Goal: Task Accomplishment & Management: Manage account settings

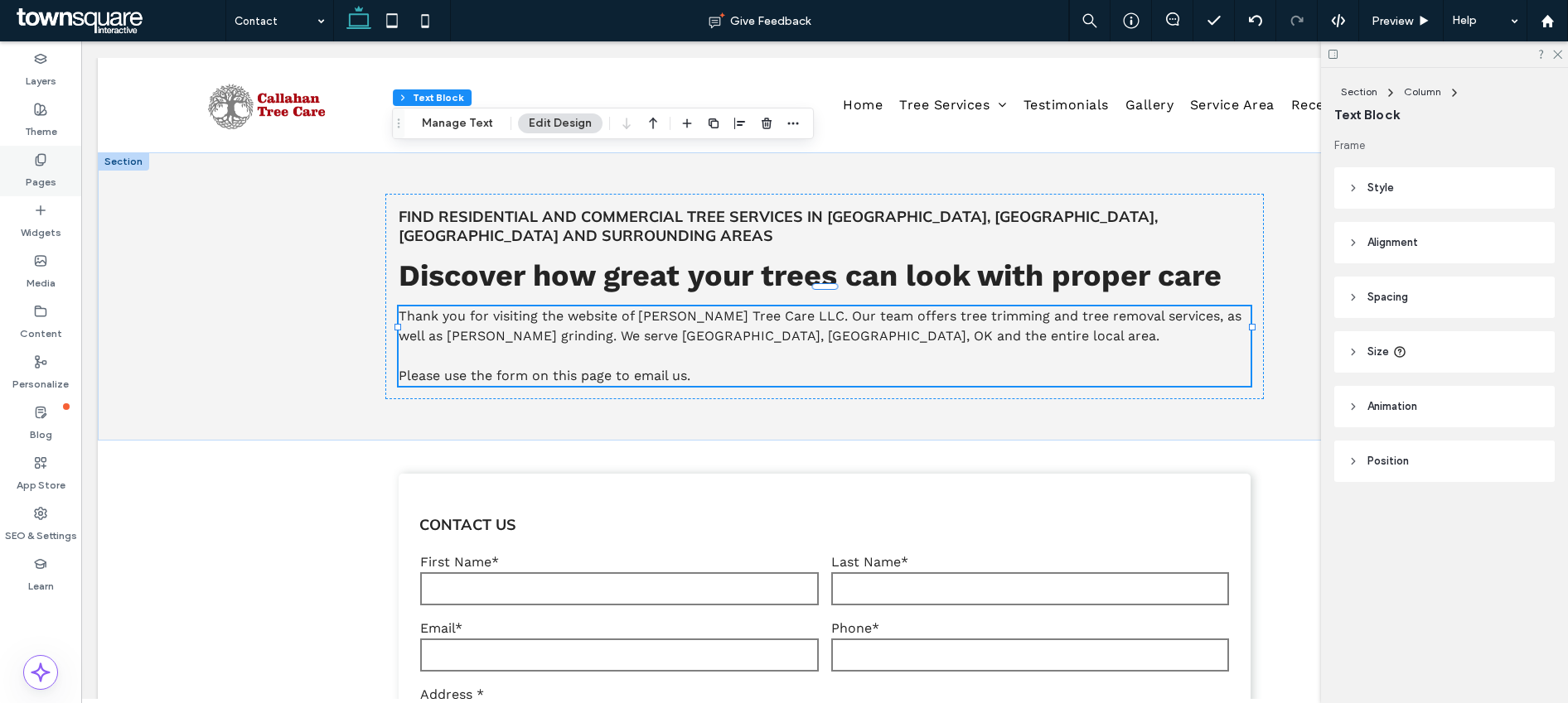
scroll to position [1010, 0]
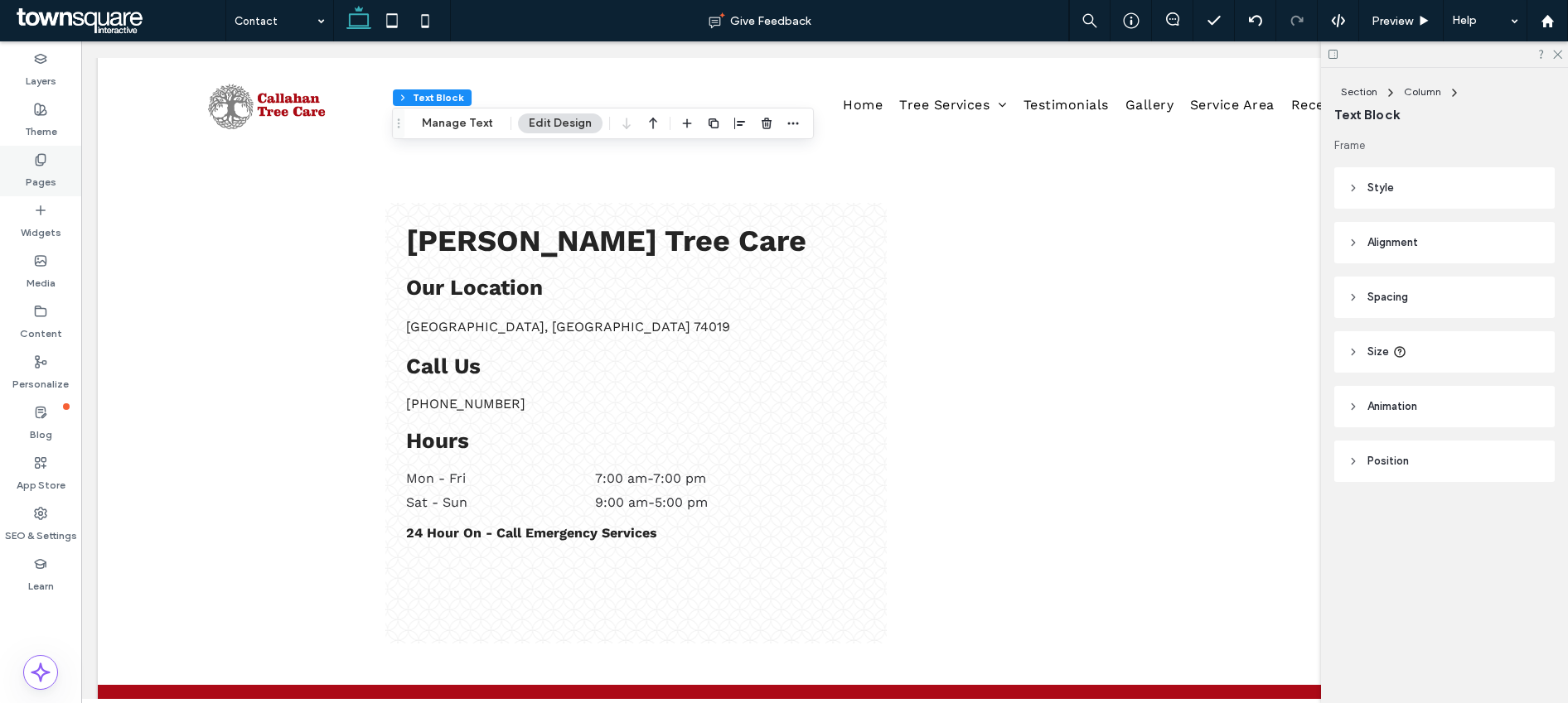
click at [36, 186] on label "Pages" at bounding box center [41, 178] width 31 height 23
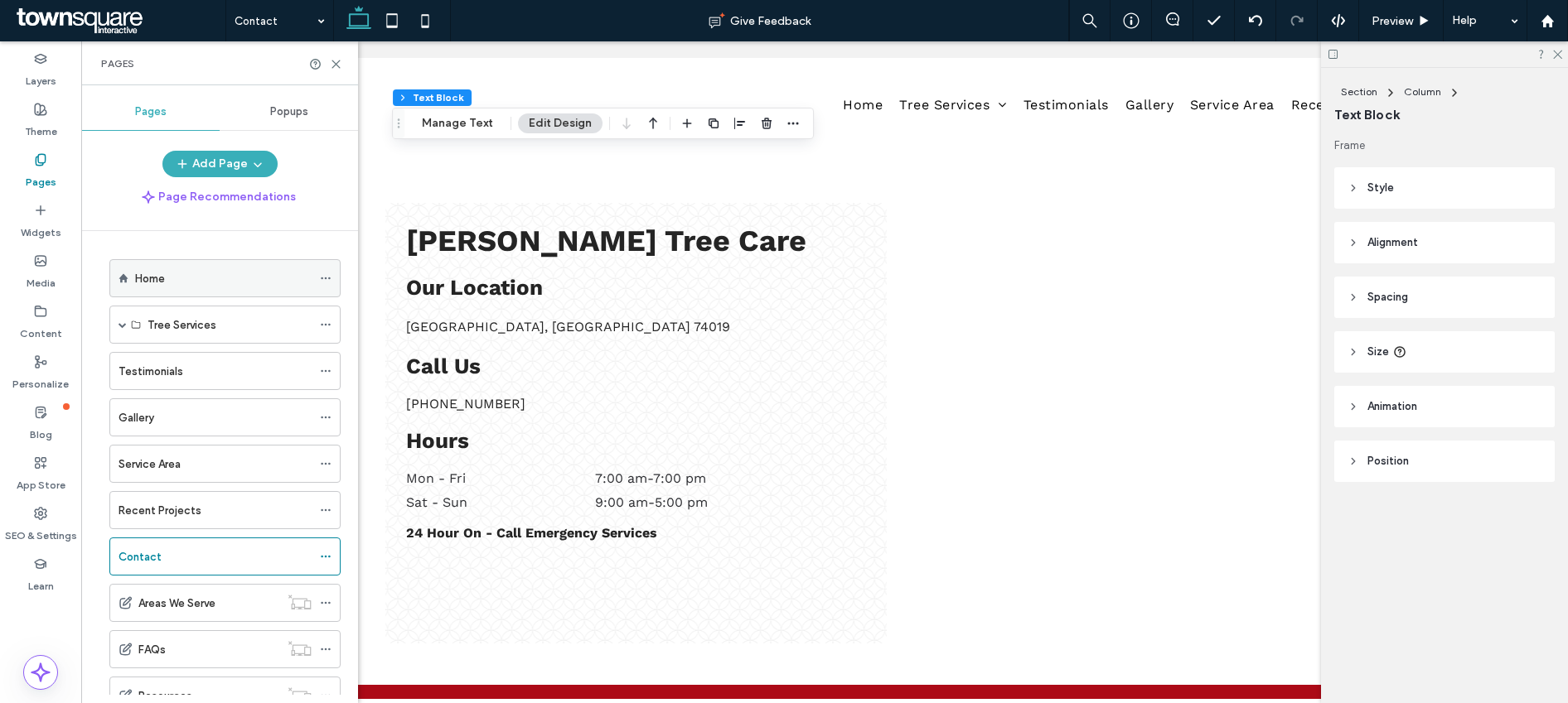
click at [329, 273] on icon at bounding box center [326, 278] width 12 height 12
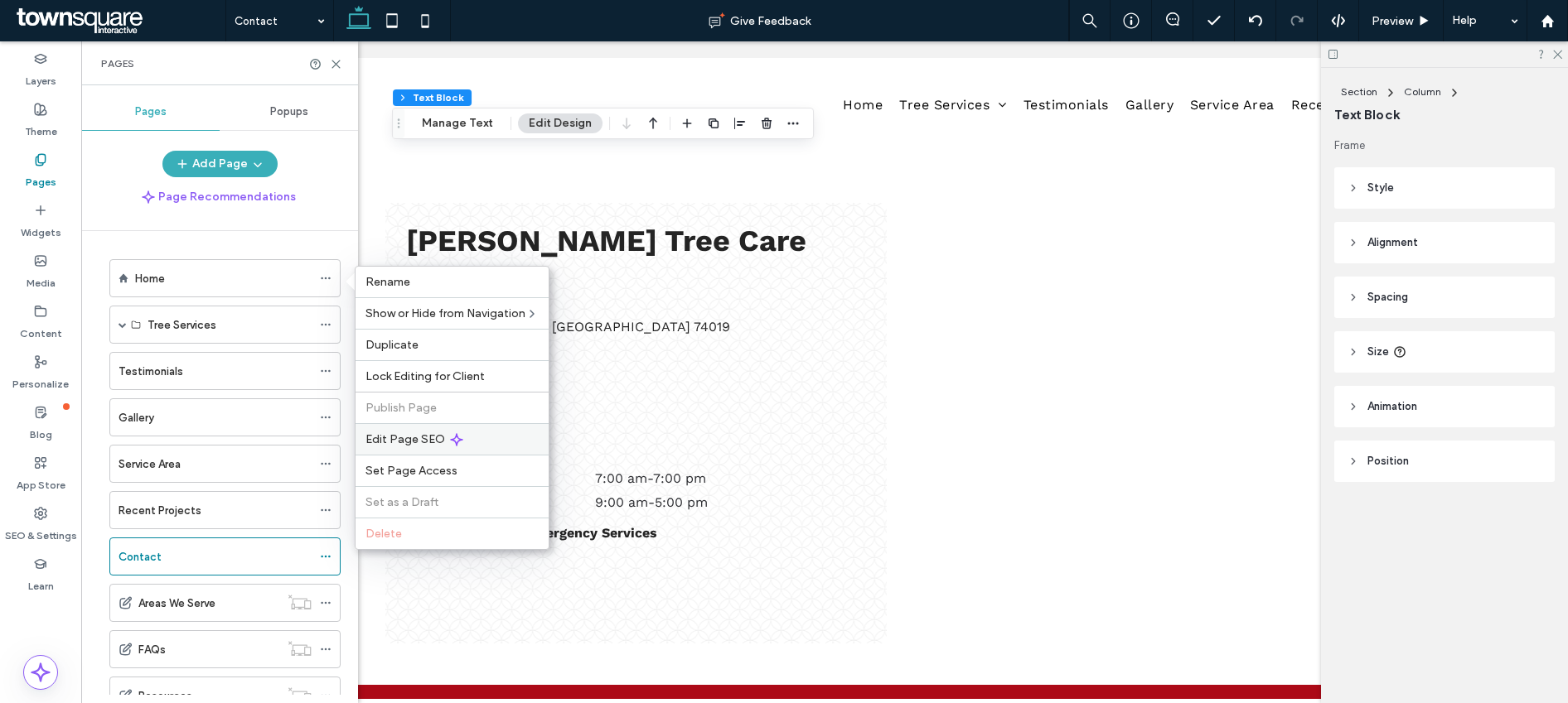
click at [381, 433] on span "Edit Page SEO" at bounding box center [405, 438] width 80 height 14
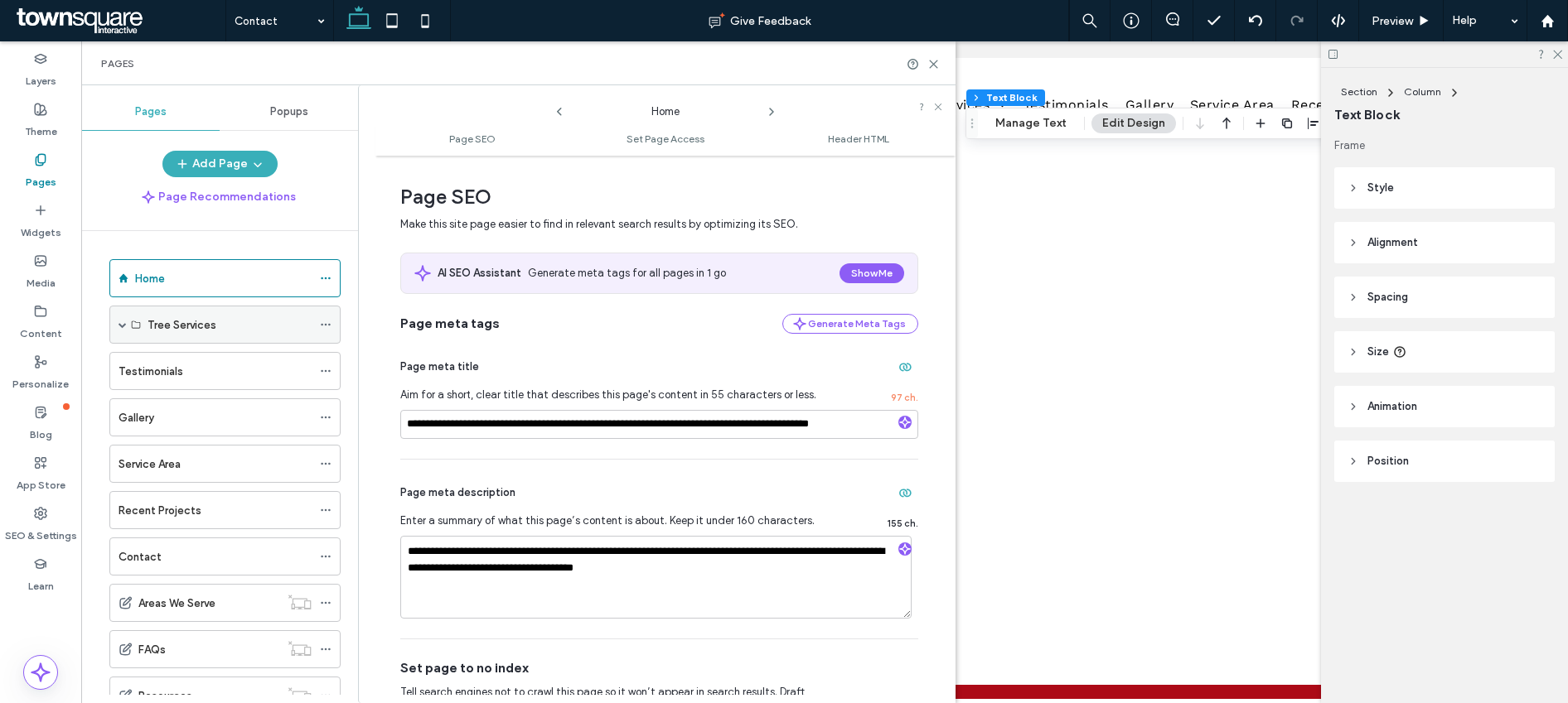
click at [117, 330] on div "Tree Services" at bounding box center [225, 324] width 231 height 38
click at [119, 327] on span at bounding box center [122, 325] width 8 height 8
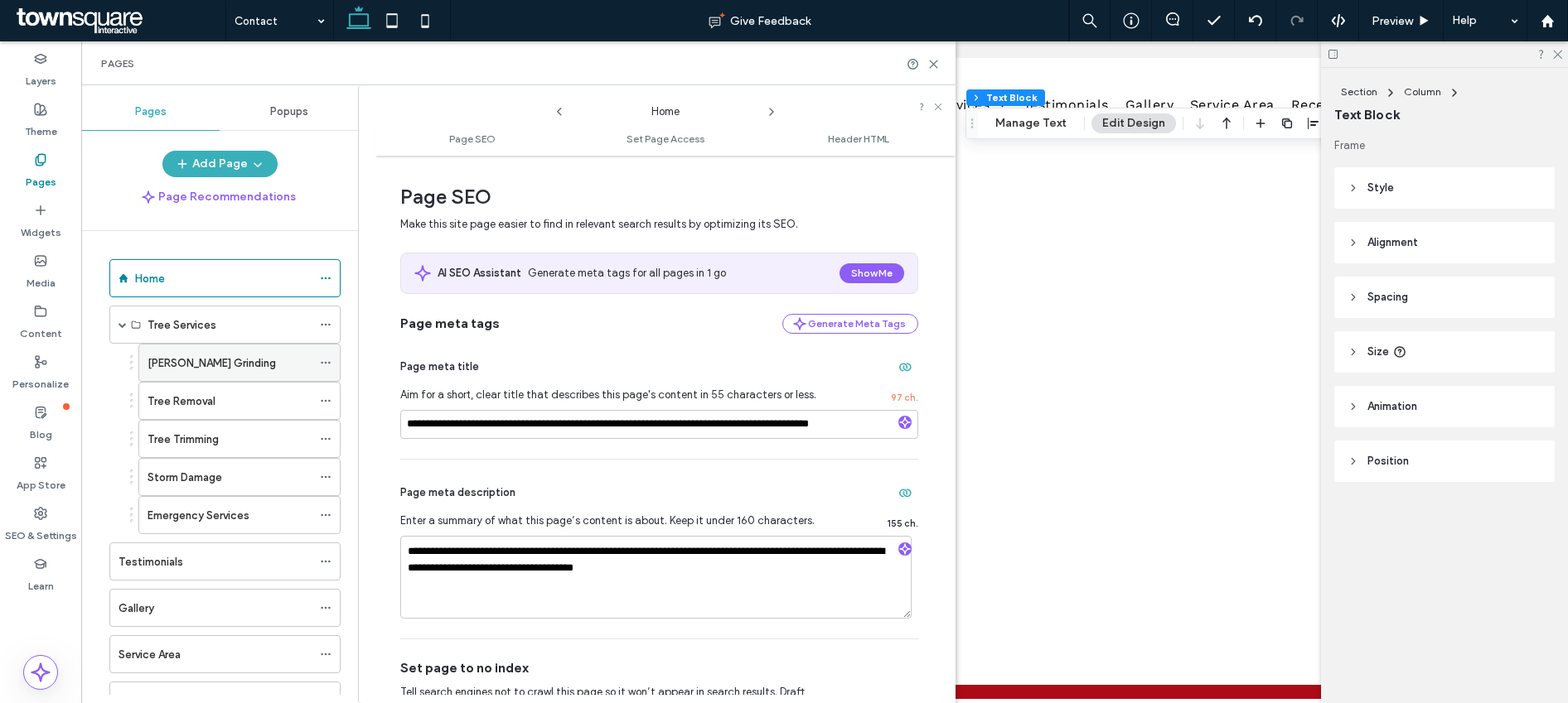
click at [329, 364] on use at bounding box center [326, 363] width 9 height 3
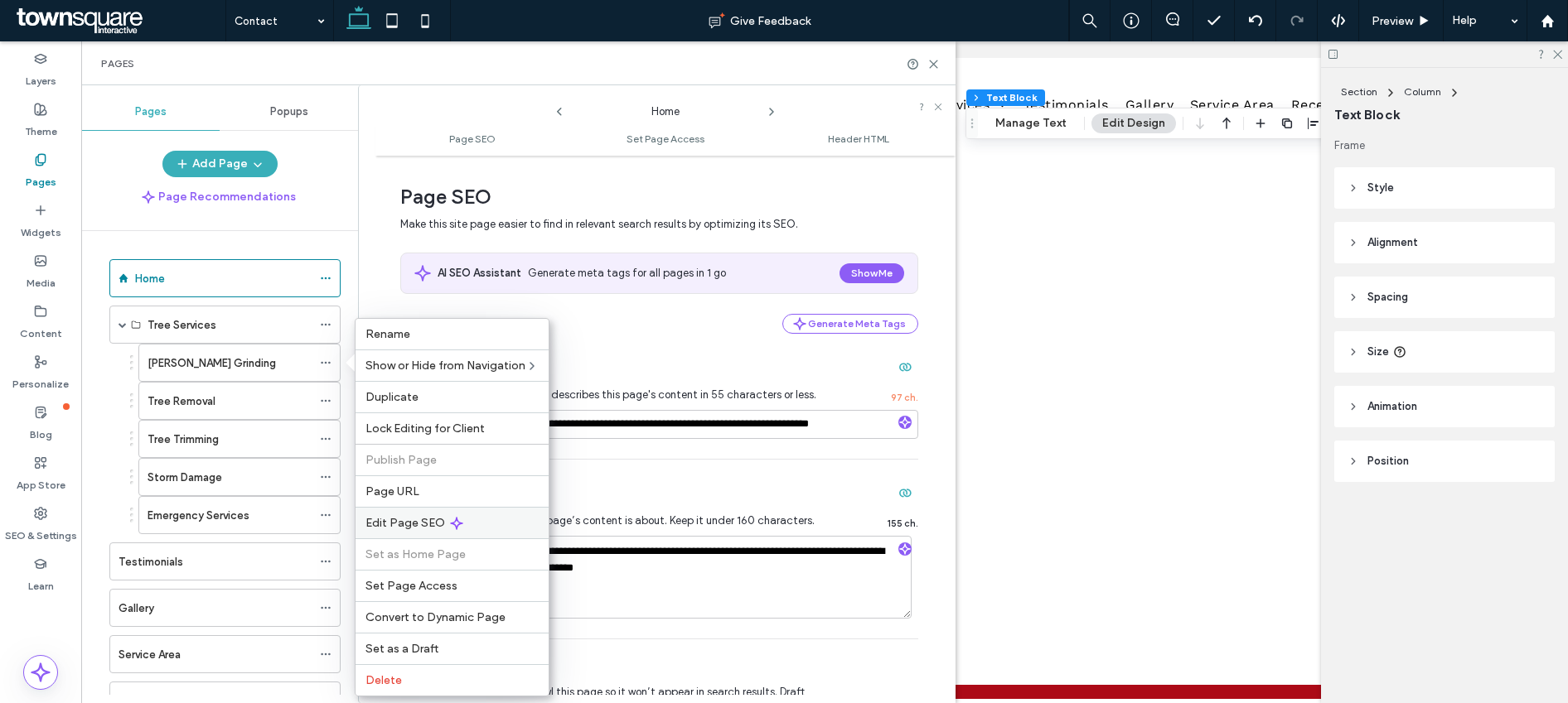
click at [398, 517] on span "Edit Page SEO" at bounding box center [405, 523] width 80 height 14
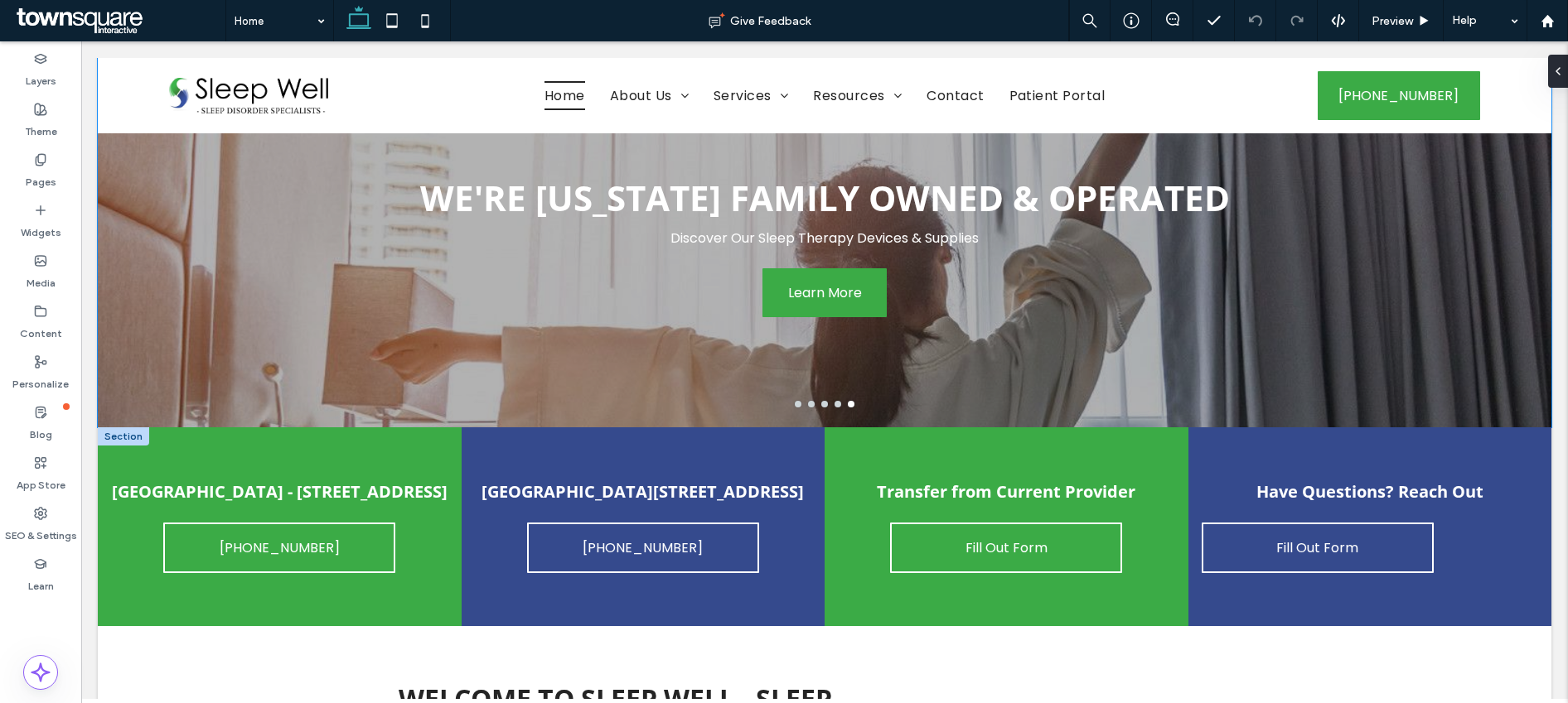
scroll to position [181, 0]
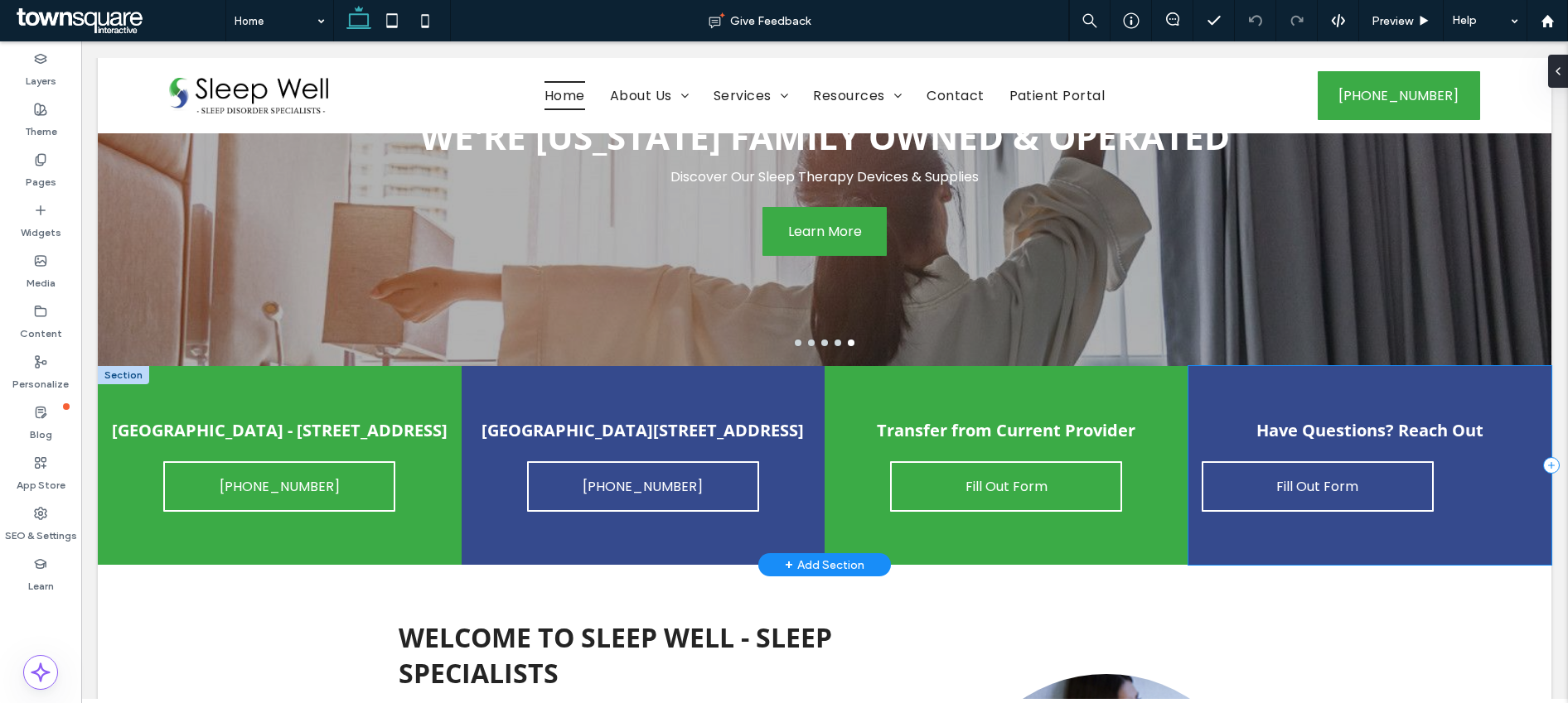
click at [1246, 526] on div "Have Questions? Reach Out Fill Out Form" at bounding box center [1370, 465] width 364 height 199
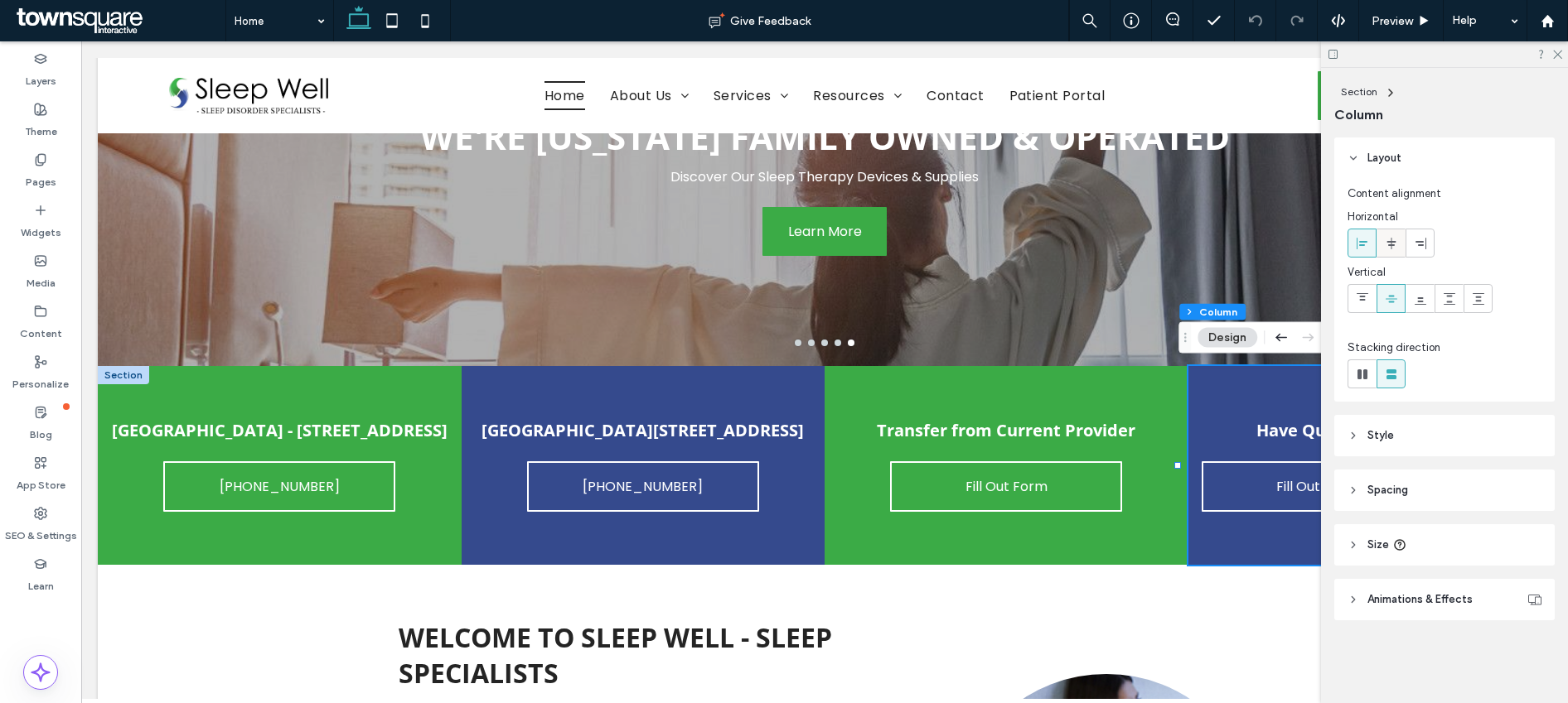
click at [1391, 247] on use at bounding box center [1391, 242] width 9 height 12
click at [1562, 56] on div at bounding box center [1444, 55] width 247 height 26
click at [1556, 56] on icon at bounding box center [1557, 54] width 11 height 11
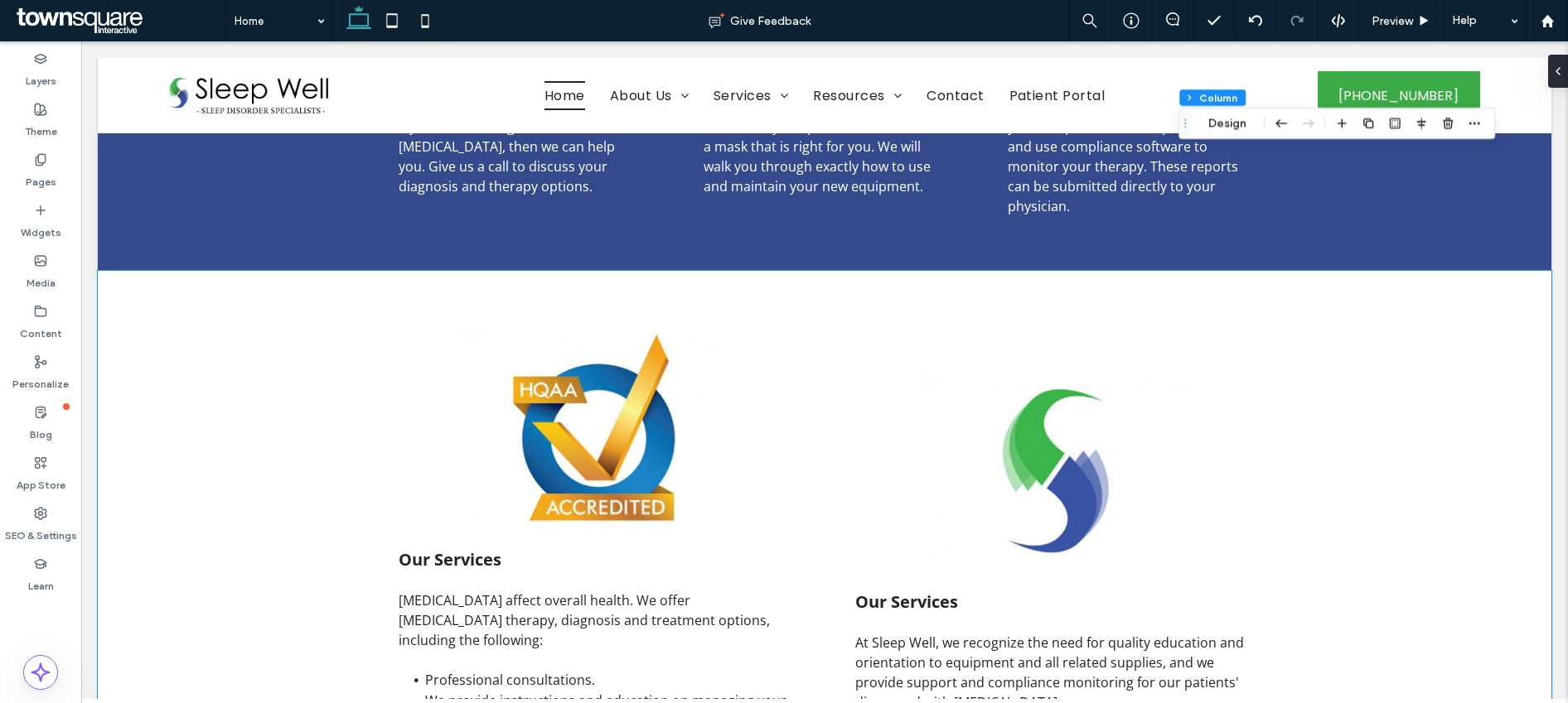
scroll to position [1824, 0]
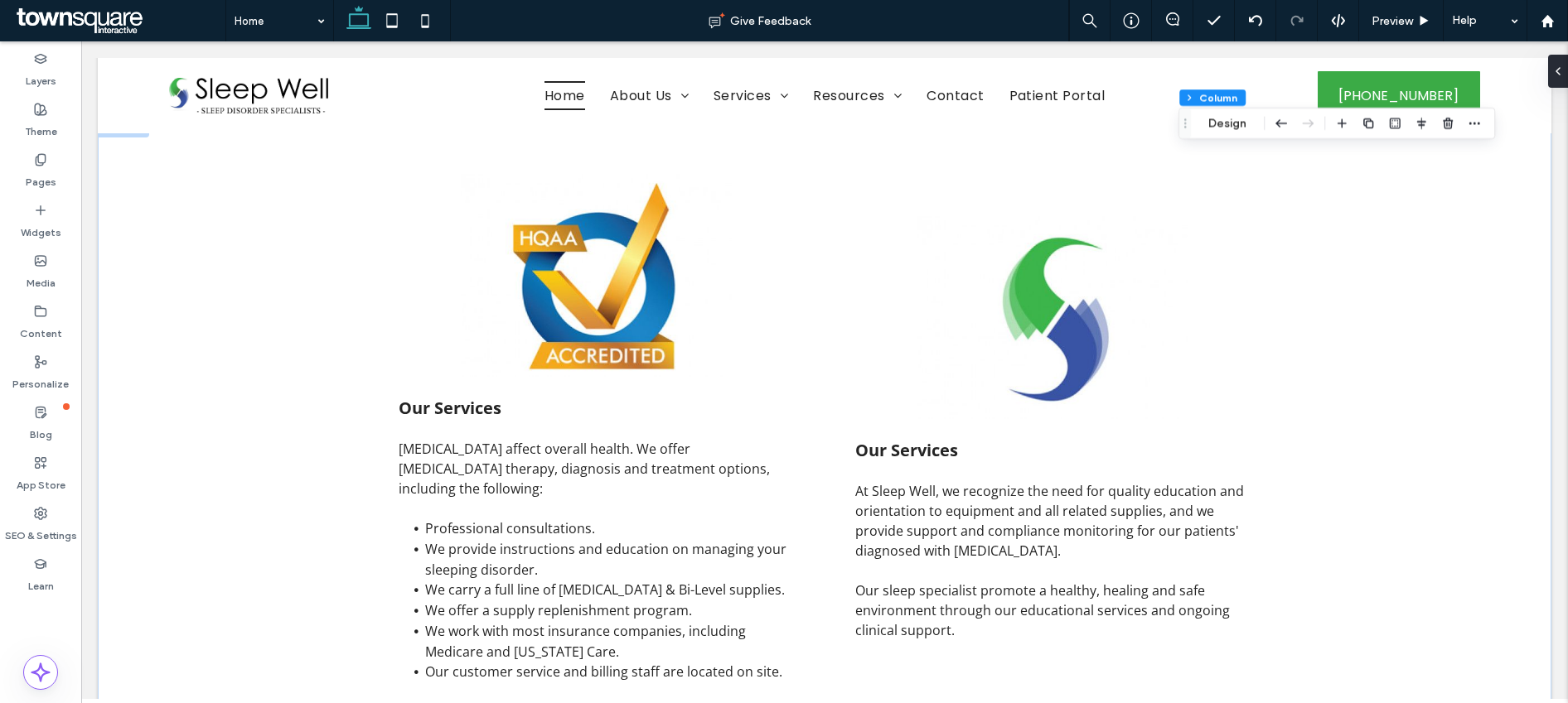
click at [917, 439] on span "Our Services" at bounding box center [906, 450] width 103 height 22
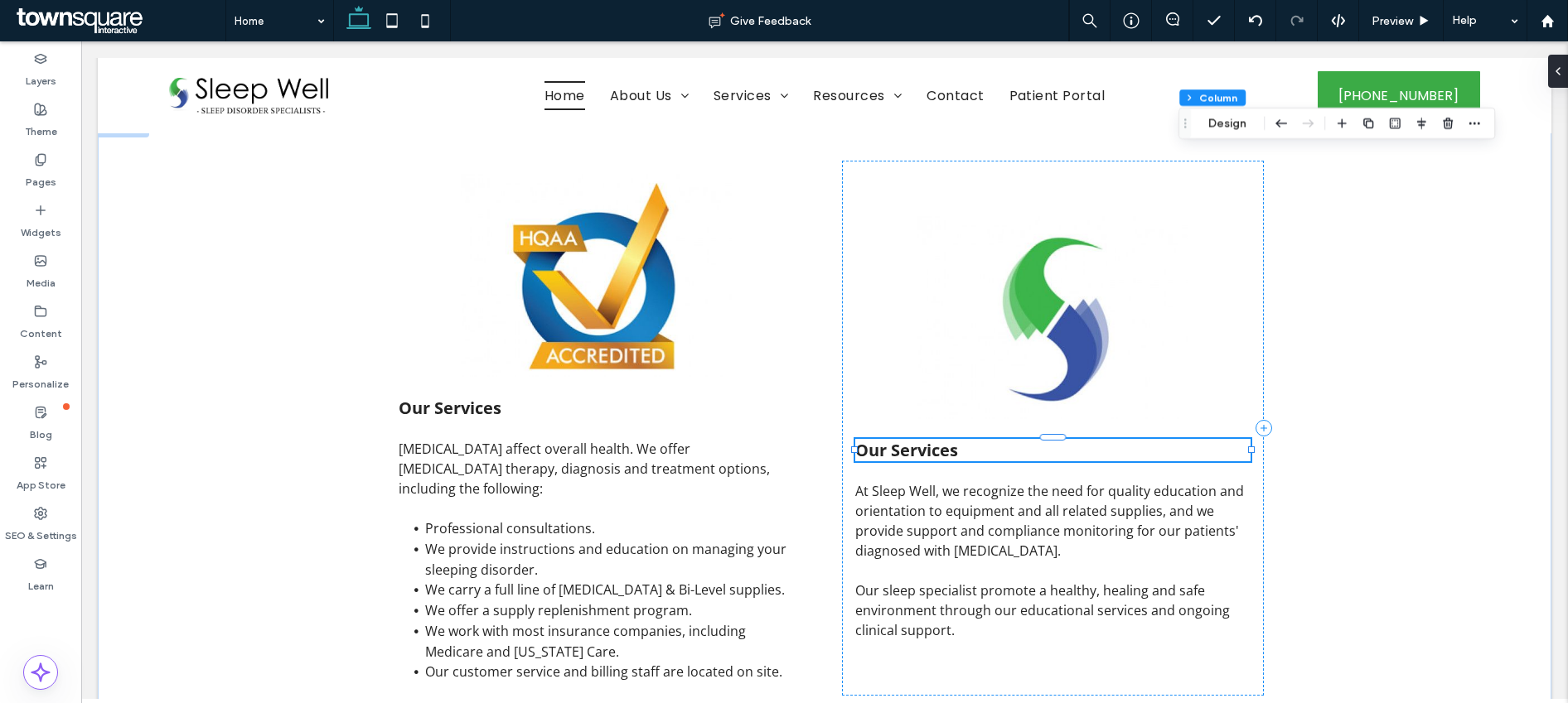
click at [917, 439] on div "Our Services" at bounding box center [1052, 450] width 395 height 22
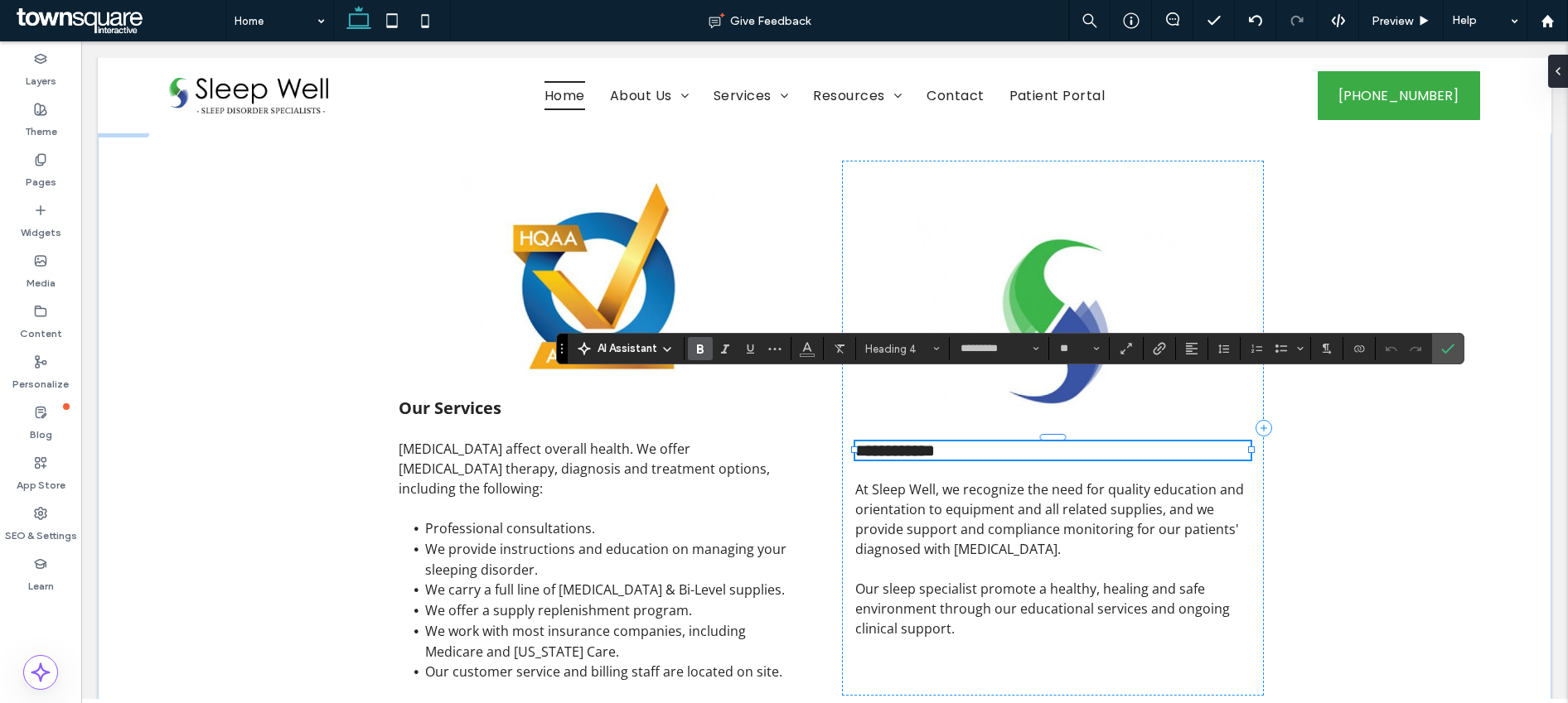
paste div
type input "*"
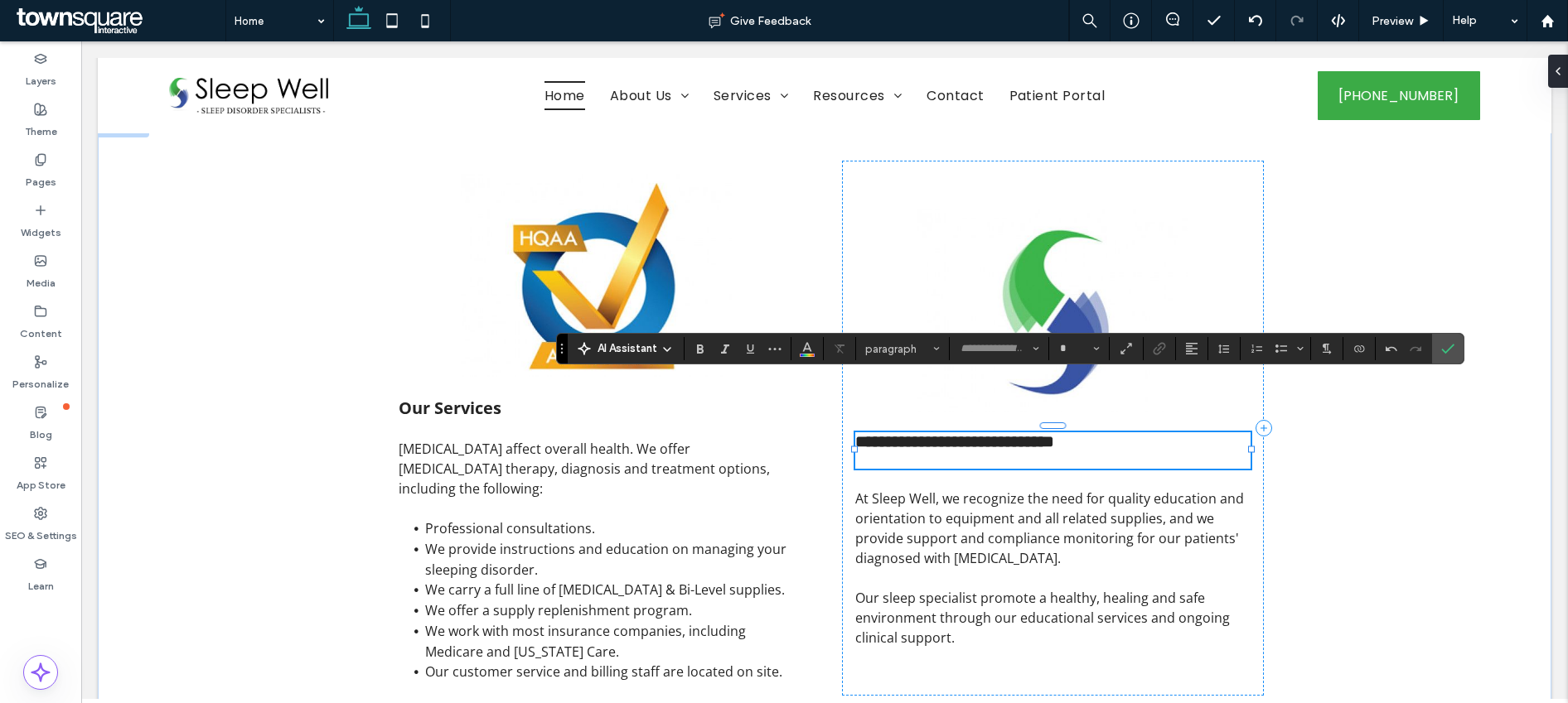
type input "*********"
type input "**"
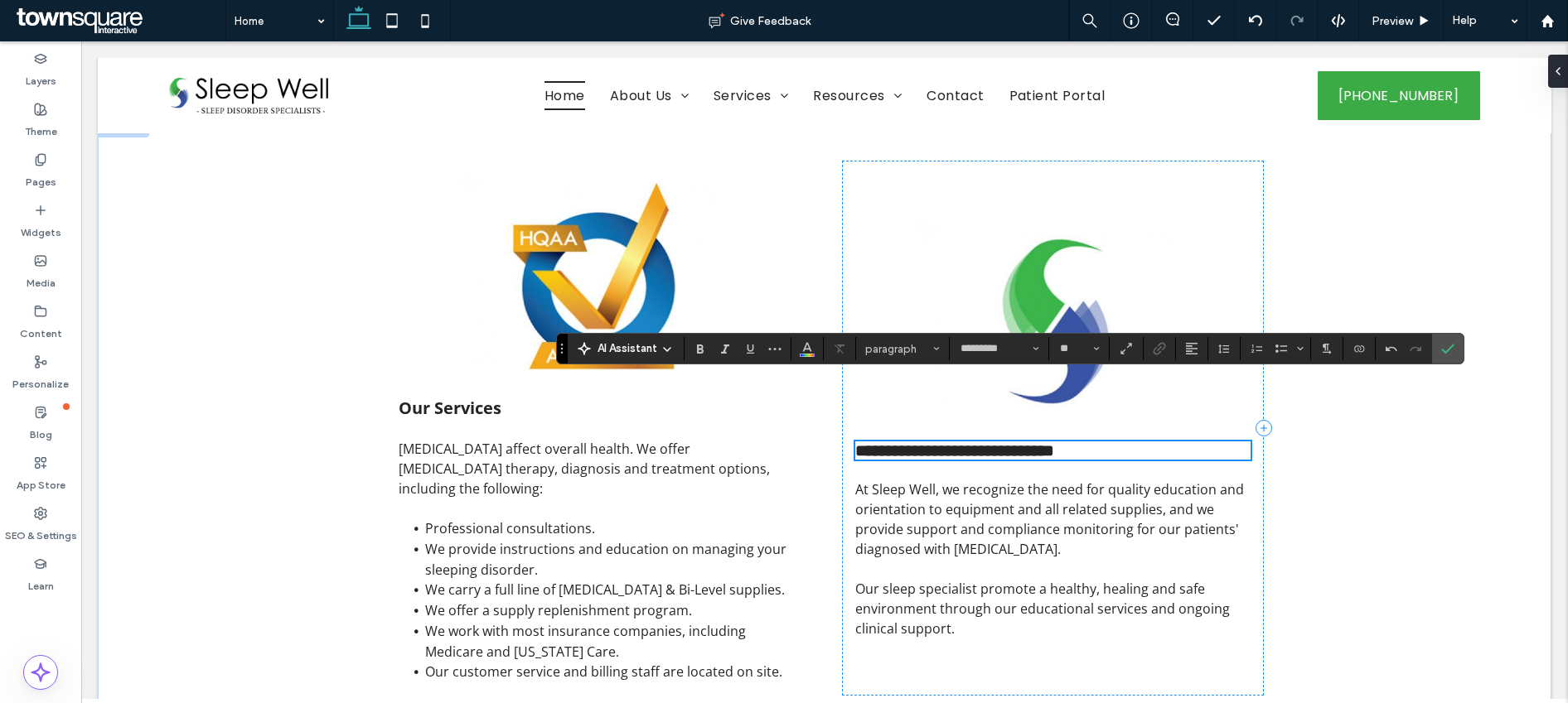
scroll to position [1835, 0]
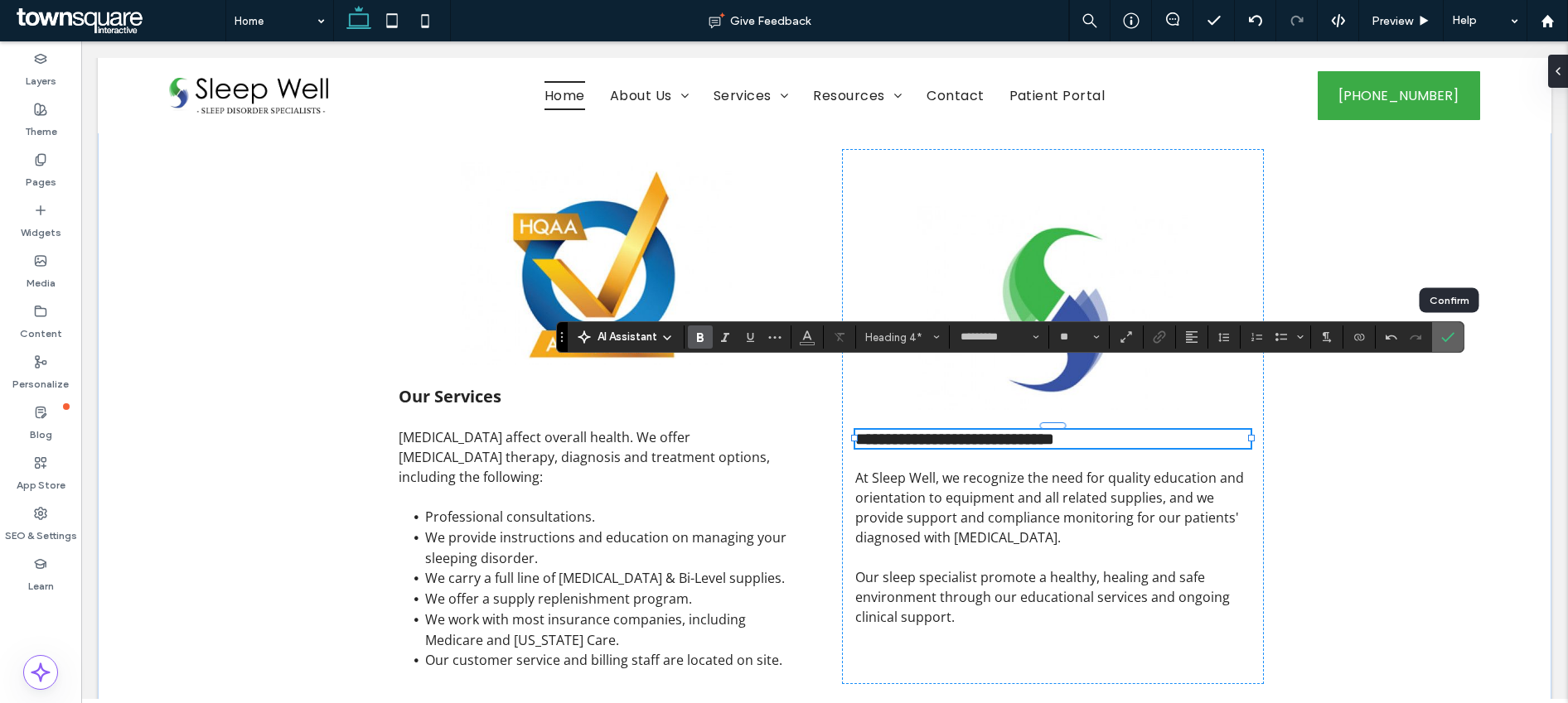
drag, startPoint x: 1453, startPoint y: 337, endPoint x: 1370, endPoint y: 298, distance: 91.7
click at [1453, 337] on icon "Confirm" at bounding box center [1448, 337] width 13 height 13
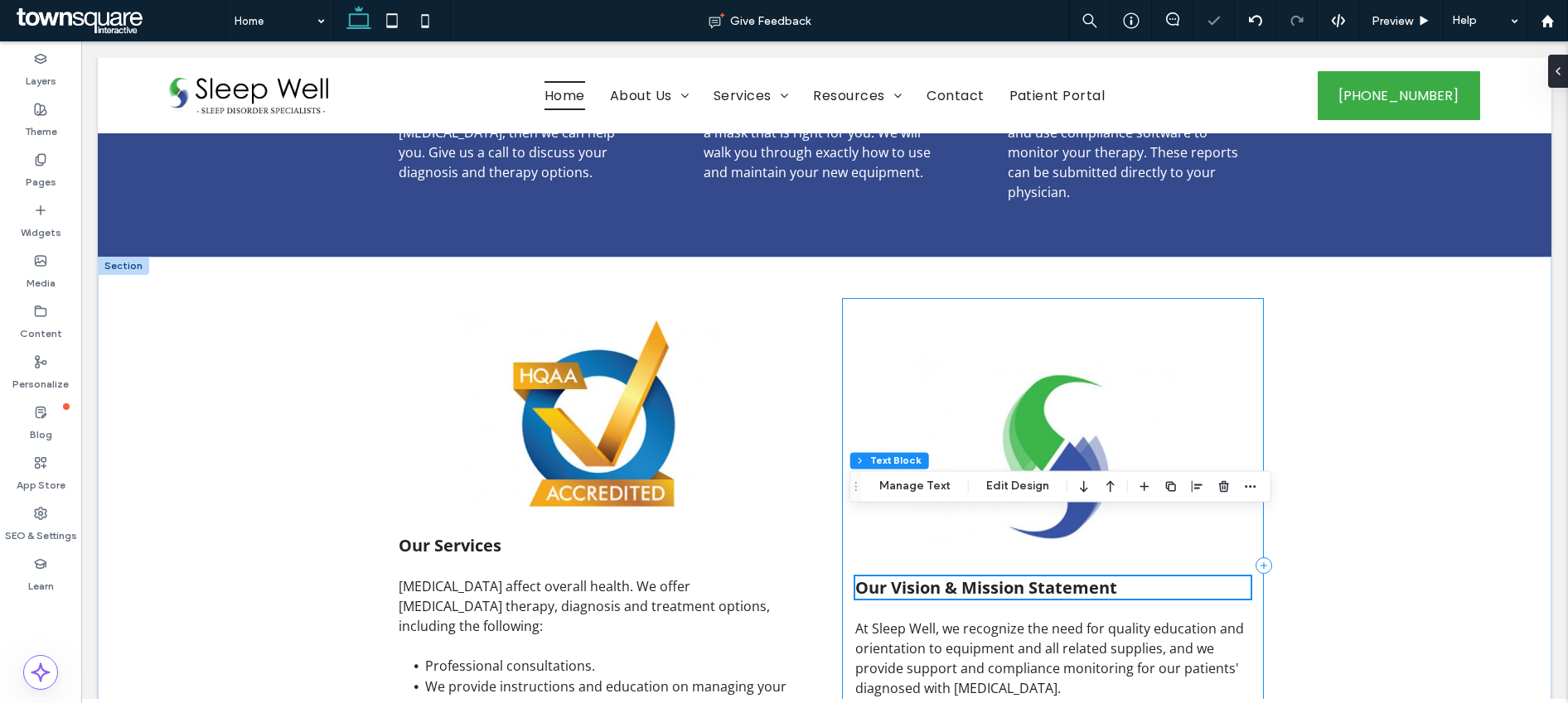
scroll to position [1684, 0]
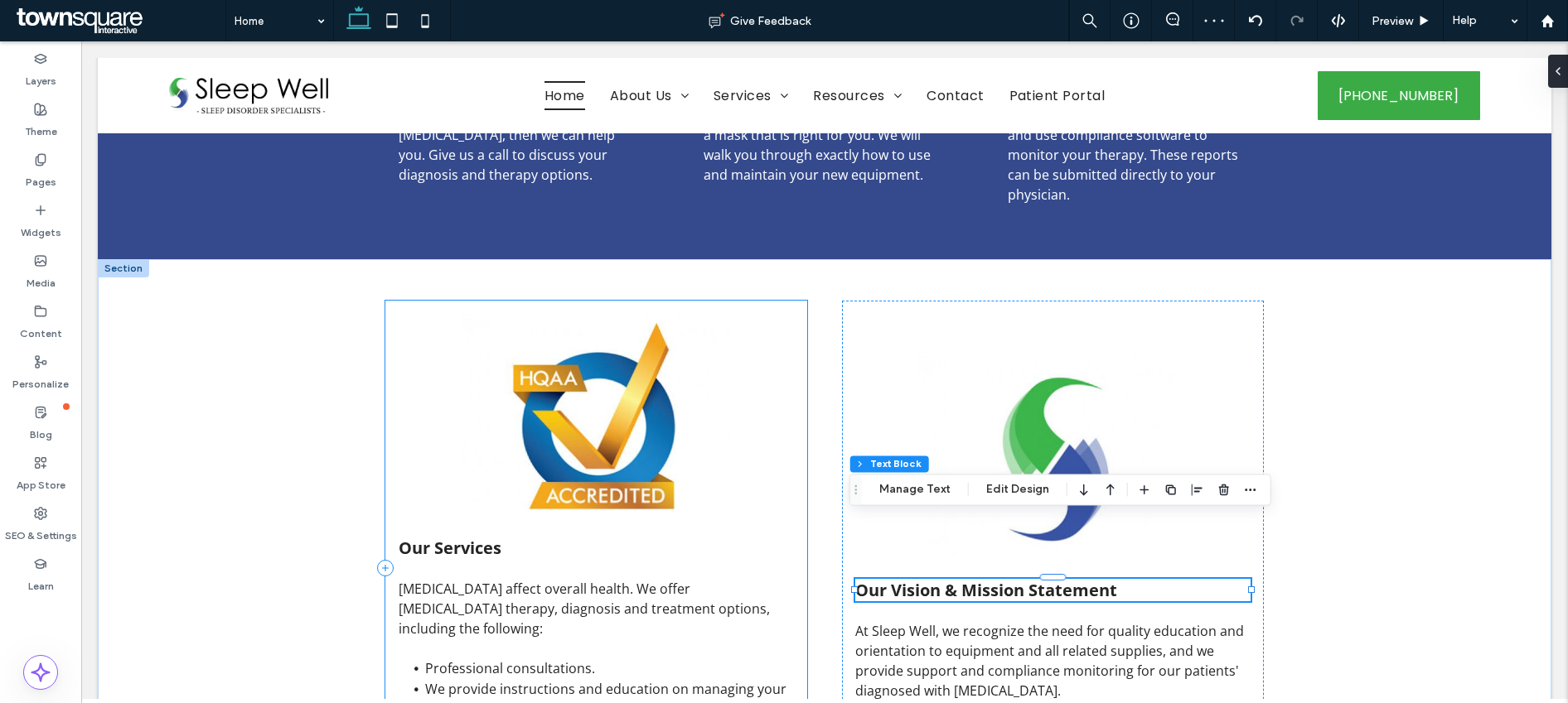
click at [746, 402] on div "Our Services Sleep disorders affect overall health. We offer sleep apnea therap…" at bounding box center [596, 568] width 422 height 535
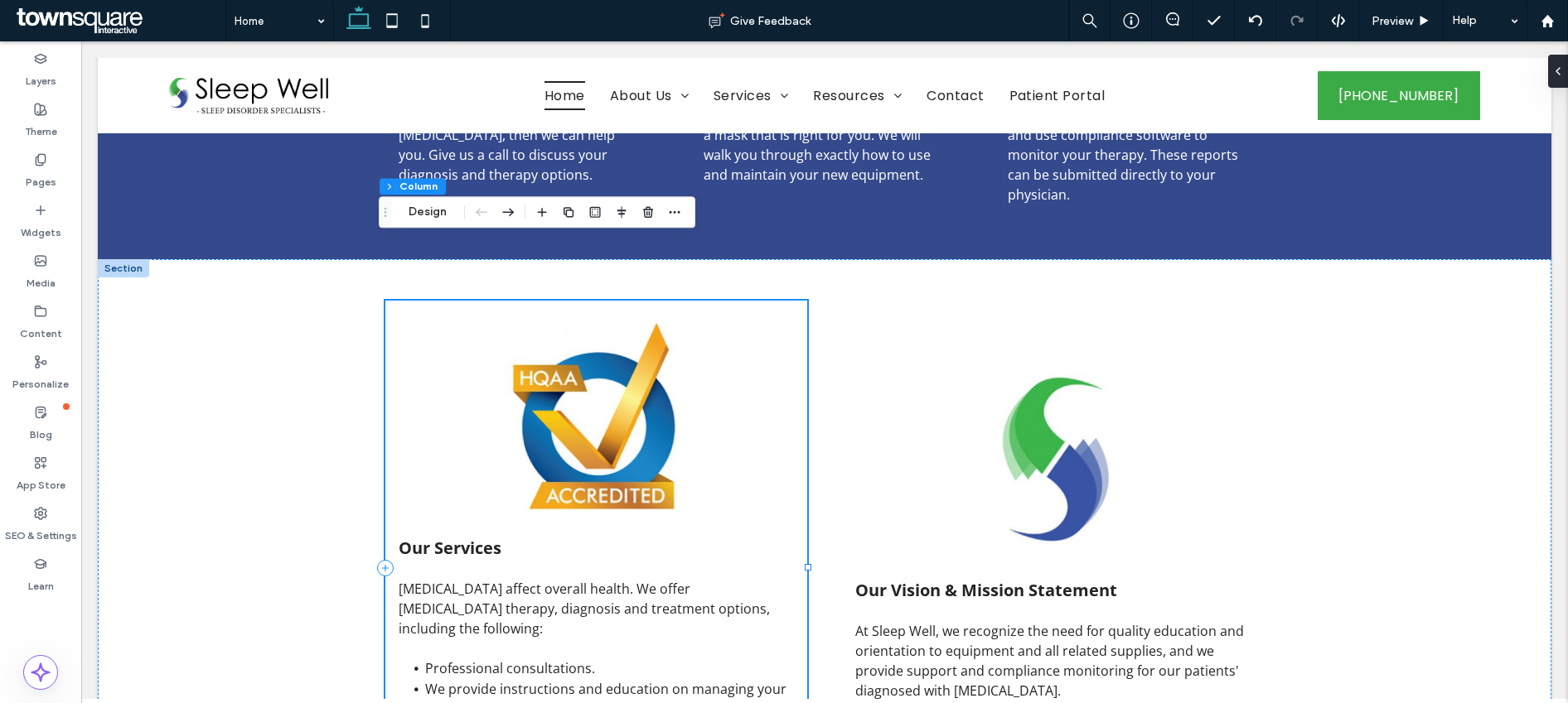
click at [760, 376] on div "Our Services Sleep disorders affect overall health. We offer sleep apnea therap…" at bounding box center [596, 568] width 422 height 535
click at [427, 216] on button "Design" at bounding box center [428, 211] width 59 height 19
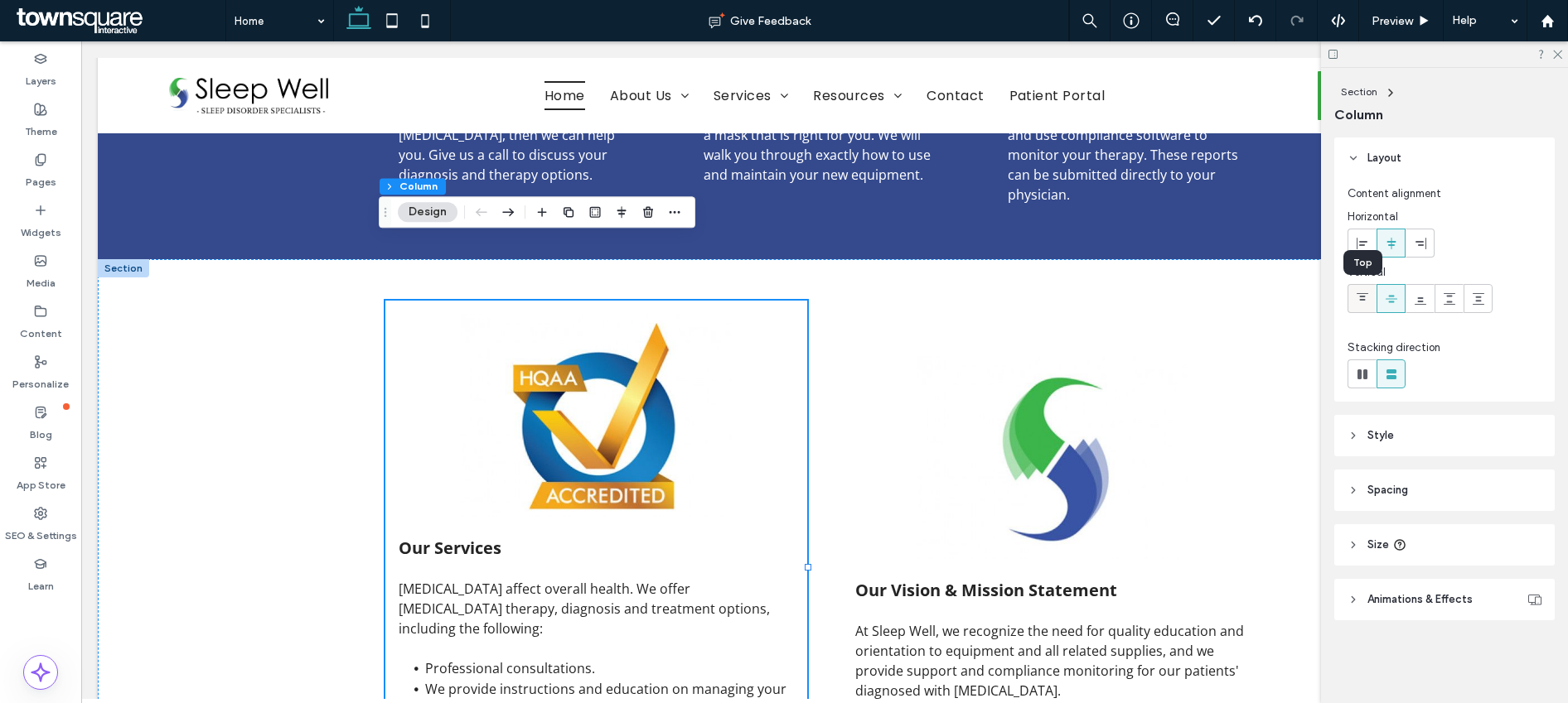
click at [1360, 300] on icon at bounding box center [1363, 299] width 13 height 13
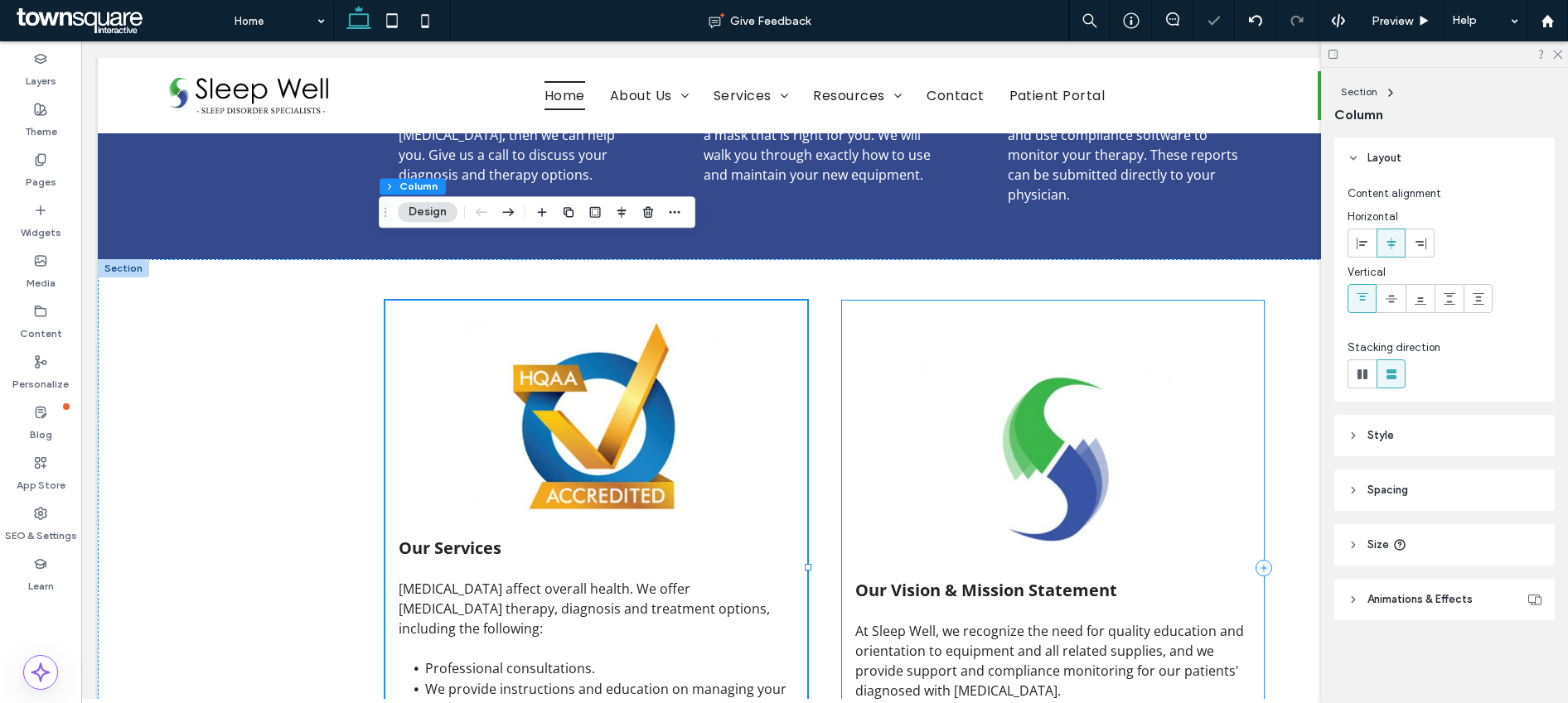
click at [1185, 394] on div "Our Vision & Mission Statement At Sleep Well, we recognize the need for quality…" at bounding box center [1053, 568] width 422 height 535
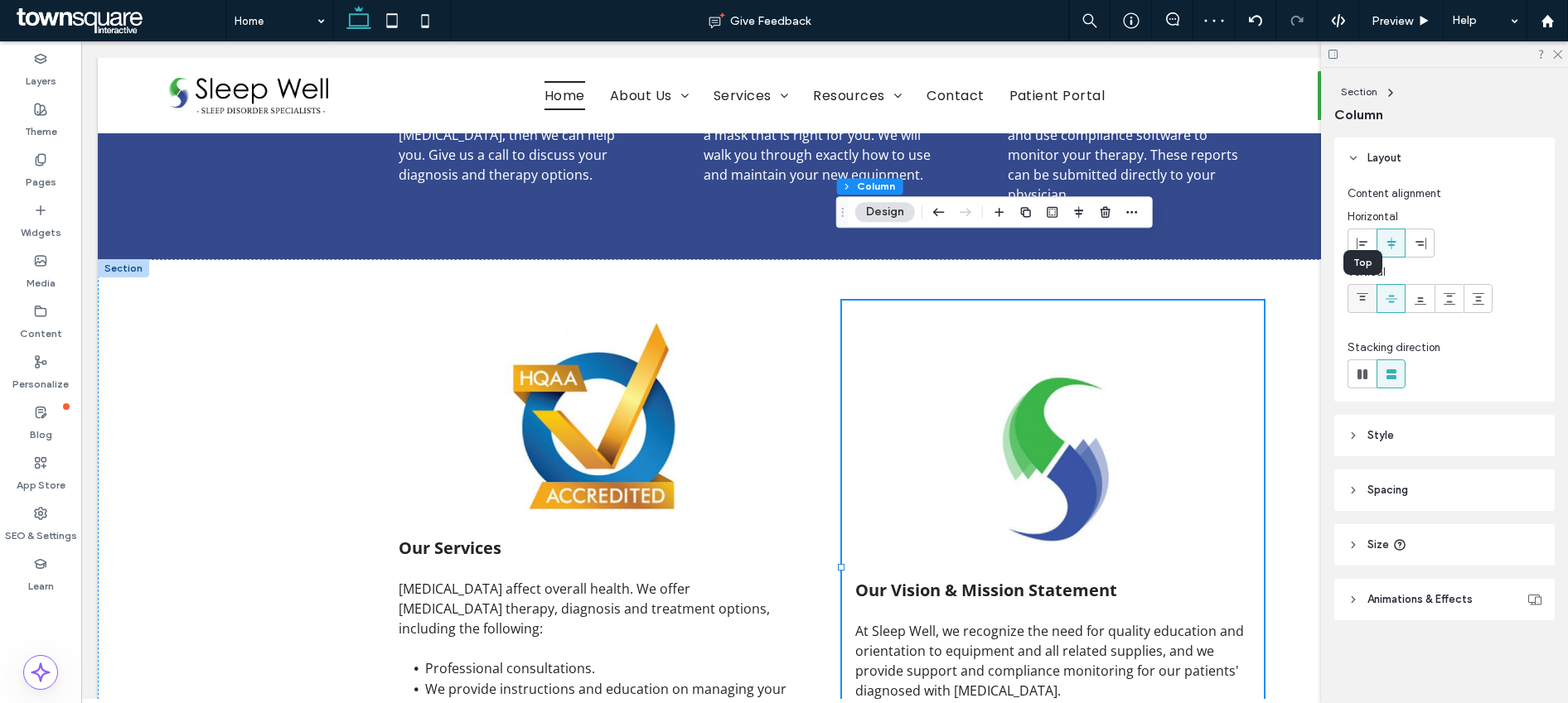
click at [1370, 302] on div at bounding box center [1363, 299] width 28 height 28
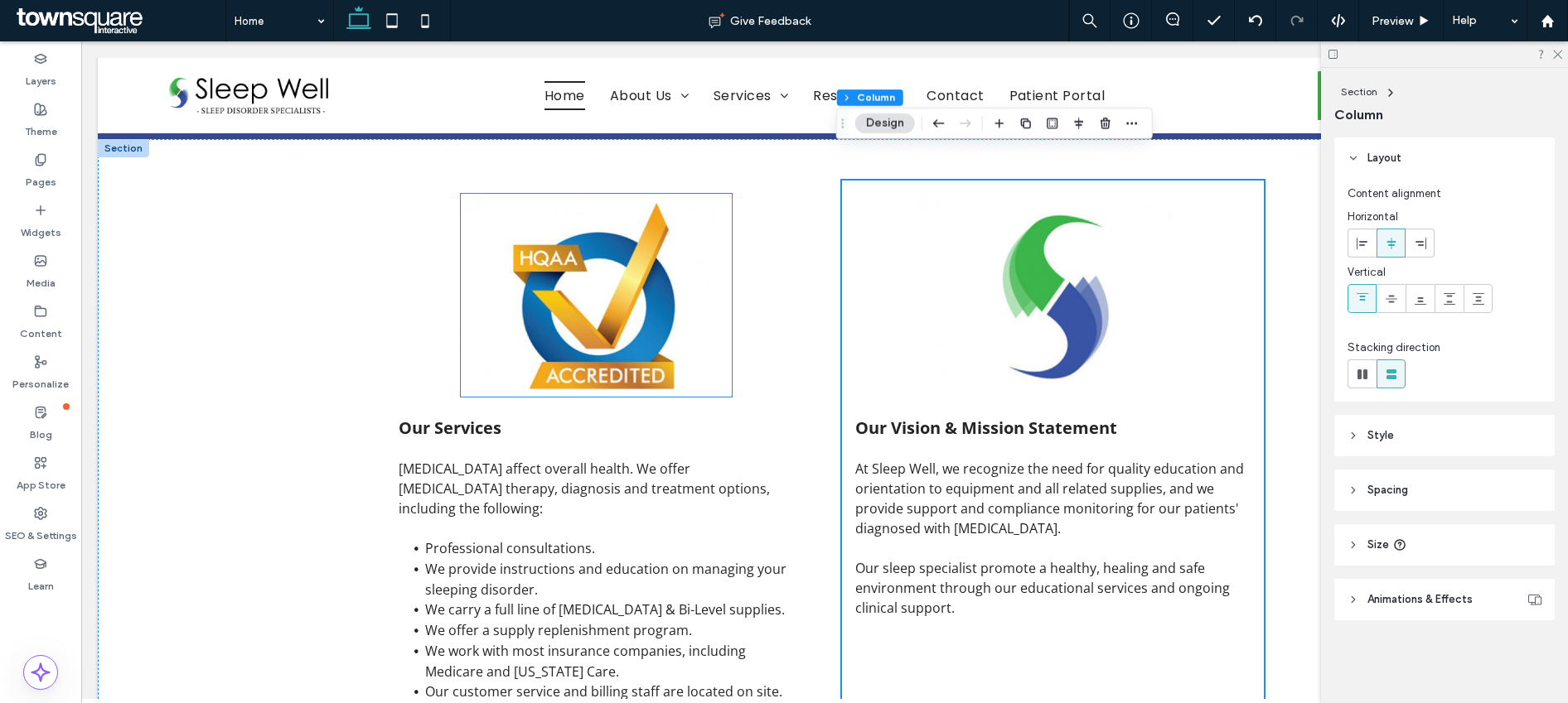
scroll to position [1805, 0]
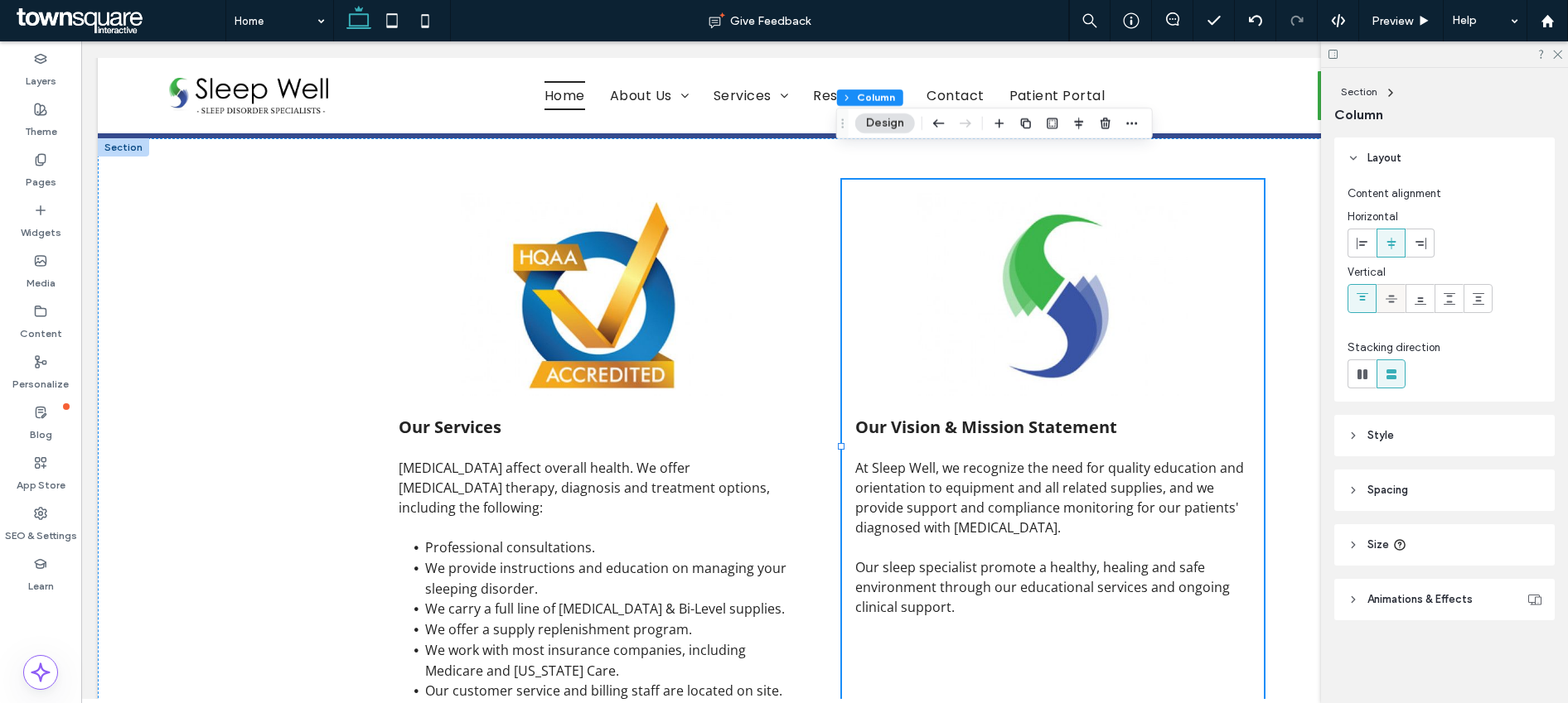
click at [1385, 306] on span at bounding box center [1391, 299] width 13 height 28
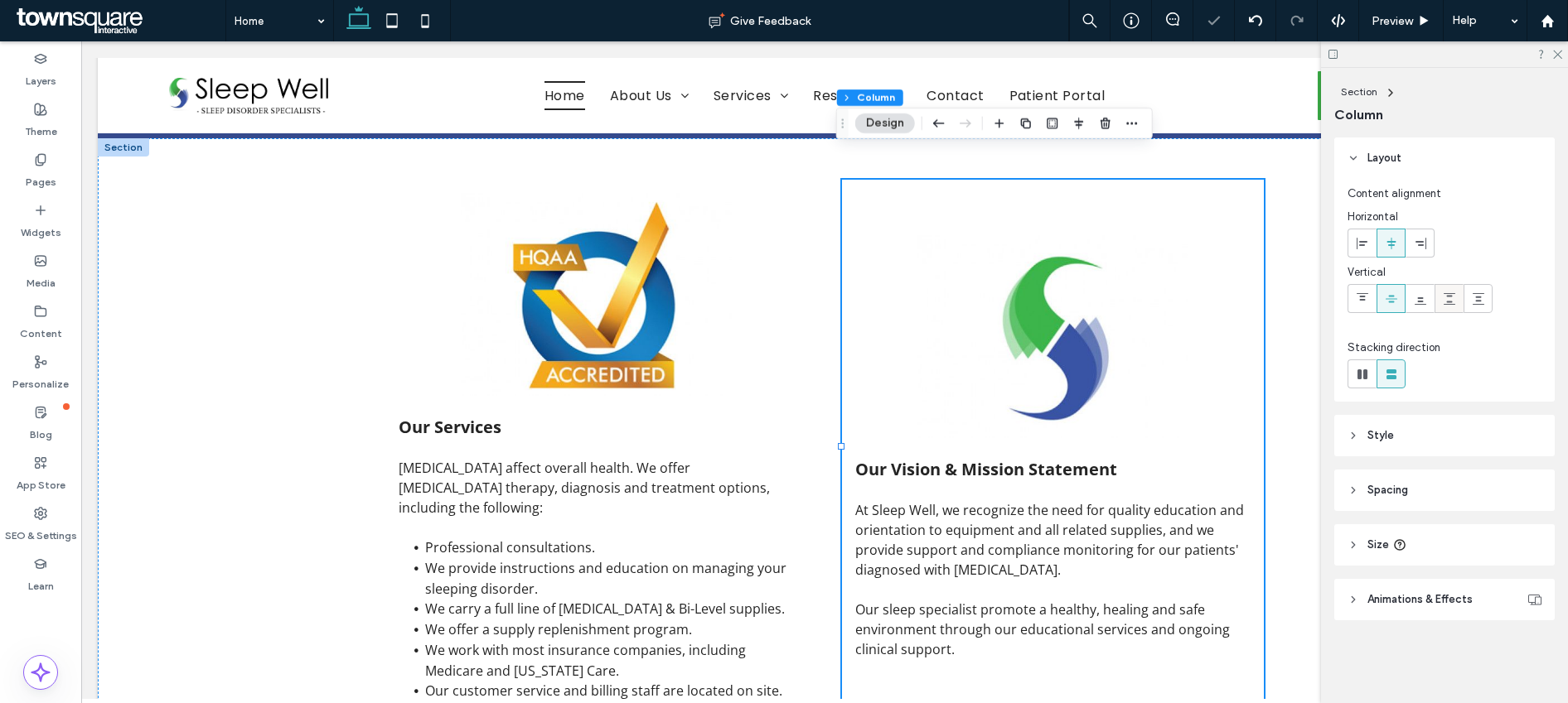
click at [1447, 302] on use at bounding box center [1450, 299] width 12 height 12
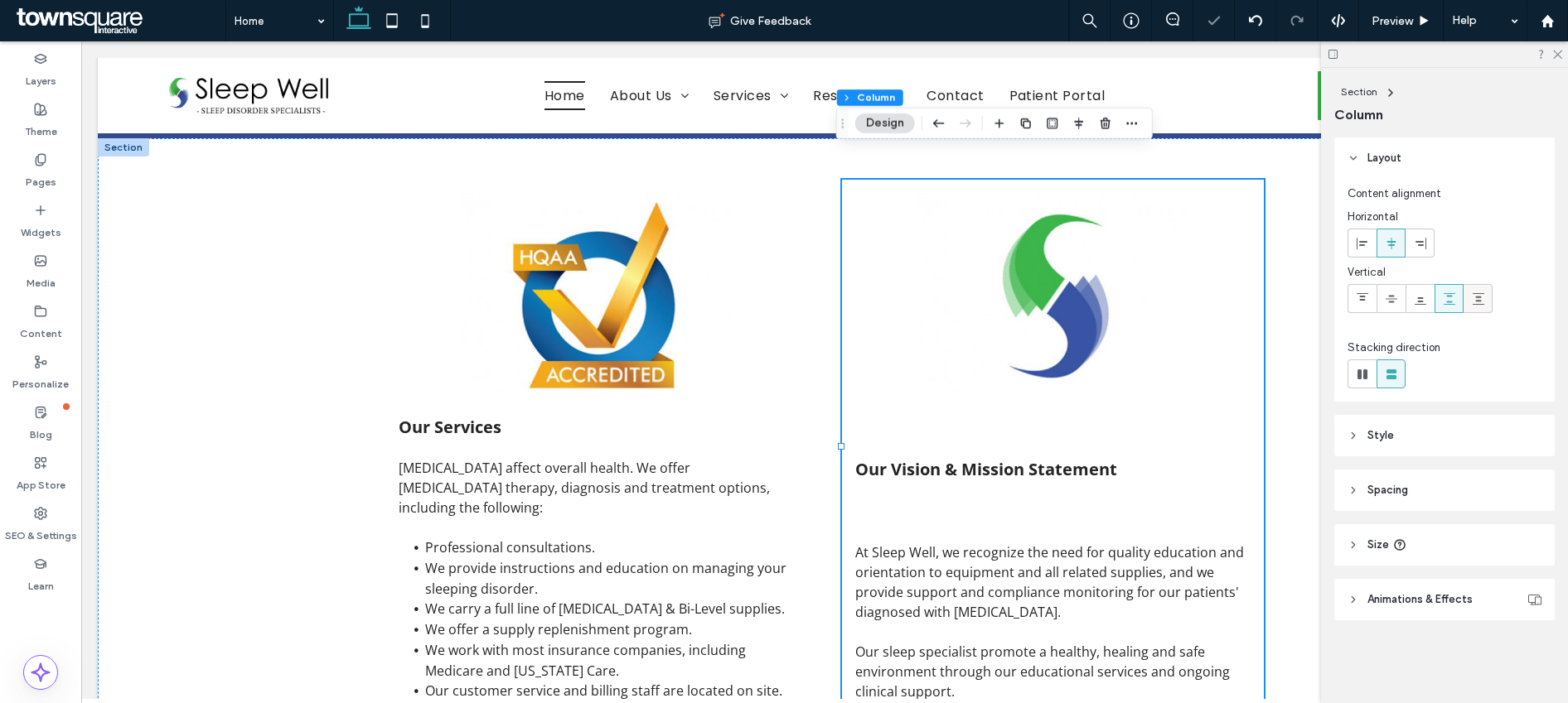
click at [1473, 301] on icon at bounding box center [1478, 299] width 13 height 13
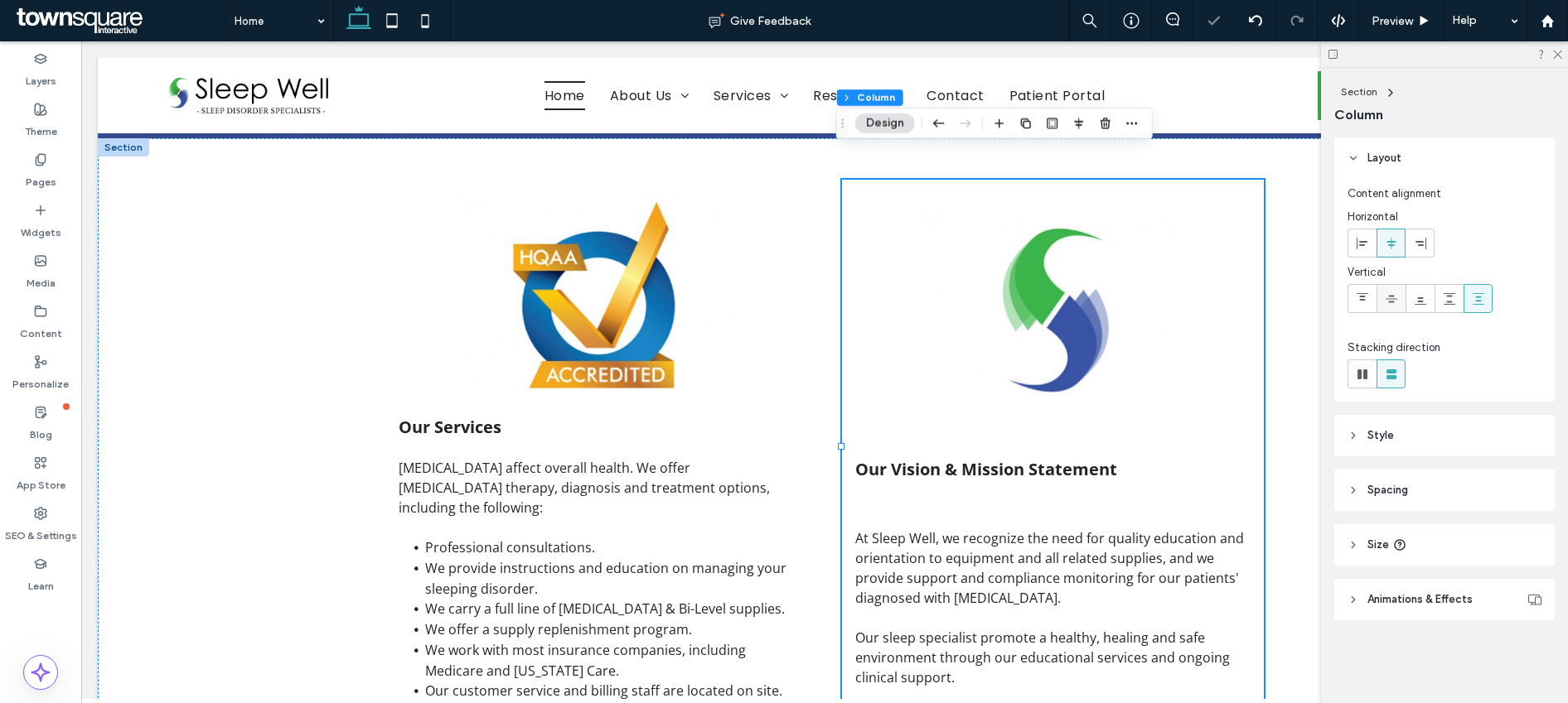
click at [1395, 303] on icon at bounding box center [1391, 299] width 13 height 13
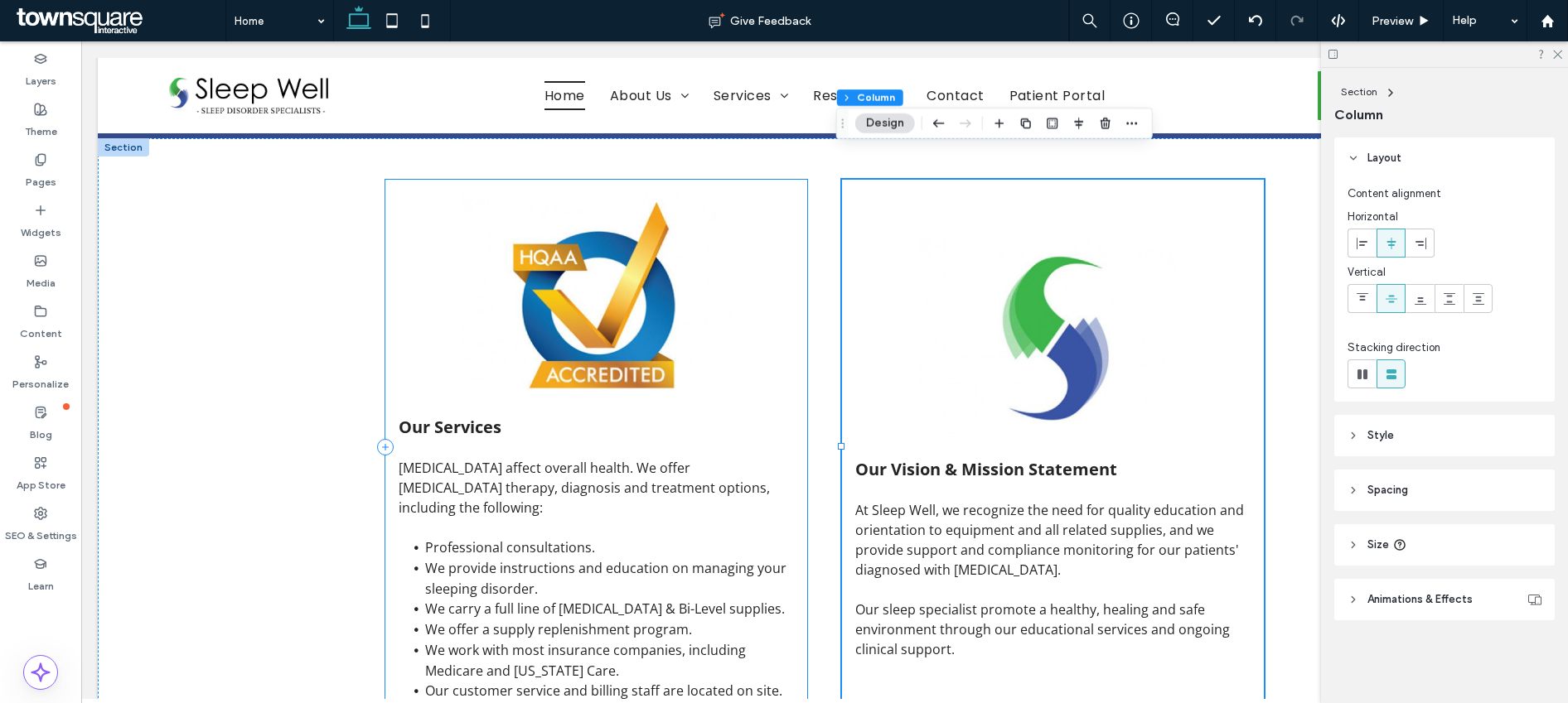
click at [796, 371] on div "Our Services Sleep disorders affect overall health. We offer sleep apnea therap…" at bounding box center [596, 447] width 422 height 535
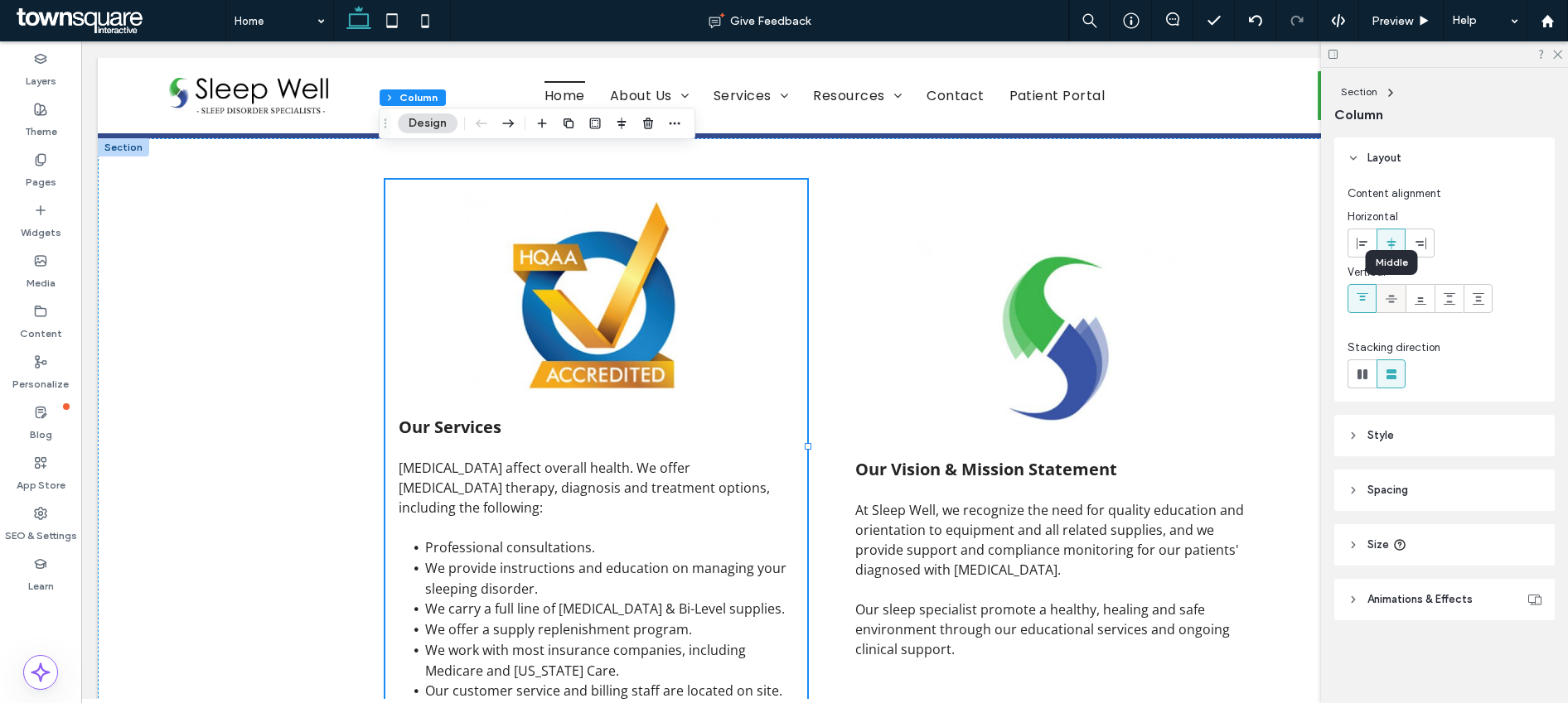
click at [1381, 297] on div at bounding box center [1391, 299] width 28 height 28
click at [1421, 296] on icon at bounding box center [1421, 299] width 13 height 13
click at [1441, 298] on div at bounding box center [1450, 299] width 28 height 28
click at [1471, 300] on div at bounding box center [1478, 299] width 28 height 28
click at [1391, 299] on icon at bounding box center [1391, 299] width 13 height 13
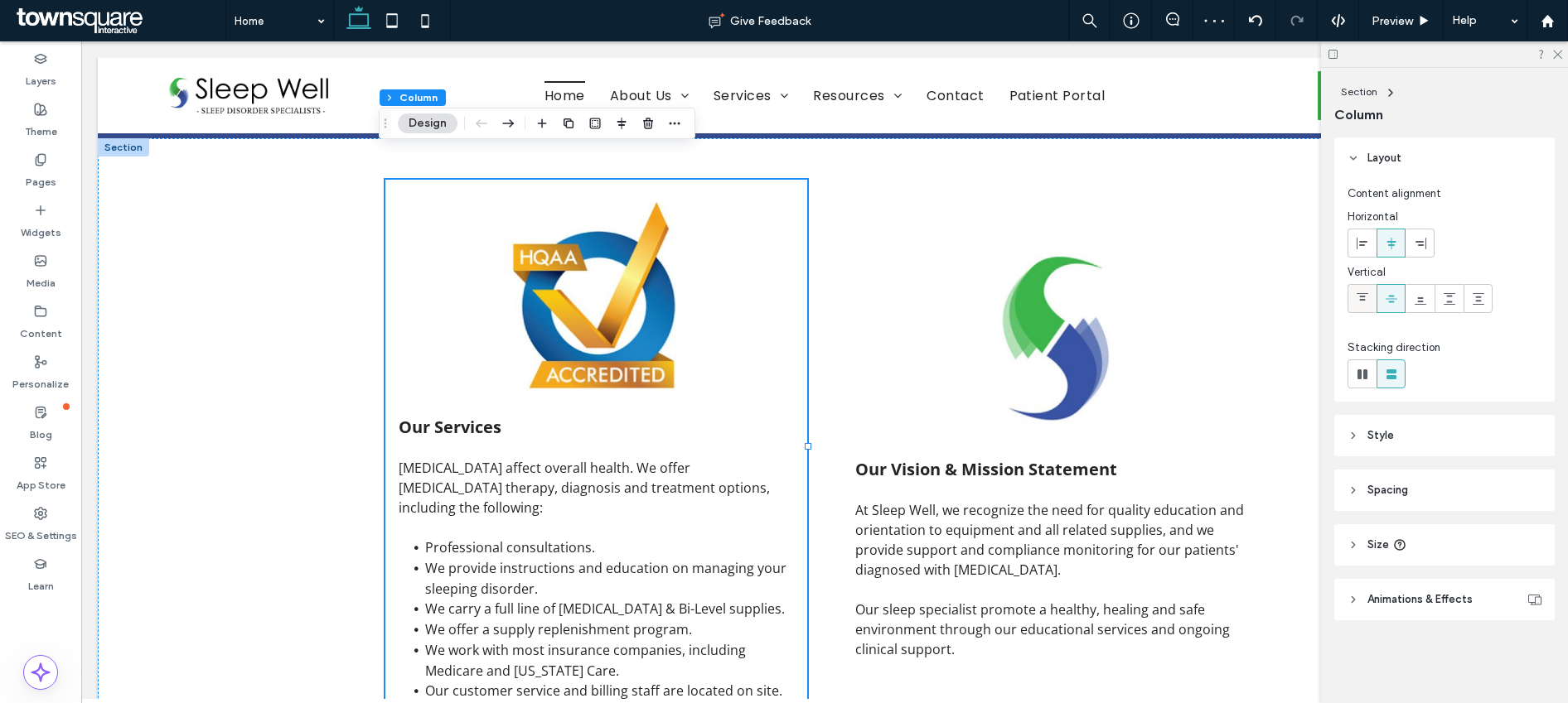
click at [1354, 299] on div at bounding box center [1363, 299] width 28 height 28
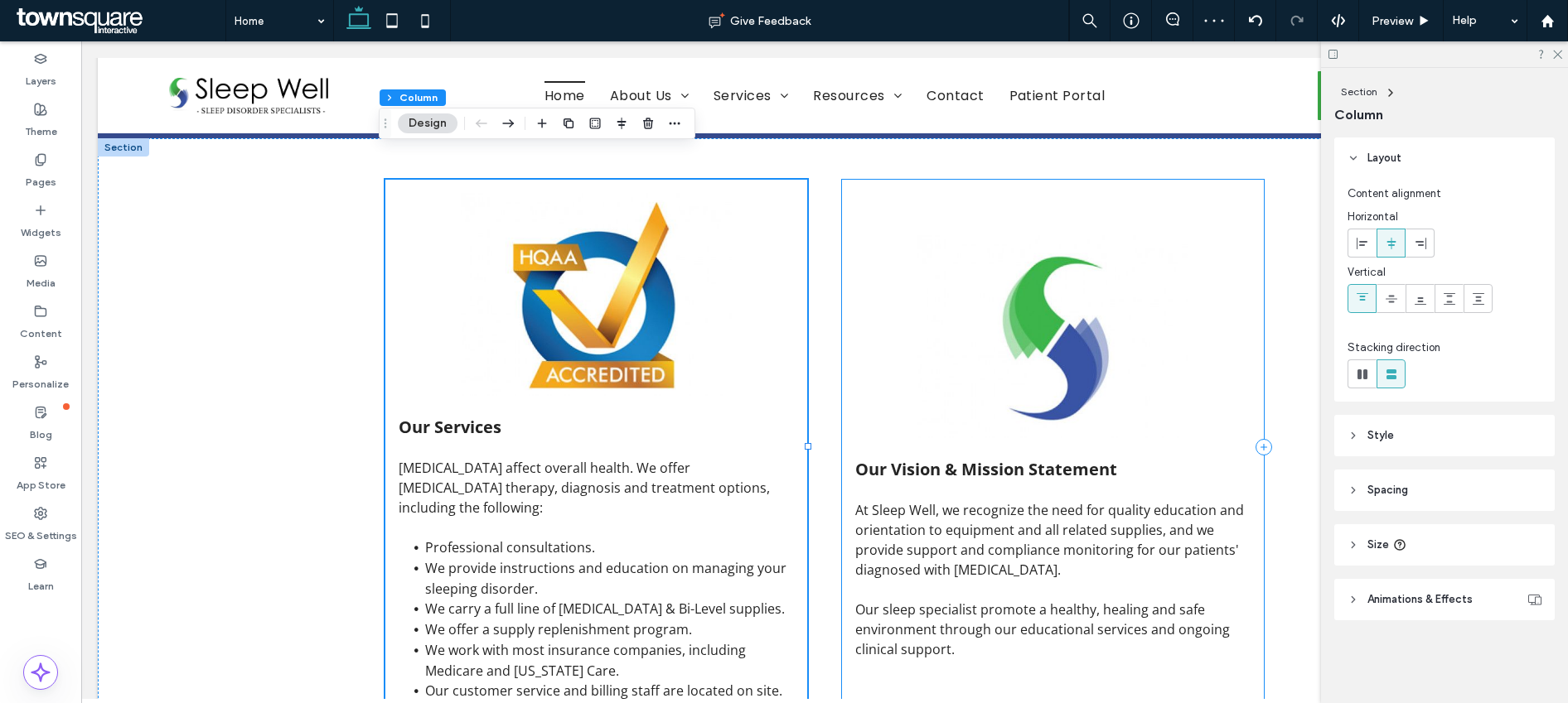
click at [1232, 320] on div "Our Vision & Mission Statement At Sleep Well, we recognize the need for quality…" at bounding box center [1053, 447] width 422 height 535
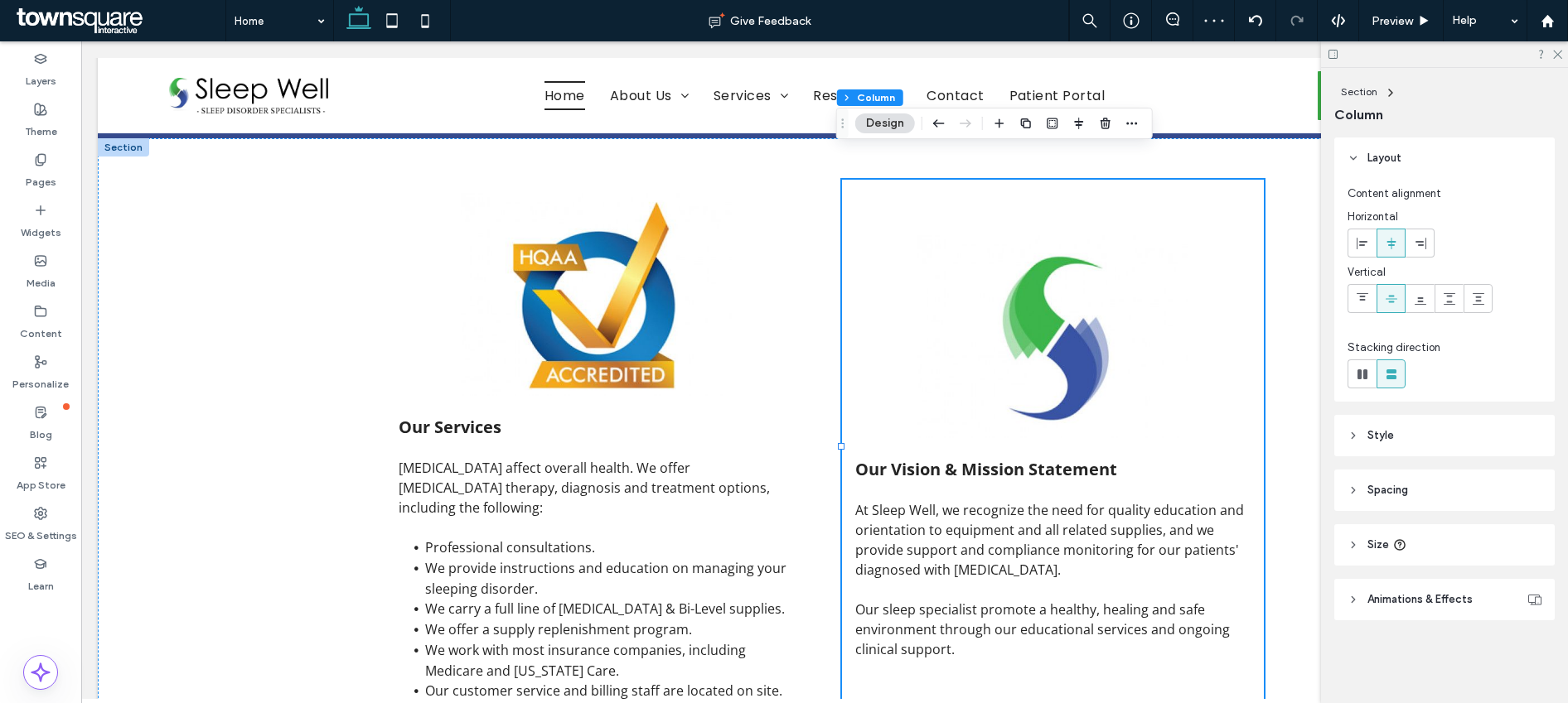
click at [1347, 299] on div "Content alignment Horizontal Vertical Stacking direction" at bounding box center [1445, 290] width 220 height 223
click at [1361, 295] on use at bounding box center [1363, 297] width 12 height 7
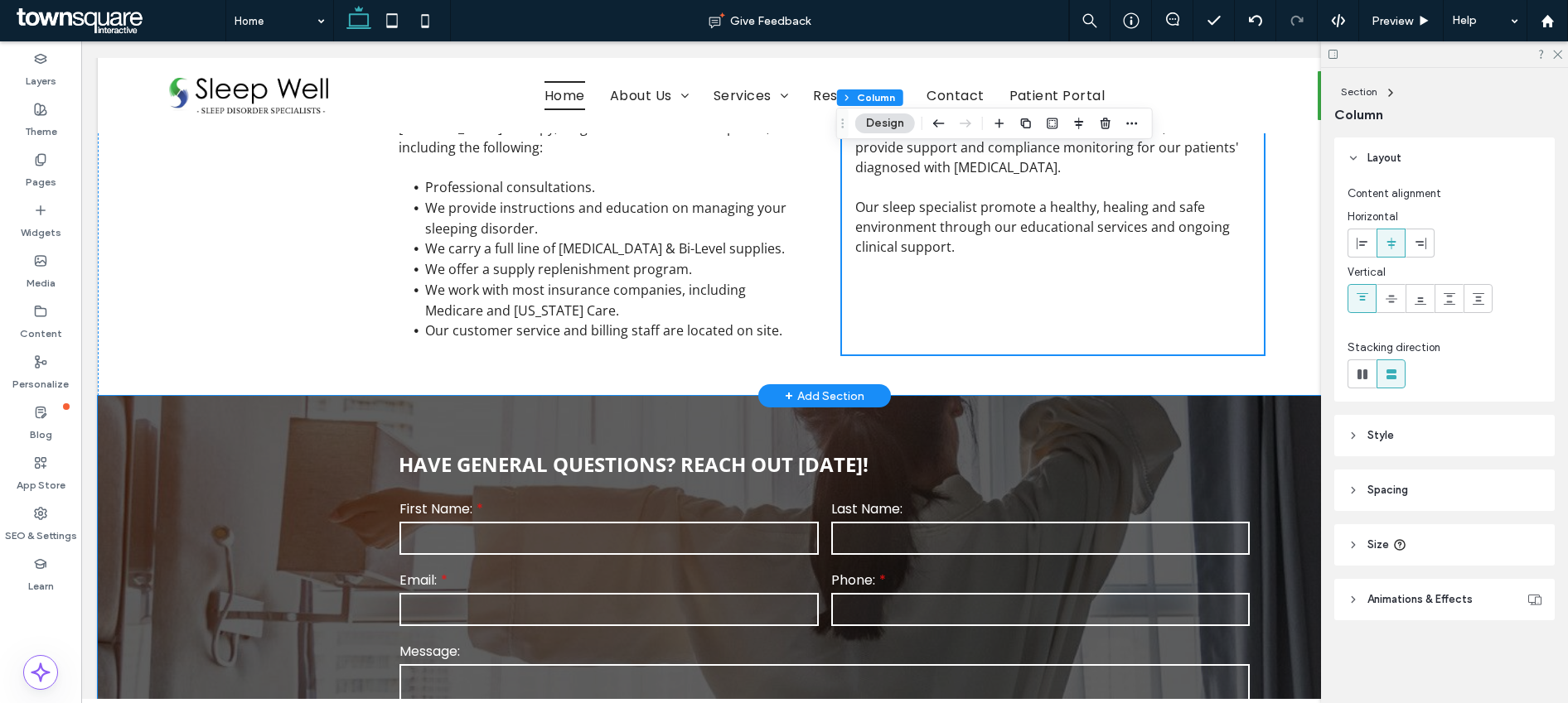
scroll to position [2287, 0]
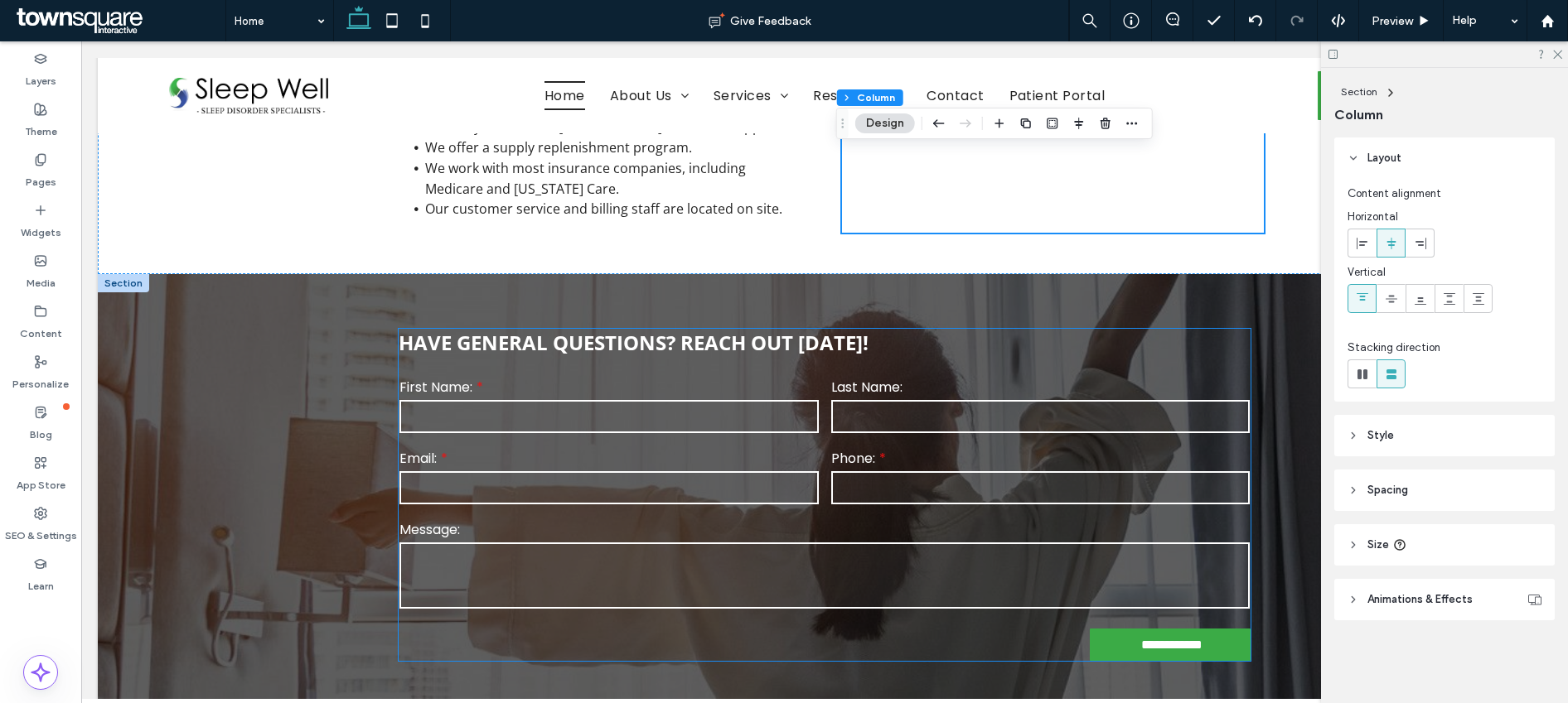
click at [559, 472] on input "email" at bounding box center [609, 488] width 418 height 33
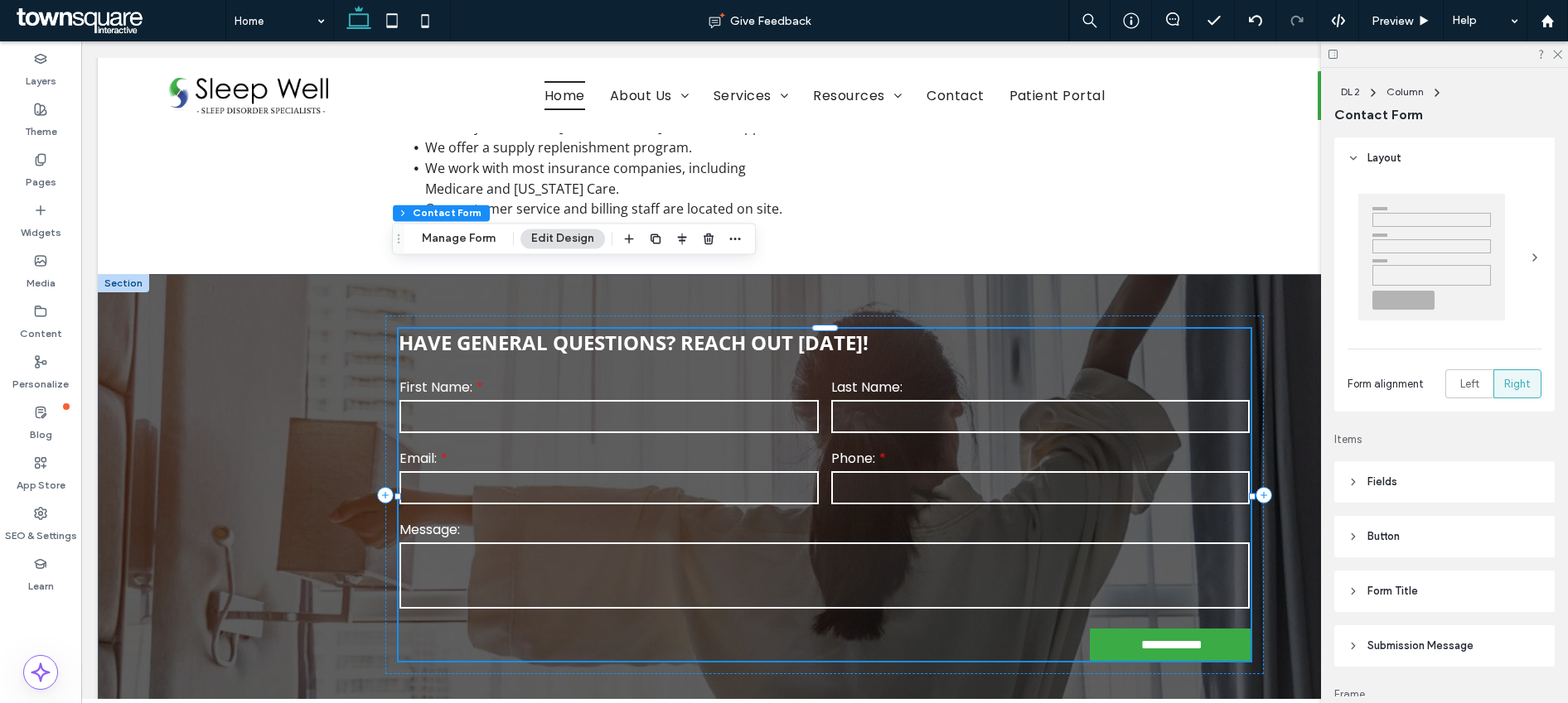
type input "*"
type input "***"
type input "*"
type input "***"
click at [485, 241] on button "Manage Form" at bounding box center [458, 238] width 95 height 19
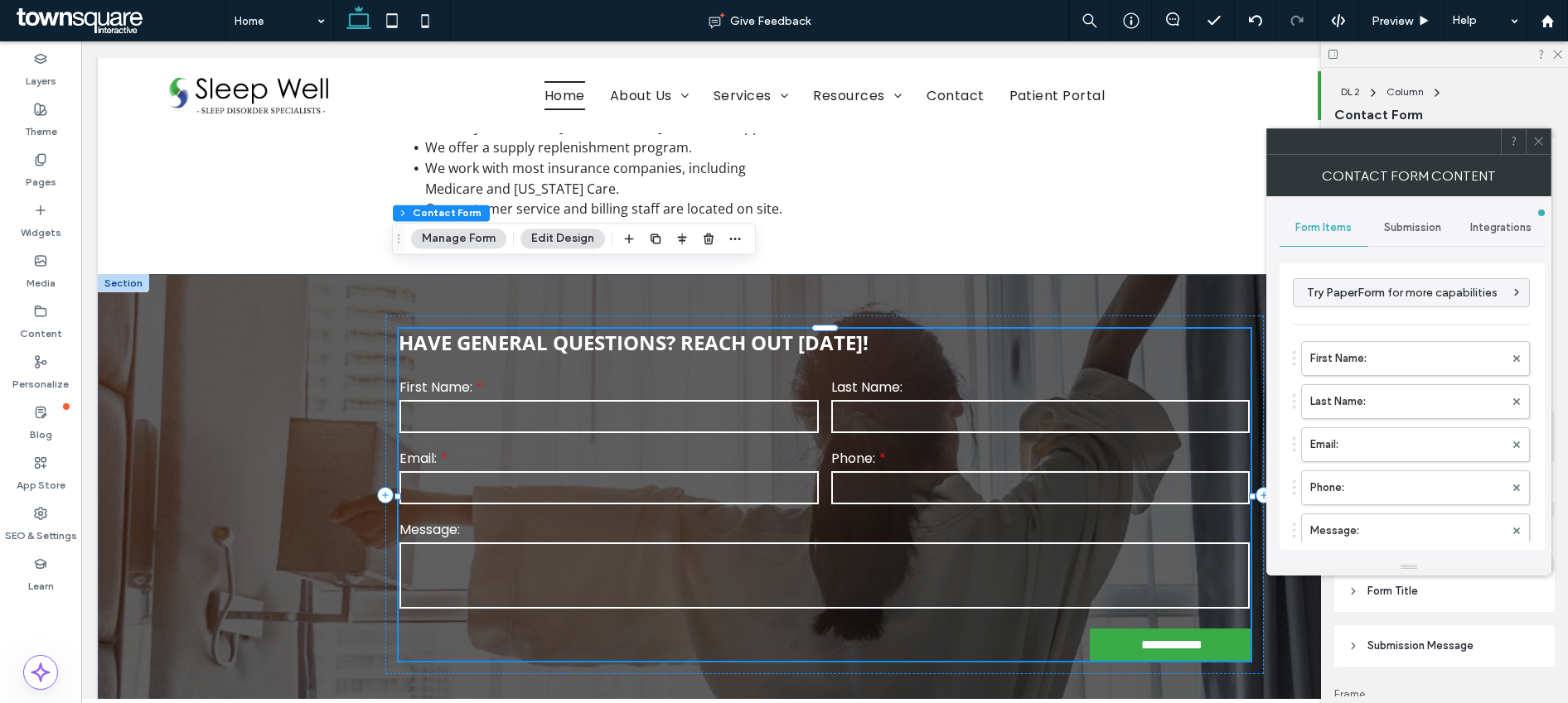
click at [1418, 233] on span "Submission" at bounding box center [1412, 228] width 57 height 13
click at [1405, 310] on label "New submission notification" at bounding box center [1412, 306] width 221 height 33
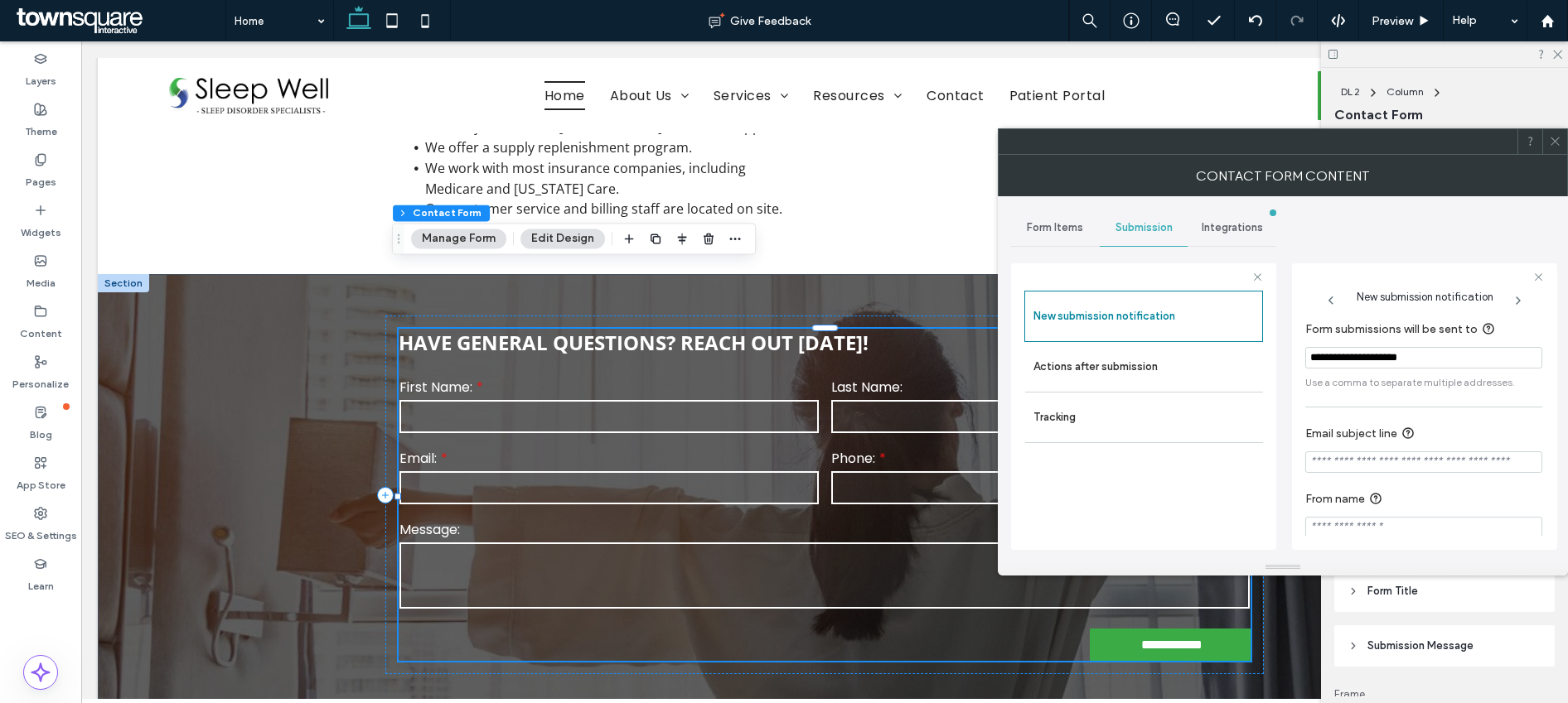
click at [1560, 144] on icon at bounding box center [1555, 141] width 12 height 12
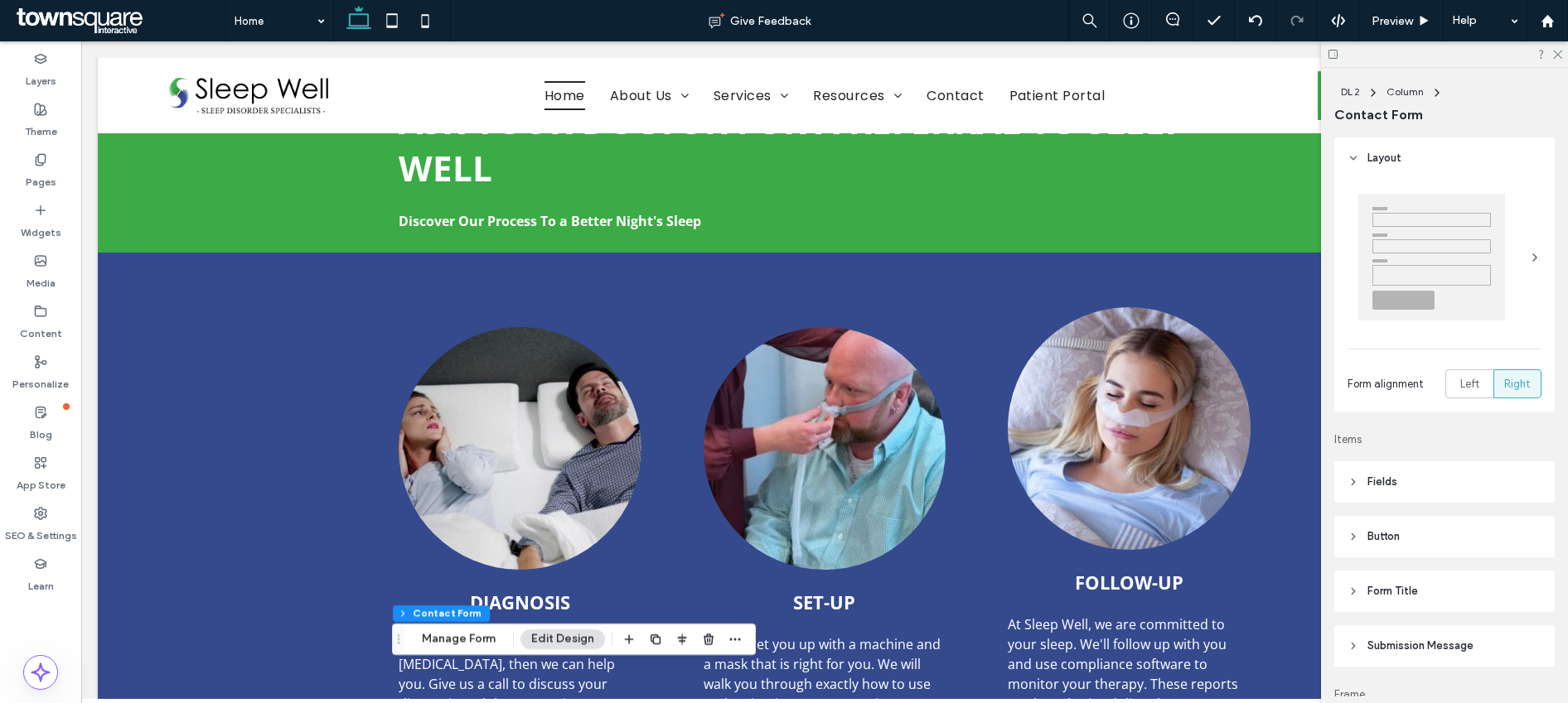
scroll to position [917, 0]
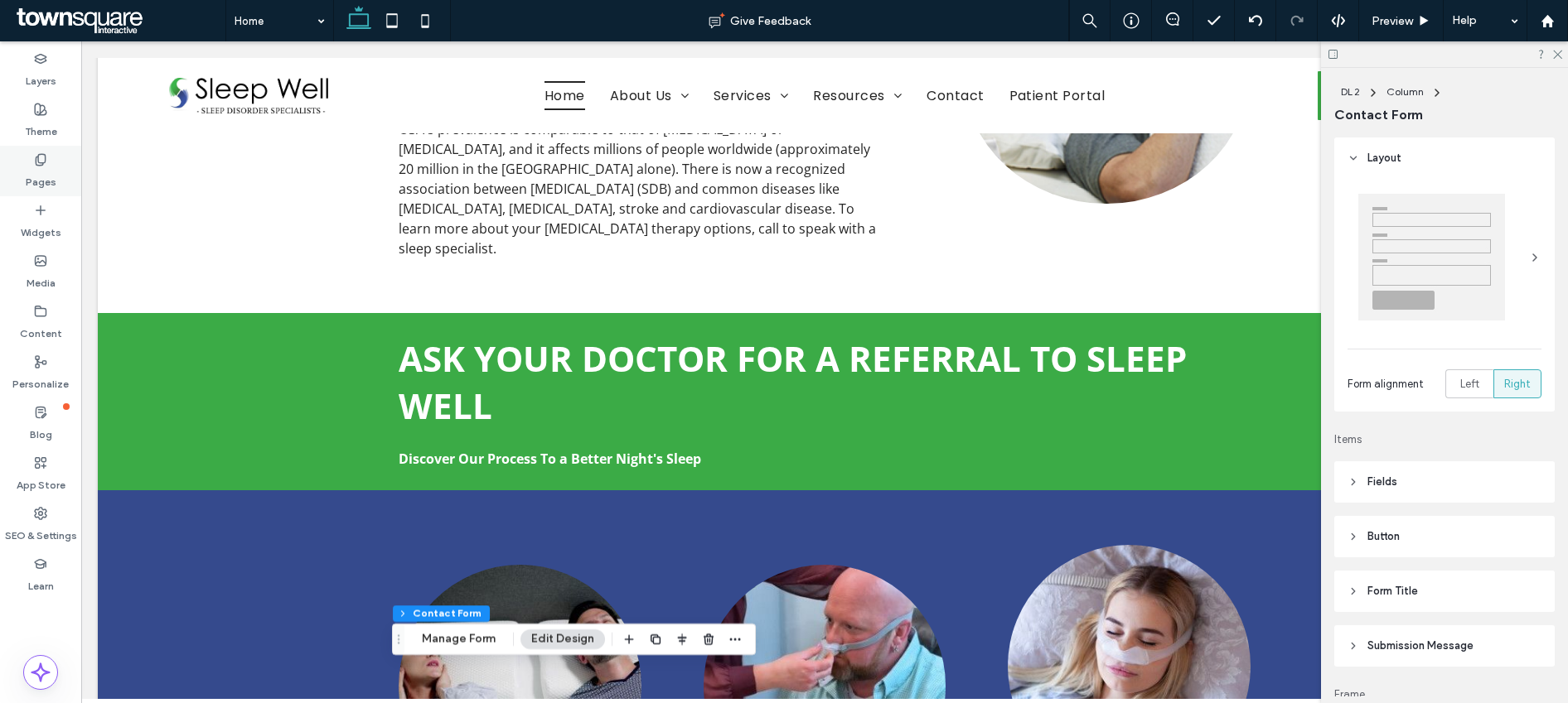
click at [35, 181] on label "Pages" at bounding box center [41, 178] width 31 height 23
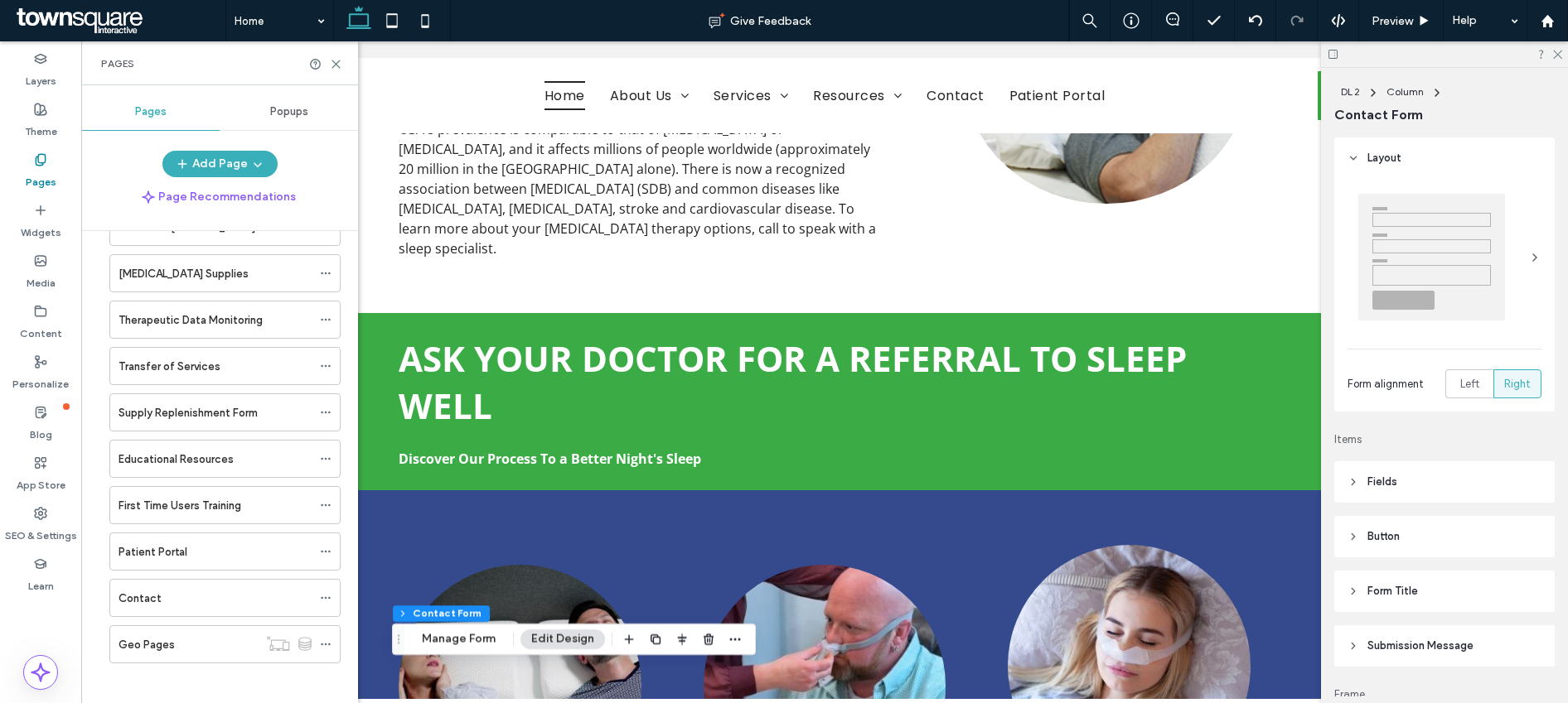
scroll to position [201, 0]
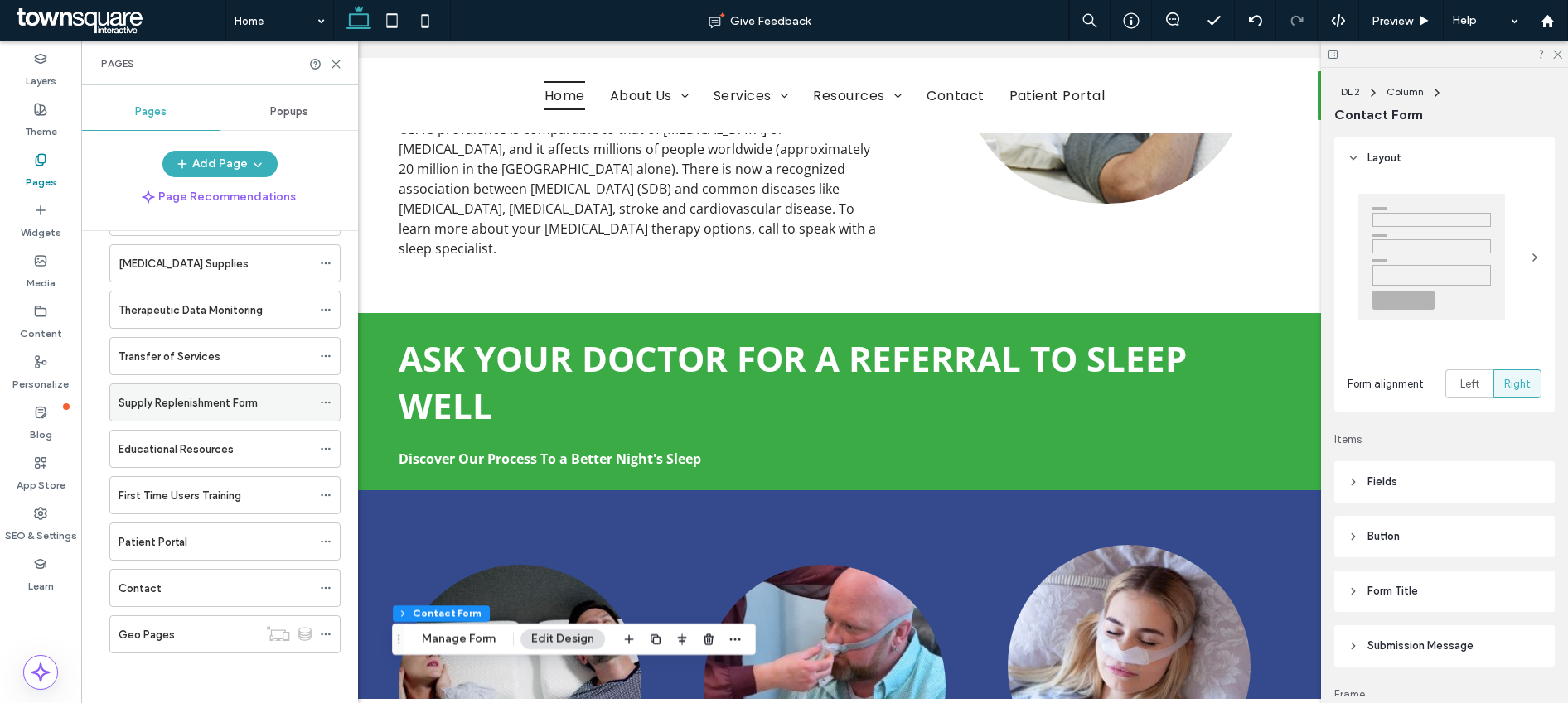
click at [225, 396] on label "Supply Replenishment Form" at bounding box center [188, 402] width 139 height 29
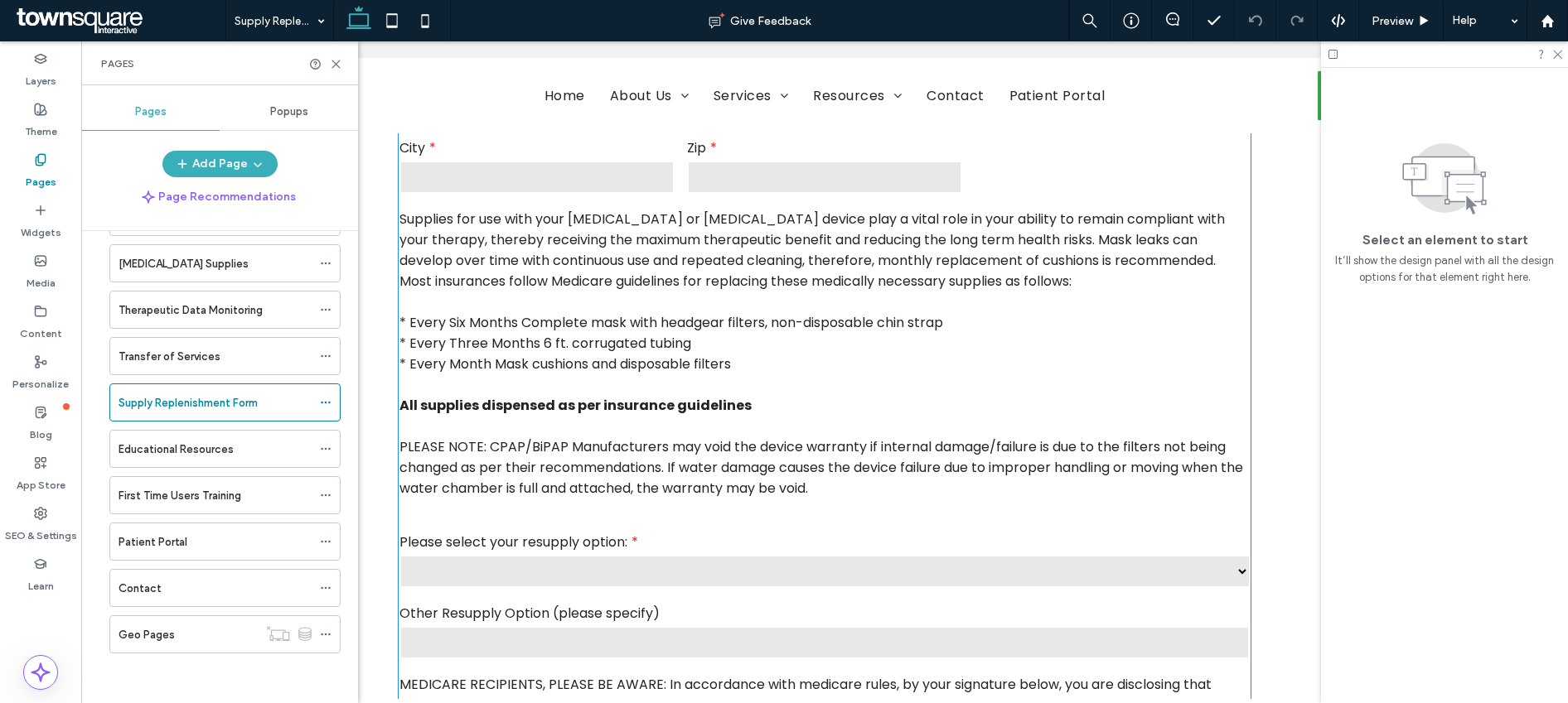
scroll to position [605, 0]
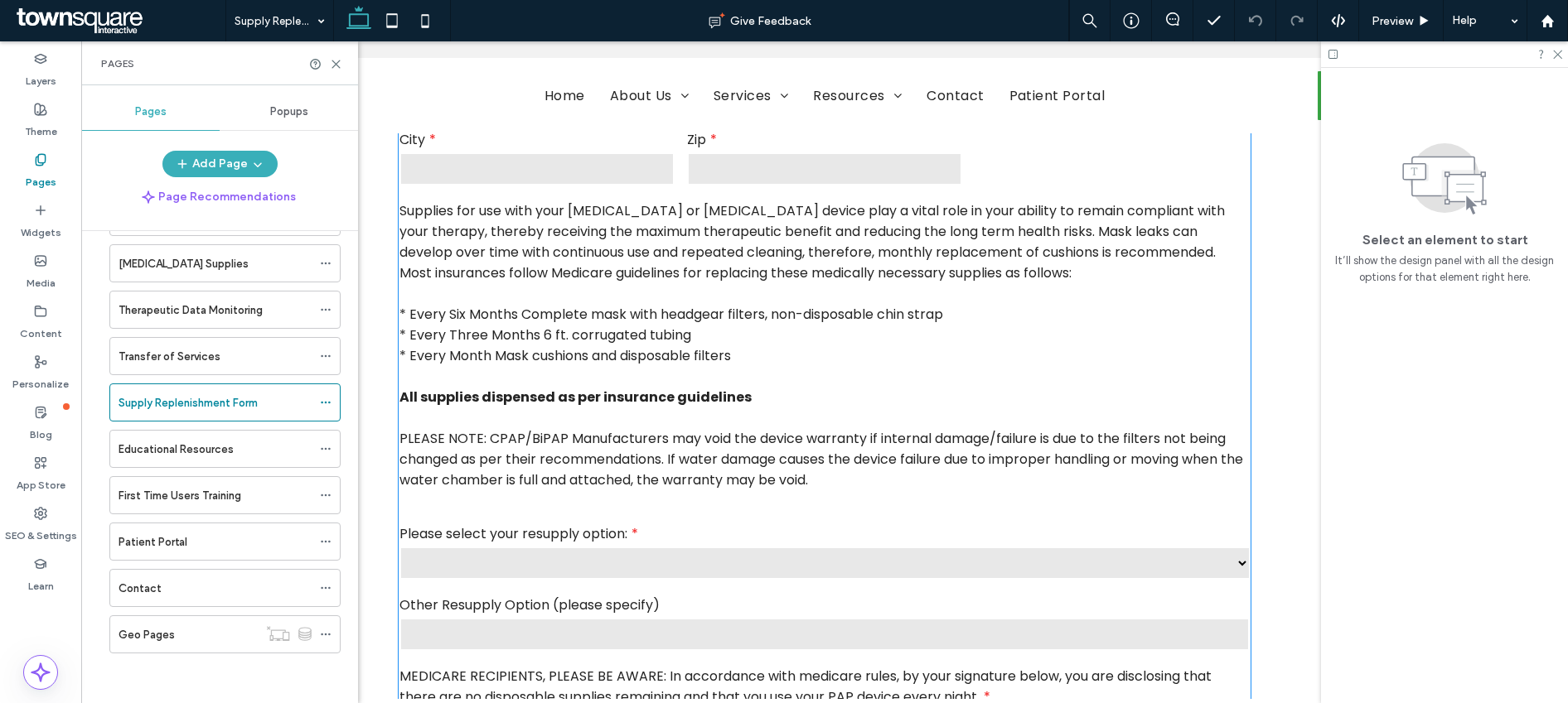
click at [600, 550] on select "**********" at bounding box center [826, 563] width 852 height 33
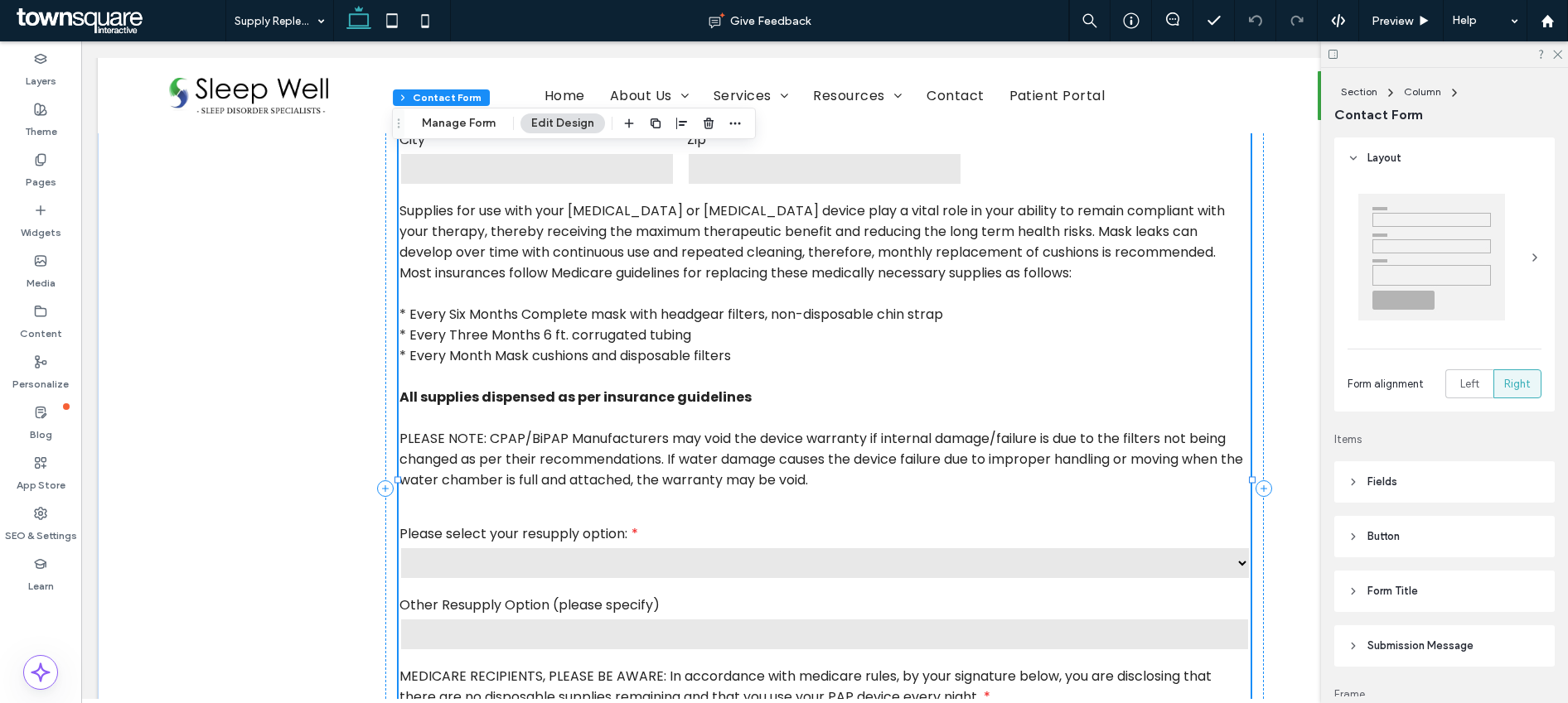
type input "*"
type input "***"
type input "*"
type input "***"
click at [600, 549] on select "**********" at bounding box center [826, 563] width 852 height 33
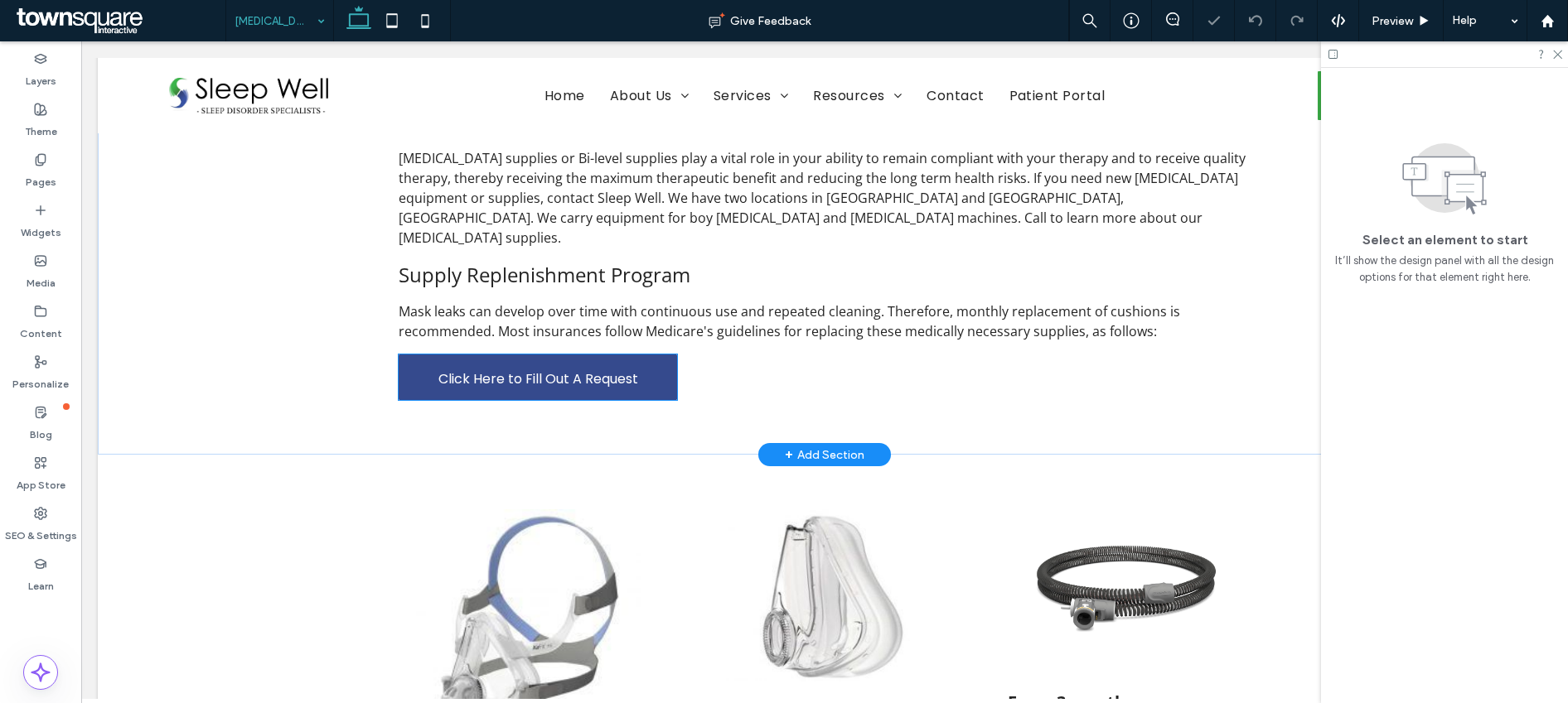
scroll to position [150, 0]
click at [491, 355] on span "Click Here to Fill Out A Request" at bounding box center [539, 378] width 200 height 47
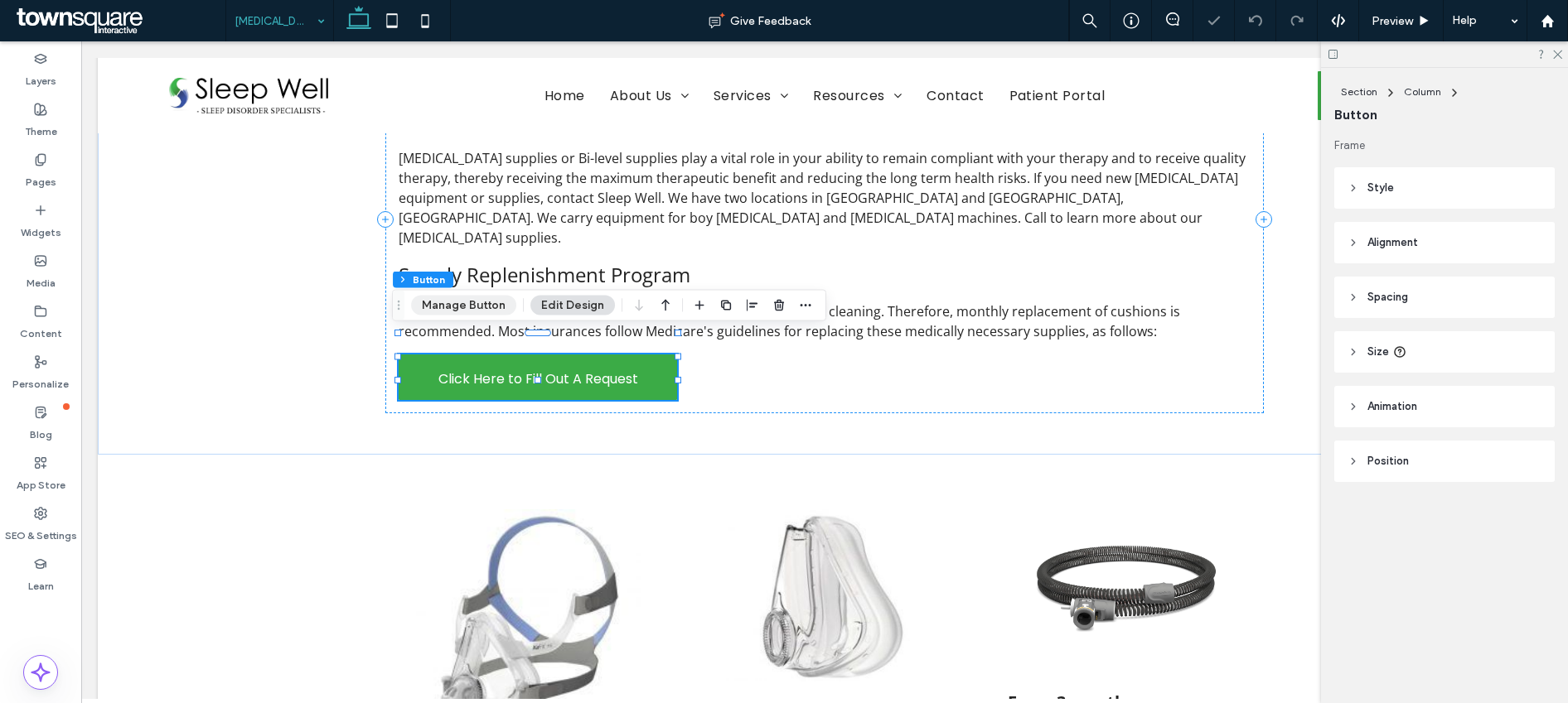
click at [471, 304] on button "Manage Button" at bounding box center [464, 305] width 106 height 19
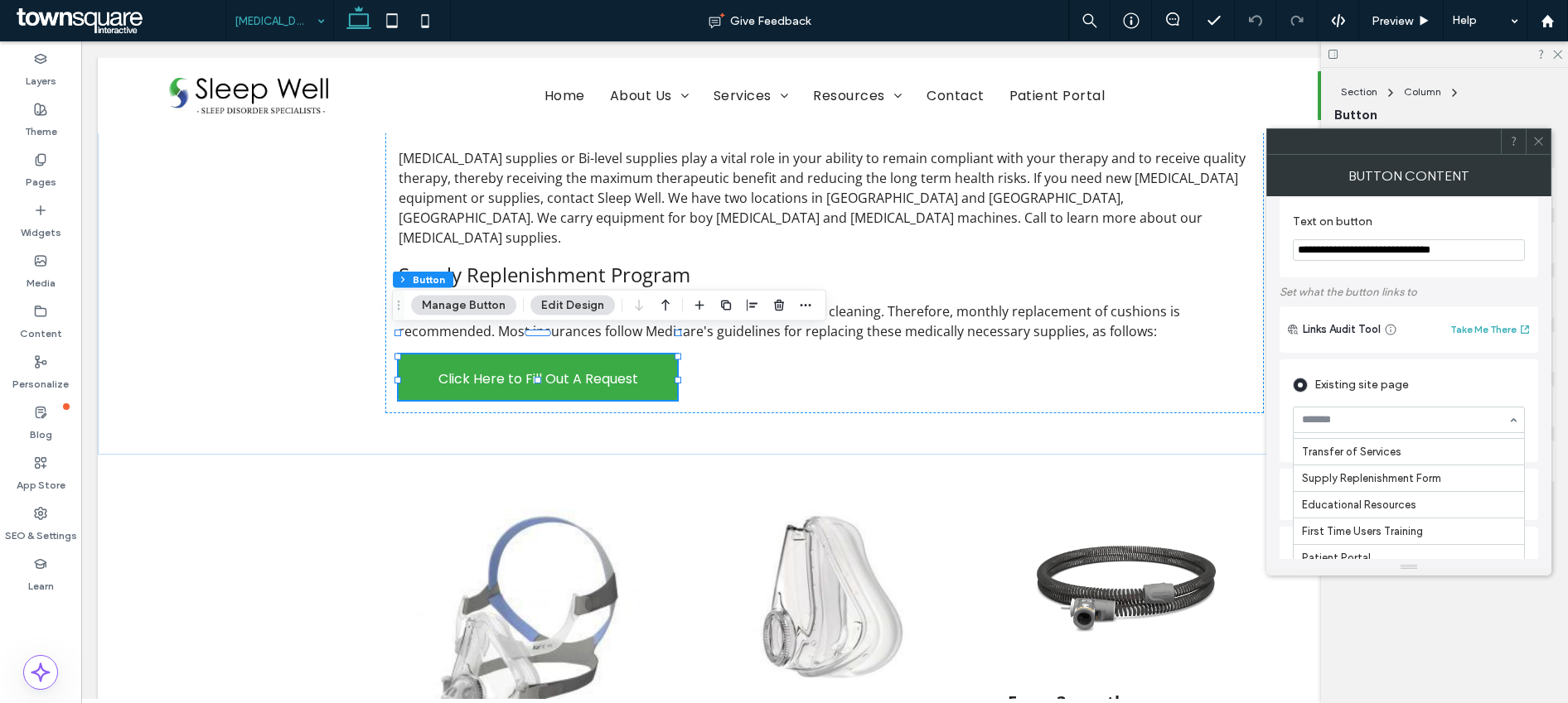
scroll to position [31, 0]
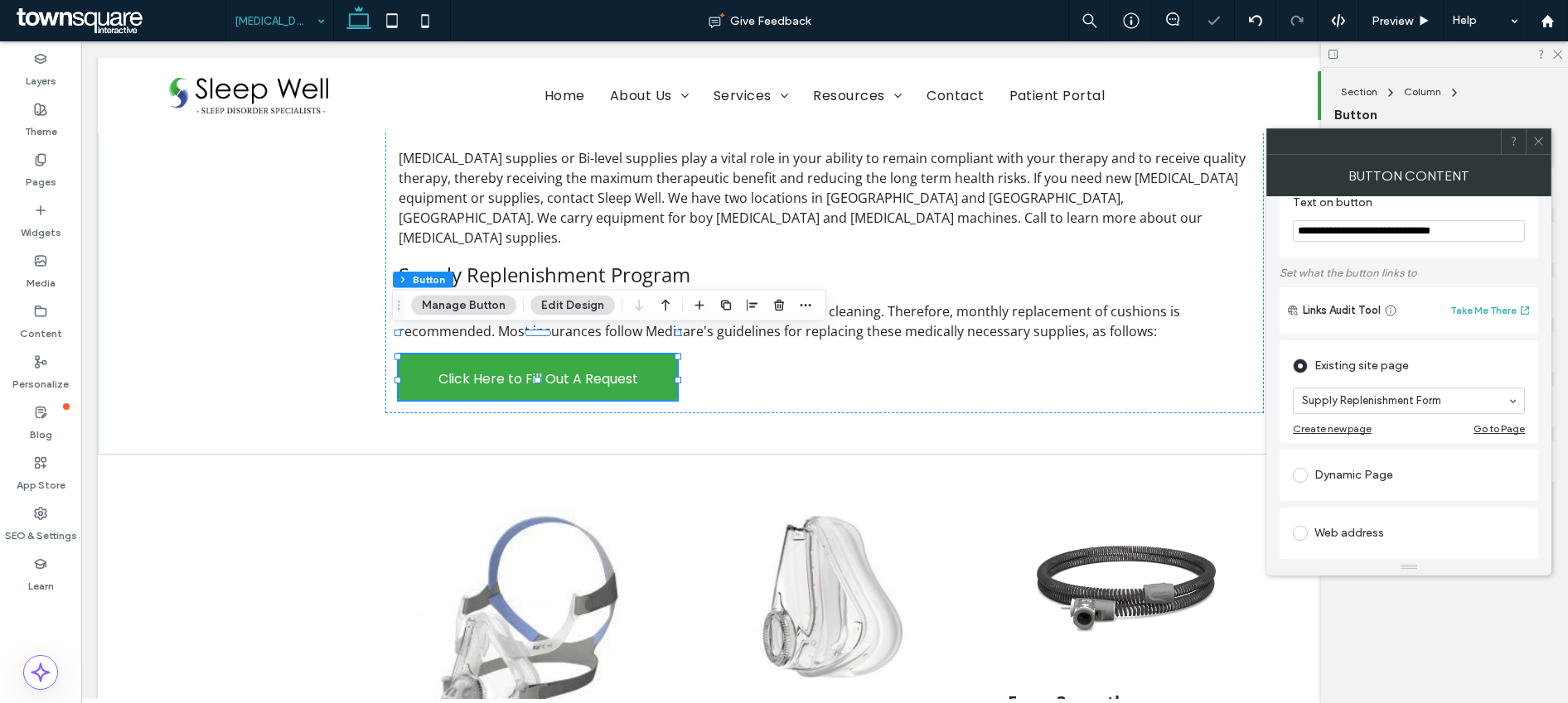
click at [1541, 142] on icon at bounding box center [1538, 141] width 12 height 12
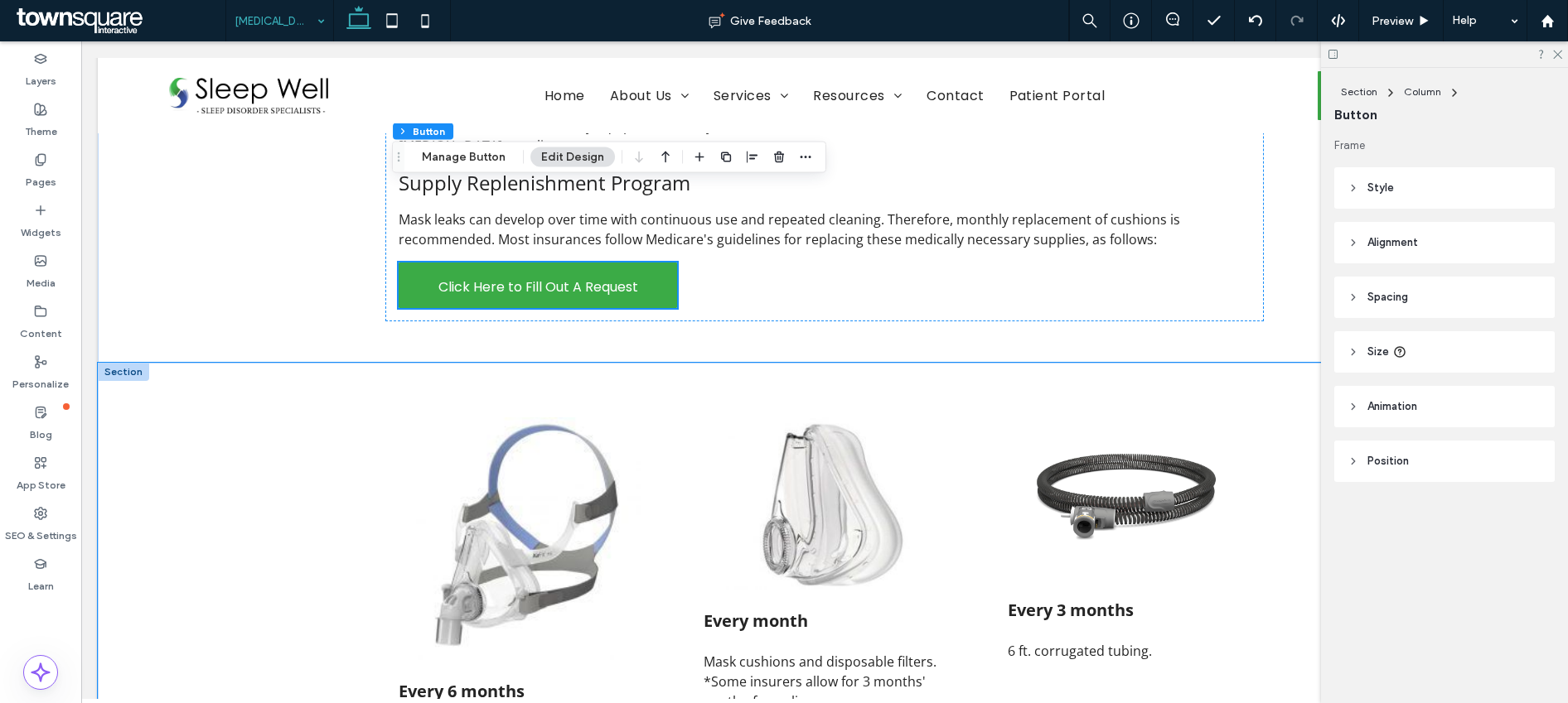
scroll to position [298, 0]
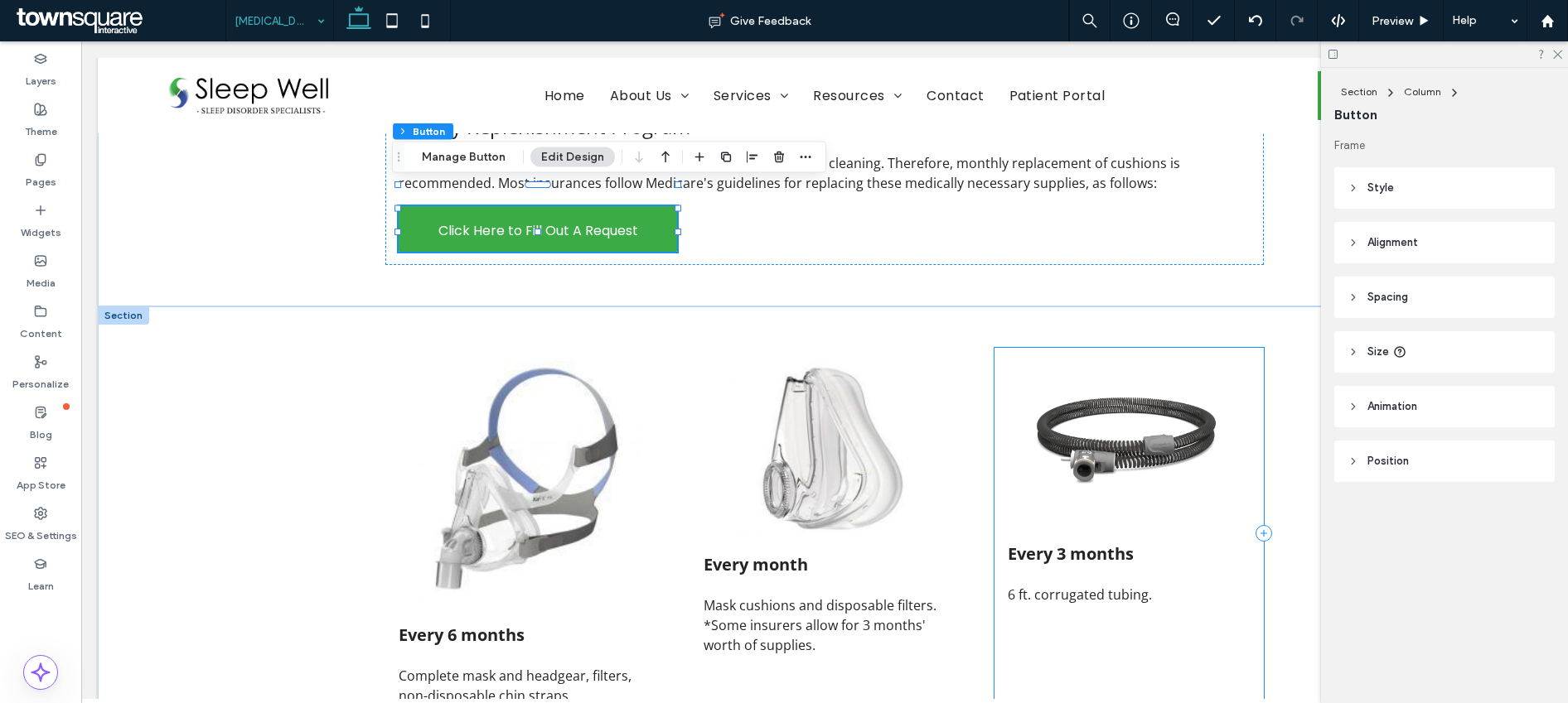
click at [996, 503] on div "Every 3 months 6 ft. corrugated tubing. ﻿" at bounding box center [1129, 533] width 269 height 371
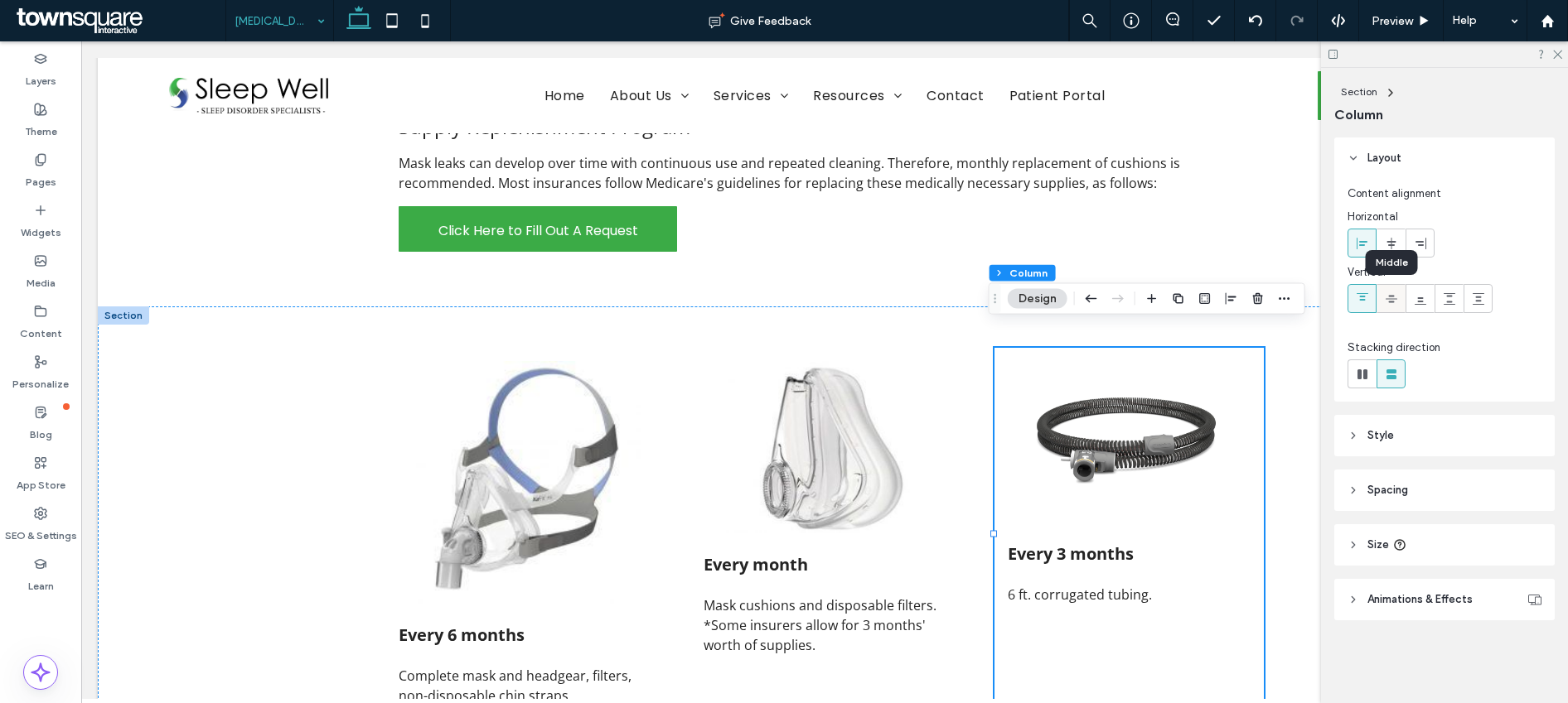
click at [1395, 299] on icon at bounding box center [1391, 299] width 13 height 13
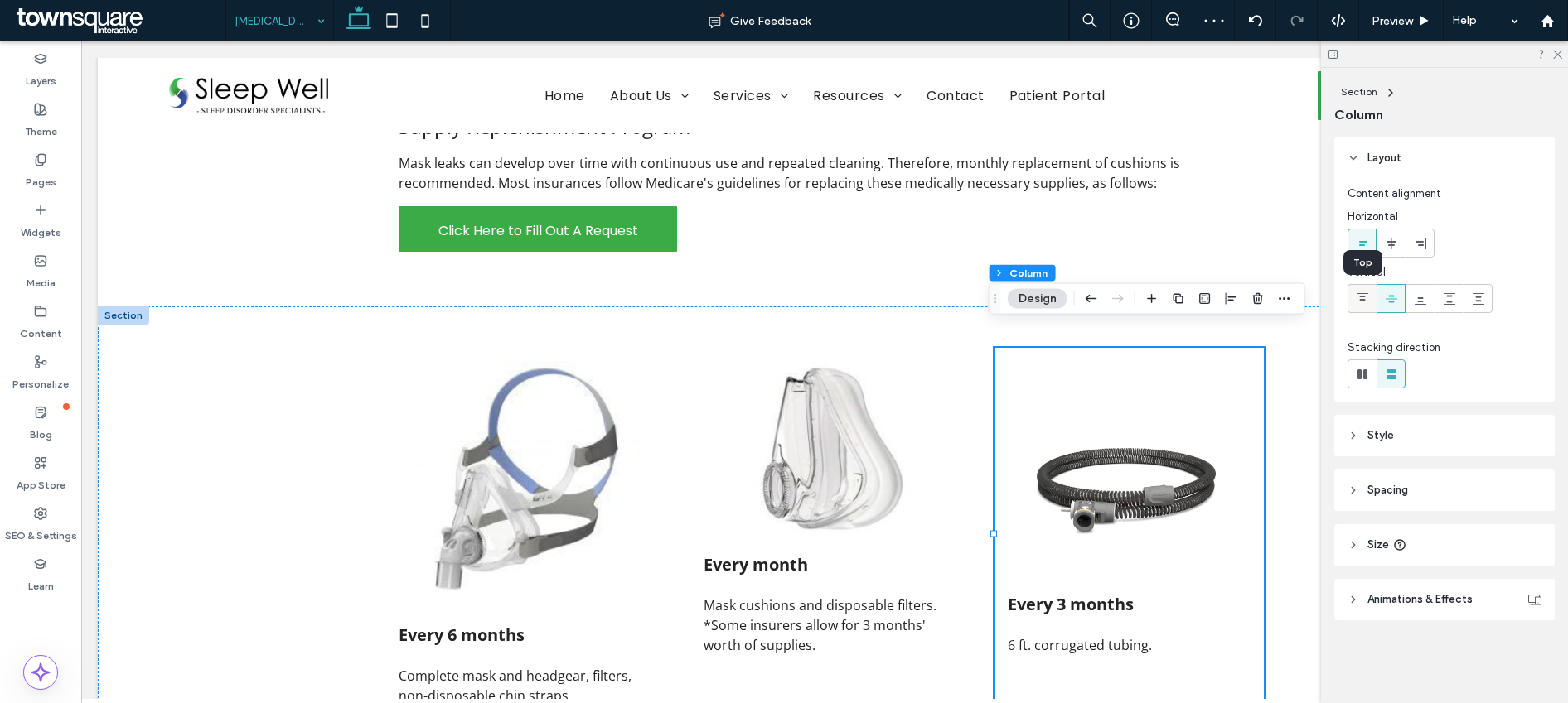
click at [1363, 302] on icon at bounding box center [1363, 299] width 13 height 13
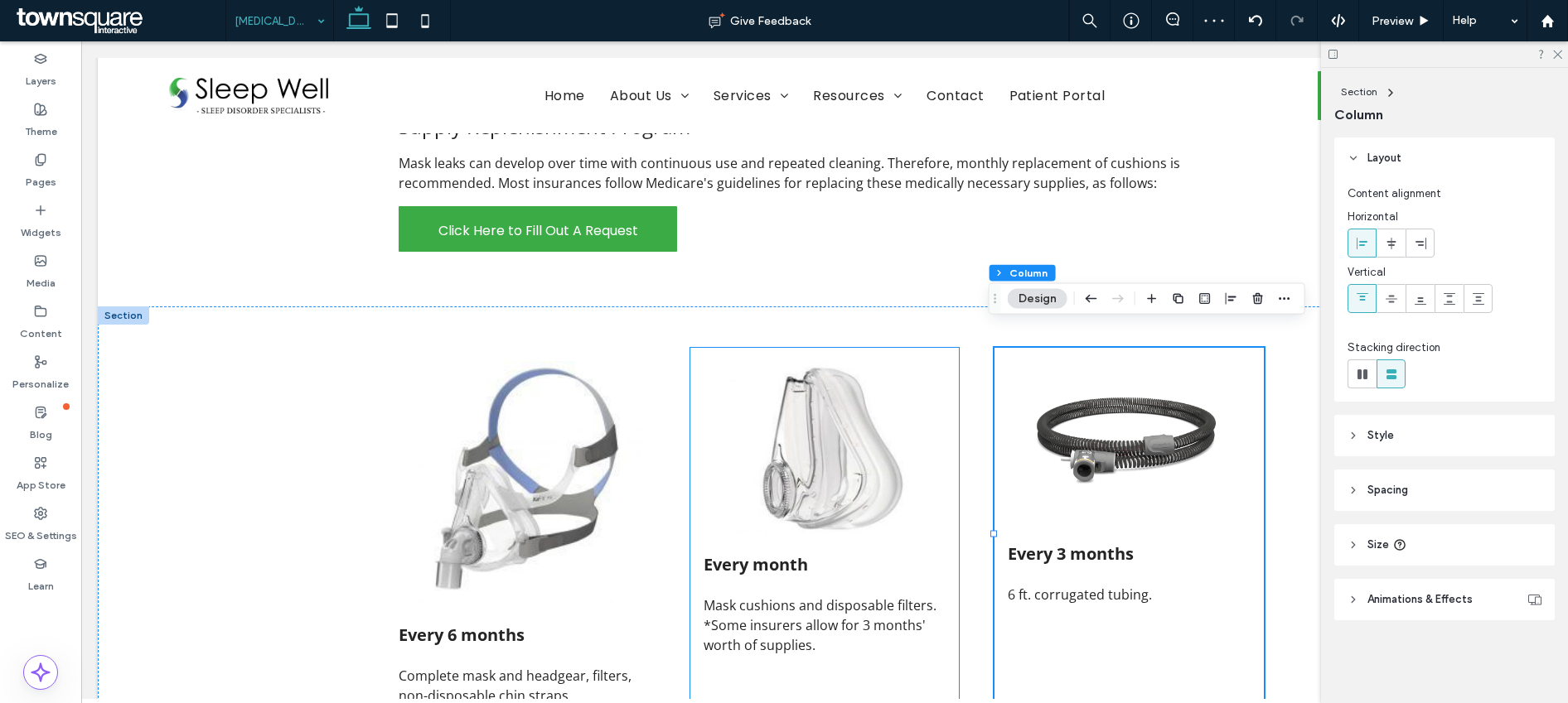
click at [946, 502] on div "Every month Mask cushions and disposable filters. *Some insurers allow for 3 mo…" at bounding box center [825, 533] width 269 height 371
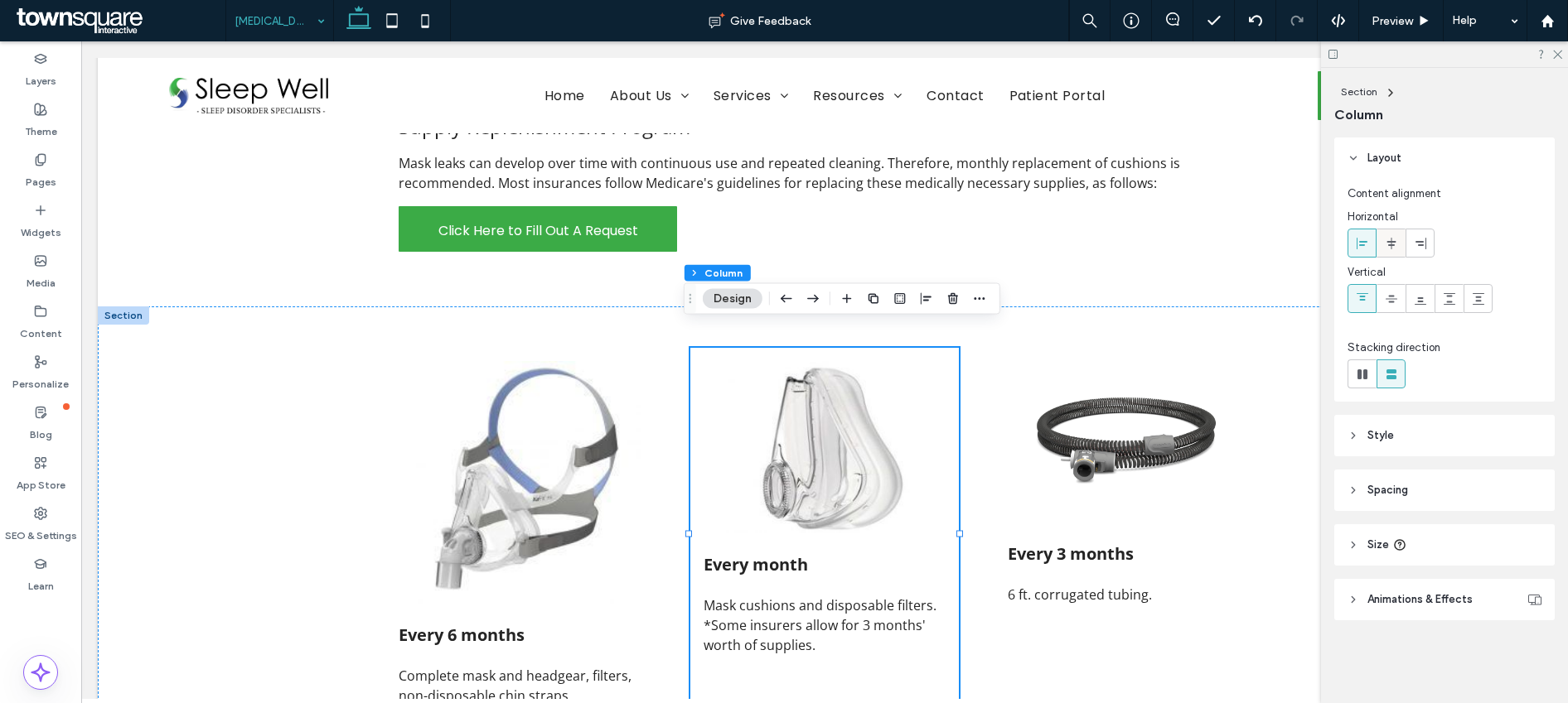
click at [1392, 244] on use at bounding box center [1391, 242] width 9 height 12
click at [1254, 348] on div "Every 3 months 6 ft. corrugated tubing. ﻿" at bounding box center [1129, 533] width 269 height 371
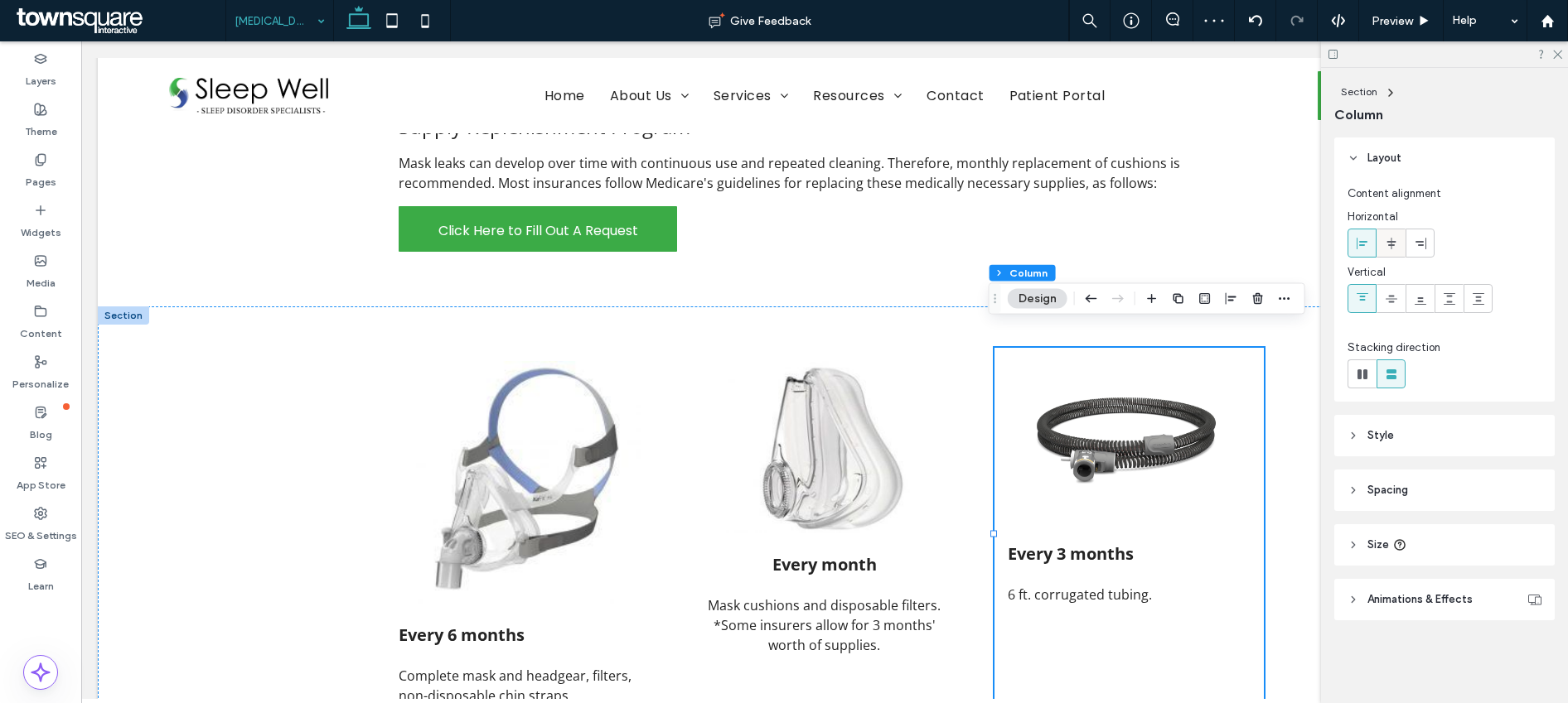
click at [1393, 249] on icon at bounding box center [1391, 243] width 13 height 13
click at [635, 402] on div "Every 6 months Complete mask and headgear, filters, non-disposable chin straps.…" at bounding box center [519, 533] width 269 height 371
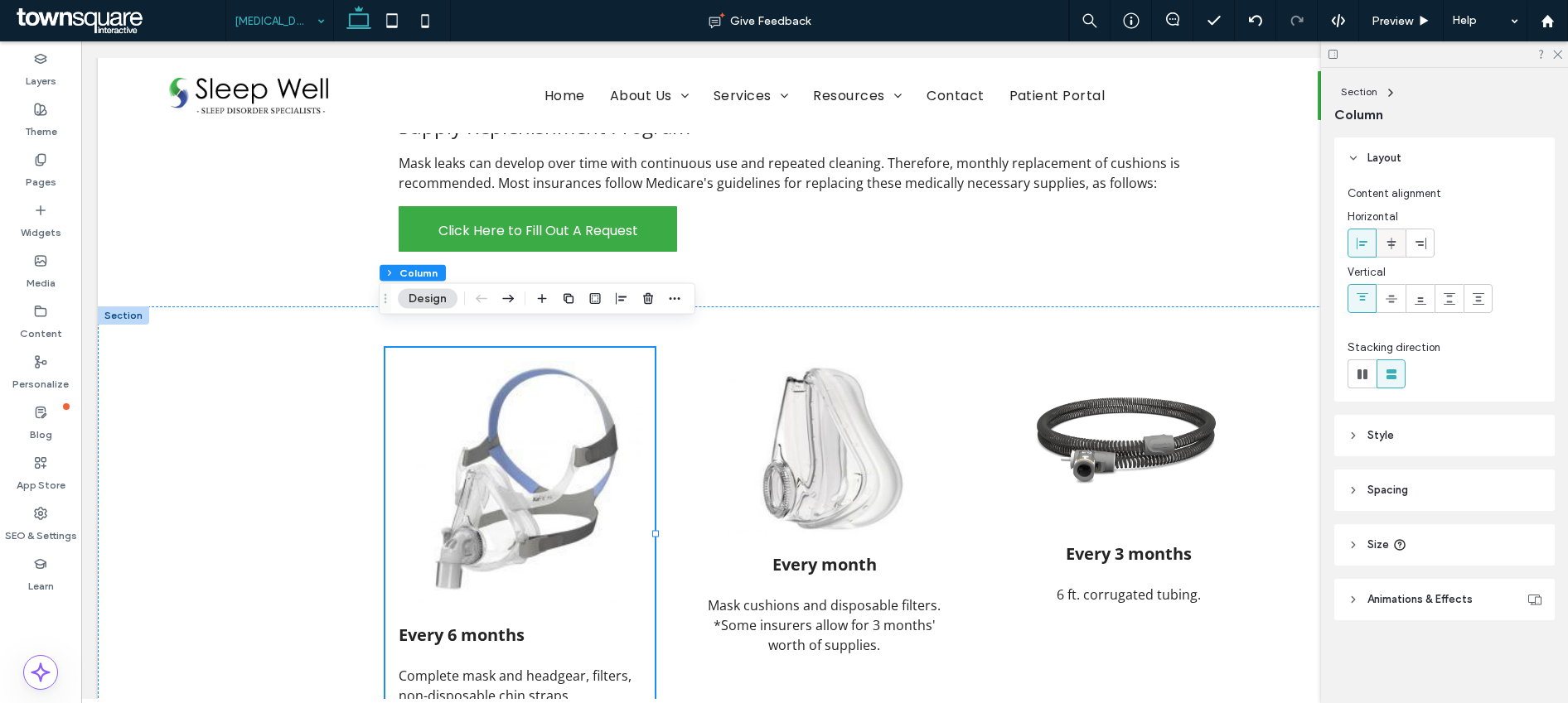
click at [1391, 248] on use at bounding box center [1391, 242] width 9 height 12
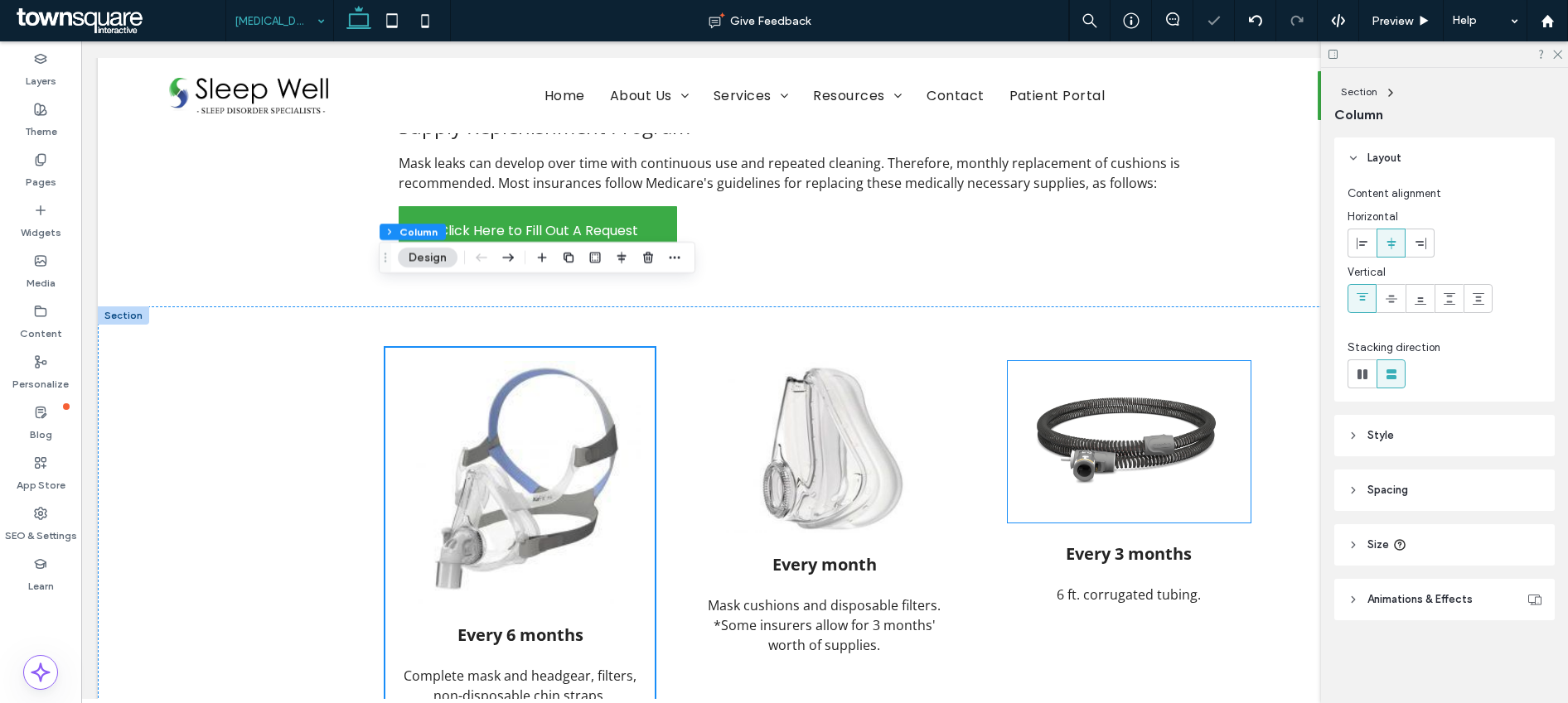
scroll to position [433, 0]
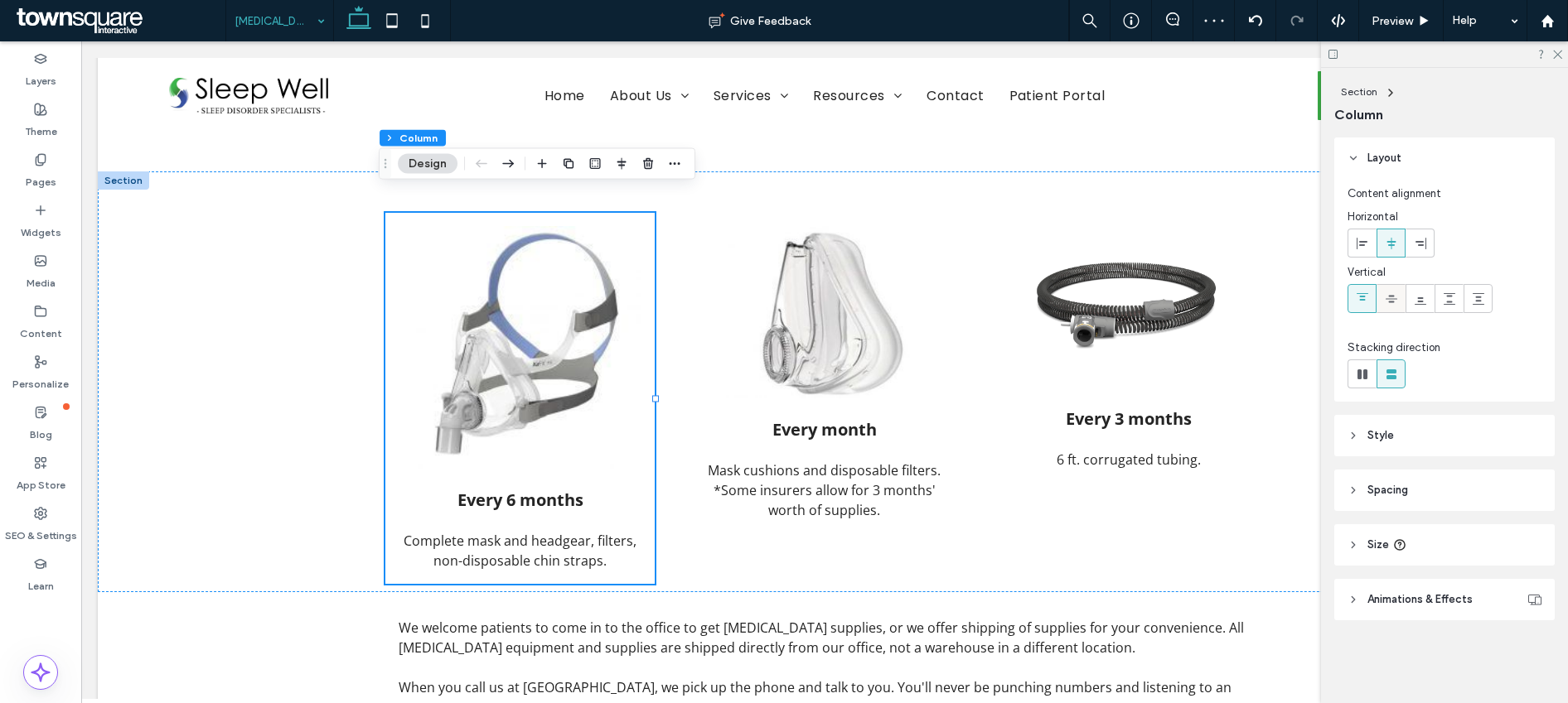
click at [1383, 302] on div at bounding box center [1391, 299] width 28 height 28
click at [938, 418] on h4 "Every month" at bounding box center [825, 429] width 243 height 22
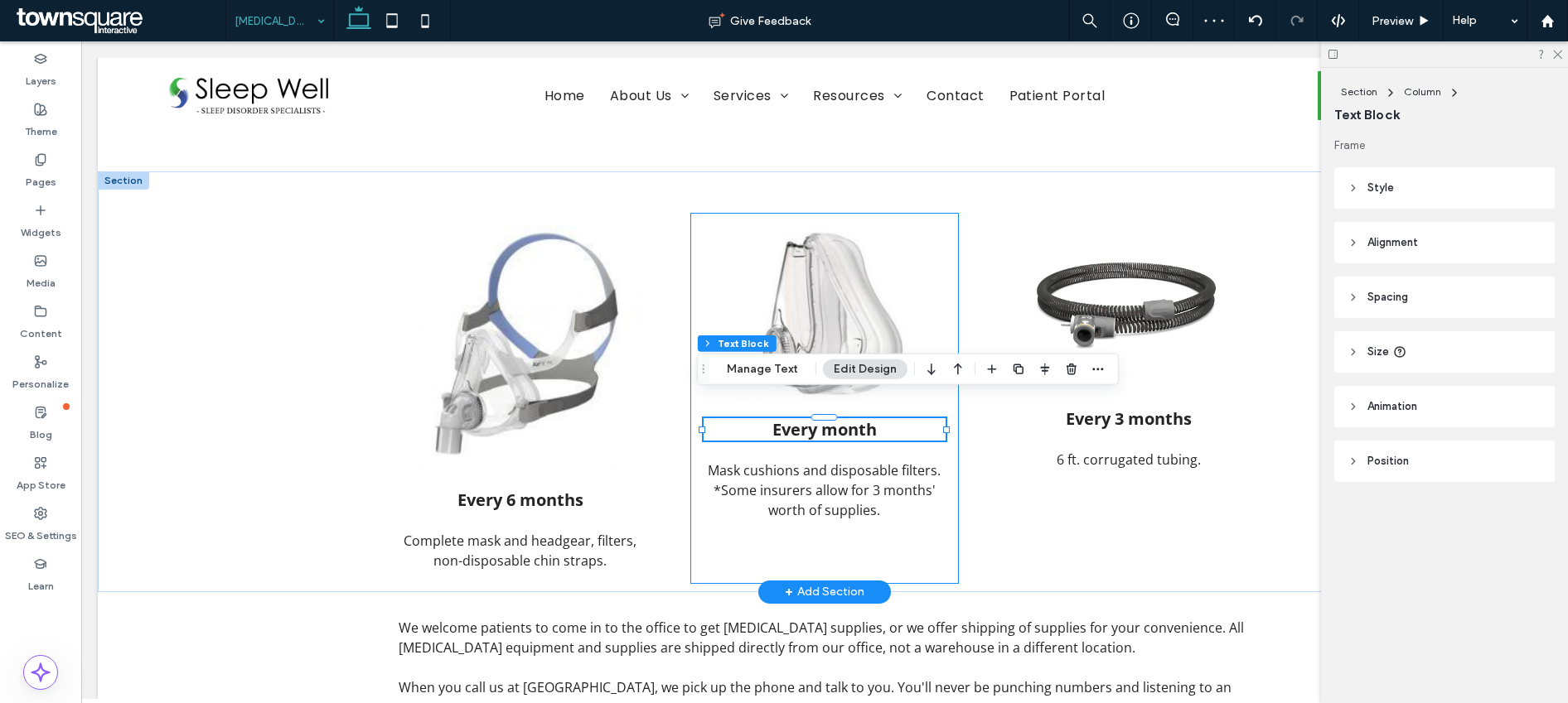
click at [946, 413] on div "Every month Mask cushions and disposable filters. *Some insurers allow for 3 mo…" at bounding box center [825, 398] width 269 height 371
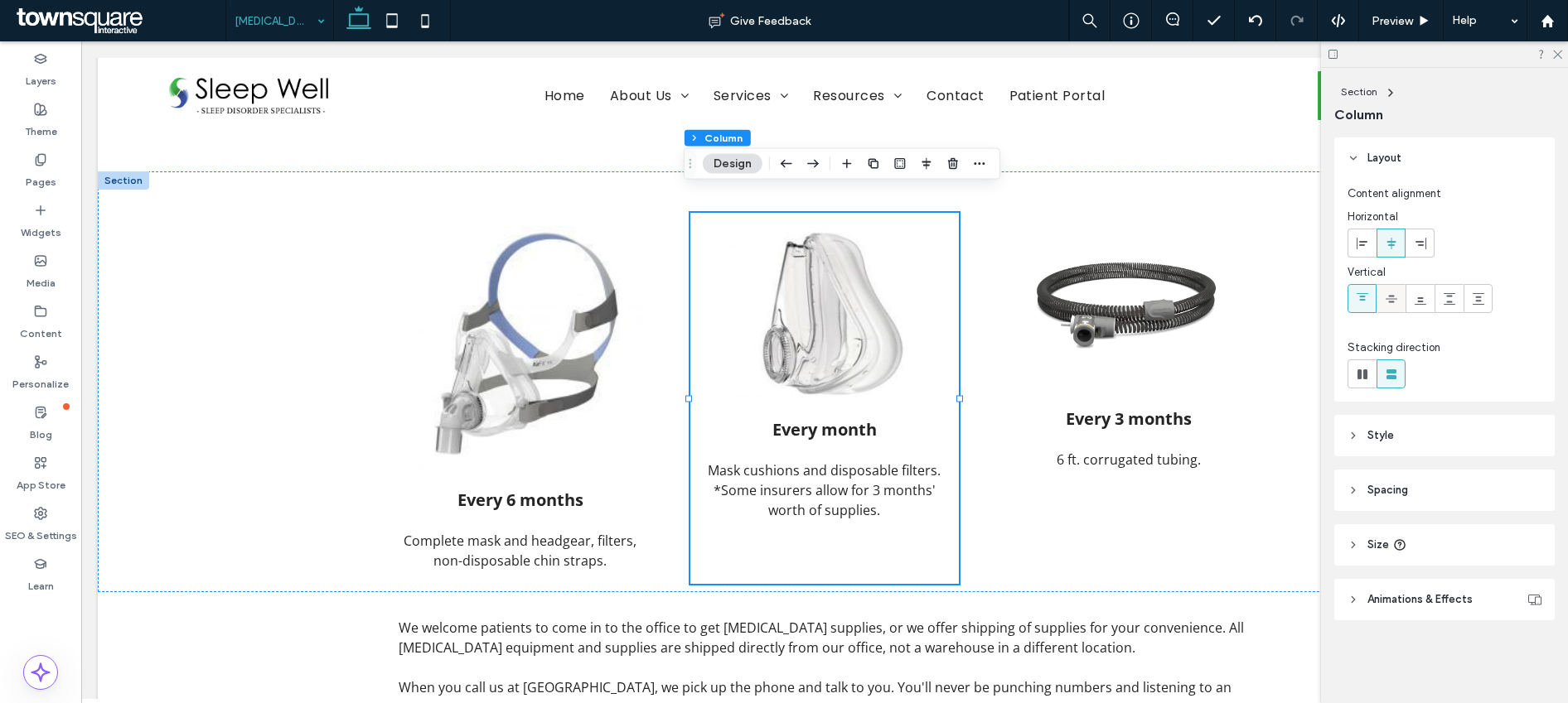
click at [1391, 303] on icon at bounding box center [1391, 299] width 13 height 13
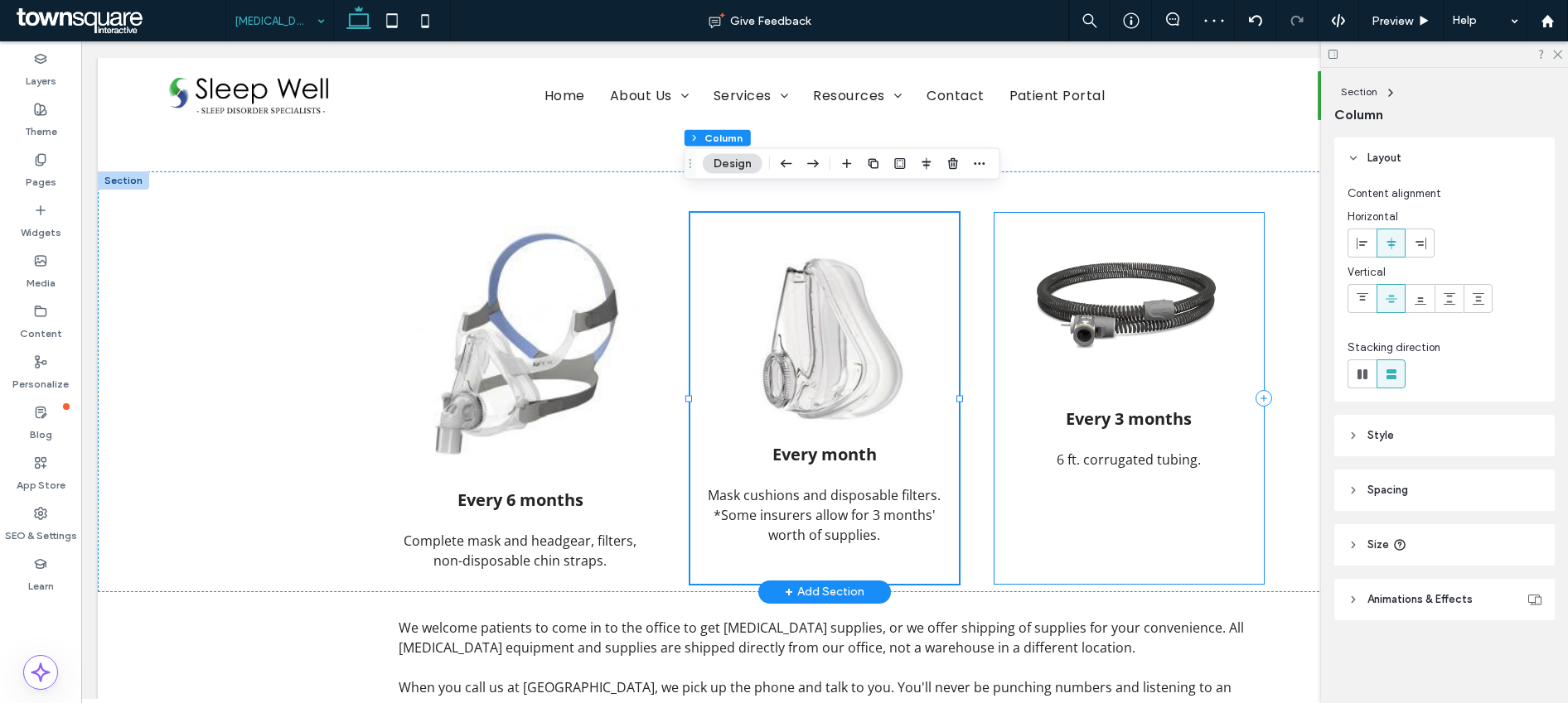
click at [1252, 424] on div "Every 3 months 6 ft. corrugated tubing." at bounding box center [1129, 398] width 269 height 371
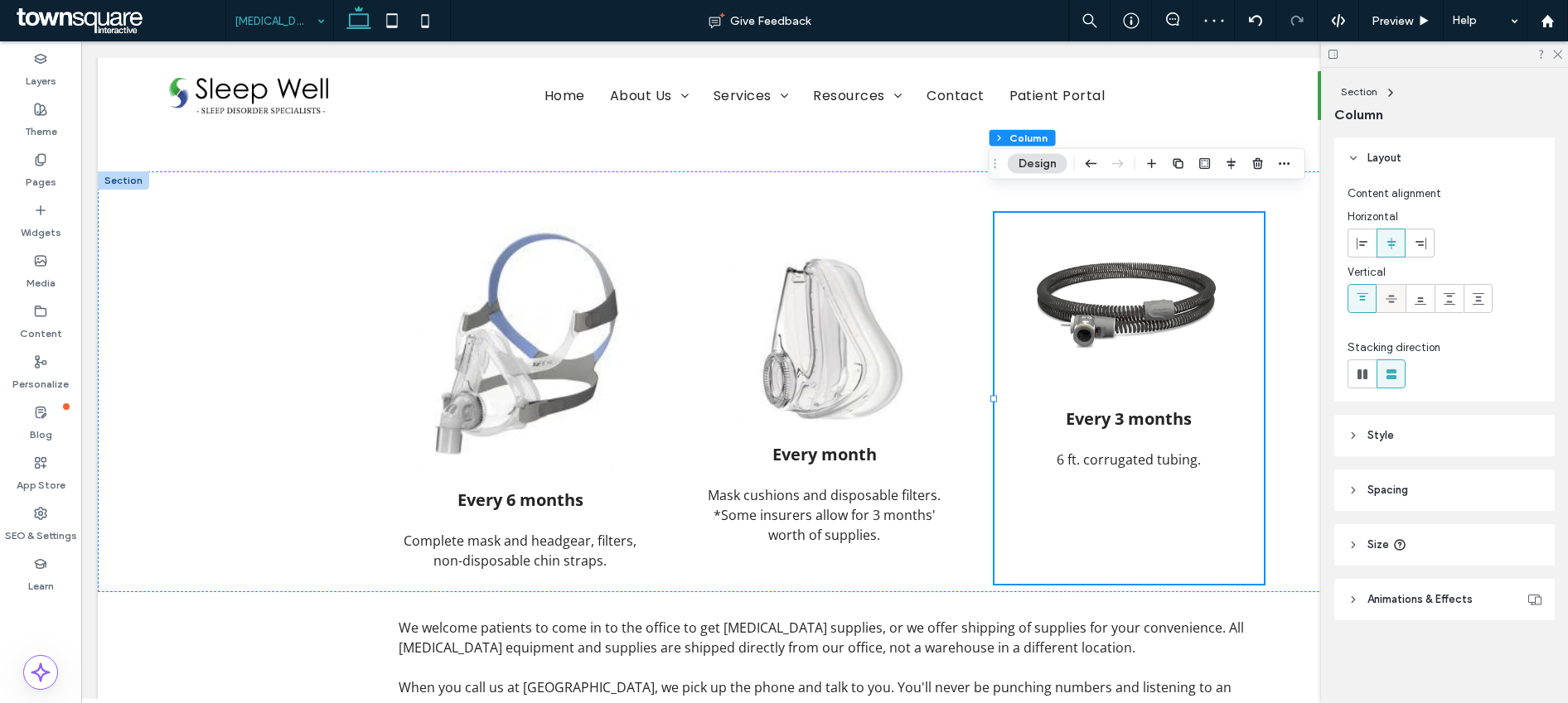
click at [1389, 299] on icon at bounding box center [1391, 299] width 13 height 13
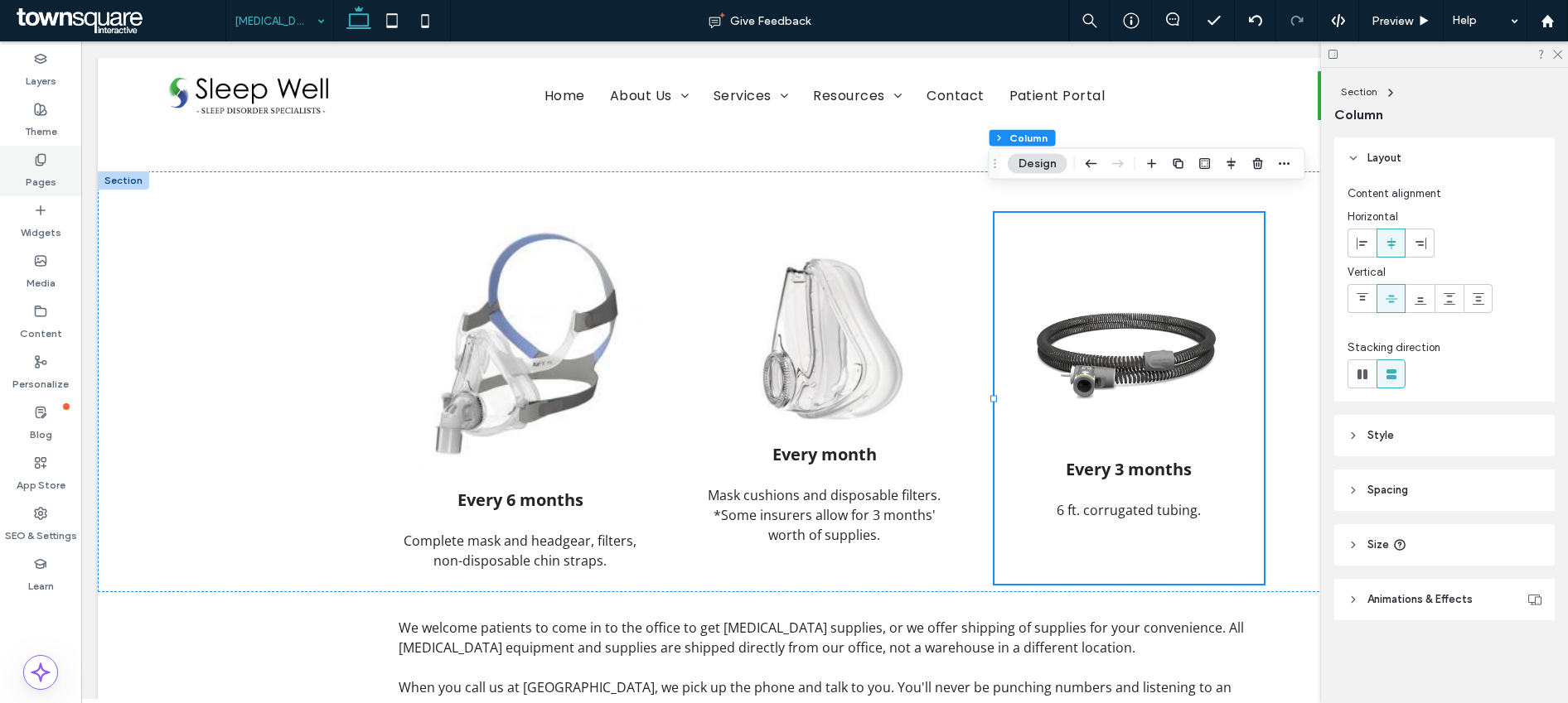
click at [36, 161] on use at bounding box center [41, 160] width 9 height 11
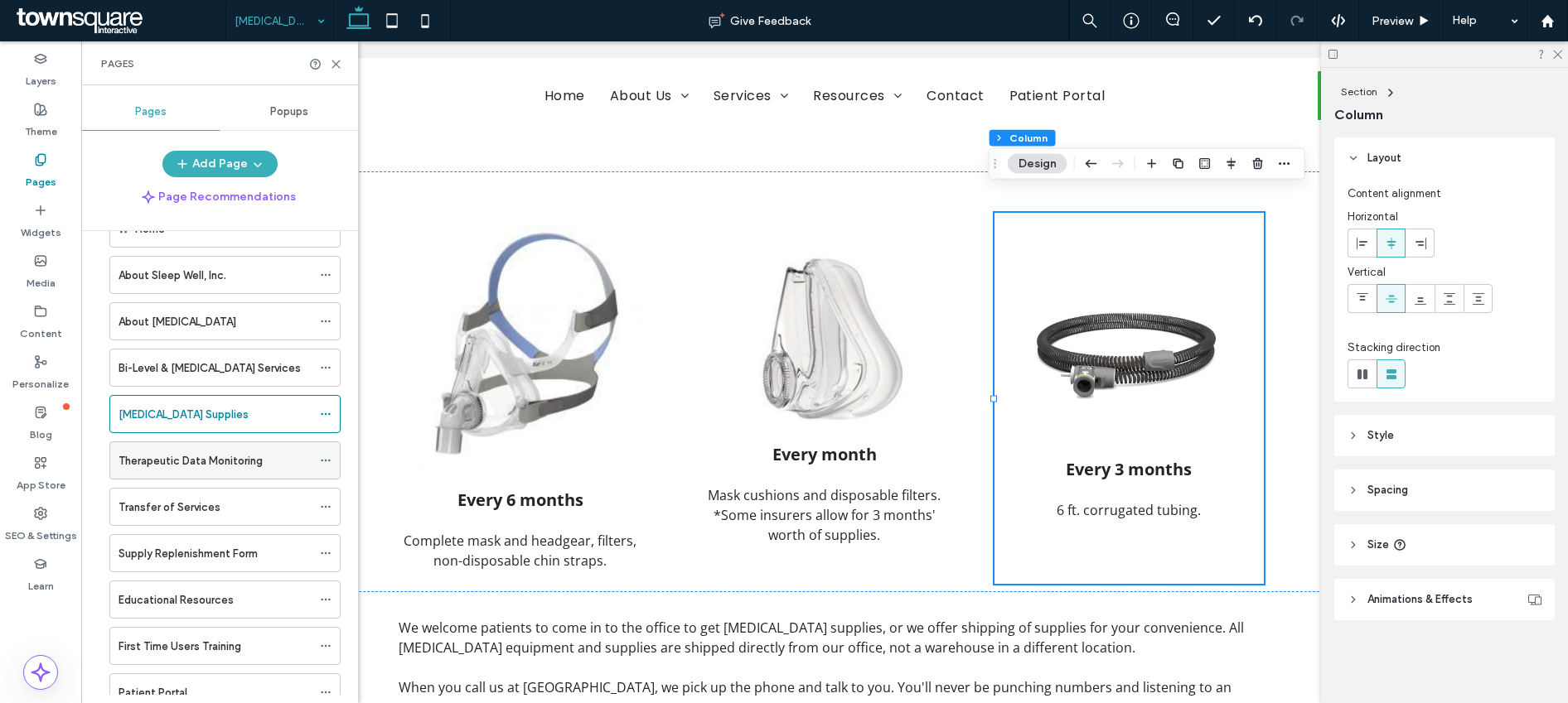
scroll to position [59, 0]
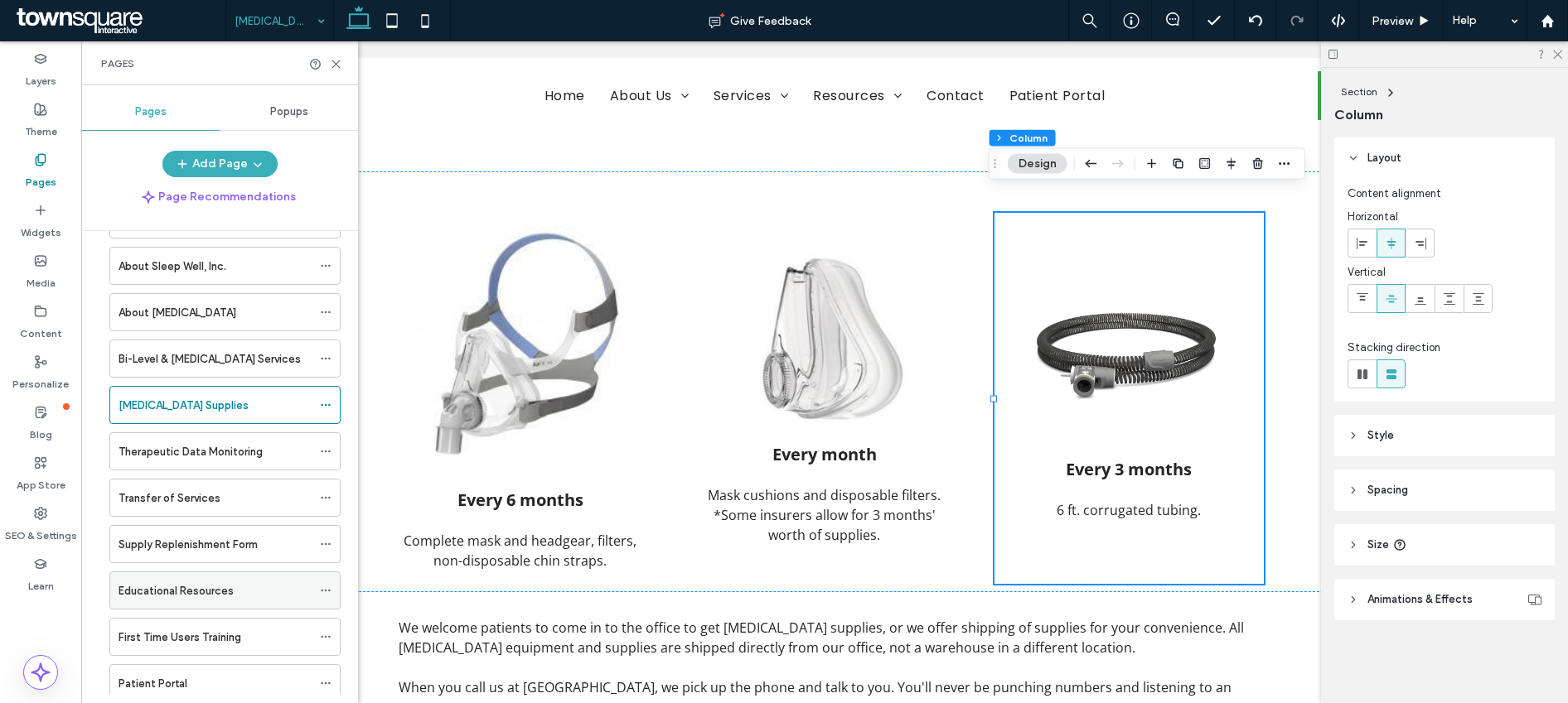
click at [168, 592] on label "Educational Resources" at bounding box center [176, 590] width 115 height 29
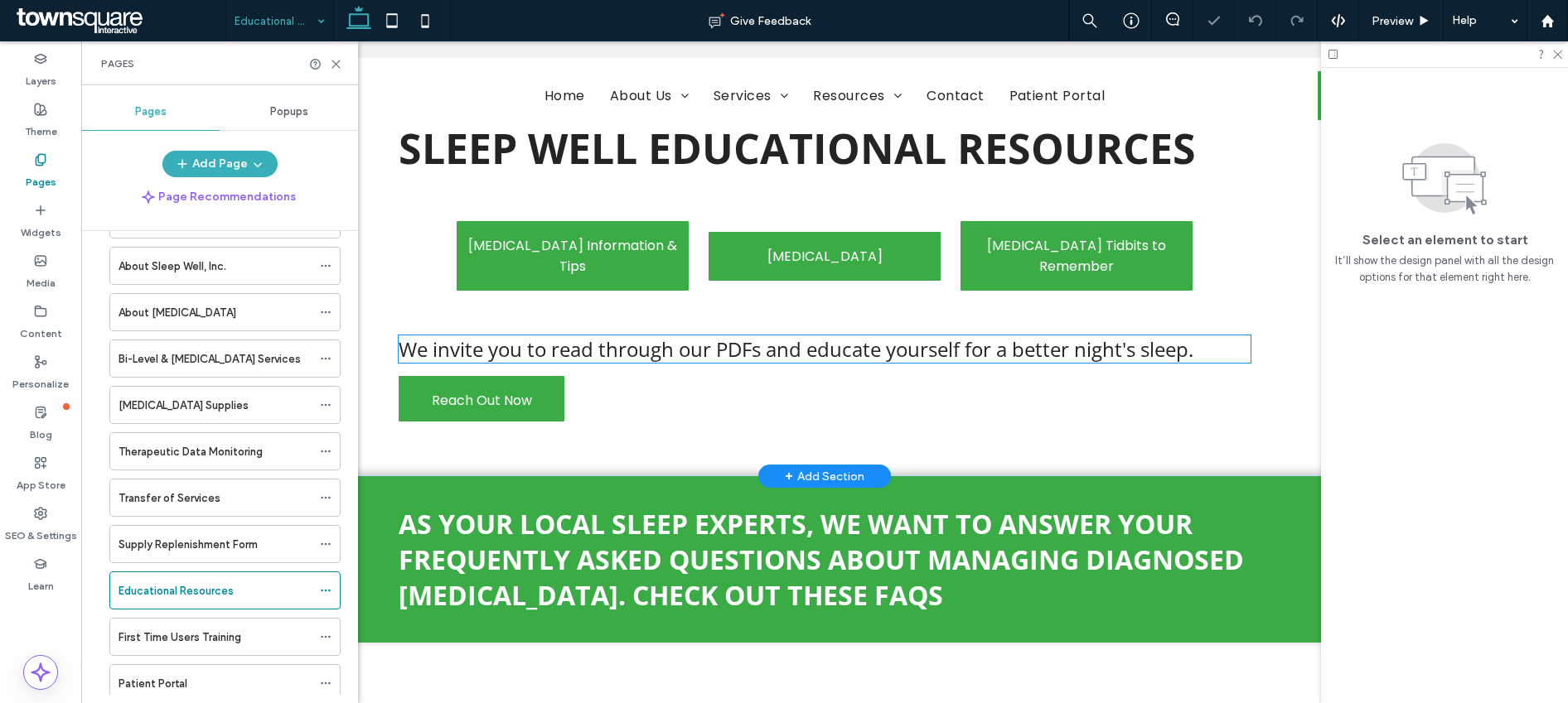
scroll to position [464, 0]
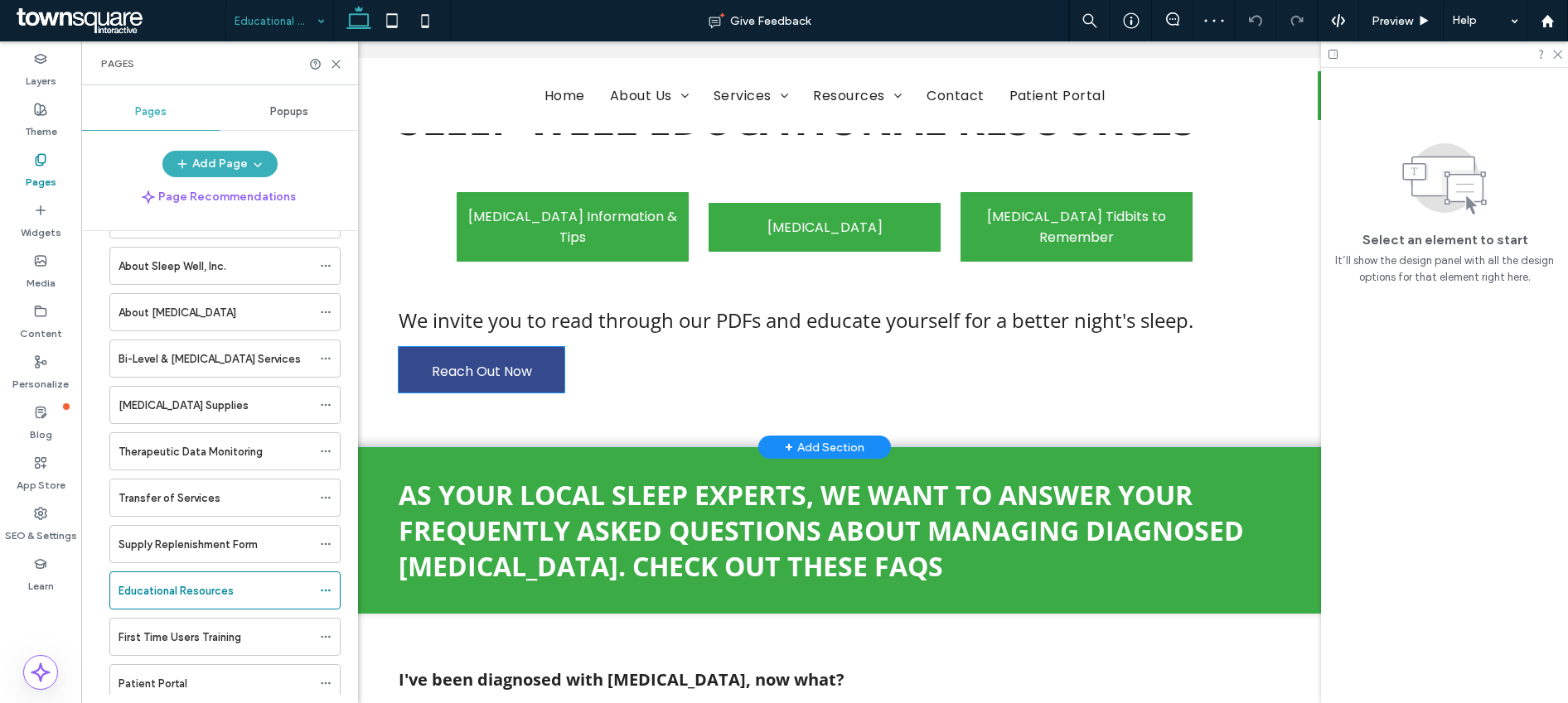
click at [552, 372] on link "Reach Out Now" at bounding box center [481, 369] width 166 height 45
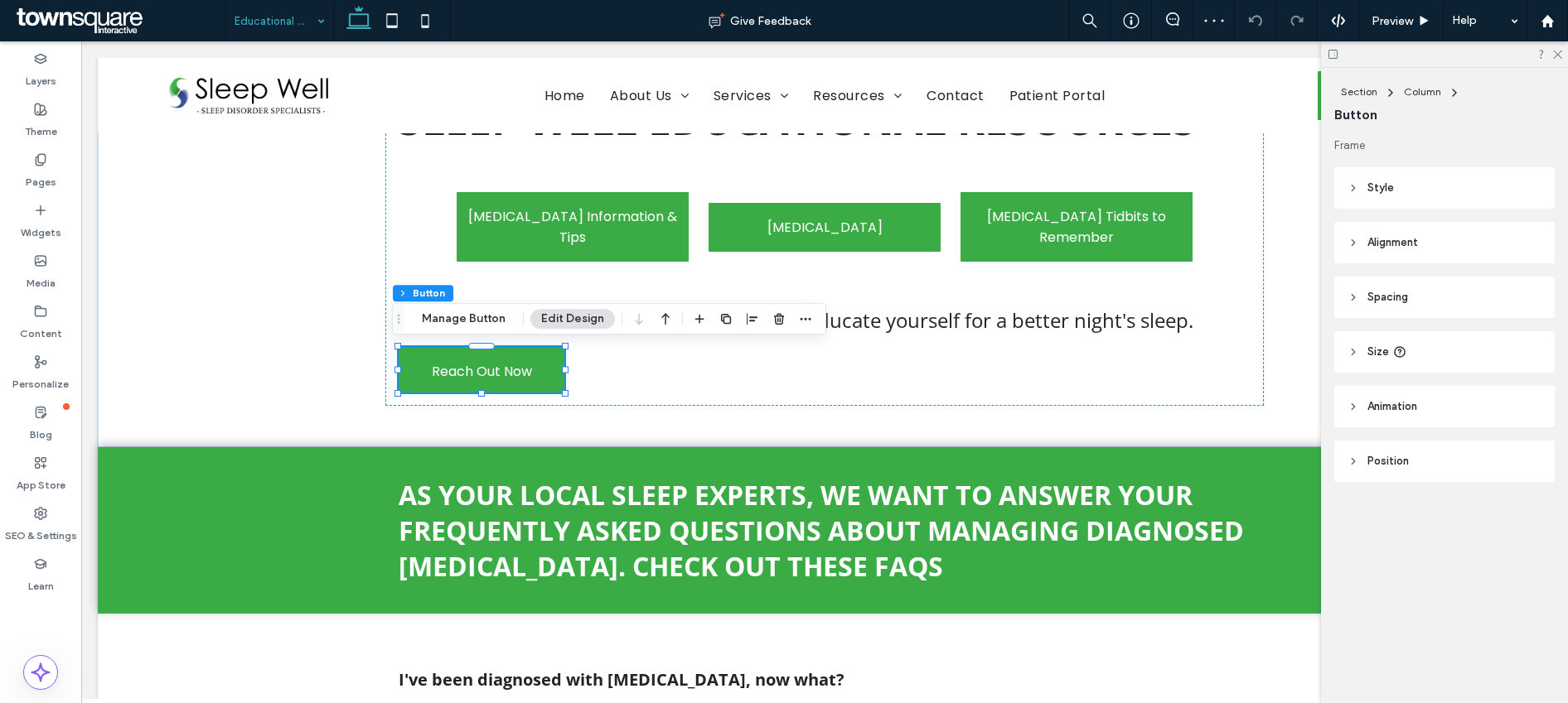
click at [1351, 193] on icon at bounding box center [1353, 188] width 12 height 12
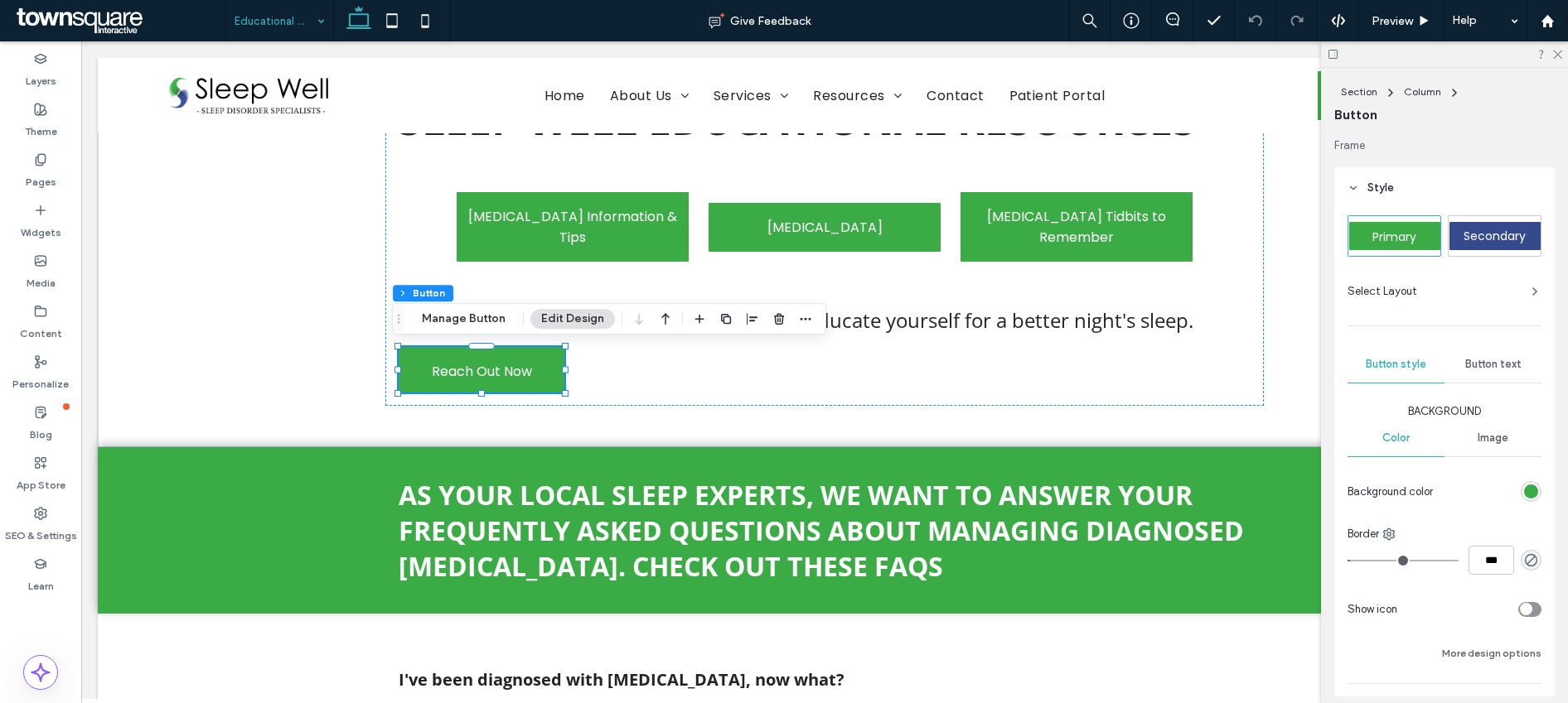
click at [1379, 193] on span "Style" at bounding box center [1380, 188] width 27 height 17
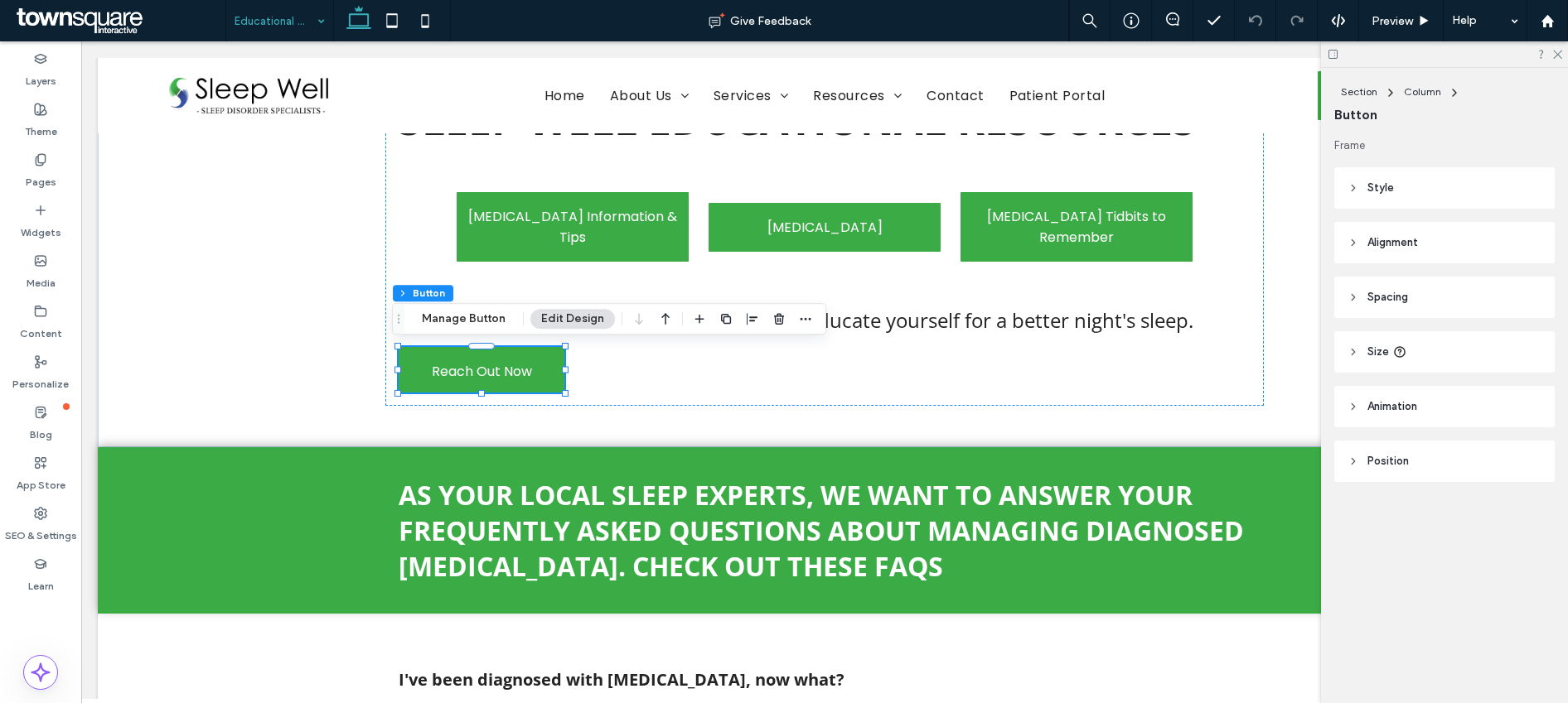
click at [1392, 254] on header "Alignment" at bounding box center [1445, 242] width 220 height 42
click at [1400, 294] on div at bounding box center [1391, 285] width 28 height 28
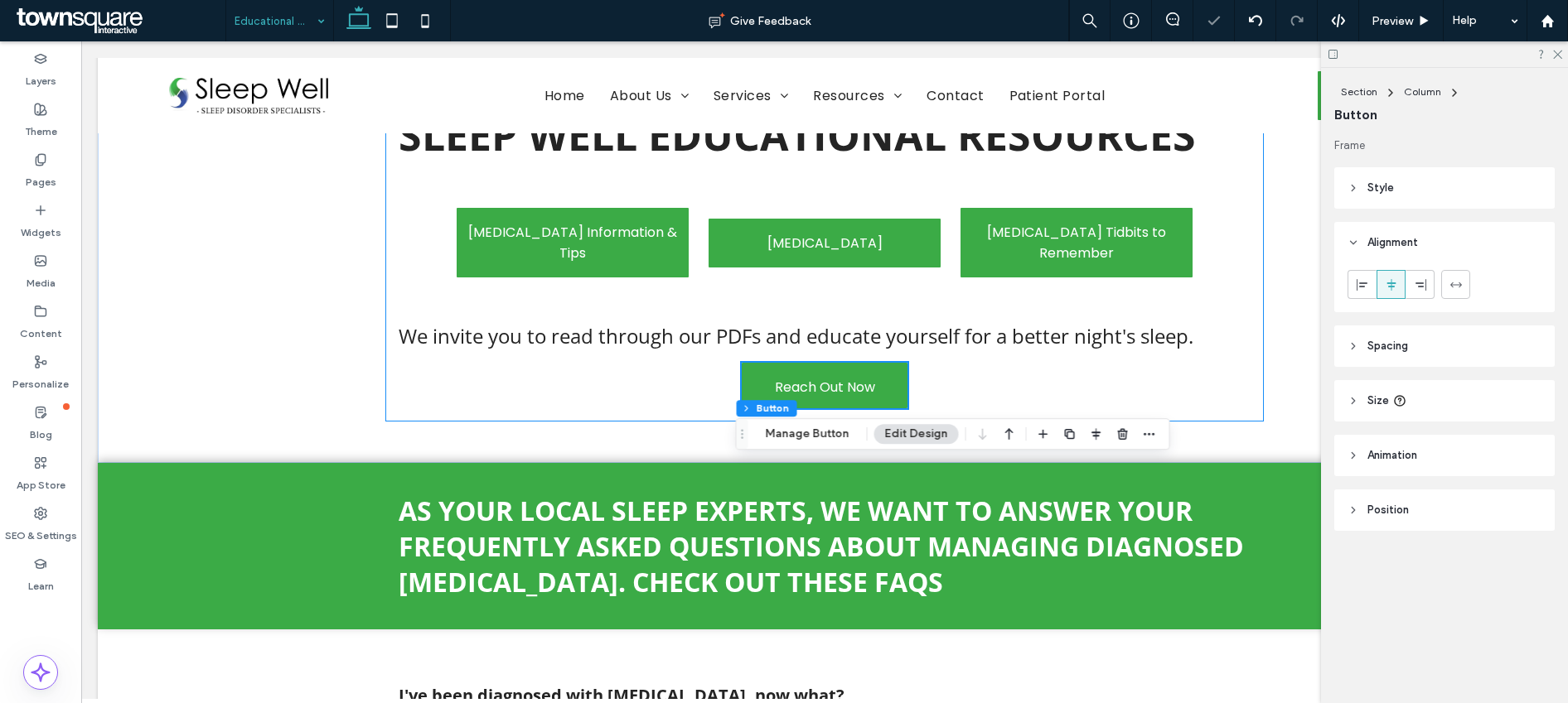
scroll to position [350, 0]
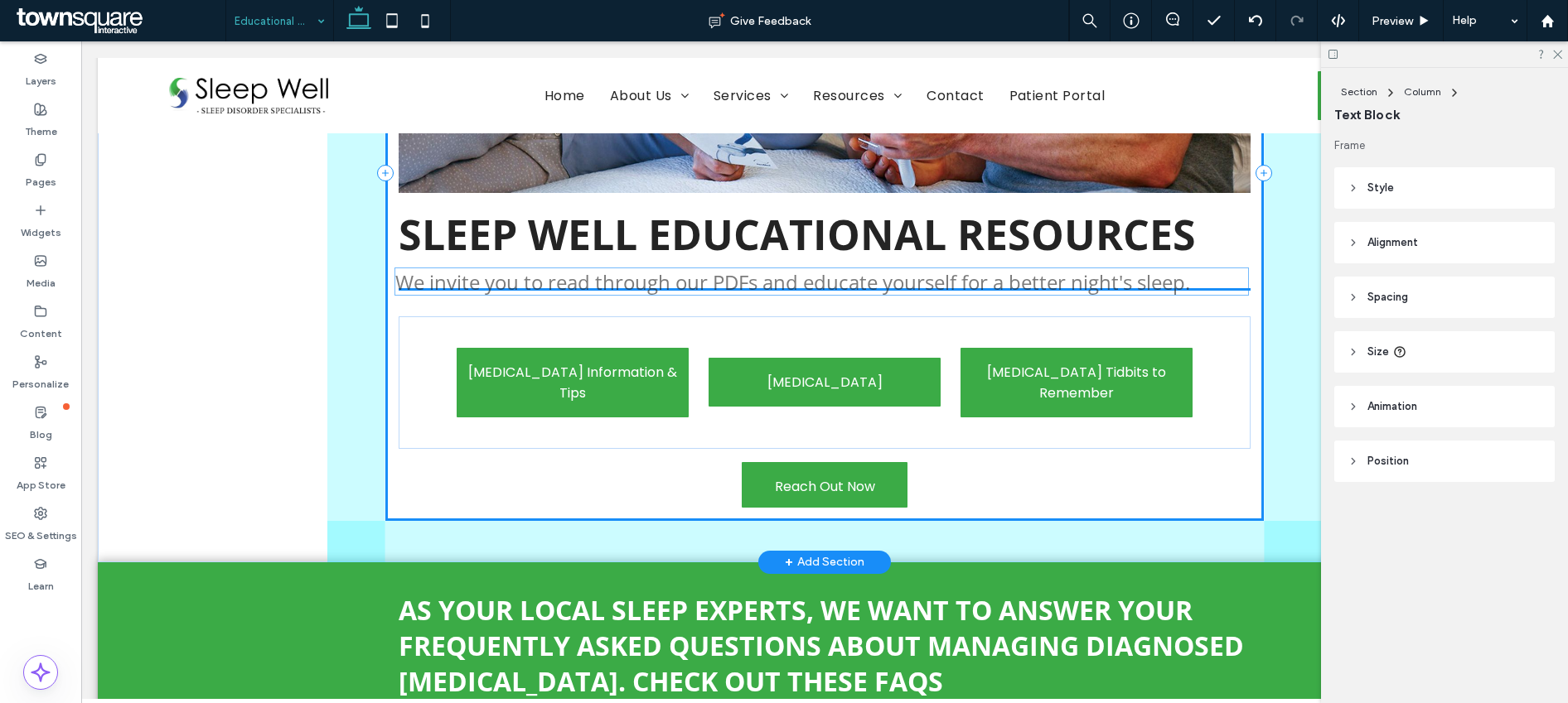
drag, startPoint x: 1185, startPoint y: 435, endPoint x: 1188, endPoint y: 281, distance: 154.0
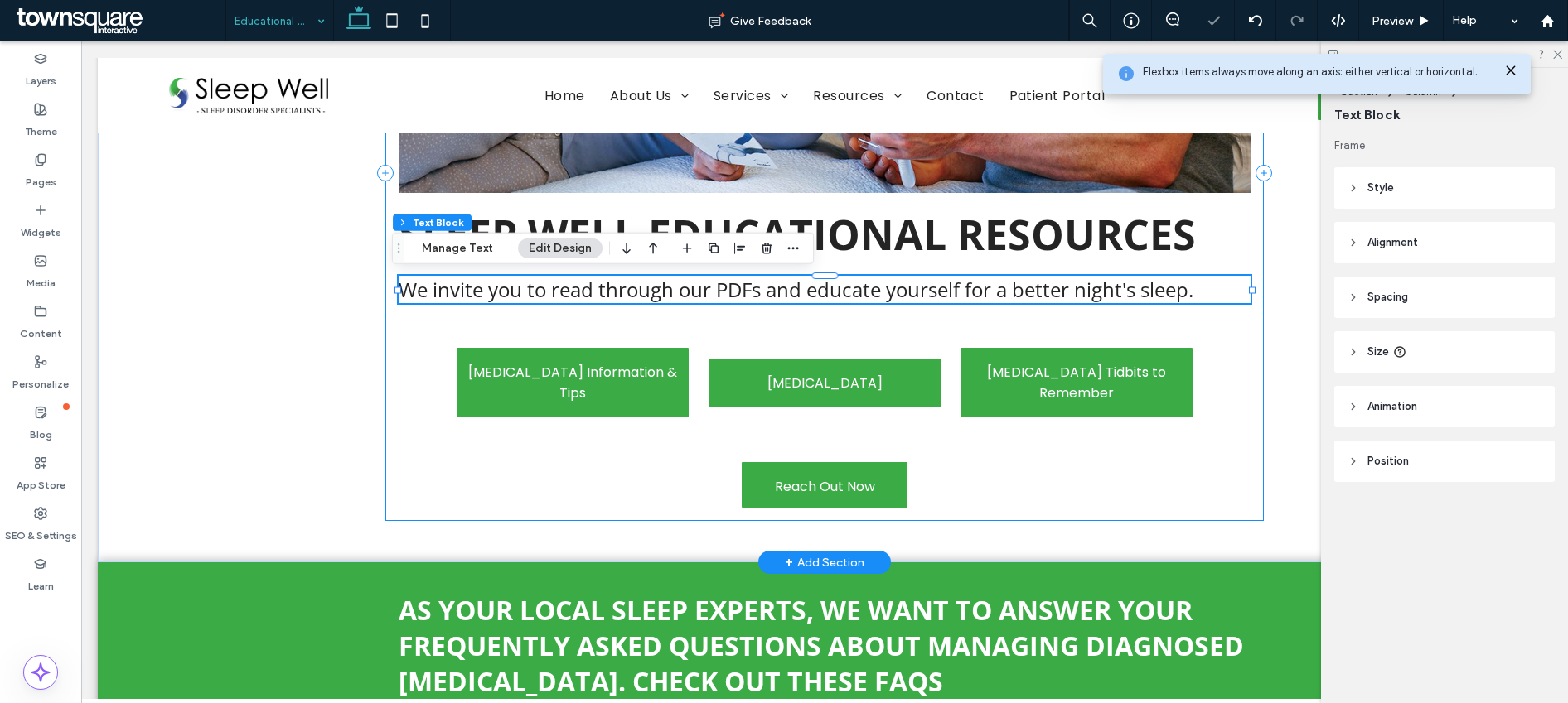
click at [1019, 502] on div "Sleep Well Educational Resources Reach Out Now We invite you to read through ou…" at bounding box center [824, 173] width 878 height 696
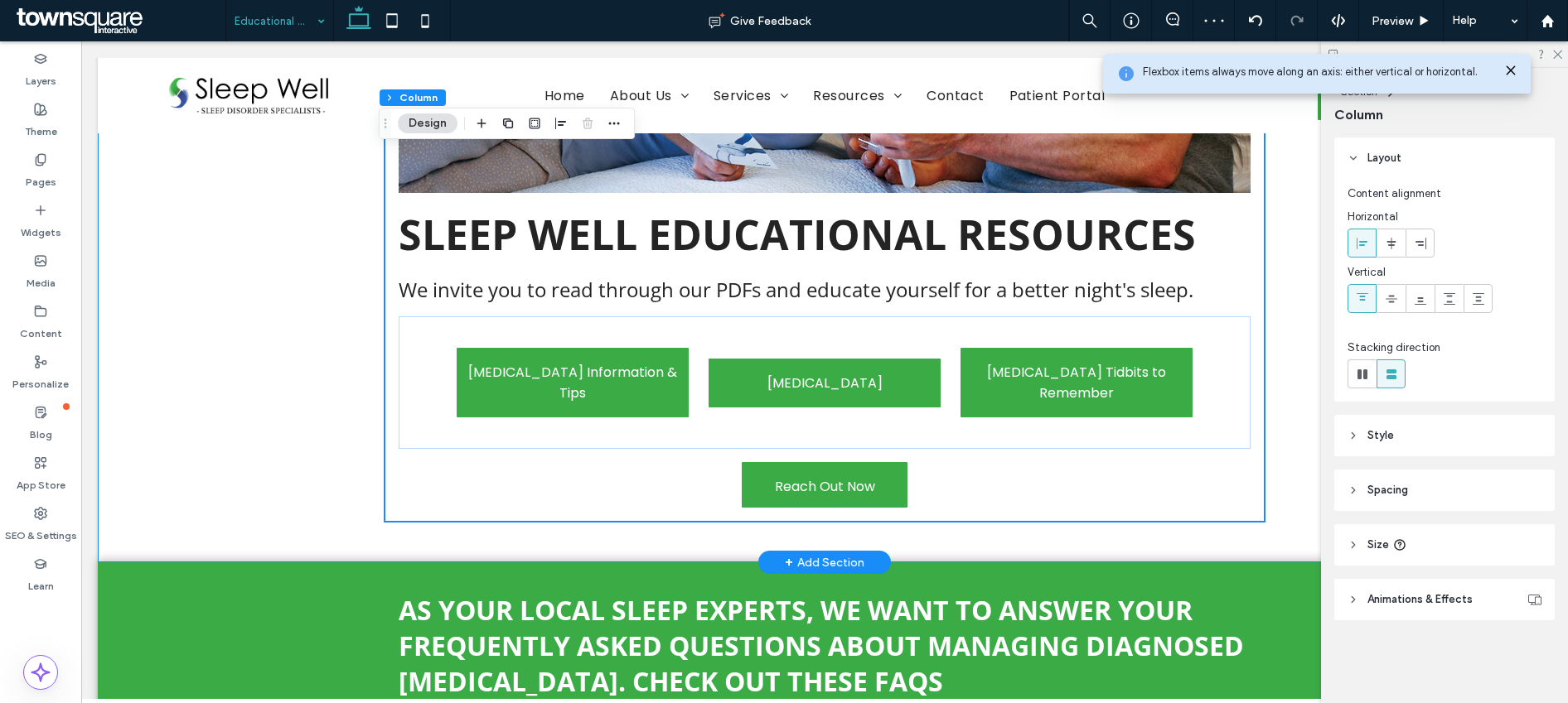
click at [1304, 425] on div "Sleep Well Educational Resources Reach Out Now We invite you to read through ou…" at bounding box center [825, 173] width 995 height 779
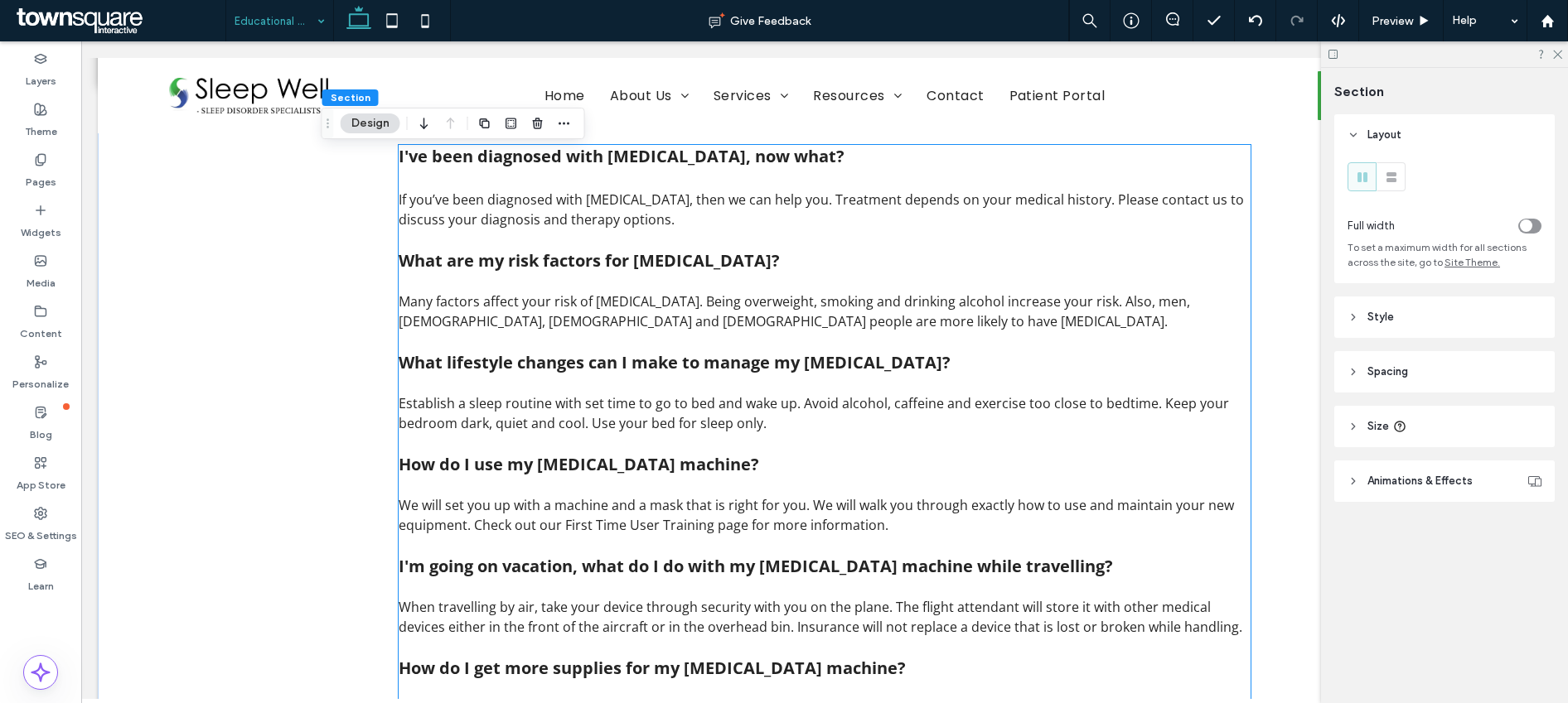
scroll to position [1002, 0]
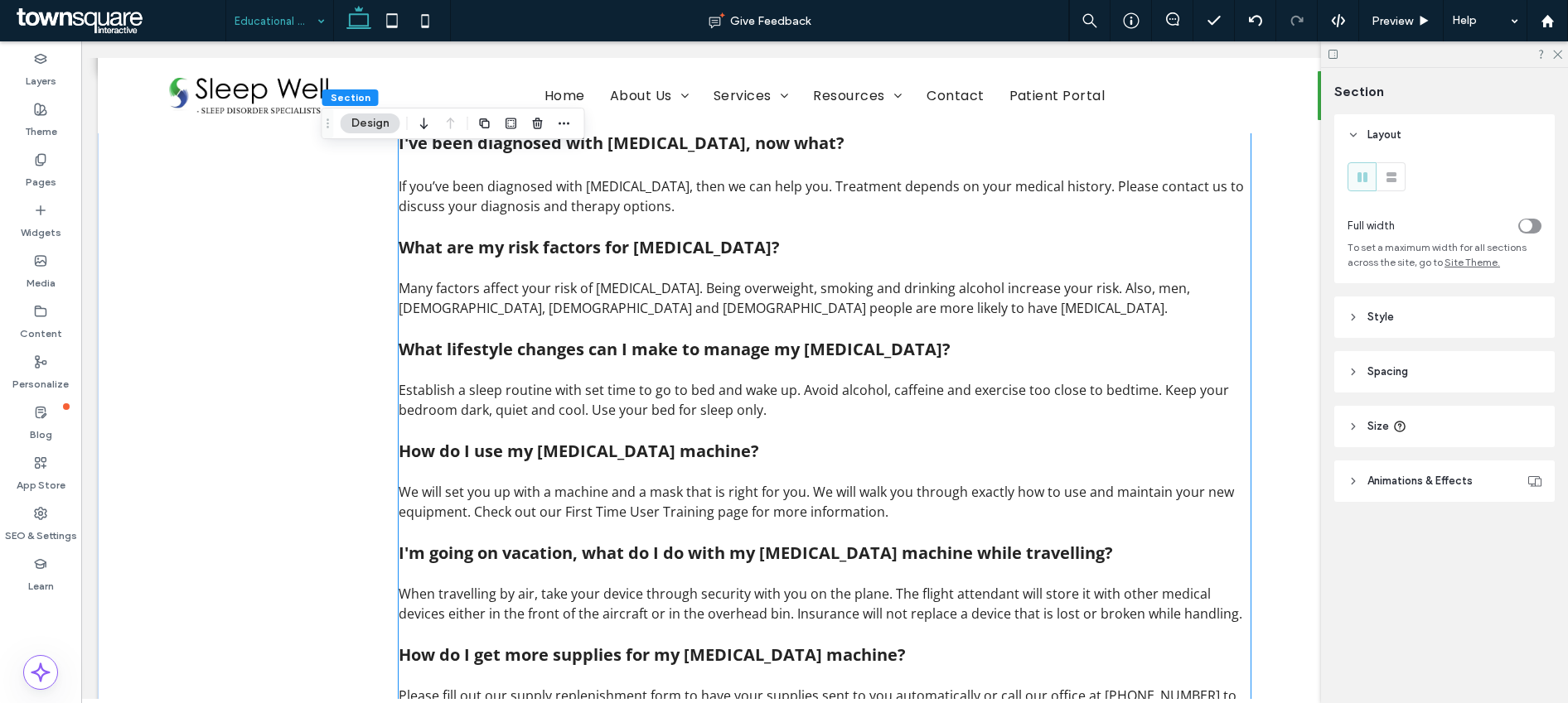
click at [559, 514] on span "We will set you up with a machine and a mask that is right for you. We will wal…" at bounding box center [816, 501] width 836 height 38
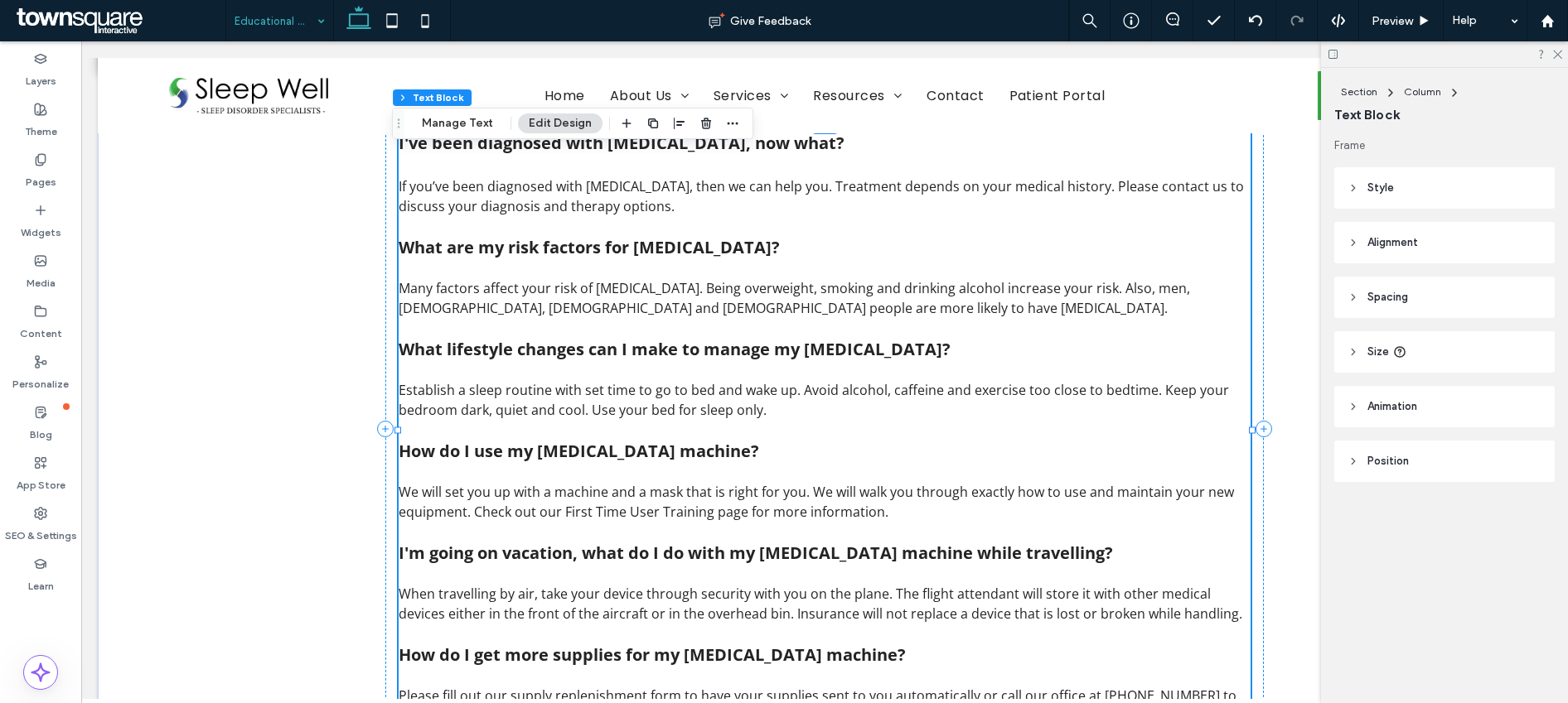
click at [559, 516] on span "We will set you up with a machine and a mask that is right for you. We will wal…" at bounding box center [816, 501] width 836 height 38
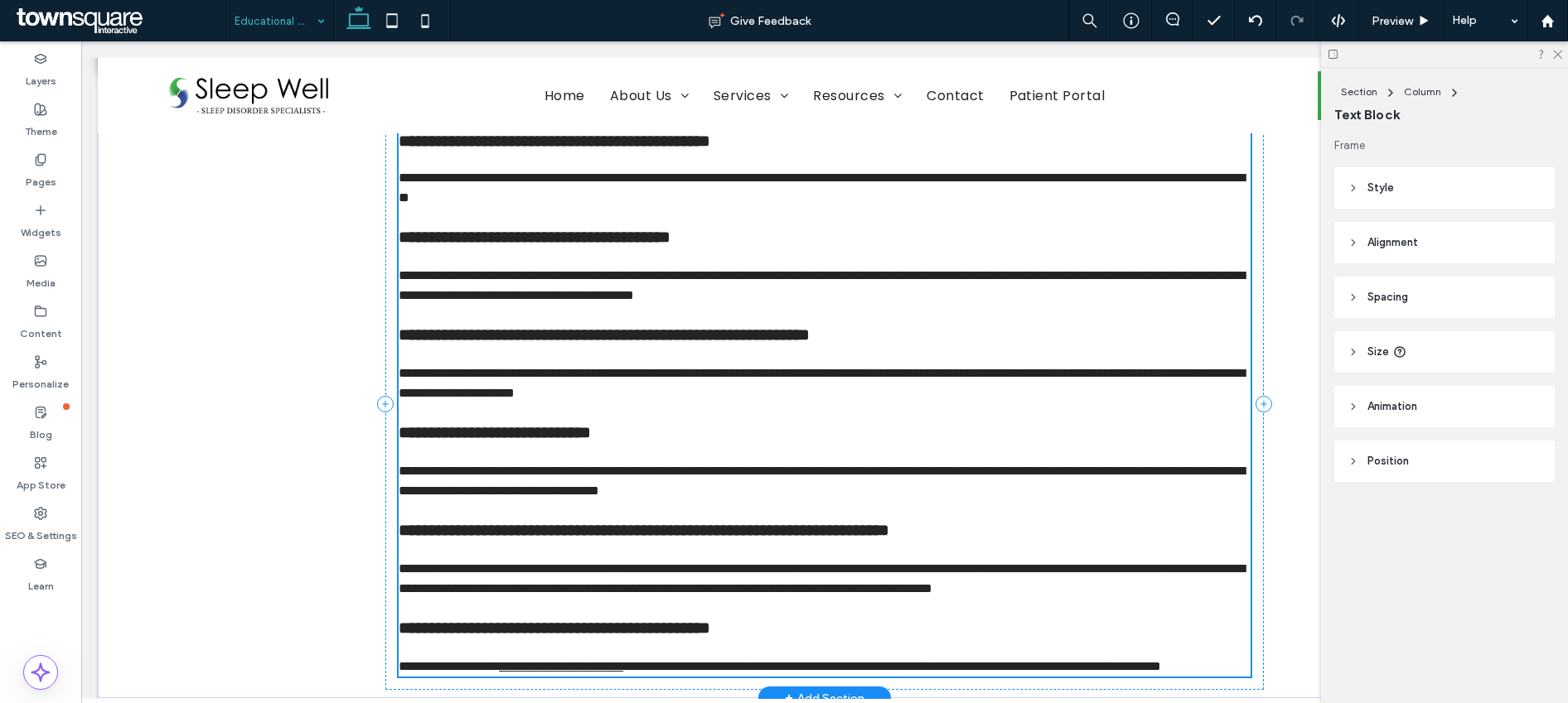
scroll to position [1067, 0]
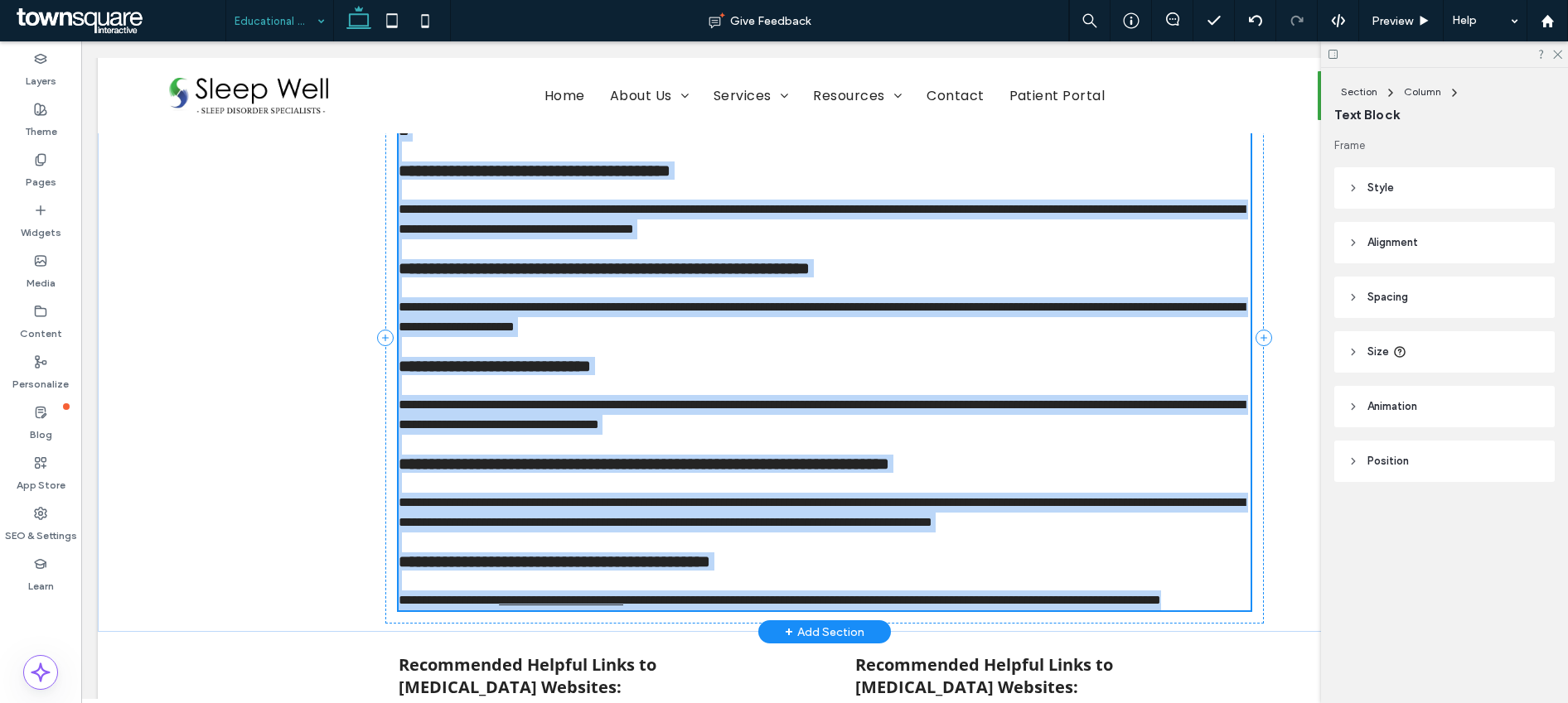
type input "*********"
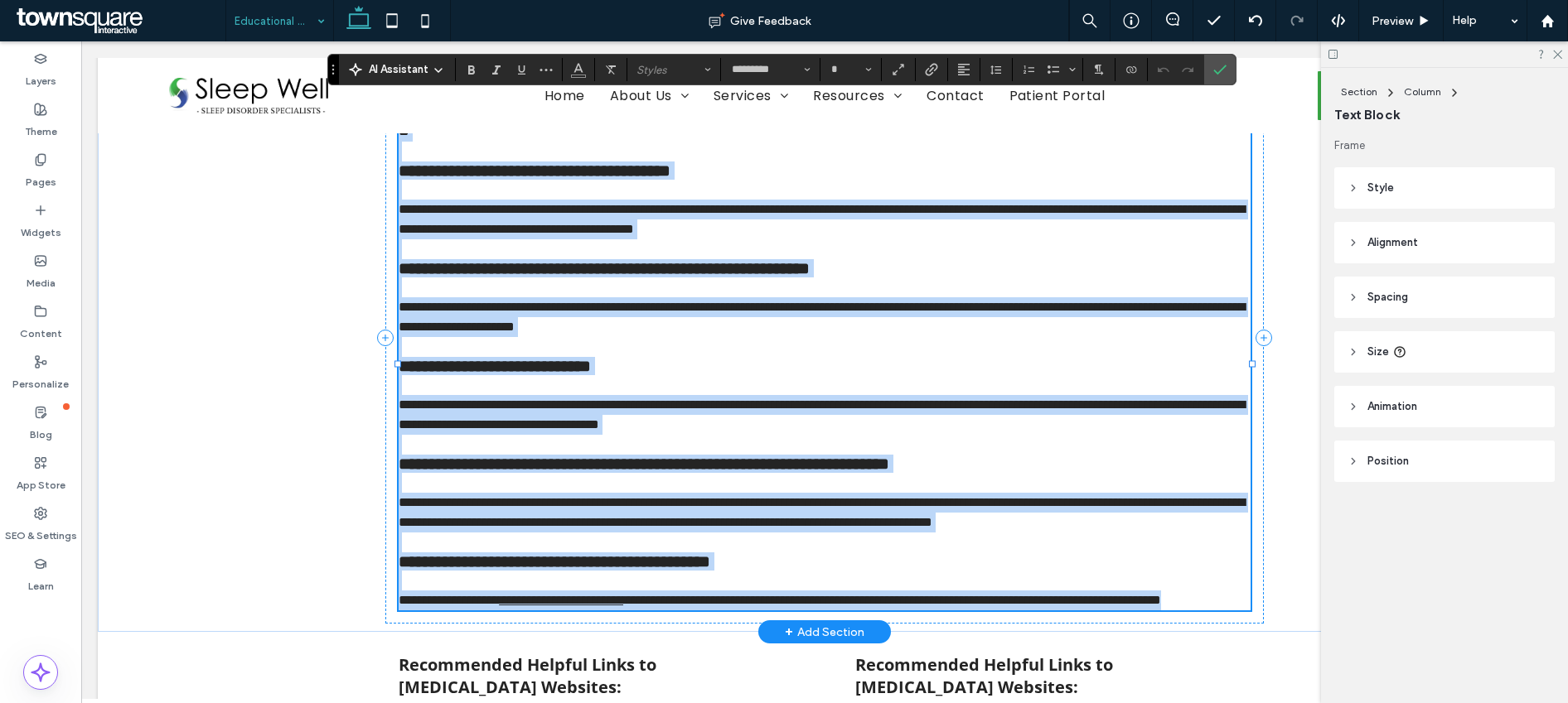
click at [558, 493] on p at bounding box center [825, 482] width 852 height 19
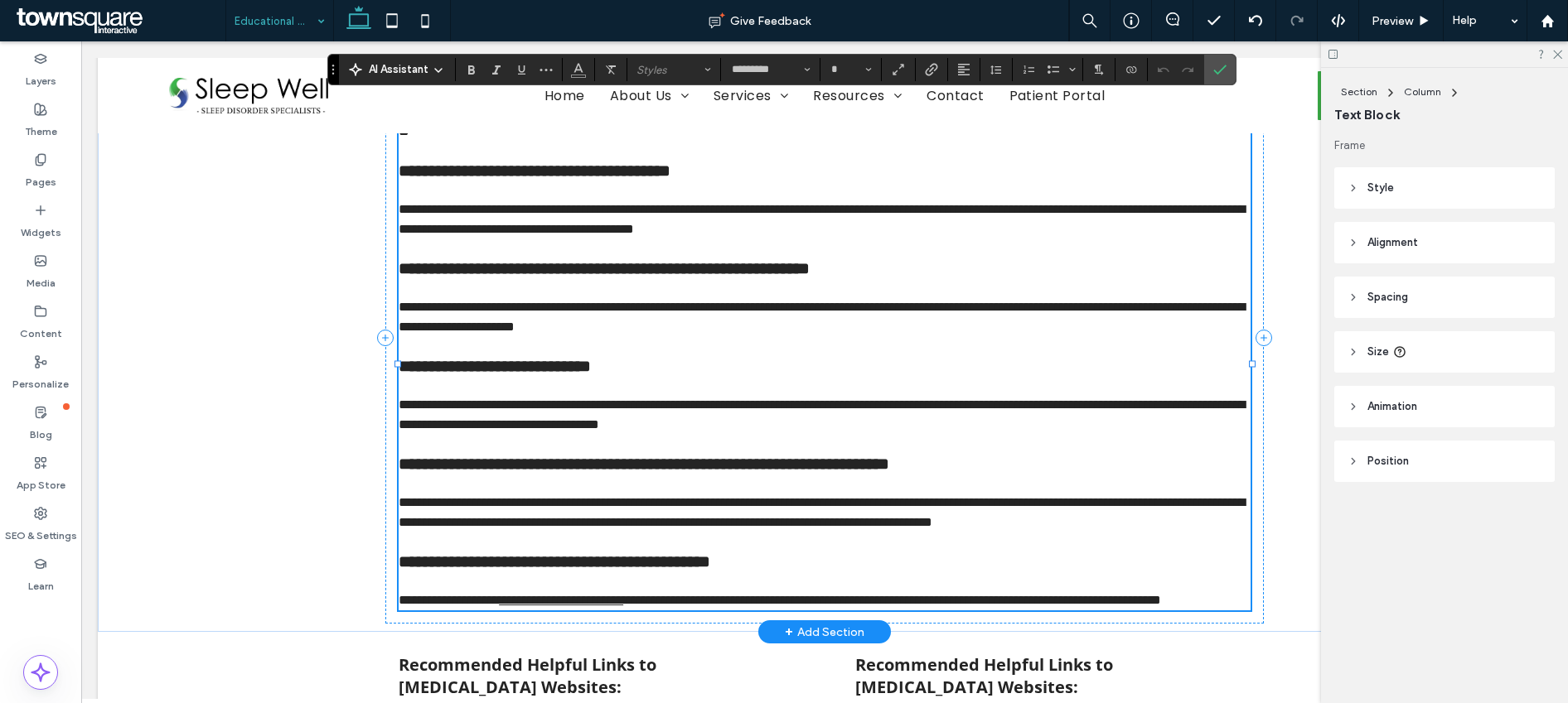
type input "**"
drag, startPoint x: 557, startPoint y: 450, endPoint x: 703, endPoint y: 448, distance: 146.0
click at [703, 431] on span "**********" at bounding box center [822, 414] width 846 height 32
click at [929, 63] on icon "Link" at bounding box center [931, 69] width 13 height 13
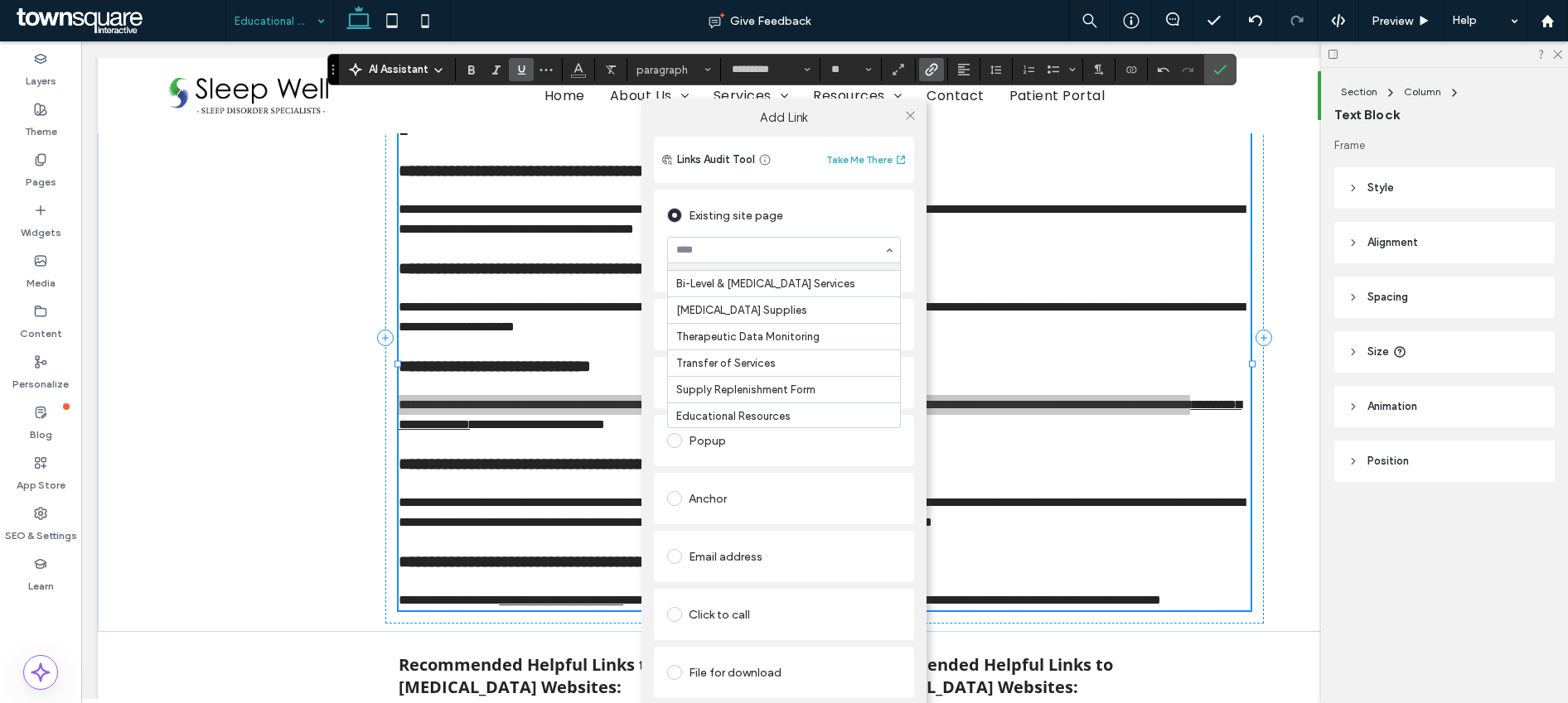
scroll to position [163, 0]
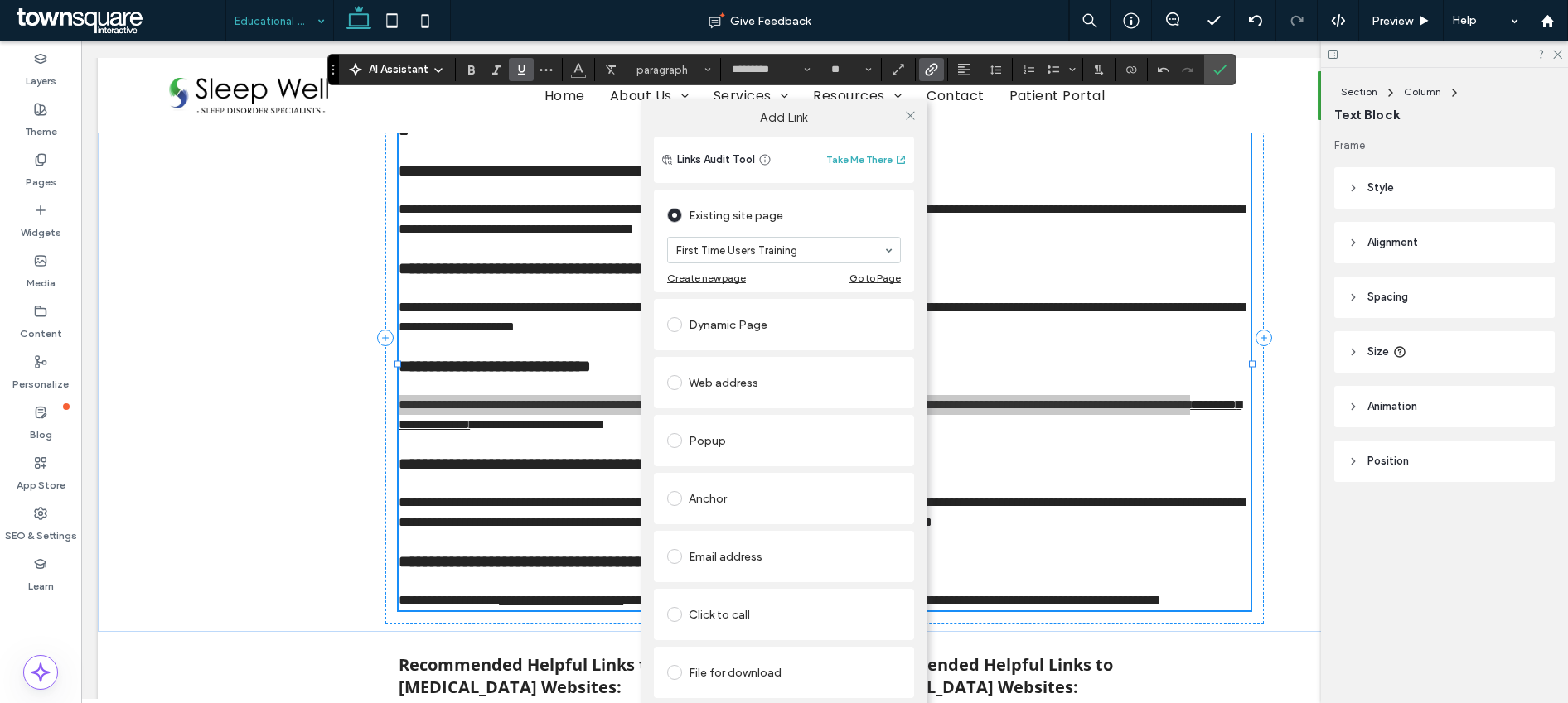
click at [1219, 71] on div "Add Link Links Audit Tool Take Me There Existing site page First Time Users Tra…" at bounding box center [784, 422] width 1568 height 703
drag, startPoint x: 1217, startPoint y: 66, endPoint x: 1136, endPoint y: 25, distance: 90.8
click at [1217, 66] on icon "Confirm" at bounding box center [1220, 69] width 13 height 13
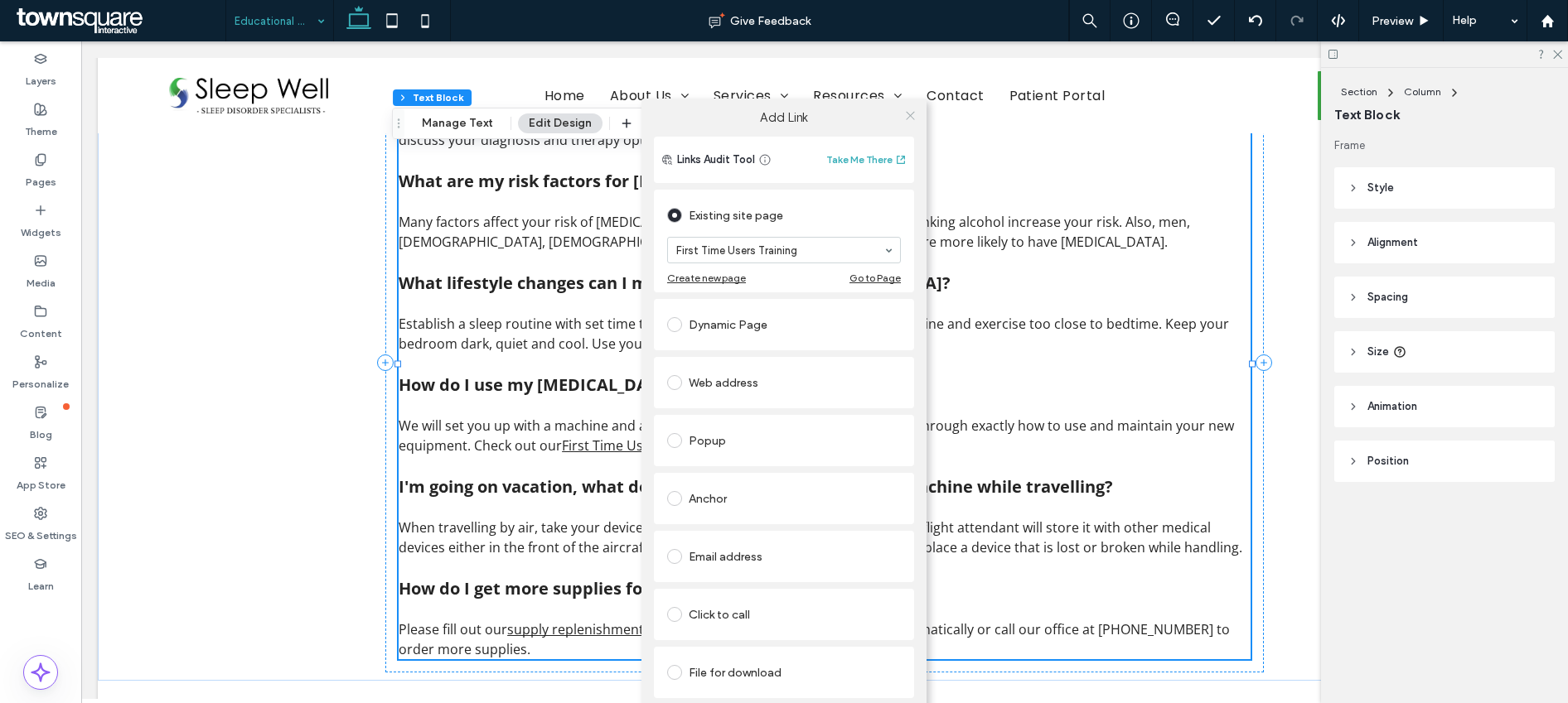
click at [909, 115] on use at bounding box center [910, 115] width 8 height 8
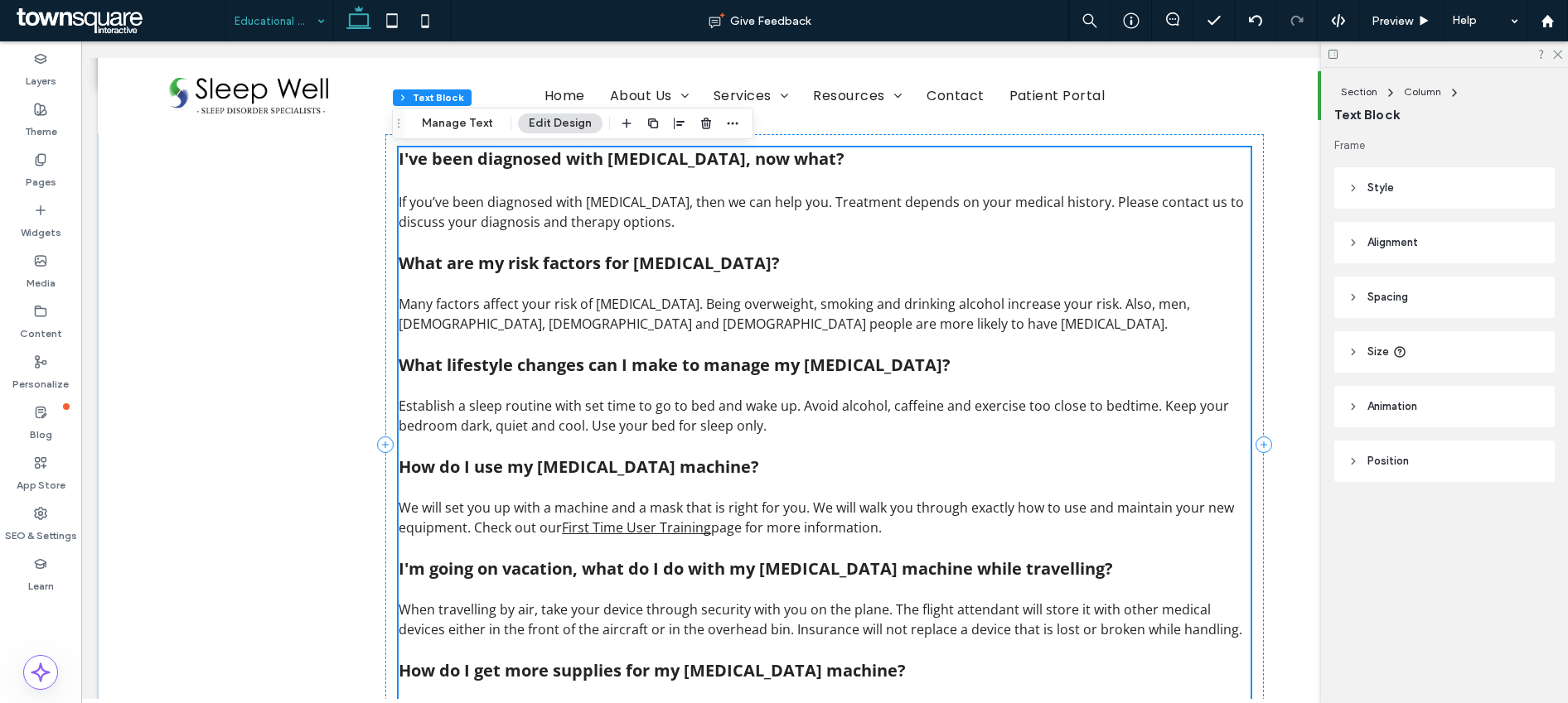
scroll to position [939, 0]
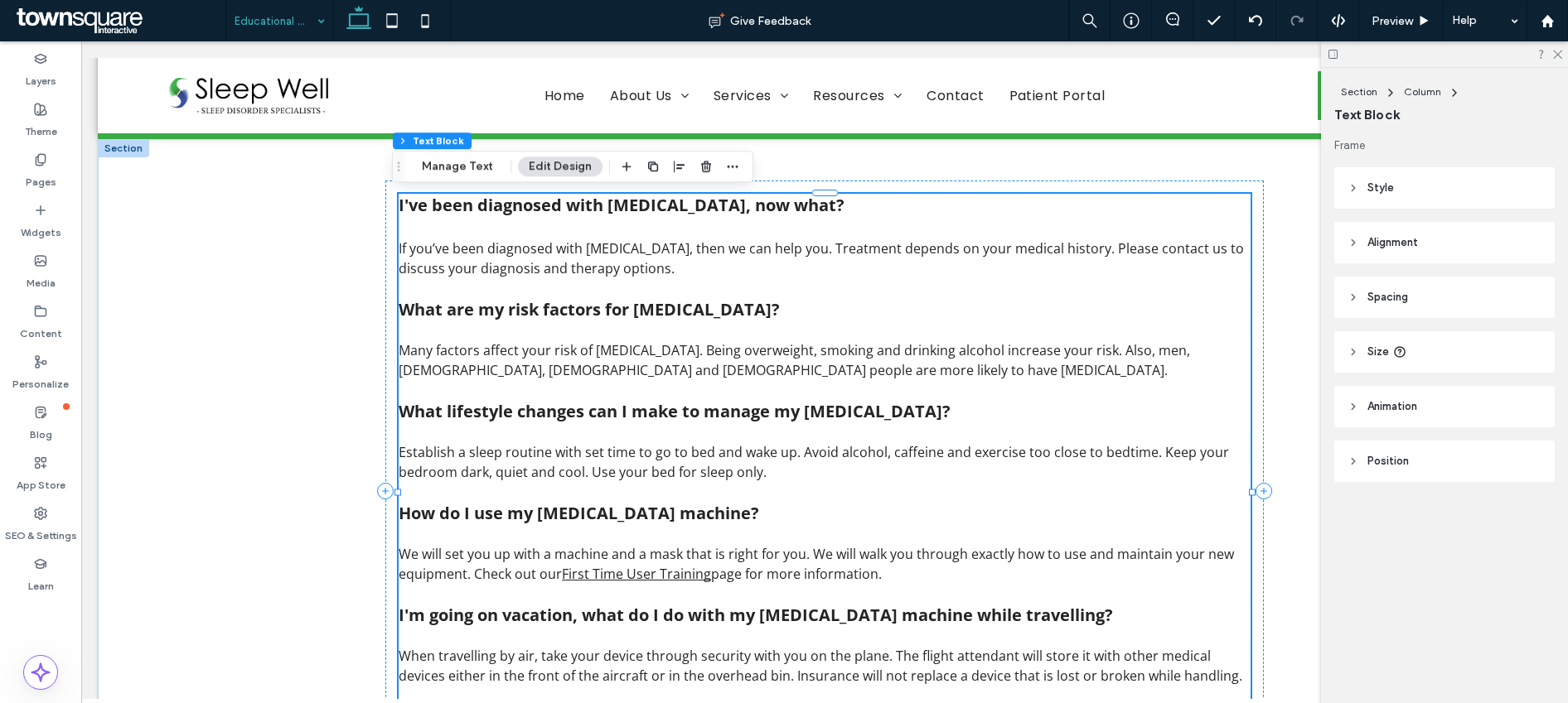
click at [1112, 253] on span "If you’ve been diagnosed with sleep apnea, then we can help you. Treatment depe…" at bounding box center [821, 258] width 845 height 38
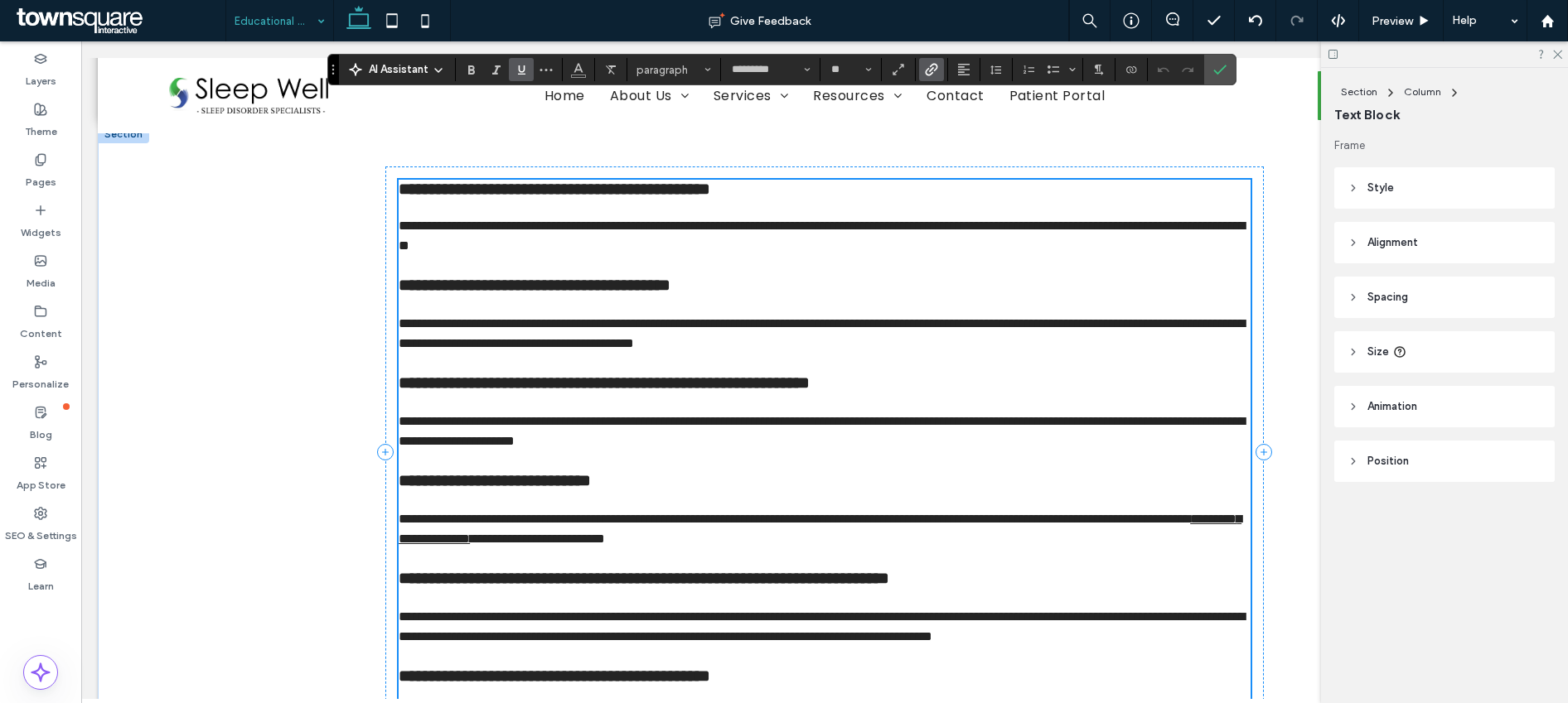
scroll to position [952, 0]
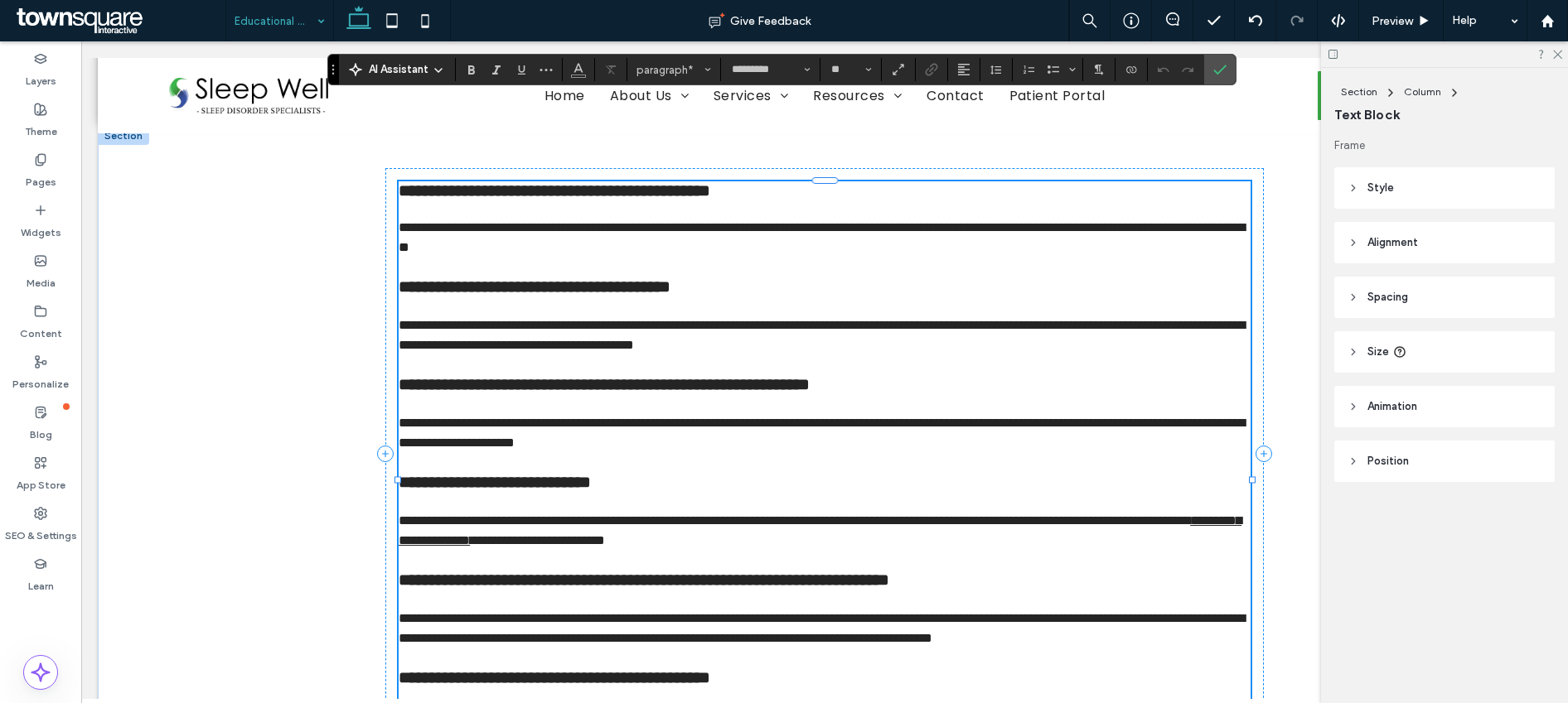
drag, startPoint x: 1122, startPoint y: 240, endPoint x: 1180, endPoint y: 239, distance: 58.0
click at [1178, 238] on span "**********" at bounding box center [822, 237] width 846 height 32
drag, startPoint x: 1185, startPoint y: 241, endPoint x: 1122, endPoint y: 244, distance: 63.1
click at [1122, 244] on span "**********" at bounding box center [822, 237] width 846 height 32
click at [933, 68] on icon "Link" at bounding box center [931, 69] width 13 height 13
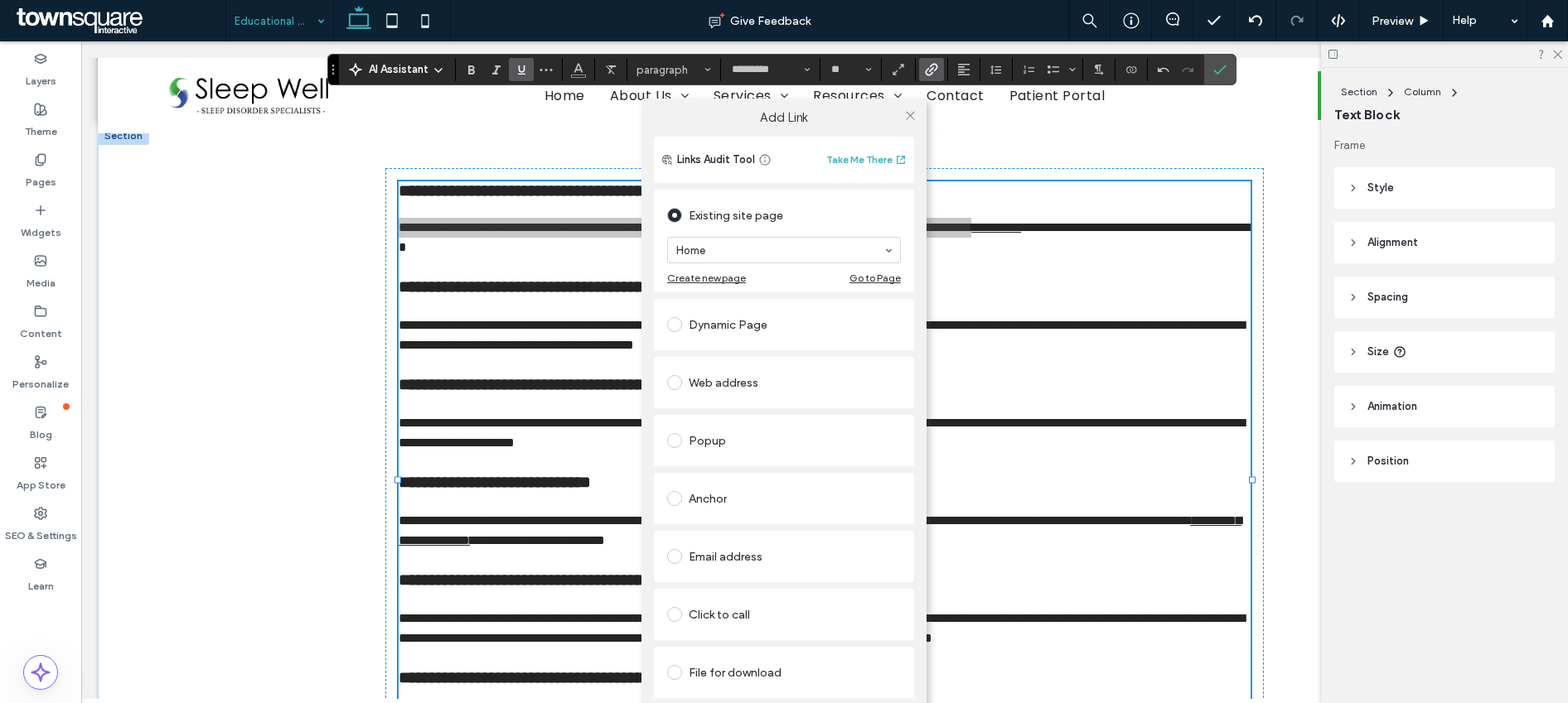
click at [775, 236] on section "Home" at bounding box center [784, 250] width 234 height 43
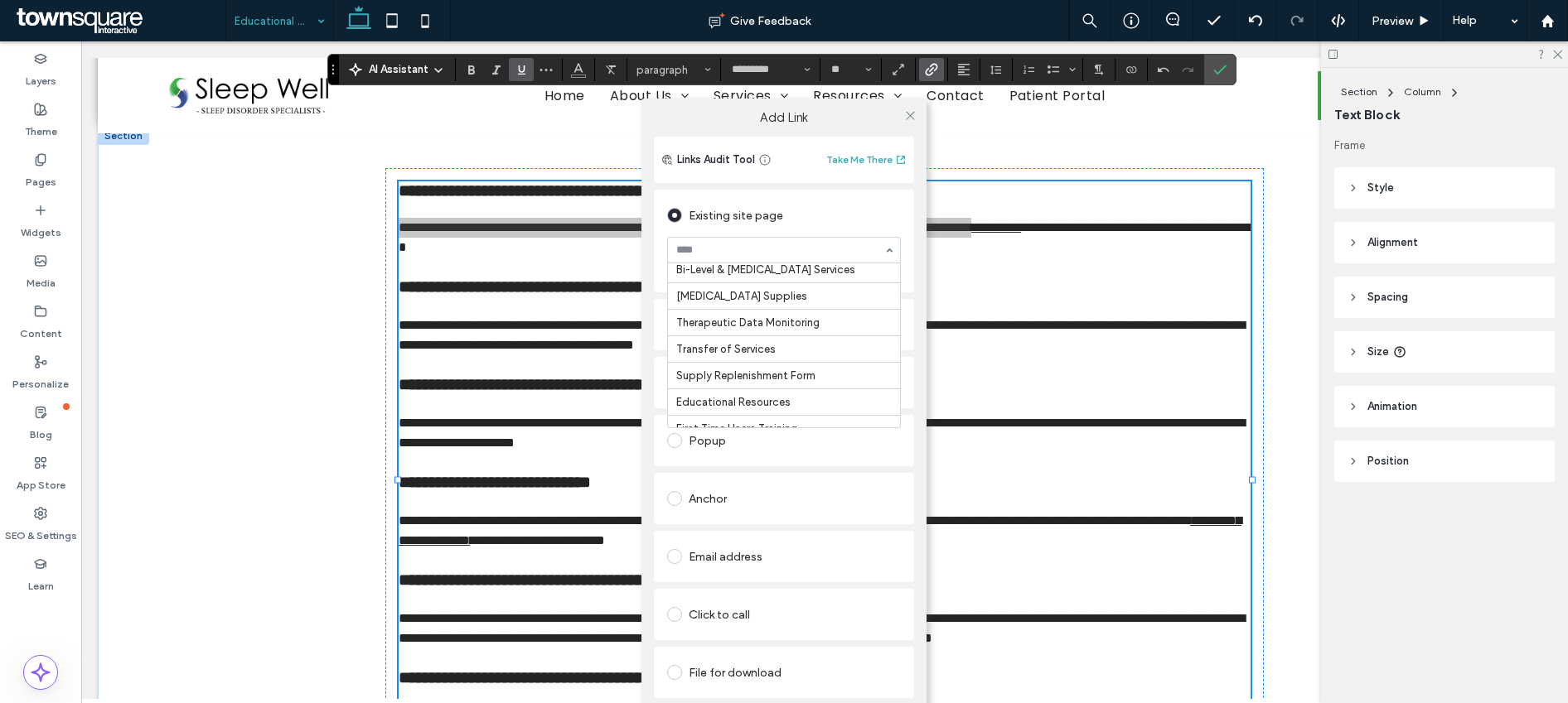
scroll to position [163, 0]
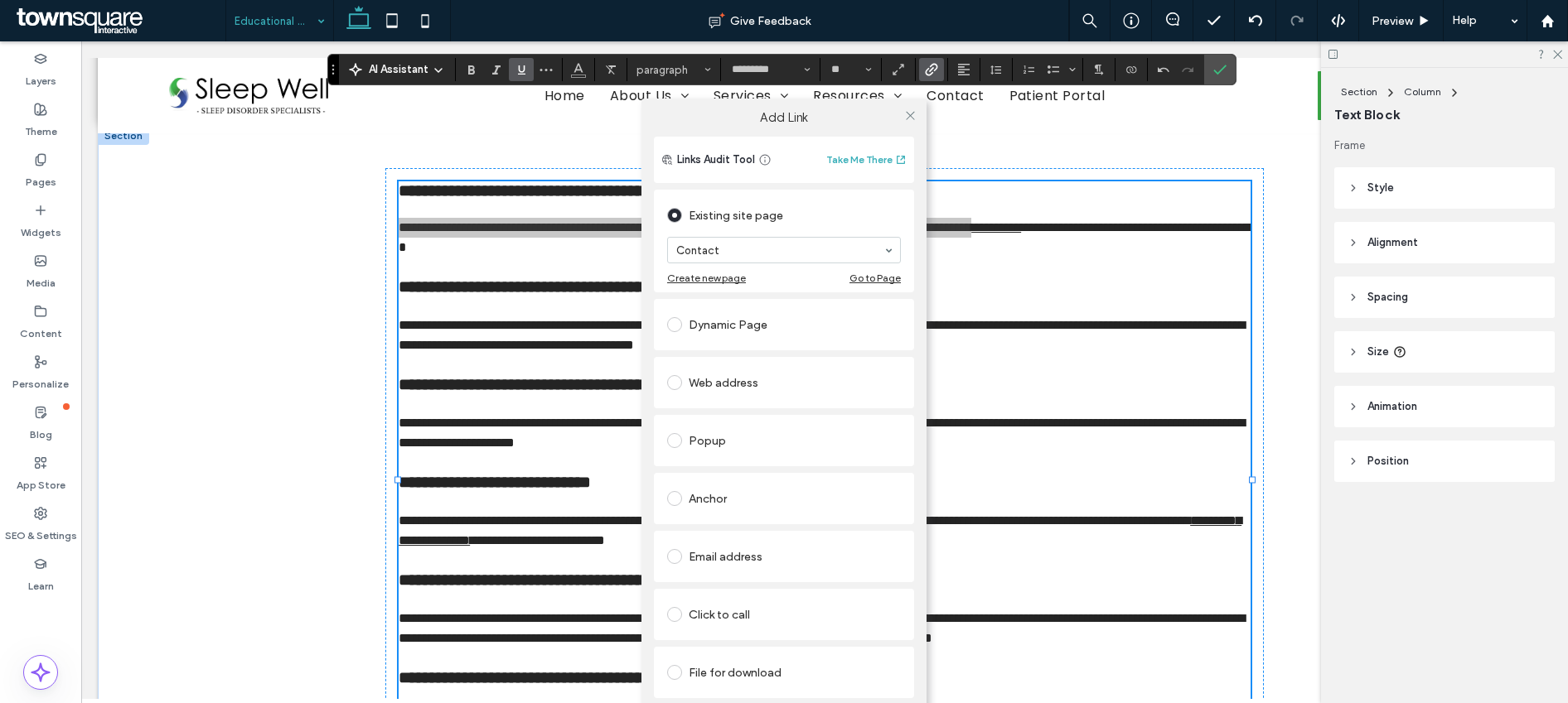
click at [1226, 71] on div "Add Link Links Audit Tool Take Me There Existing site page Contact Create new p…" at bounding box center [784, 422] width 1568 height 703
click at [1225, 75] on div "Add Link Links Audit Tool Take Me There Existing site page Contact Create new p…" at bounding box center [784, 422] width 1568 height 703
click at [908, 116] on use at bounding box center [910, 115] width 8 height 8
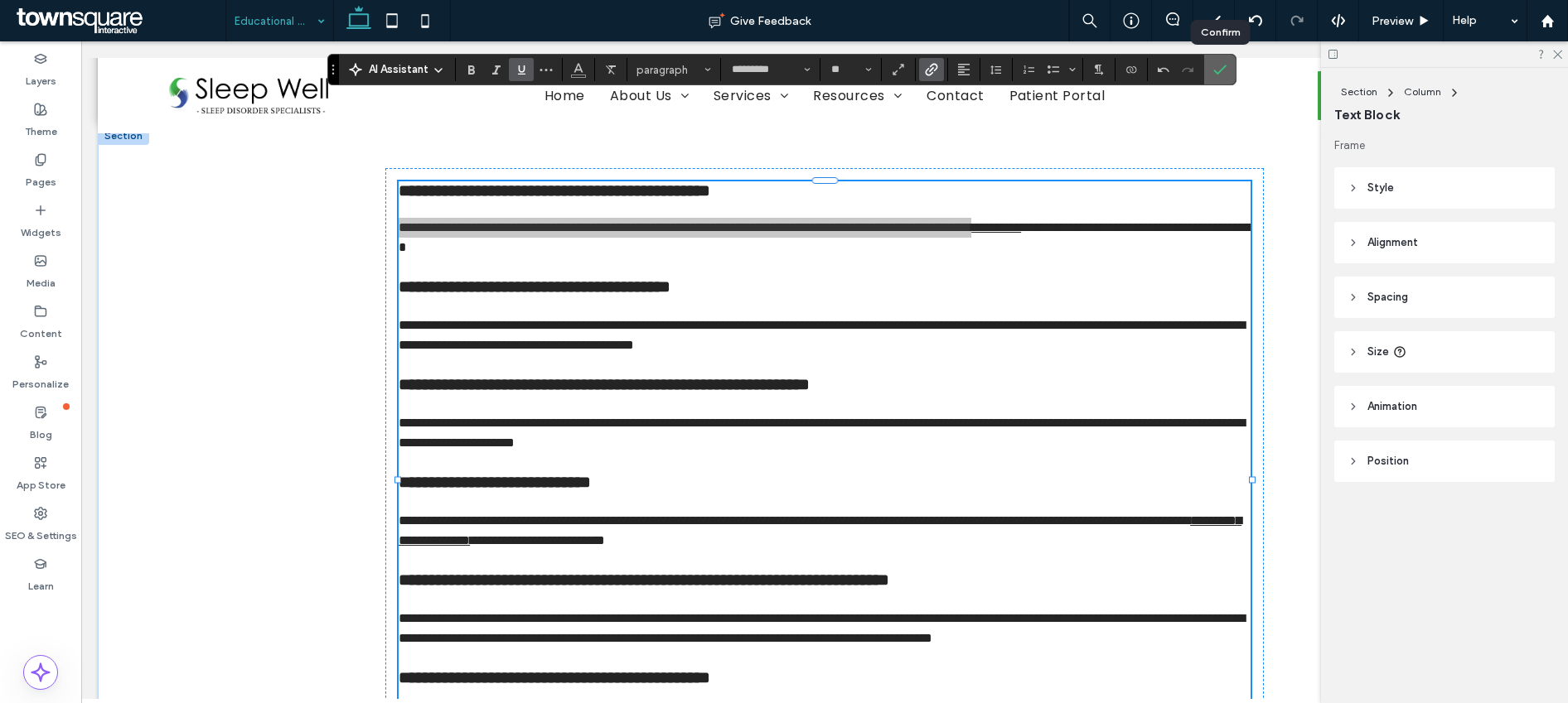
drag, startPoint x: 1216, startPoint y: 68, endPoint x: 1047, endPoint y: 72, distance: 169.0
click at [1216, 68] on icon "Confirm" at bounding box center [1220, 69] width 13 height 13
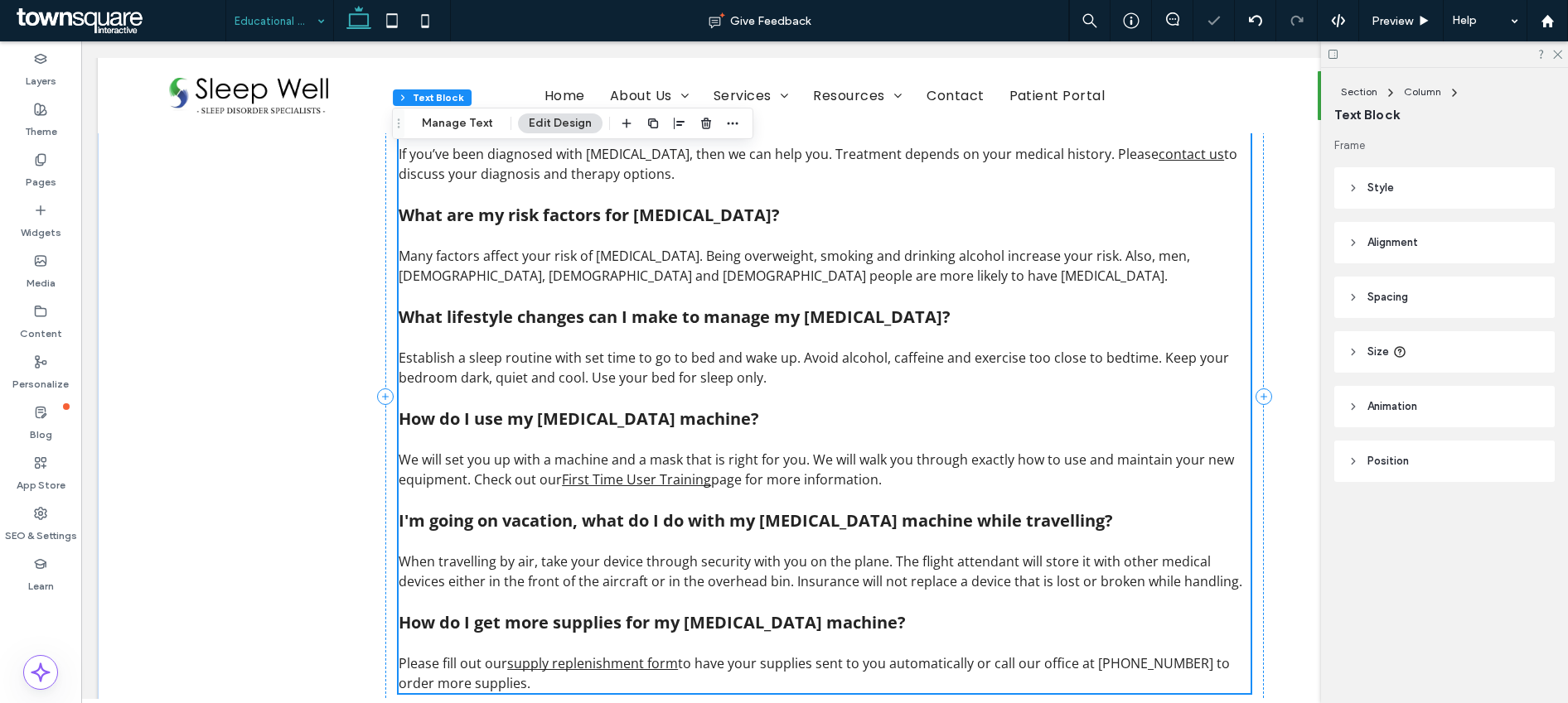
scroll to position [1157, 0]
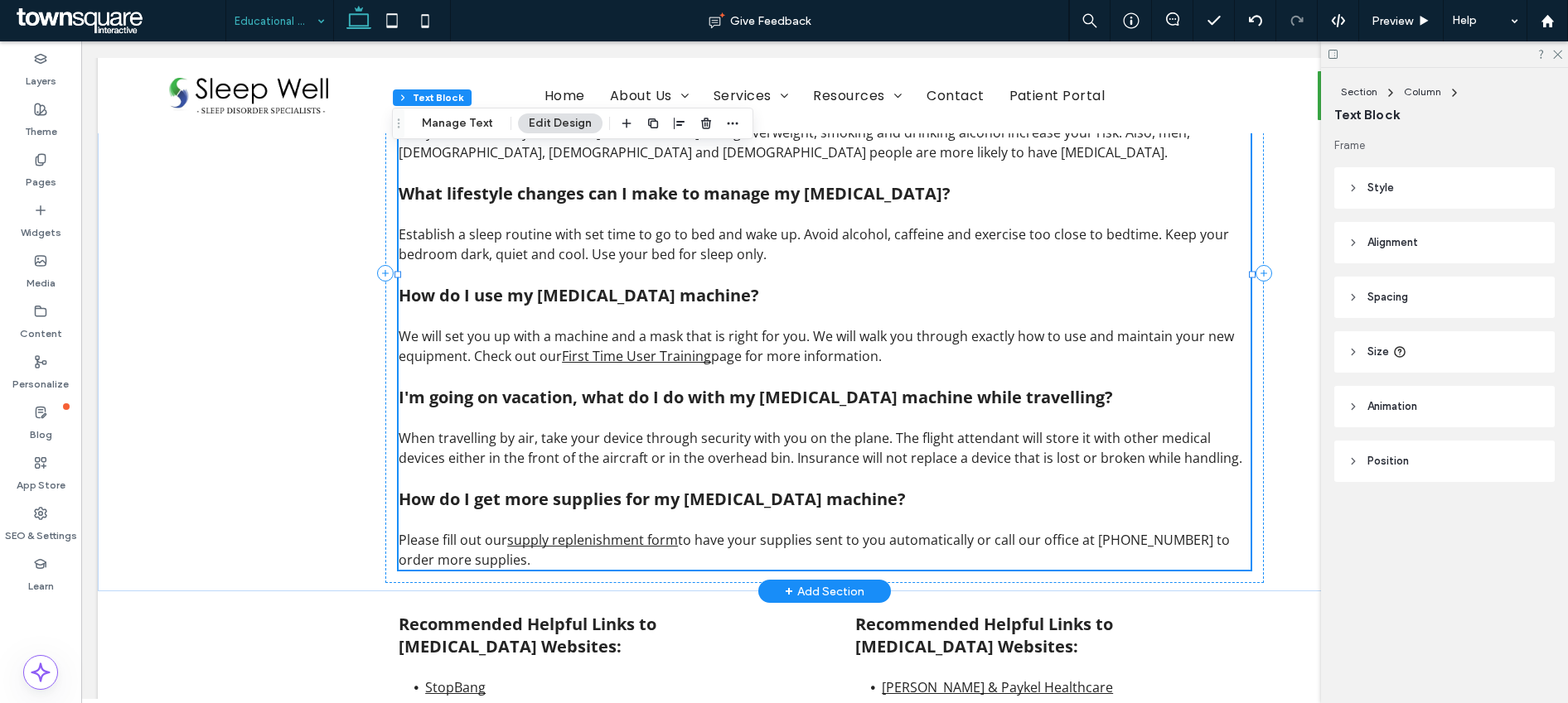
click at [519, 543] on link "supply replenishment form" at bounding box center [592, 540] width 170 height 18
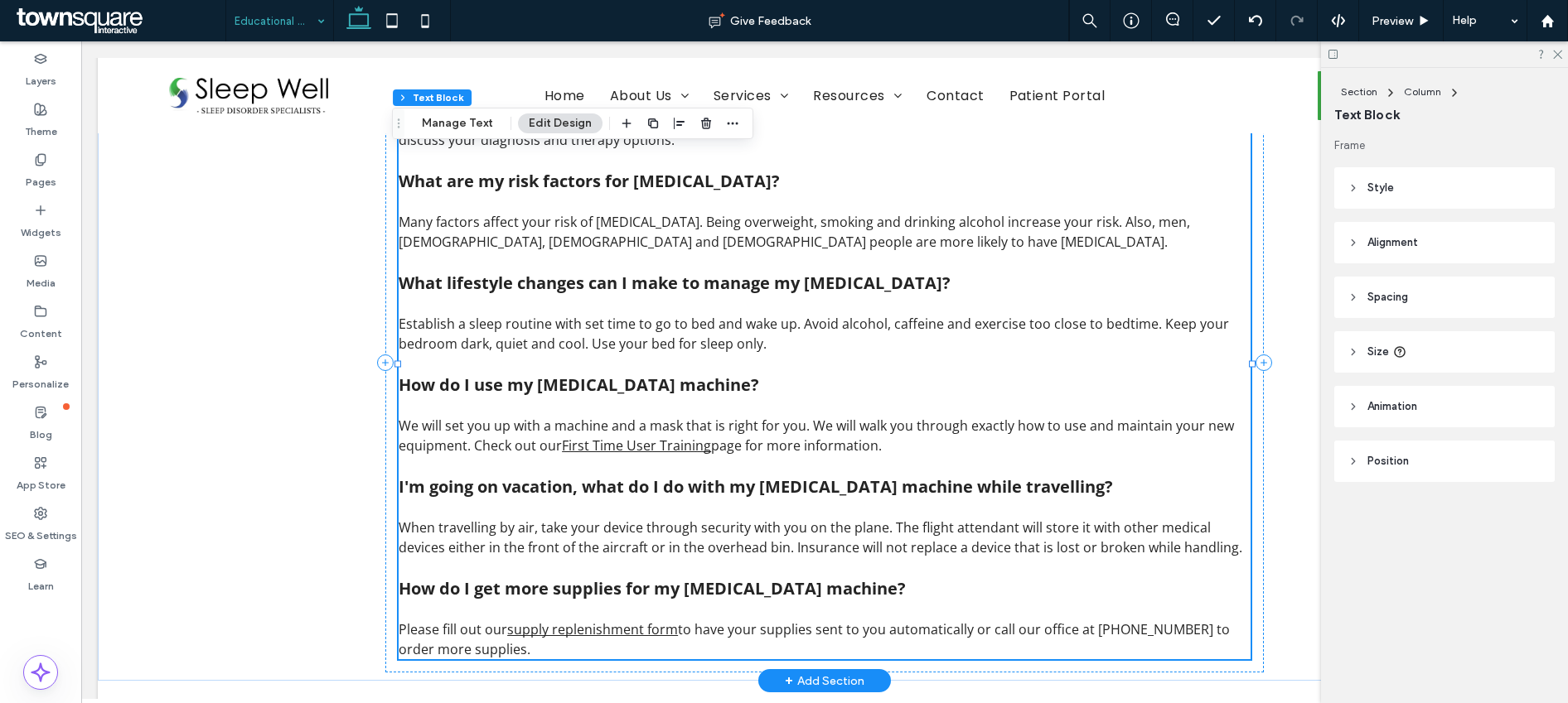
type input "*********"
type input "**"
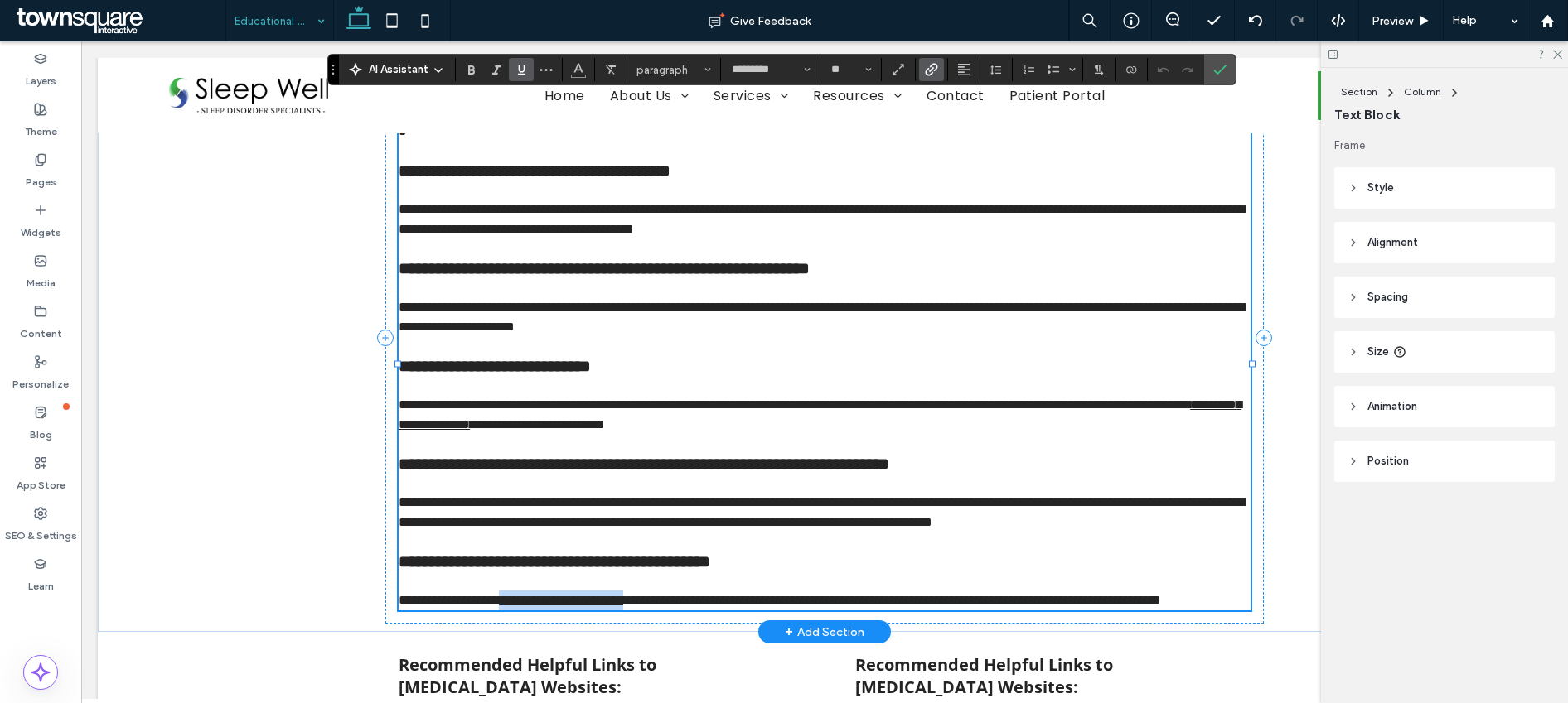
drag, startPoint x: 504, startPoint y: 634, endPoint x: 670, endPoint y: 635, distance: 166.0
click at [623, 606] on link "**********" at bounding box center [561, 599] width 124 height 12
click at [935, 67] on icon "Link" at bounding box center [931, 69] width 13 height 13
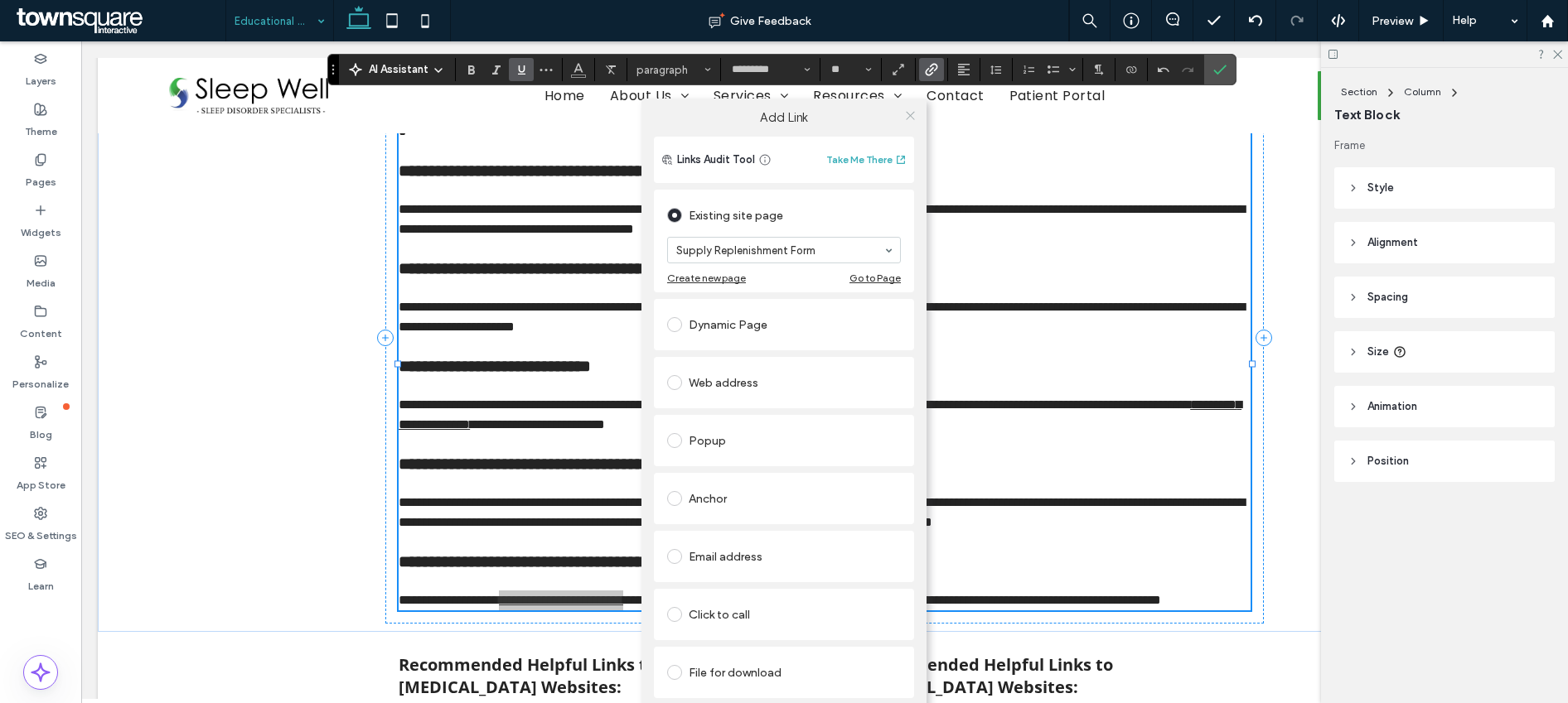
click at [913, 112] on use at bounding box center [910, 115] width 8 height 8
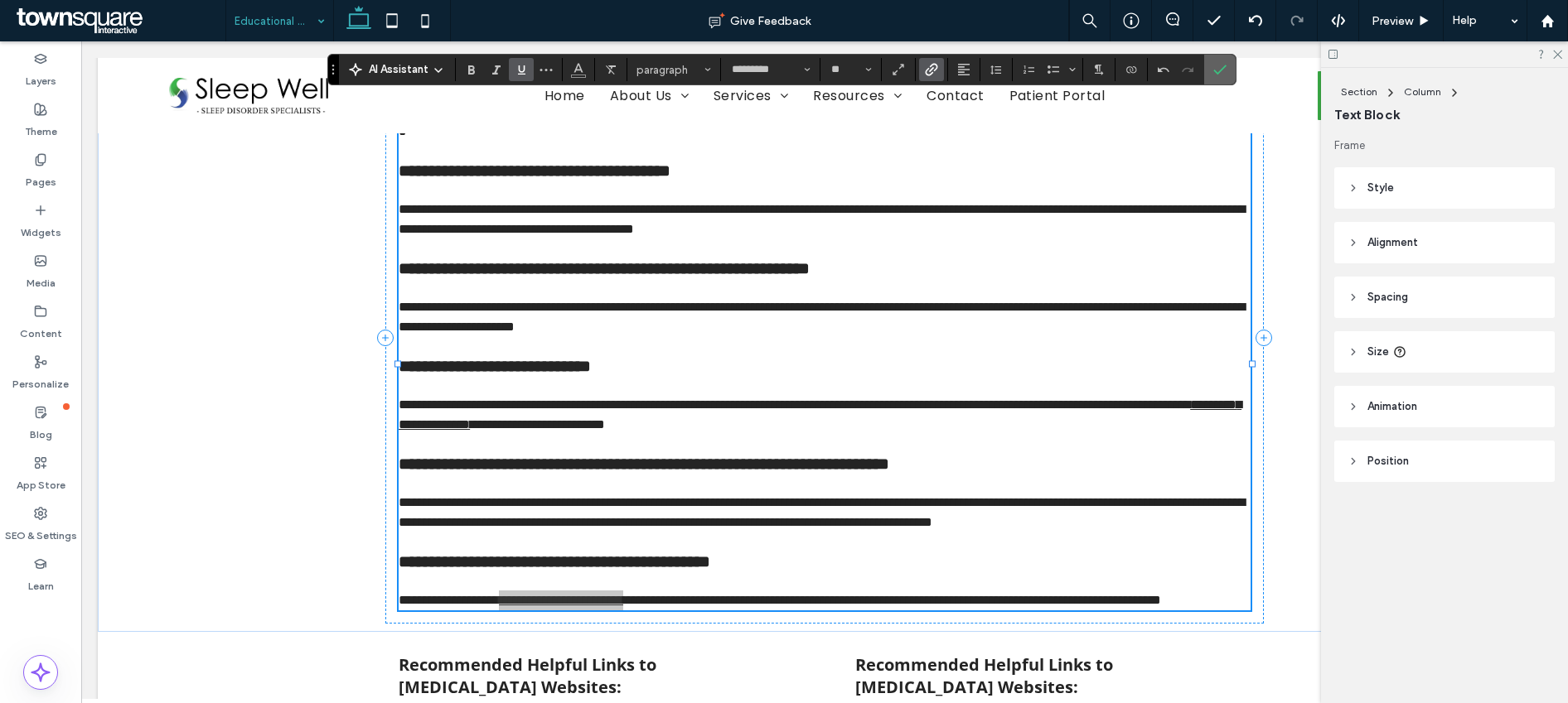
click at [1220, 70] on use "Confirm" at bounding box center [1220, 69] width 13 height 10
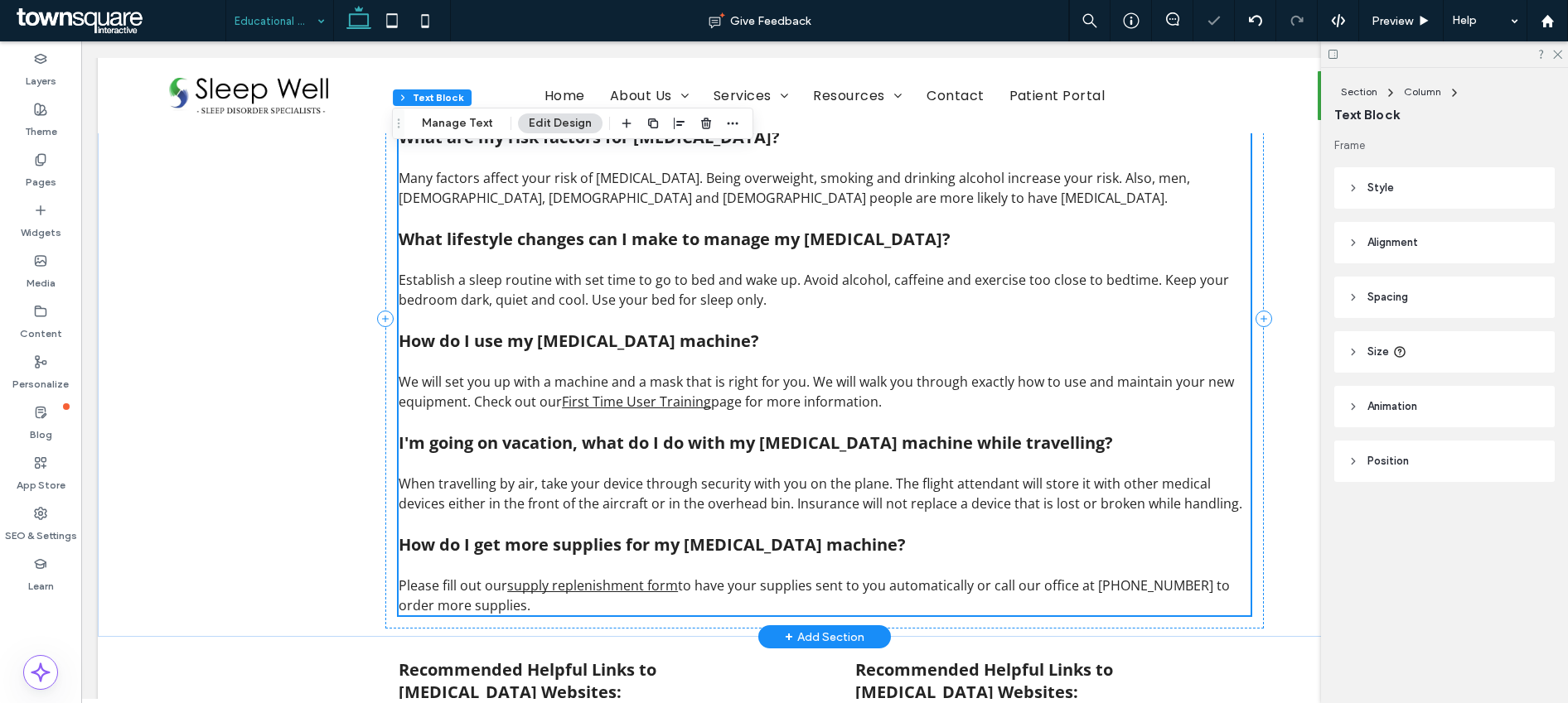
scroll to position [1194, 0]
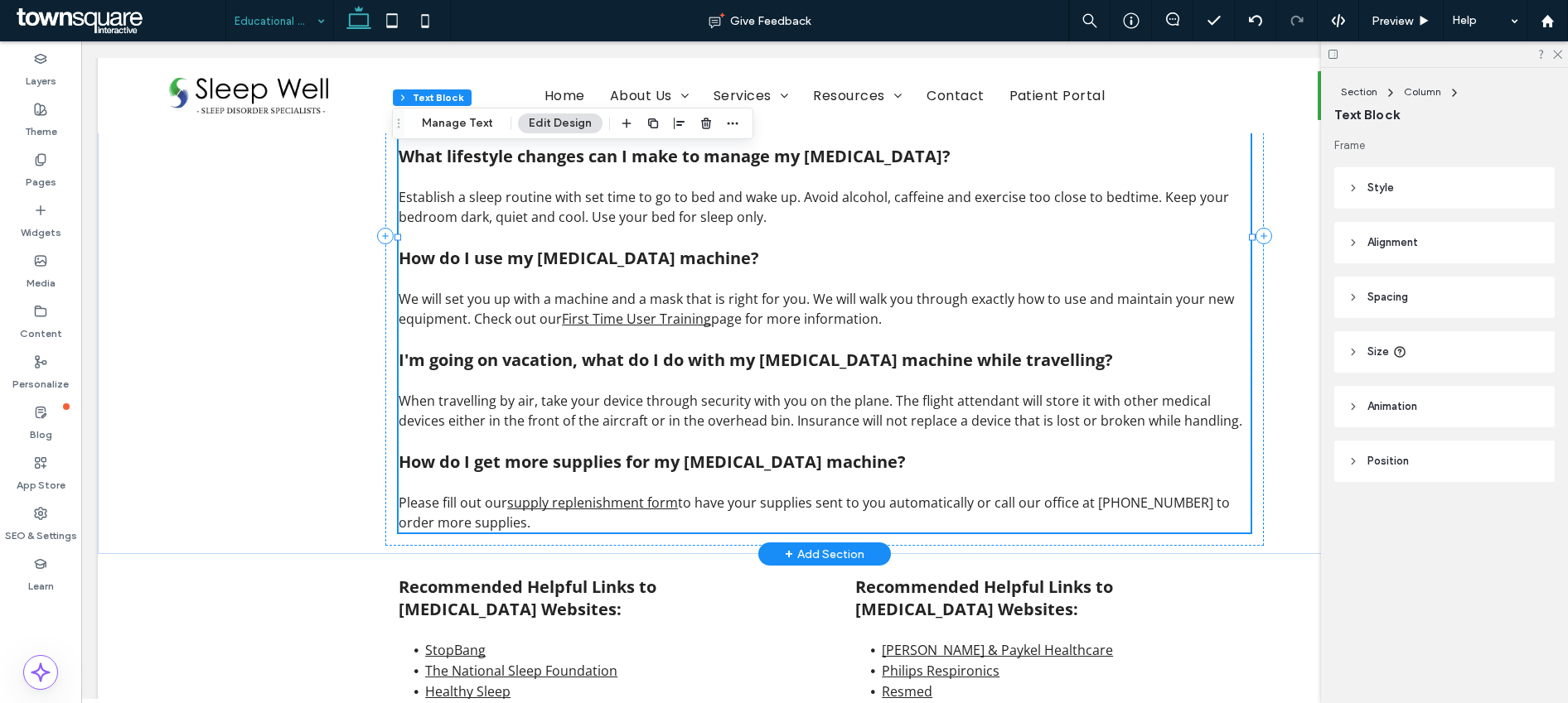
click at [1106, 500] on span "to have your supplies sent to you automatically or call our office at (207)992-…" at bounding box center [815, 512] width 831 height 38
type input "*********"
type input "**"
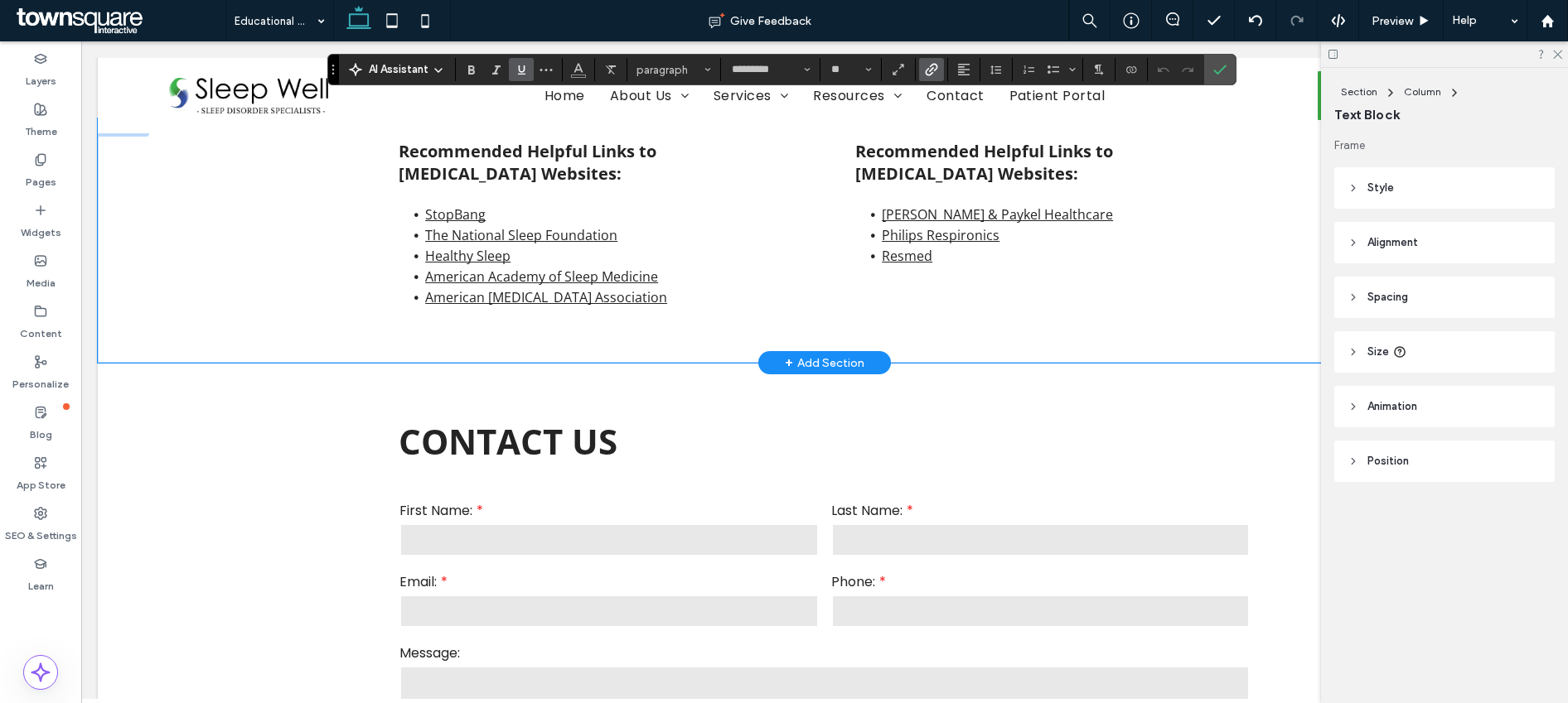
scroll to position [1612, 0]
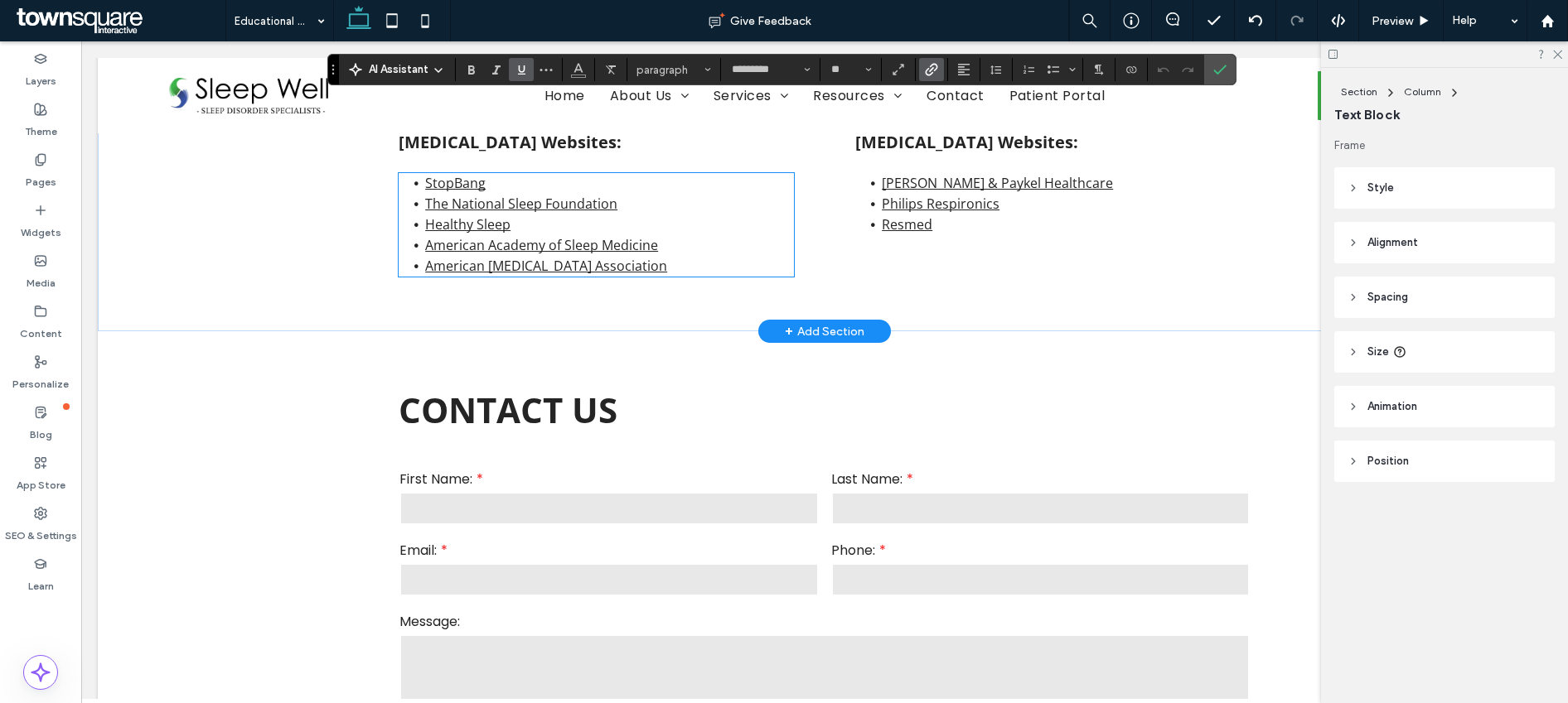
click at [399, 265] on ul "StopBang The National Sleep Foundation Healthy Sleep American Academy of Sleep …" at bounding box center [596, 225] width 395 height 104
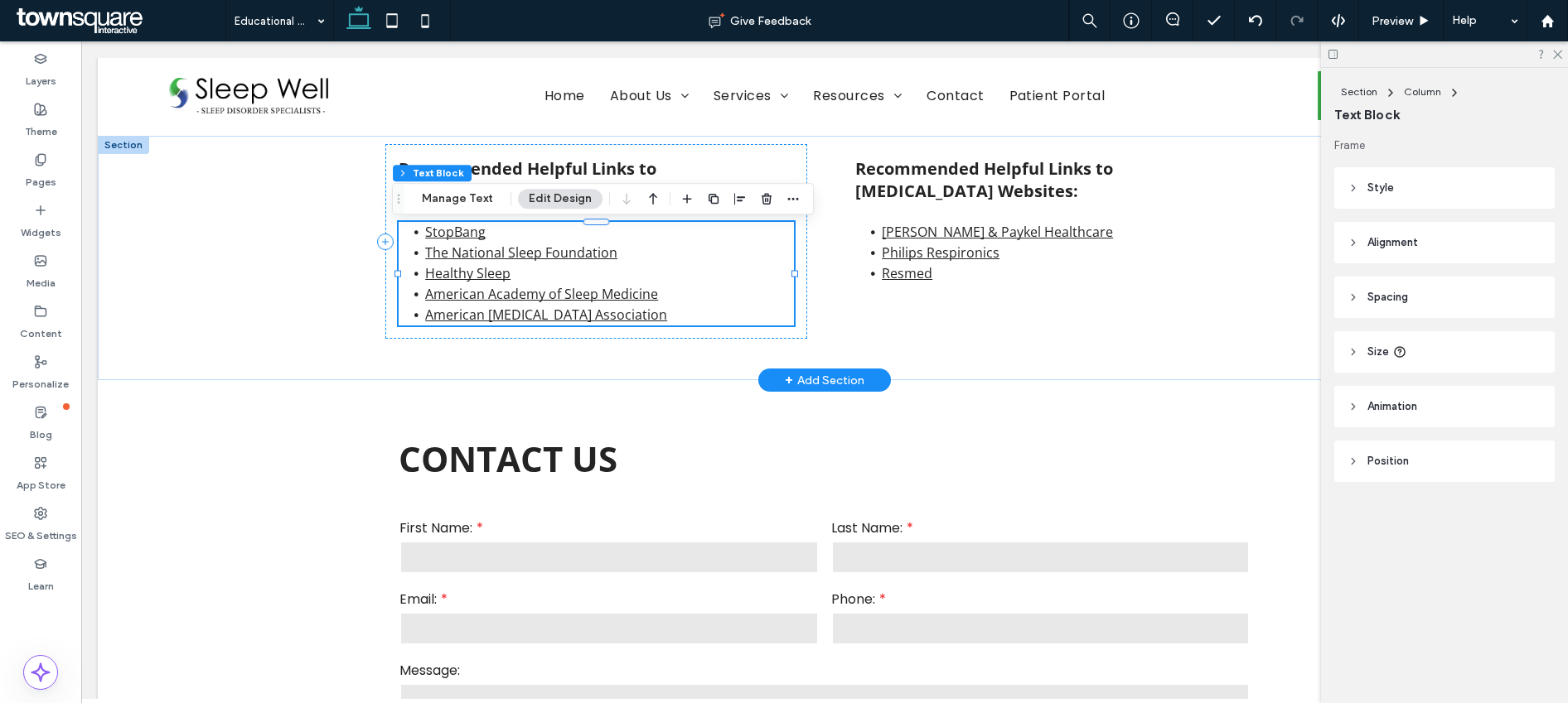
click at [504, 253] on link "The National Sleep Foundation" at bounding box center [521, 253] width 193 height 18
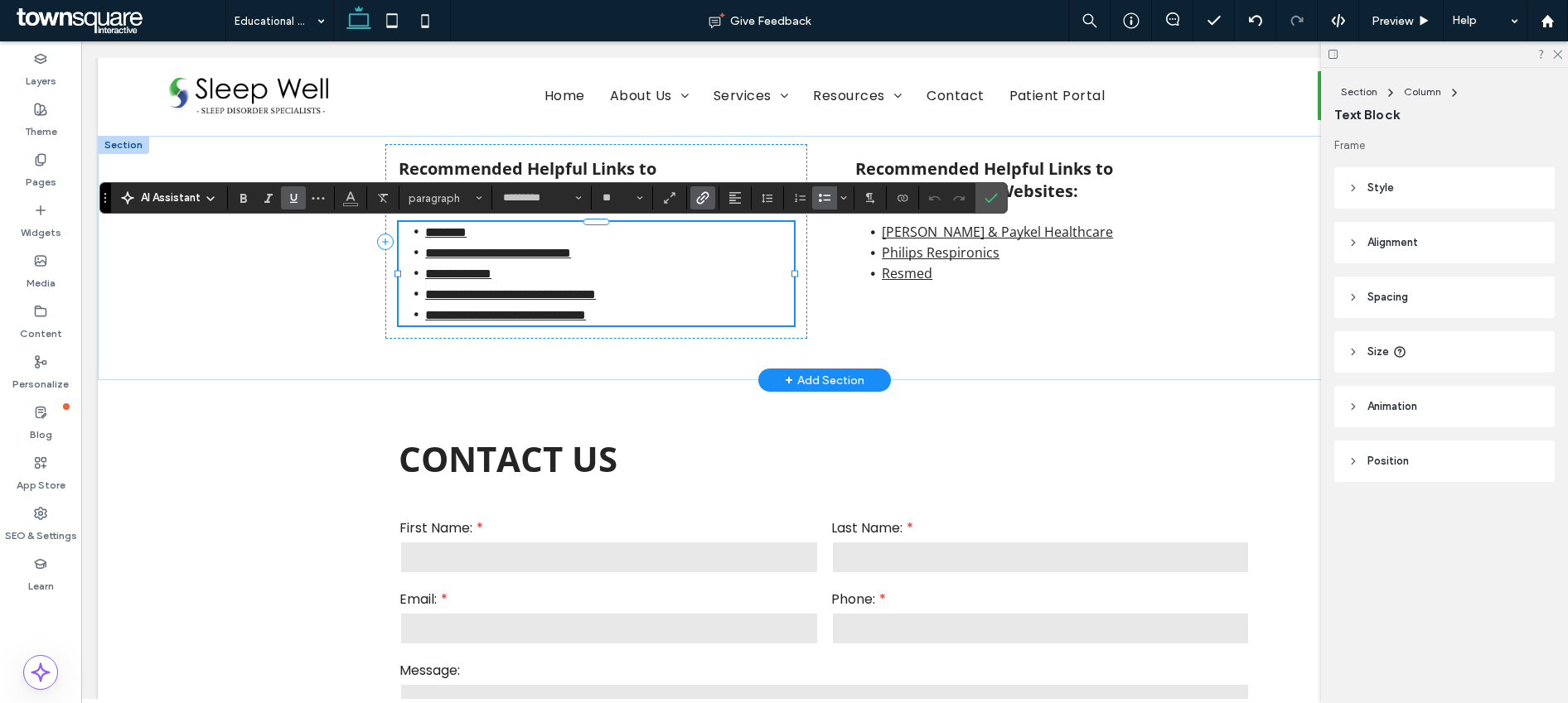
click at [820, 192] on icon "Bulleted List" at bounding box center [825, 198] width 13 height 13
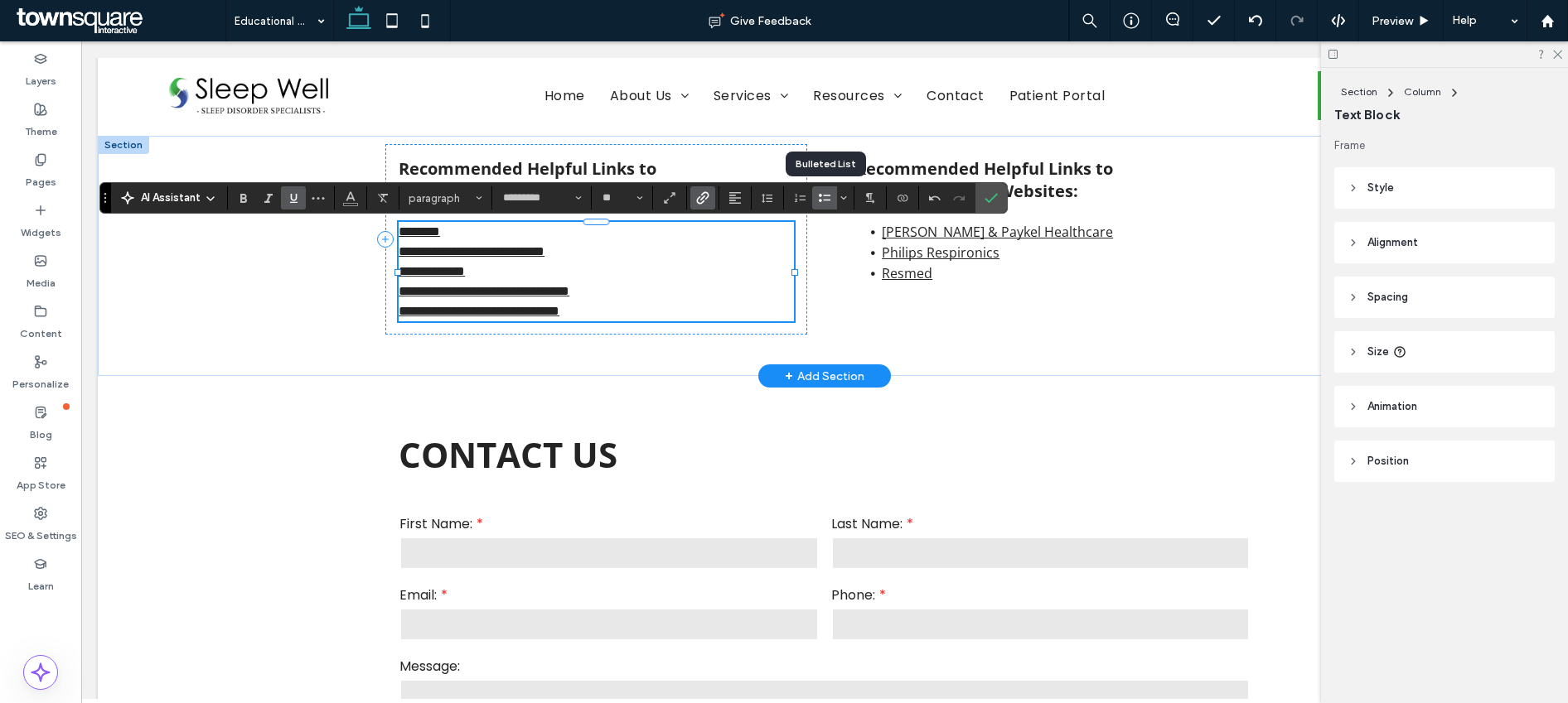
click at [820, 192] on icon "Bulleted List" at bounding box center [825, 198] width 13 height 13
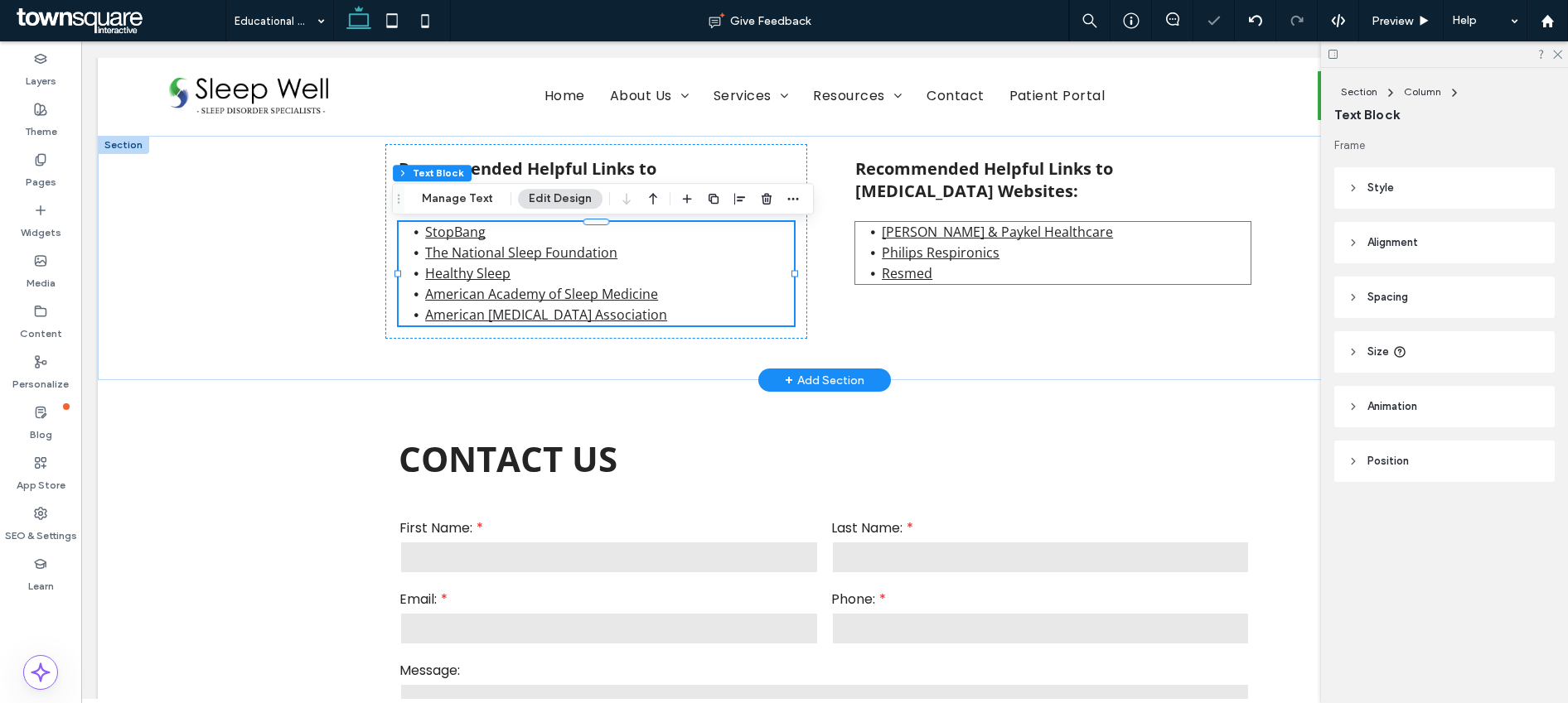
click at [953, 228] on link "Fisher & Paykel Healthcare" at bounding box center [998, 232] width 231 height 18
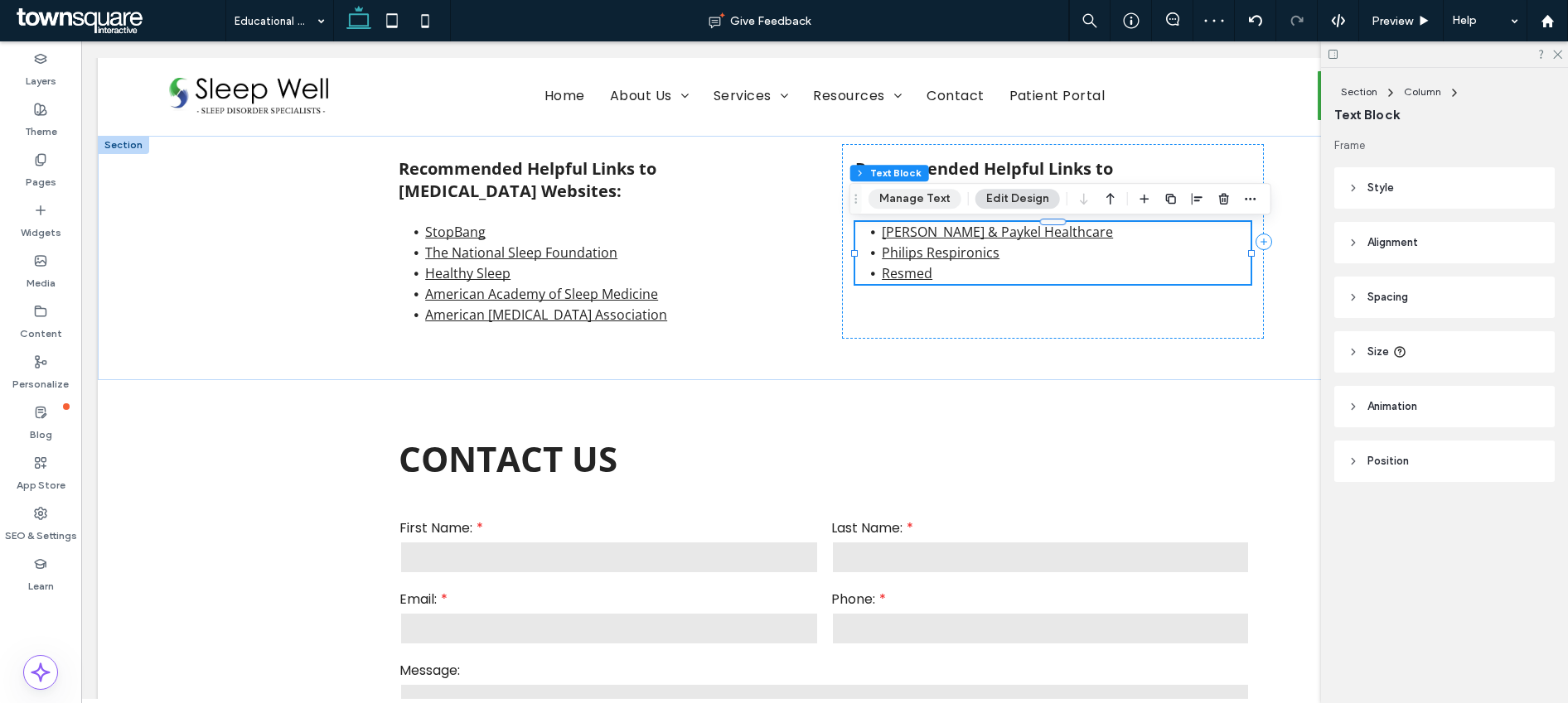
click at [947, 196] on button "Manage Text" at bounding box center [915, 198] width 93 height 19
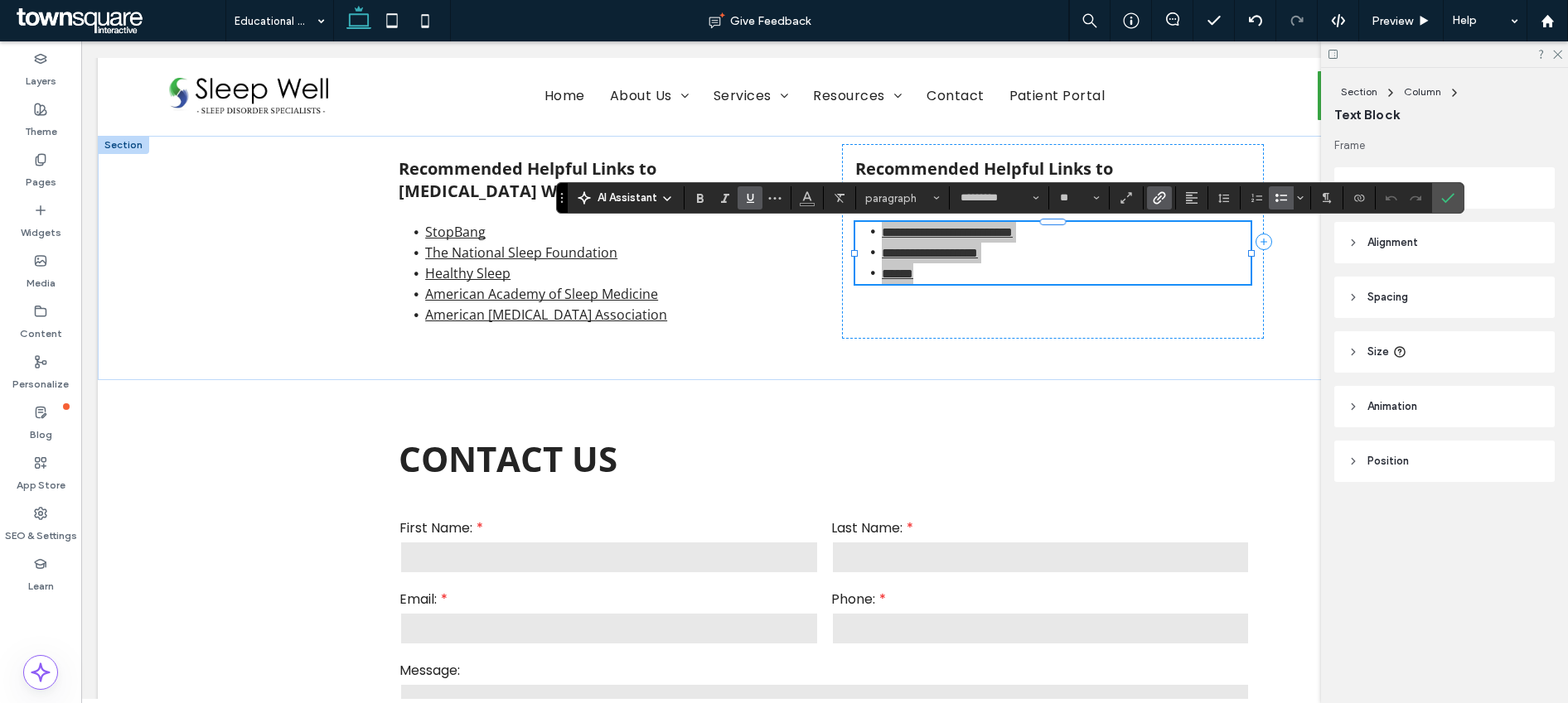
click at [1282, 195] on use "Bulleted List" at bounding box center [1281, 198] width 12 height 8
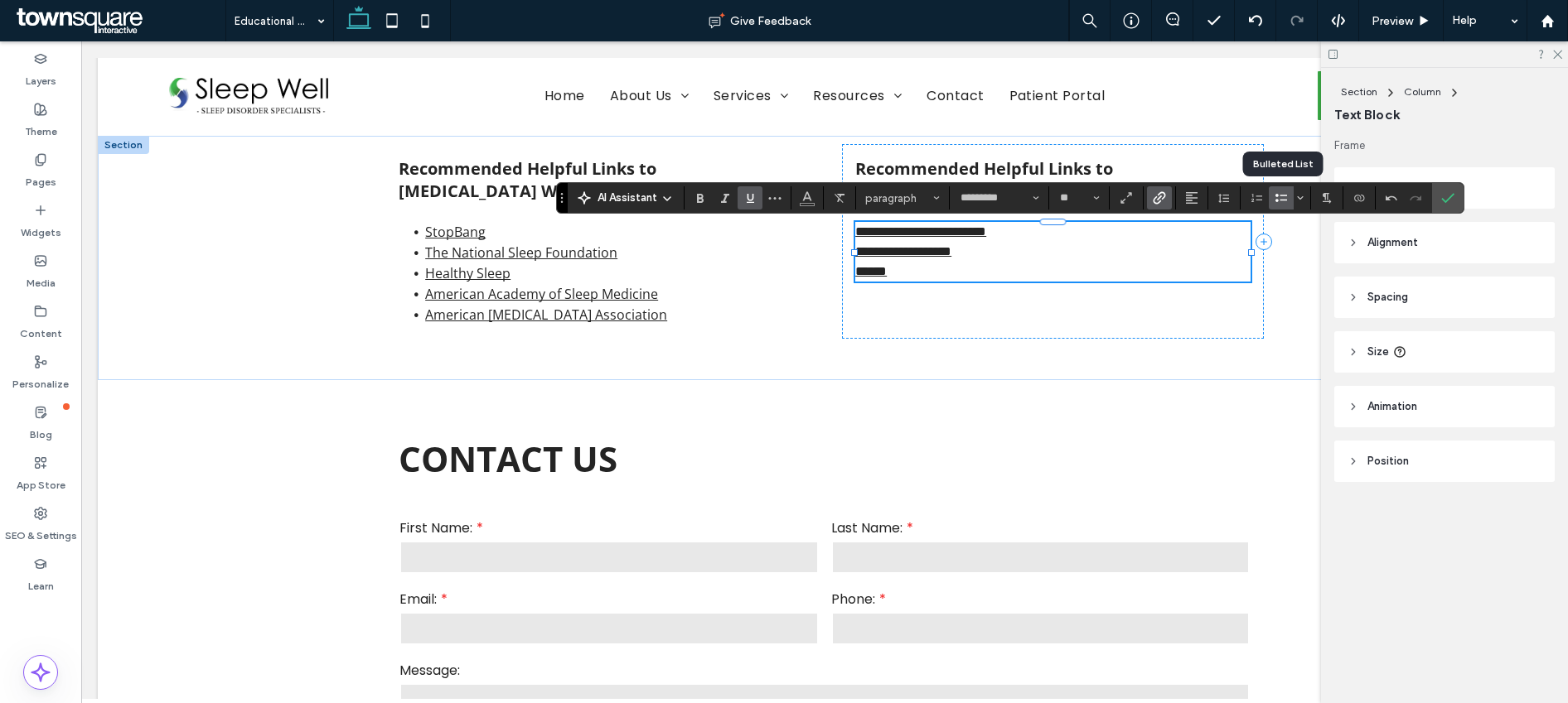
click at [1282, 195] on use "Bulleted List" at bounding box center [1281, 198] width 12 height 8
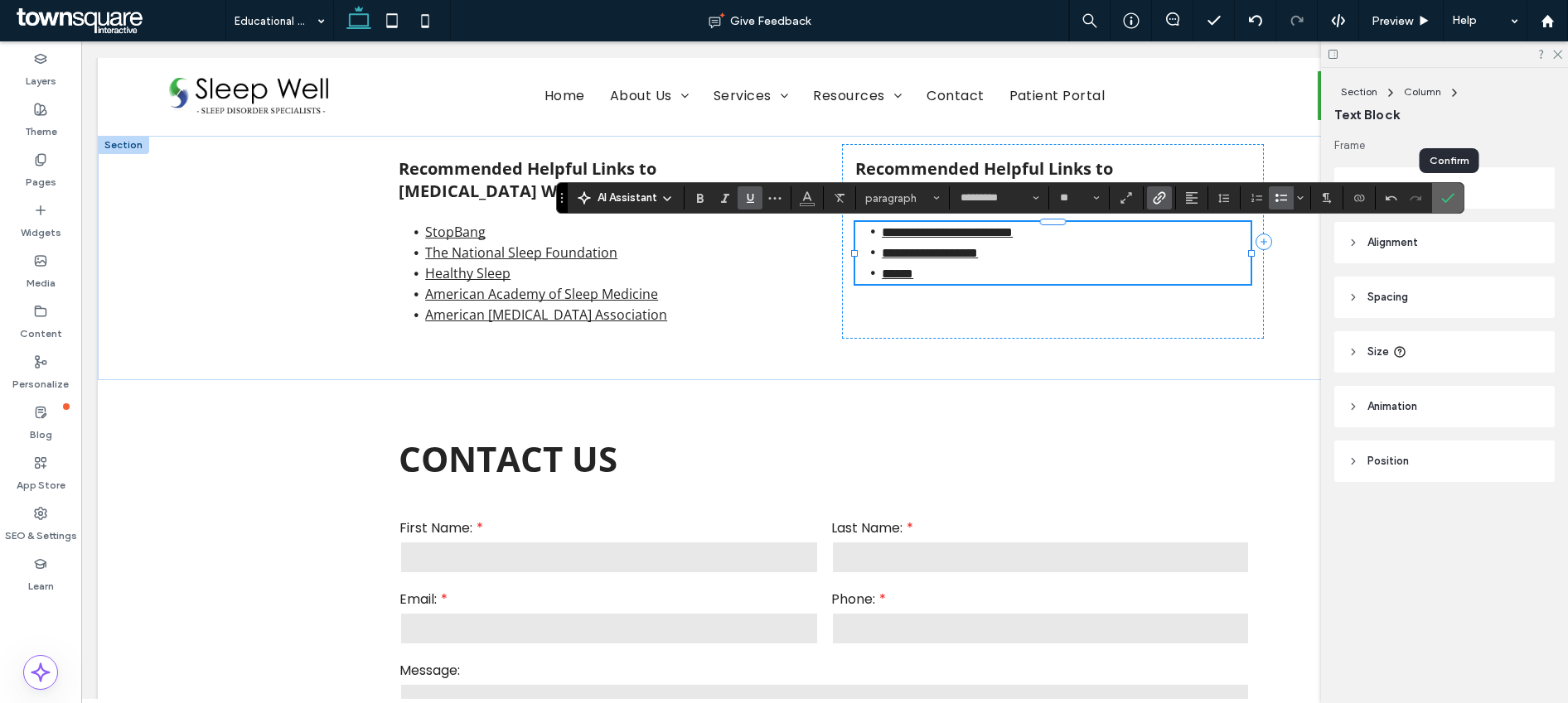
click at [1448, 204] on icon "Confirm" at bounding box center [1448, 198] width 13 height 13
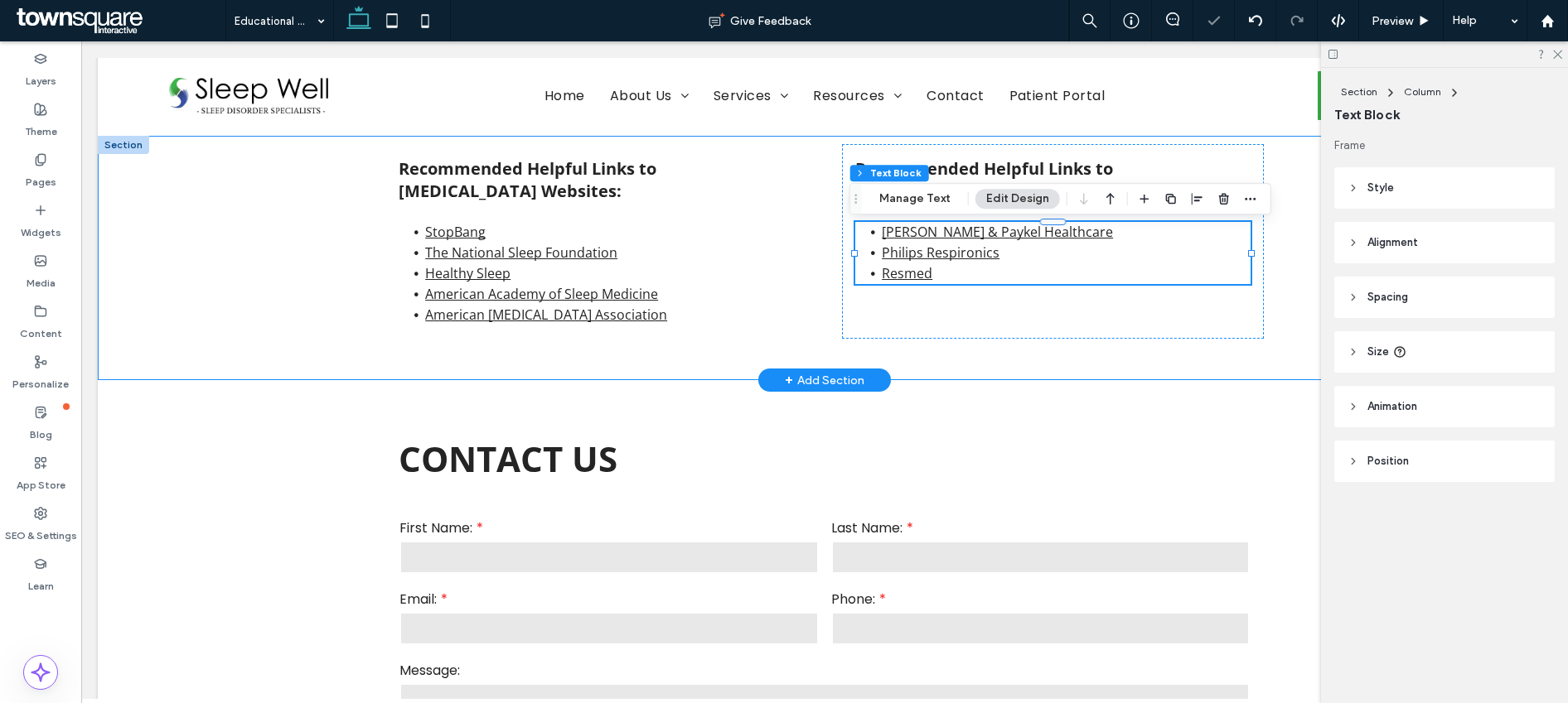
click at [809, 319] on div "Recommended Helpful Links to Sleep Disorder Websites: StopBang The National Sle…" at bounding box center [825, 258] width 995 height 244
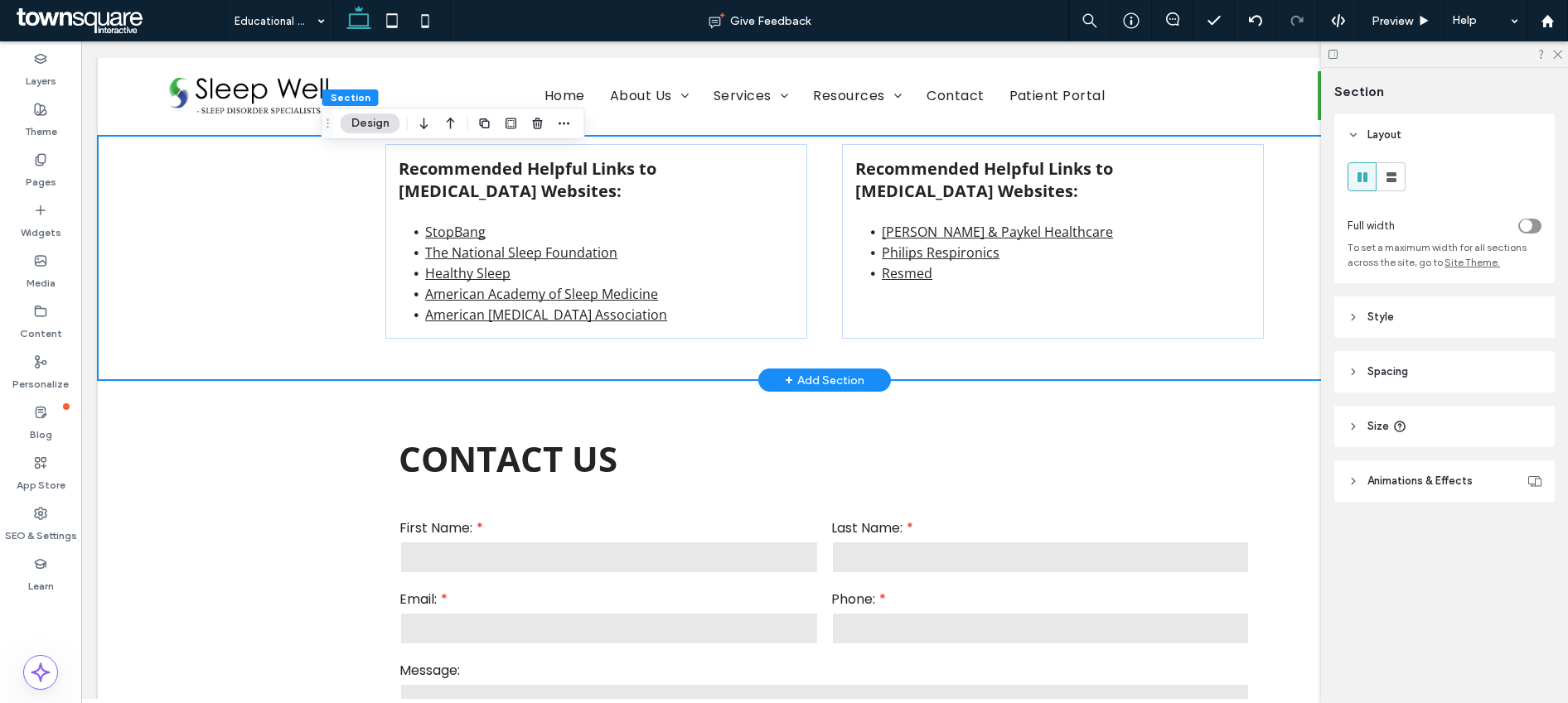
scroll to position [1906, 0]
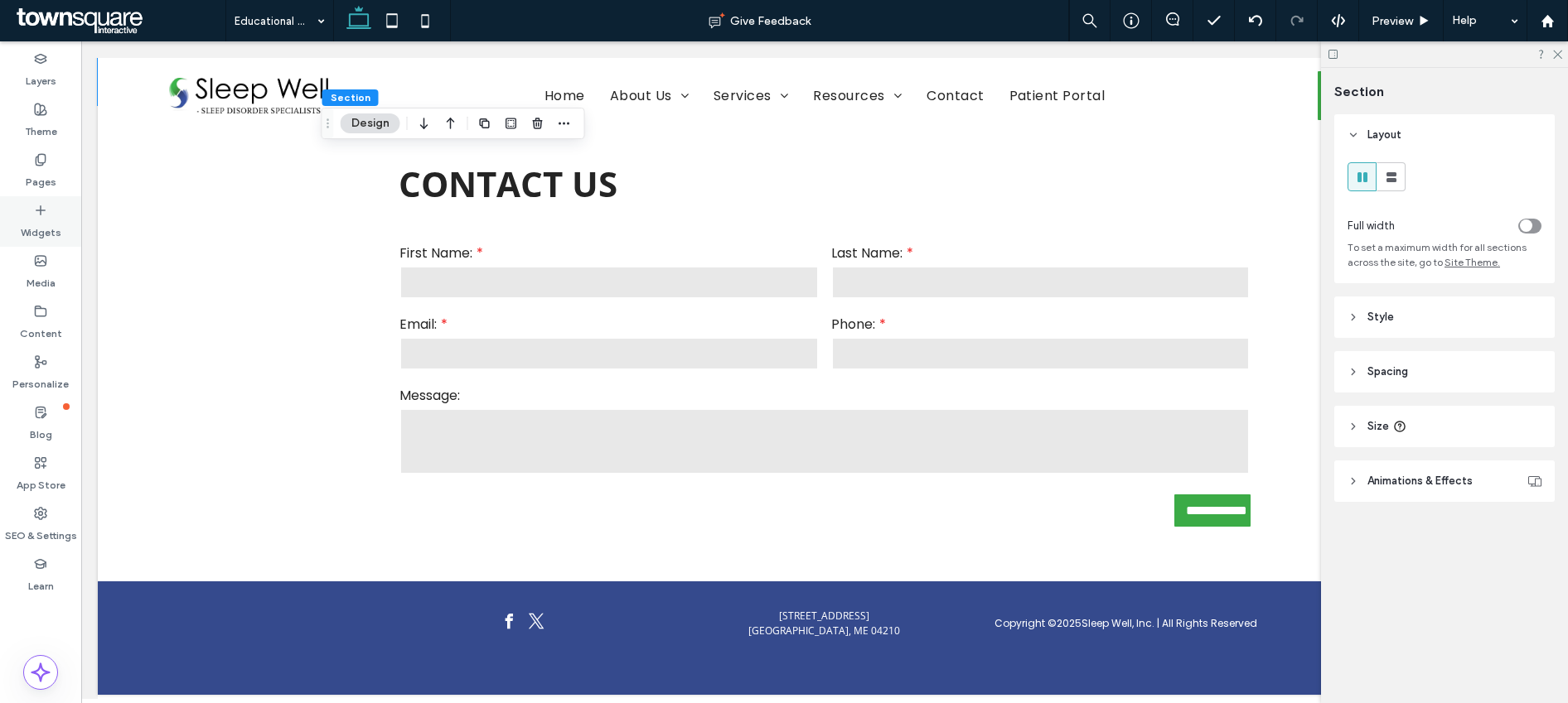
click at [56, 221] on label "Widgets" at bounding box center [41, 228] width 41 height 23
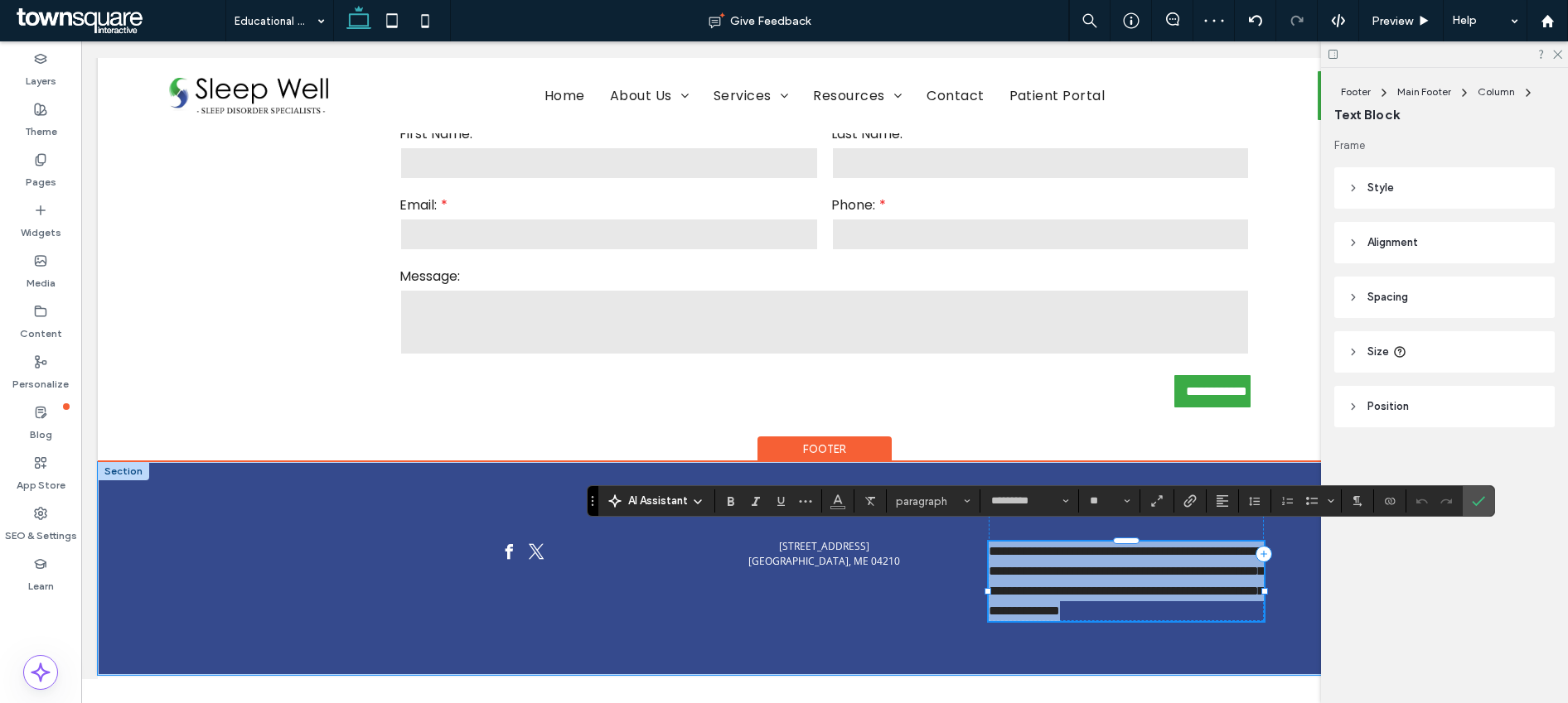
scroll to position [1945, 0]
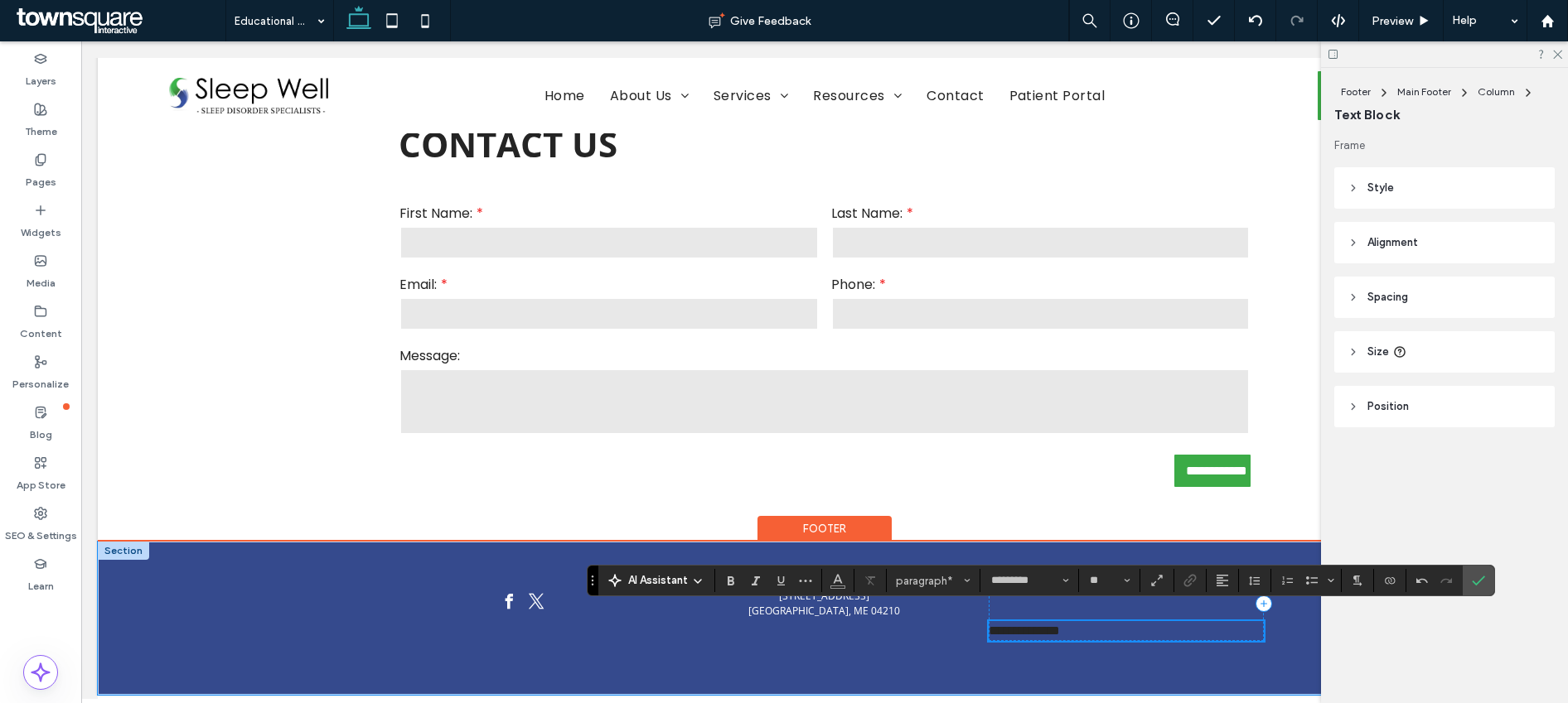
click at [1060, 624] on span "**********" at bounding box center [1024, 630] width 71 height 12
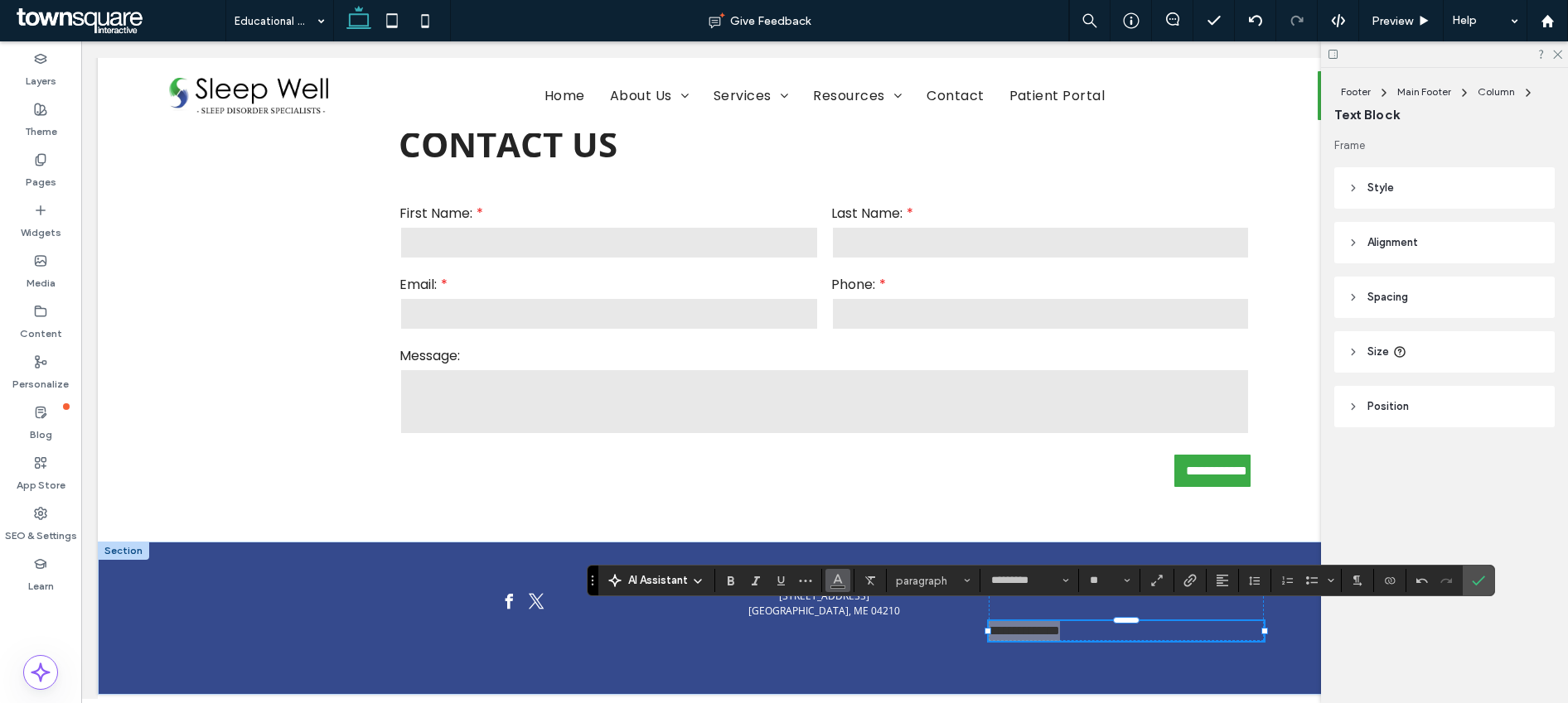
click at [838, 583] on icon "Color" at bounding box center [838, 579] width 13 height 13
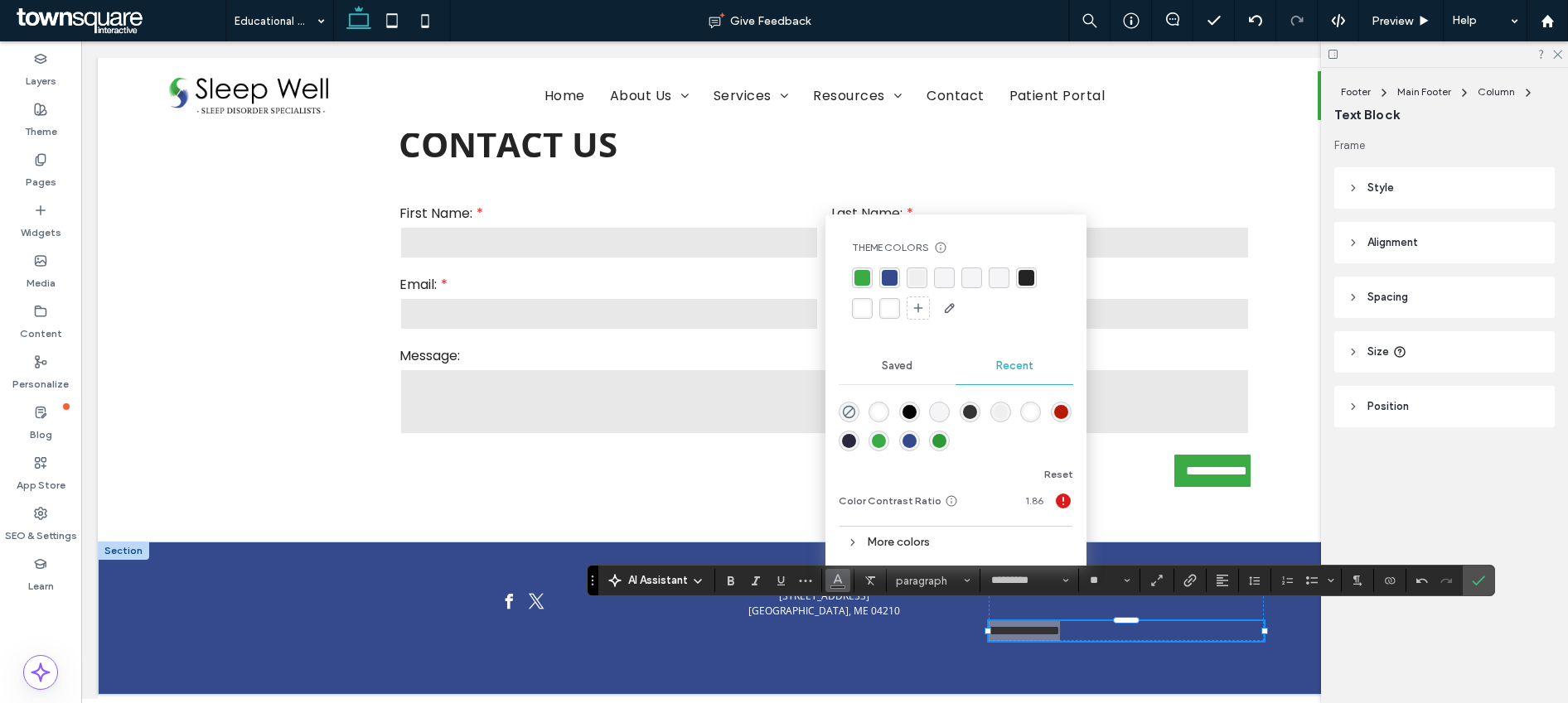
click at [890, 314] on div "rgba(255, 255, 255, 0.97)" at bounding box center [890, 308] width 16 height 16
click at [1128, 579] on icon "Size" at bounding box center [1126, 580] width 6 height 6
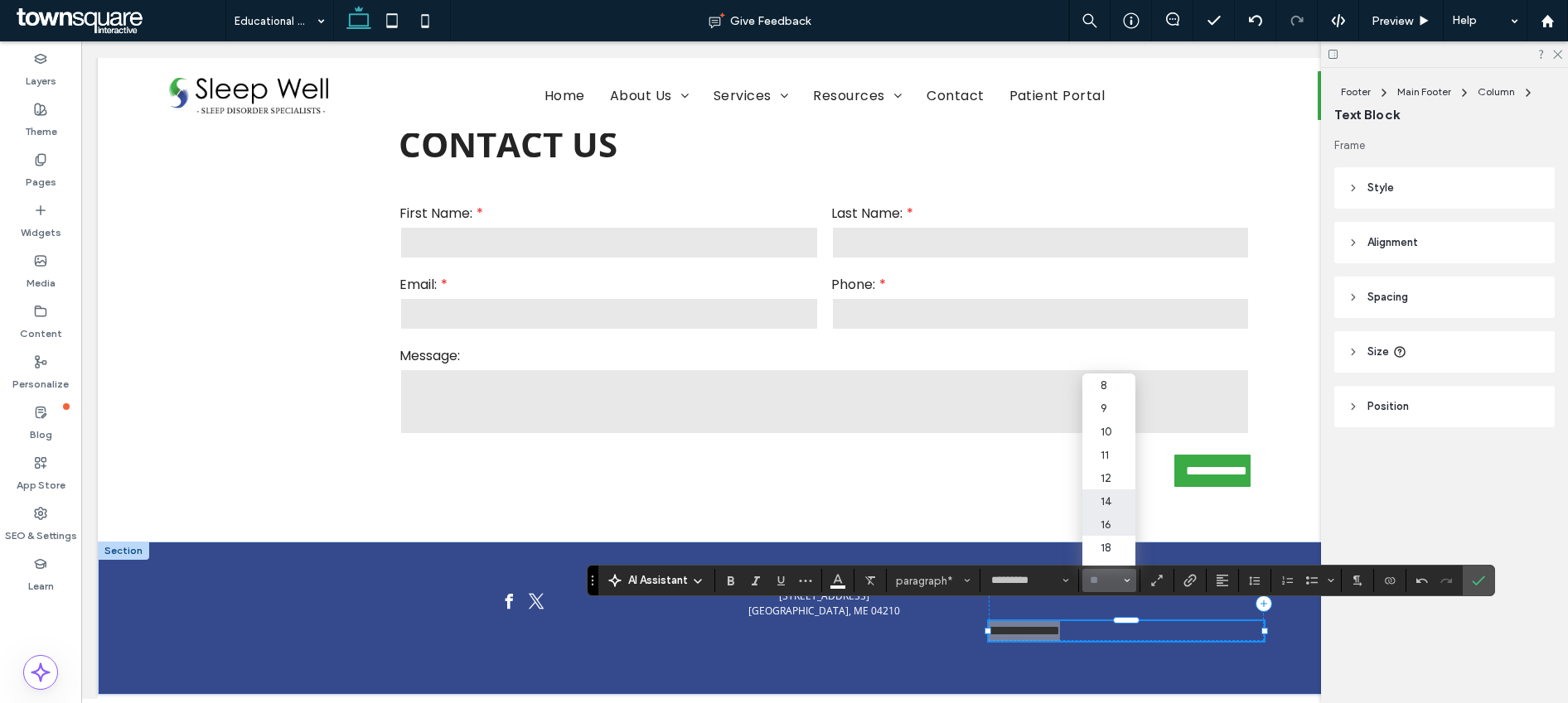
click at [1114, 510] on label "14" at bounding box center [1108, 500] width 53 height 23
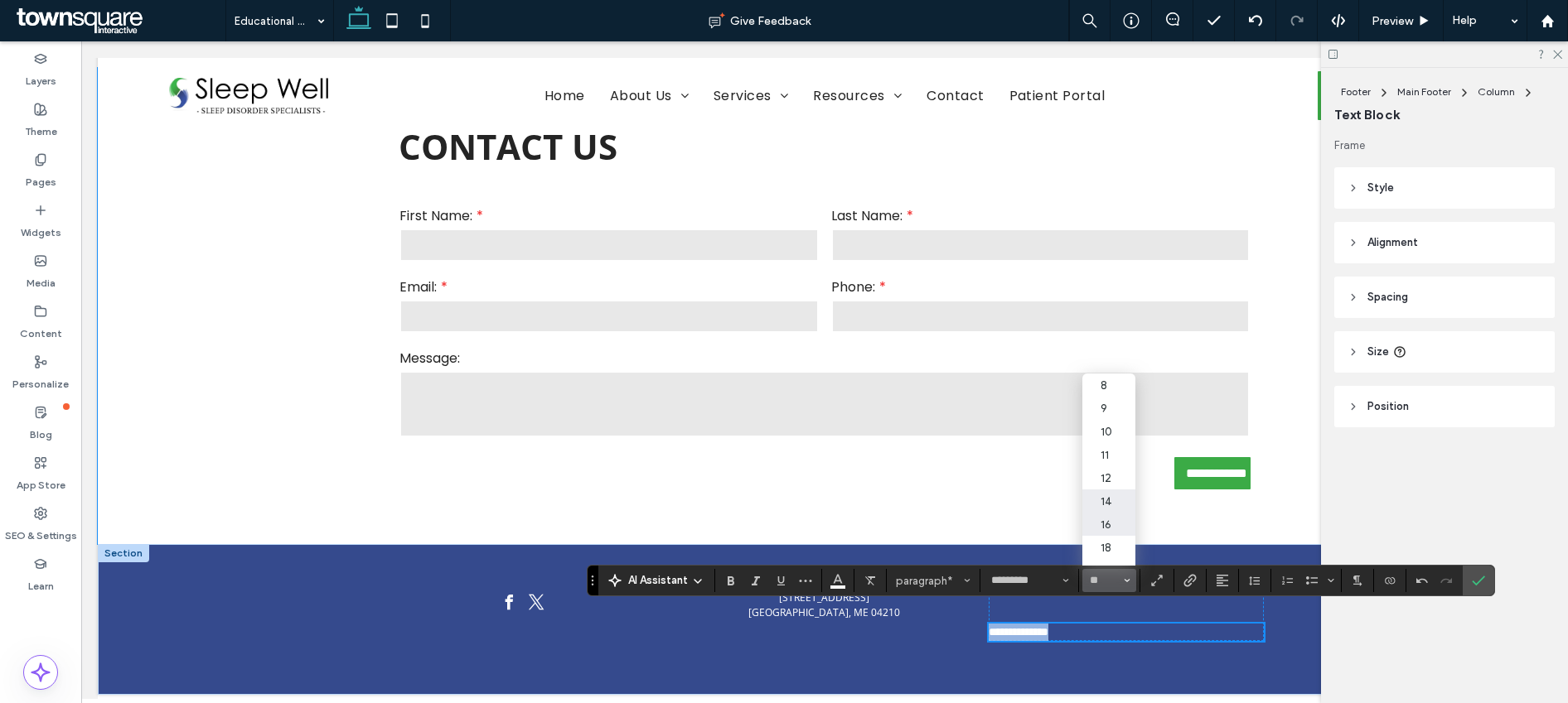
type input "**"
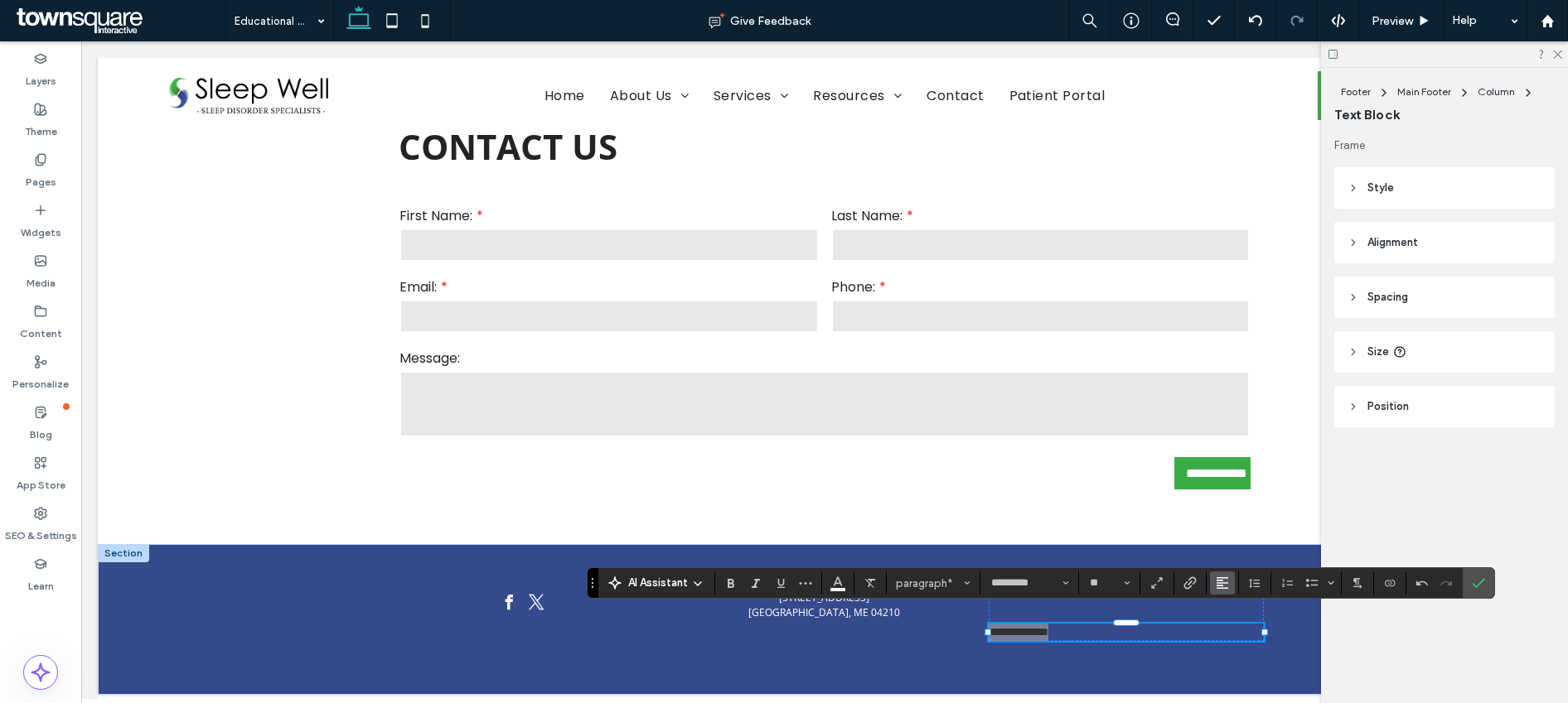
click at [1213, 587] on button "Alignment" at bounding box center [1222, 583] width 25 height 23
click at [1235, 502] on icon "ui.textEditor.alignment.center" at bounding box center [1235, 509] width 13 height 13
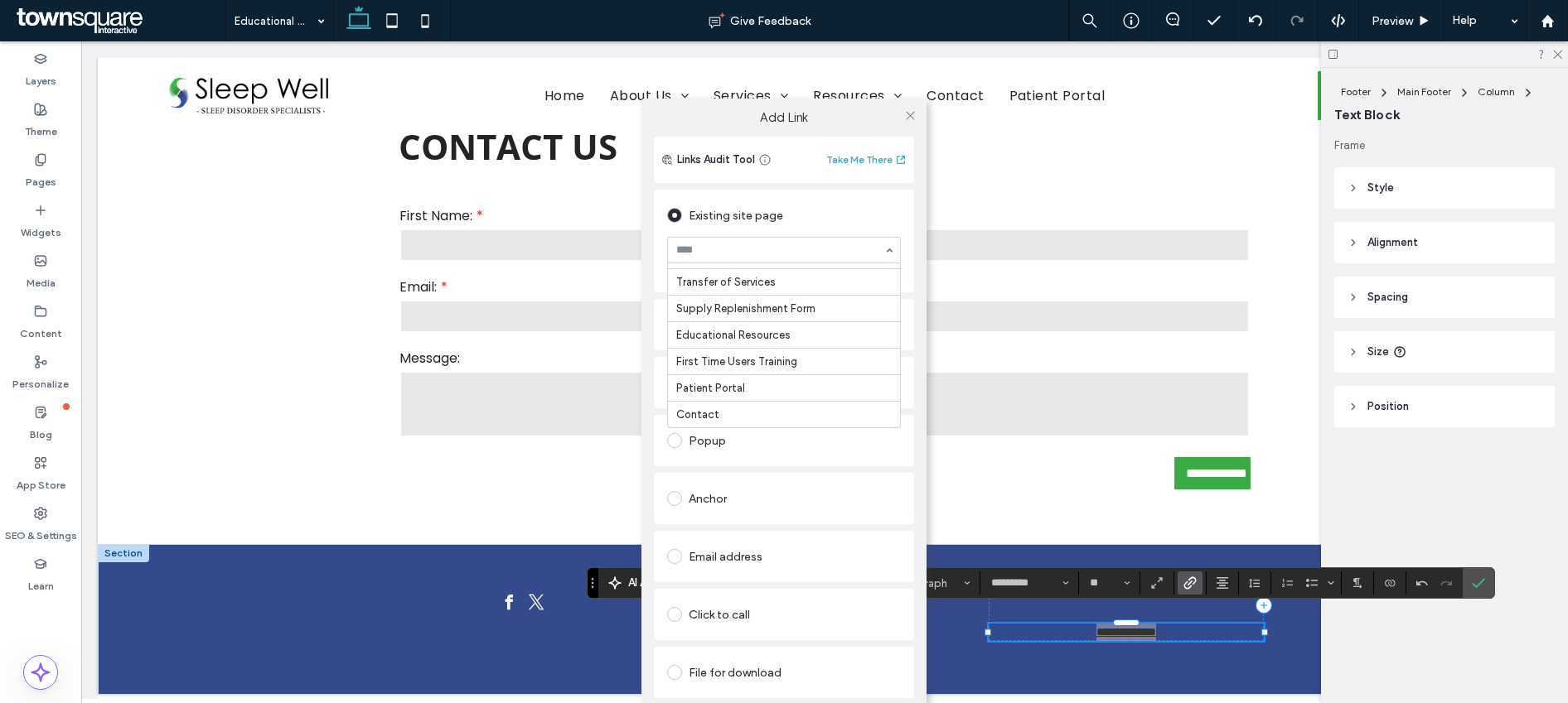
scroll to position [163, 0]
click at [778, 522] on div "Anchor" at bounding box center [784, 499] width 260 height 52
click at [688, 680] on div at bounding box center [678, 672] width 21 height 27
click at [679, 672] on span at bounding box center [675, 672] width 15 height 15
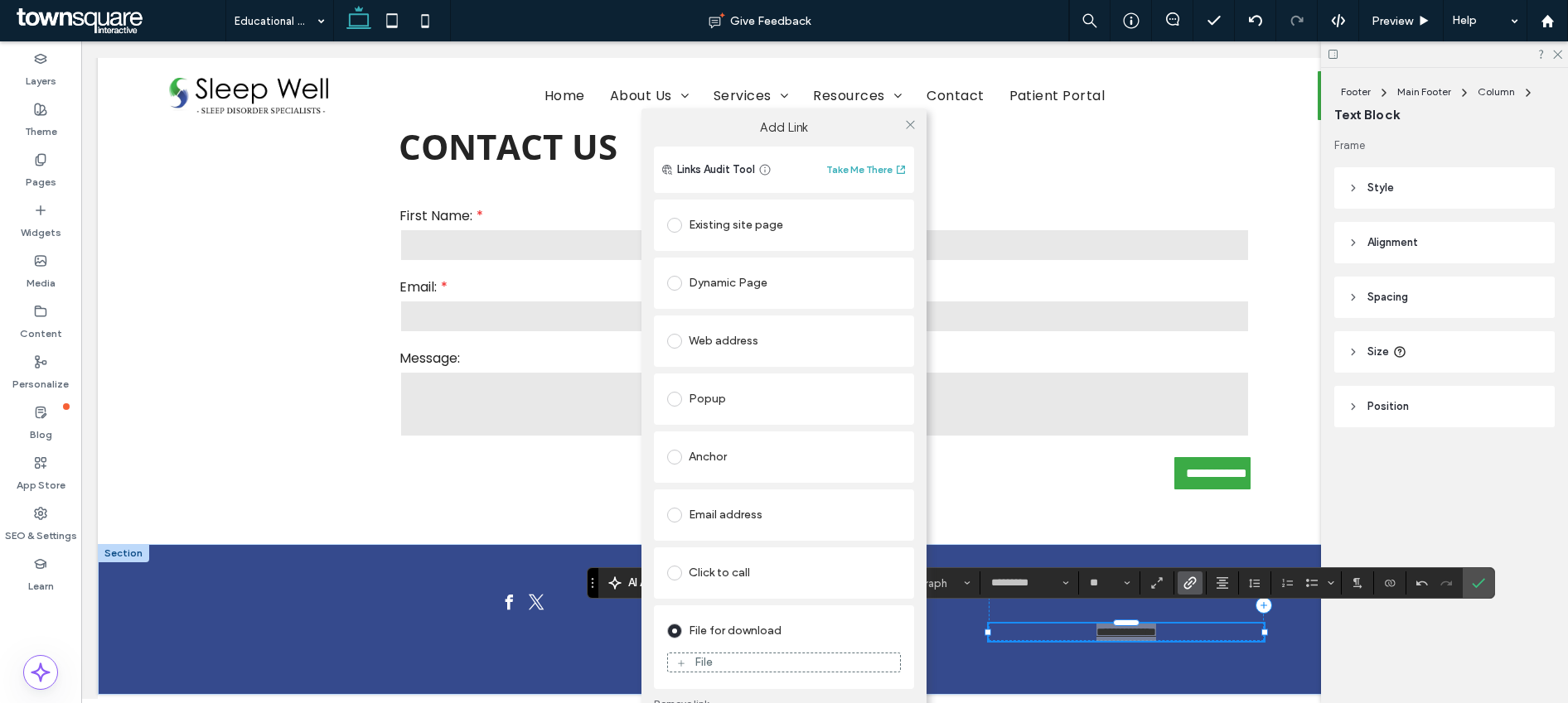
click at [697, 653] on figure "File" at bounding box center [784, 662] width 234 height 19
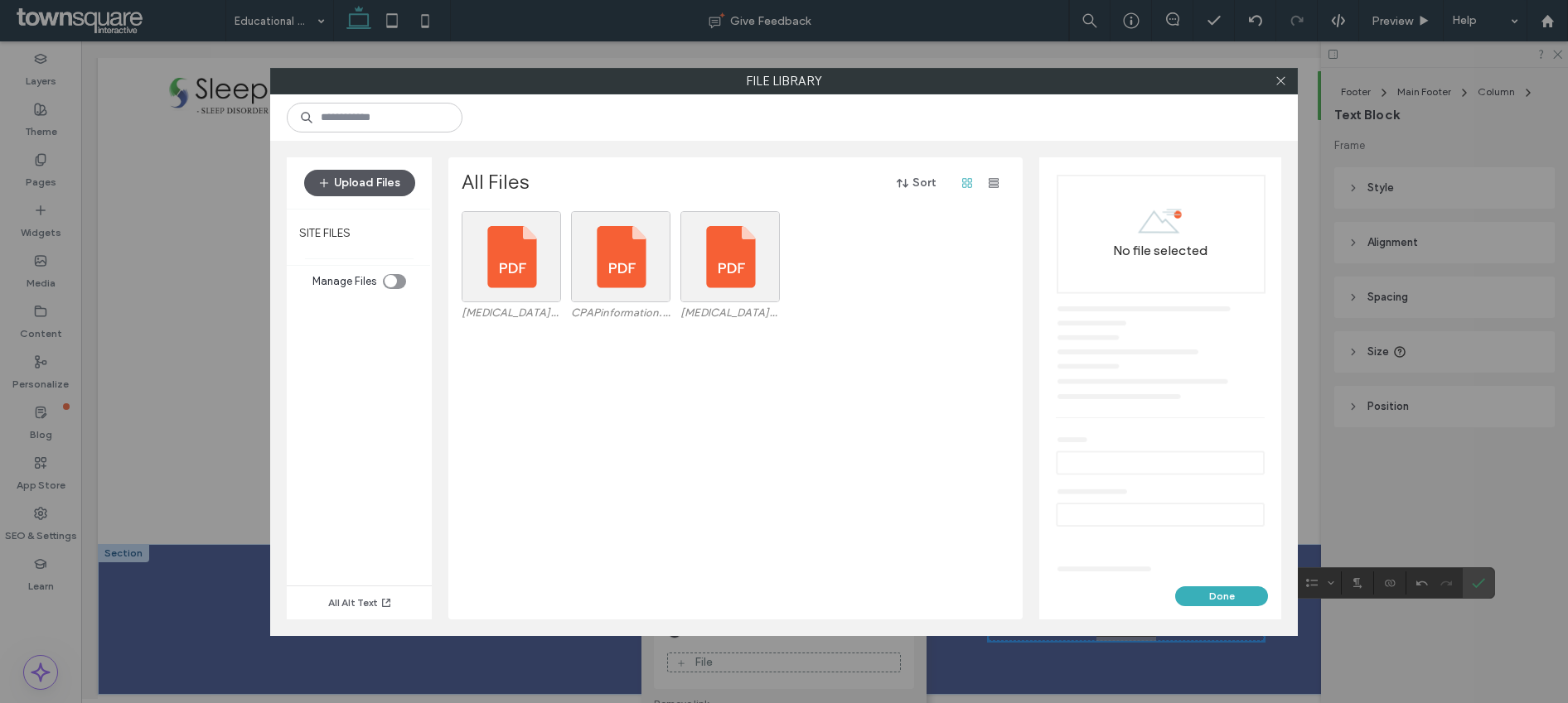
click at [380, 186] on button "Upload Files" at bounding box center [360, 183] width 111 height 27
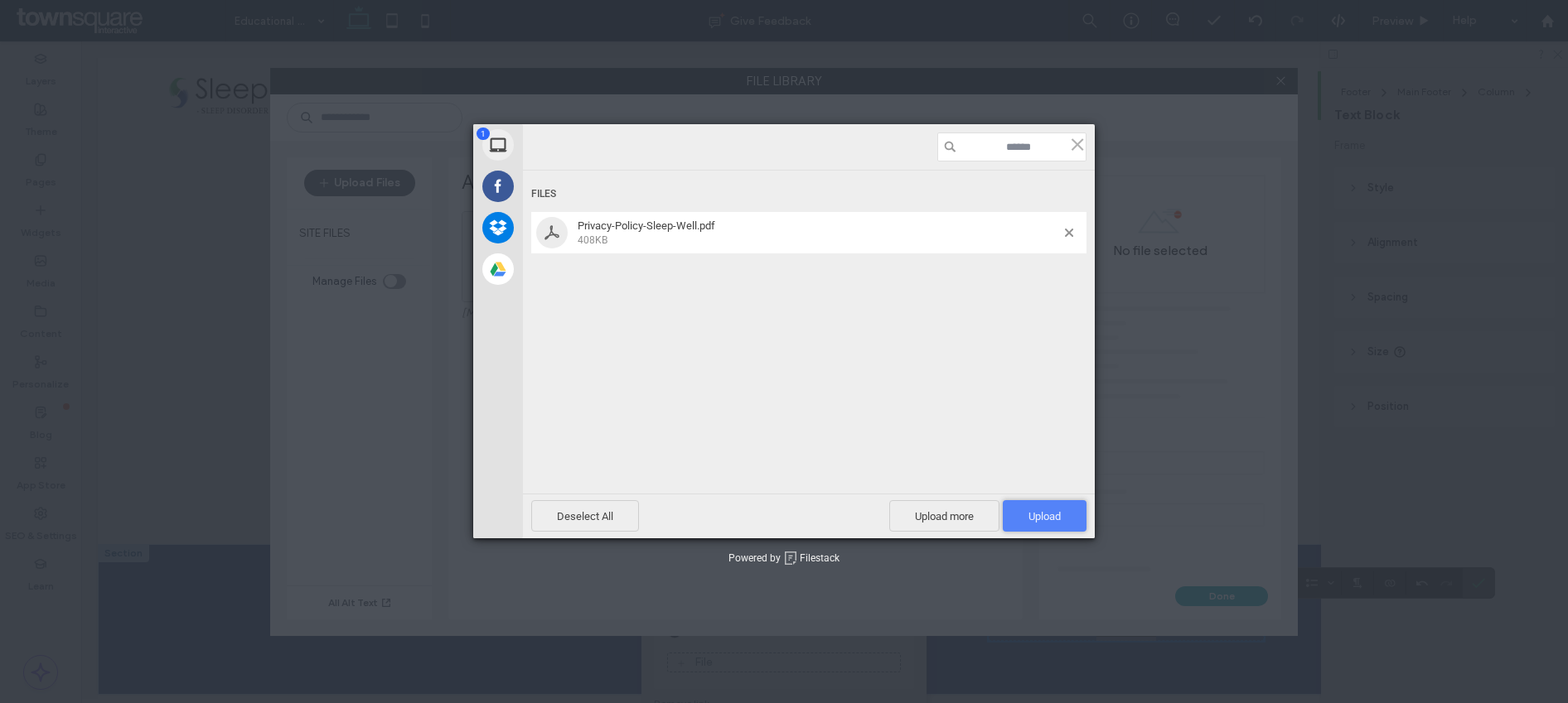
click at [1019, 507] on span "Upload 1" at bounding box center [1044, 516] width 83 height 31
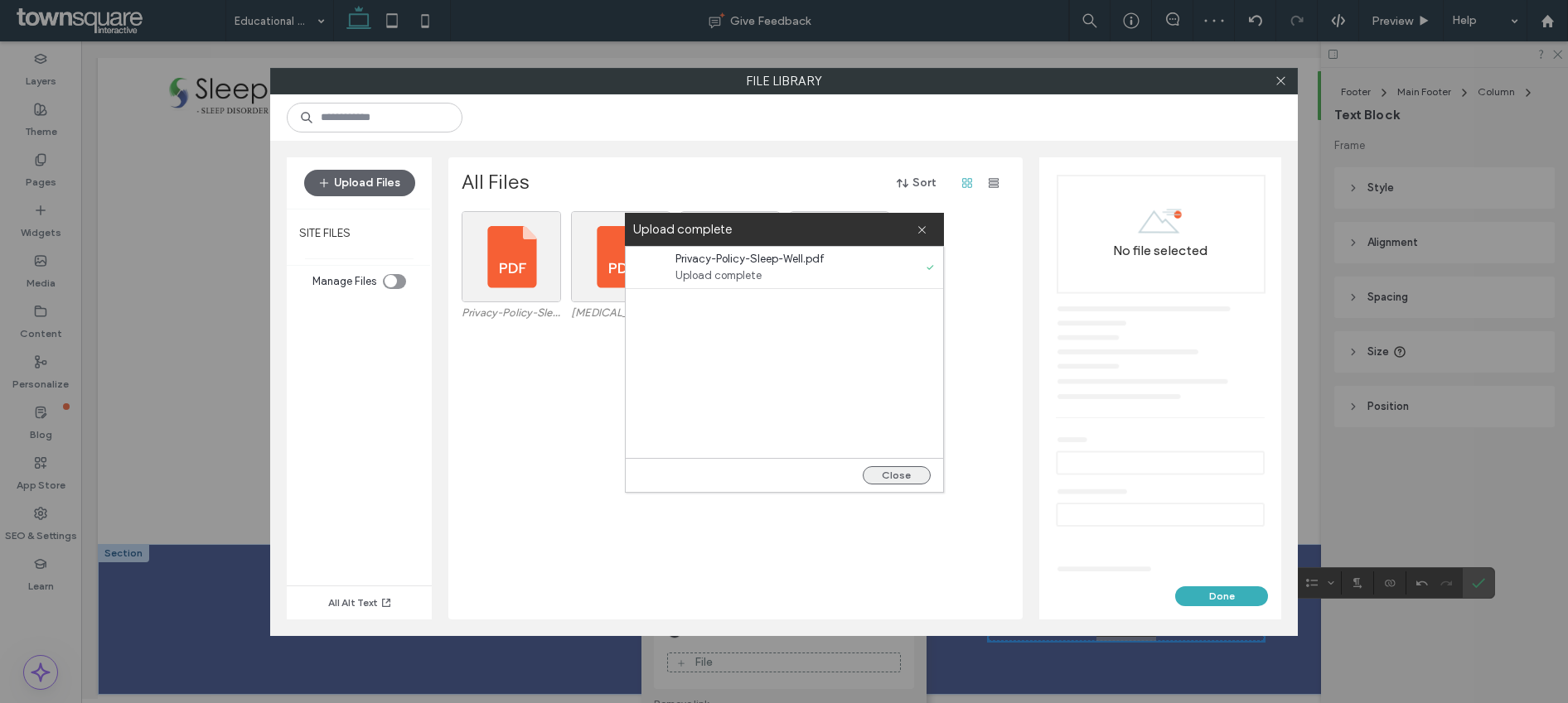
click at [907, 475] on button "Close" at bounding box center [896, 475] width 68 height 18
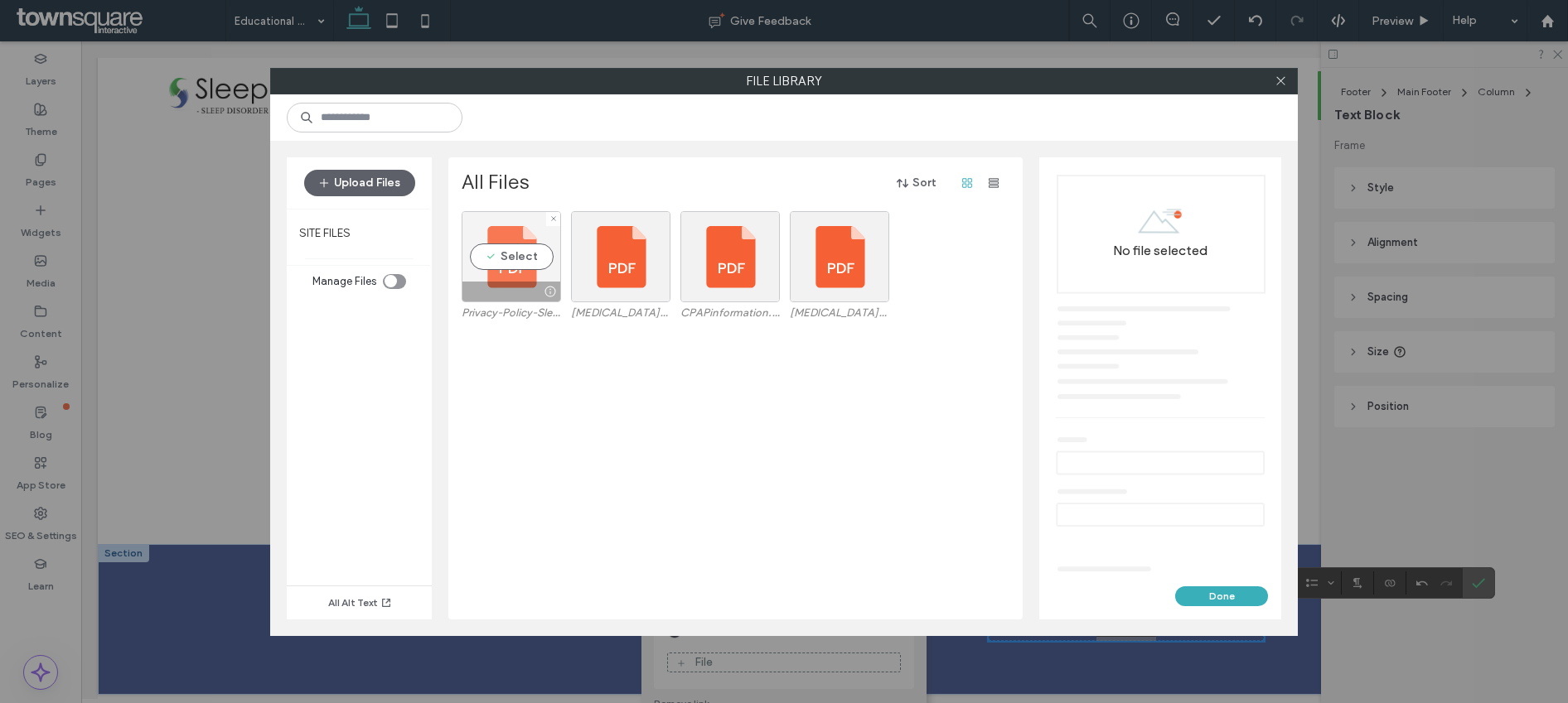
click at [524, 252] on div "Select" at bounding box center [511, 256] width 99 height 91
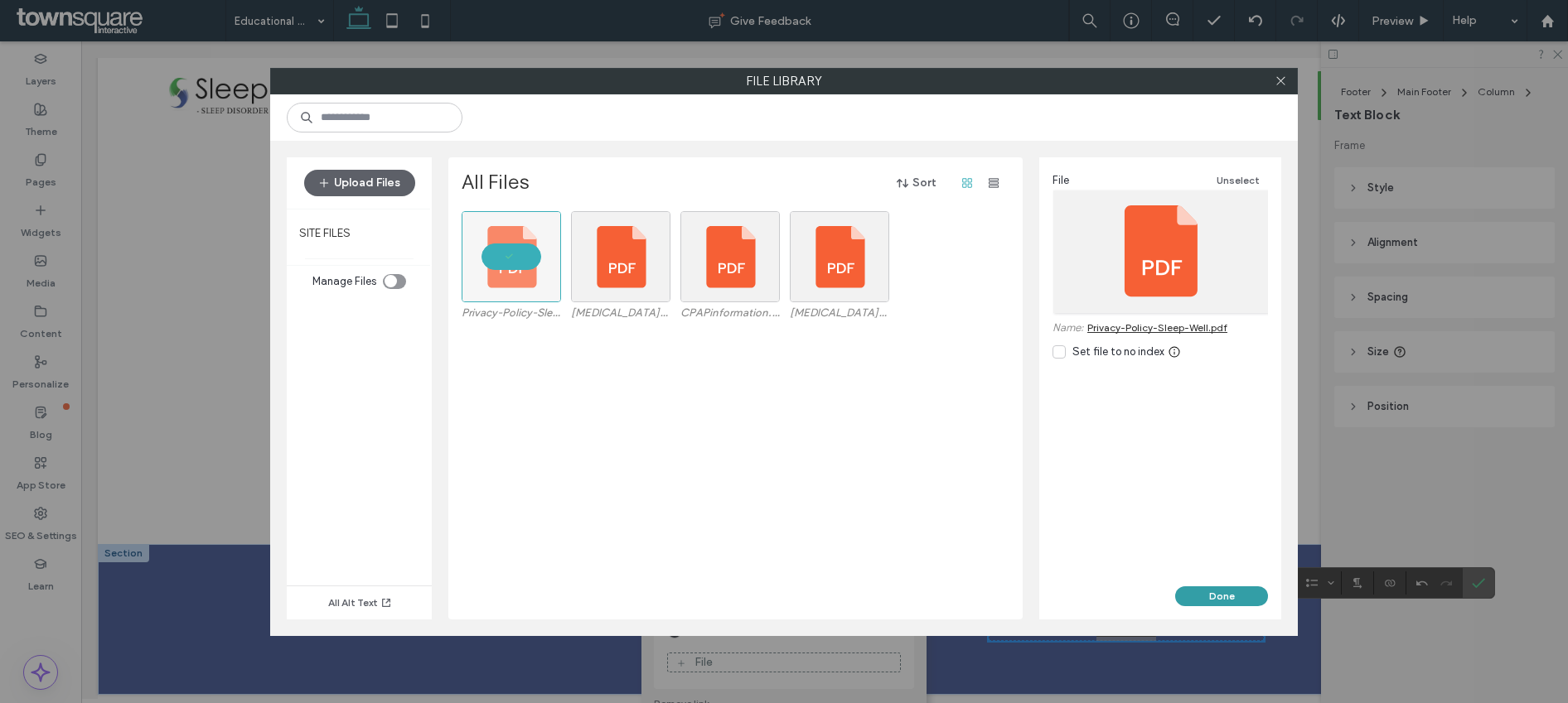
click at [1187, 593] on button "Done" at bounding box center [1222, 596] width 93 height 19
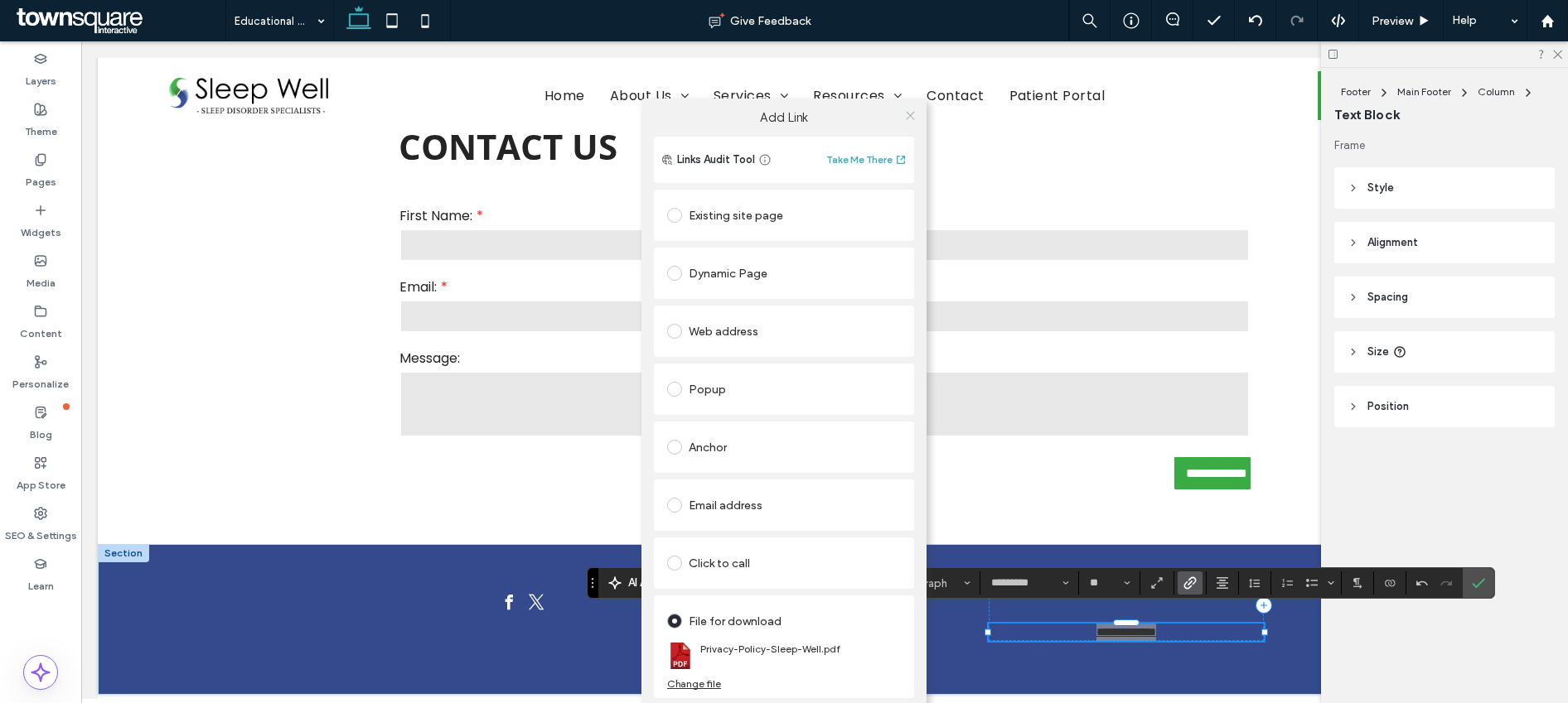
click at [914, 117] on icon at bounding box center [910, 115] width 12 height 12
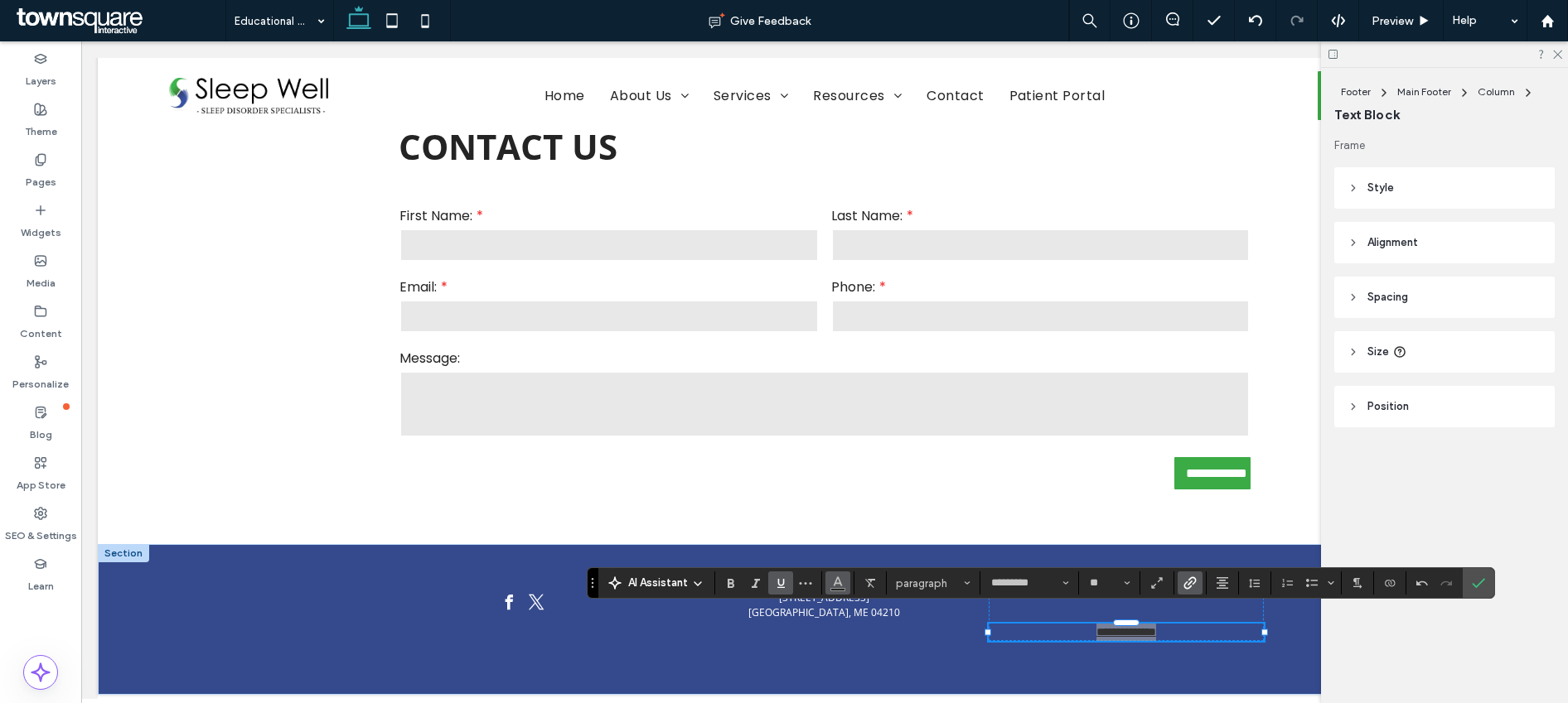
click at [829, 583] on button "Color" at bounding box center [838, 583] width 25 height 23
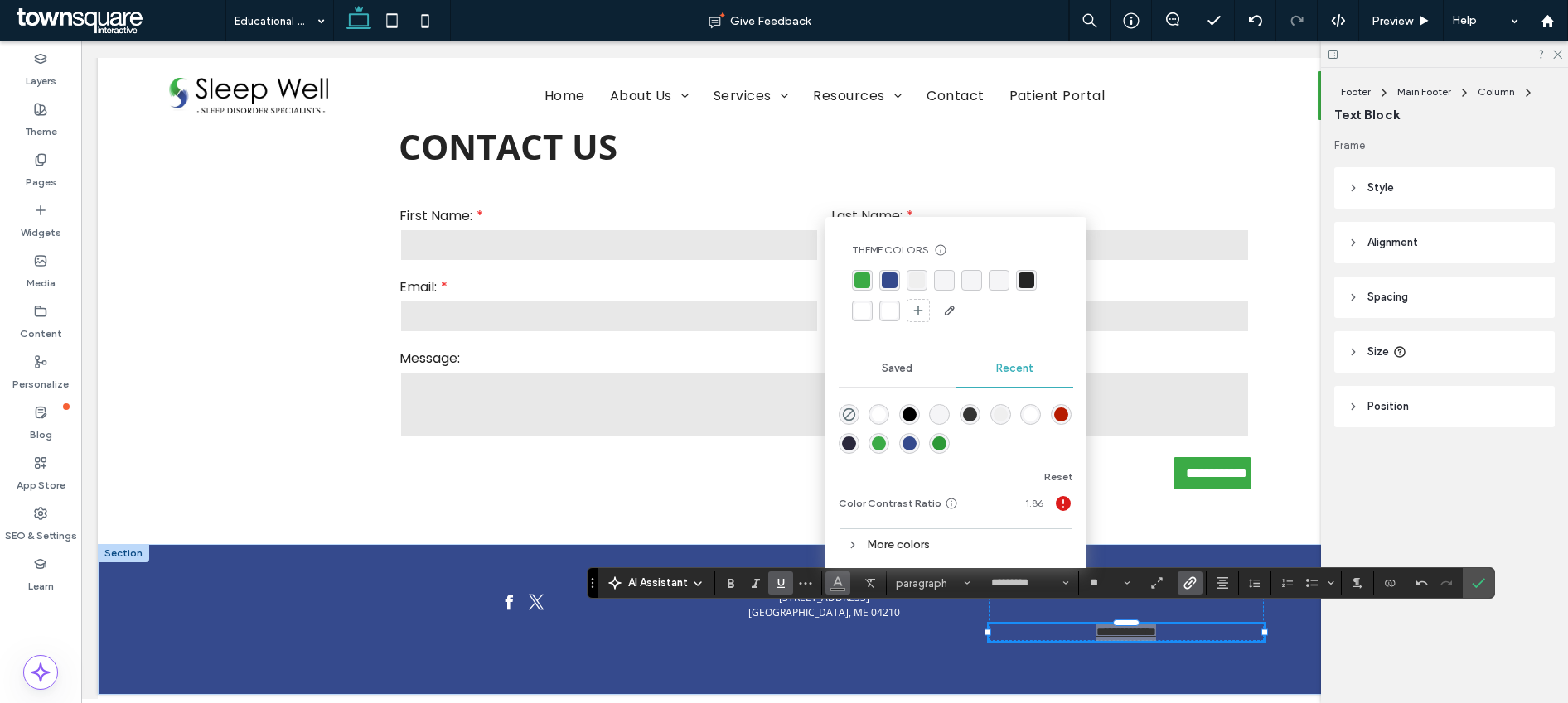
click at [885, 305] on div "rgba(255, 255, 255, 0.97)" at bounding box center [890, 311] width 16 height 16
click at [780, 579] on icon "Underline" at bounding box center [780, 583] width 13 height 13
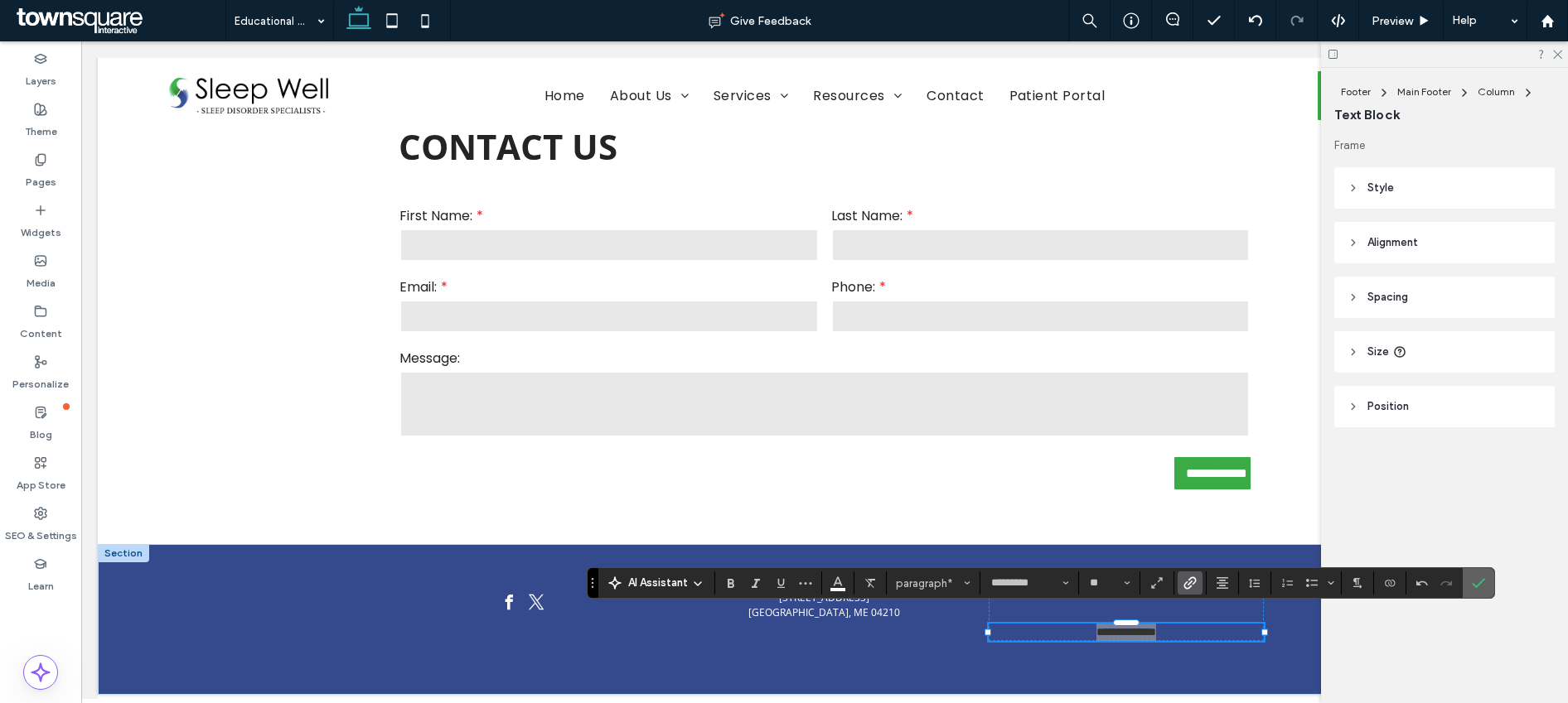
click at [1486, 584] on label "Confirm" at bounding box center [1478, 583] width 25 height 30
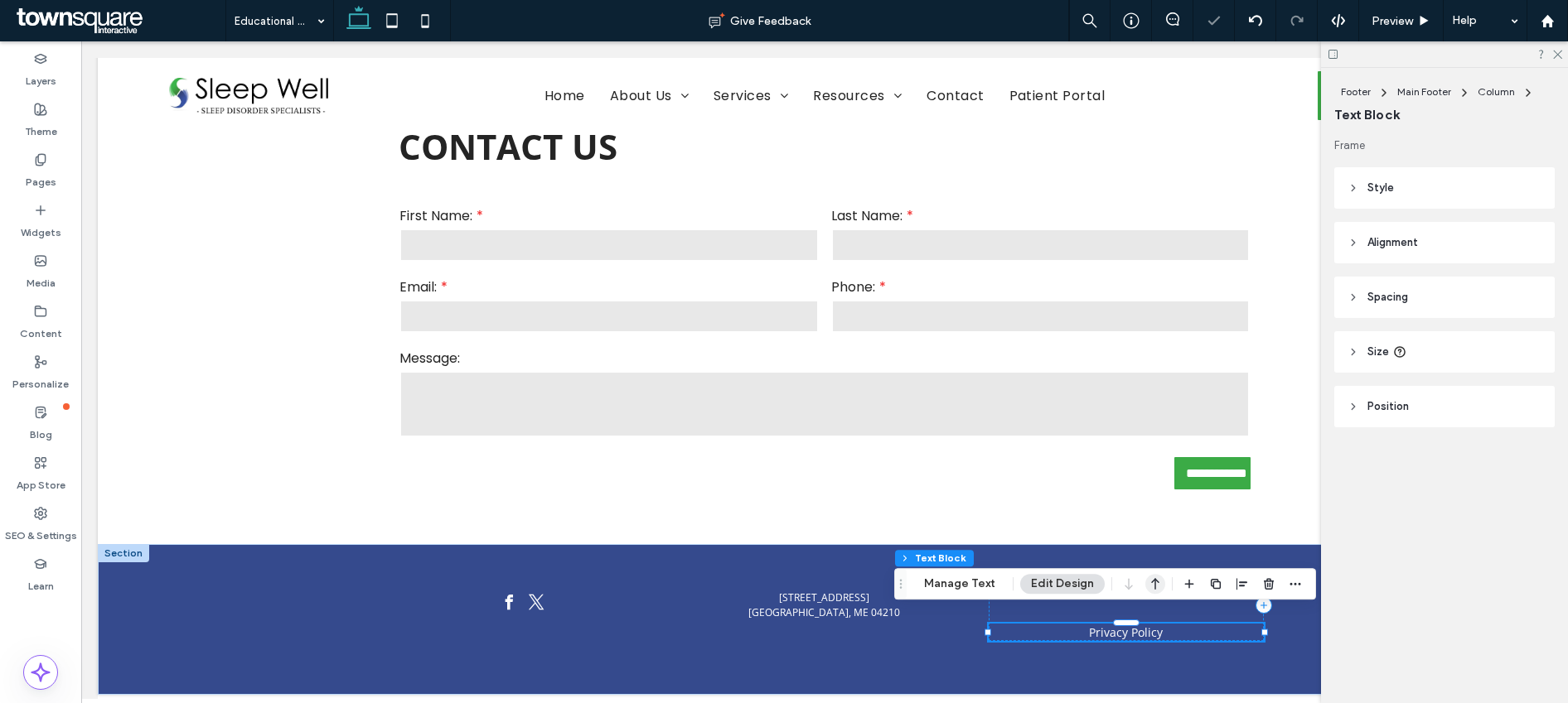
click at [1153, 583] on icon "button" at bounding box center [1155, 584] width 19 height 30
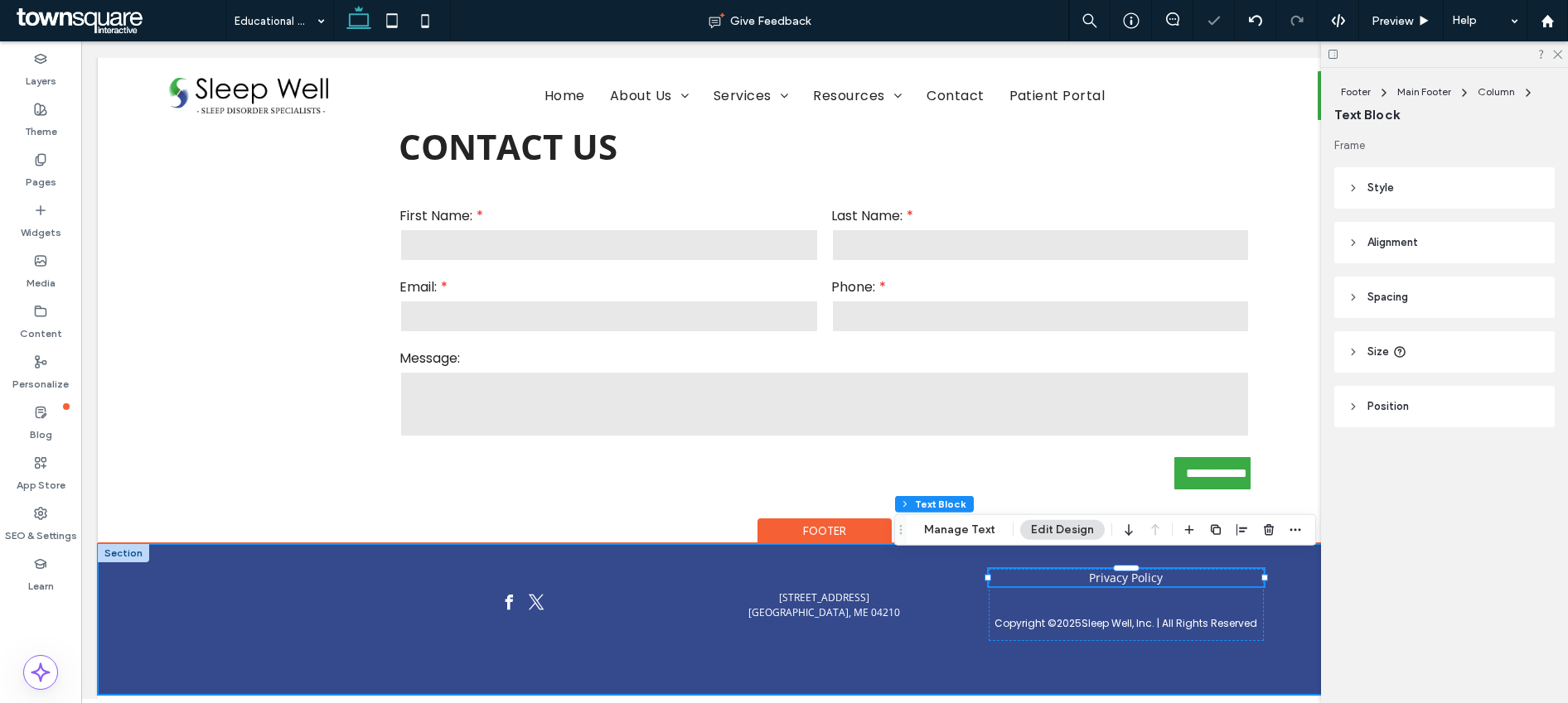
click at [1295, 572] on div "Privacy Policy Copyright © 2025 Sleep Well, Inc. | All Rights Reserved 232 Cent…" at bounding box center [825, 619] width 995 height 151
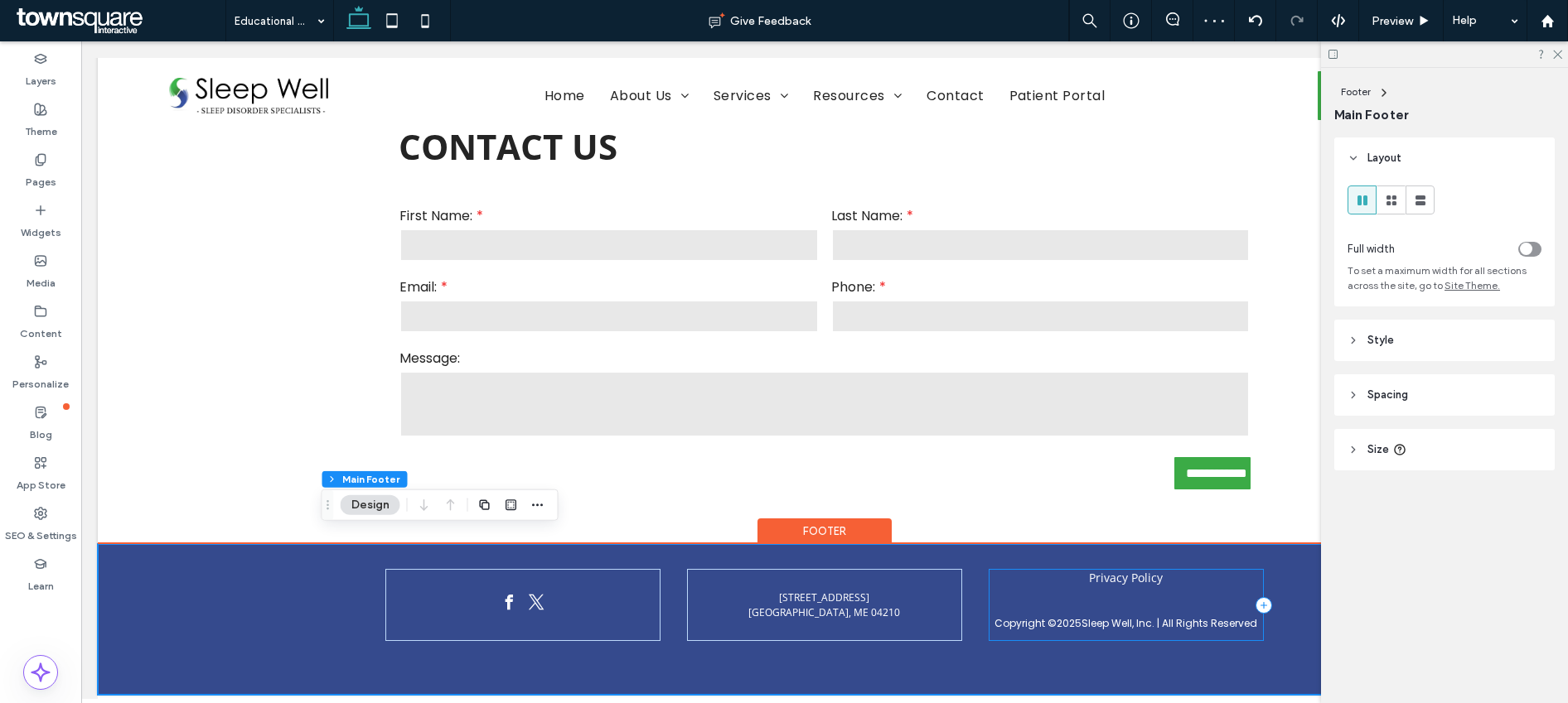
click at [1217, 590] on div "Privacy Policy Copyright © 2025 Sleep Well, Inc. | All Rights Reserved" at bounding box center [1126, 605] width 275 height 72
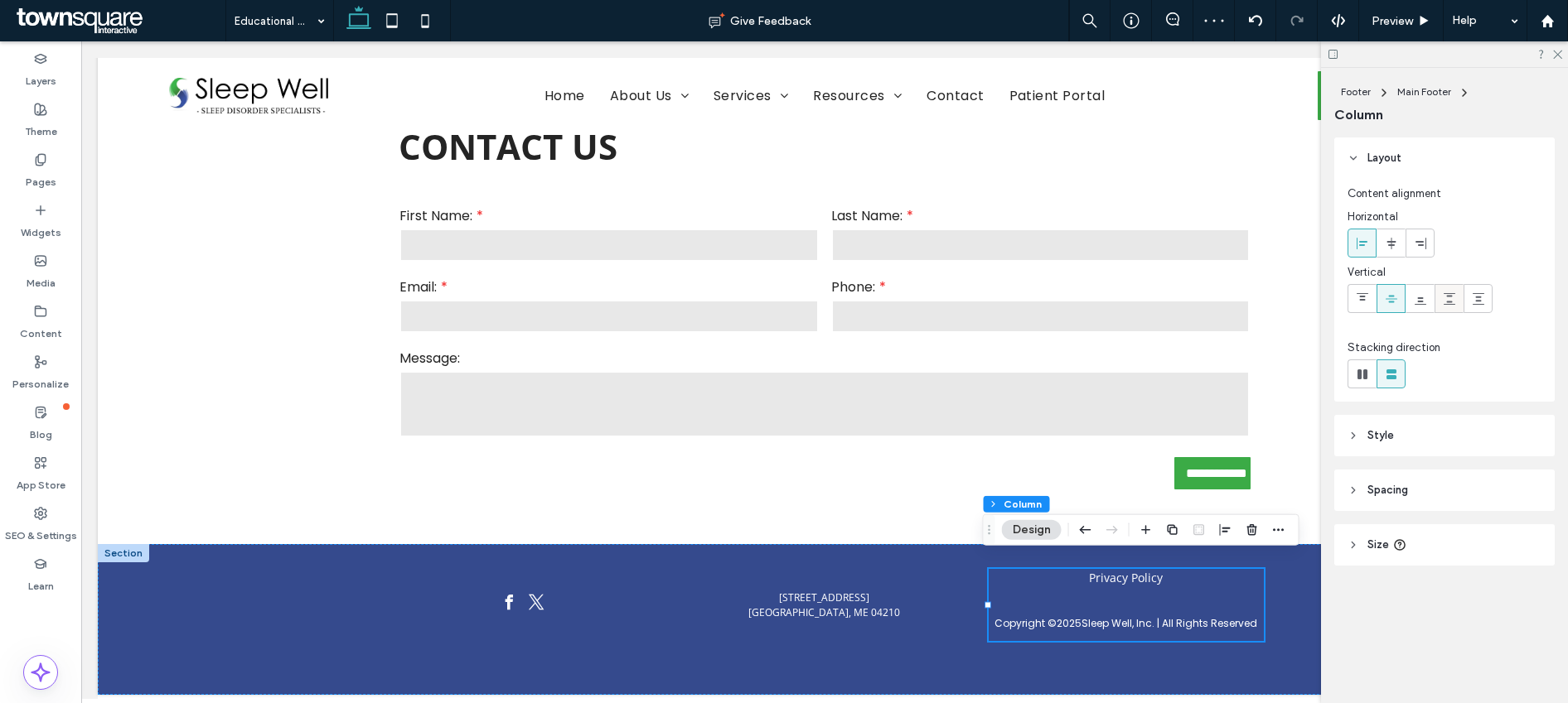
click at [1447, 301] on use at bounding box center [1450, 299] width 12 height 12
click at [1473, 302] on icon at bounding box center [1478, 299] width 13 height 13
click at [1364, 486] on header "Spacing" at bounding box center [1445, 490] width 220 height 42
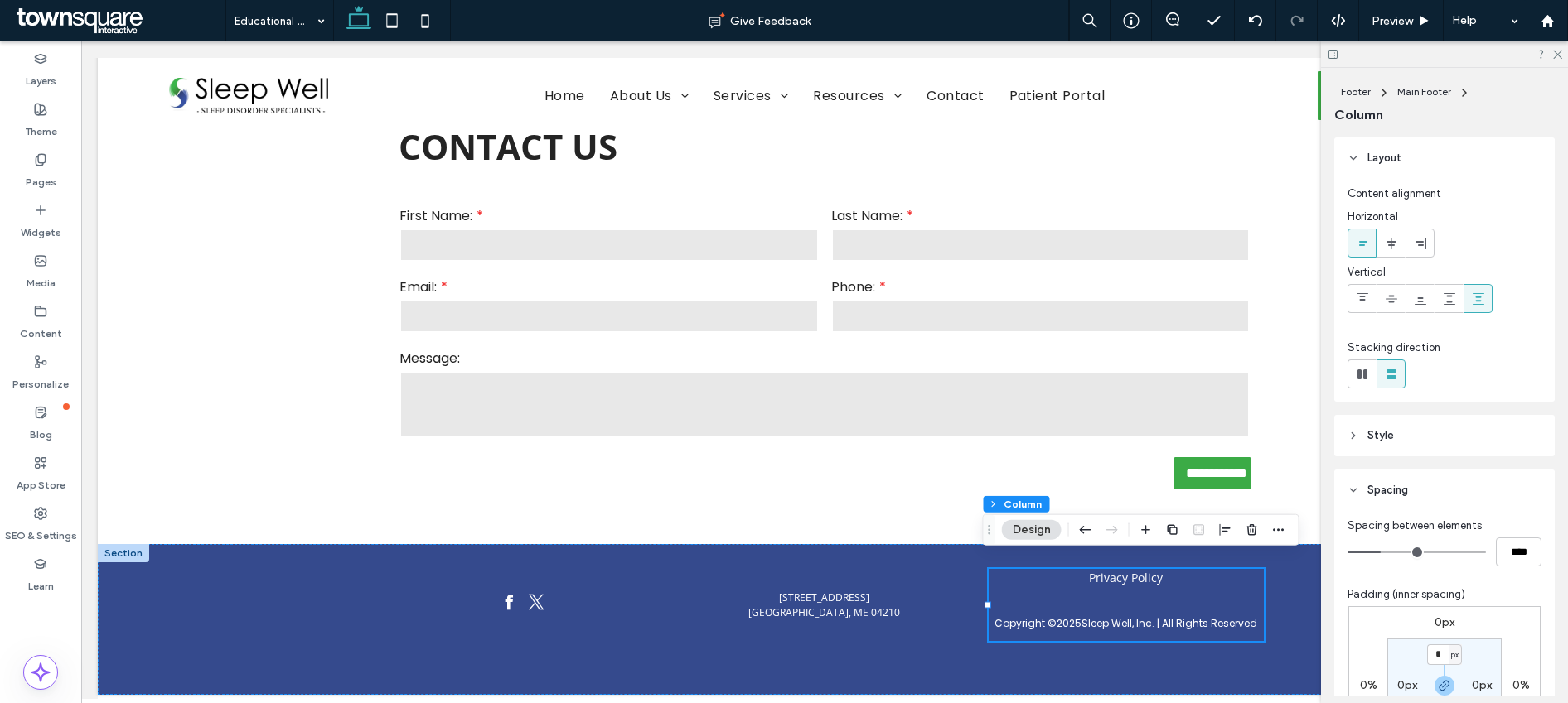
type input "**"
type input "****"
click at [1373, 553] on input "range" at bounding box center [1417, 552] width 139 height 2
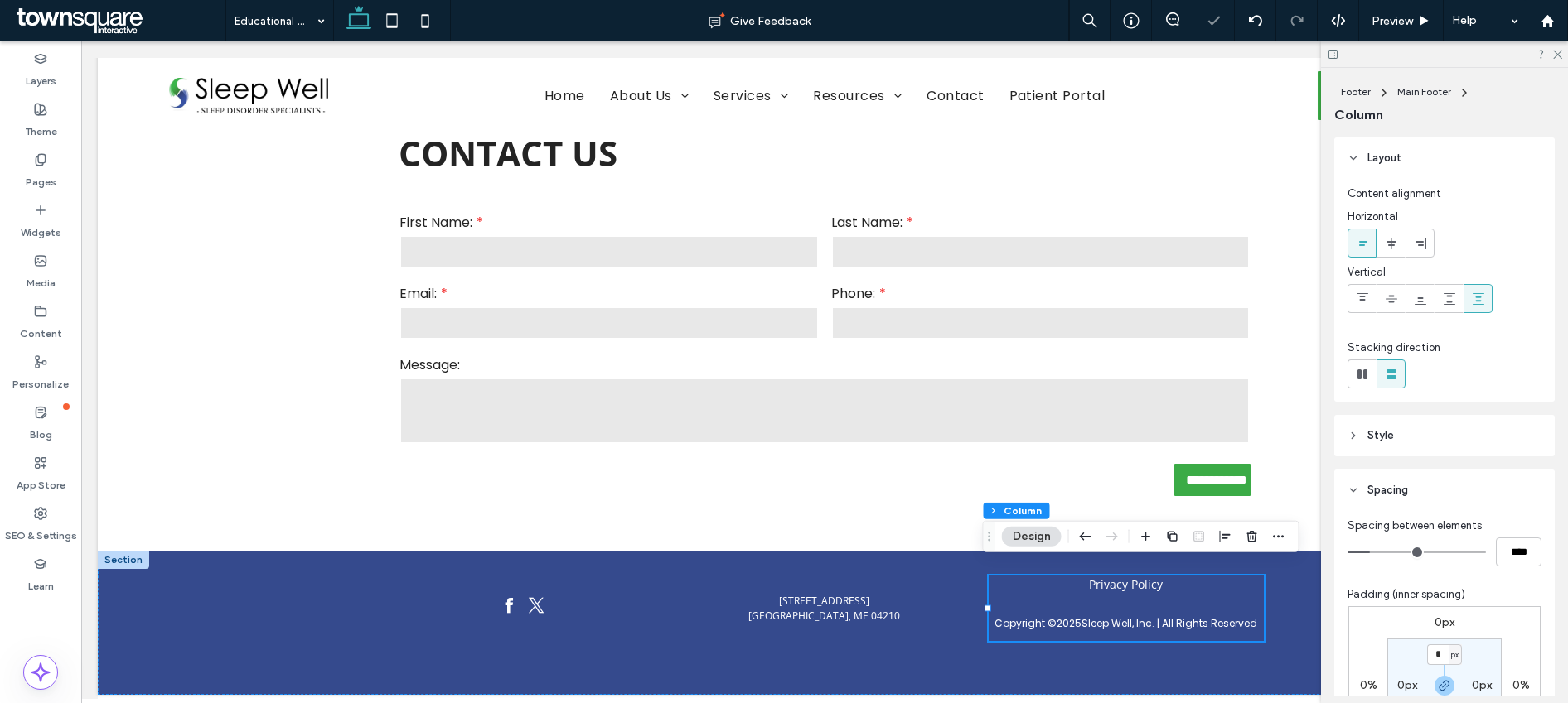
type input "**"
type input "****"
type input "**"
type input "****"
type input "**"
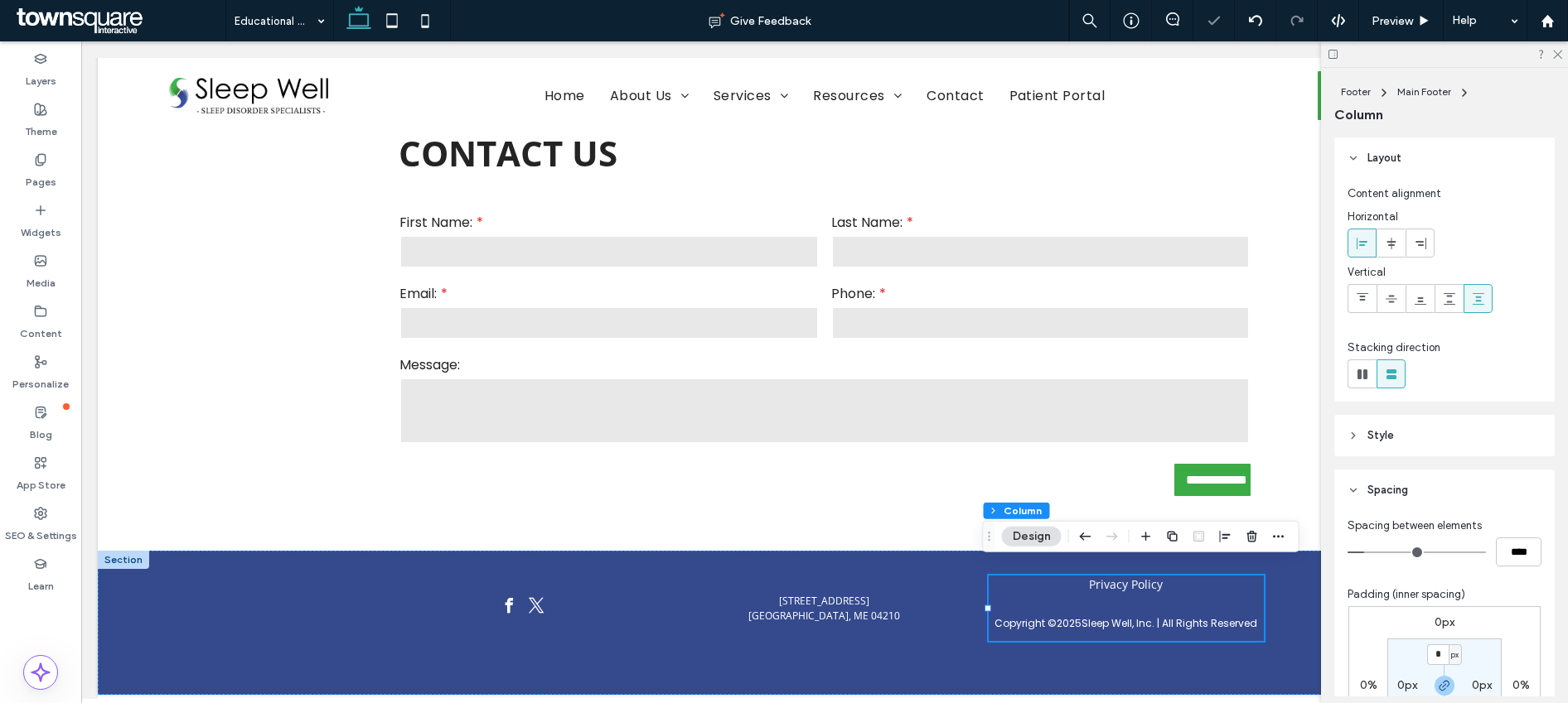
type input "****"
type input "**"
type input "****"
click at [1367, 553] on input "range" at bounding box center [1417, 552] width 139 height 2
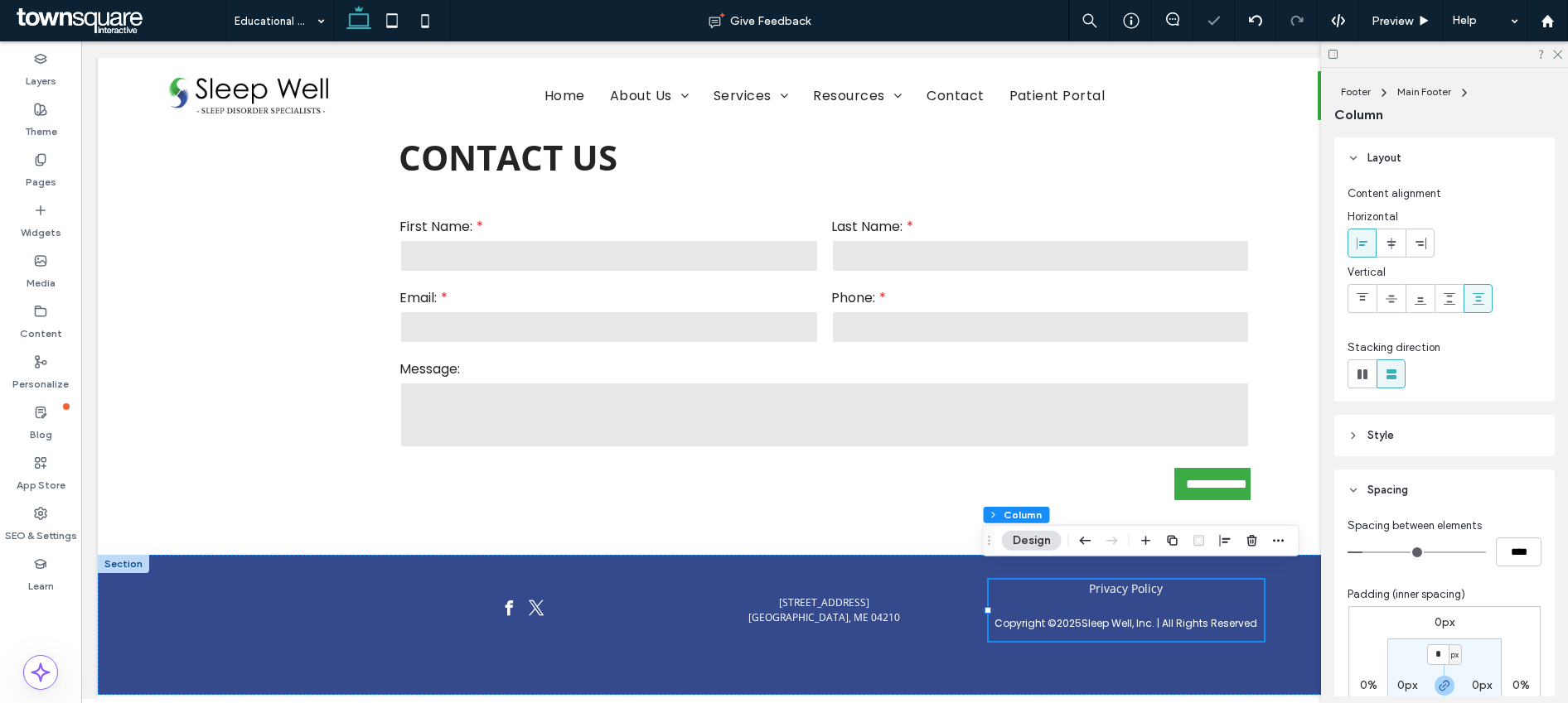
type input "**"
type input "****"
type input "*"
type input "***"
click at [1364, 553] on input "range" at bounding box center [1417, 552] width 139 height 2
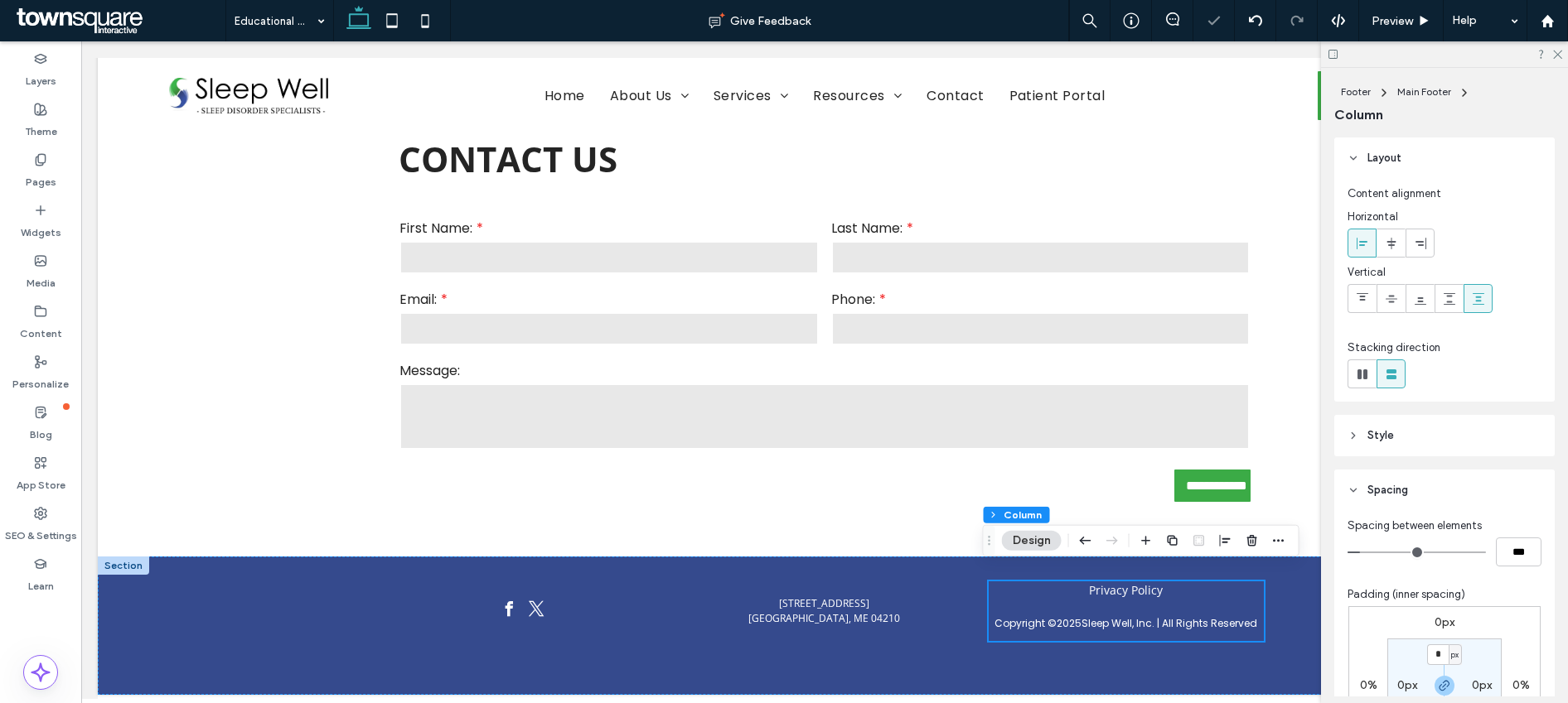
scroll to position [1930, 0]
type input "*"
type input "***"
type input "*"
type input "***"
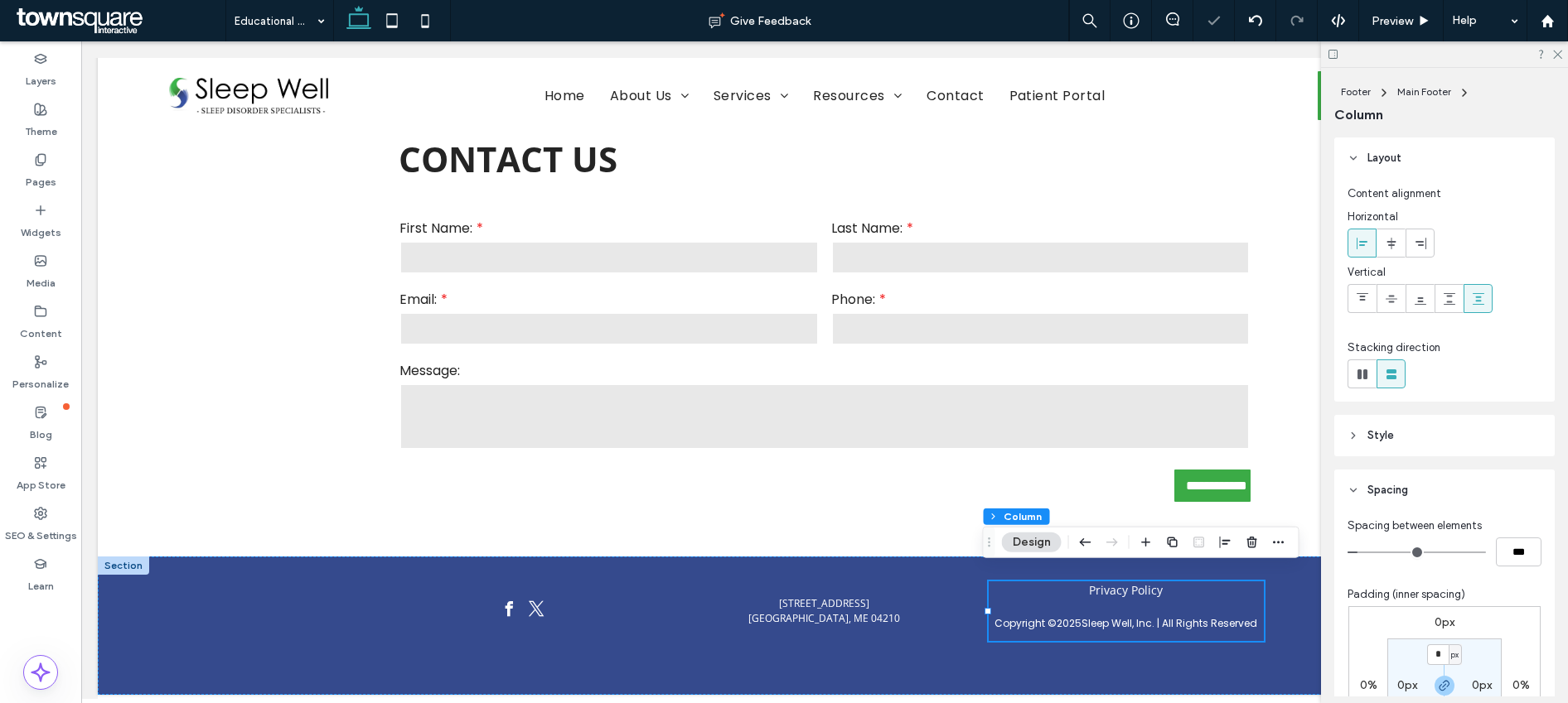
type input "*"
type input "***"
type input "*"
type input "***"
type input "*"
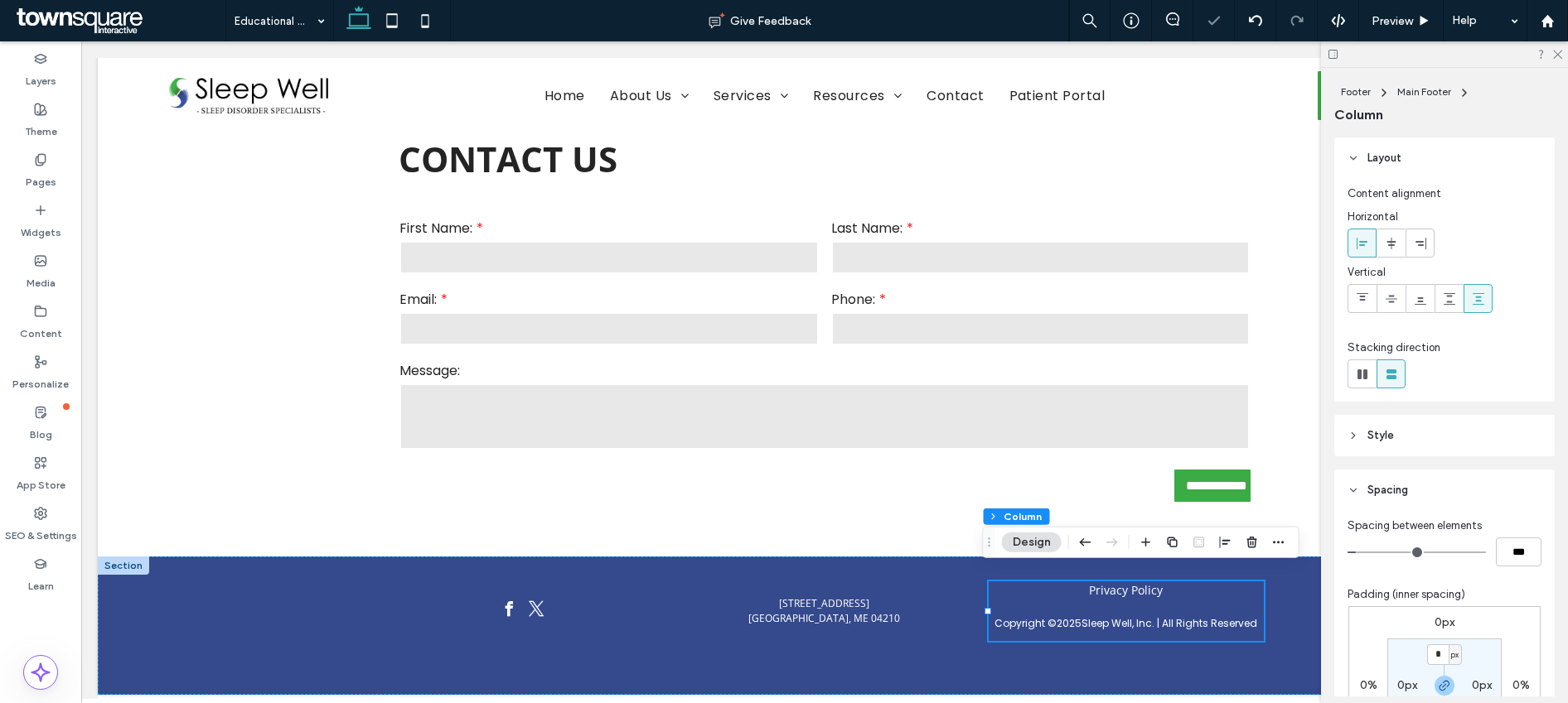
type input "***"
type input "*"
type input "***"
type input "*"
type input "***"
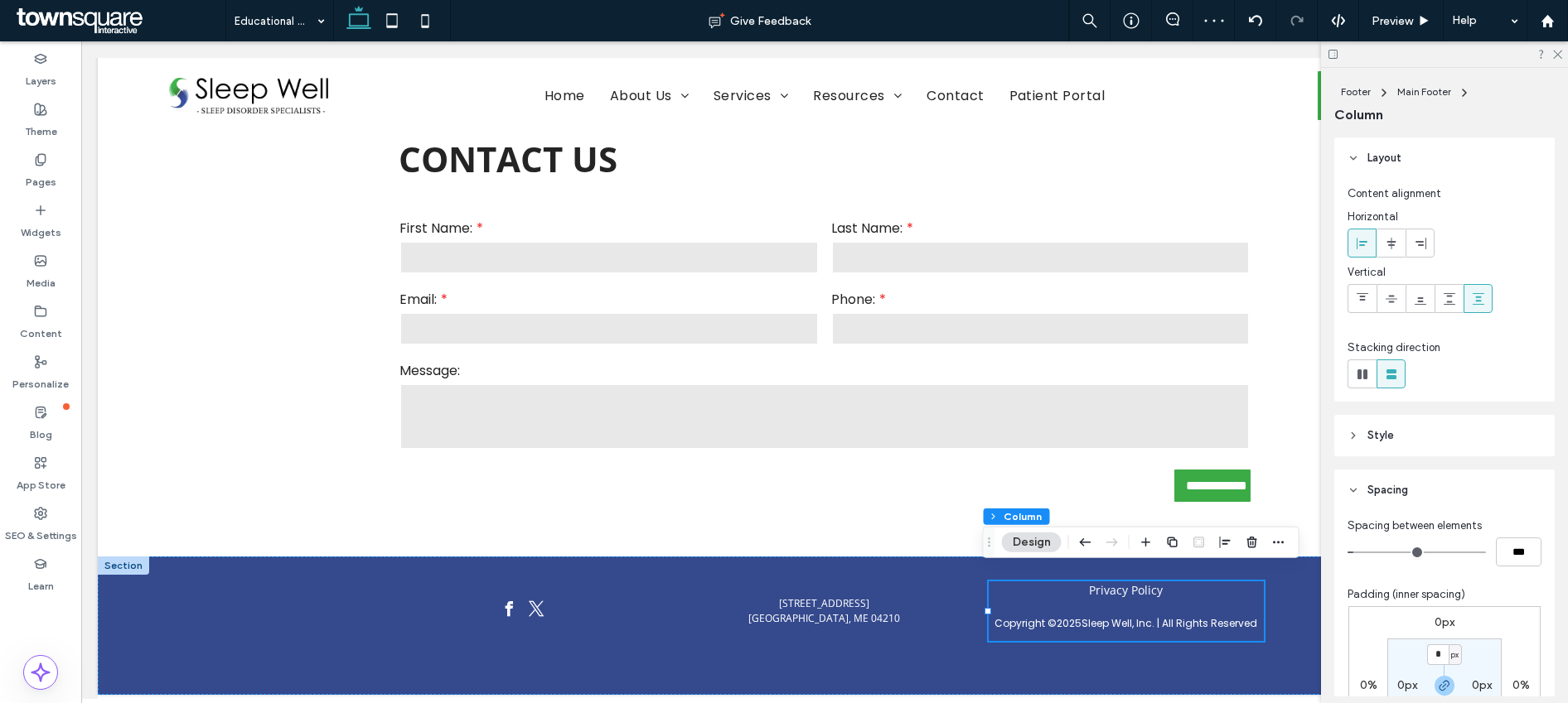
type input "*"
type input "***"
type input "*"
type input "***"
type input "*"
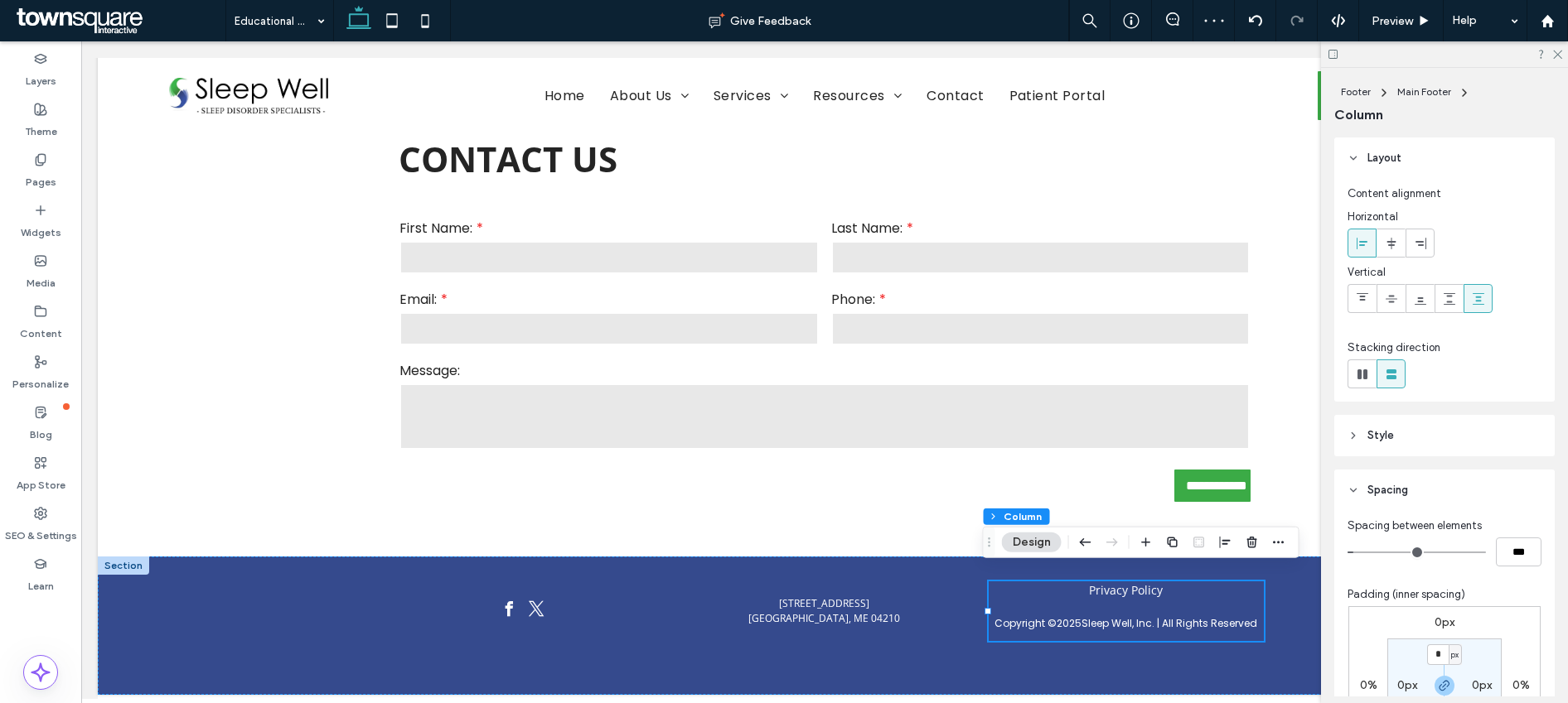
click at [1359, 553] on input "range" at bounding box center [1417, 552] width 139 height 2
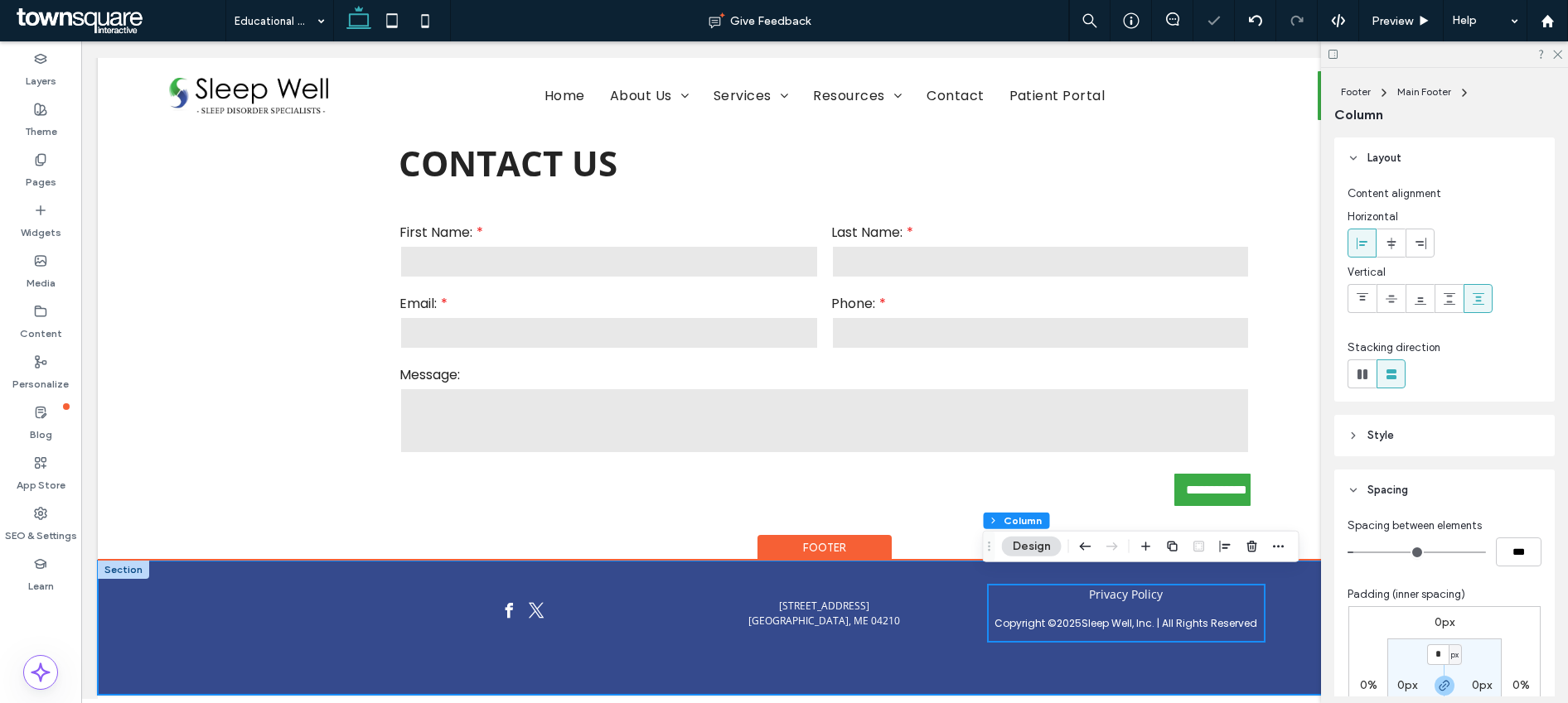
scroll to position [1926, 0]
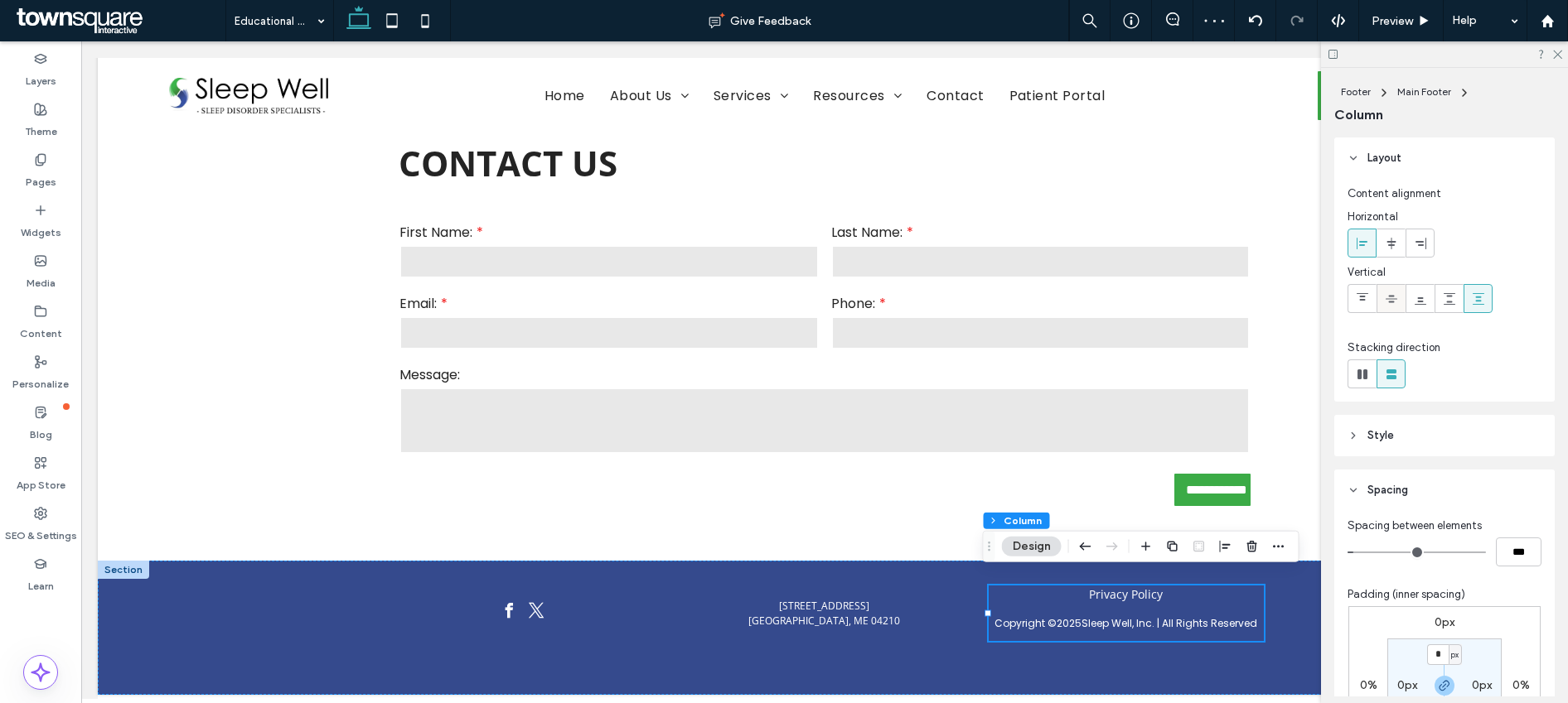
click at [1393, 292] on icon at bounding box center [1391, 299] width 13 height 13
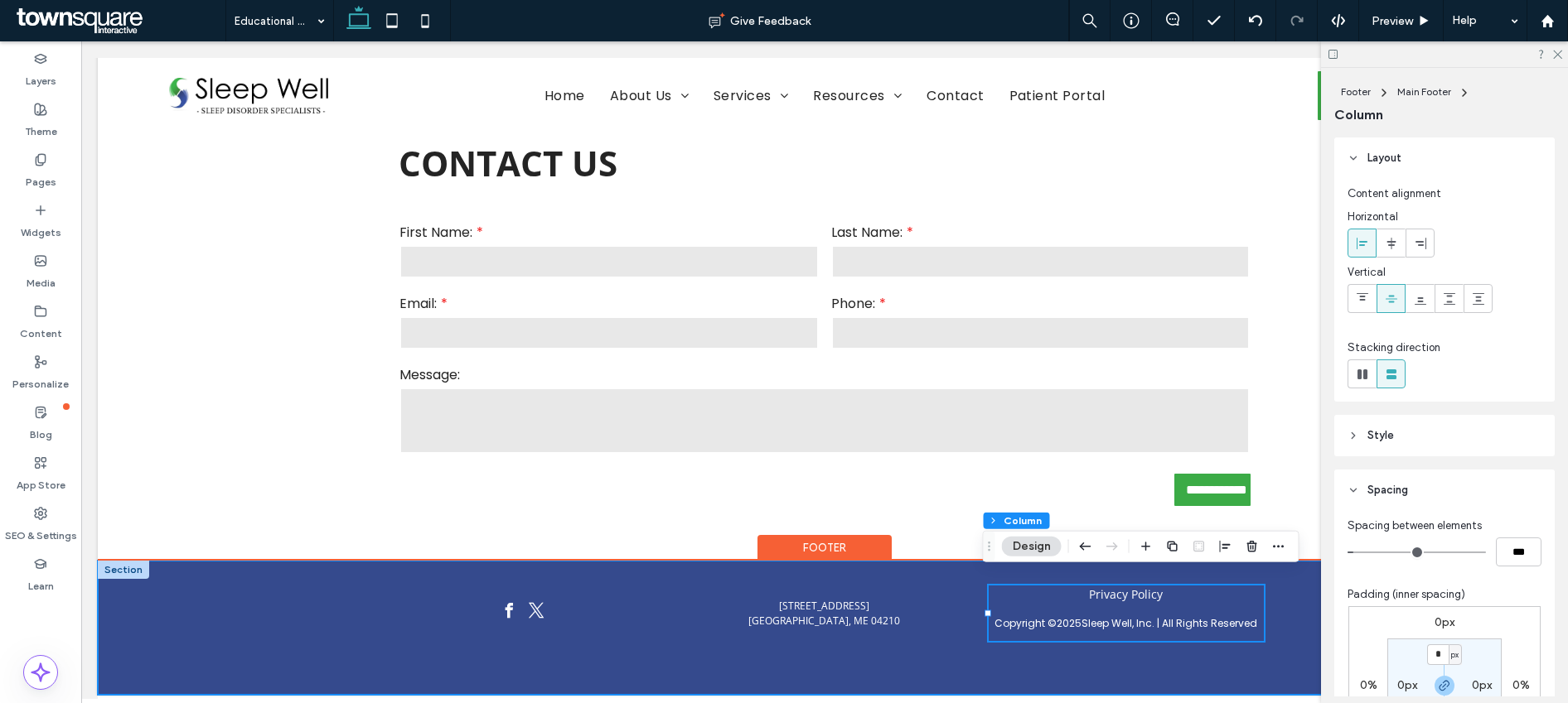
click at [1027, 661] on div "Privacy Policy Copyright © 2025 Sleep Well, Inc. | All Rights Reserved 232 Cent…" at bounding box center [825, 627] width 995 height 134
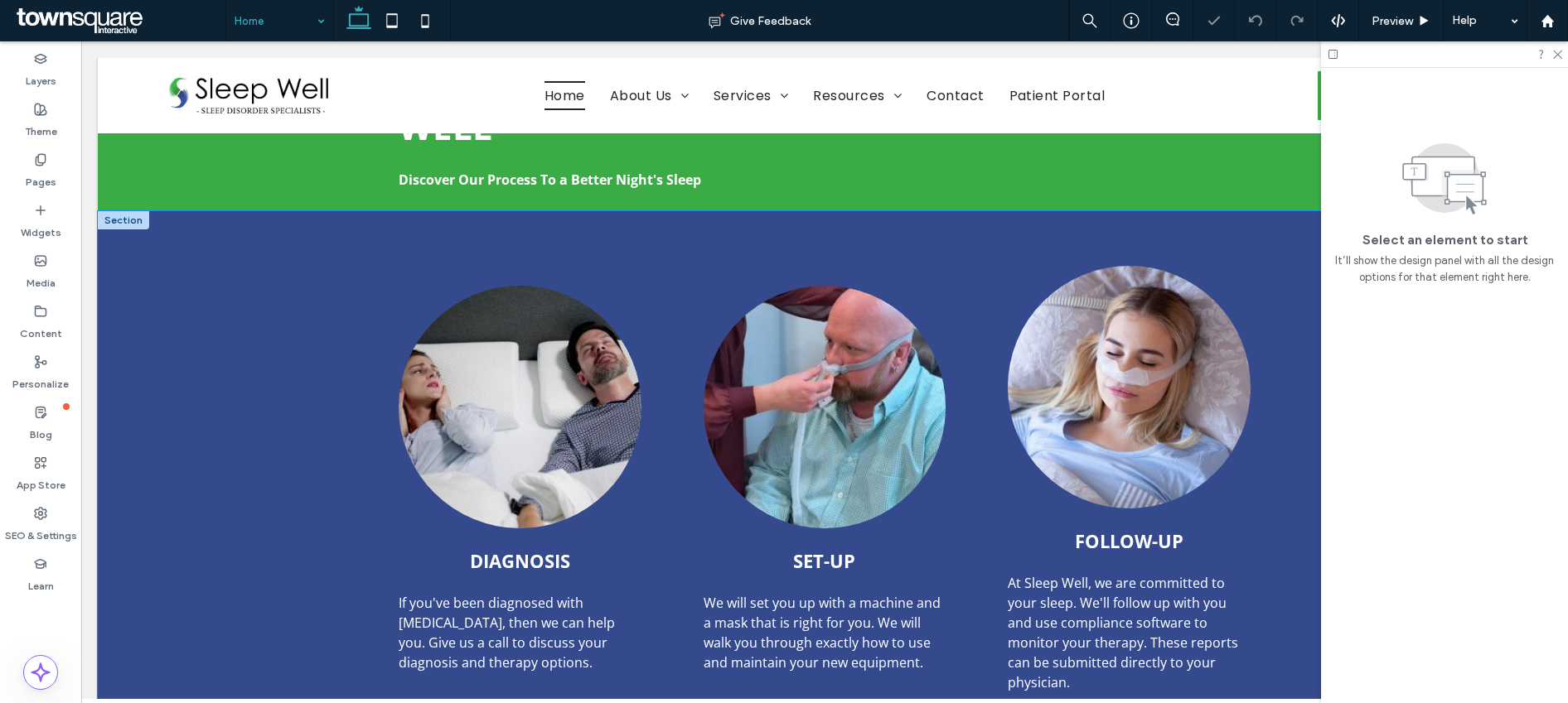
scroll to position [1196, 0]
click at [647, 253] on div "Diagnosis If you've been diagnosed with sleep apnea, then we can help you. Give…" at bounding box center [519, 479] width 269 height 453
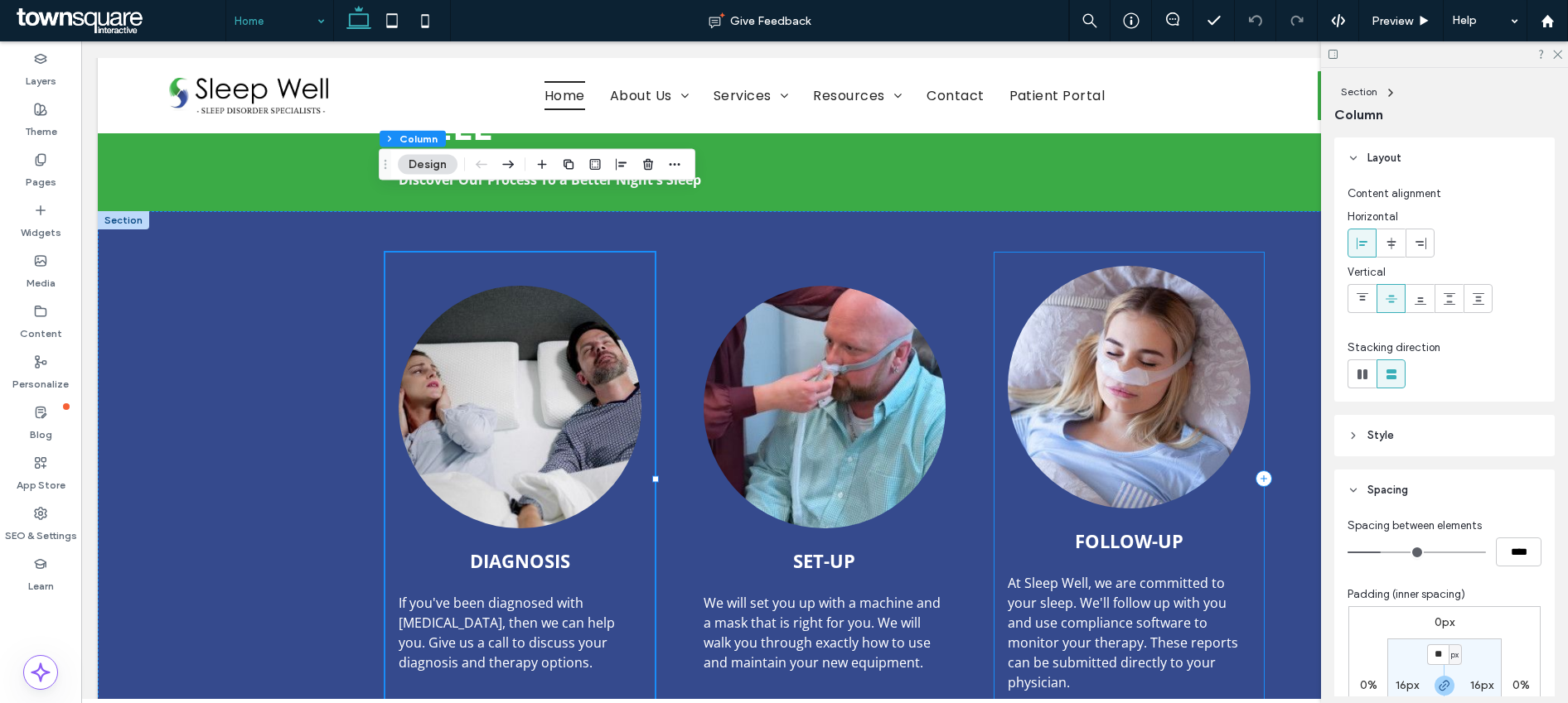
click at [1251, 253] on div "Follow-Up At Sleep Well, we are committed to your sleep. We'll follow up with y…" at bounding box center [1129, 479] width 269 height 453
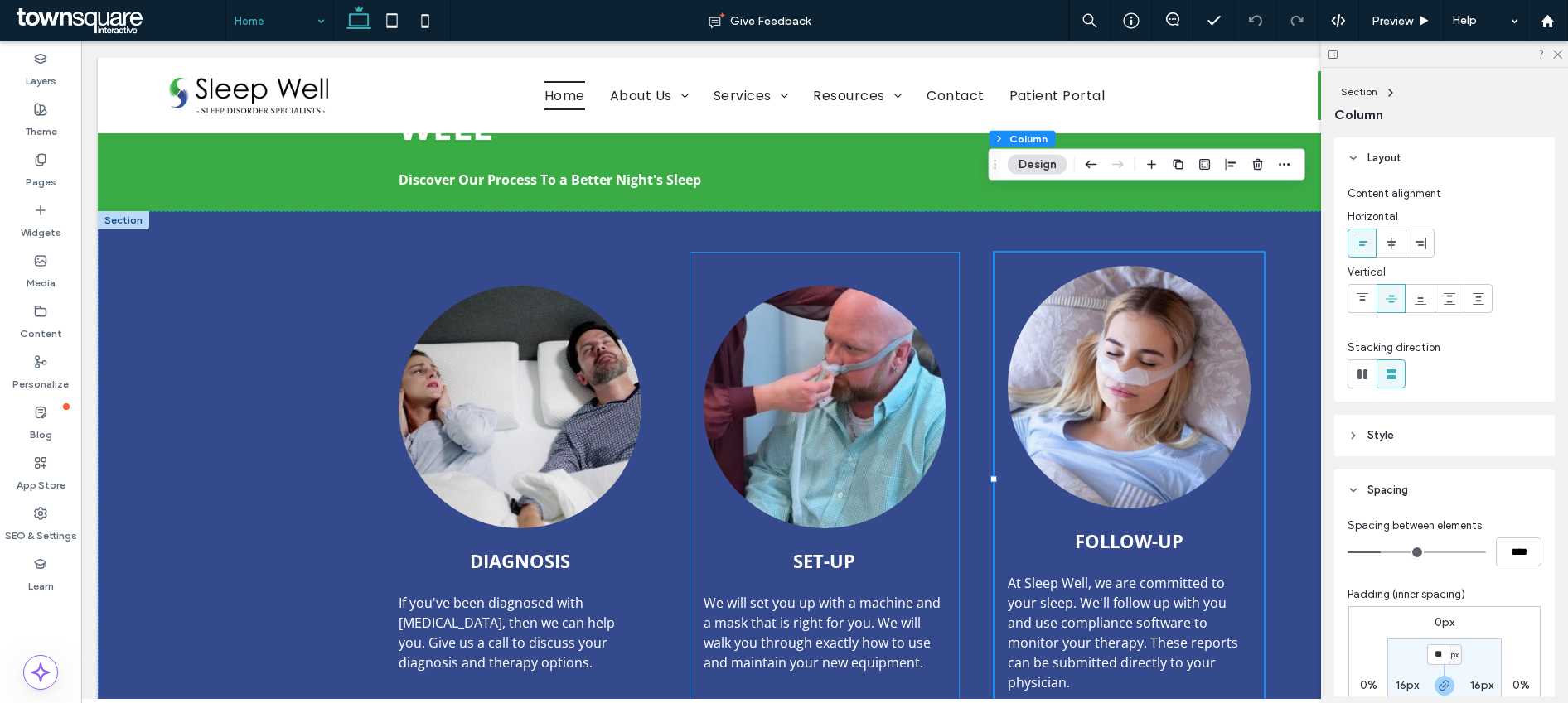
click at [944, 262] on div "Set-Up We will set you up with a machine and a mask that is right for you. We w…" at bounding box center [825, 479] width 269 height 453
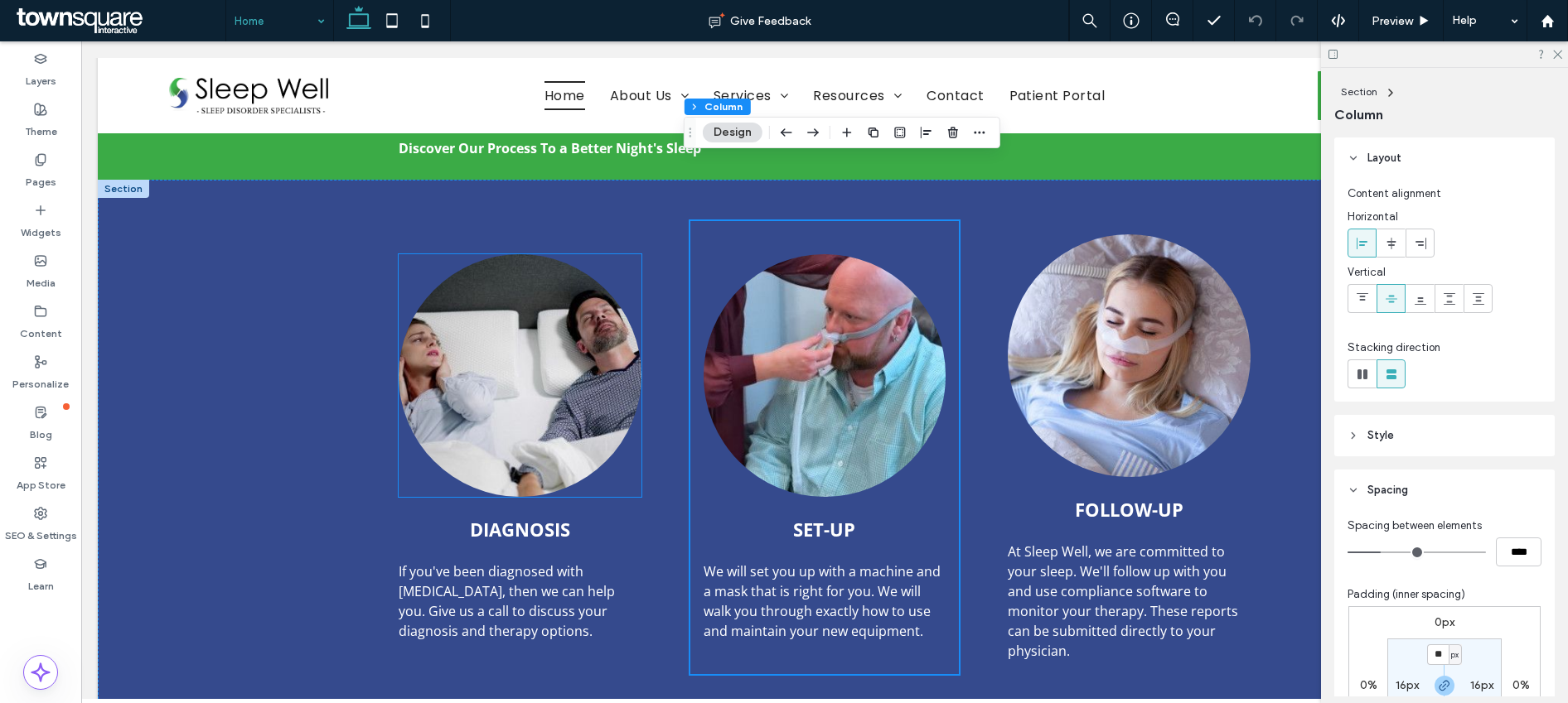
scroll to position [1294, 0]
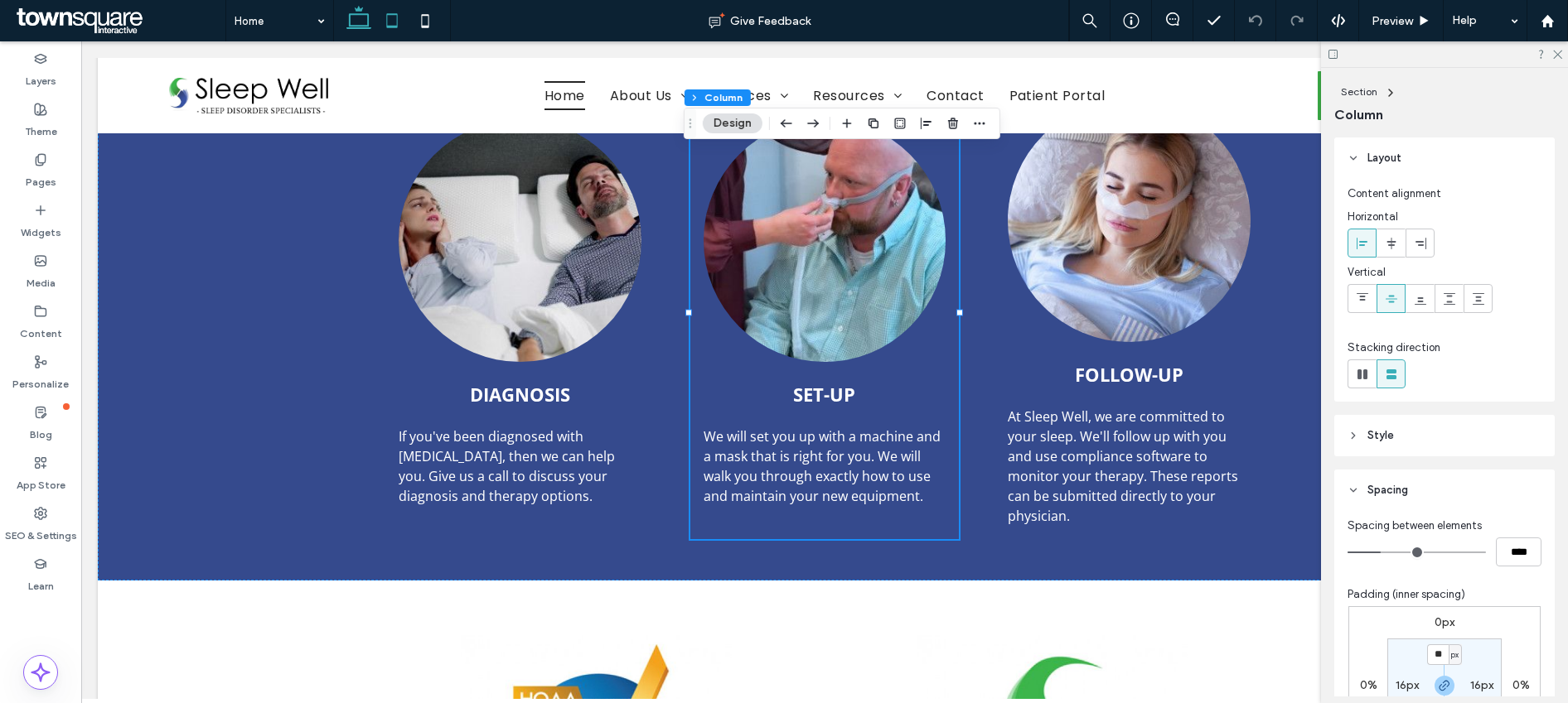
click at [386, 22] on icon at bounding box center [392, 20] width 33 height 33
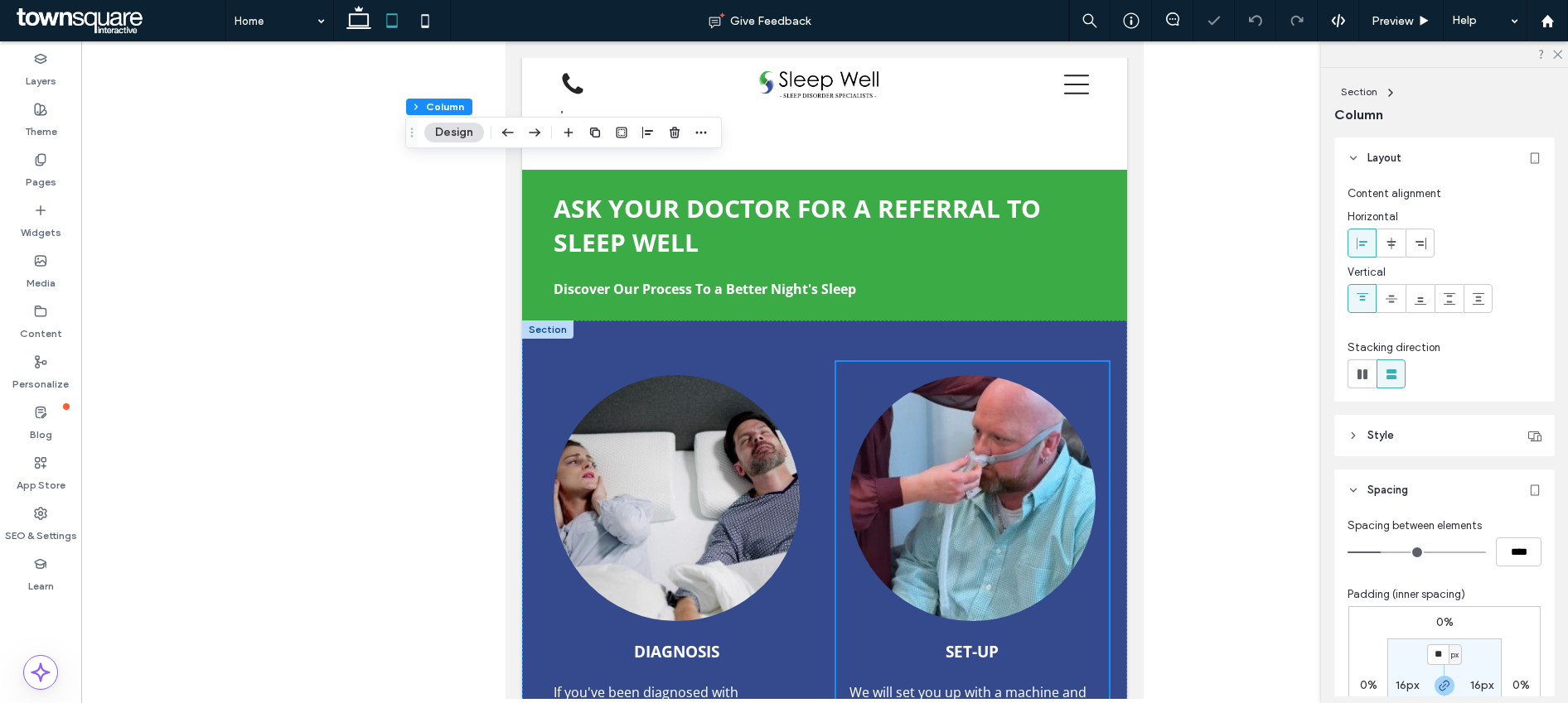
type input "***"
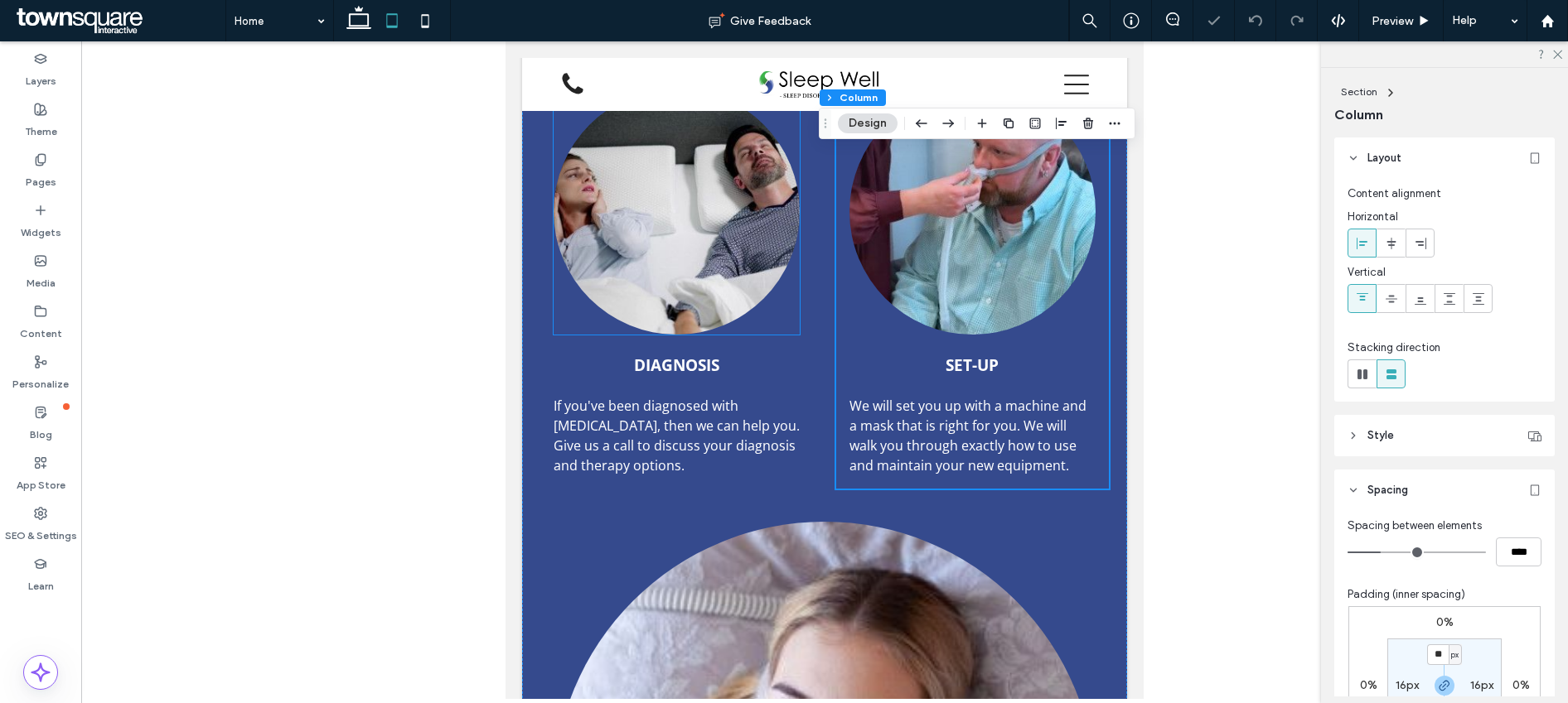
scroll to position [1727, 0]
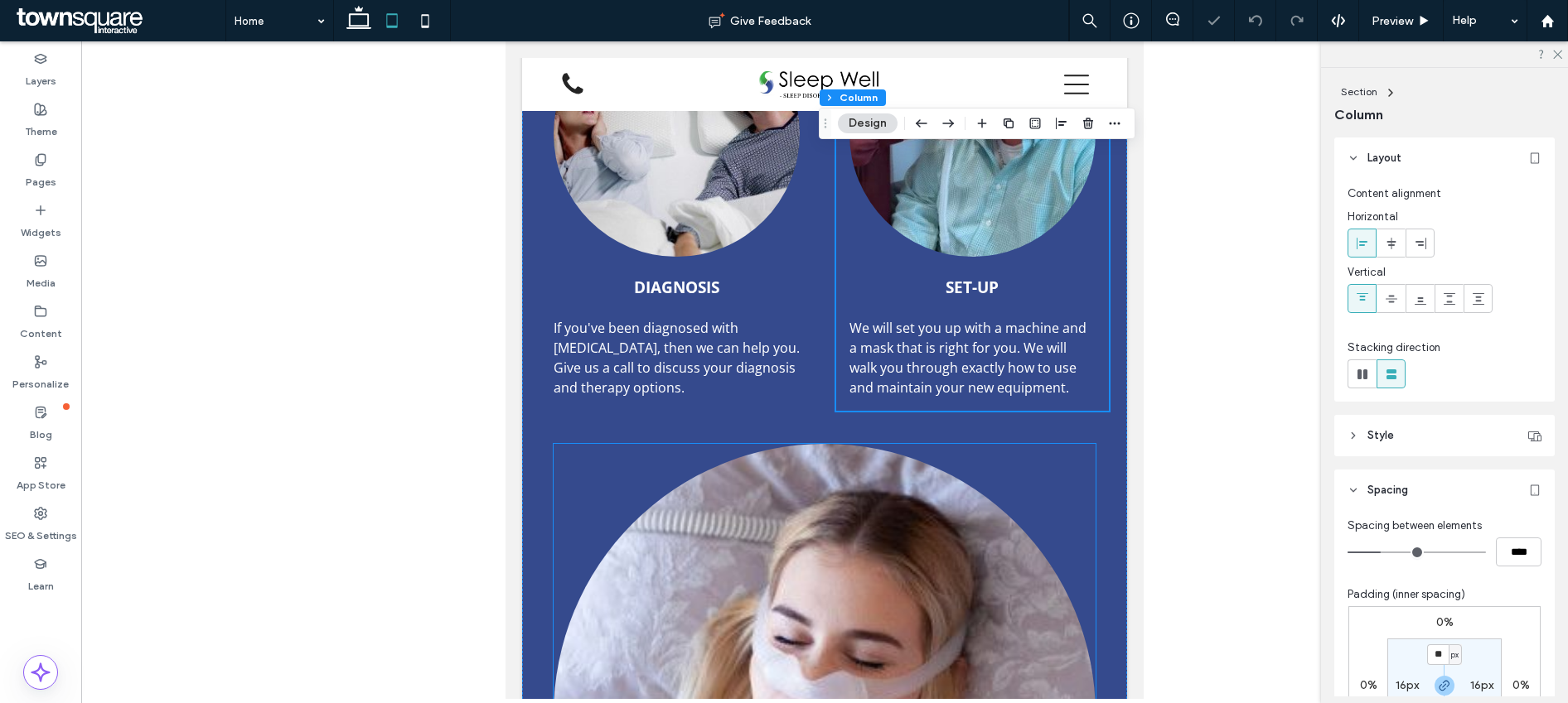
click at [1062, 444] on div at bounding box center [825, 715] width 542 height 542
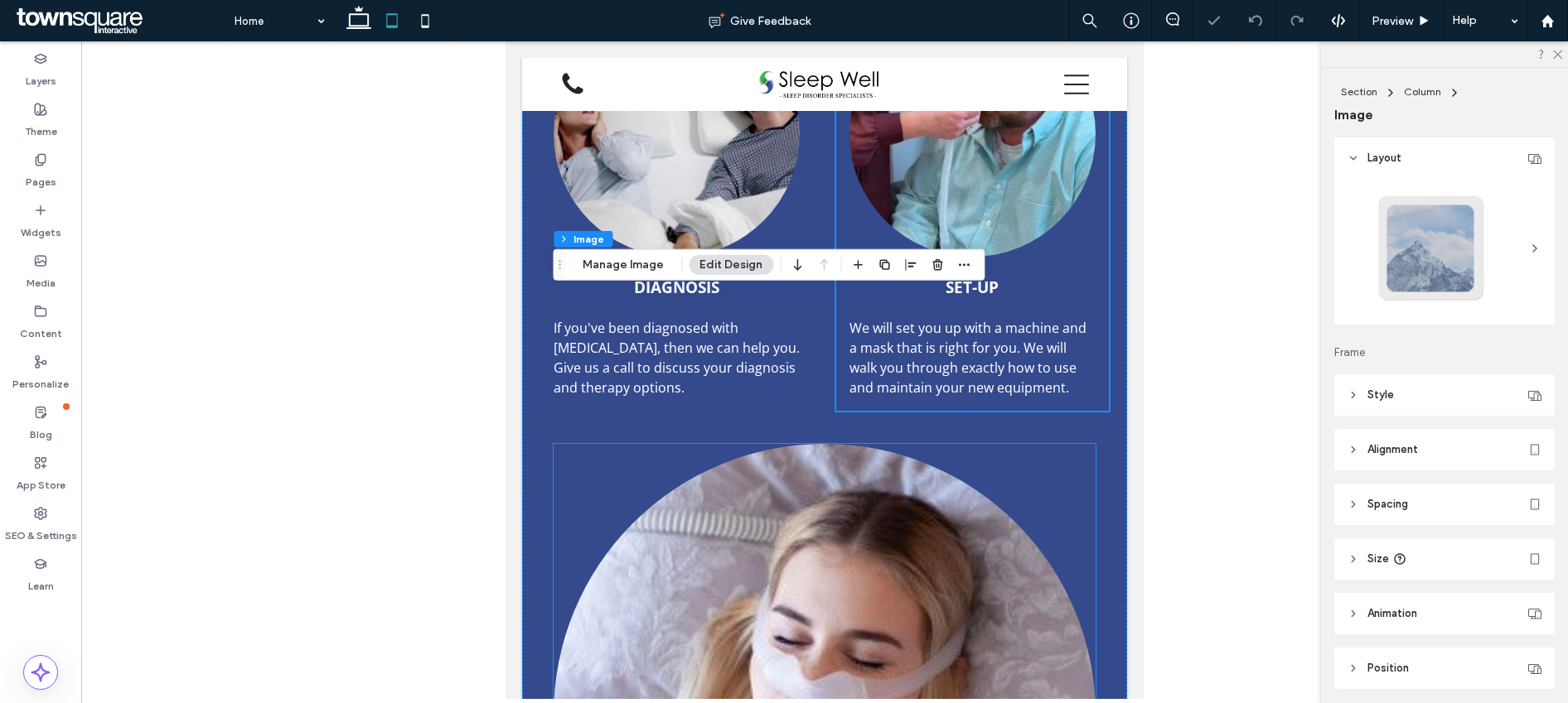
type input "**"
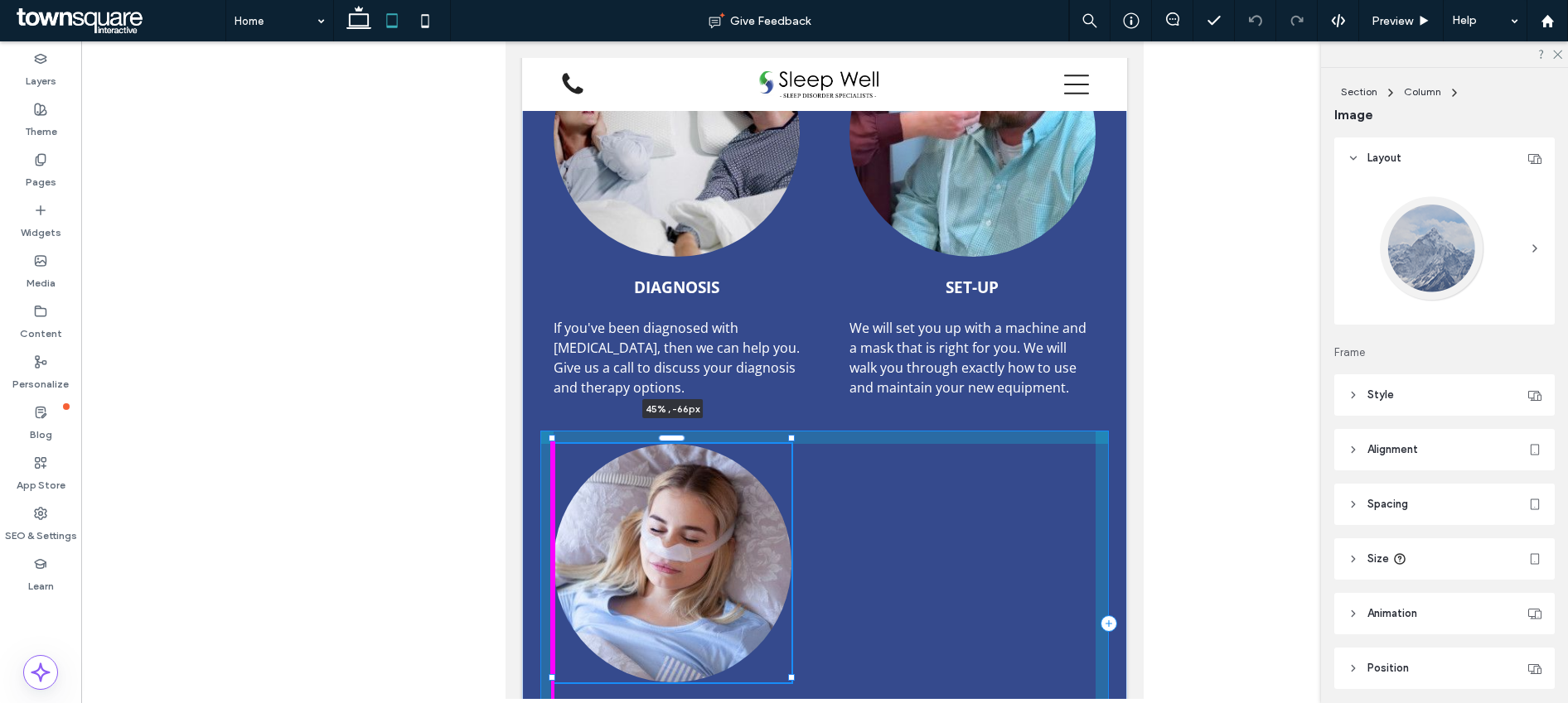
drag, startPoint x: 1086, startPoint y: 290, endPoint x: 740, endPoint y: 530, distance: 421.1
click at [740, 530] on div "Diagnosis If you've been diagnosed with [MEDICAL_DATA], then we can help you. G…" at bounding box center [825, 407] width 605 height 901
type input "**"
type input "****"
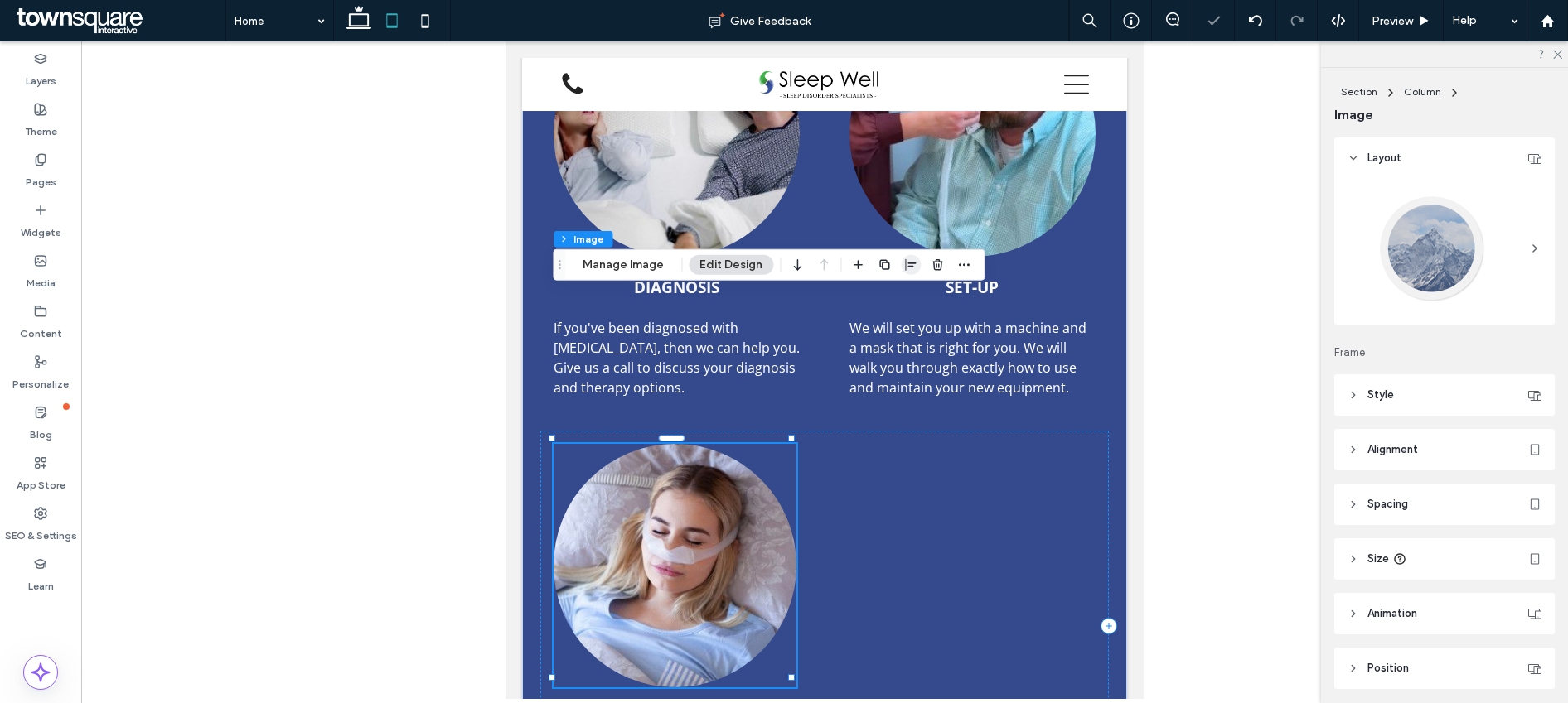
click at [906, 265] on use "button" at bounding box center [911, 265] width 11 height 12
click at [897, 300] on icon "center" at bounding box center [894, 297] width 13 height 13
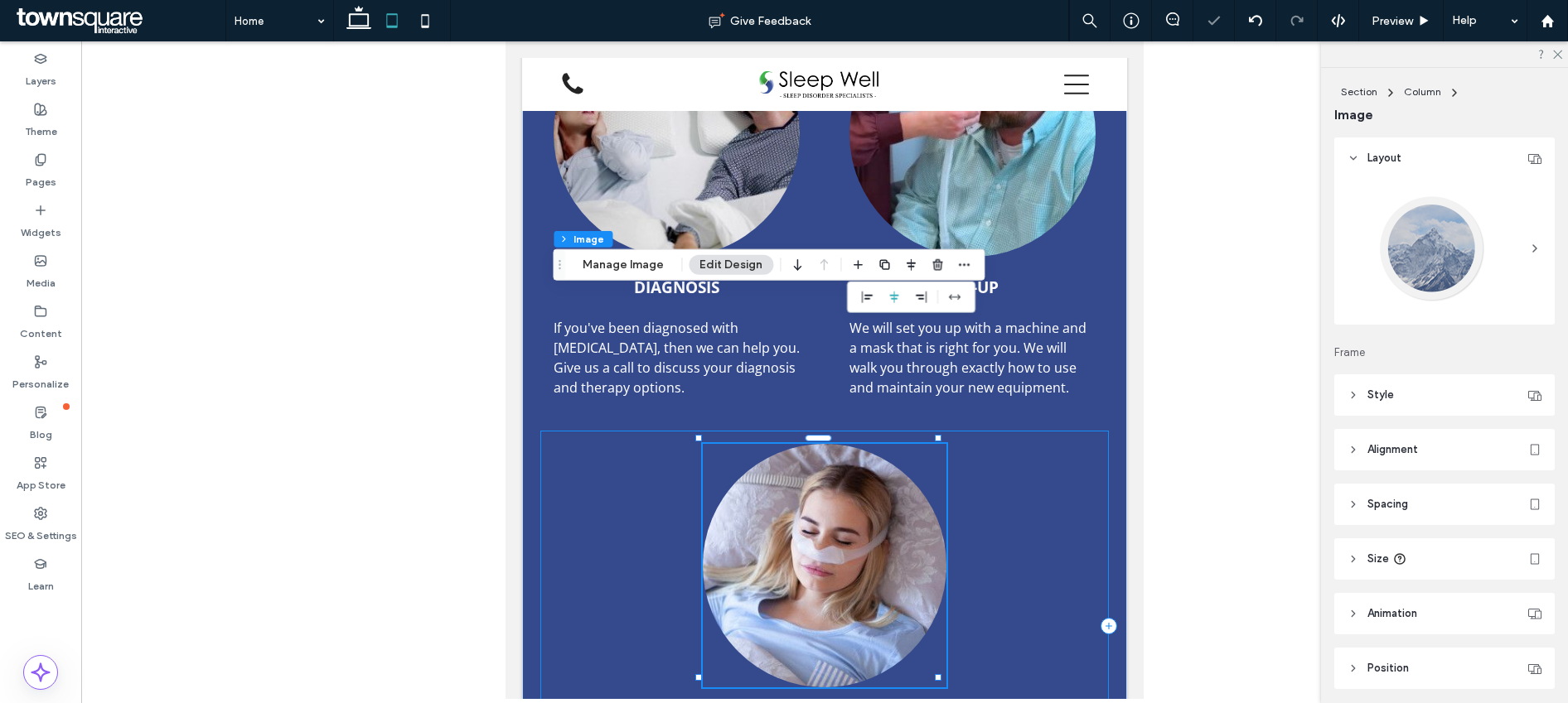
click at [1014, 431] on div "45% , -66px Follow-Up At [GEOGRAPHIC_DATA], we are committed to your sleep. We'…" at bounding box center [825, 626] width 568 height 390
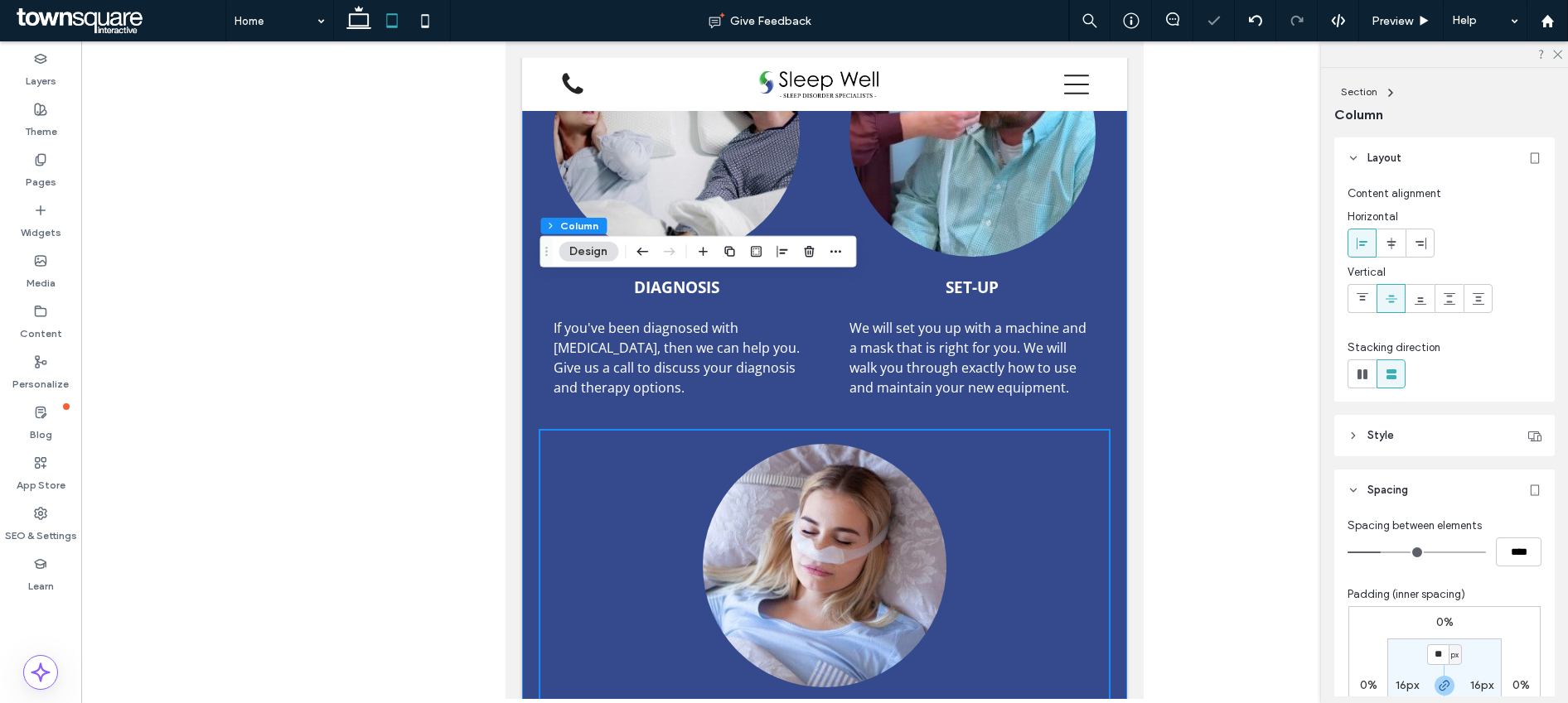
click at [1107, 281] on div "Diagnosis If you've been diagnosed with [MEDICAL_DATA], then we can help you. G…" at bounding box center [825, 410] width 605 height 907
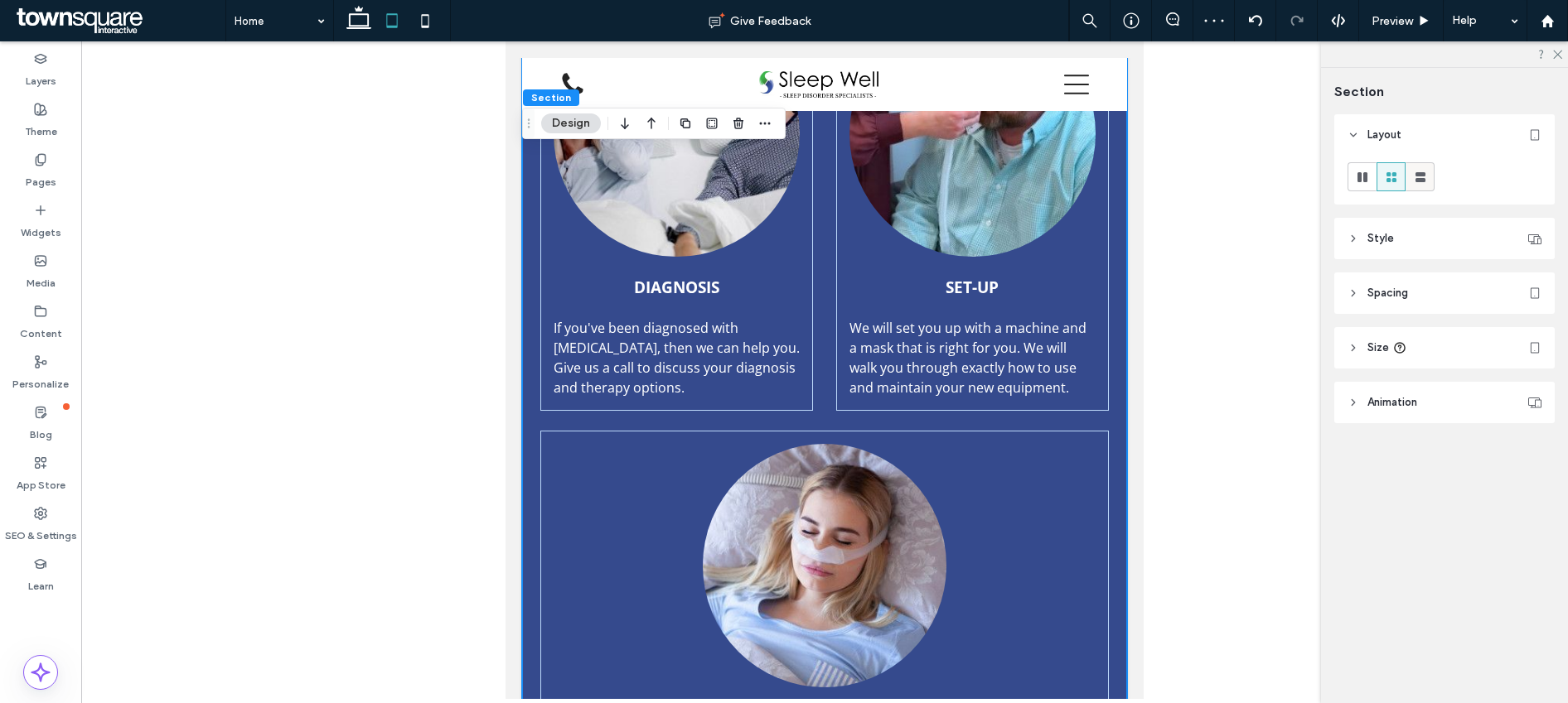
click at [1420, 182] on icon at bounding box center [1421, 178] width 17 height 17
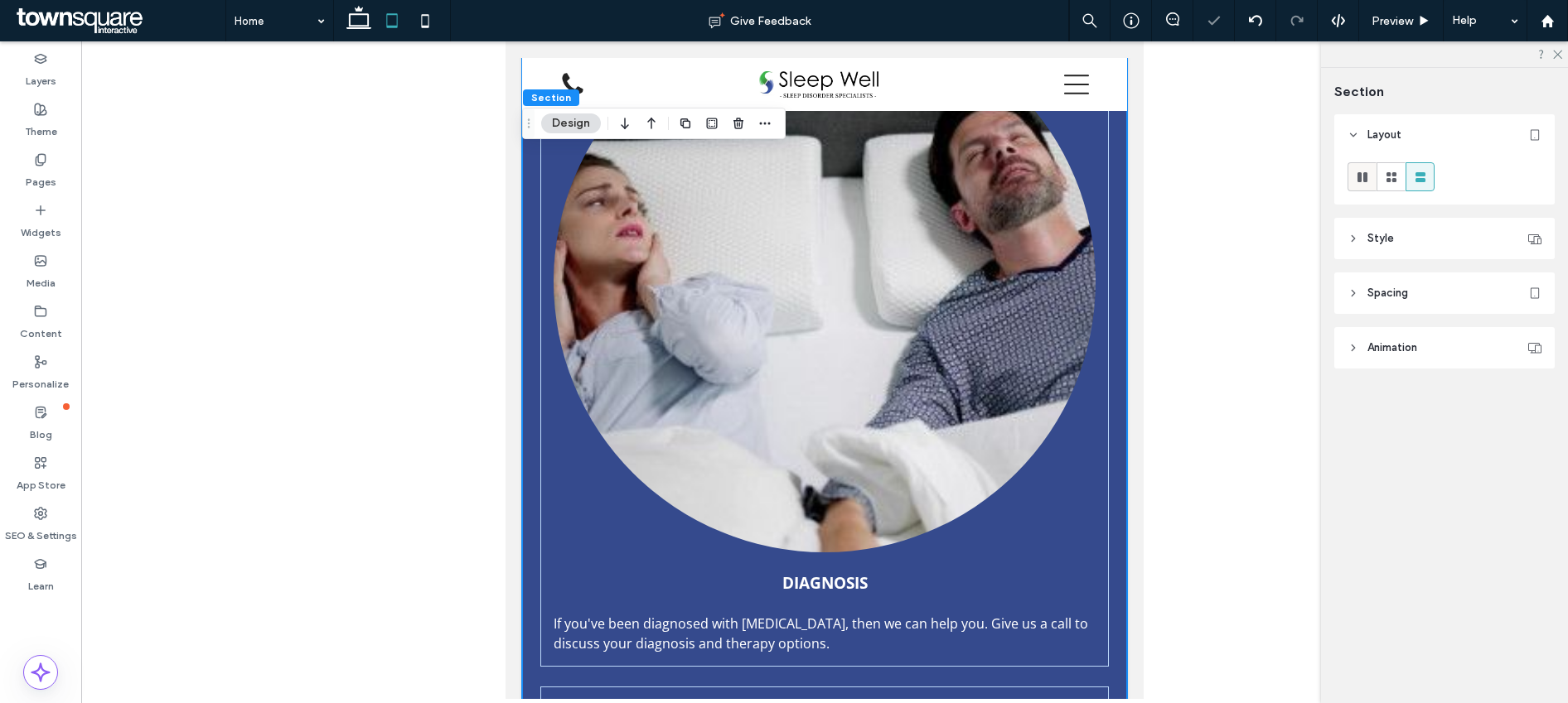
click at [1363, 180] on icon at bounding box center [1363, 178] width 17 height 17
type input "***"
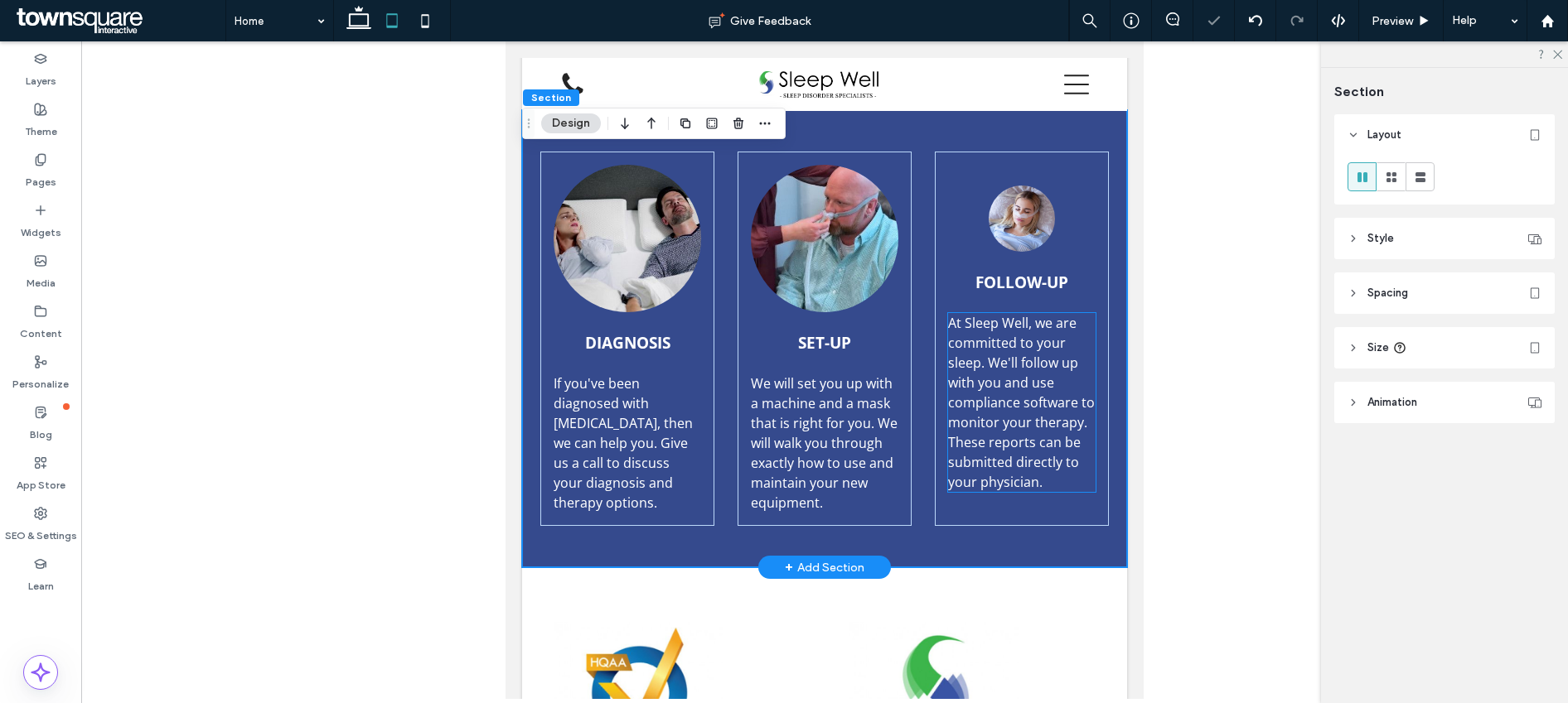
scroll to position [1283, 0]
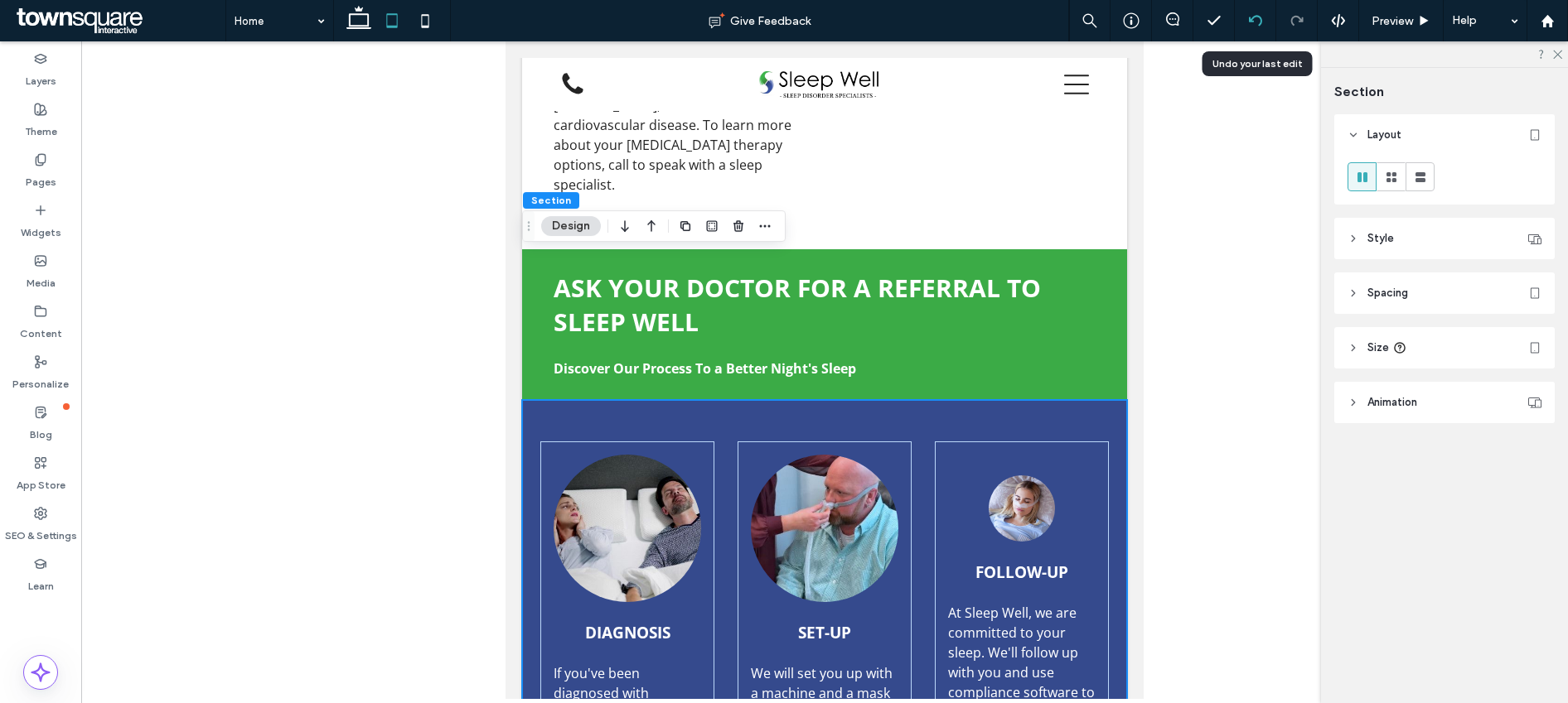
click at [1258, 21] on icon at bounding box center [1255, 20] width 13 height 13
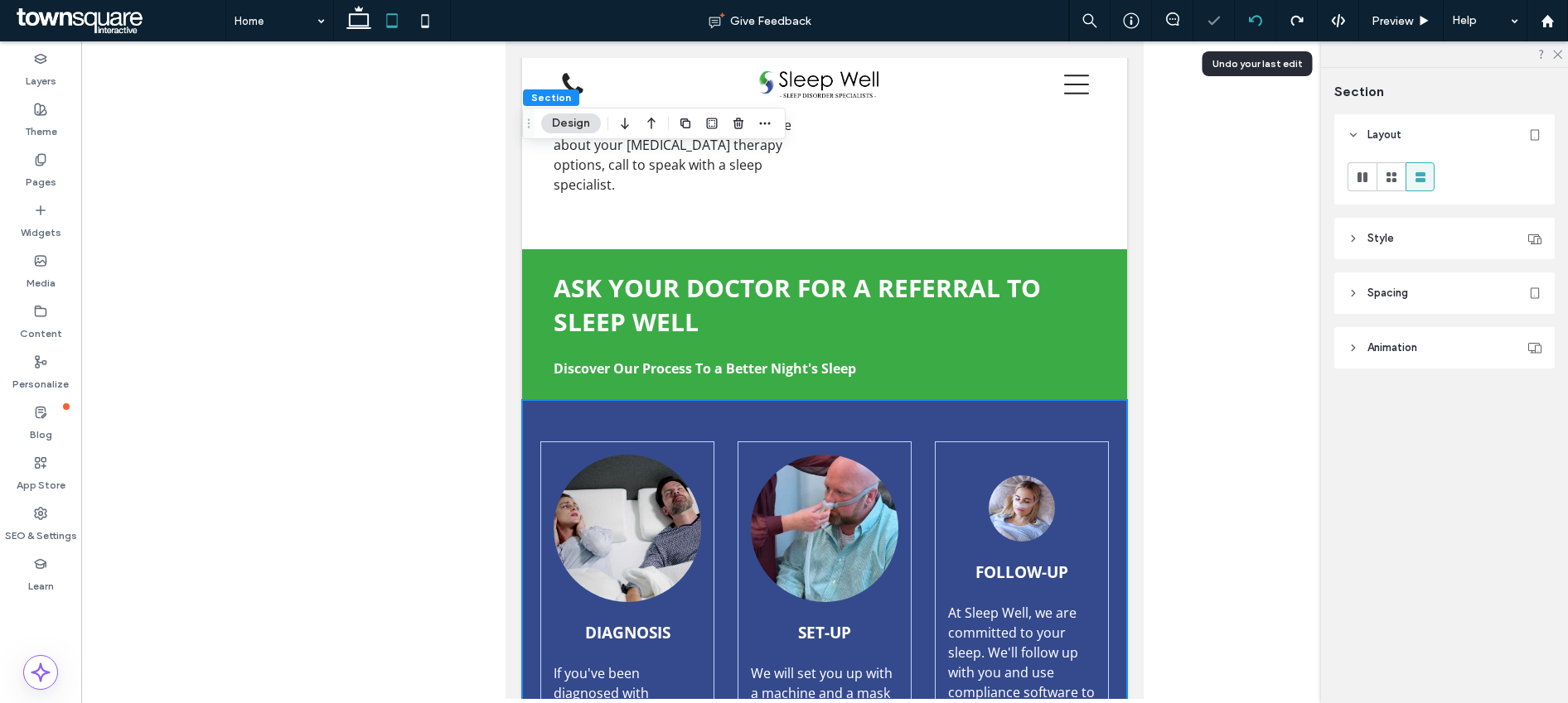
click at [1258, 21] on icon at bounding box center [1255, 20] width 13 height 13
click at [1369, 175] on icon at bounding box center [1363, 178] width 17 height 17
click at [53, 175] on label "Pages" at bounding box center [41, 178] width 31 height 23
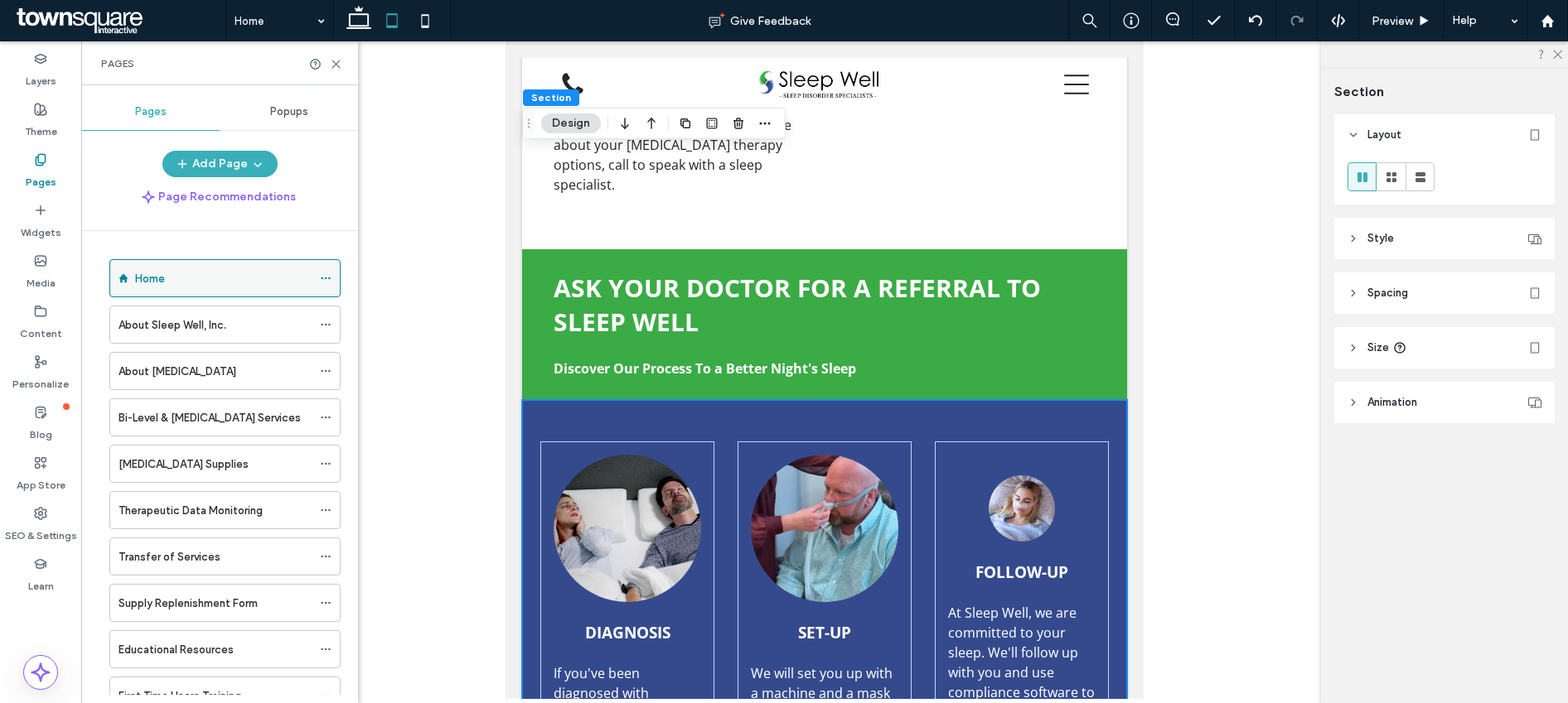
click at [321, 274] on icon at bounding box center [326, 278] width 12 height 12
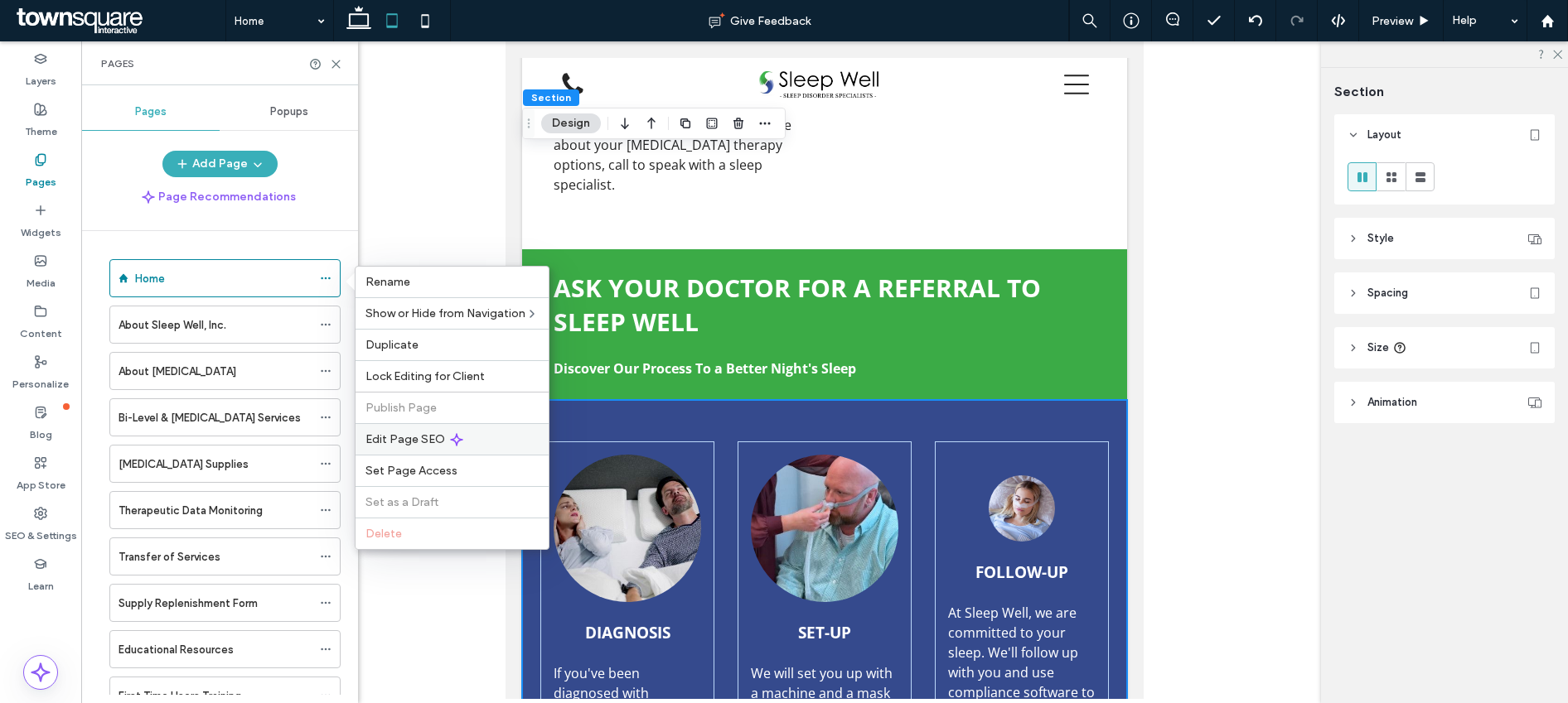
click at [390, 428] on div "Edit Page SEO" at bounding box center [452, 439] width 193 height 31
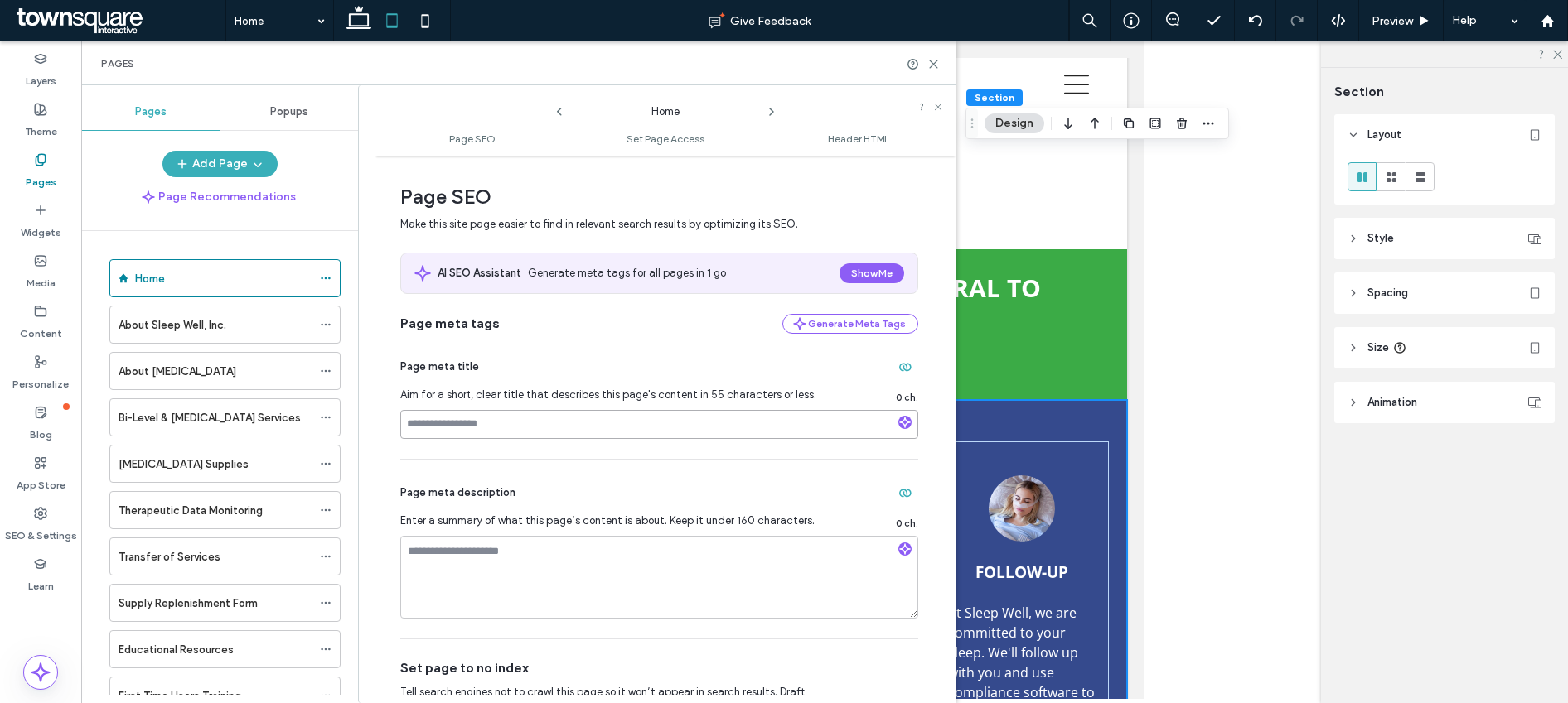
click at [572, 427] on input at bounding box center [660, 424] width 518 height 29
paste input "**********"
type input "**********"
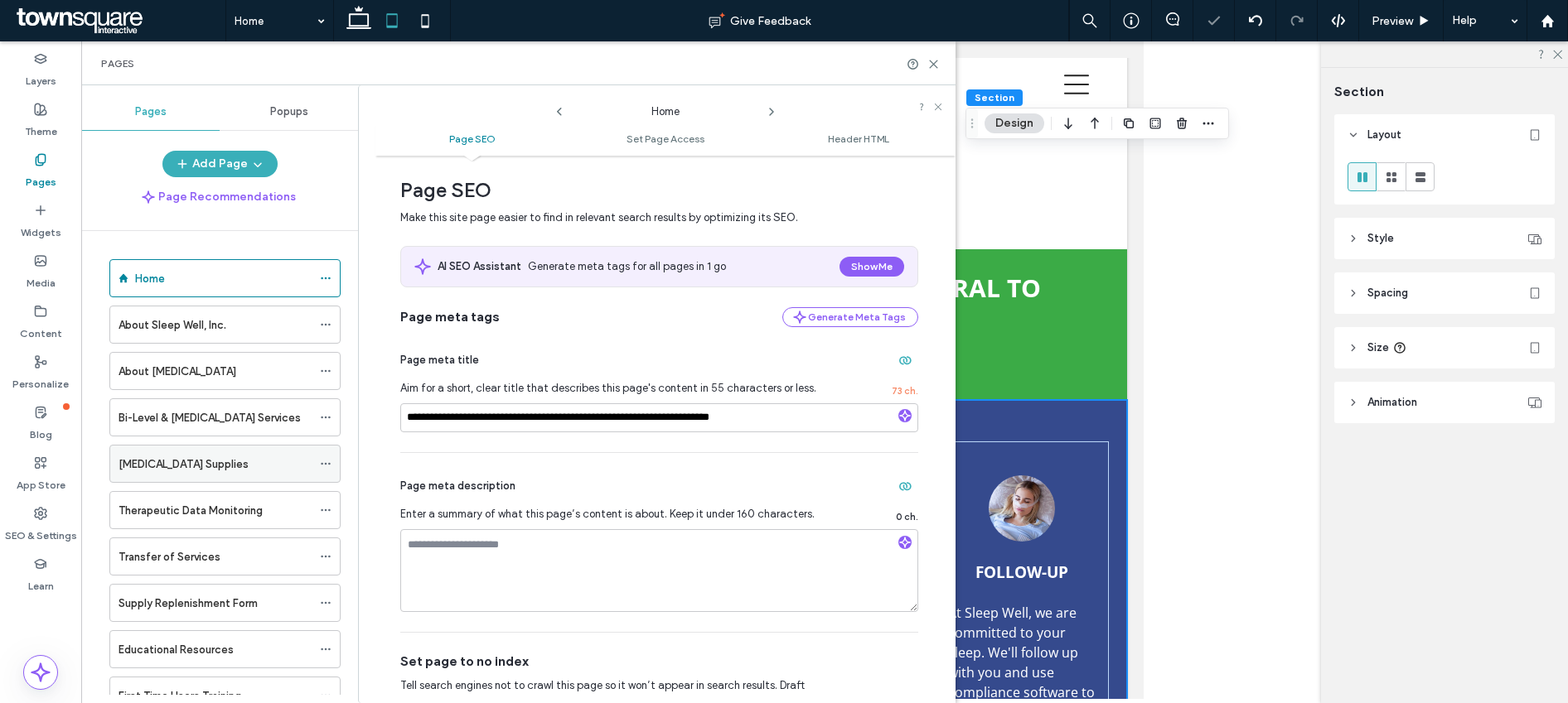
scroll to position [21, 0]
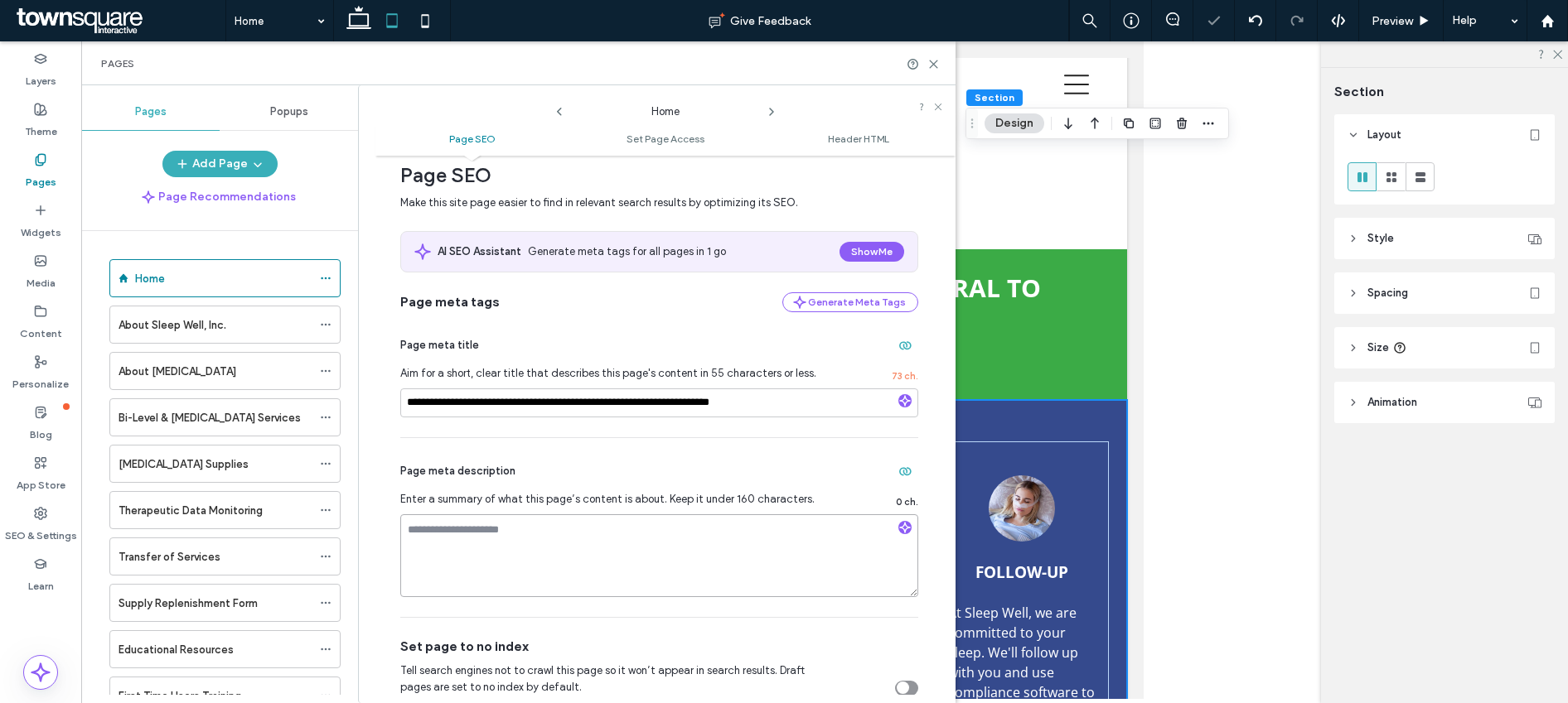
click at [453, 535] on textarea at bounding box center [660, 556] width 518 height 83
paste textarea "**********"
type textarea "**********"
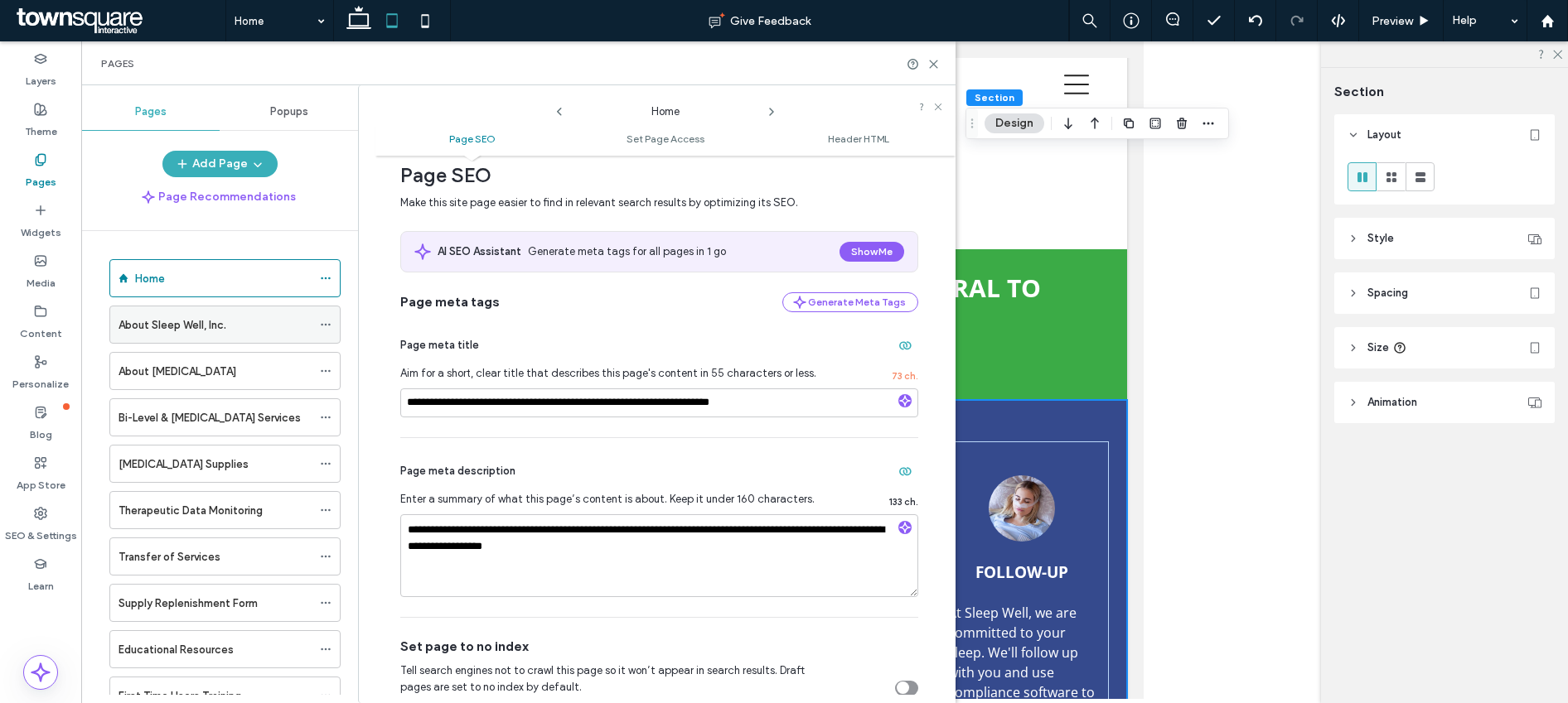
click at [324, 325] on use at bounding box center [326, 325] width 9 height 3
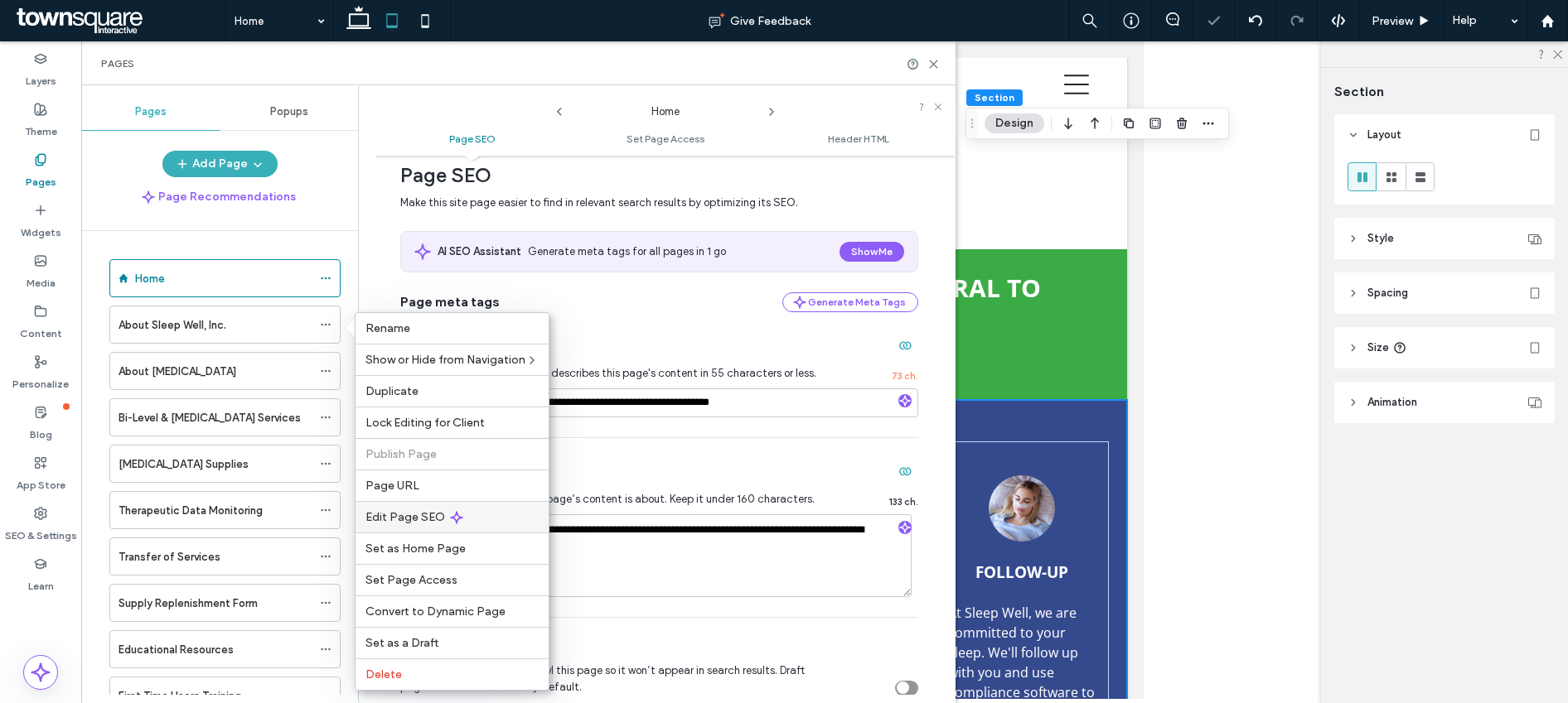
click at [380, 516] on span "Edit Page SEO" at bounding box center [405, 517] width 80 height 14
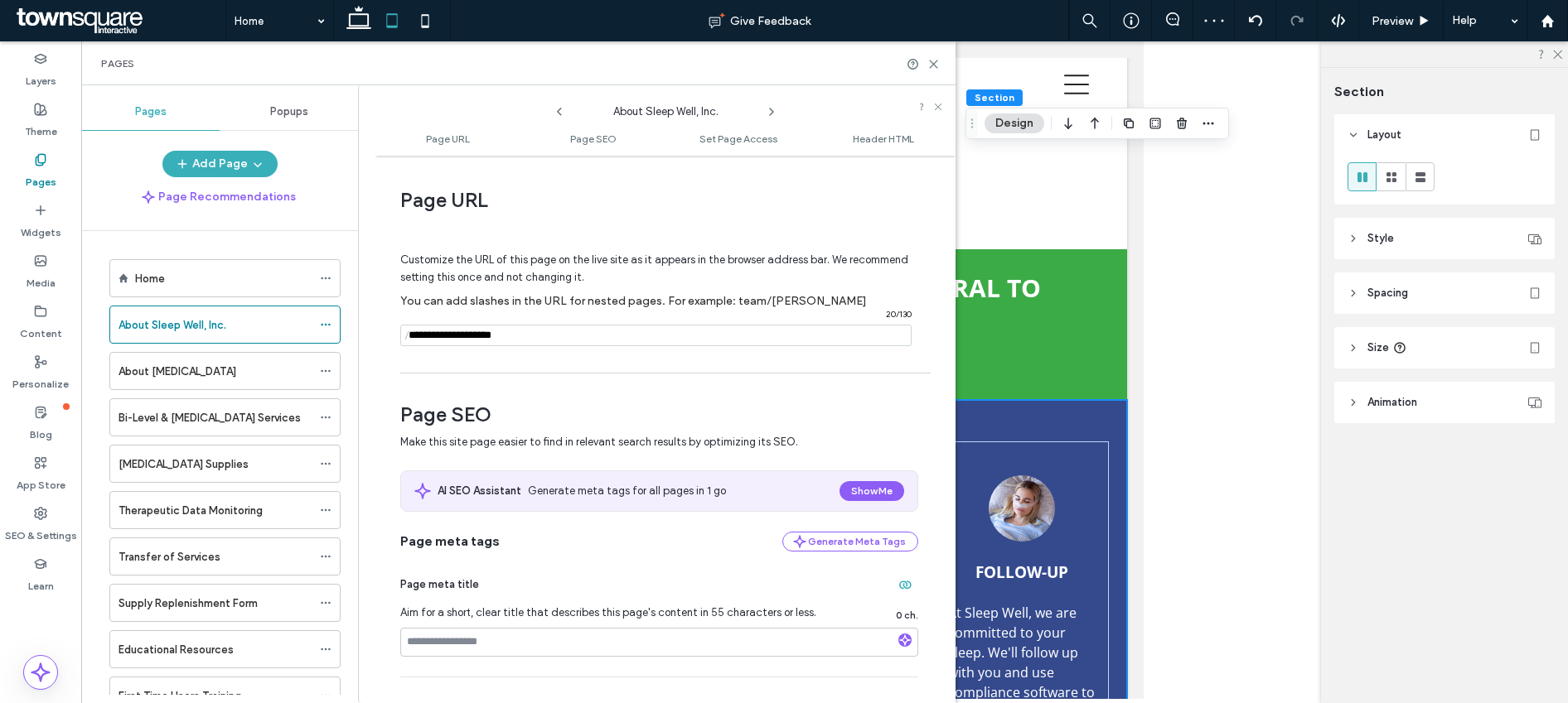
click at [422, 339] on input "notEmpty" at bounding box center [656, 335] width 511 height 21
click at [321, 417] on use at bounding box center [326, 417] width 9 height 3
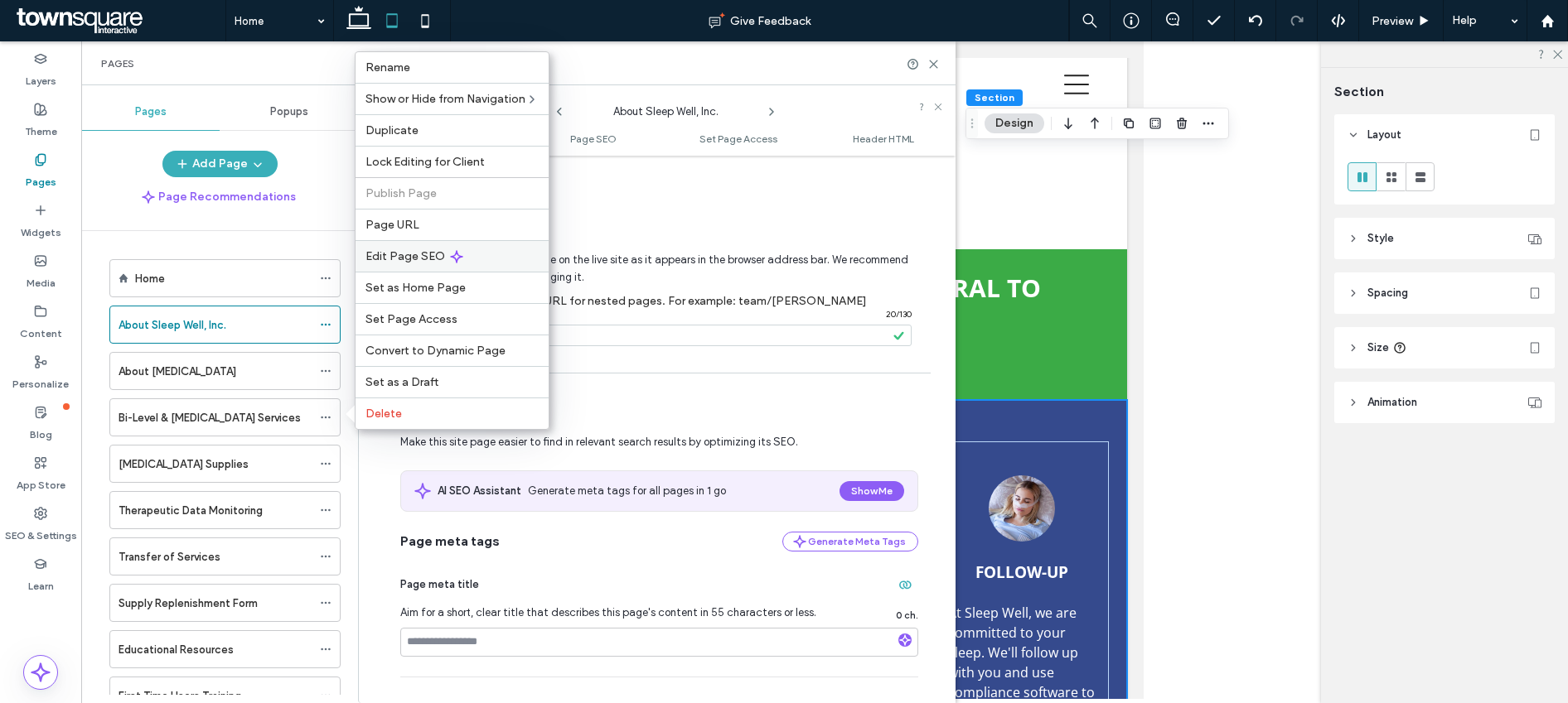
click at [407, 250] on span "Edit Page SEO" at bounding box center [405, 256] width 80 height 14
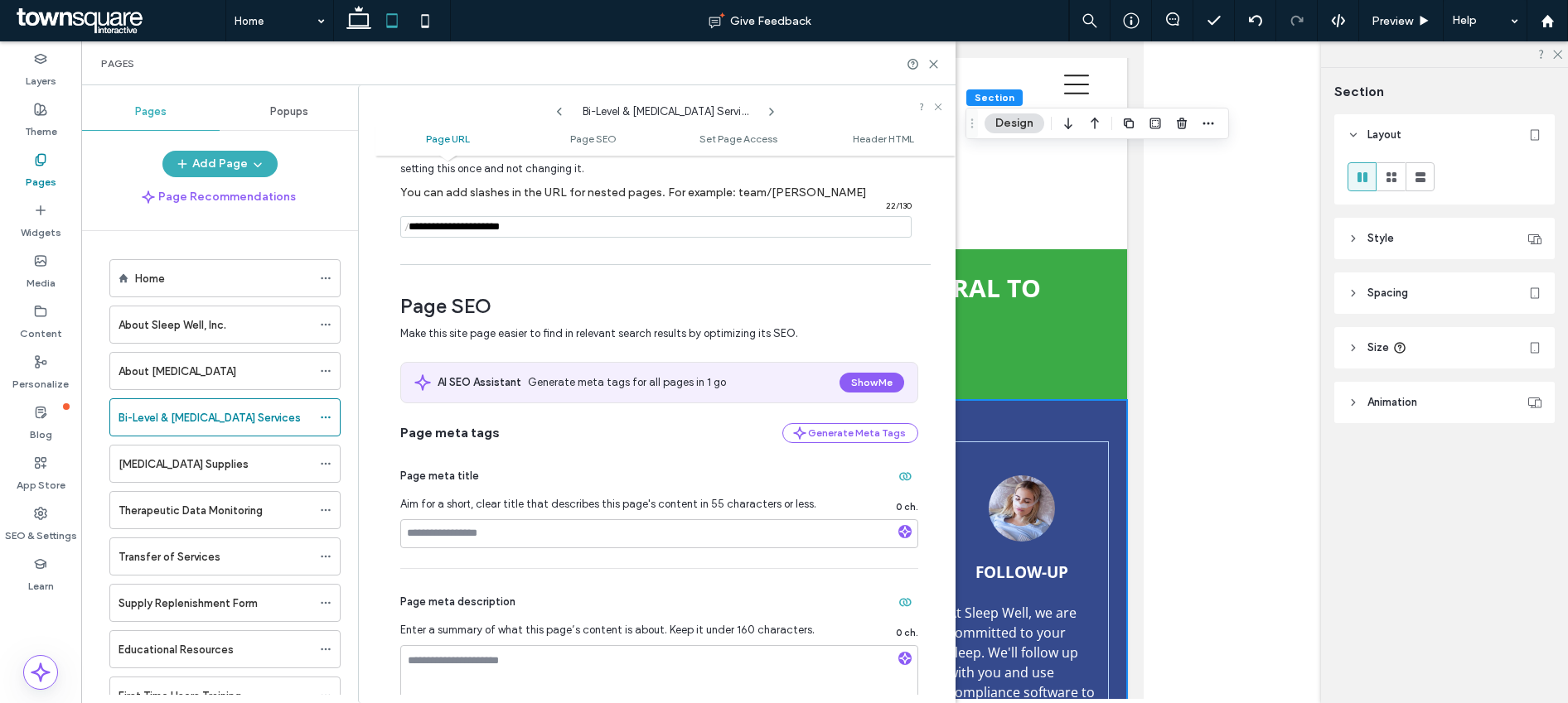
scroll to position [136, 0]
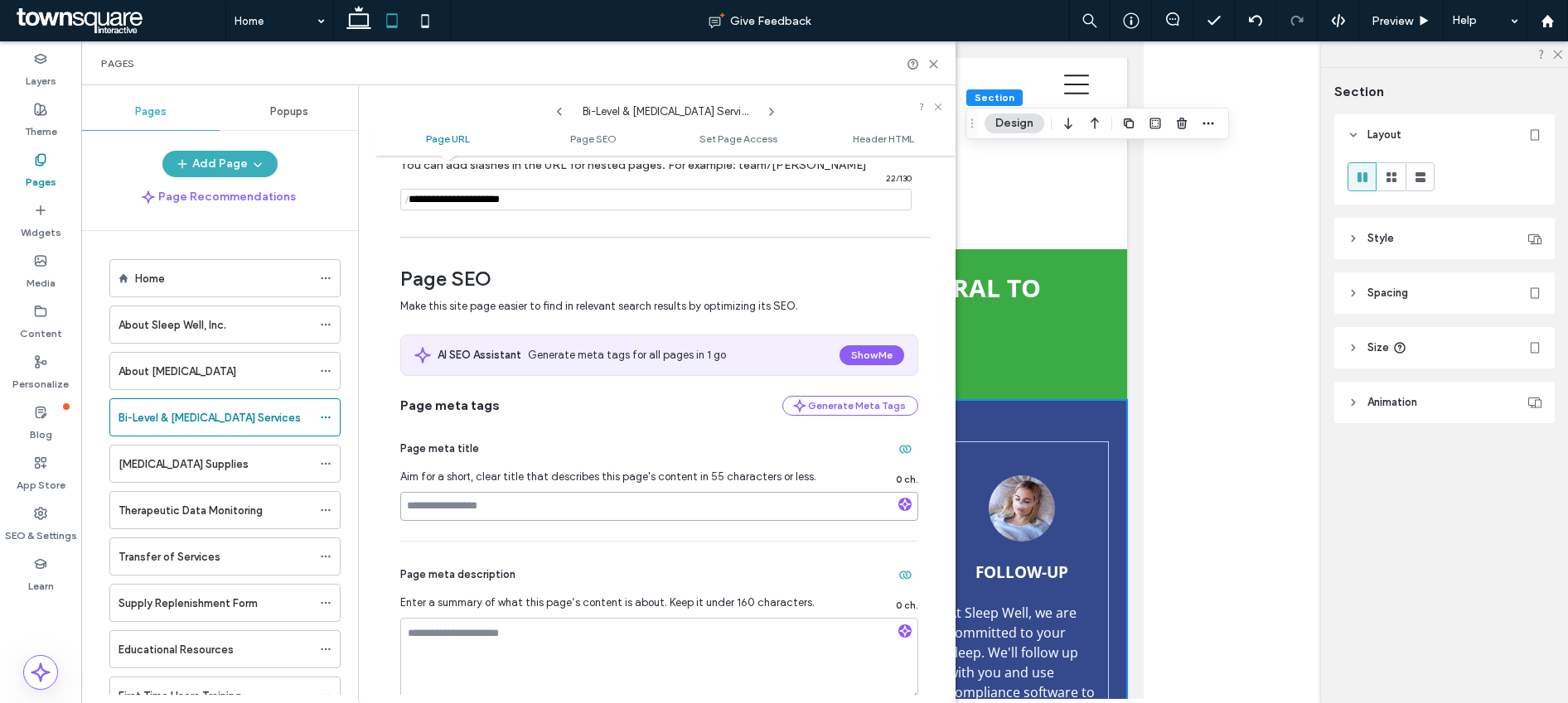
click at [431, 506] on input at bounding box center [660, 506] width 518 height 29
paste input "**********"
type input "**********"
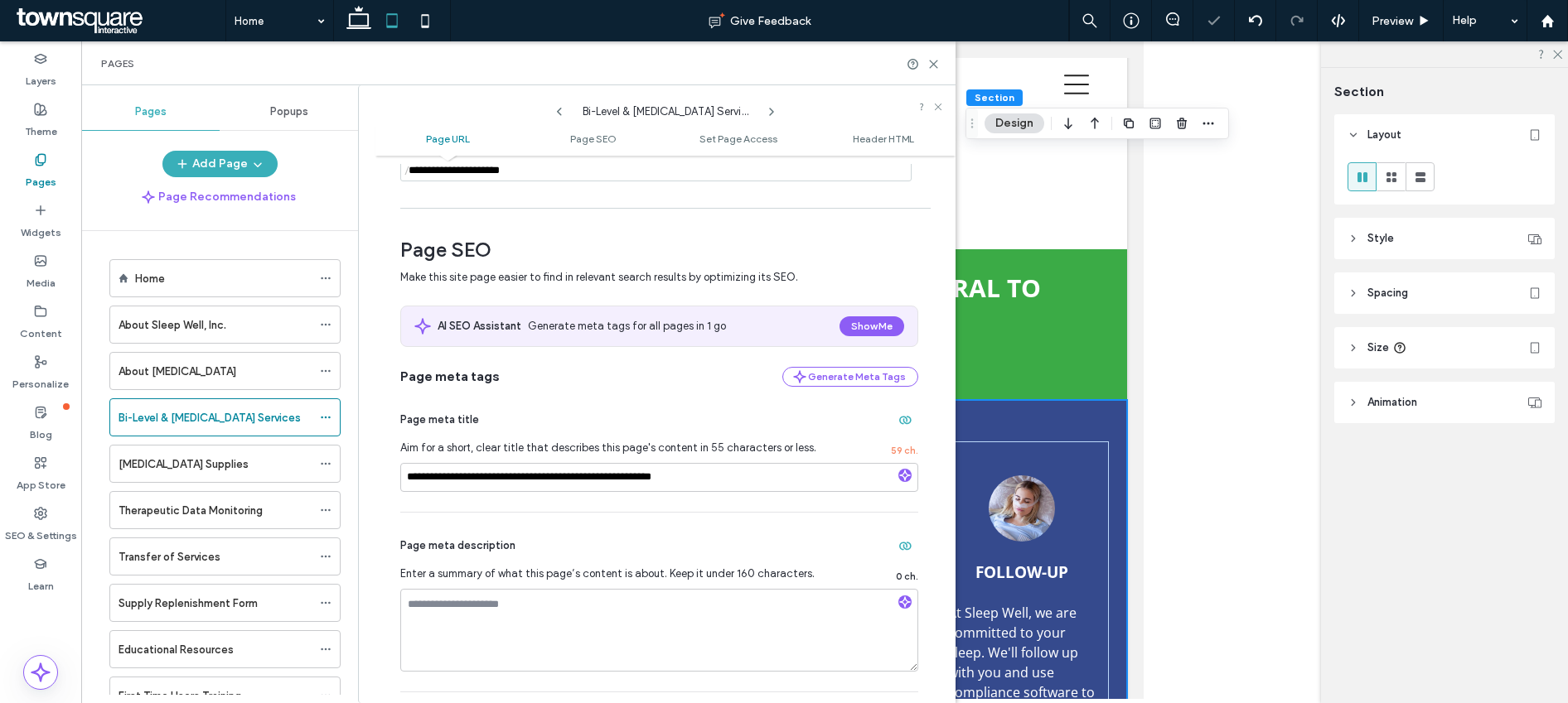
scroll to position [195, 0]
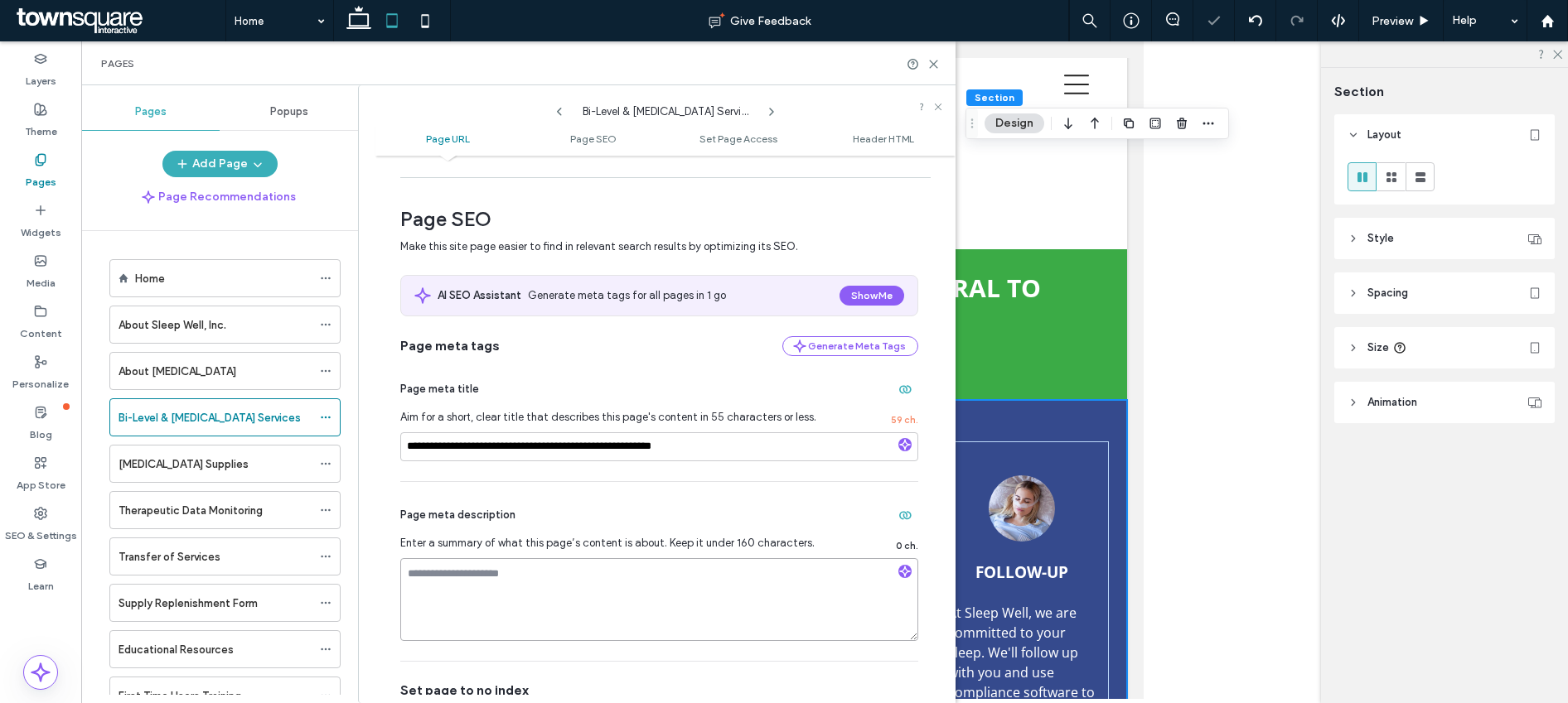
click at [432, 604] on textarea at bounding box center [660, 600] width 518 height 83
paste textarea "**********"
type textarea "**********"
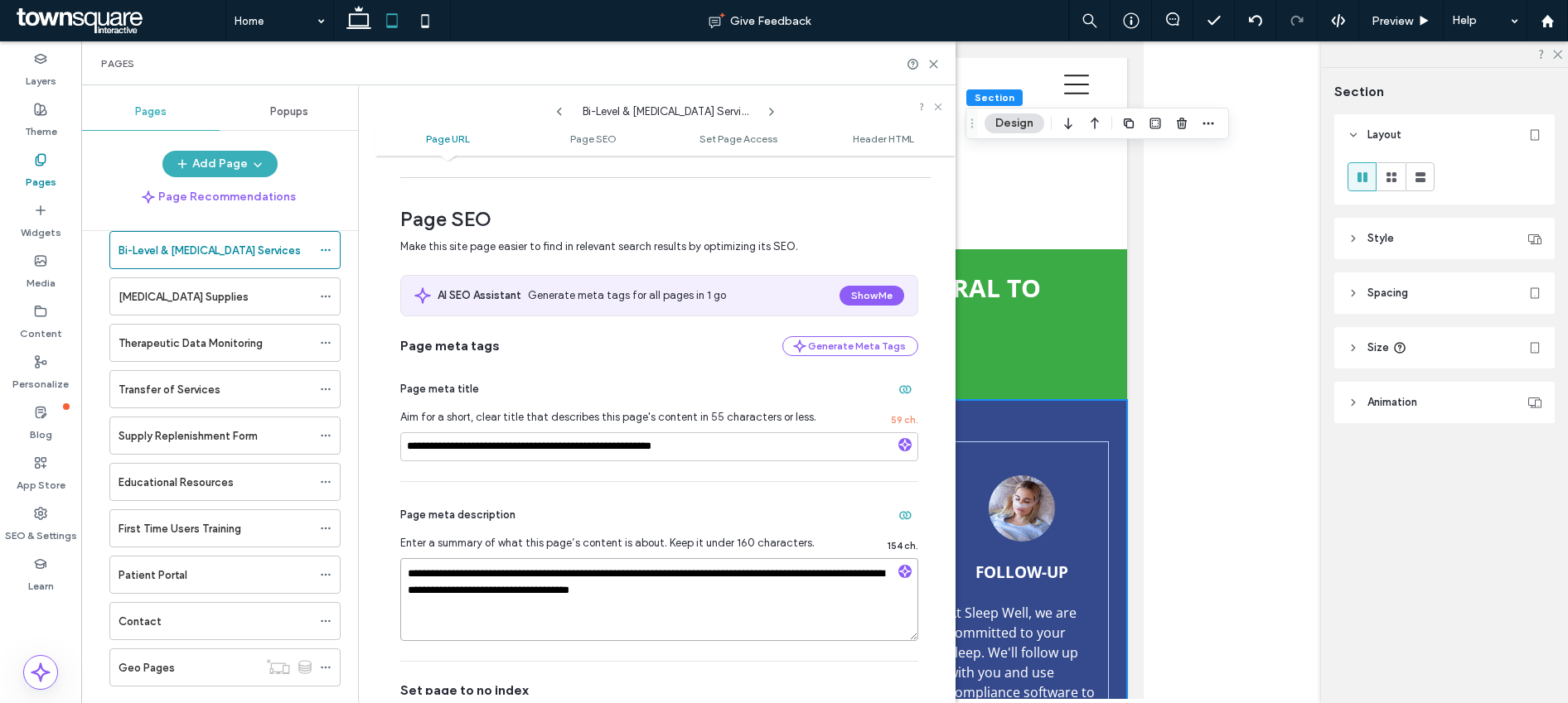
scroll to position [201, 0]
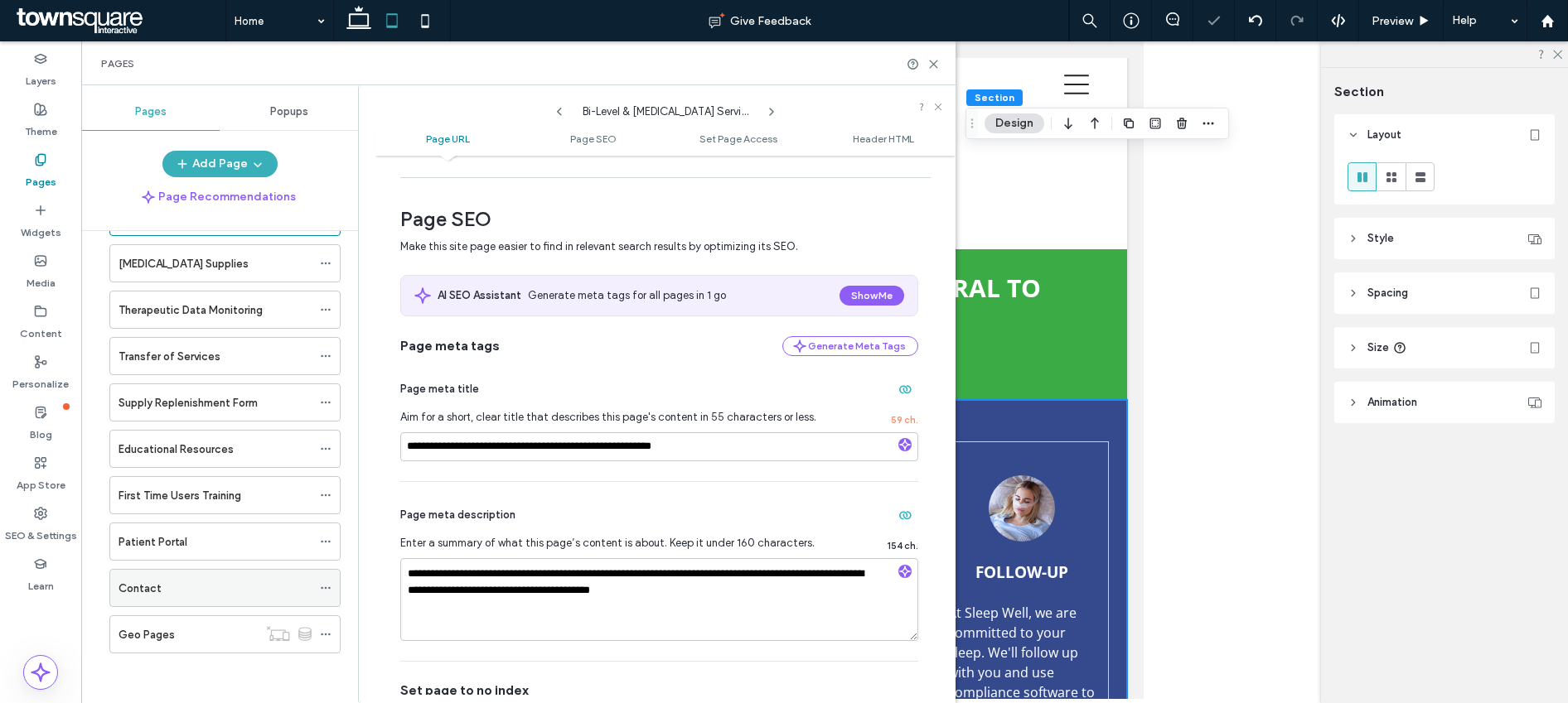
click at [327, 584] on icon at bounding box center [326, 588] width 12 height 12
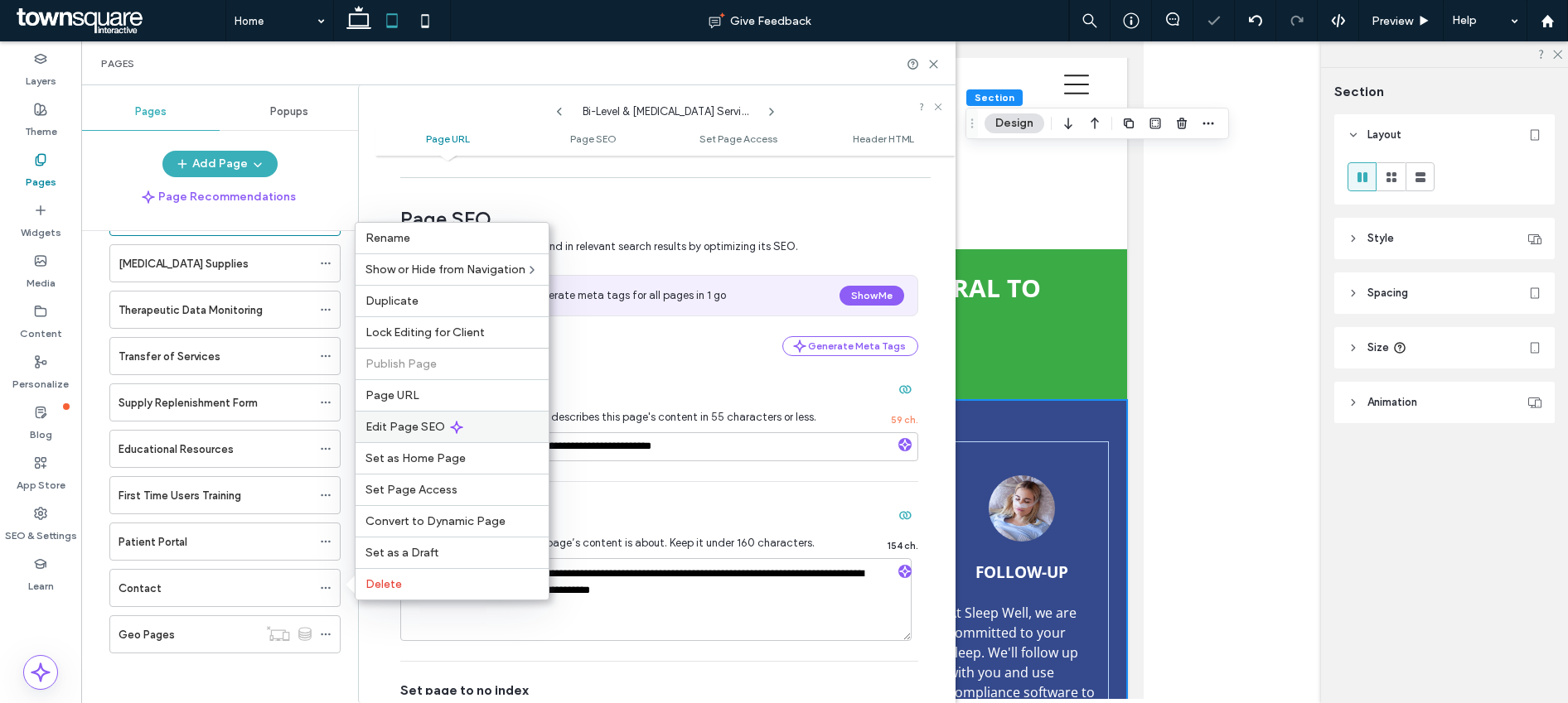
click at [426, 421] on span "Edit Page SEO" at bounding box center [405, 426] width 80 height 14
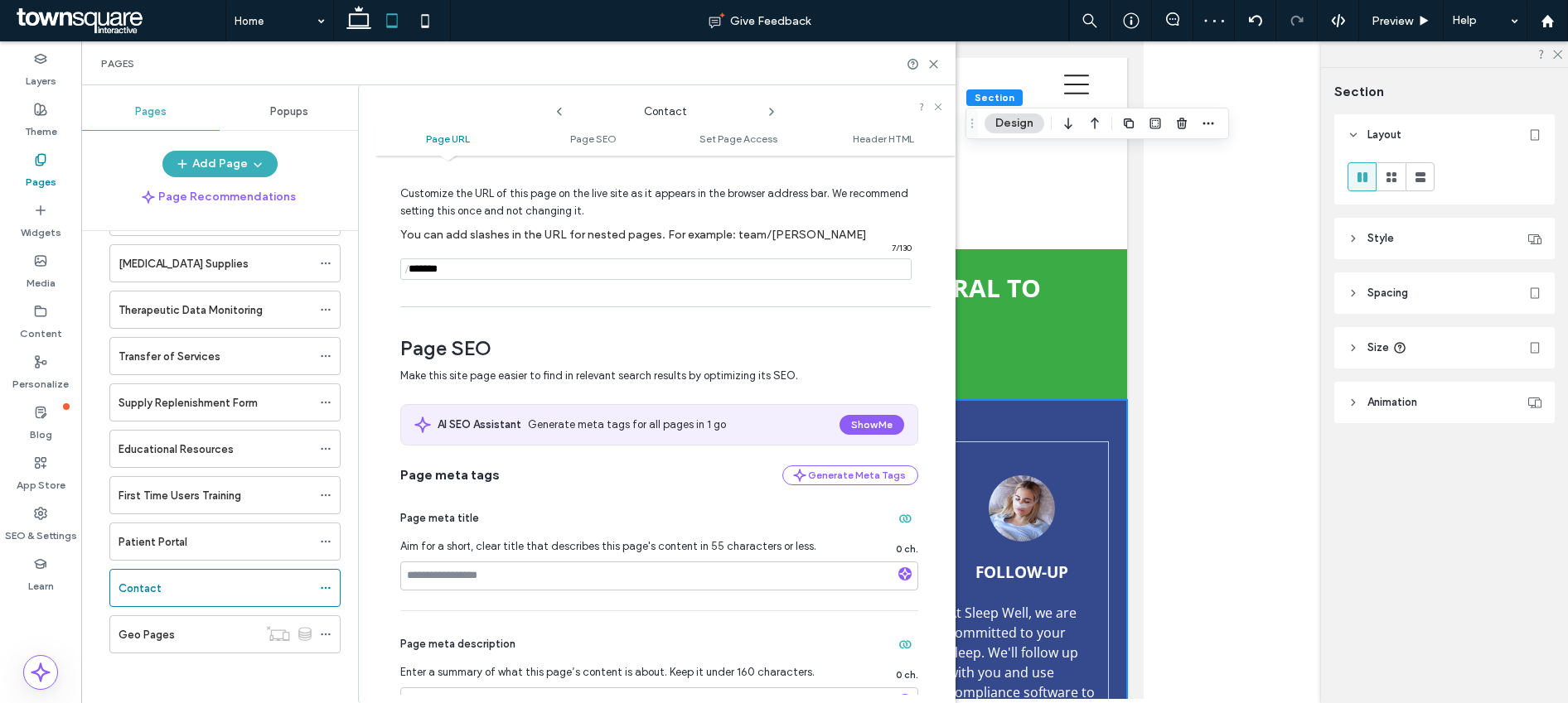
scroll to position [132, 0]
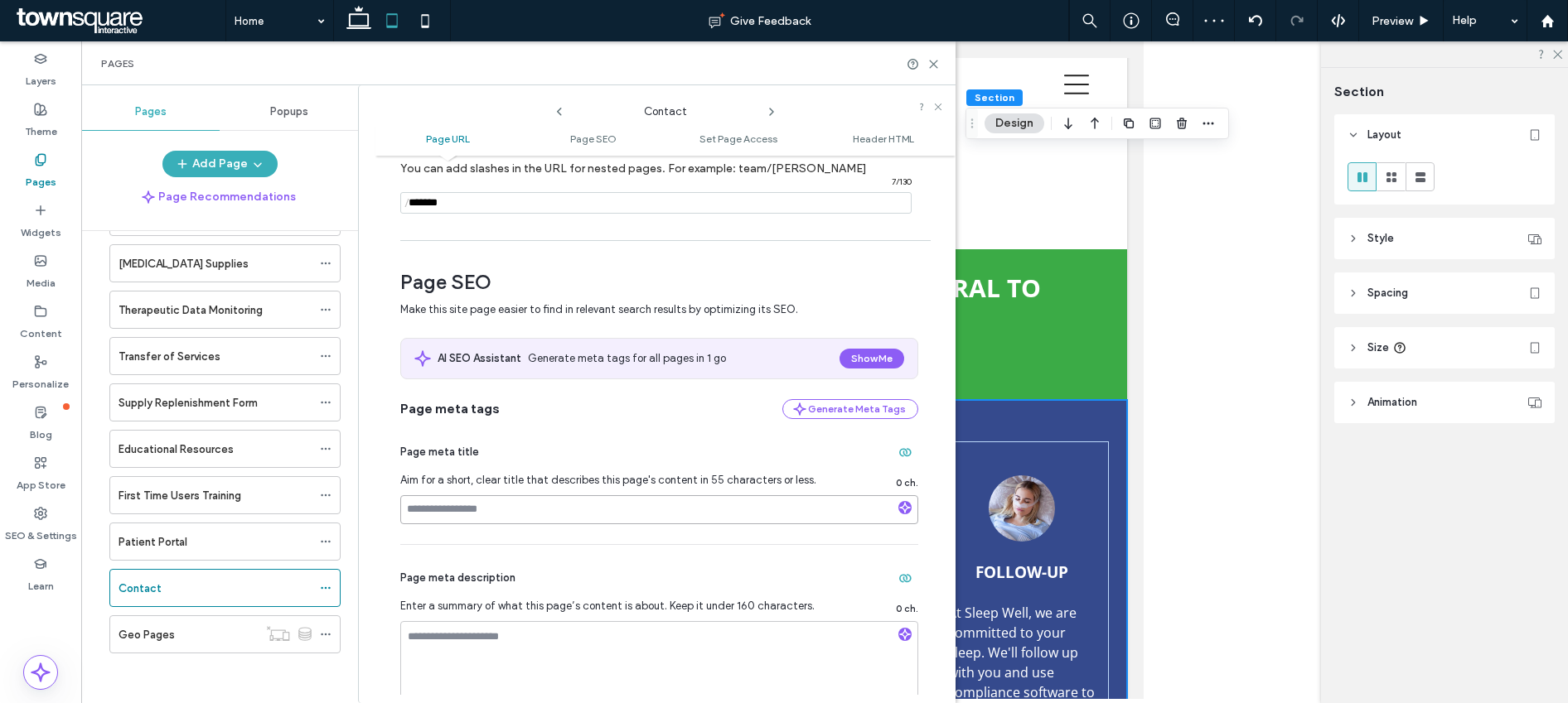
click at [463, 514] on input at bounding box center [660, 509] width 518 height 29
paste input "**********"
type input "**********"
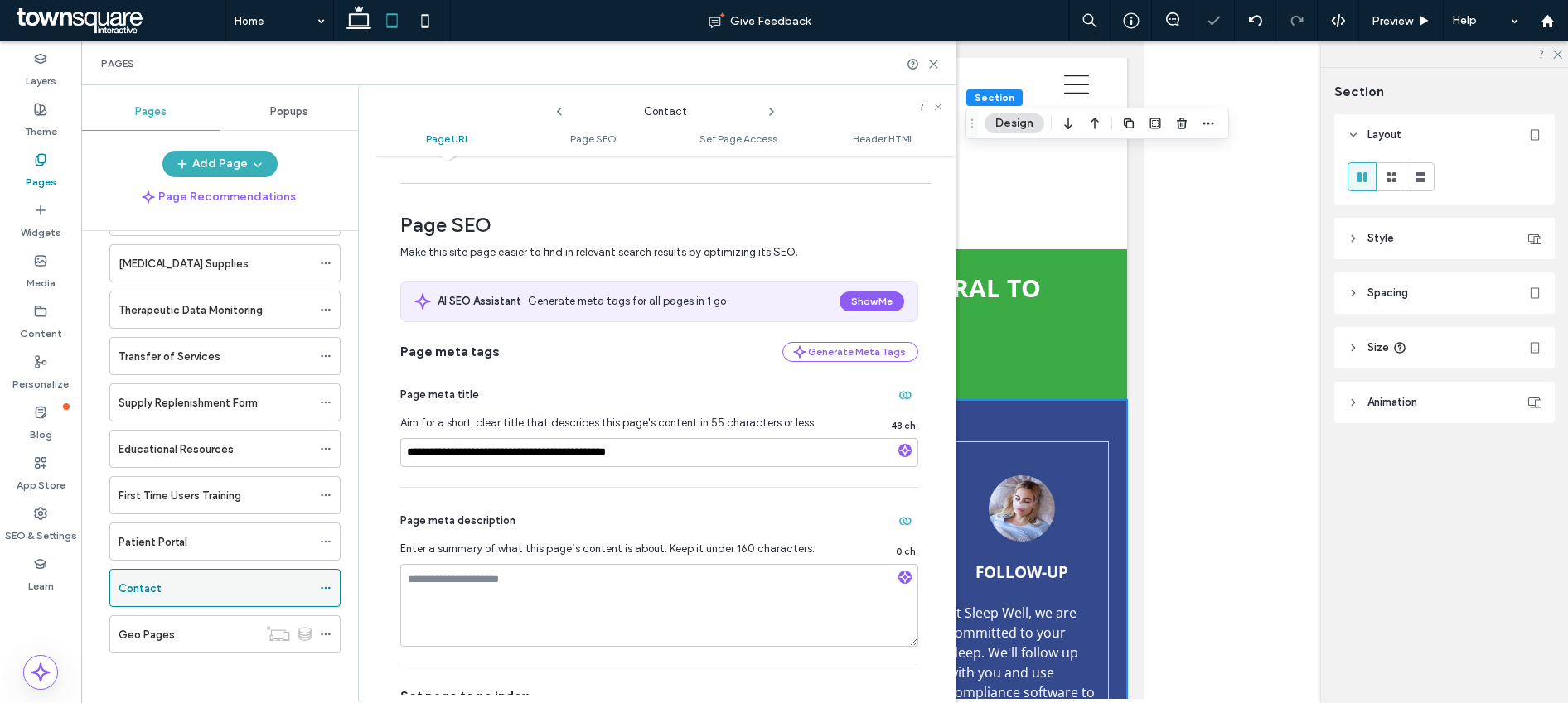
scroll to position [270, 0]
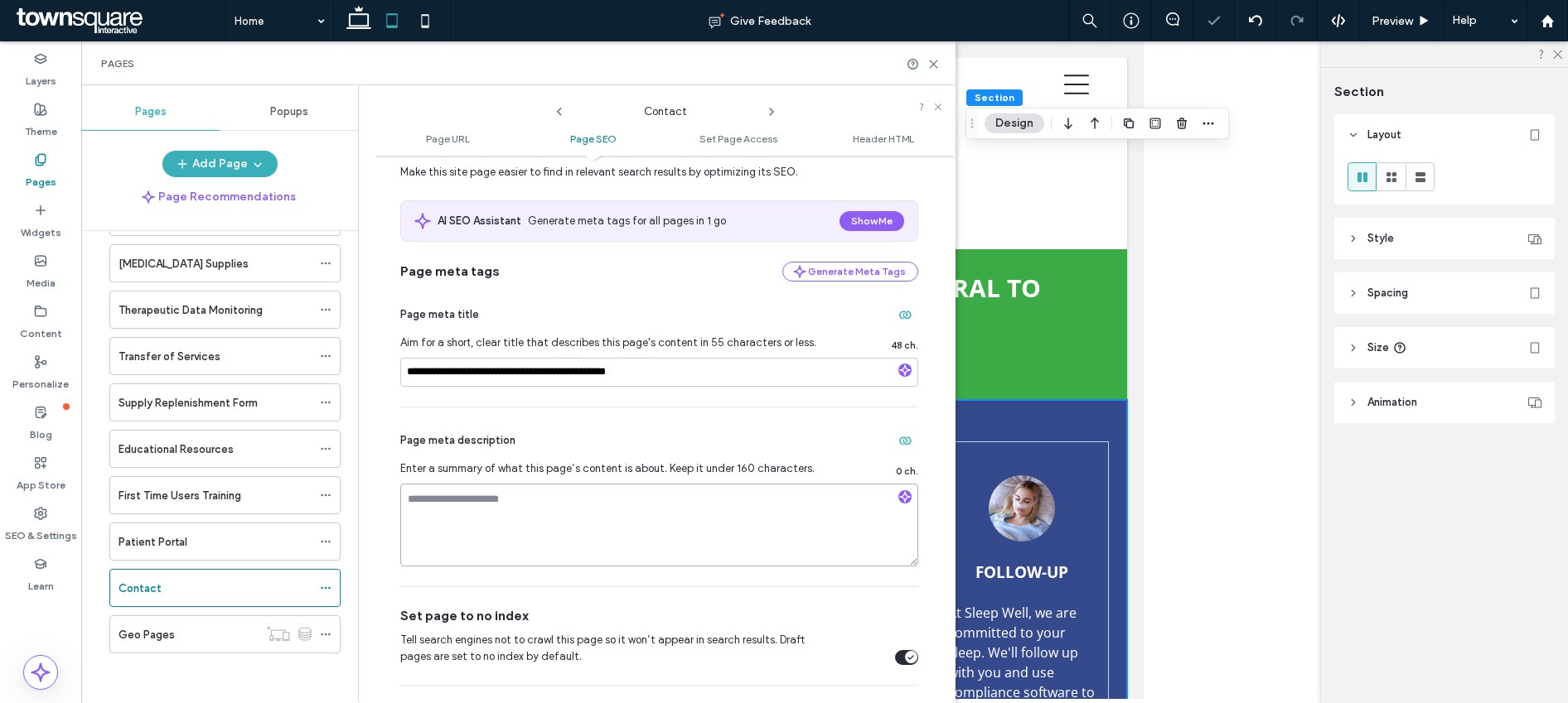
click at [465, 552] on textarea at bounding box center [660, 525] width 518 height 83
paste textarea "**********"
type textarea "**********"
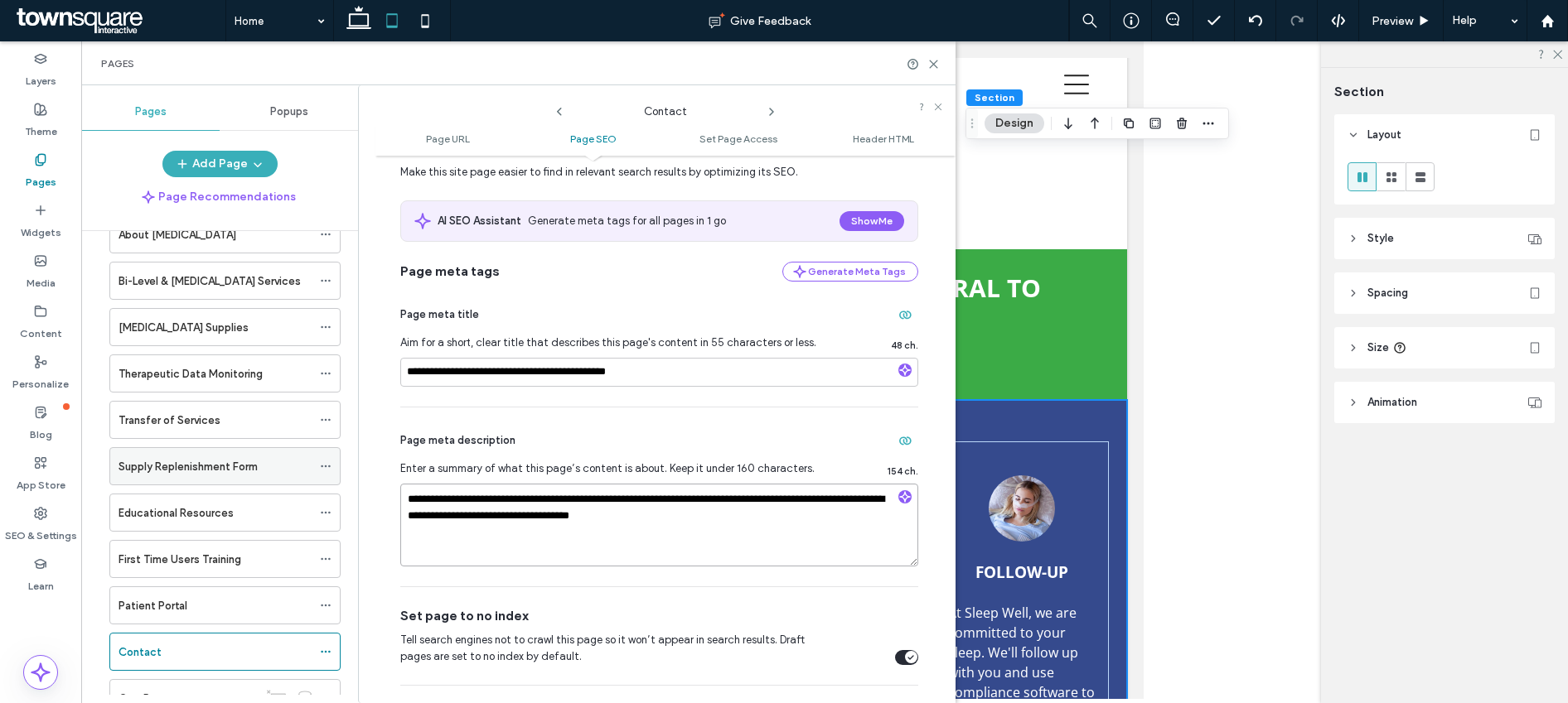
scroll to position [24, 0]
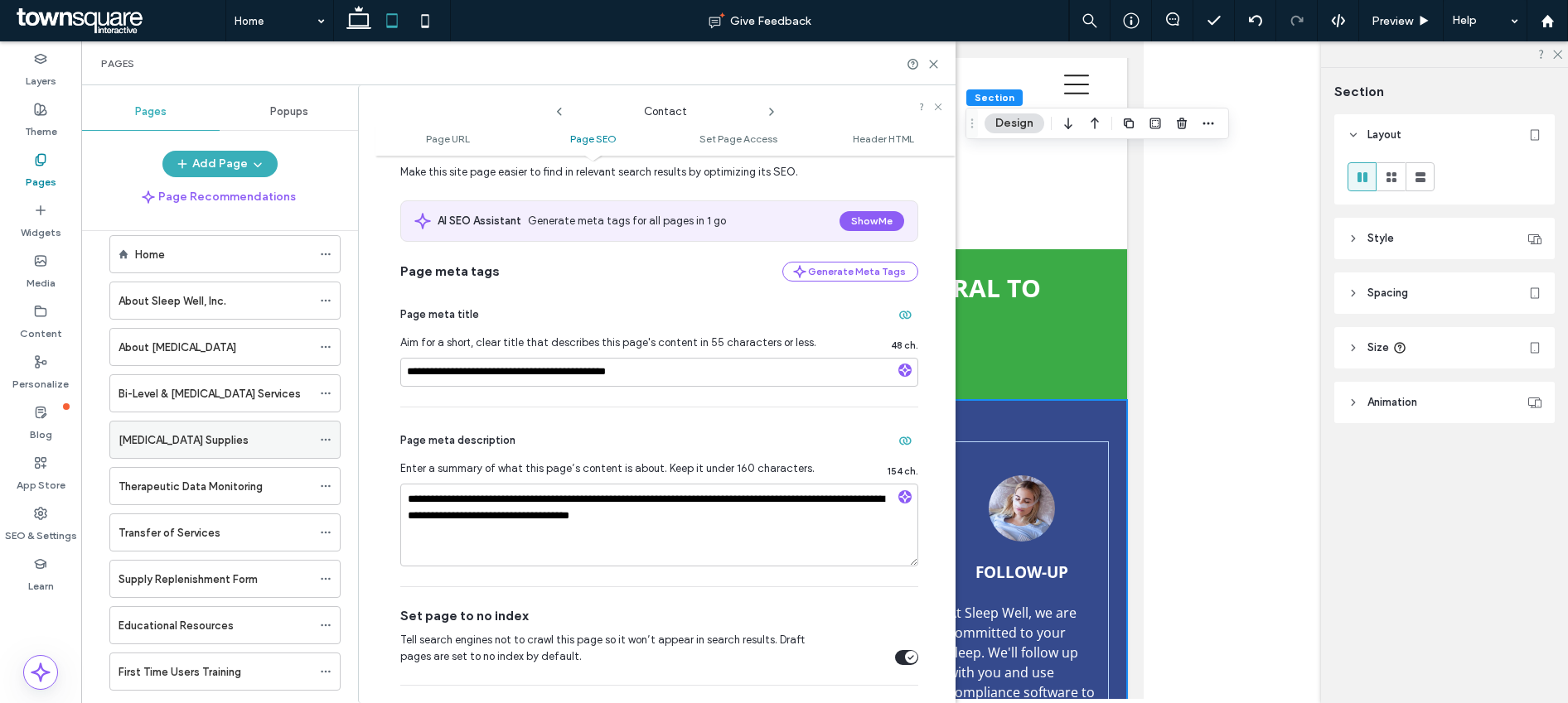
click at [324, 439] on icon at bounding box center [326, 439] width 12 height 12
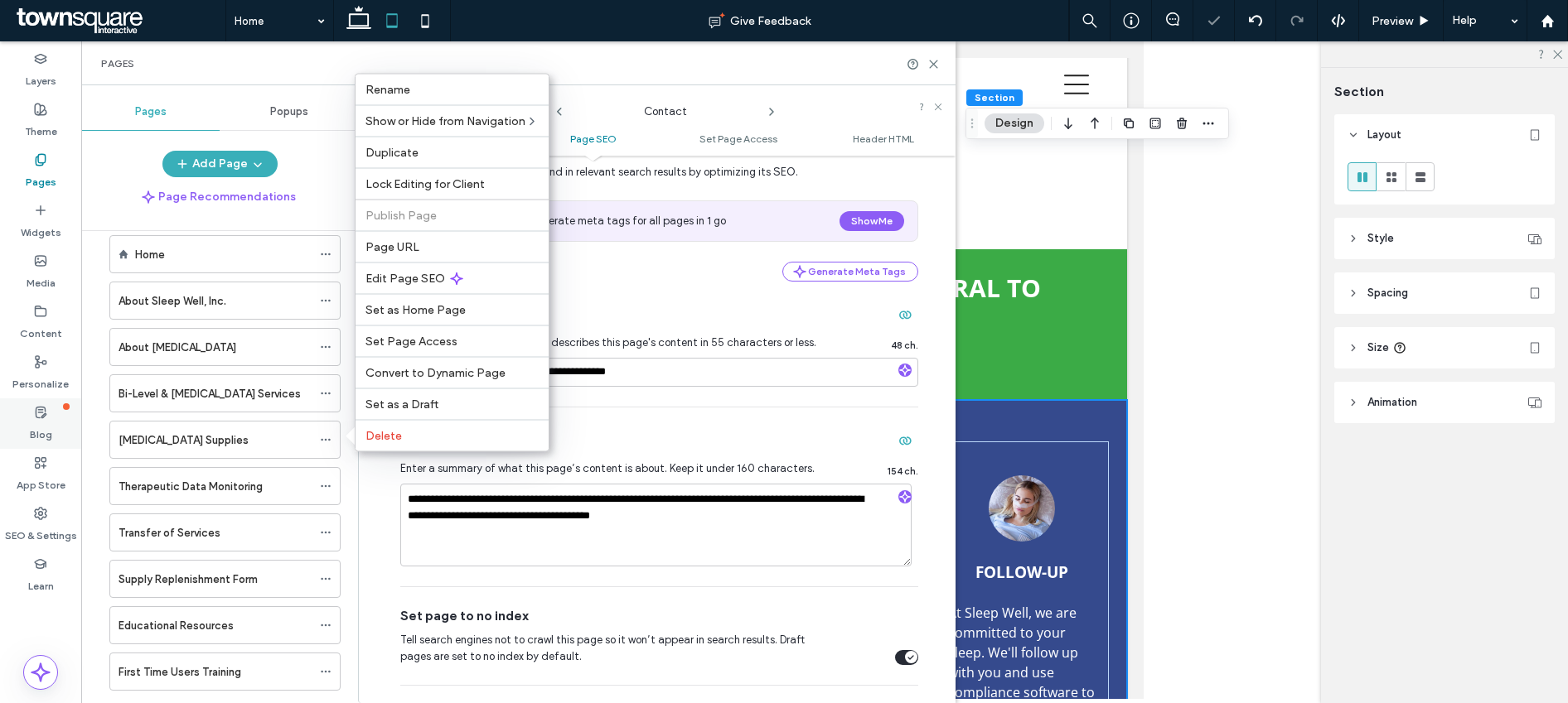
click at [405, 282] on span "Edit Page SEO" at bounding box center [405, 278] width 80 height 14
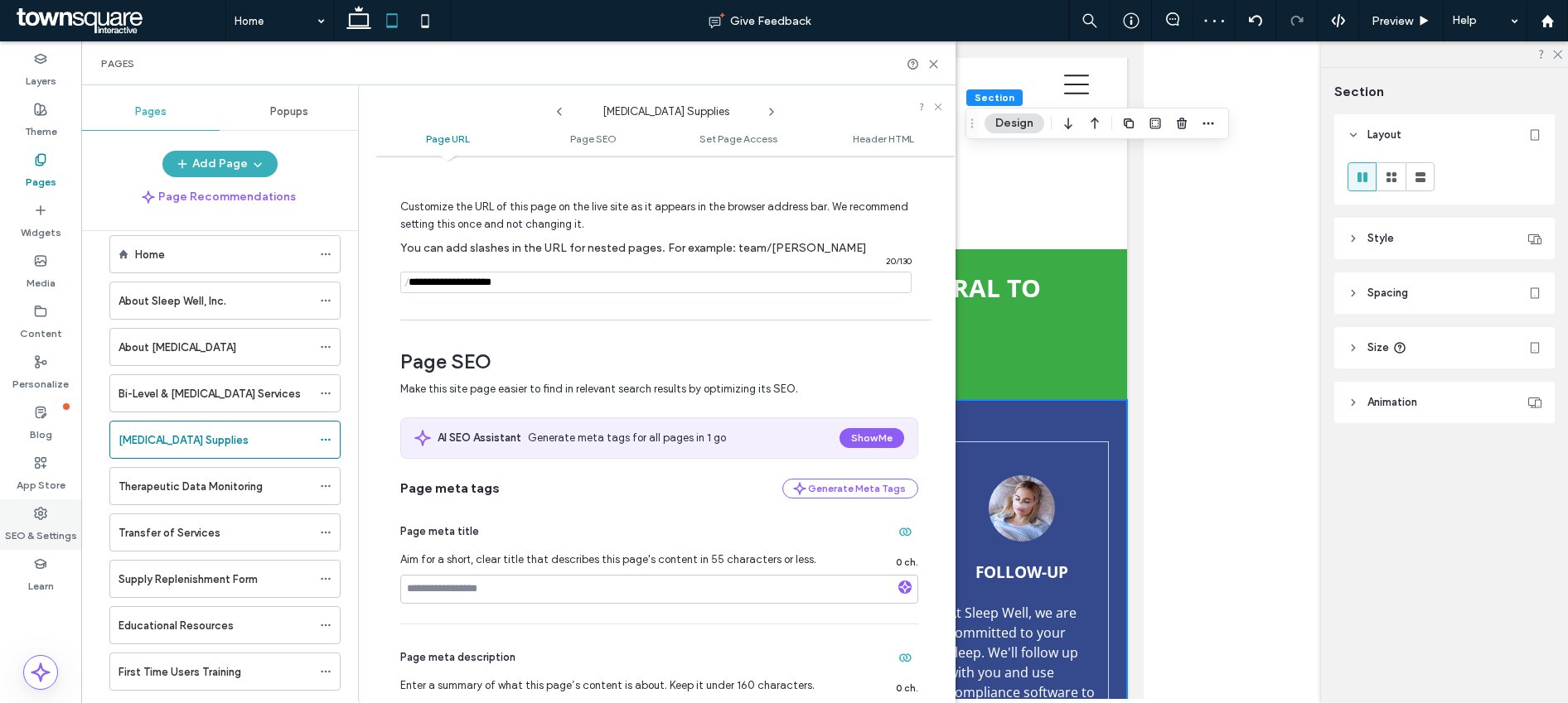
scroll to position [126, 0]
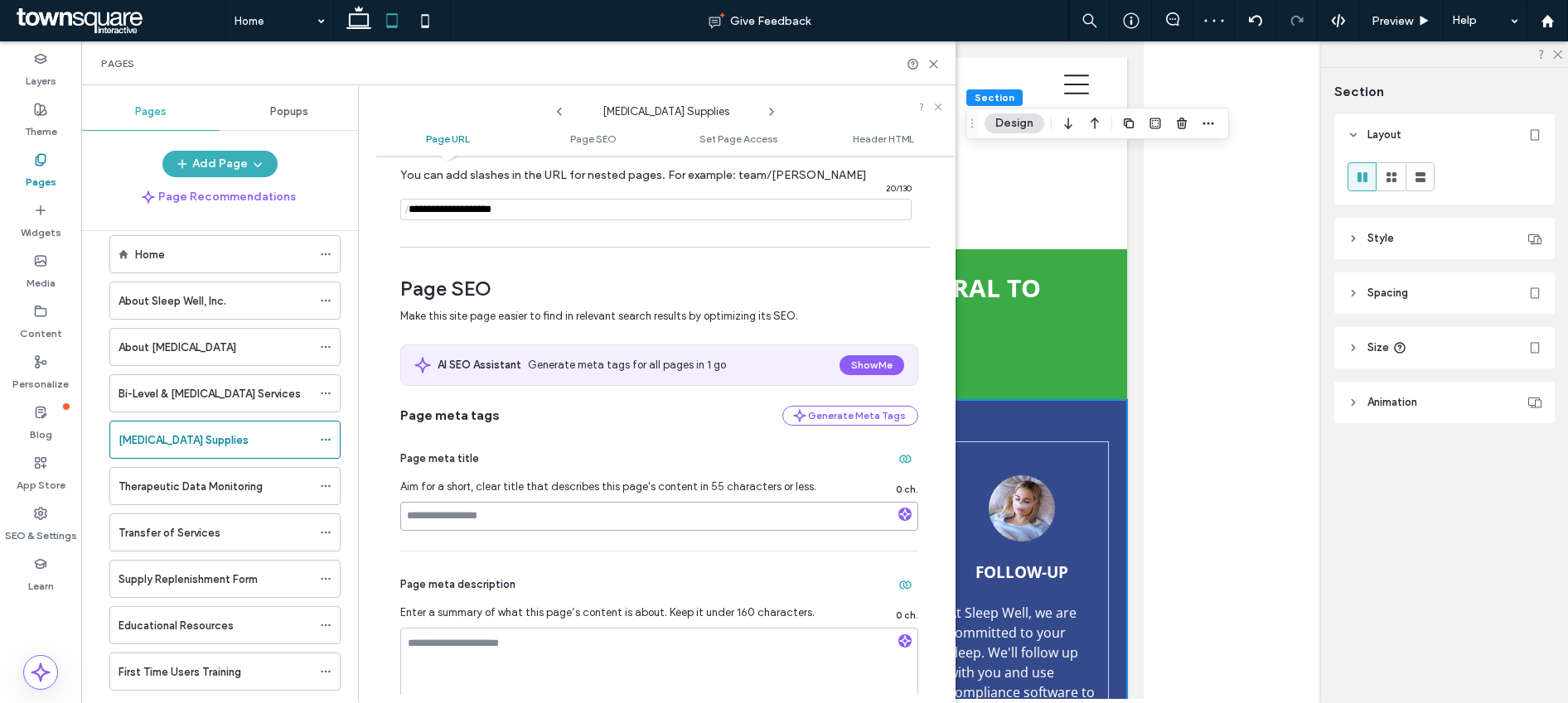
click at [486, 515] on input at bounding box center [660, 516] width 518 height 29
paste input "**********"
type input "**********"
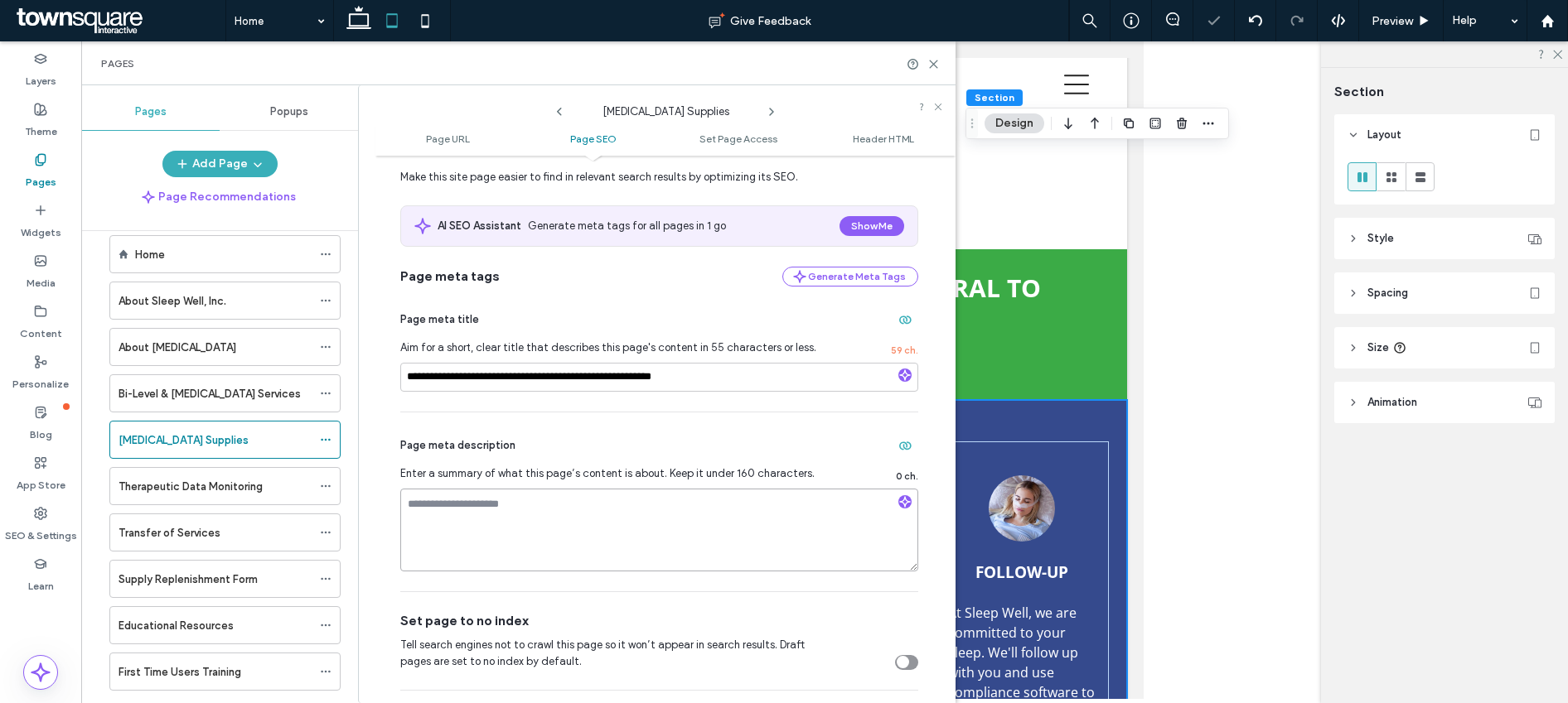
click at [480, 517] on textarea at bounding box center [660, 530] width 518 height 83
paste textarea "**********"
type textarea "**********"
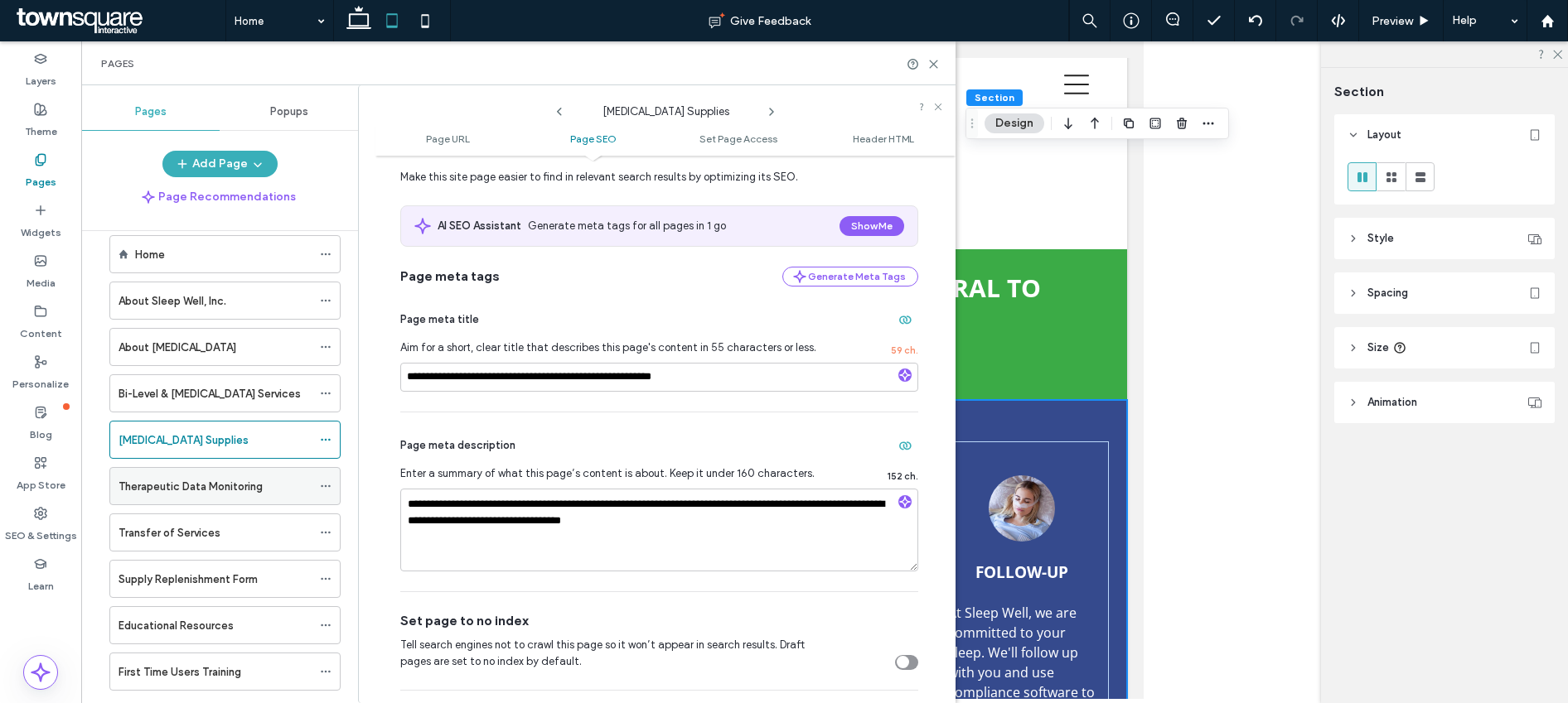
click at [330, 484] on icon at bounding box center [326, 486] width 12 height 12
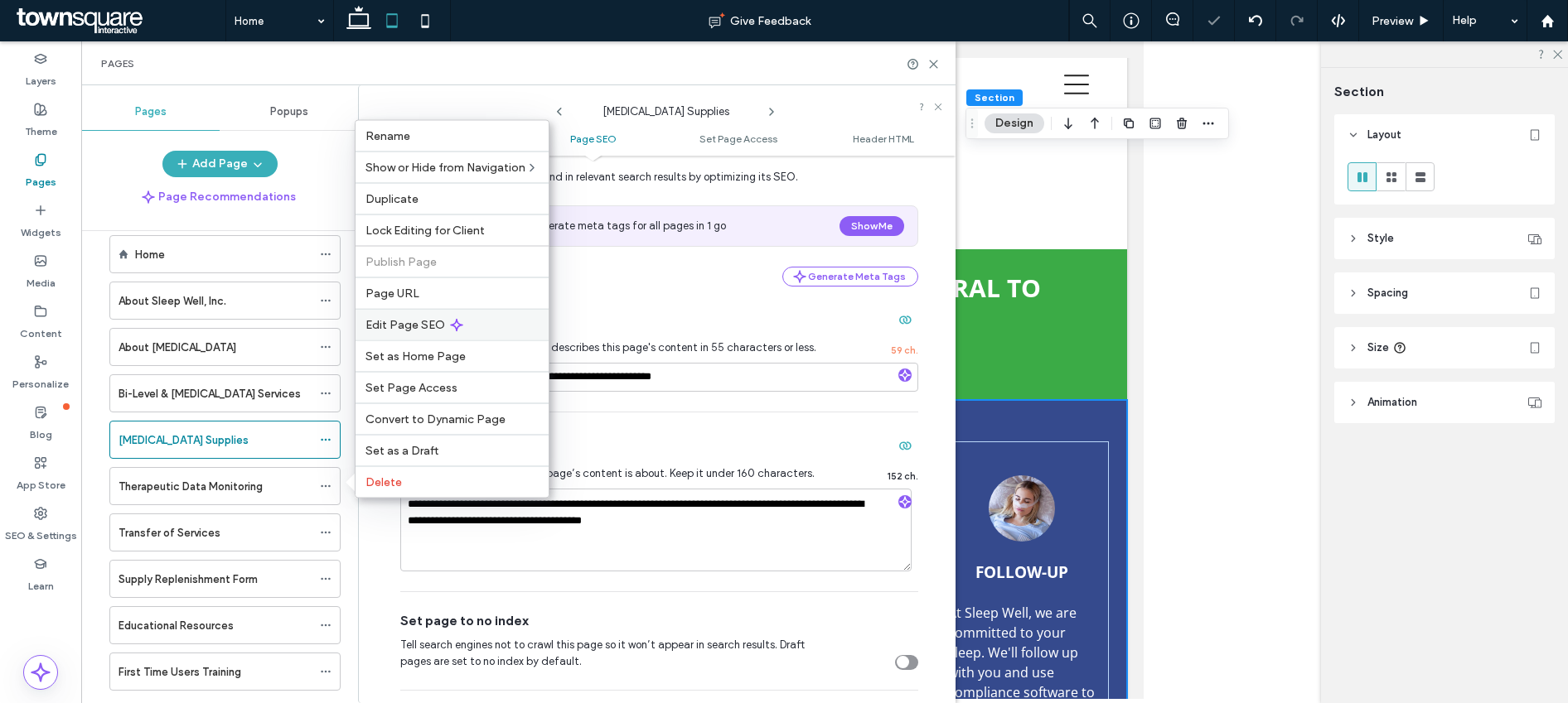
click at [490, 331] on div "Edit Page SEO" at bounding box center [452, 325] width 193 height 31
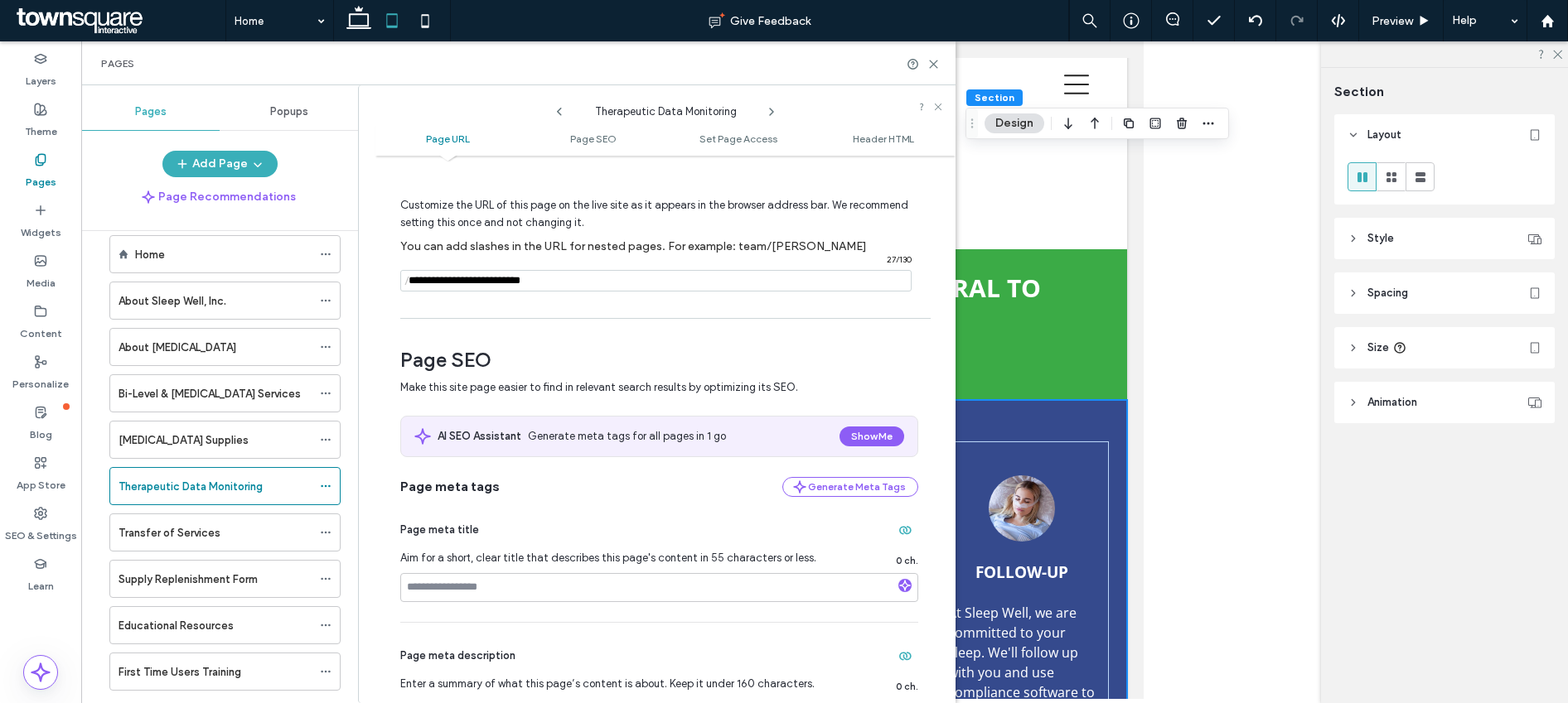
scroll to position [133, 0]
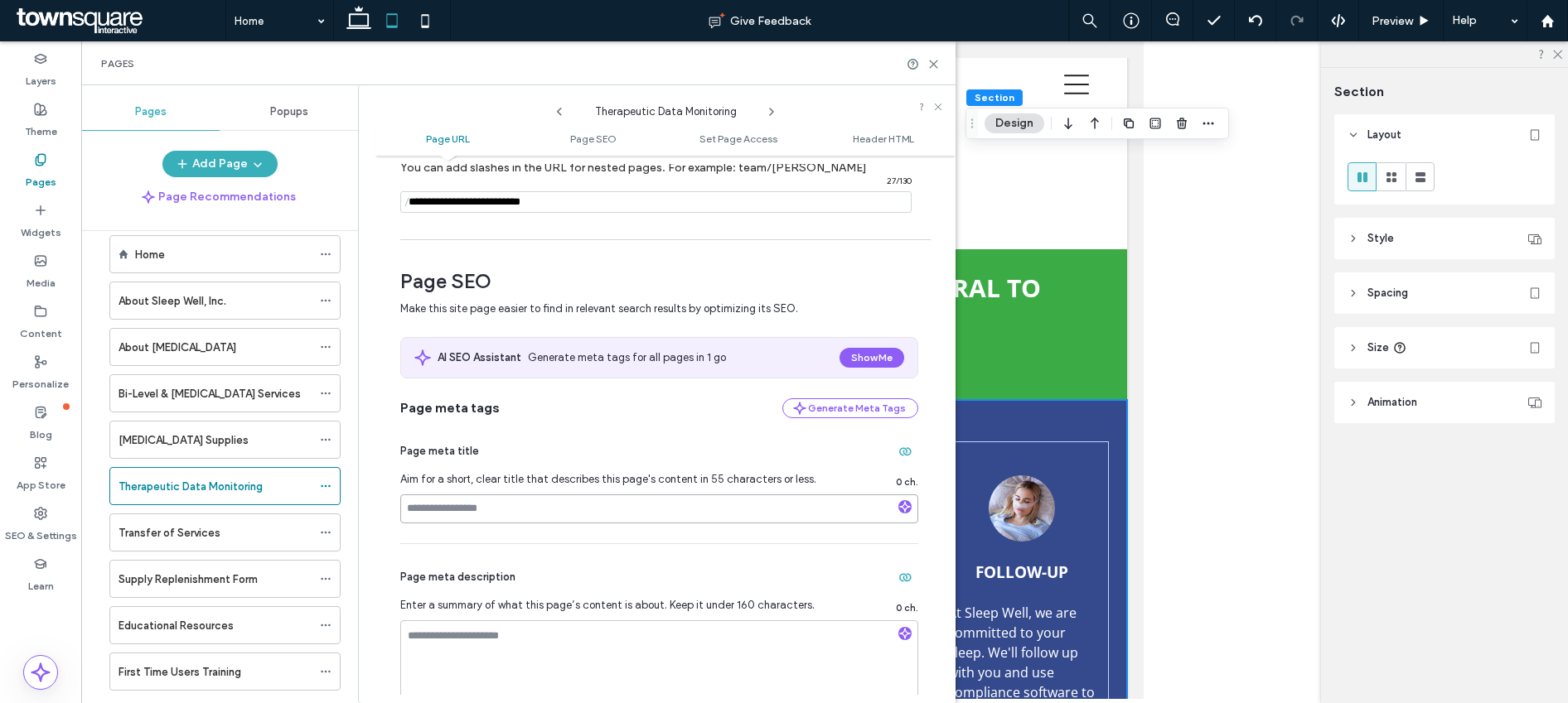
click at [454, 507] on input at bounding box center [660, 509] width 518 height 29
paste input "**********"
type input "**********"
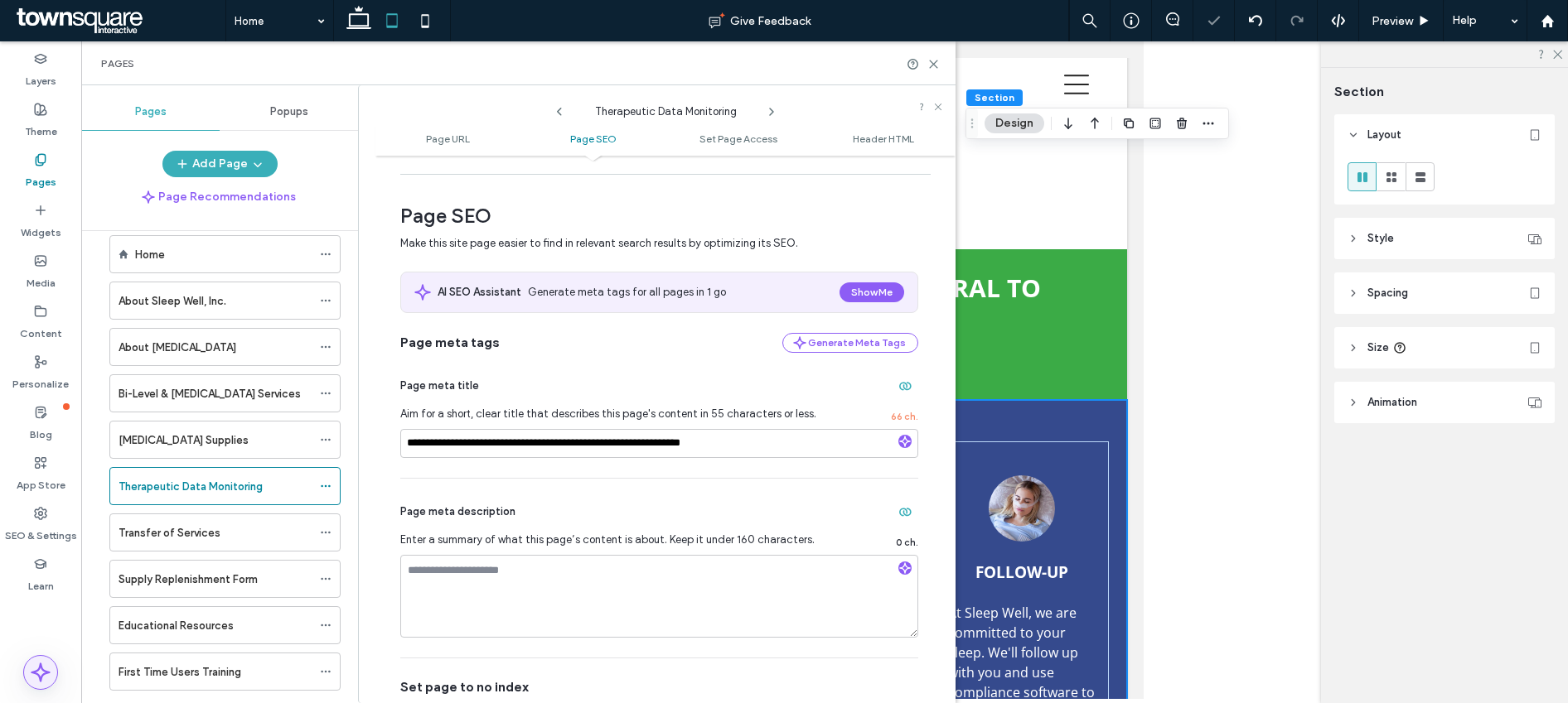
scroll to position [258, 0]
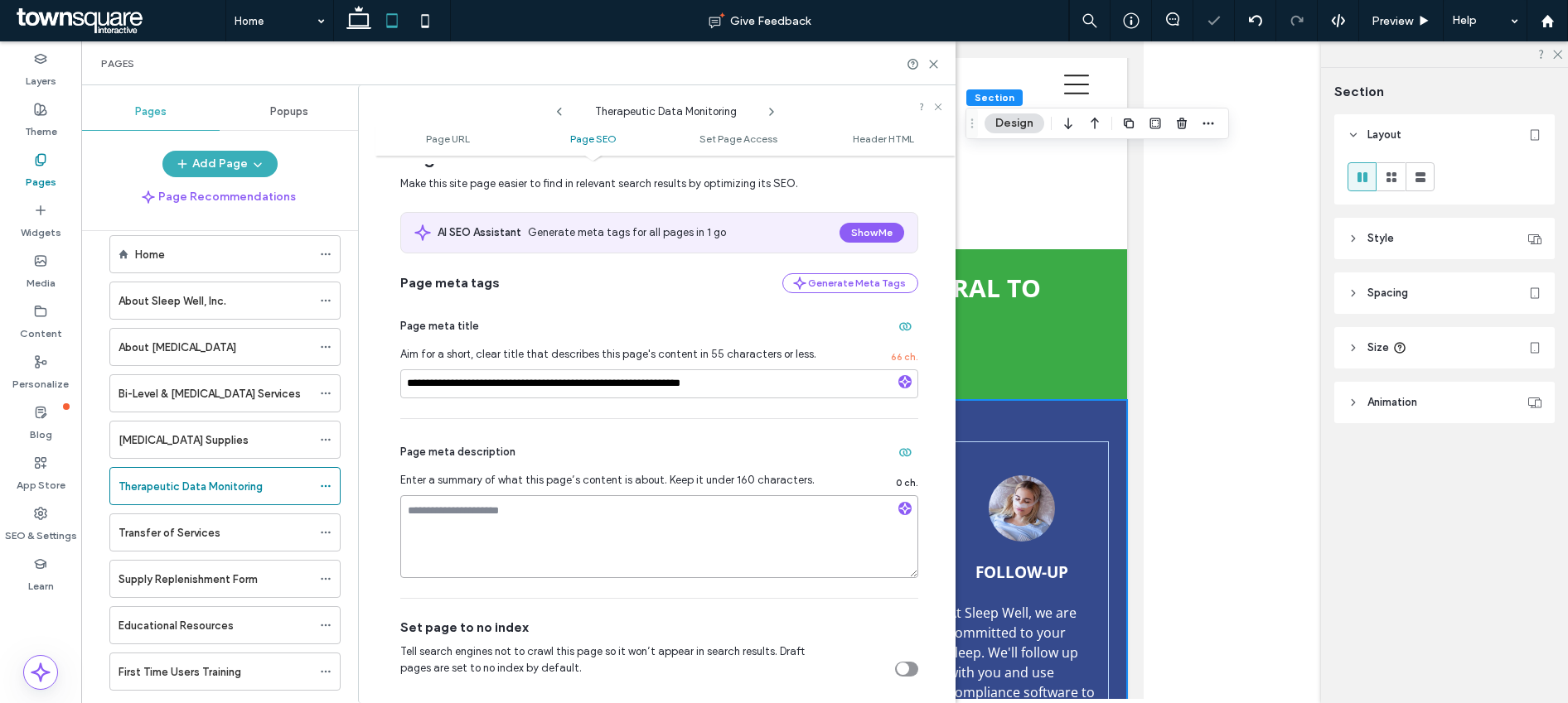
click at [475, 559] on textarea at bounding box center [660, 536] width 518 height 83
paste textarea "**********"
type textarea "**********"
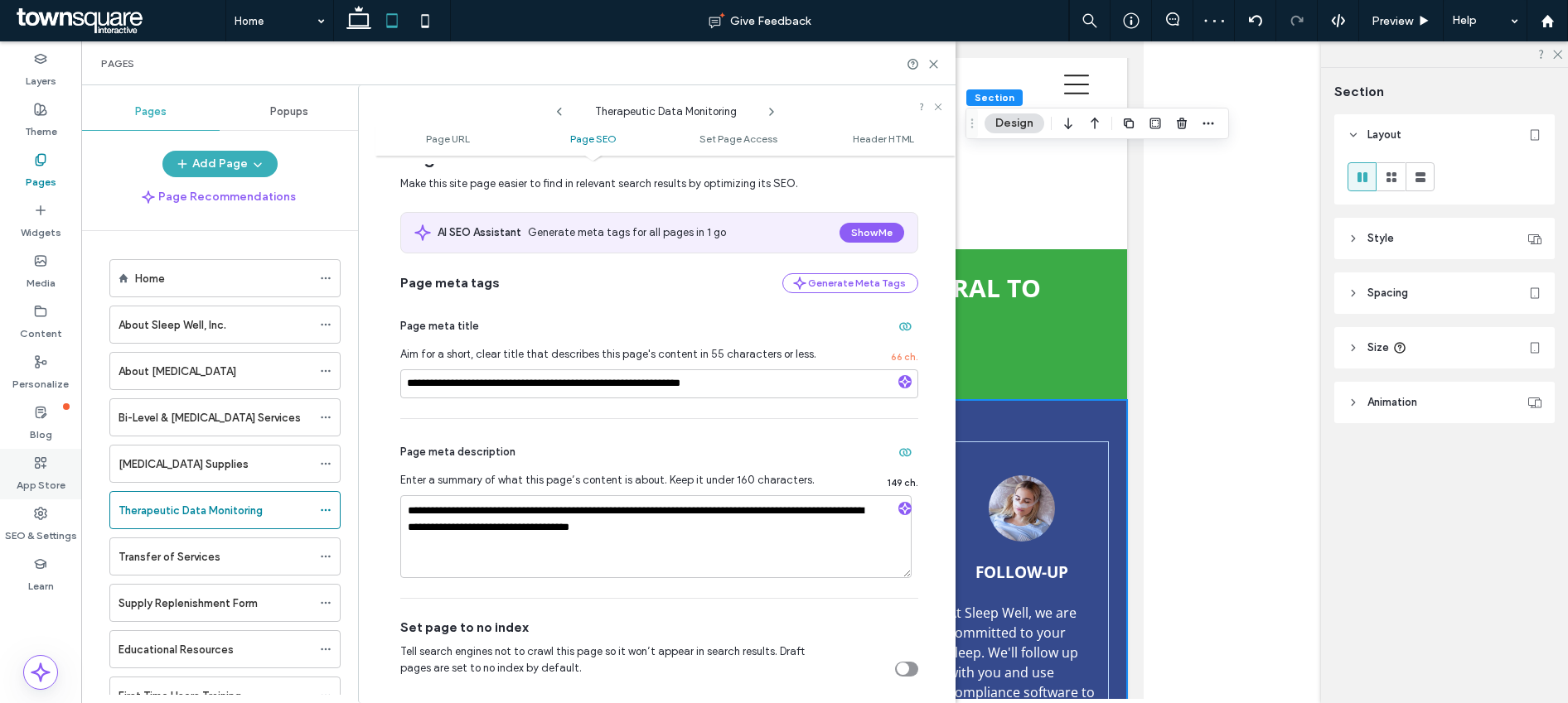
scroll to position [0, 0]
click at [326, 323] on icon at bounding box center [326, 325] width 12 height 12
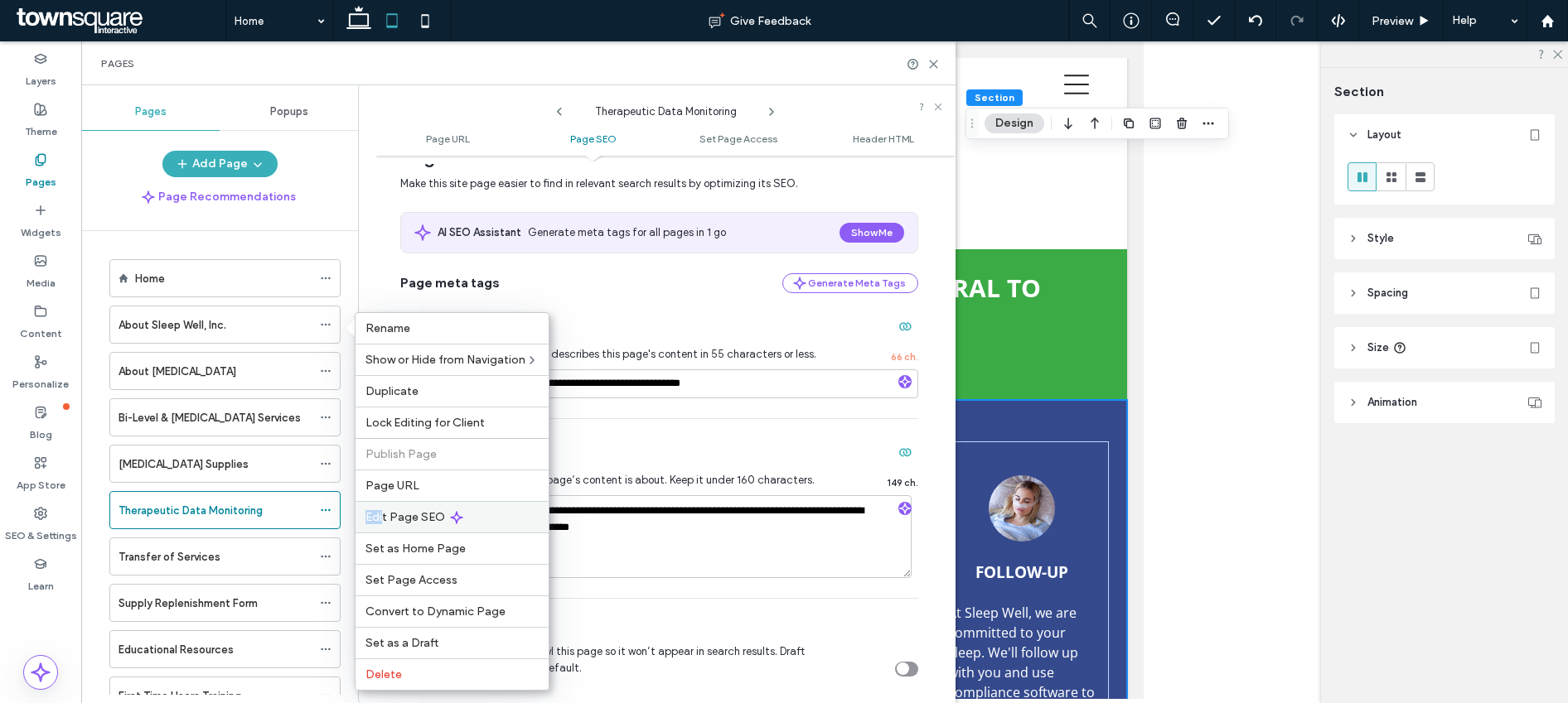
click at [382, 511] on span "Edit Page SEO" at bounding box center [405, 517] width 80 height 14
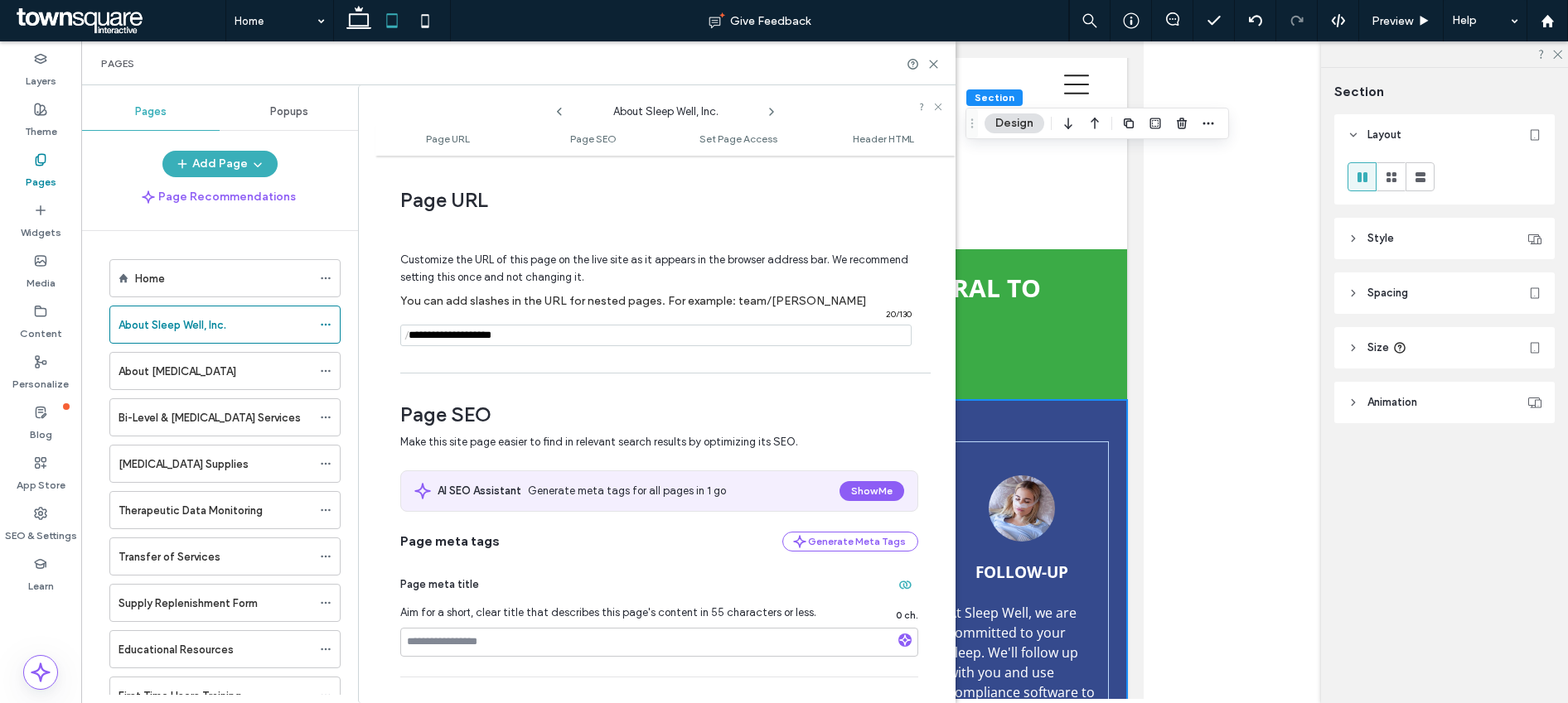
click at [505, 340] on input "notEmpty" at bounding box center [656, 335] width 511 height 21
click at [326, 368] on icon at bounding box center [326, 371] width 12 height 12
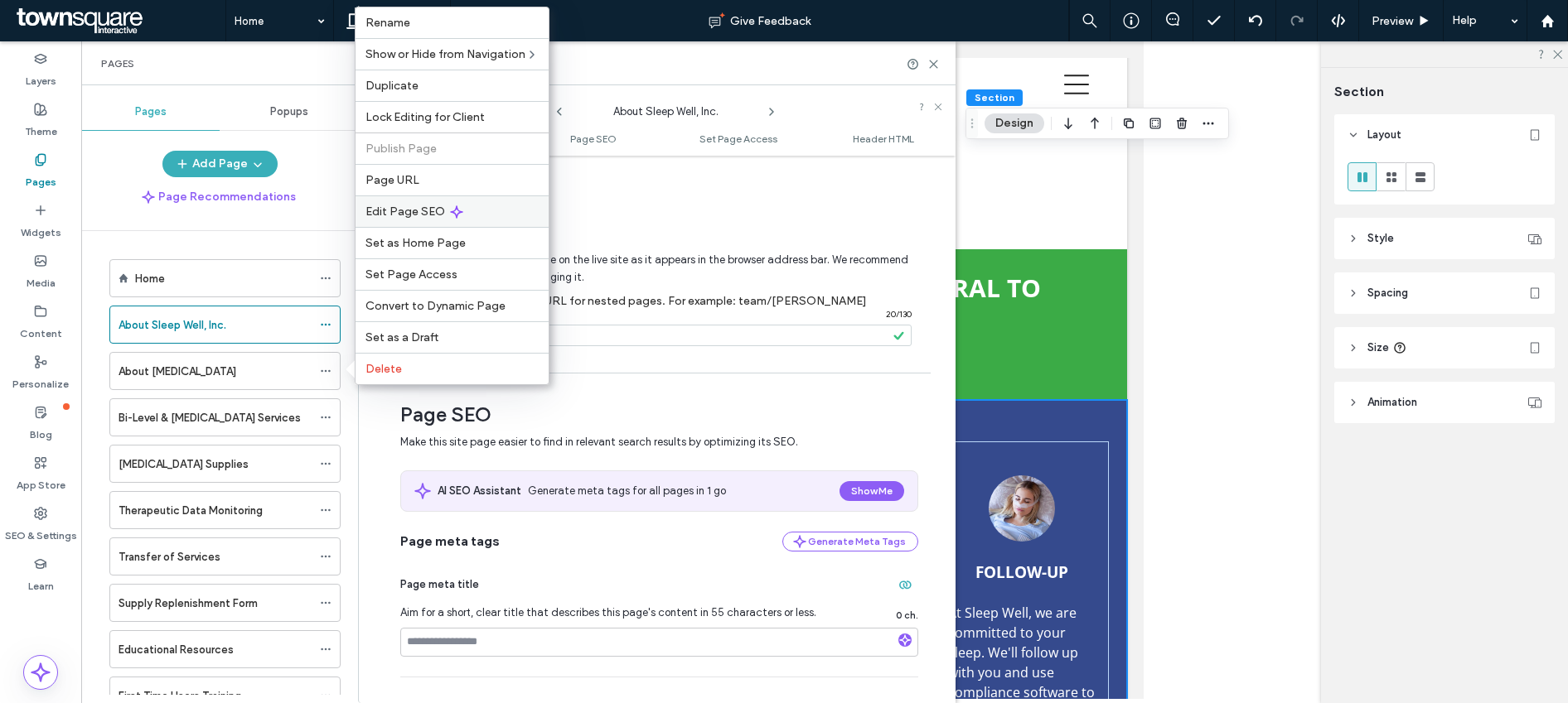
click at [453, 216] on icon at bounding box center [456, 212] width 13 height 13
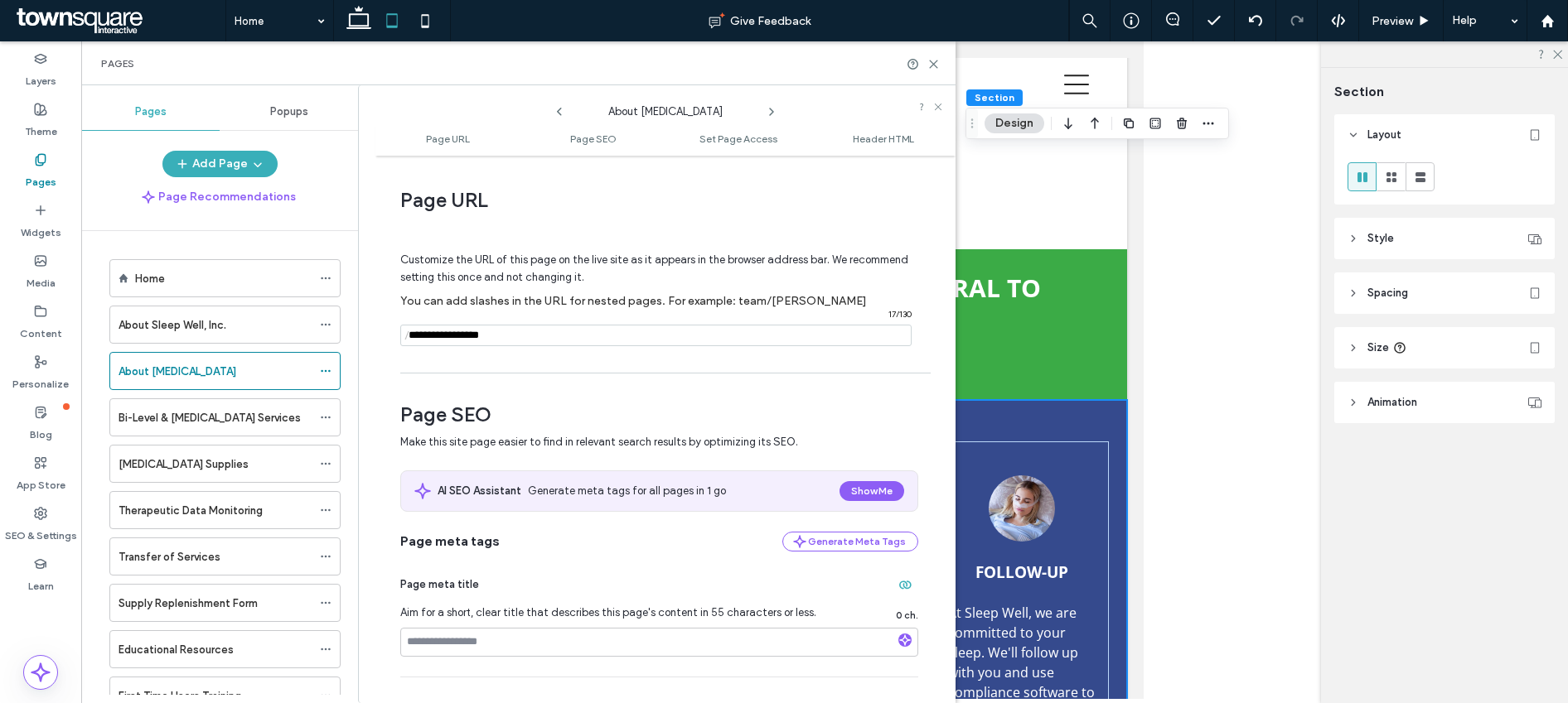
click at [459, 336] on input "notEmpty" at bounding box center [656, 335] width 511 height 21
click at [322, 421] on icon at bounding box center [326, 417] width 12 height 12
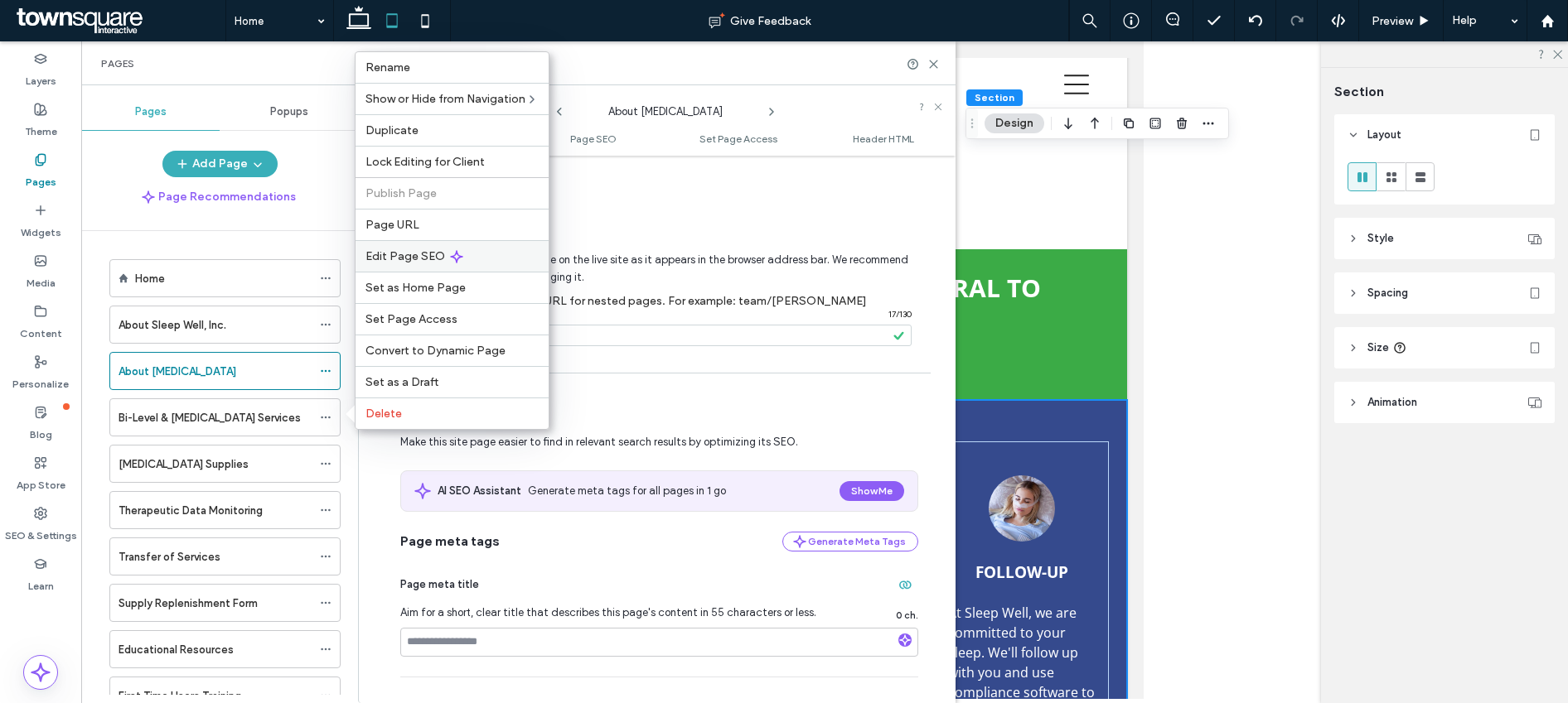
click at [420, 261] on span "Edit Page SEO" at bounding box center [405, 256] width 80 height 14
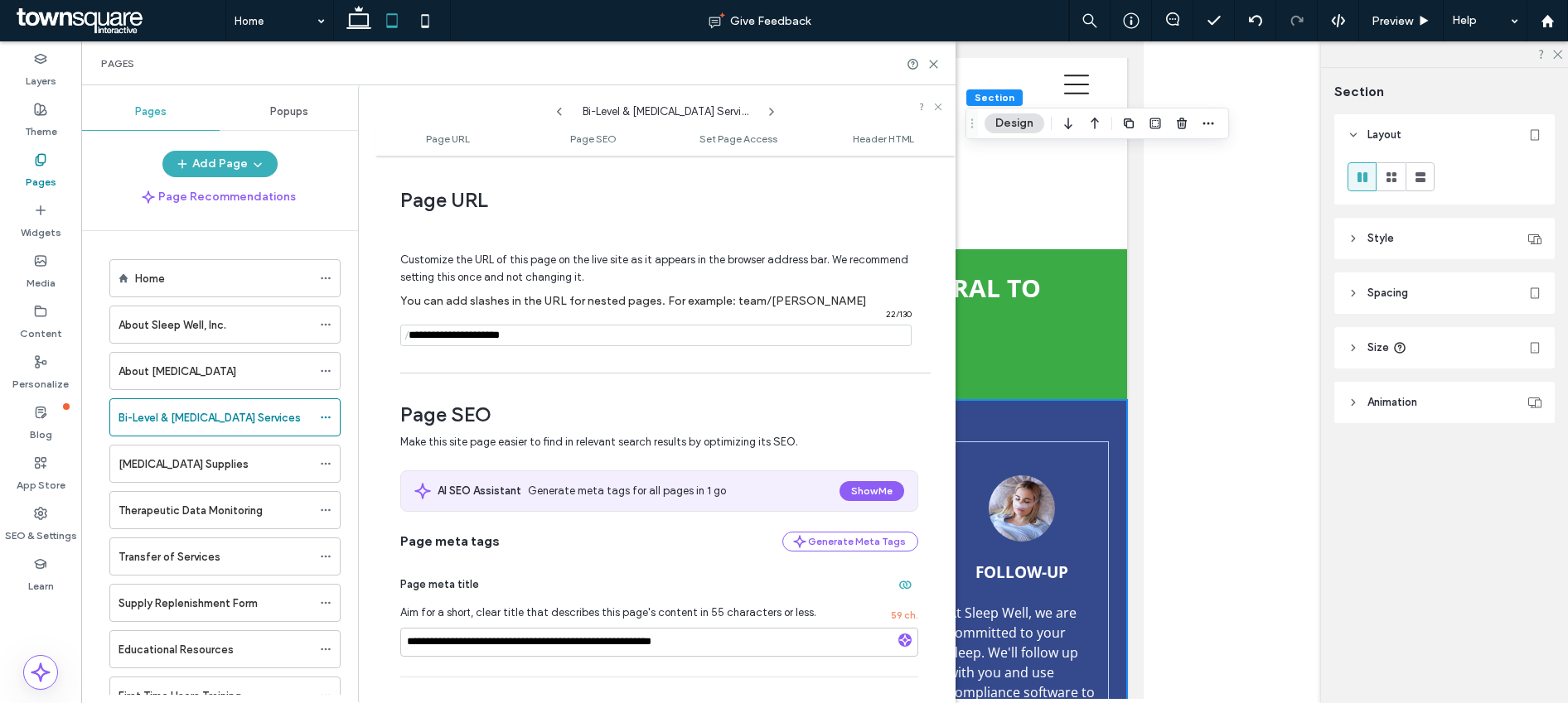
click at [425, 335] on input "notEmpty" at bounding box center [656, 335] width 511 height 21
click at [327, 463] on icon at bounding box center [326, 463] width 12 height 12
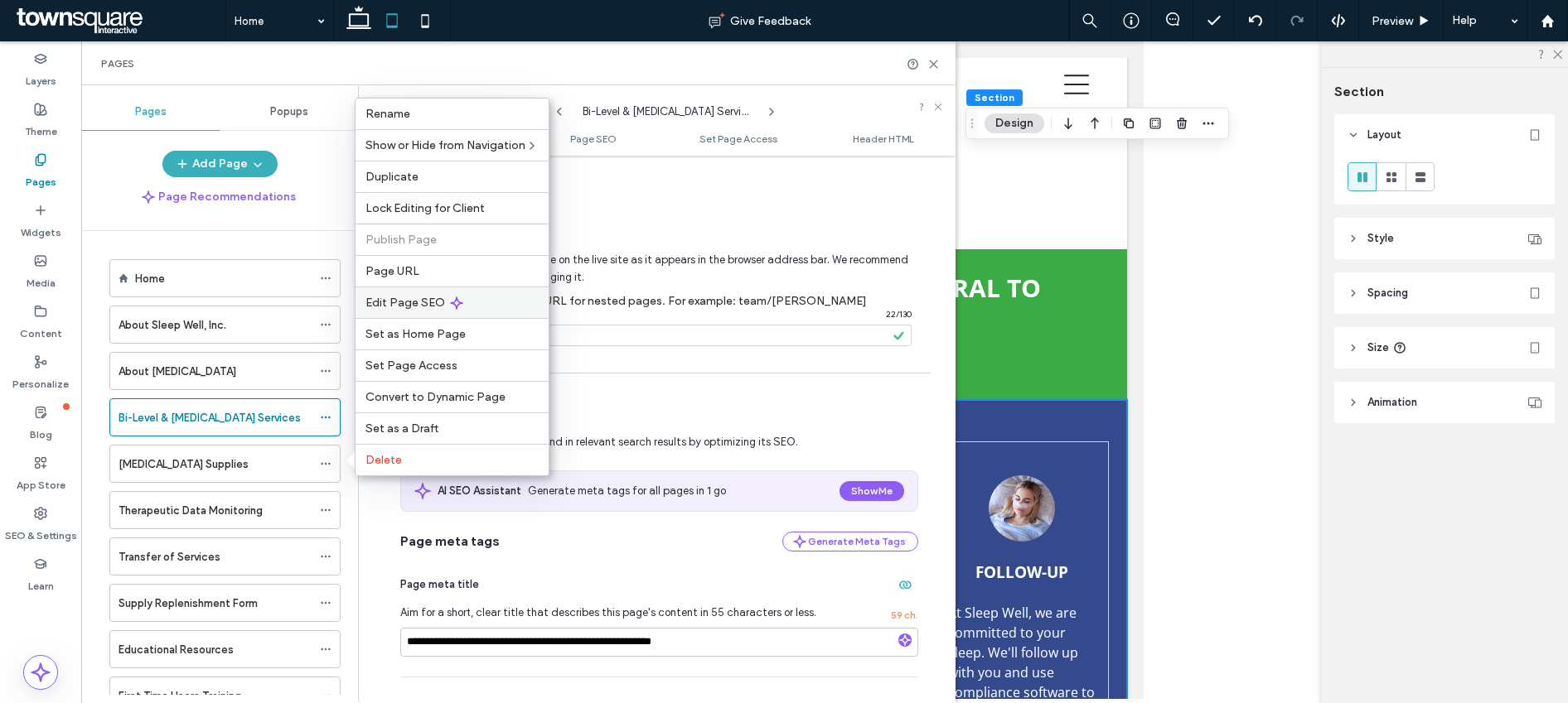
click at [405, 313] on div "Edit Page SEO" at bounding box center [452, 302] width 193 height 31
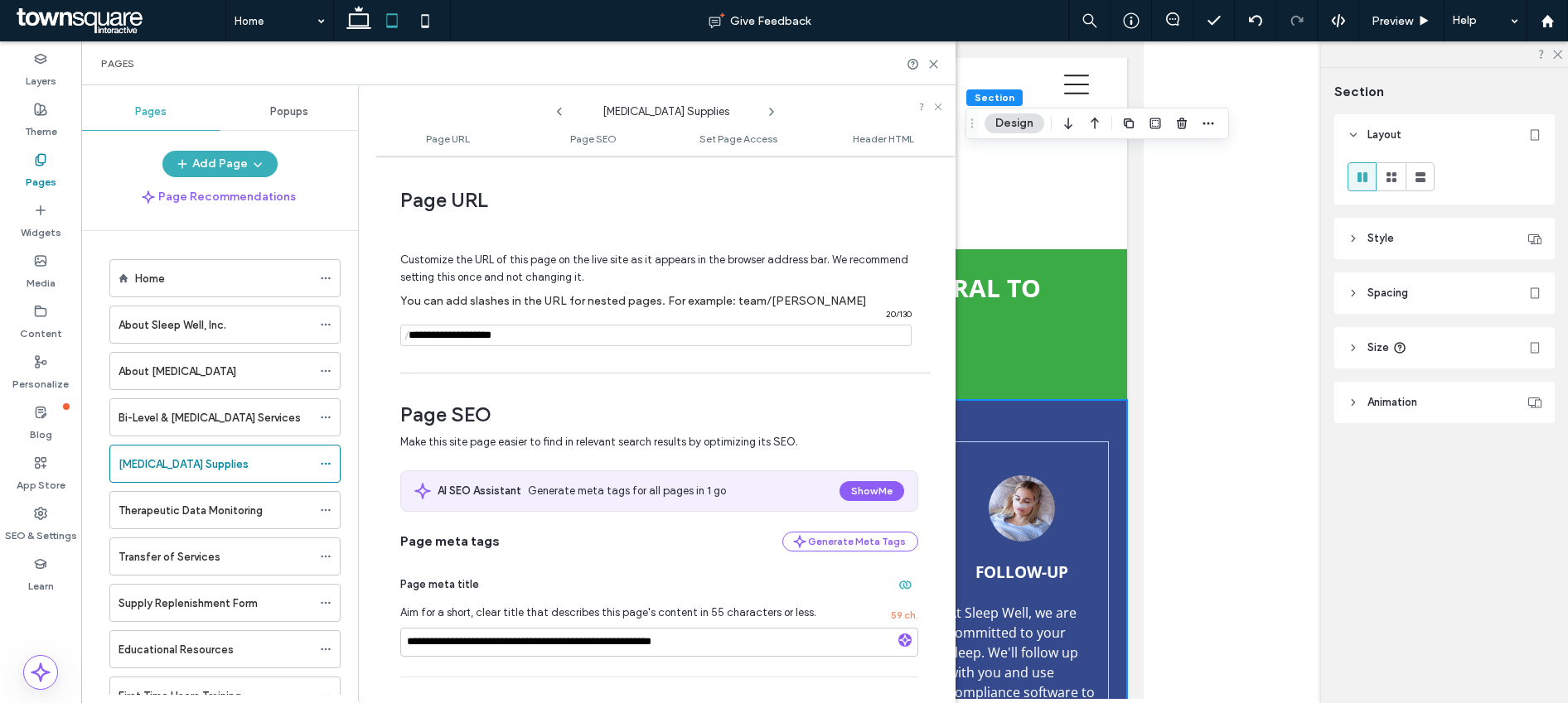
click at [447, 339] on input "notEmpty" at bounding box center [656, 335] width 511 height 21
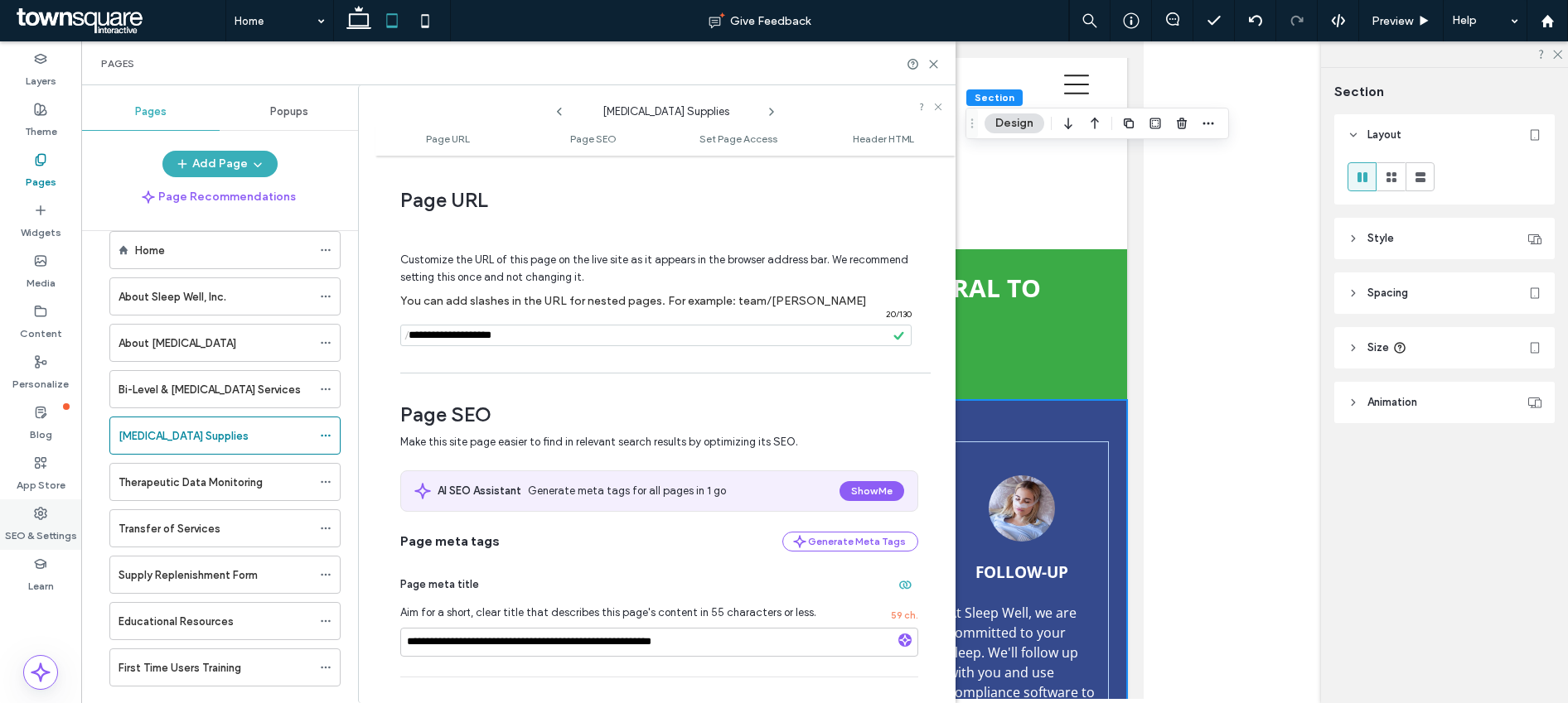
scroll to position [30, 0]
click at [330, 477] on icon at bounding box center [326, 480] width 12 height 12
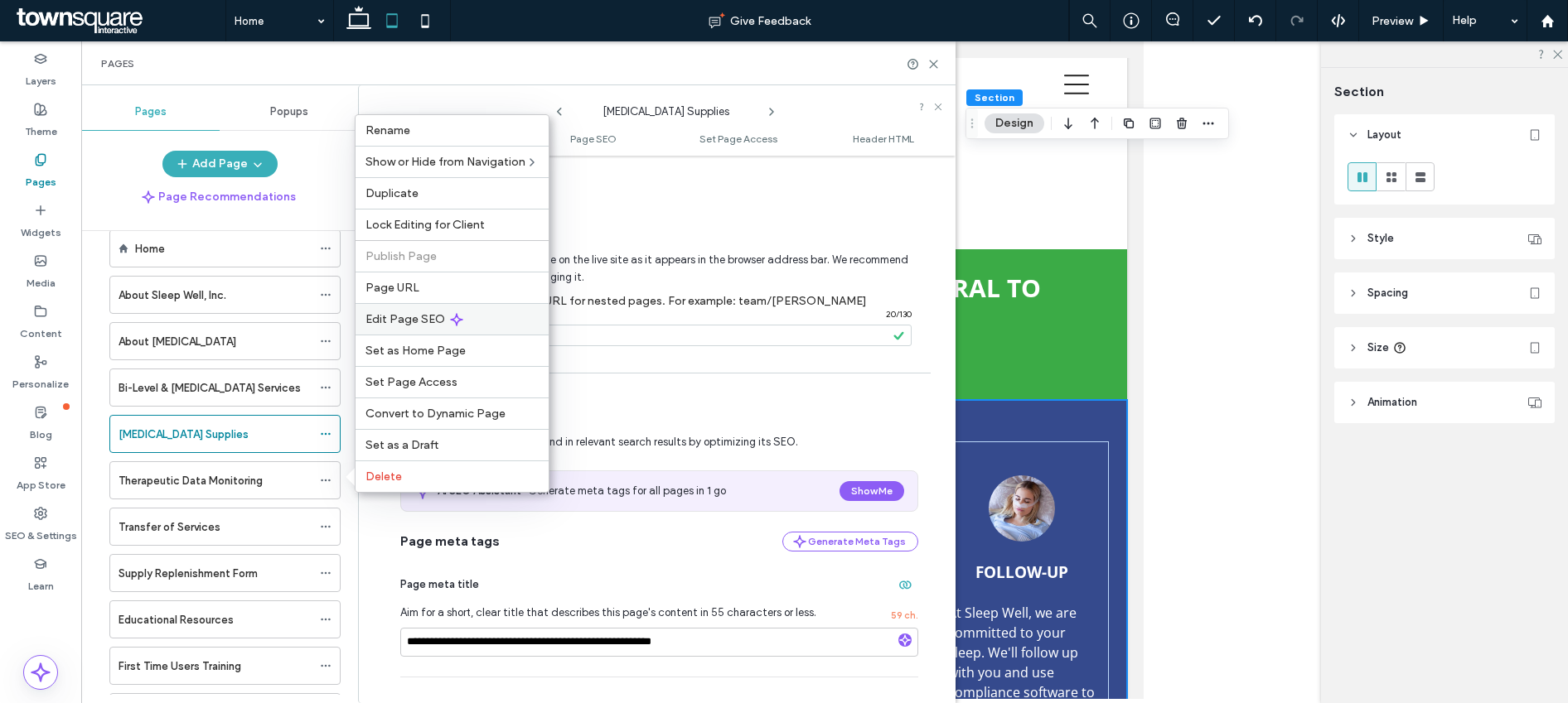
click at [417, 329] on div "Edit Page SEO" at bounding box center [452, 319] width 193 height 31
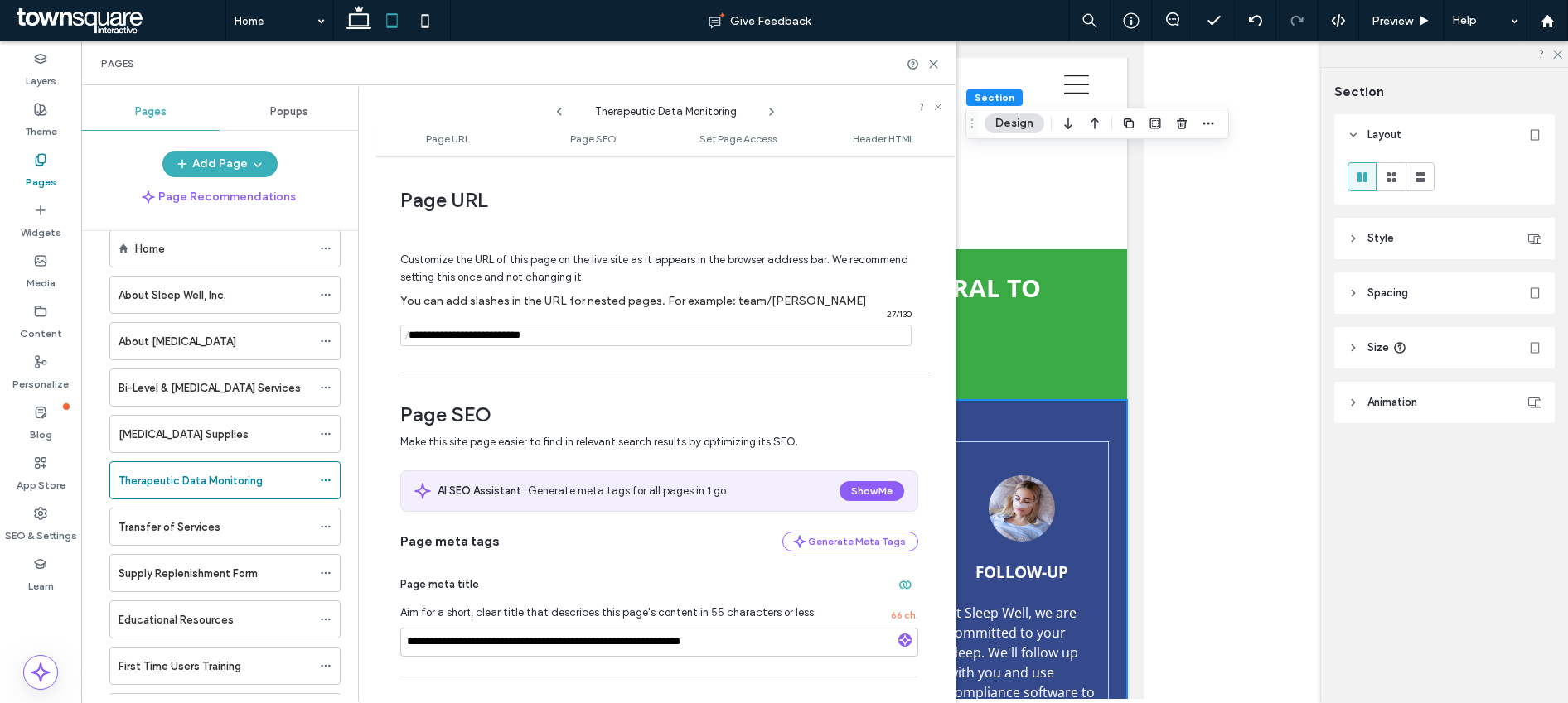
click at [436, 338] on input "notEmpty" at bounding box center [656, 335] width 511 height 21
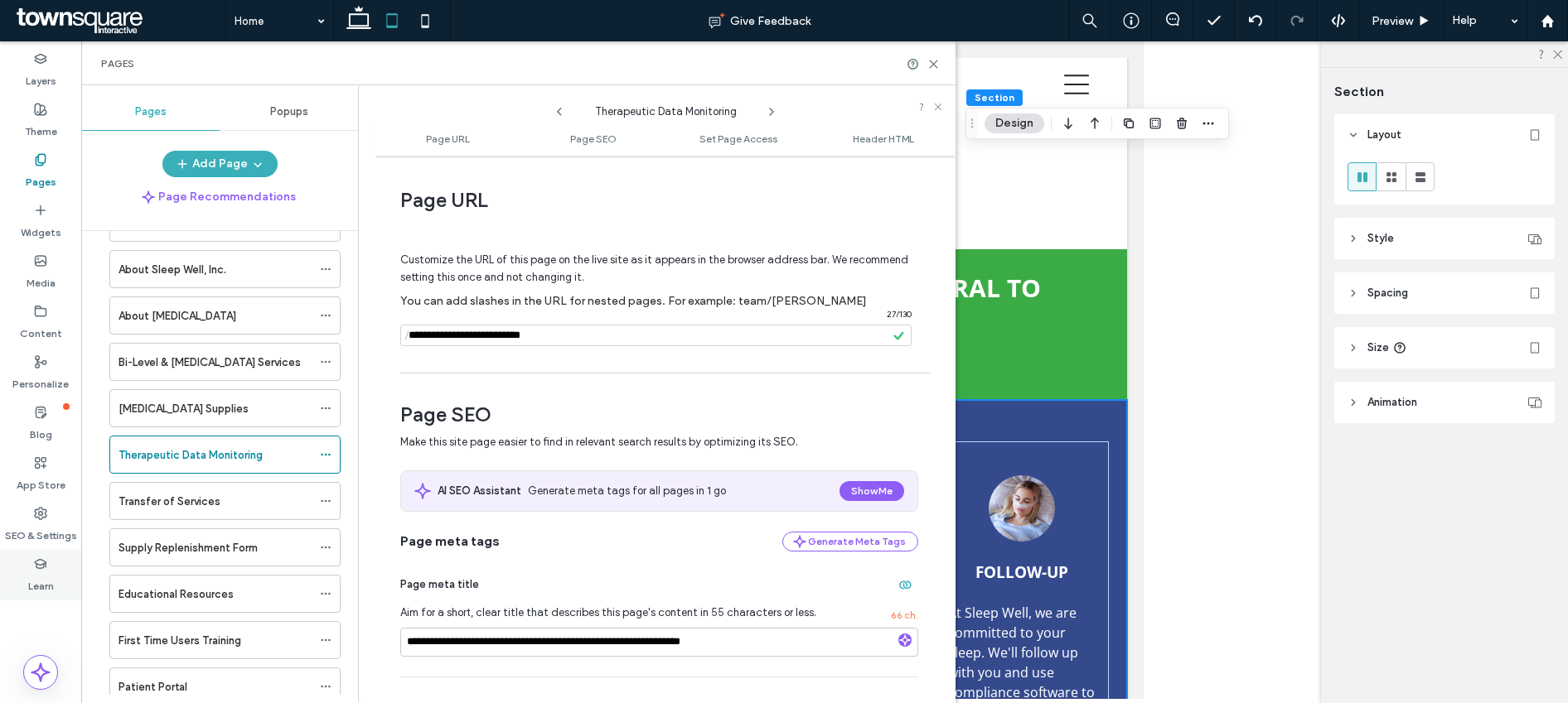
scroll to position [56, 0]
click at [327, 502] on icon at bounding box center [326, 500] width 12 height 12
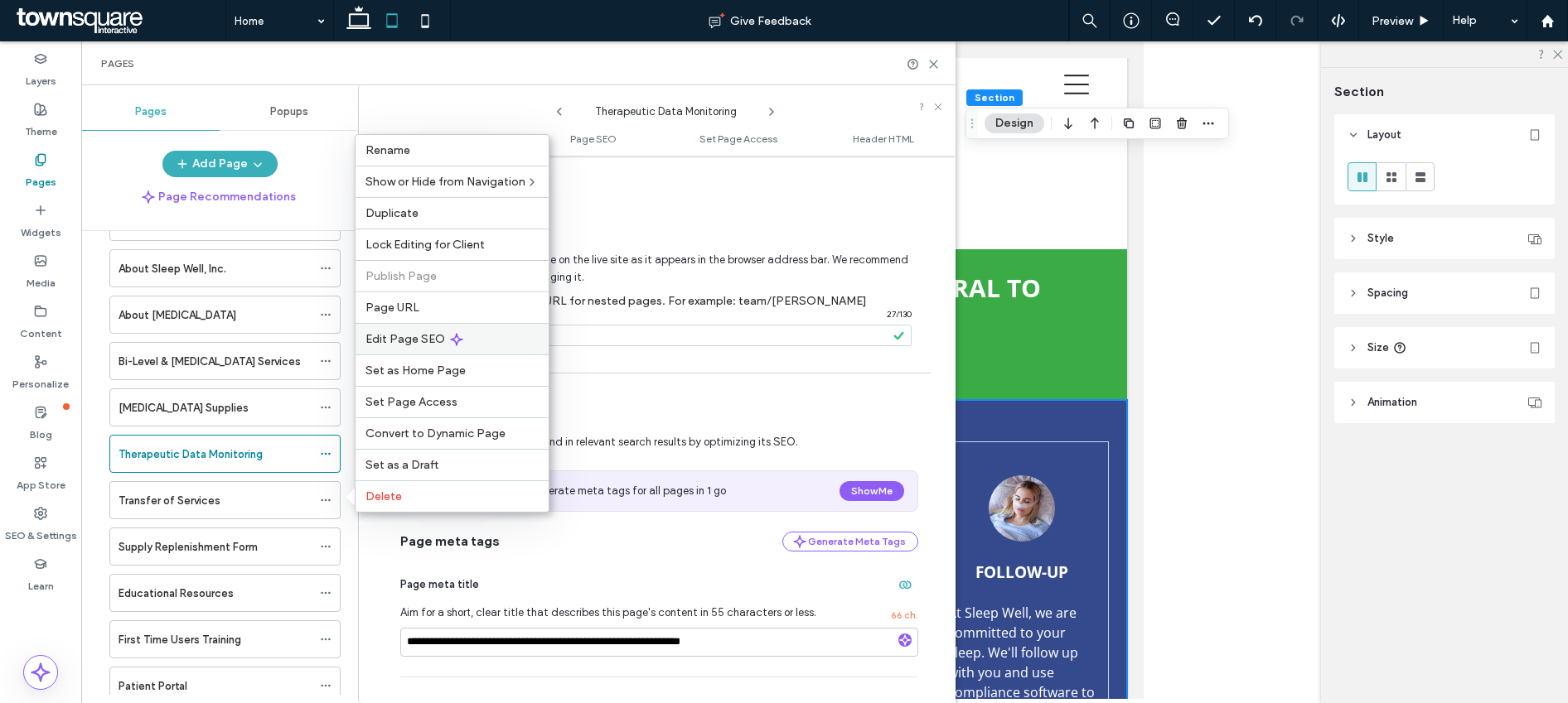
click at [404, 345] on span "Edit Page SEO" at bounding box center [405, 339] width 80 height 14
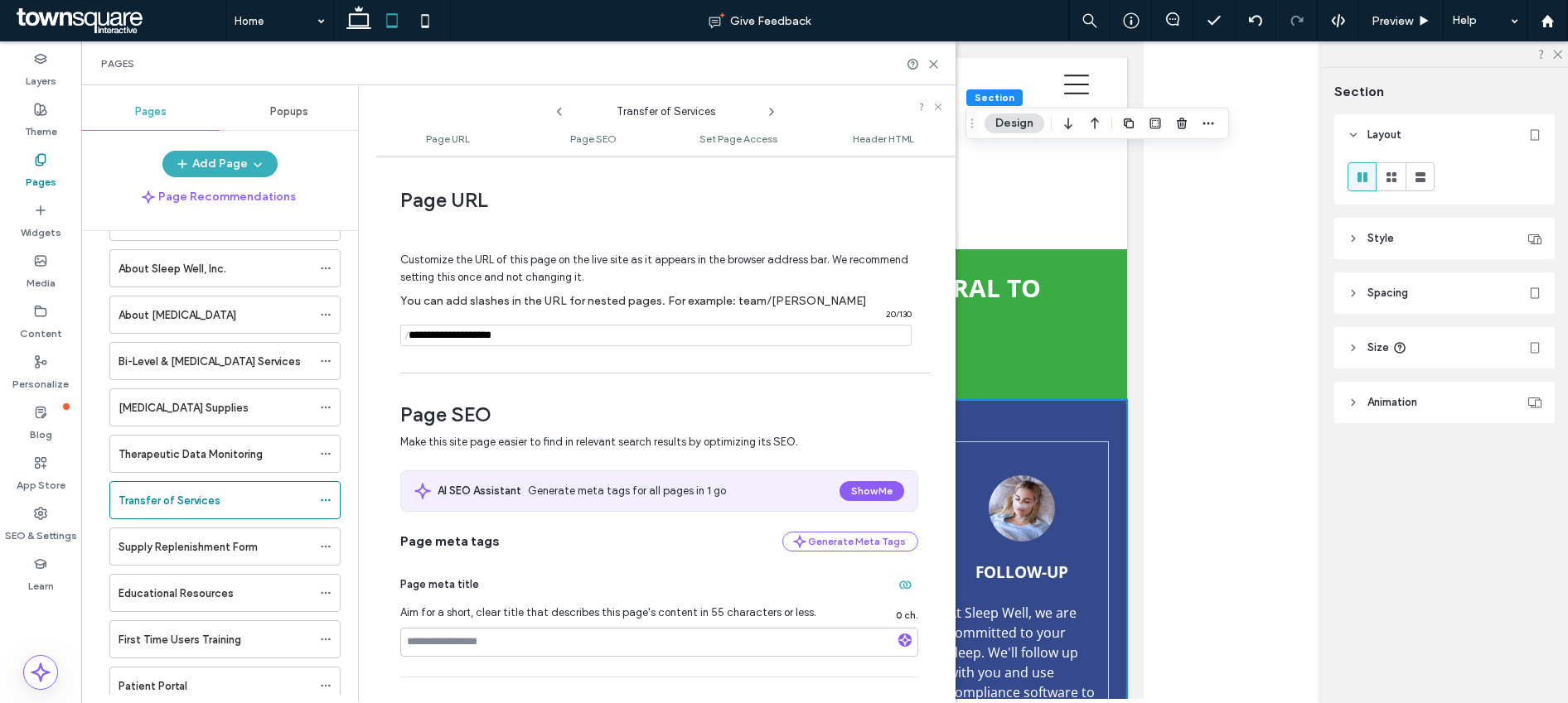
click at [449, 340] on input "notEmpty" at bounding box center [656, 335] width 511 height 21
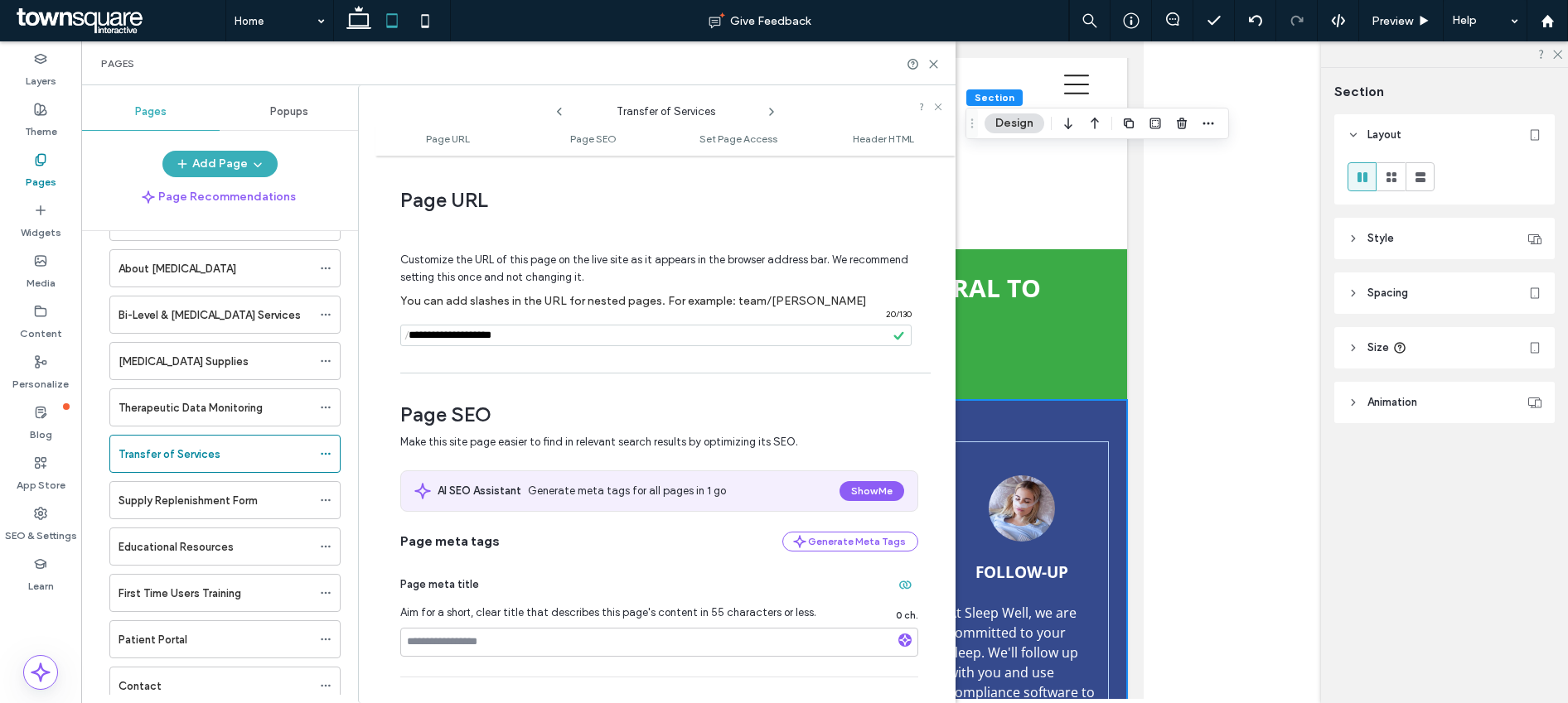
scroll to position [104, 0]
click at [327, 500] on icon at bounding box center [326, 500] width 12 height 12
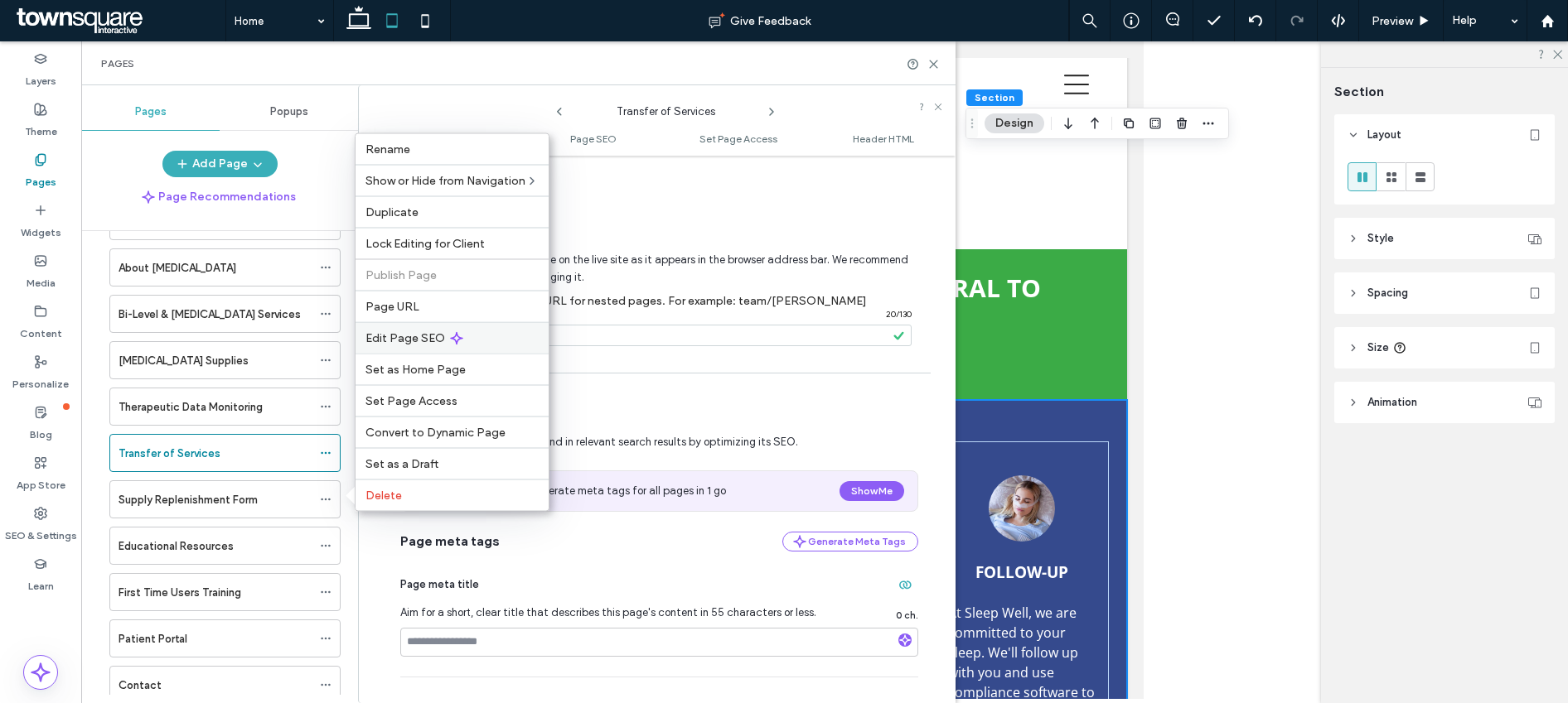
click at [415, 341] on span "Edit Page SEO" at bounding box center [405, 338] width 80 height 14
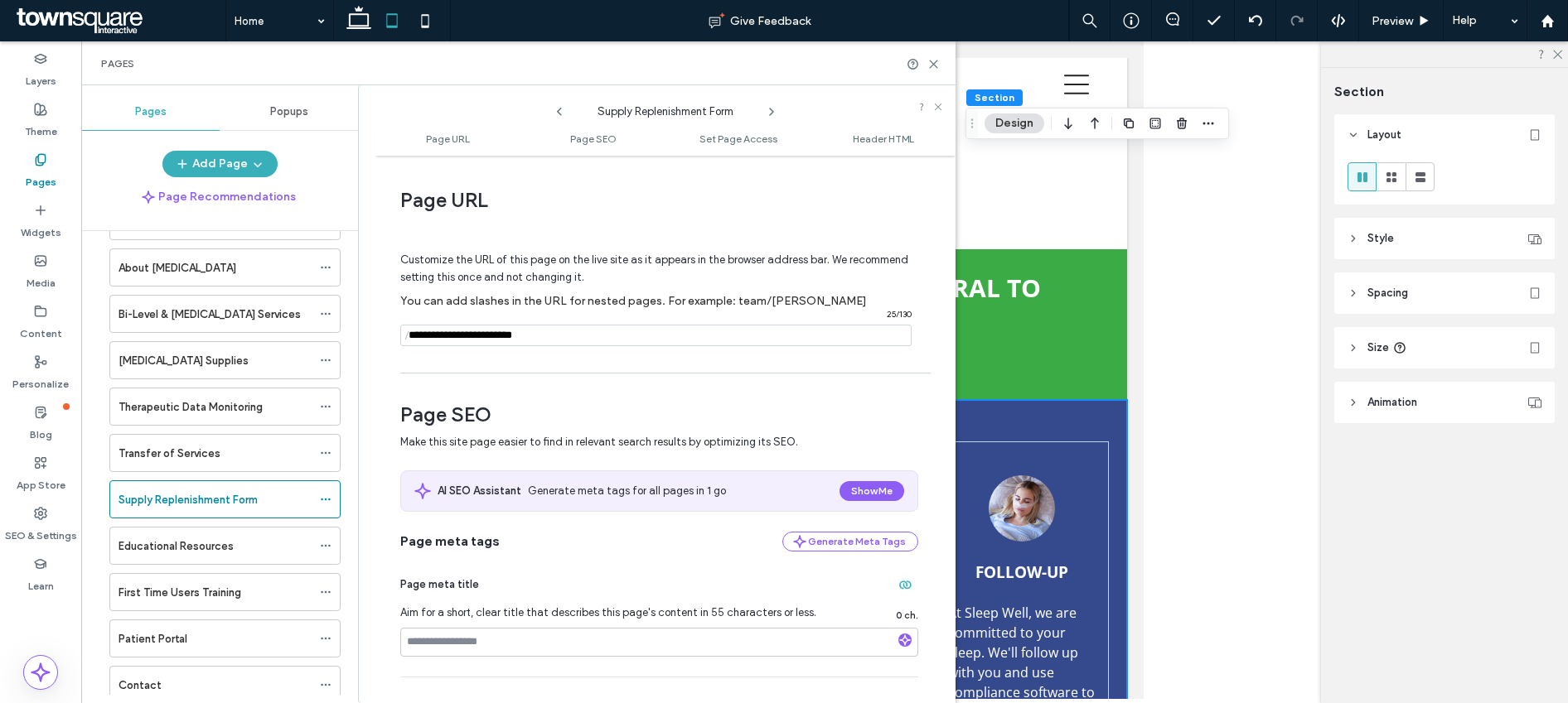
click at [445, 337] on input "notEmpty" at bounding box center [656, 335] width 511 height 21
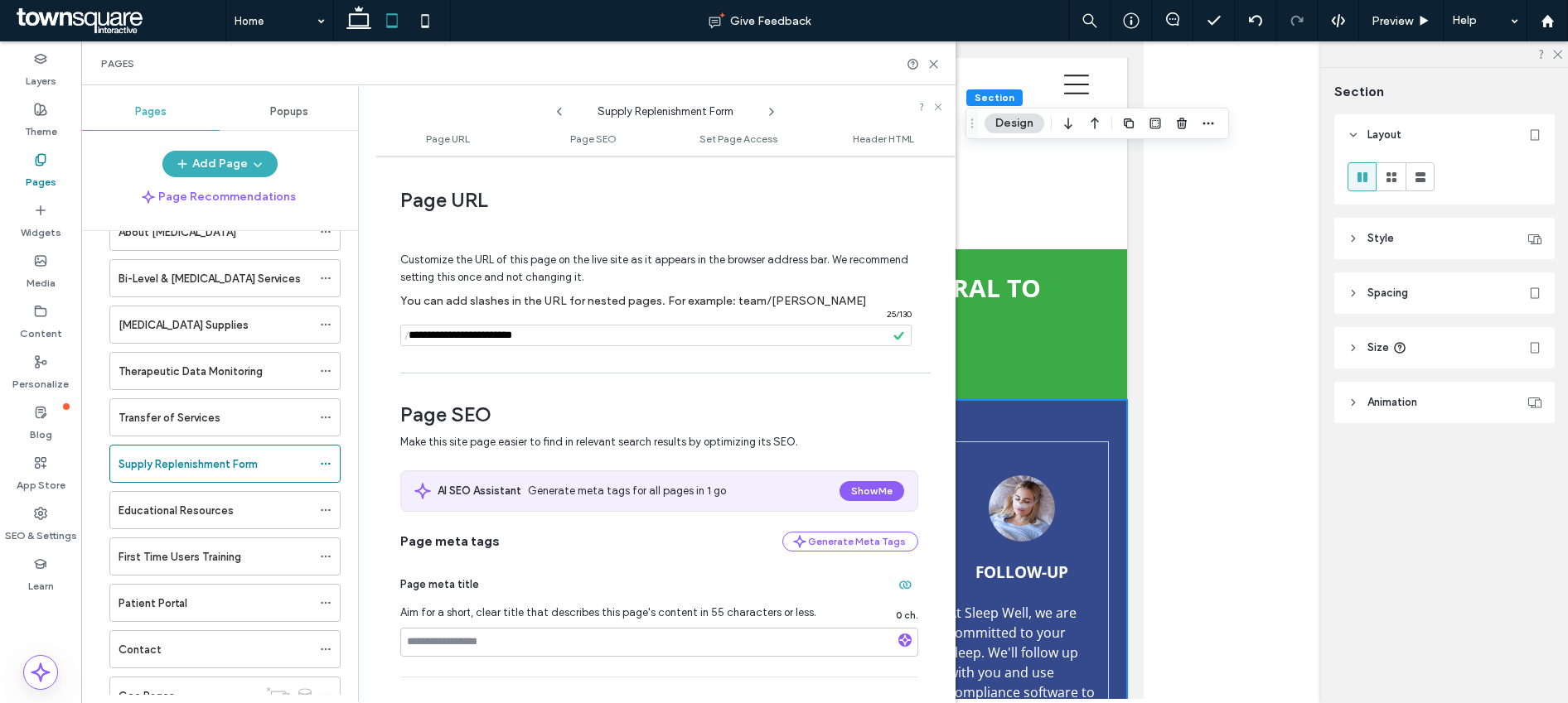
scroll to position [201, 0]
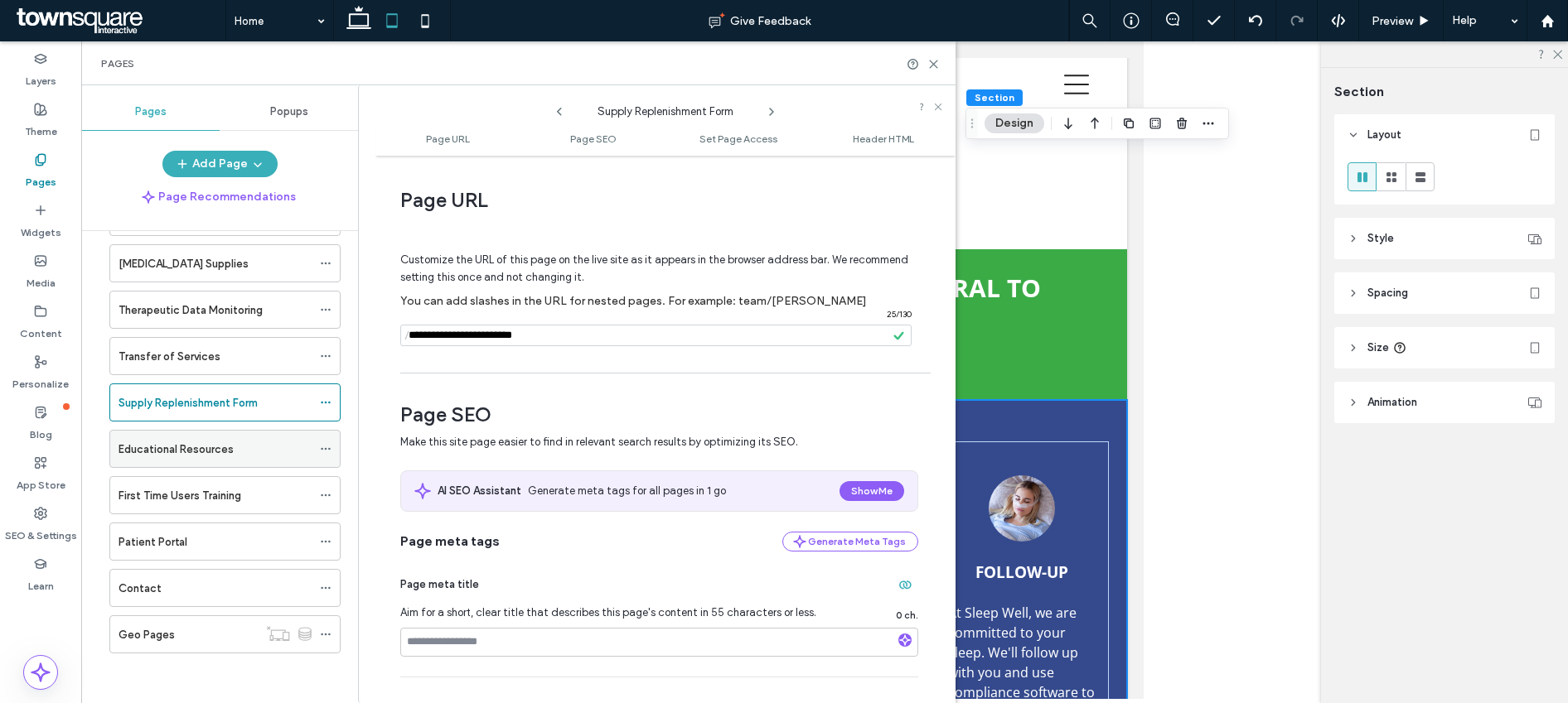
click at [324, 448] on icon at bounding box center [326, 449] width 12 height 12
click at [327, 447] on icon at bounding box center [326, 449] width 12 height 12
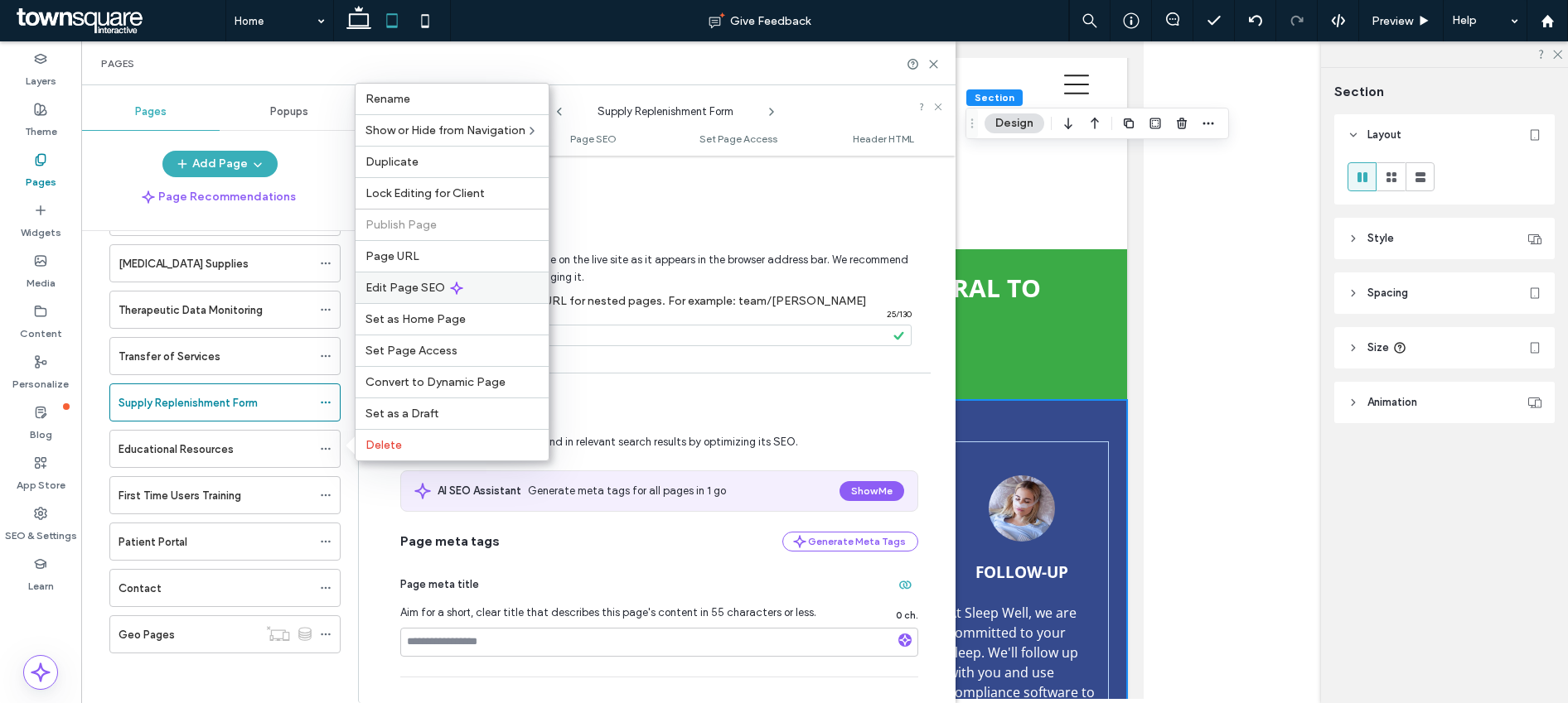
click at [429, 300] on div "Edit Page SEO" at bounding box center [452, 288] width 193 height 31
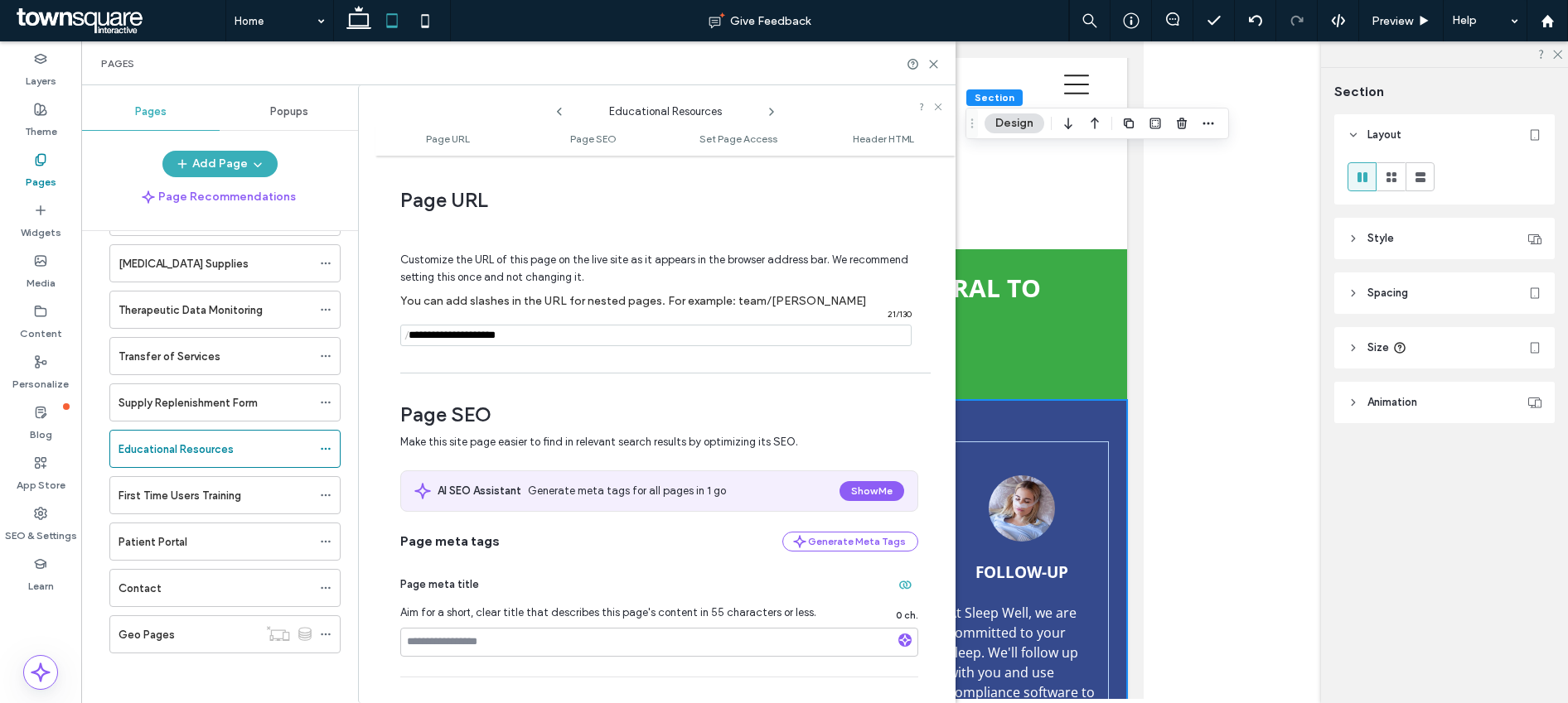
click at [442, 340] on input "notEmpty" at bounding box center [656, 335] width 511 height 21
click at [323, 498] on icon at bounding box center [326, 495] width 12 height 12
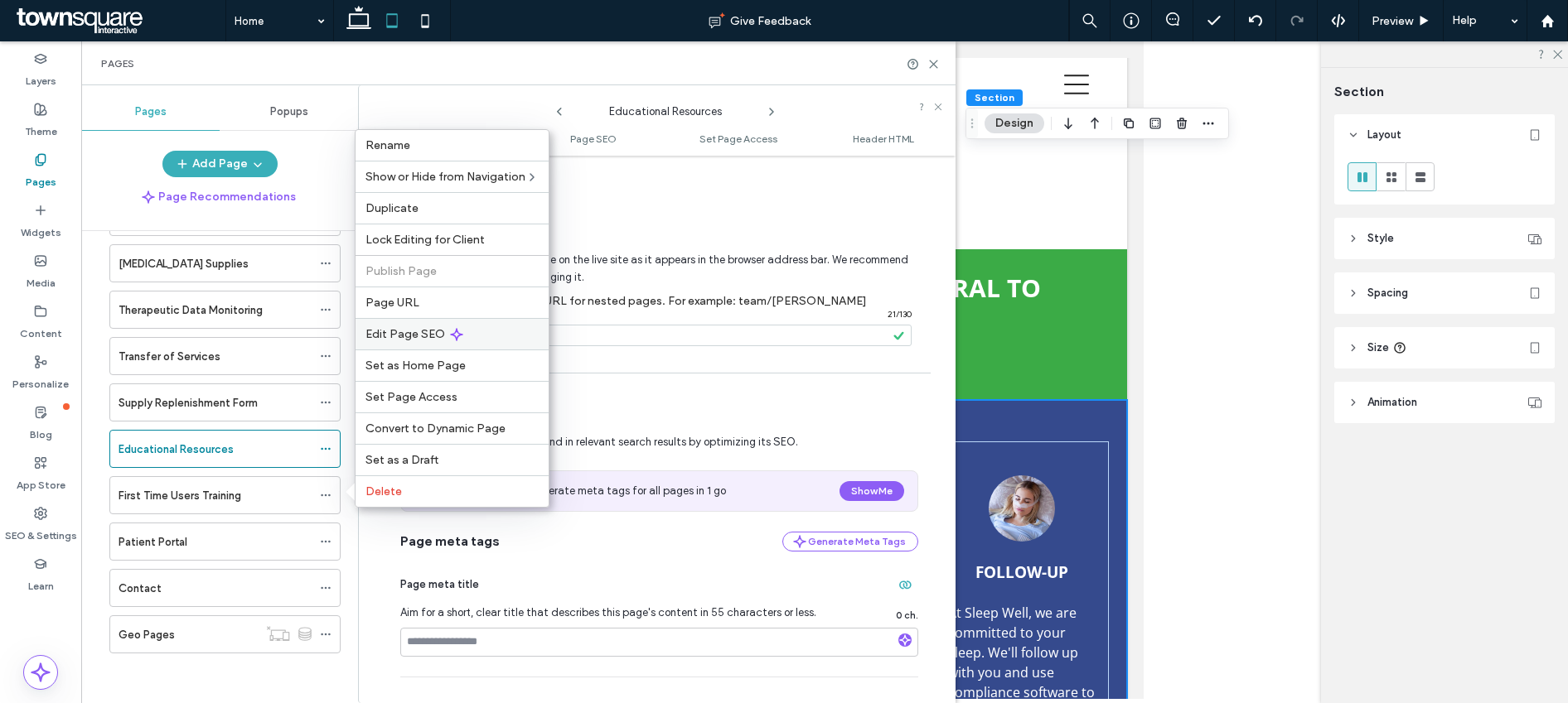
click at [399, 343] on div "Edit Page SEO" at bounding box center [452, 334] width 193 height 31
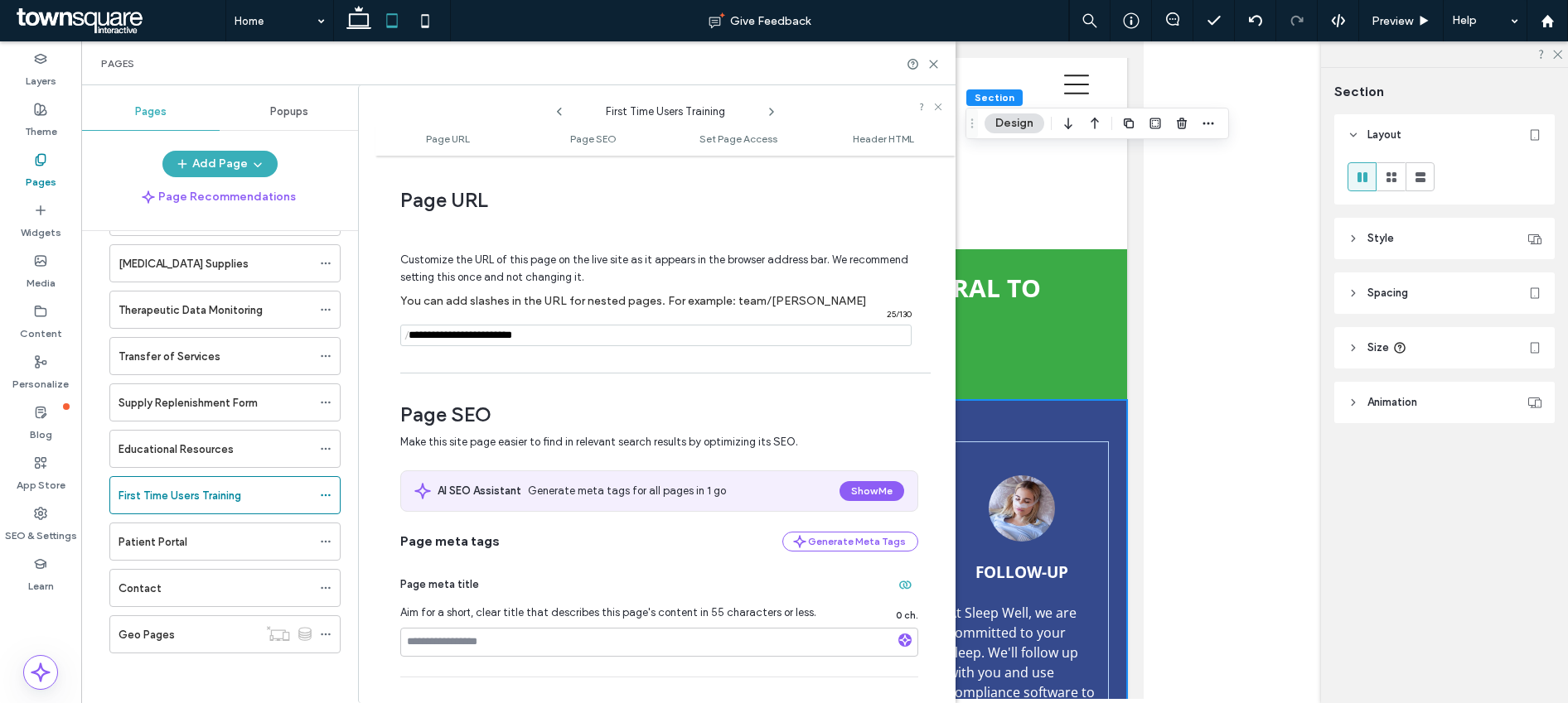
click at [435, 343] on input "notEmpty" at bounding box center [656, 335] width 511 height 21
click at [323, 543] on icon at bounding box center [326, 541] width 12 height 12
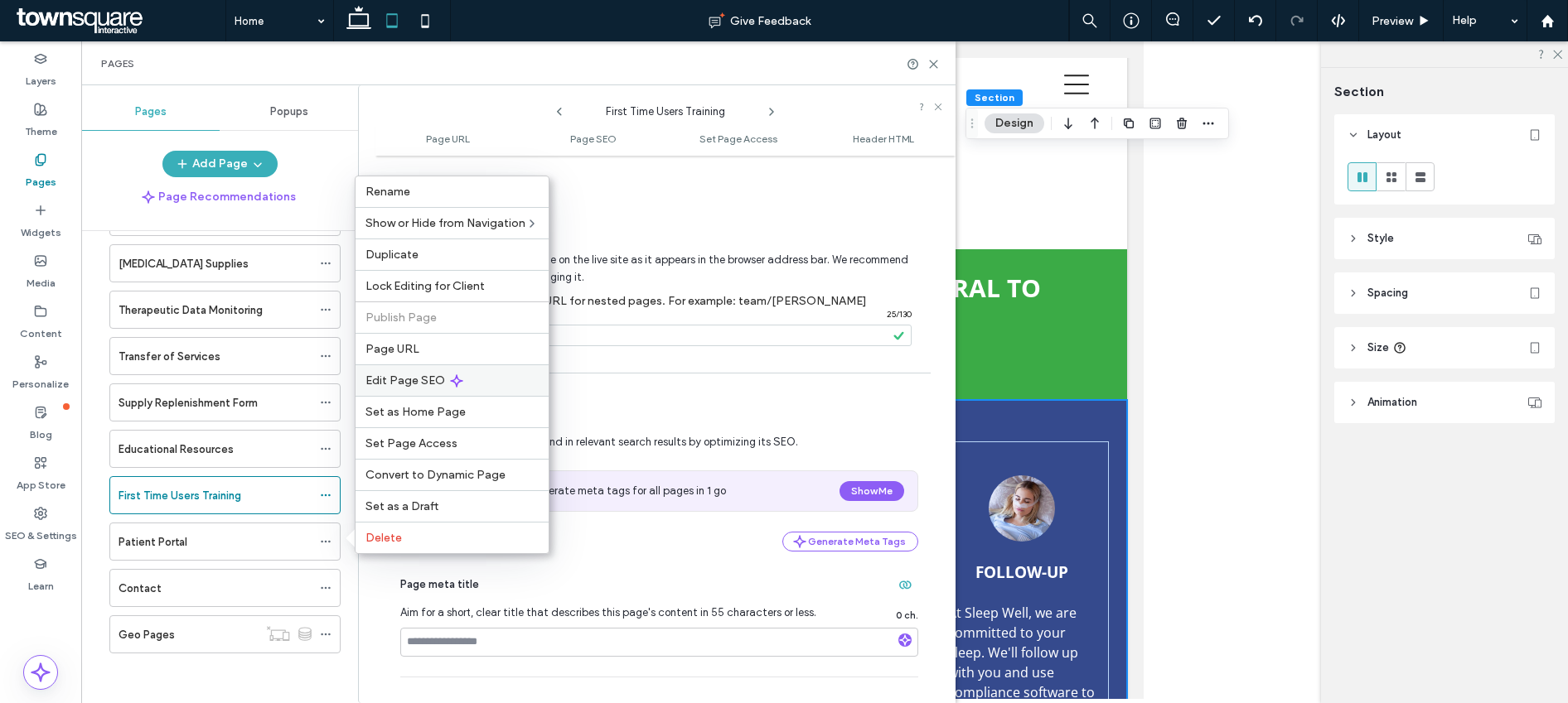
click at [417, 389] on div "Edit Page SEO" at bounding box center [452, 380] width 193 height 31
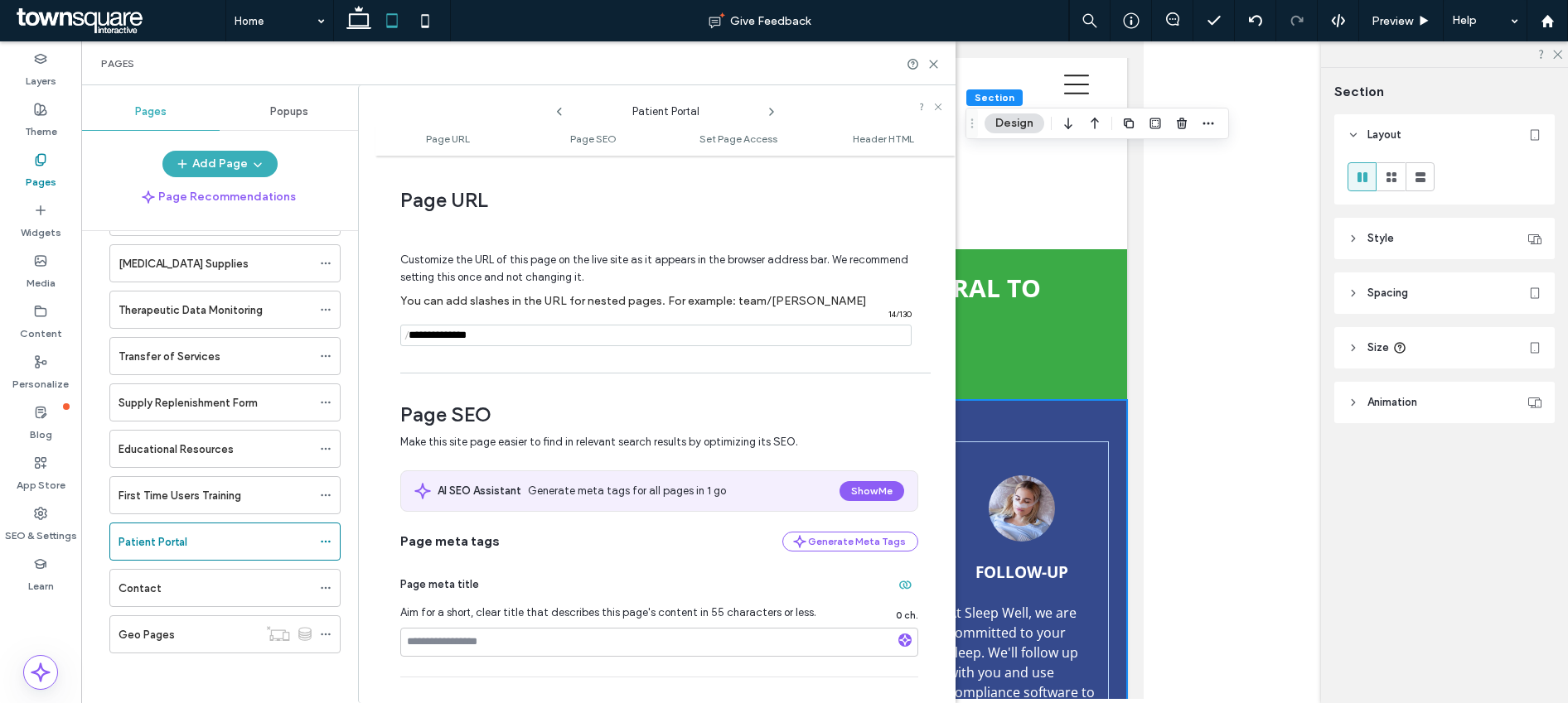
click at [459, 346] on input "notEmpty" at bounding box center [656, 335] width 511 height 21
click at [460, 346] on input "notEmpty" at bounding box center [656, 335] width 511 height 21
click at [329, 589] on icon at bounding box center [326, 588] width 12 height 12
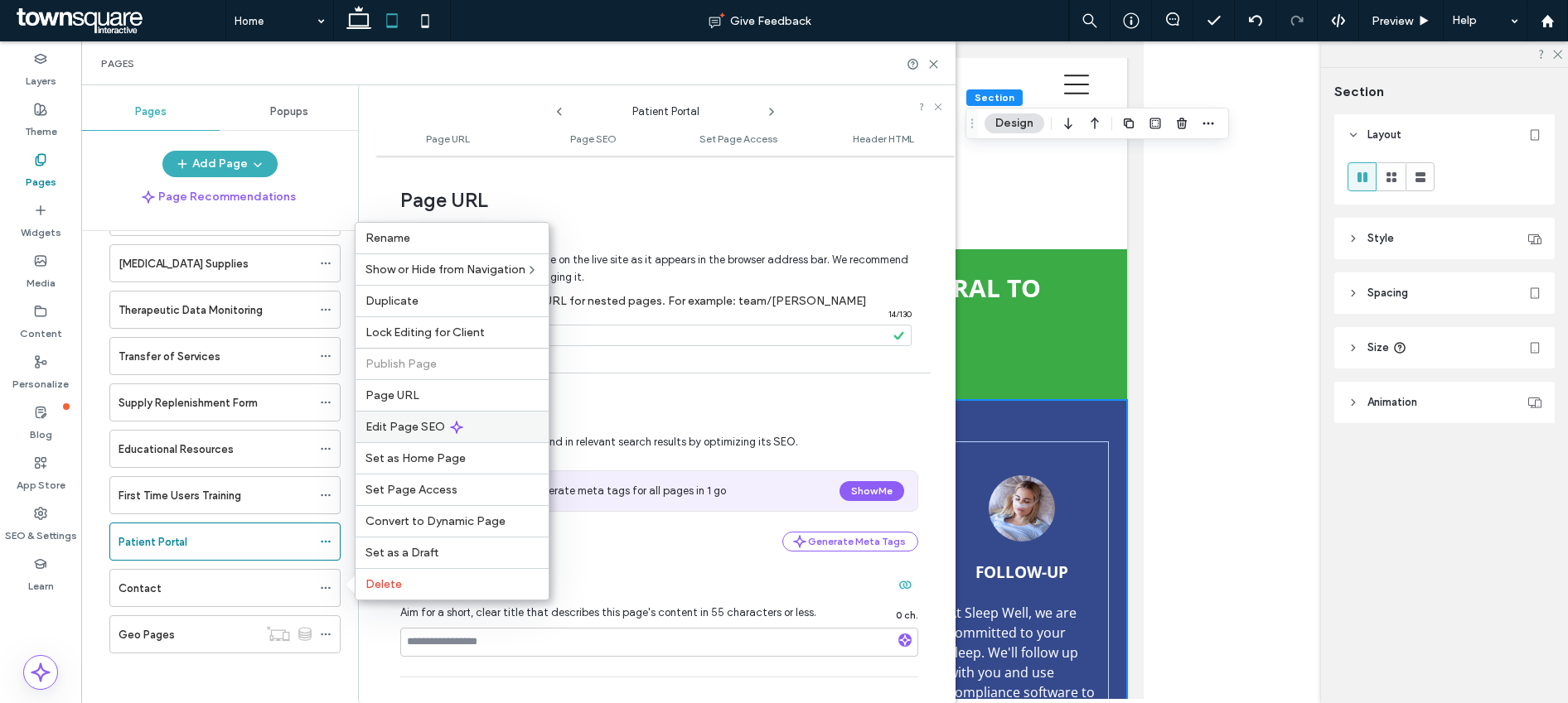
click at [392, 417] on div "Edit Page SEO" at bounding box center [452, 426] width 193 height 31
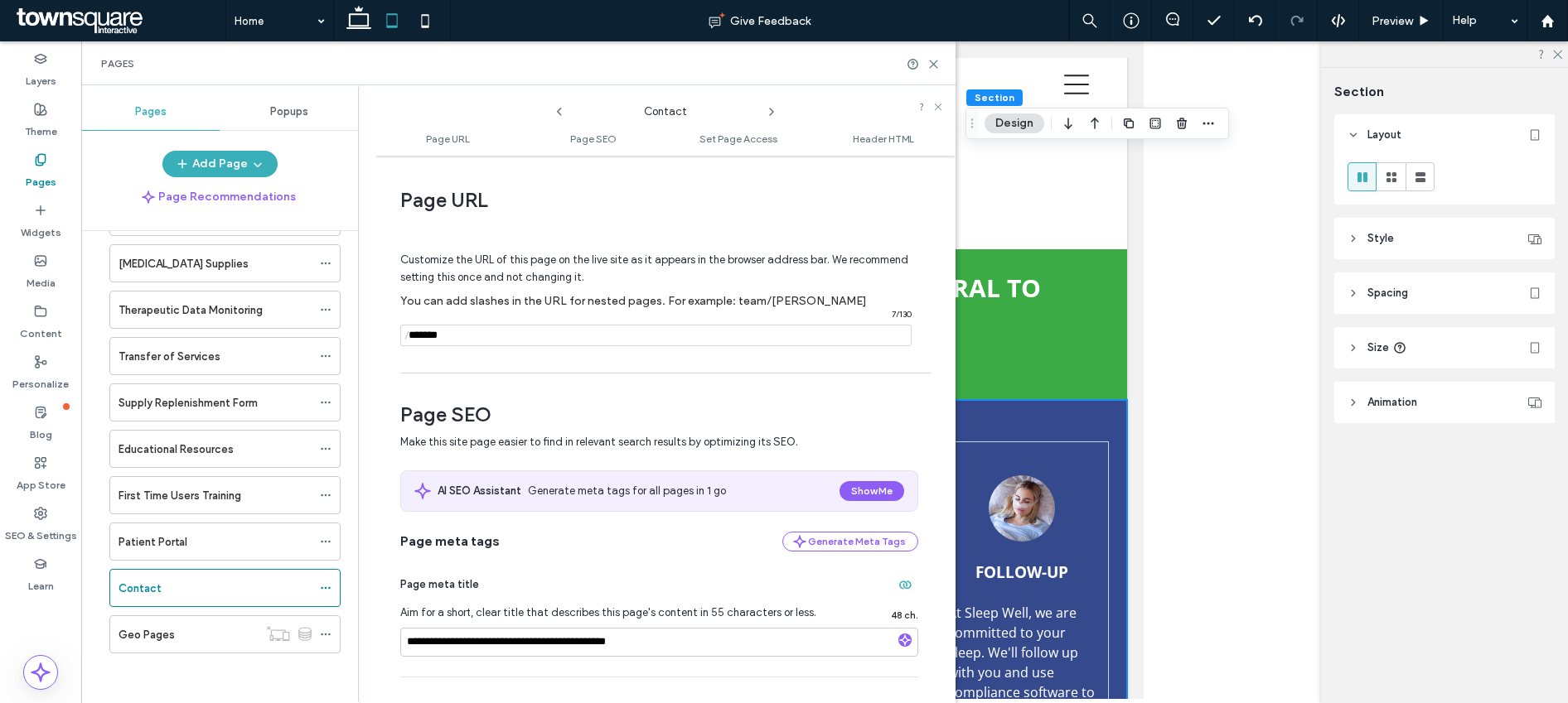
click at [472, 345] on input "notEmpty" at bounding box center [656, 335] width 511 height 21
click at [323, 590] on icon at bounding box center [326, 588] width 12 height 12
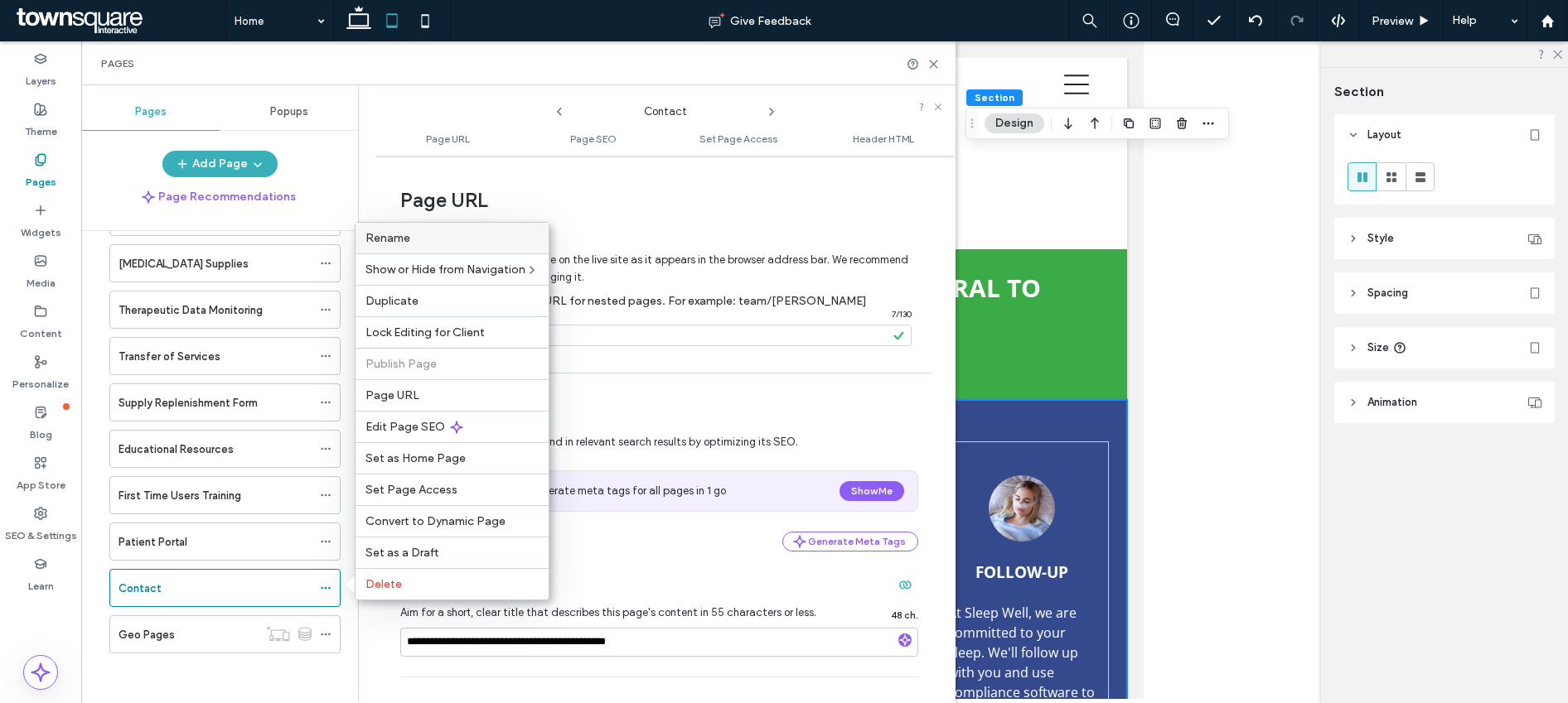
click at [430, 244] on div "Rename" at bounding box center [452, 238] width 193 height 31
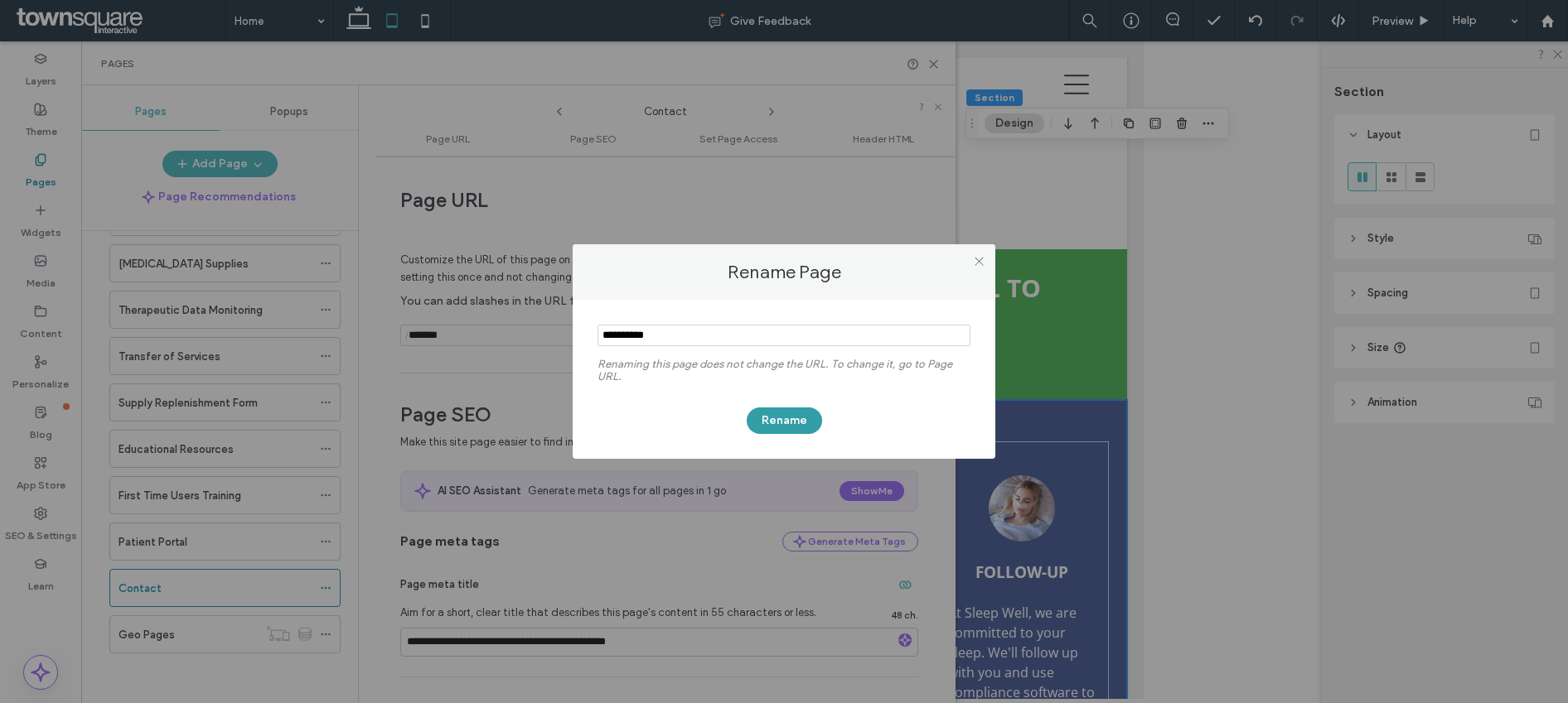
type input "**********"
click at [763, 417] on button "Rename" at bounding box center [784, 421] width 75 height 27
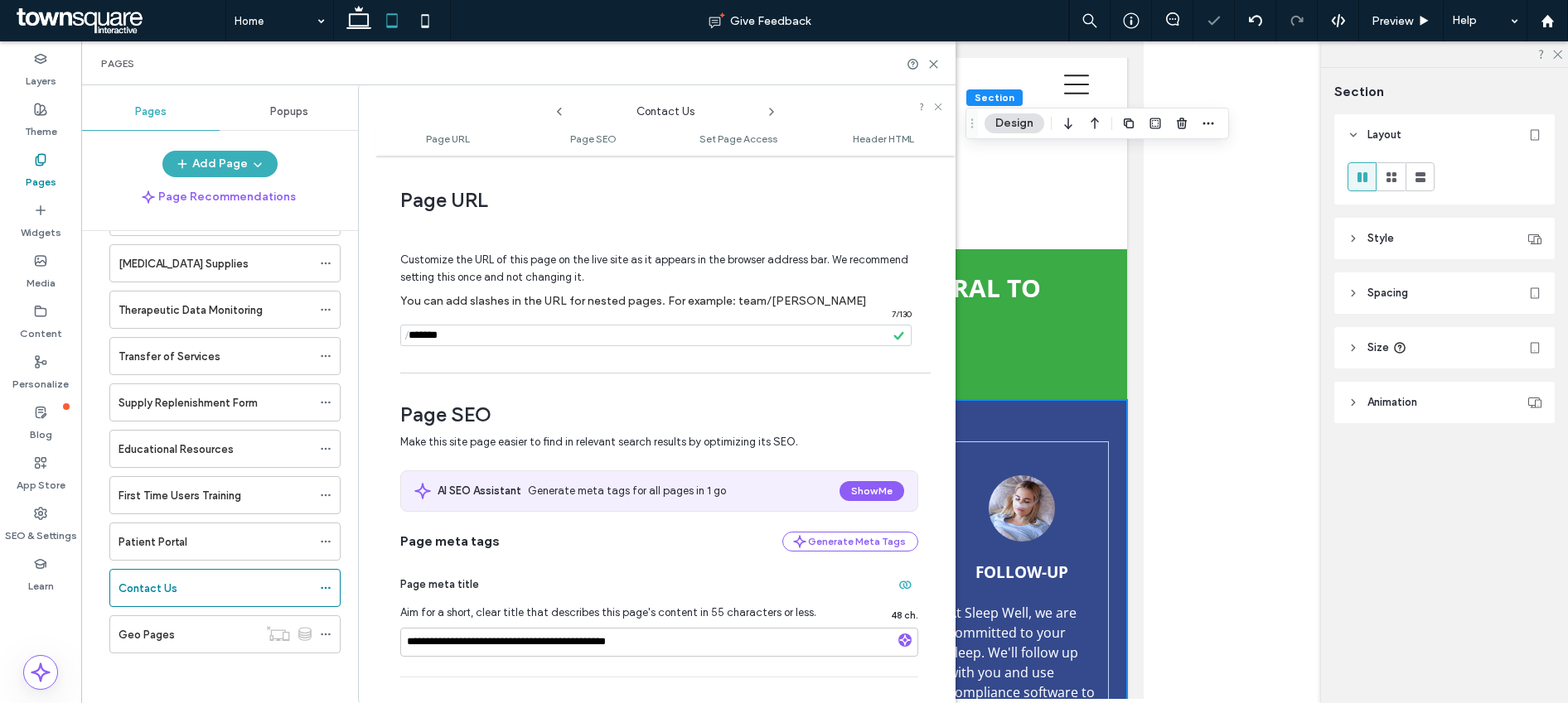
click at [488, 337] on input "notEmpty" at bounding box center [656, 335] width 511 height 21
type input "**********"
click at [536, 364] on div "Customize the URL of this page on the live site as it appears in the browser ad…" at bounding box center [660, 291] width 518 height 145
click at [935, 62] on use at bounding box center [934, 64] width 7 height 7
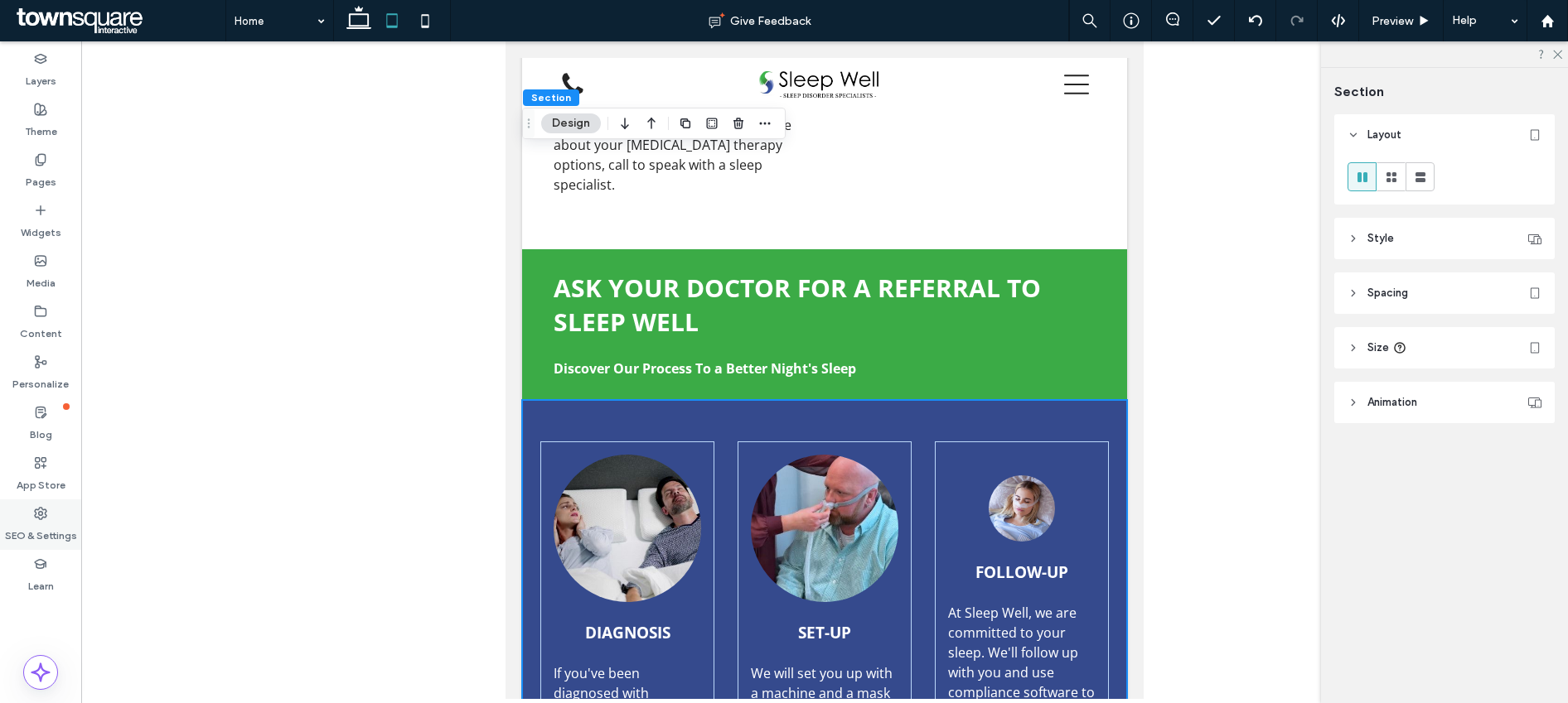
click at [28, 518] on div "SEO & Settings" at bounding box center [41, 524] width 81 height 51
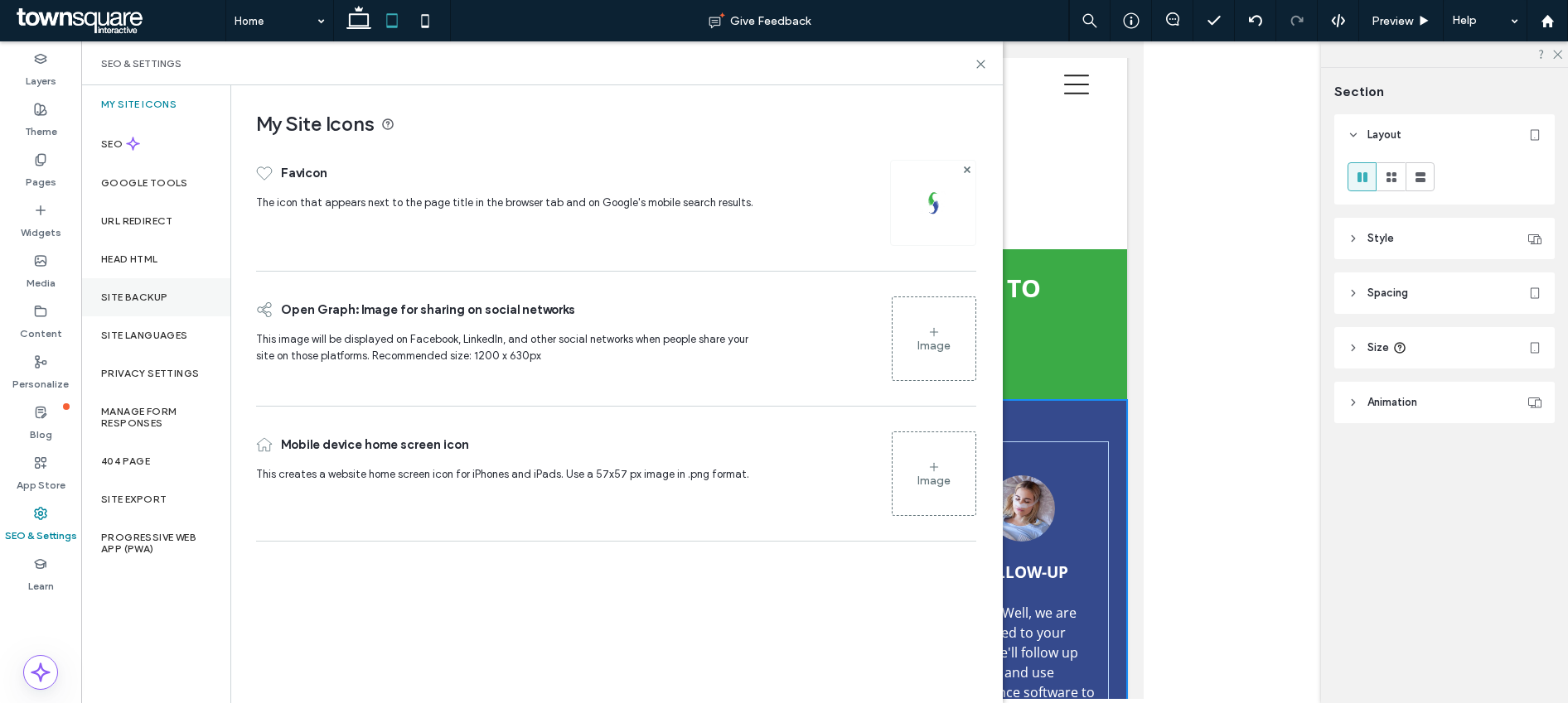
click at [163, 295] on label "Site Backup" at bounding box center [134, 297] width 67 height 12
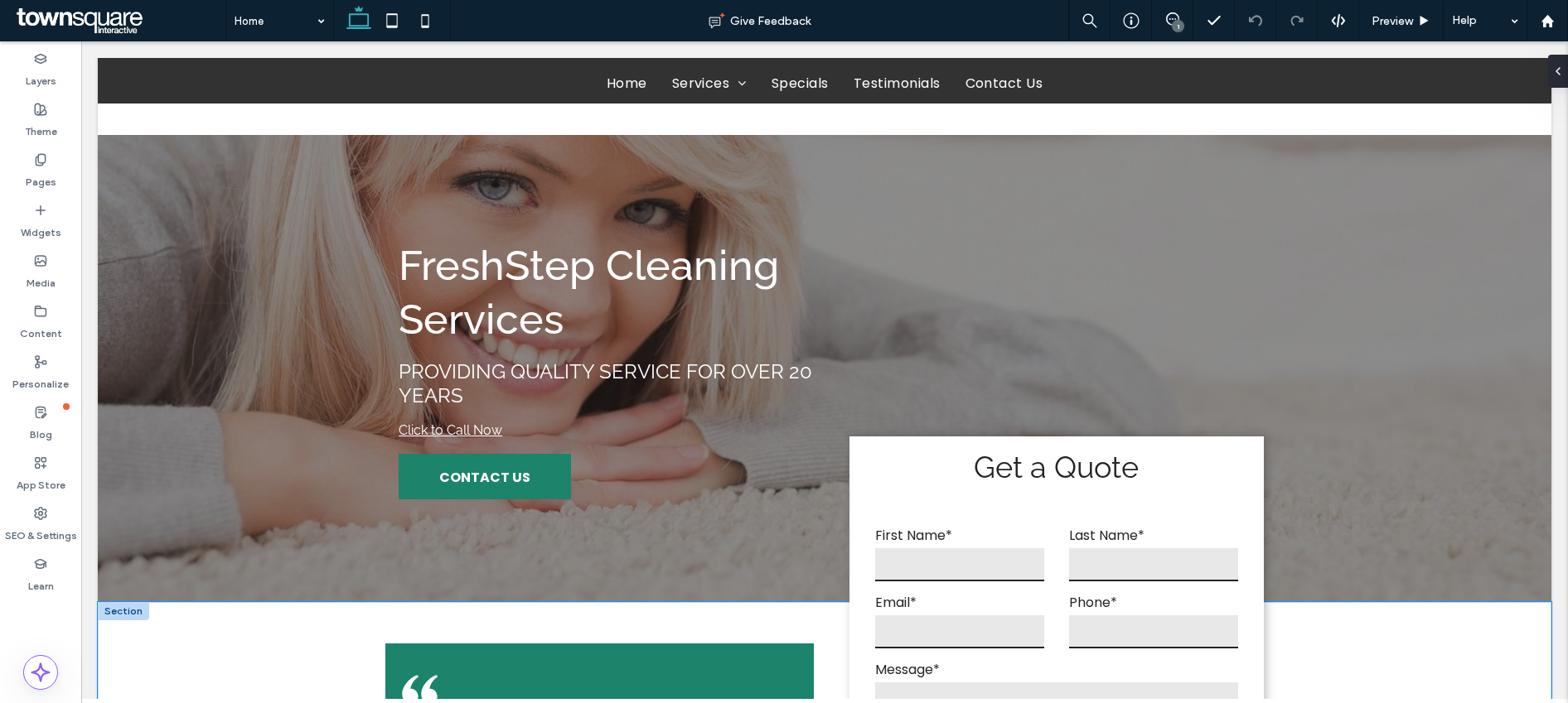
scroll to position [4, 0]
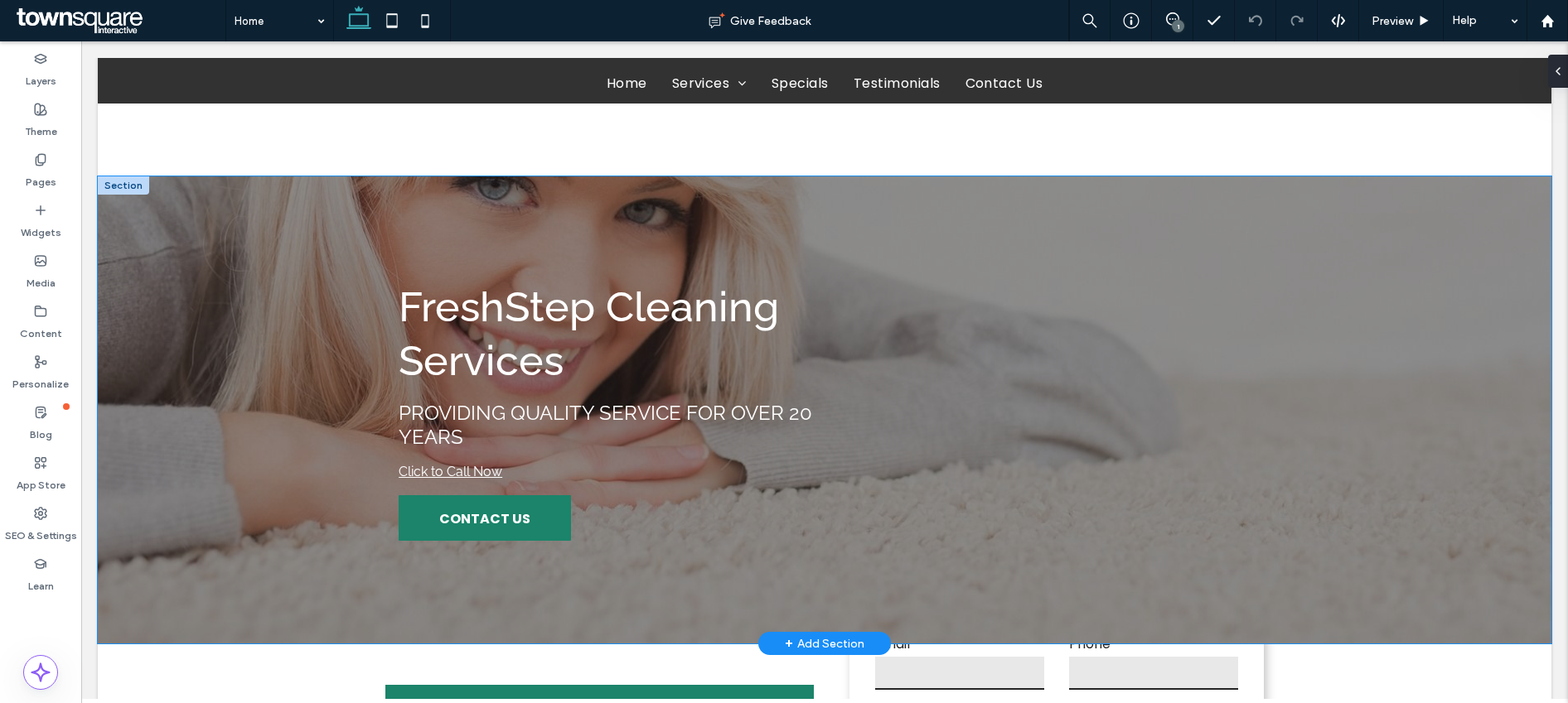
click at [328, 313] on div "FreshStep Cleaning Services Providing Quality Service for over 20 Years Click t…" at bounding box center [825, 410] width 995 height 467
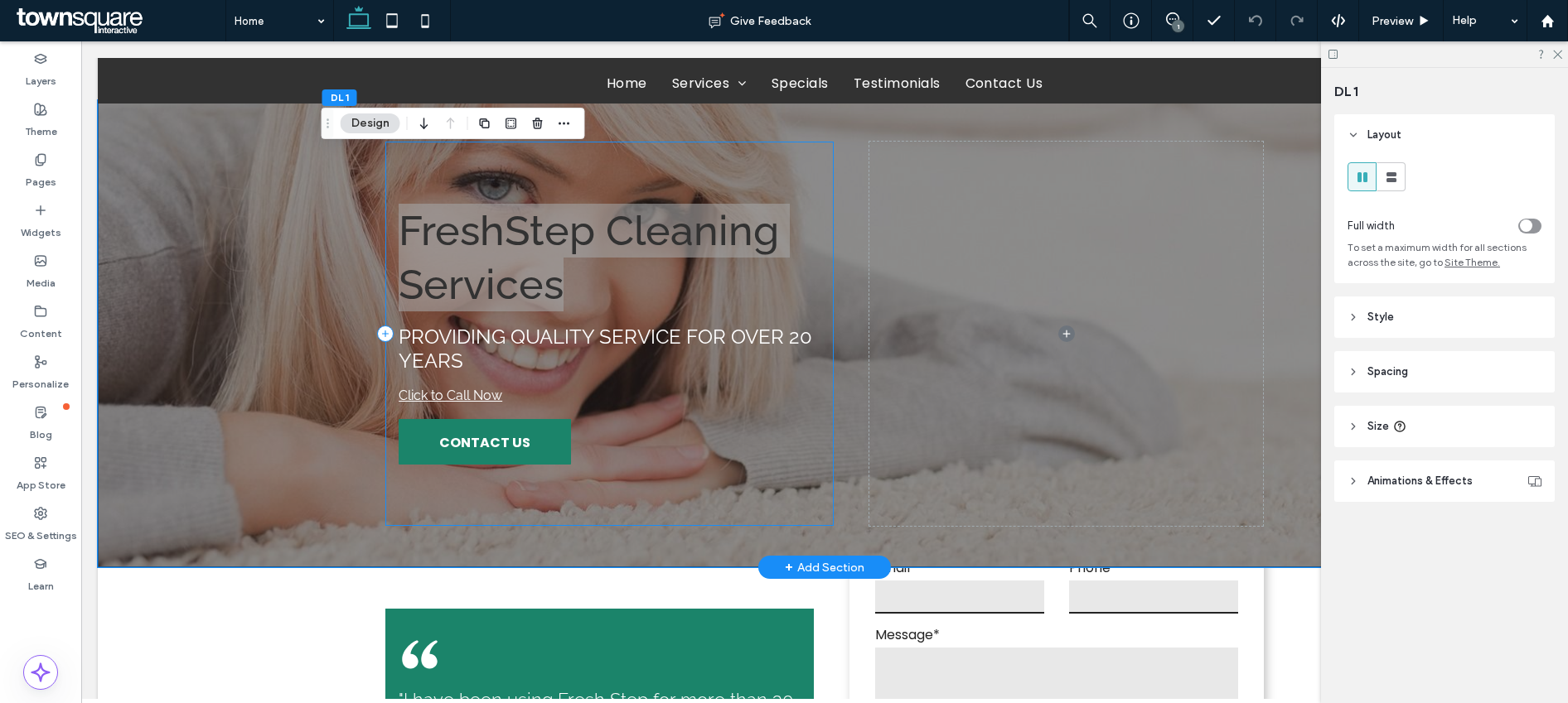
drag, startPoint x: 324, startPoint y: 313, endPoint x: 598, endPoint y: 311, distance: 274.0
click at [598, 311] on div "FreshStep Cleaning Services Providing Quality Service for over 20 Years Click t…" at bounding box center [825, 333] width 995 height 467
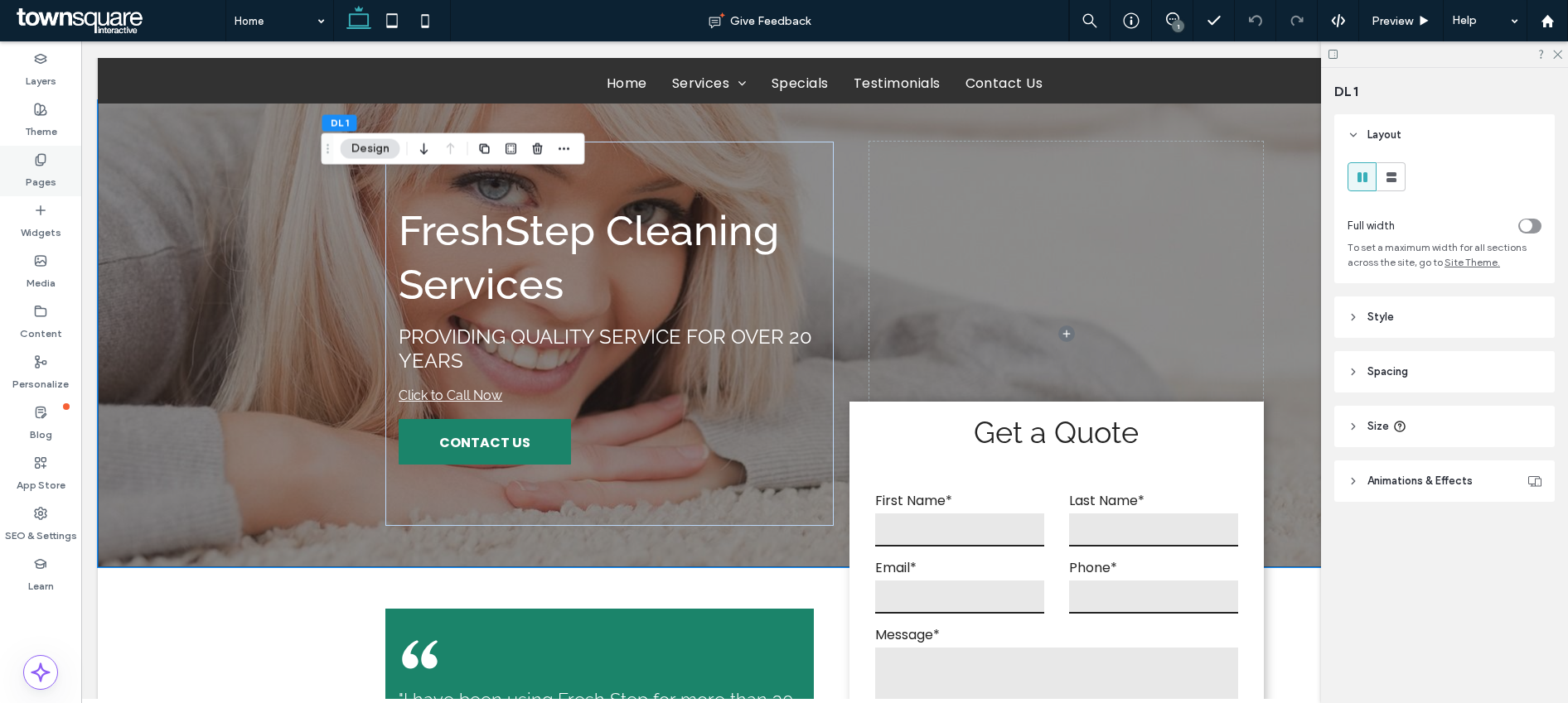
click at [39, 175] on label "Pages" at bounding box center [41, 178] width 31 height 23
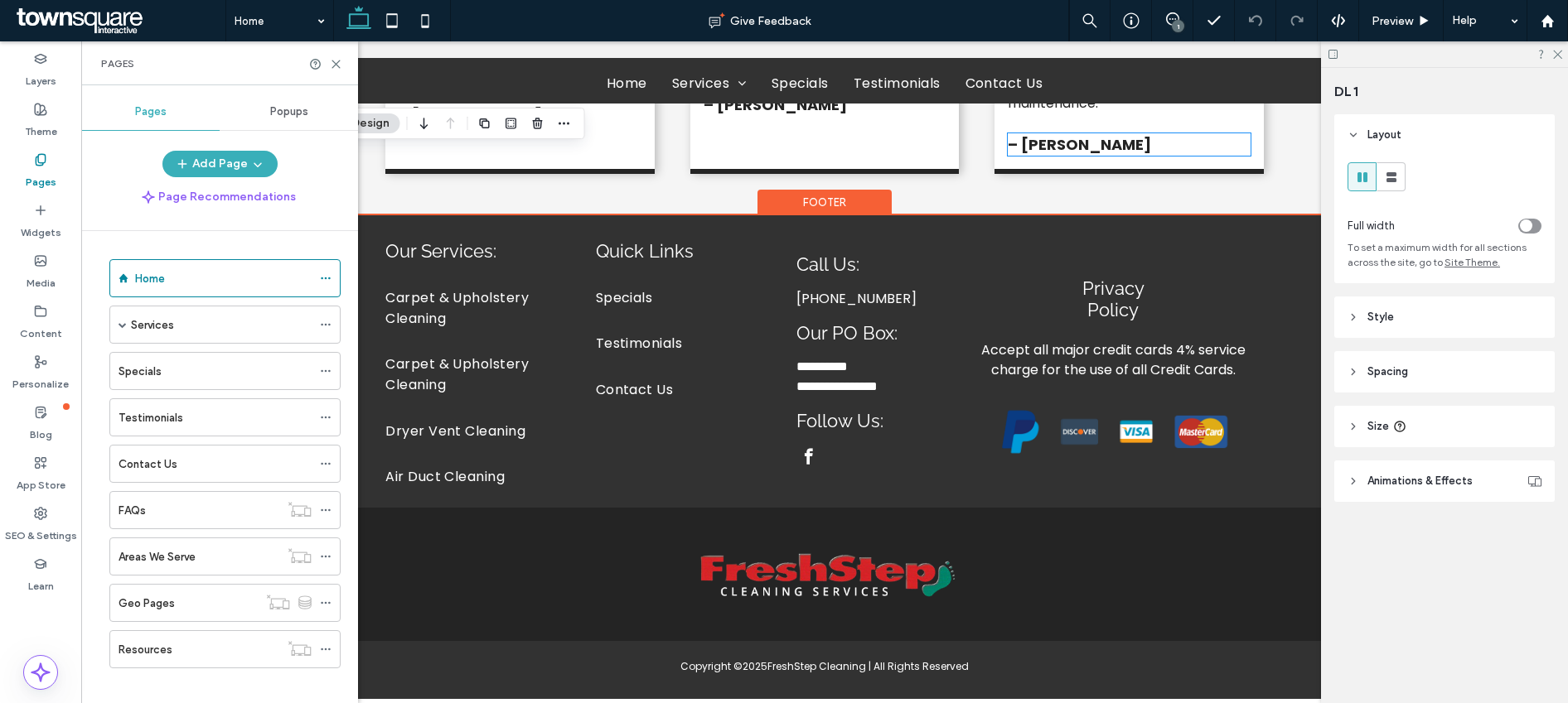
scroll to position [3277, 0]
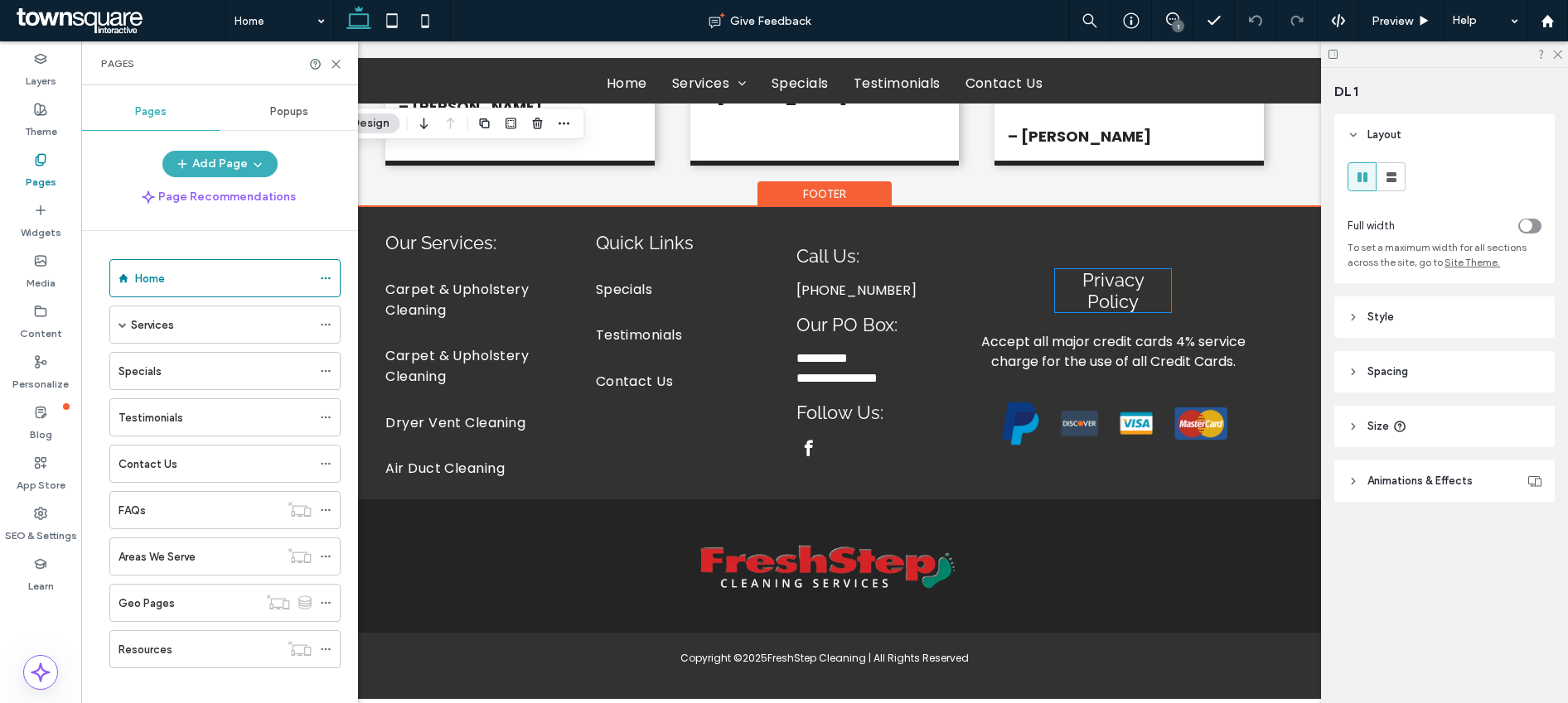
click at [1104, 269] on span "Privacy Policy" at bounding box center [1113, 290] width 62 height 43
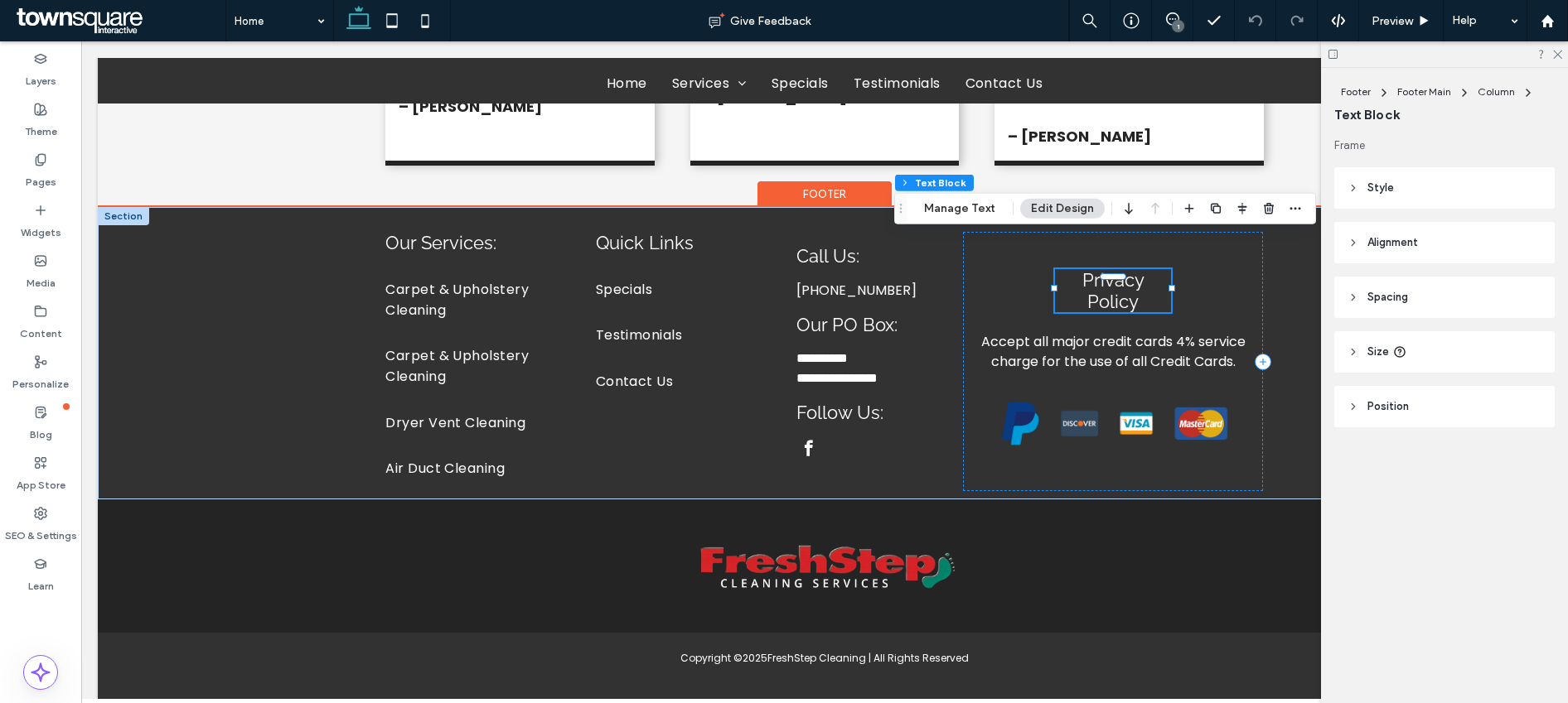
click at [1104, 269] on span "Privacy Policy" at bounding box center [1113, 290] width 62 height 43
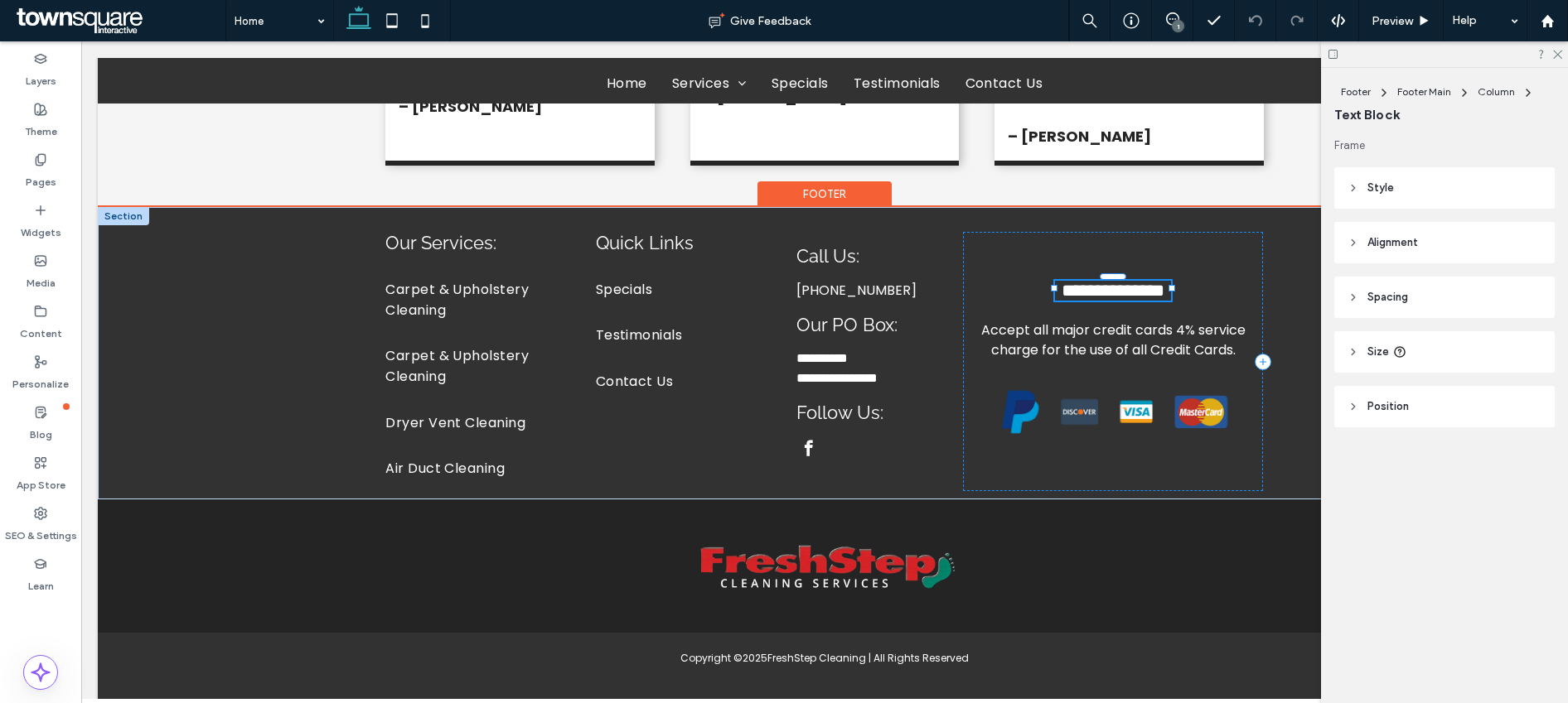
type input "*******"
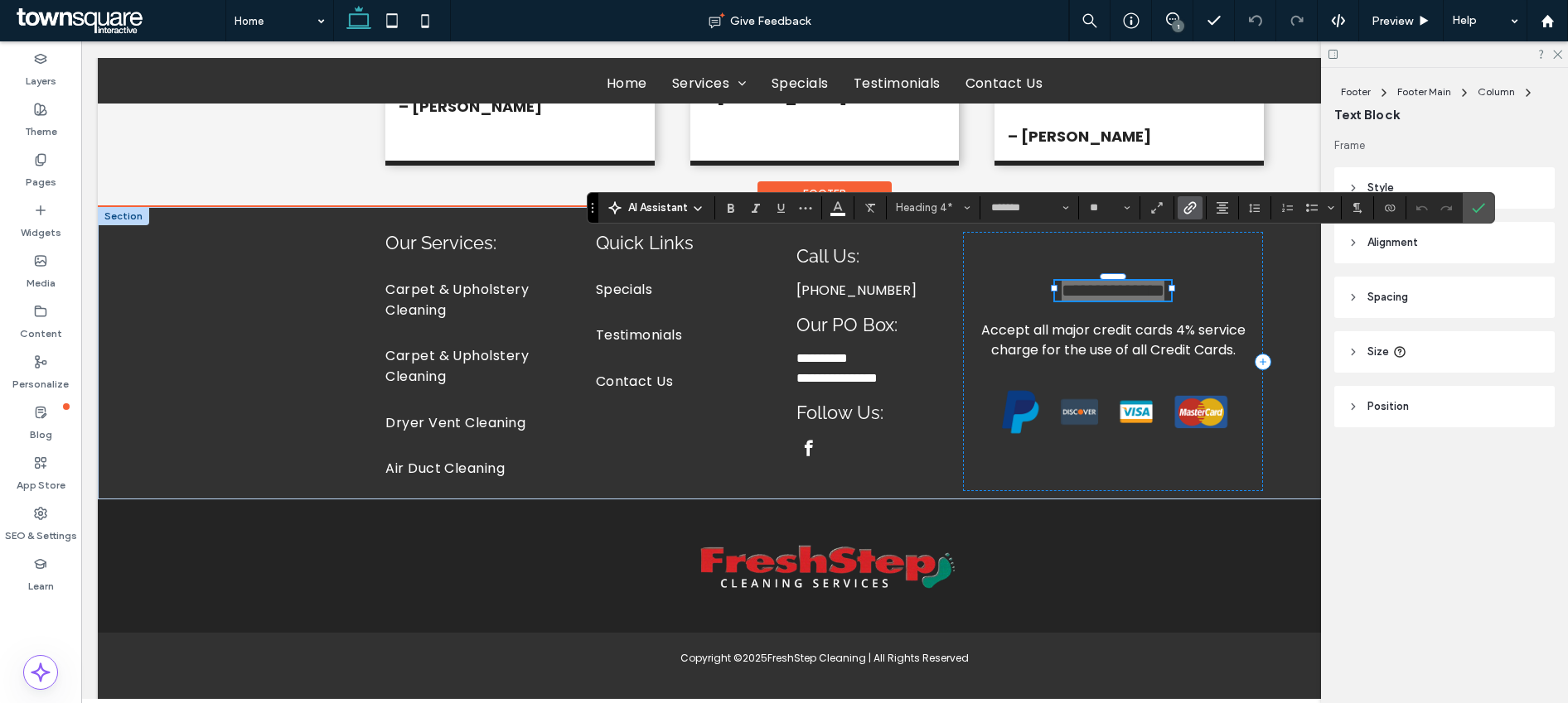
click at [1186, 204] on icon "Link" at bounding box center [1190, 208] width 13 height 13
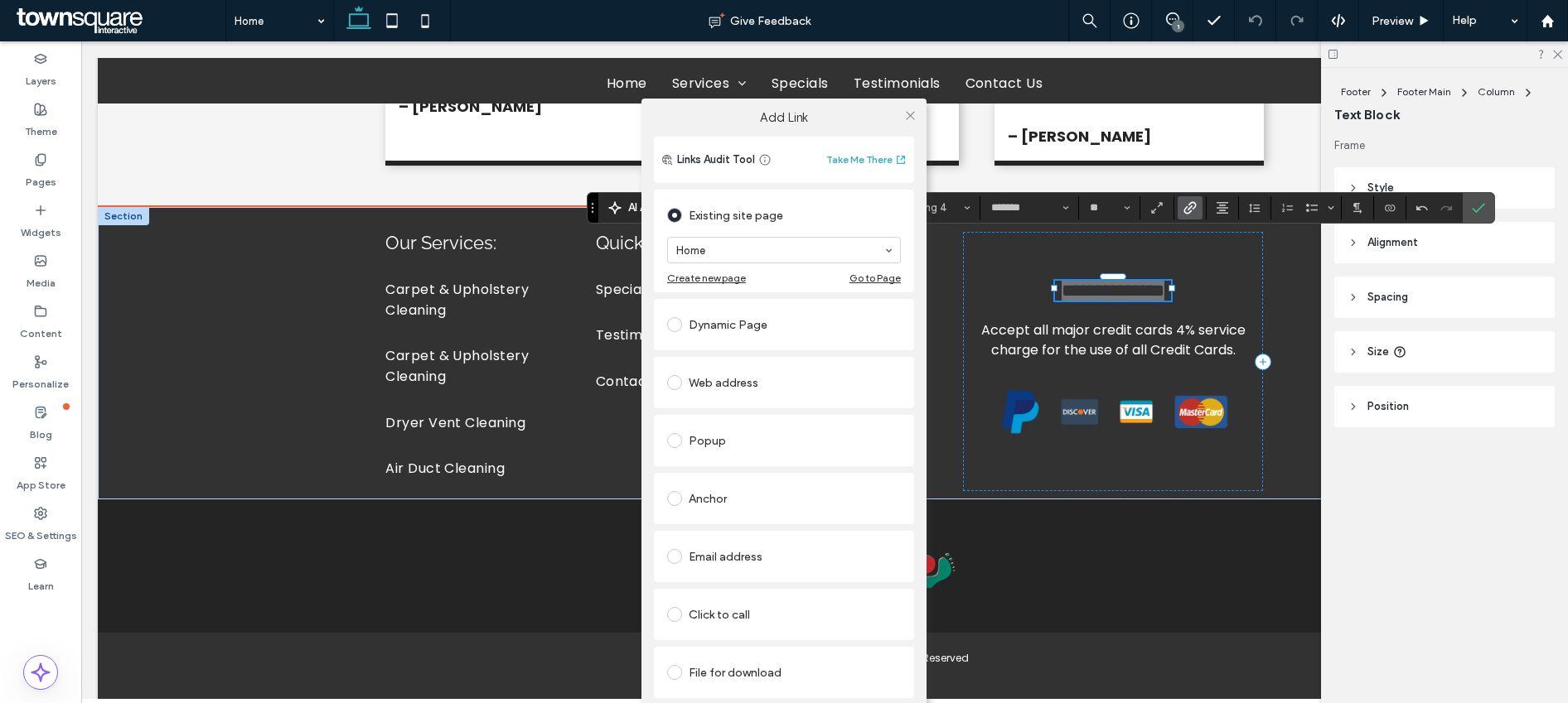
click at [669, 551] on div at bounding box center [678, 672] width 21 height 27
click at [678, 551] on span at bounding box center [675, 672] width 15 height 15
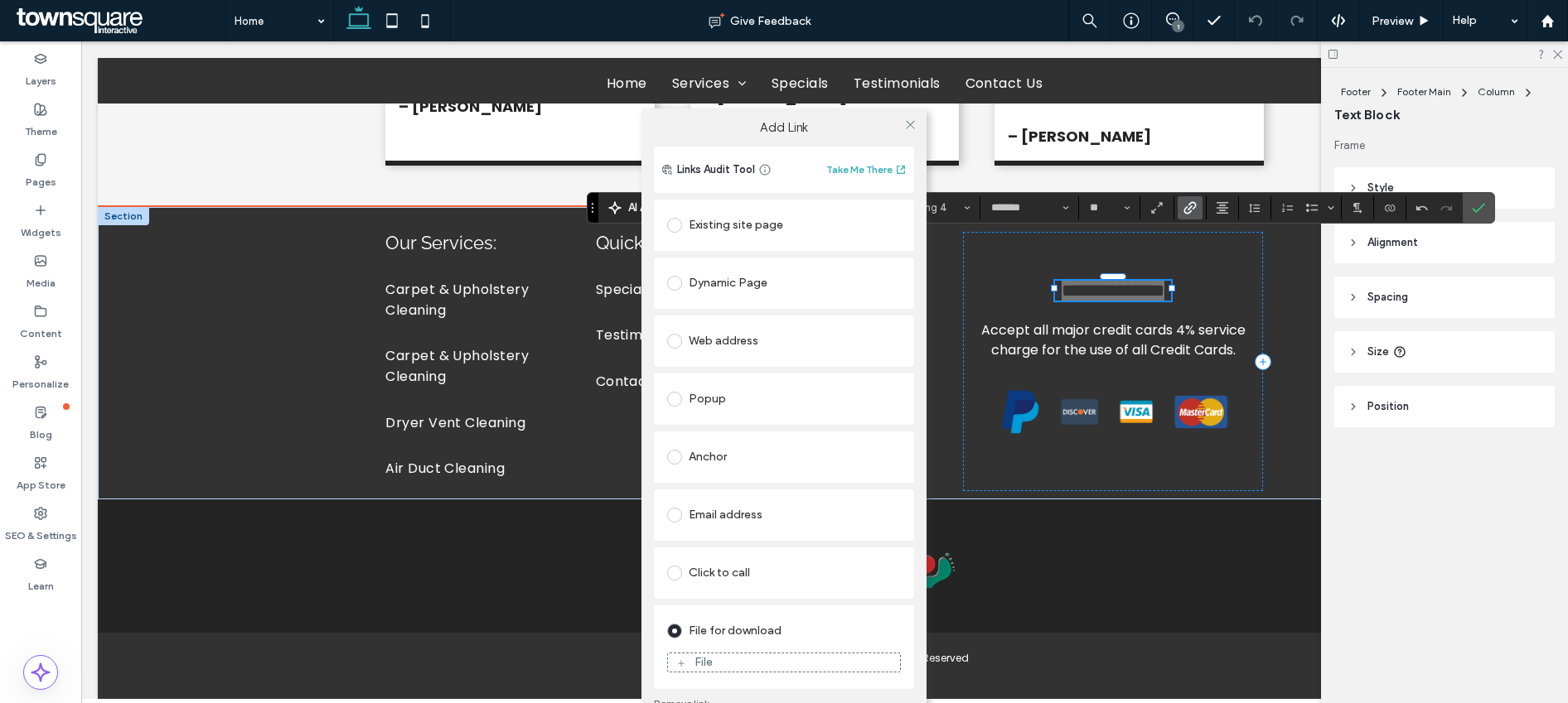
click at [681, 551] on icon at bounding box center [681, 663] width 10 height 10
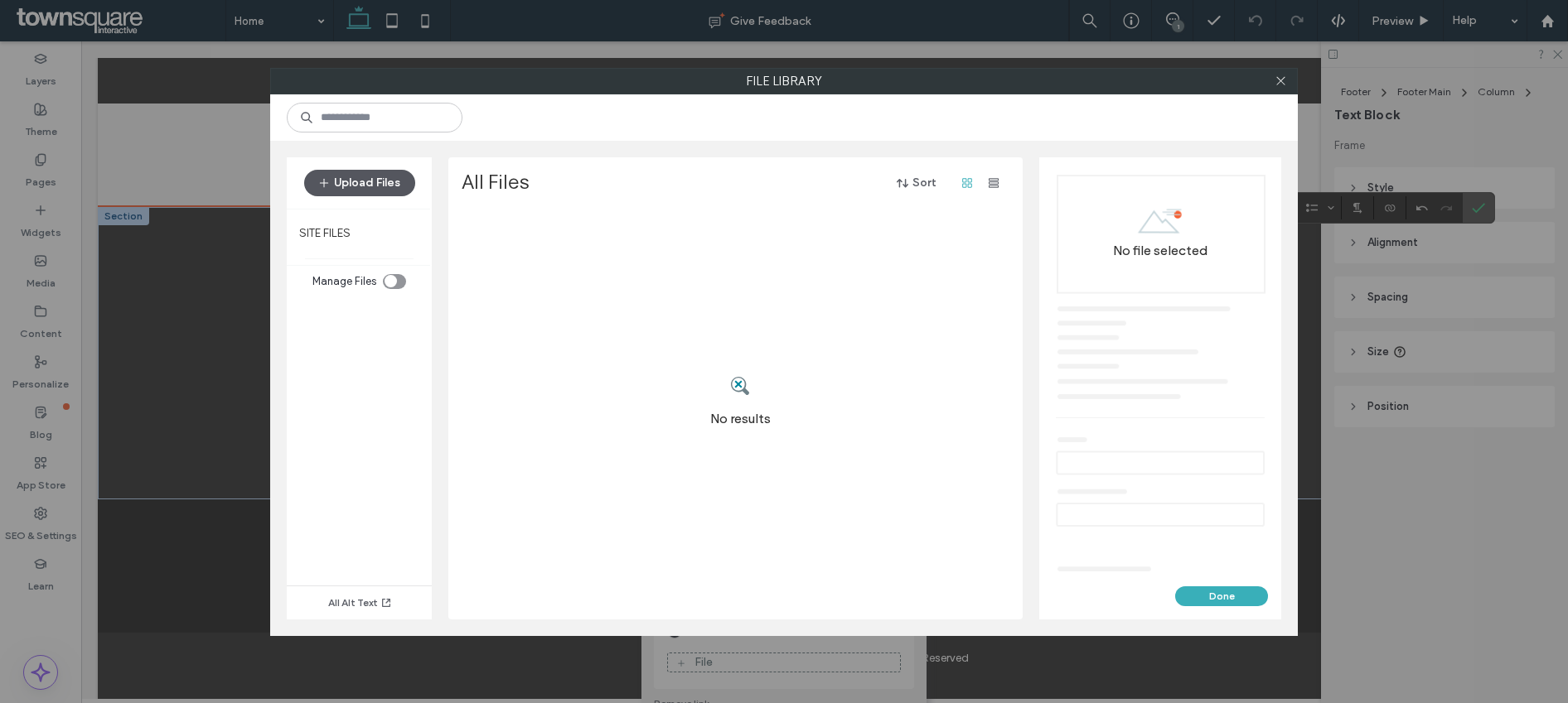
click at [365, 187] on button "Upload Files" at bounding box center [360, 183] width 111 height 27
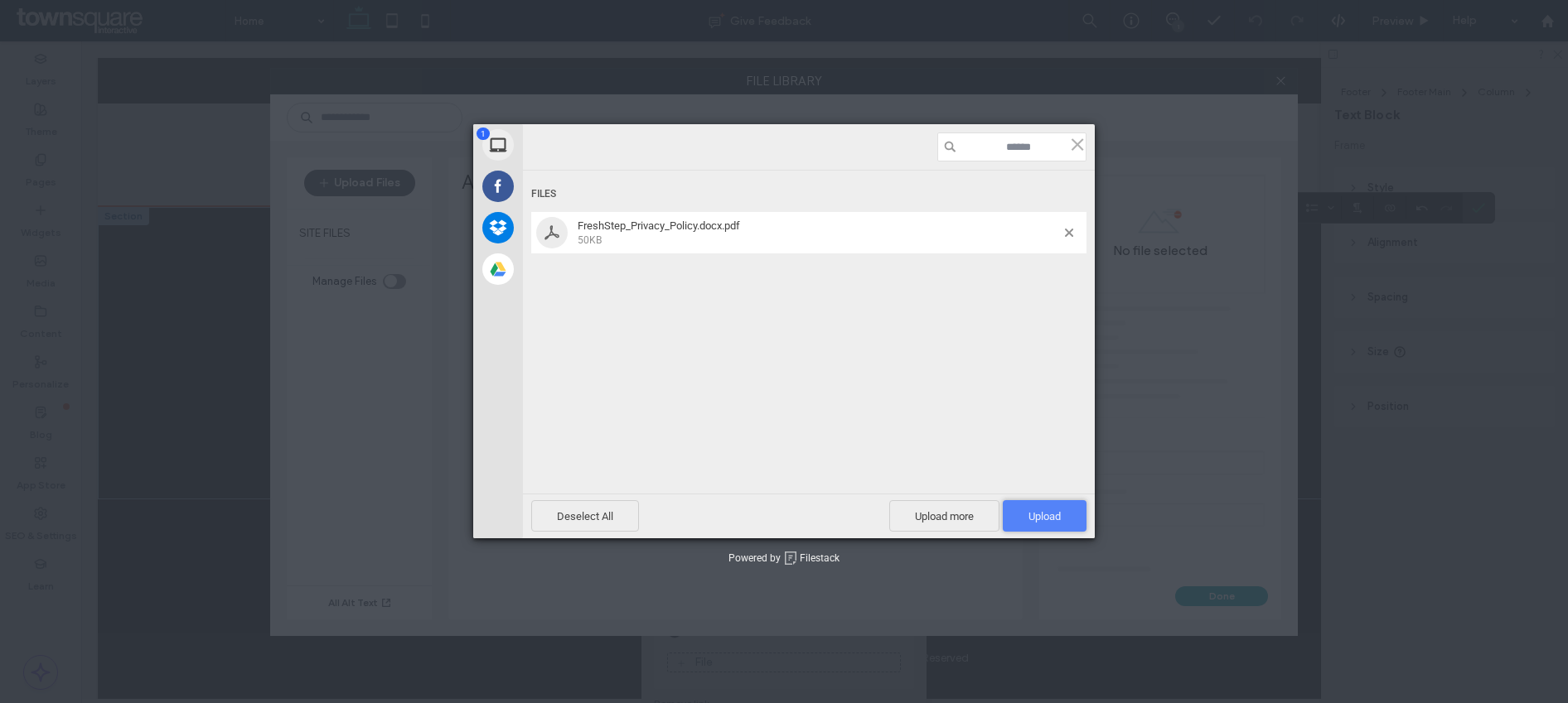
click at [1038, 513] on span "Upload 1" at bounding box center [1044, 516] width 32 height 12
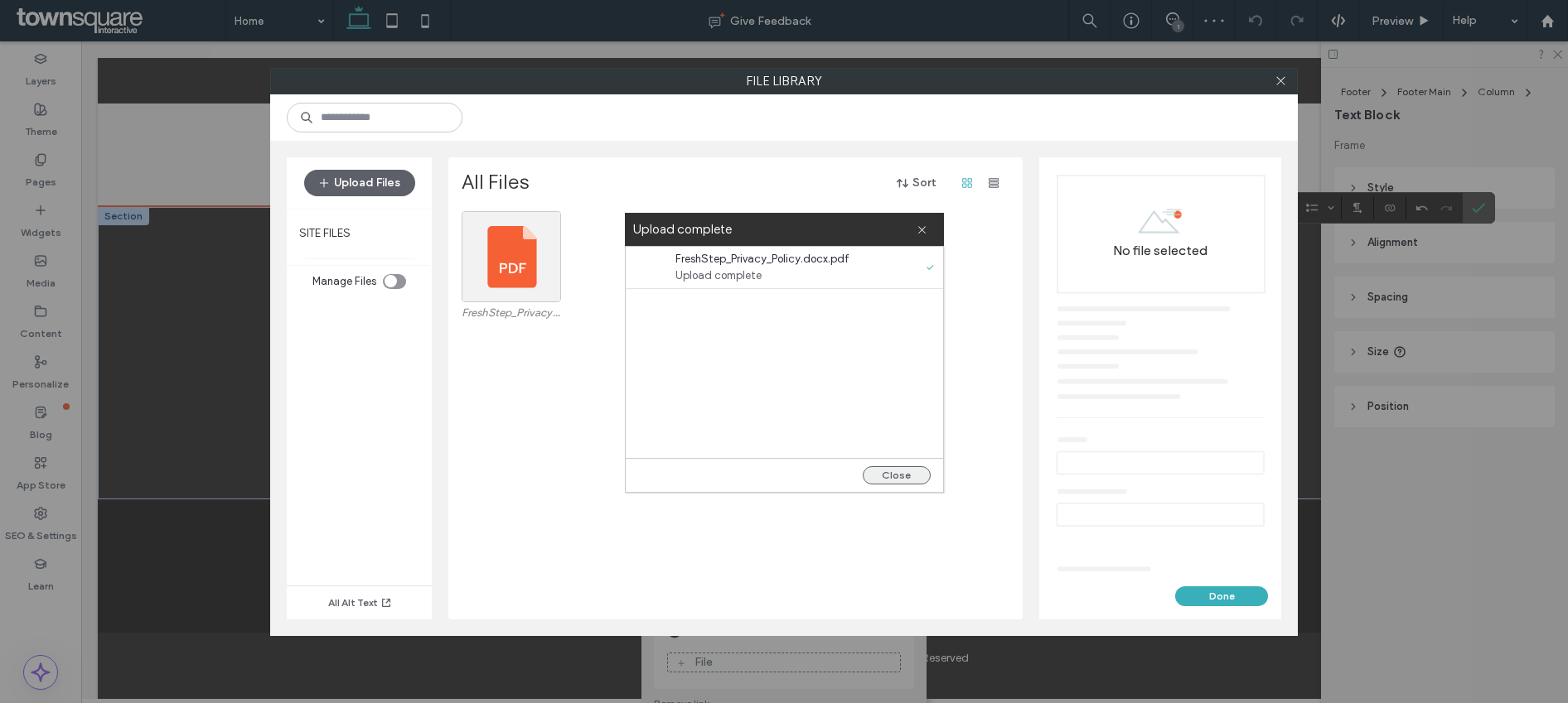
click at [915, 472] on button "Close" at bounding box center [896, 475] width 68 height 18
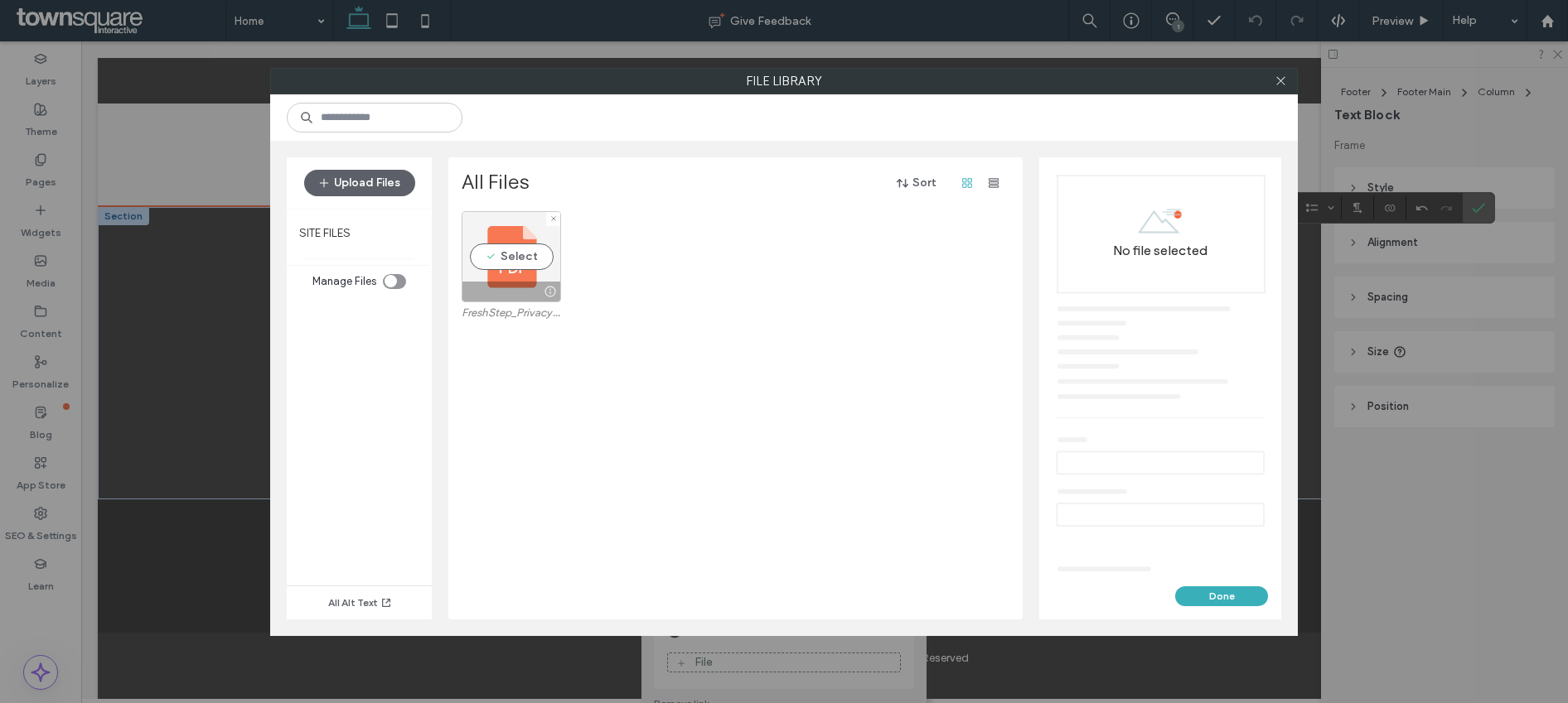
click at [492, 287] on div at bounding box center [512, 290] width 98 height 19
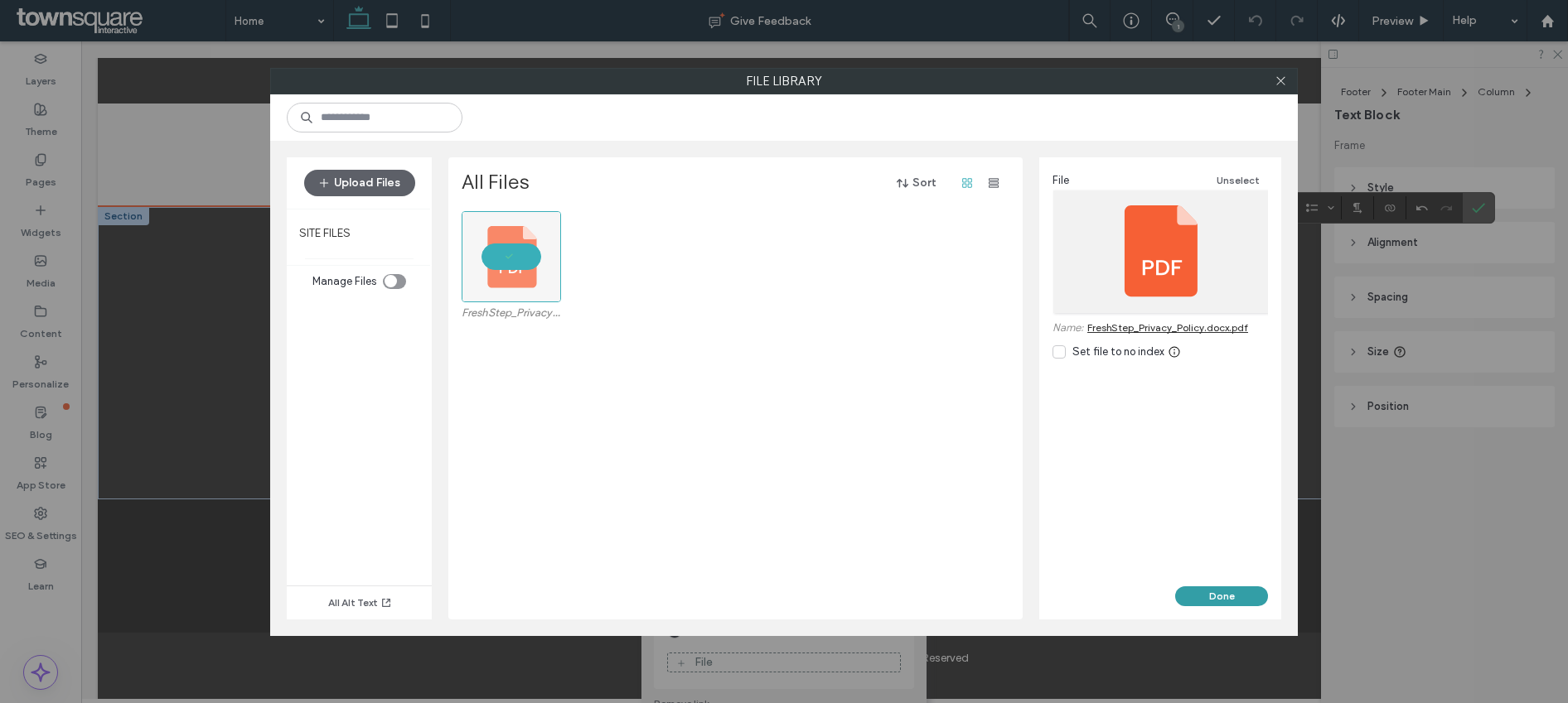
click at [1193, 551] on button "Done" at bounding box center [1222, 596] width 93 height 19
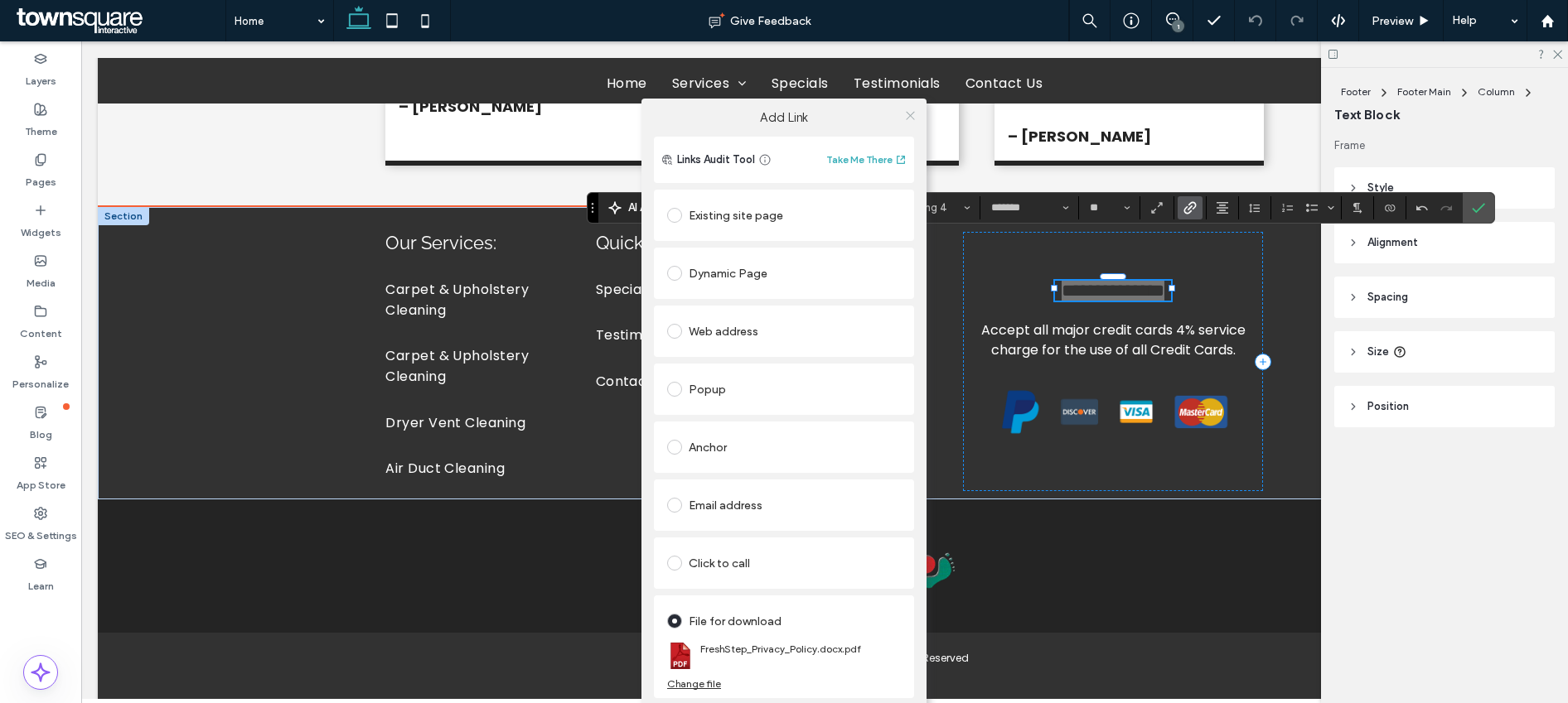
click at [910, 117] on icon at bounding box center [910, 115] width 12 height 12
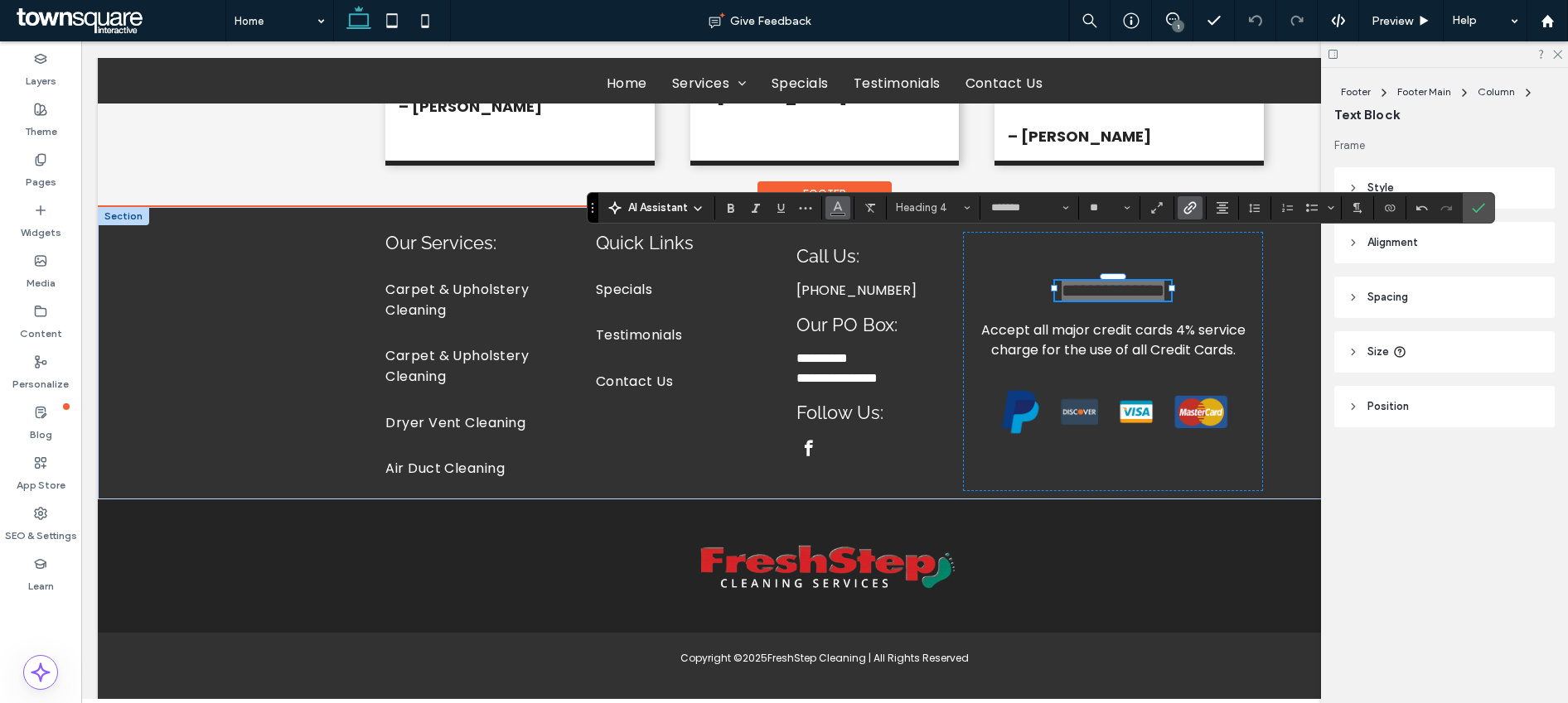
click at [831, 214] on span "Color" at bounding box center [838, 205] width 13 height 21
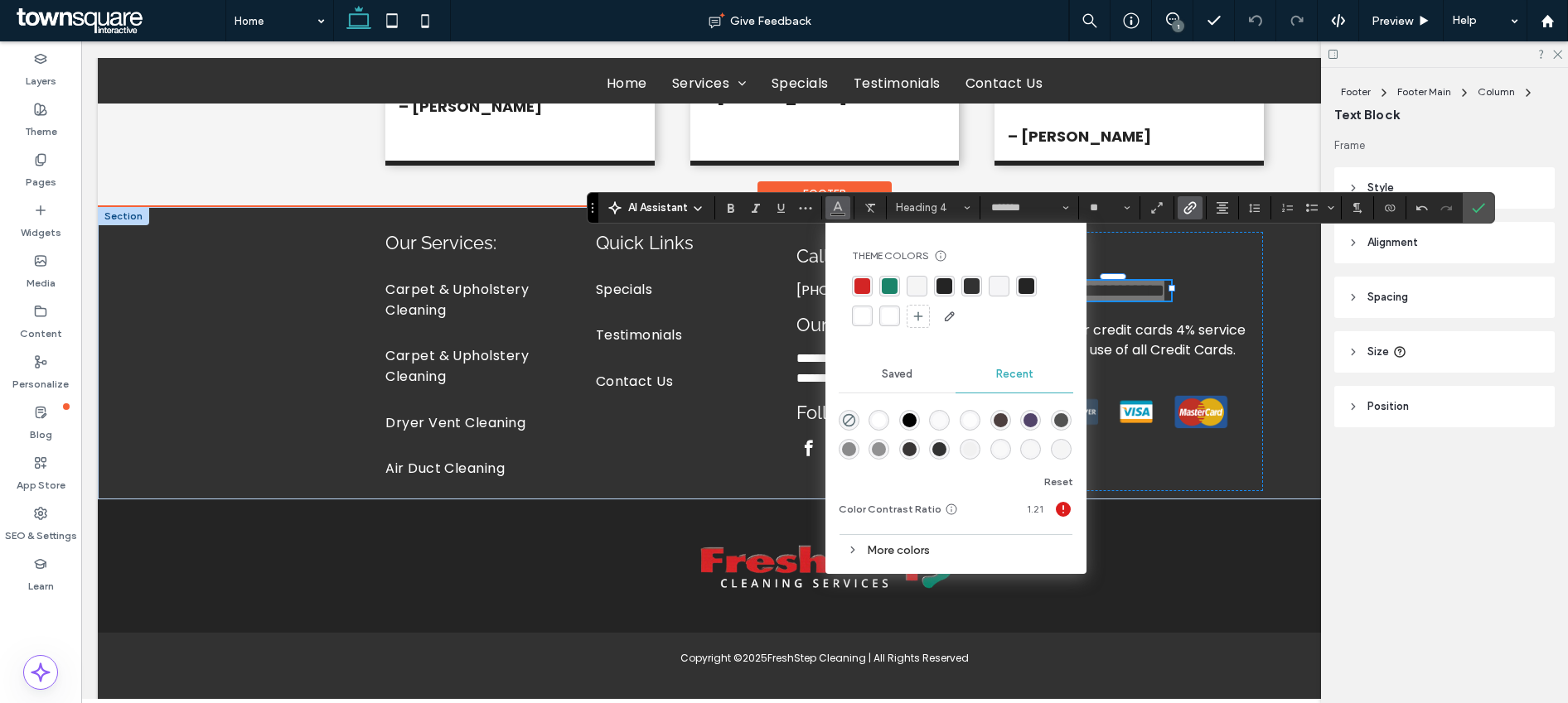
click at [860, 327] on div "rgba(255, 255, 255, 1)" at bounding box center [863, 315] width 20 height 20
click at [782, 208] on use "Underline" at bounding box center [781, 208] width 7 height 9
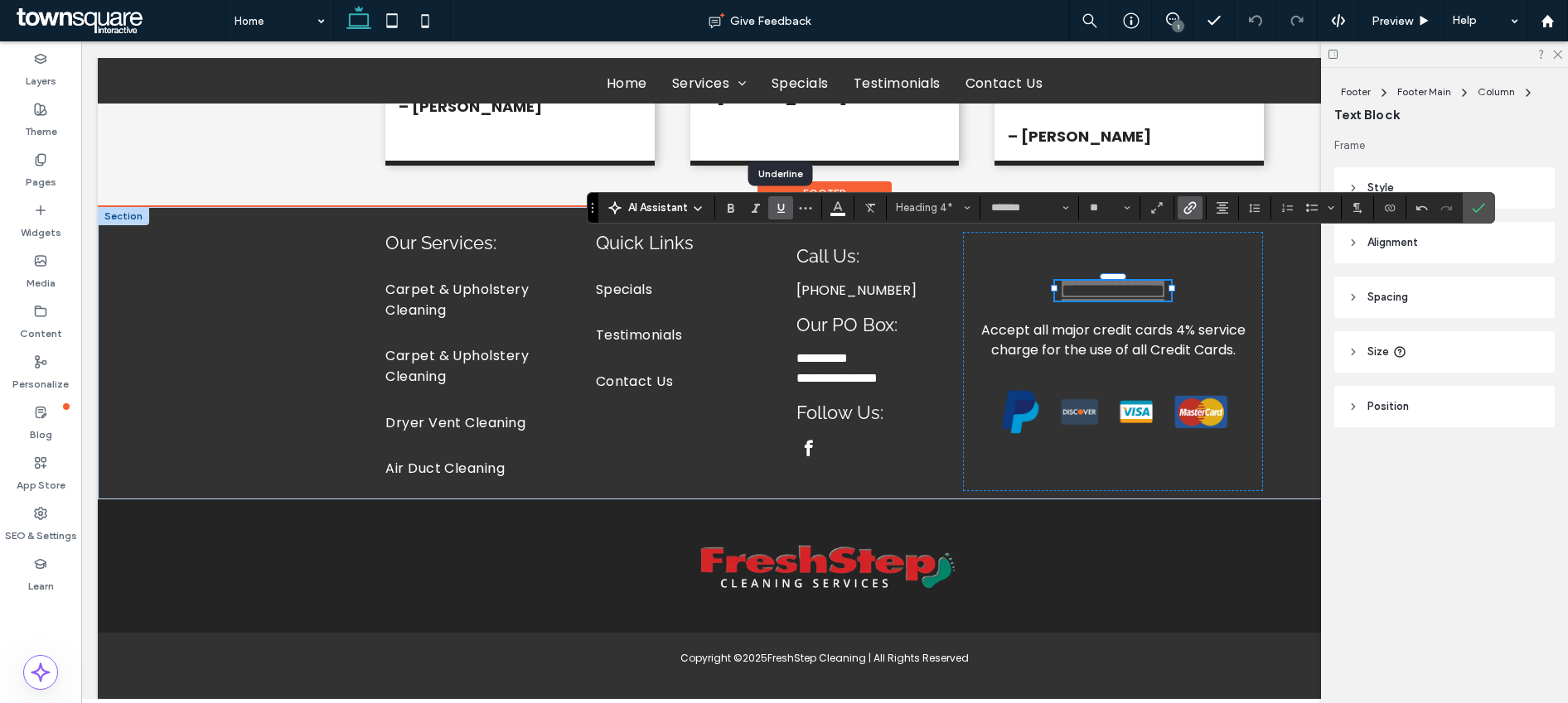
click at [782, 208] on use "Underline" at bounding box center [781, 208] width 7 height 9
click at [1122, 211] on button "**" at bounding box center [1109, 207] width 54 height 23
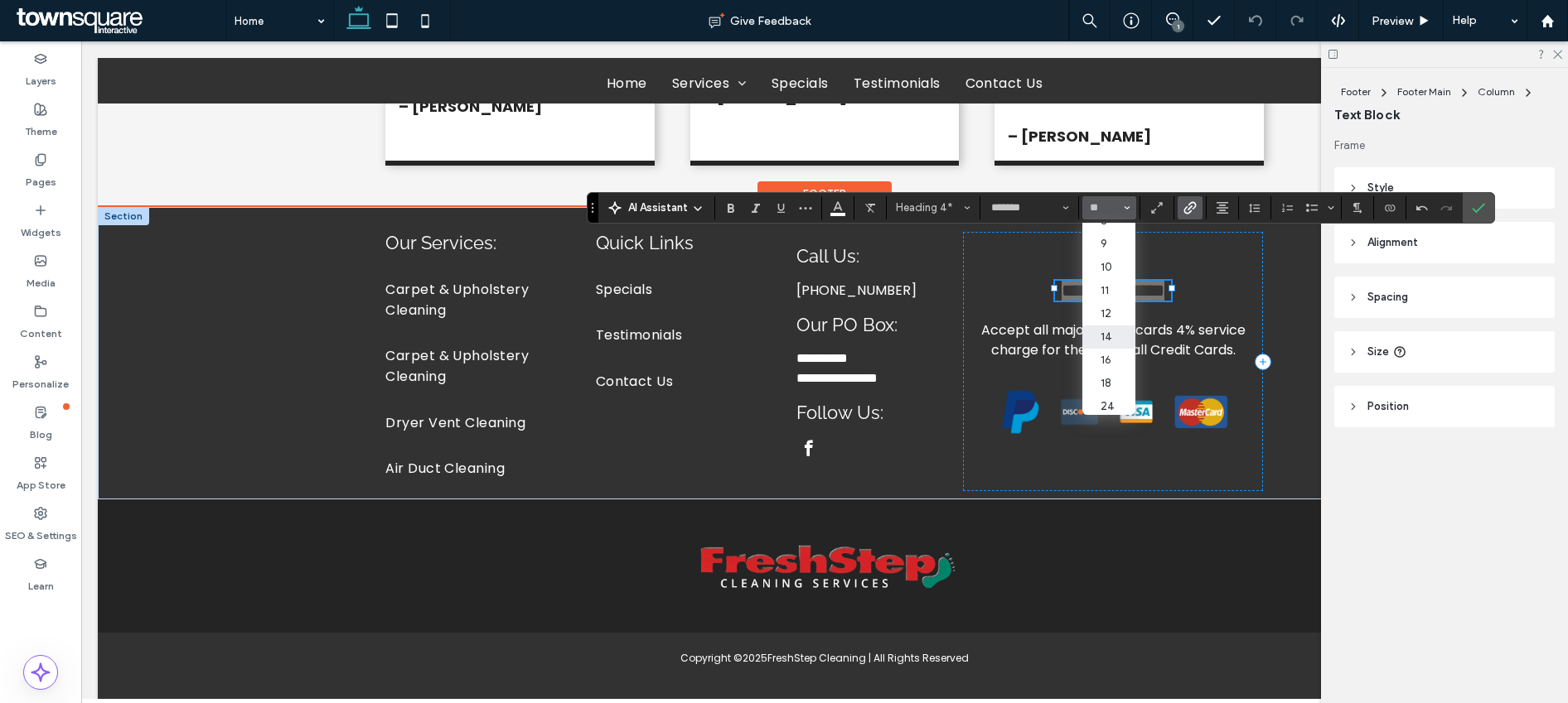
scroll to position [31, 0]
click at [1104, 373] on label "18" at bounding box center [1108, 364] width 53 height 23
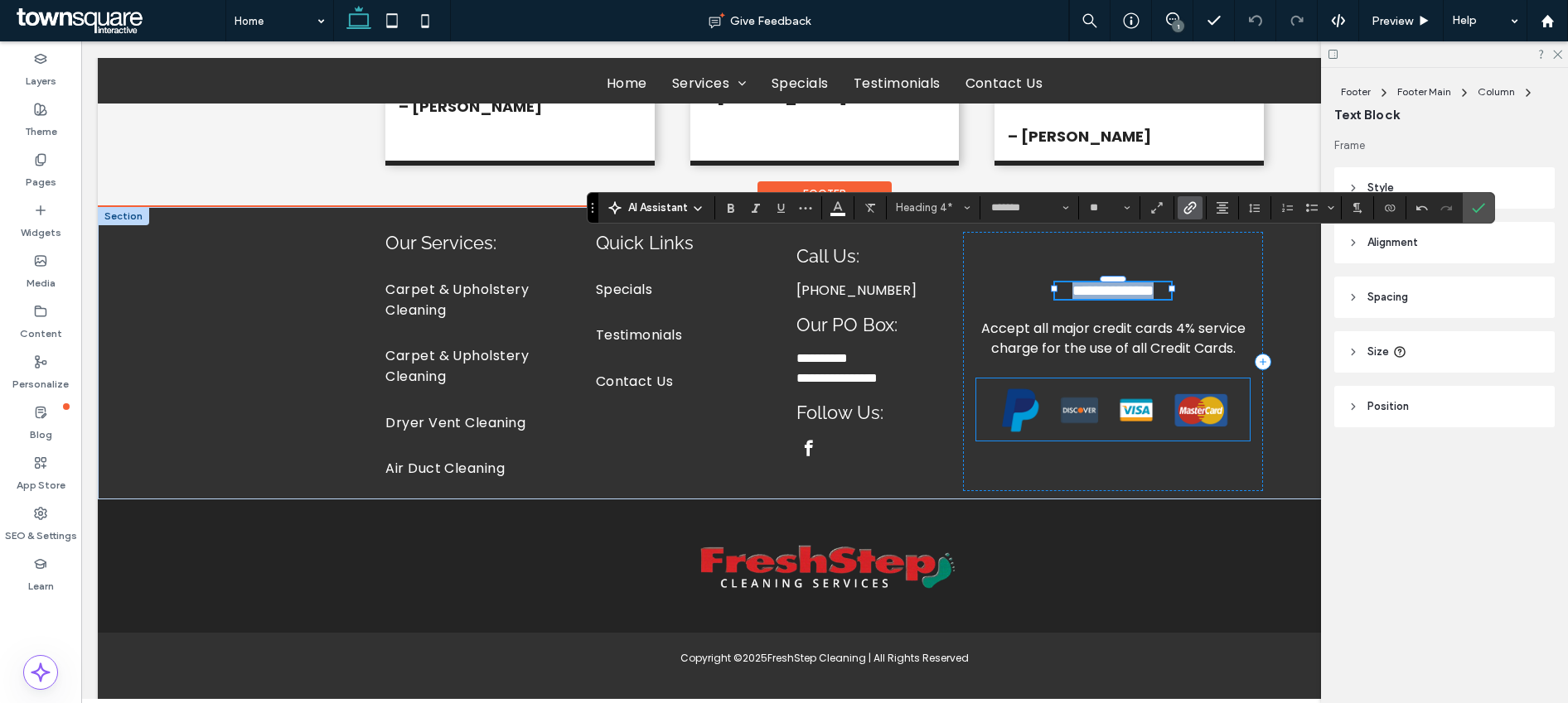
type input "**"
click at [1193, 204] on icon "Confirm" at bounding box center [1478, 208] width 13 height 13
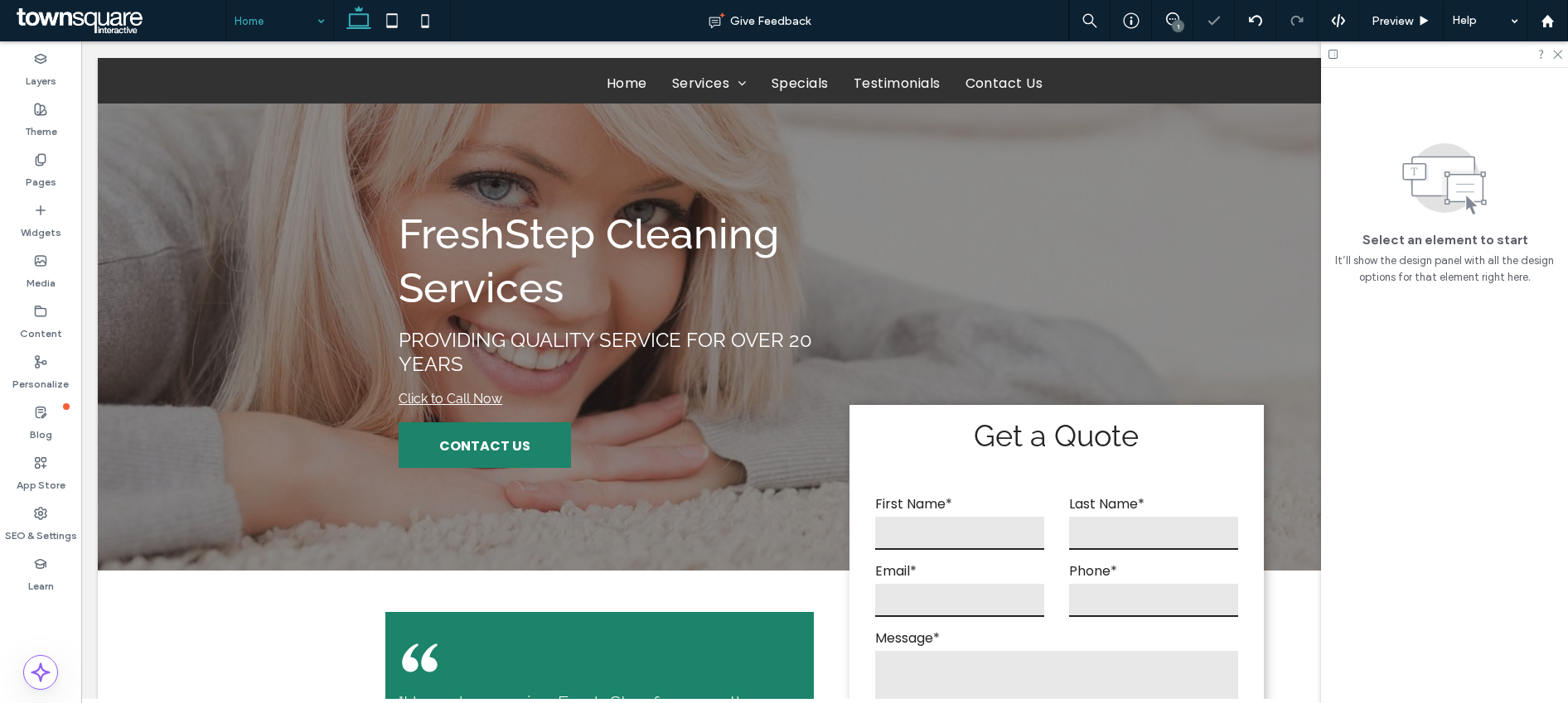
scroll to position [2263, 0]
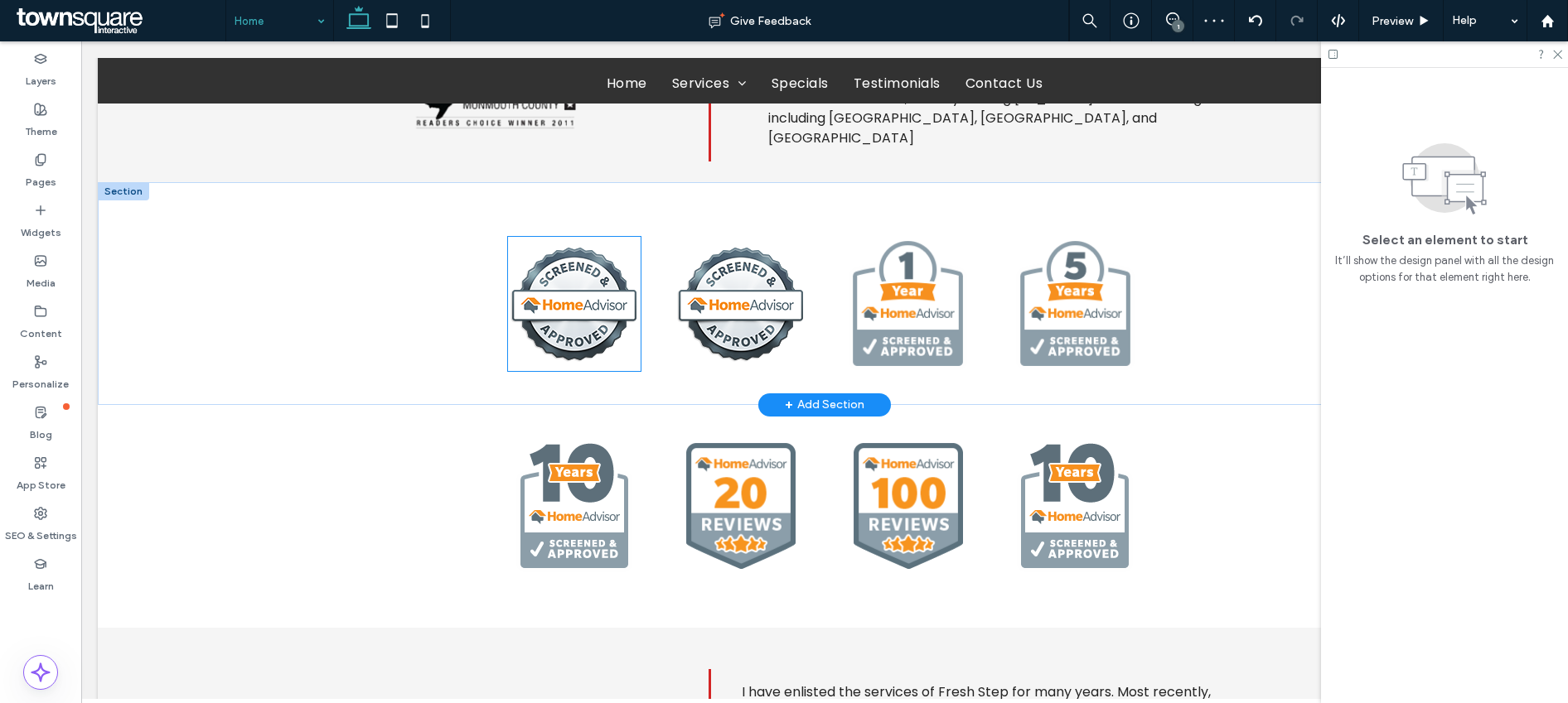
click at [566, 278] on img at bounding box center [574, 303] width 132 height 134
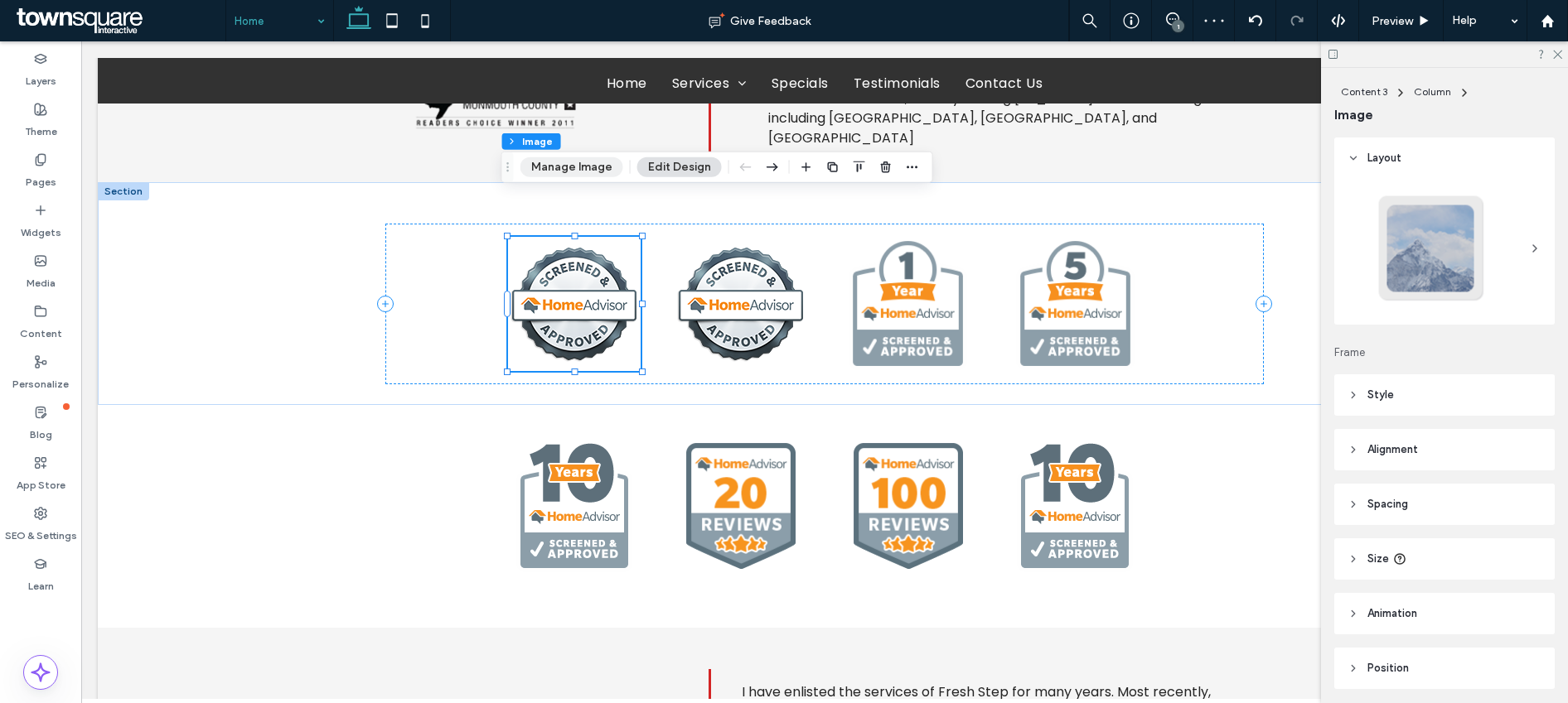
click at [594, 169] on button "Manage Image" at bounding box center [571, 166] width 103 height 19
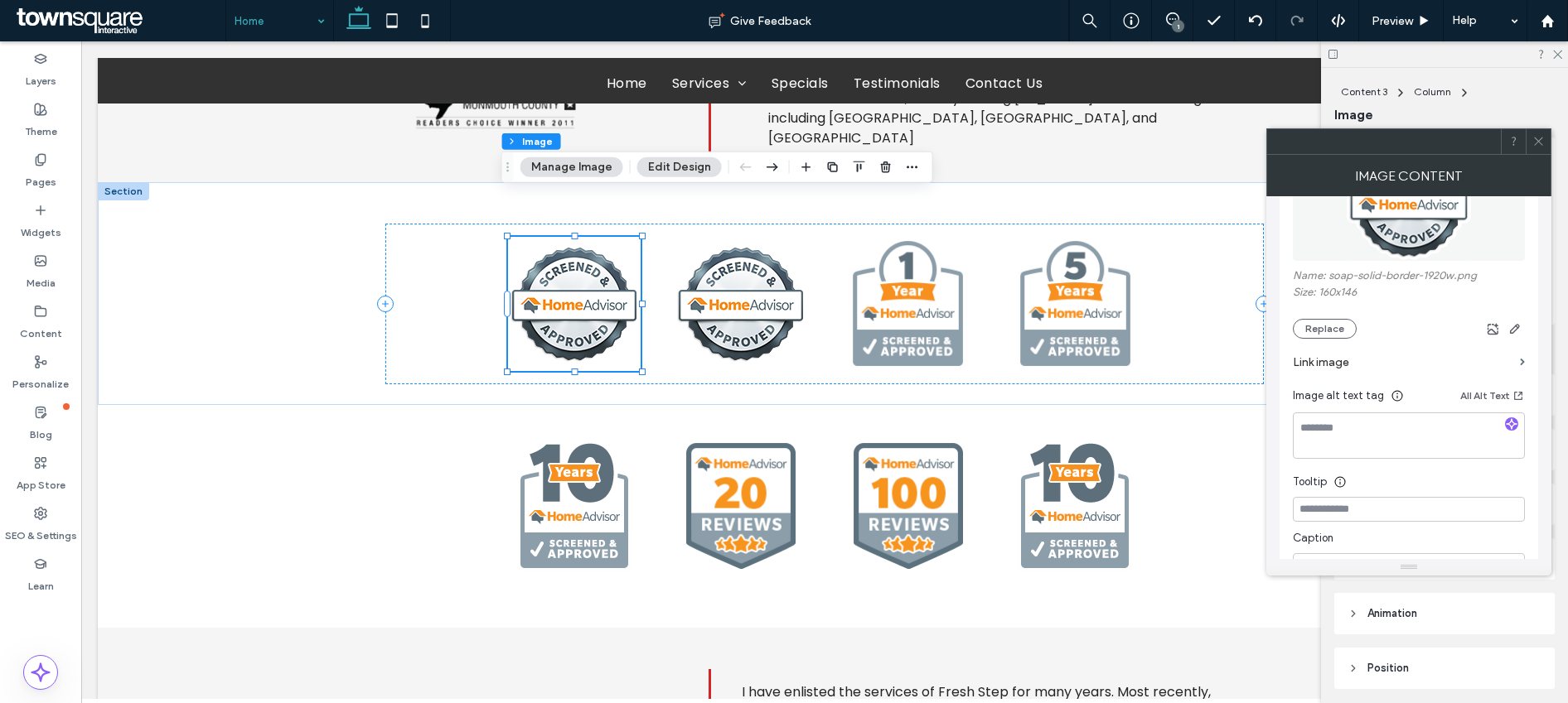
scroll to position [252, 0]
click at [1193, 361] on span at bounding box center [1522, 361] width 5 height 7
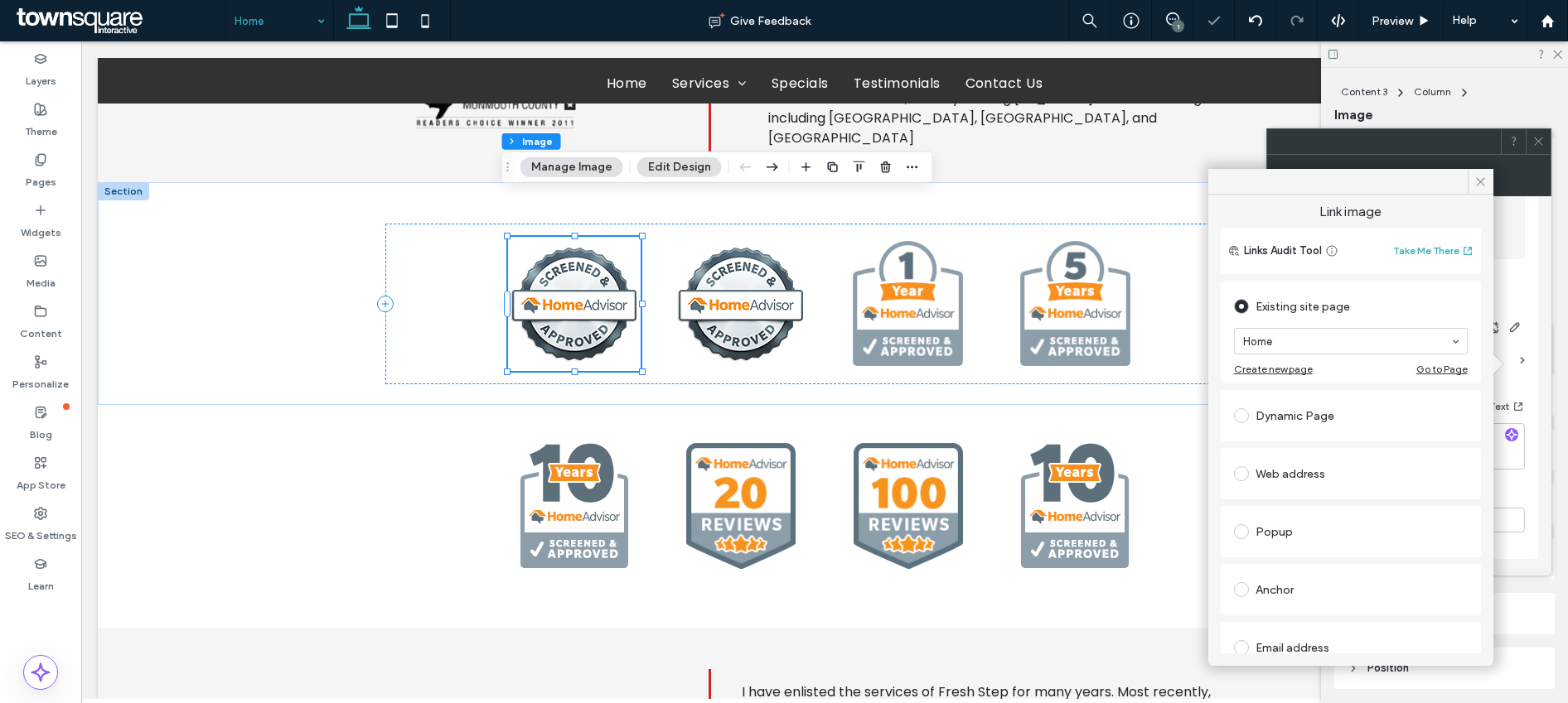
click at [1193, 474] on div "Web address" at bounding box center [1350, 474] width 234 height 27
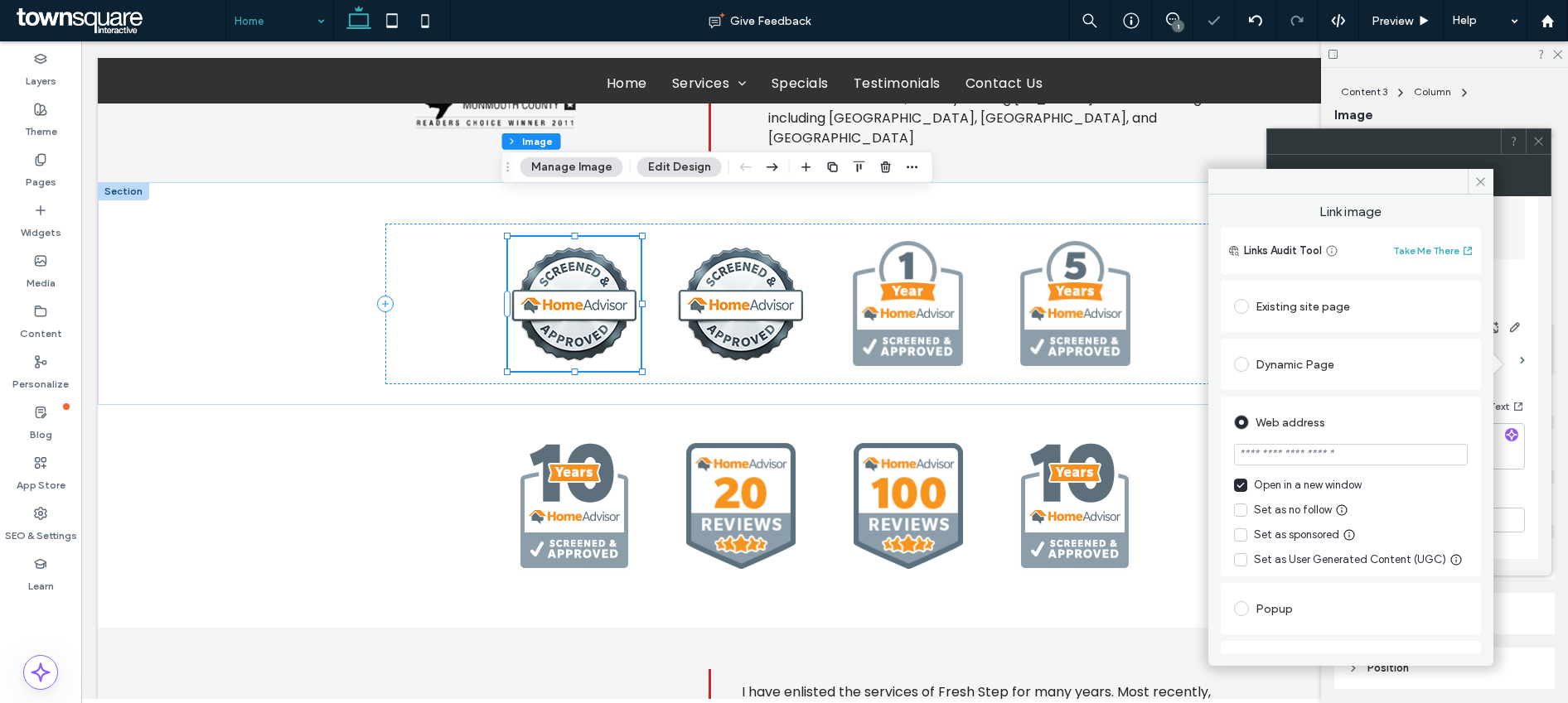
click at [1193, 457] on input "url" at bounding box center [1350, 454] width 234 height 21
paste input "**********"
type input "**********"
click at [1193, 187] on icon at bounding box center [1480, 181] width 12 height 12
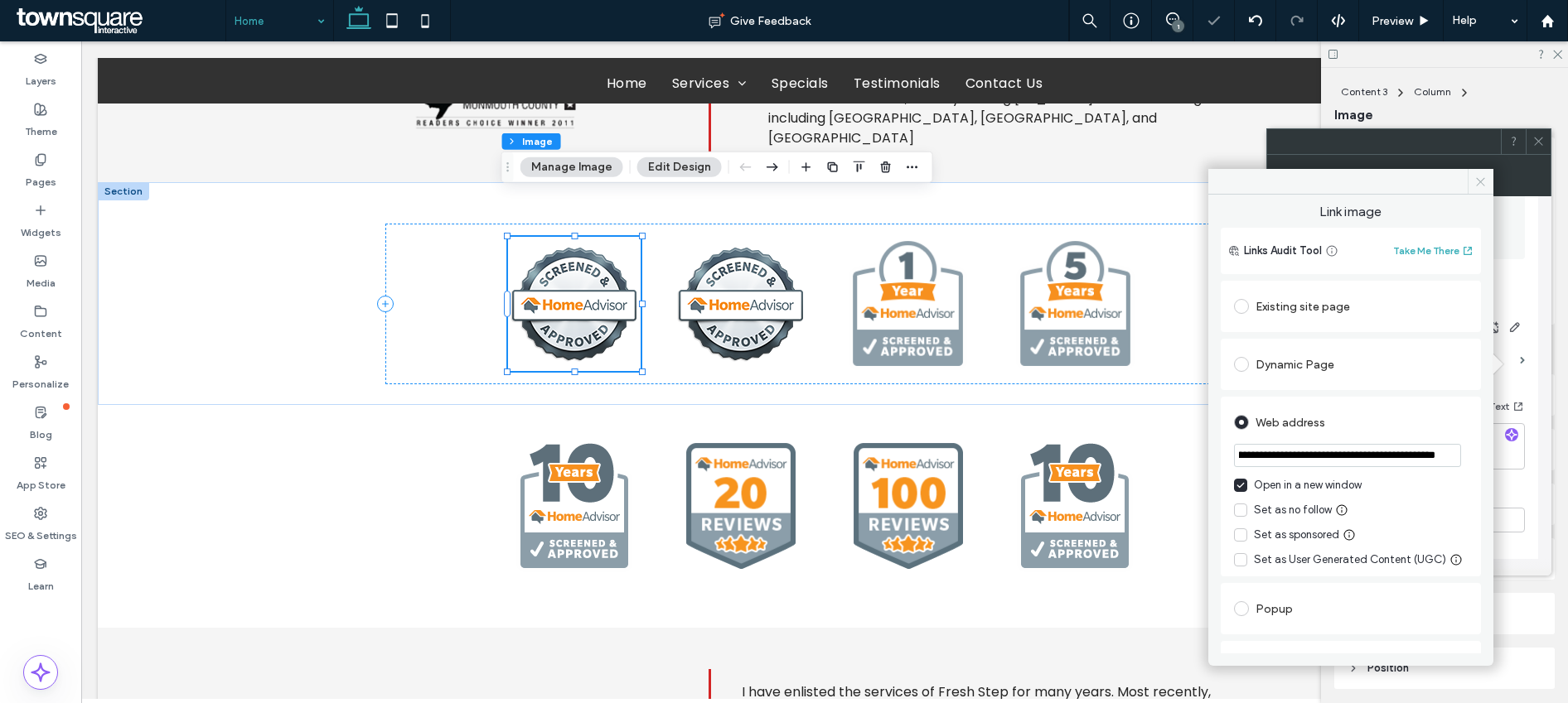
scroll to position [0, 0]
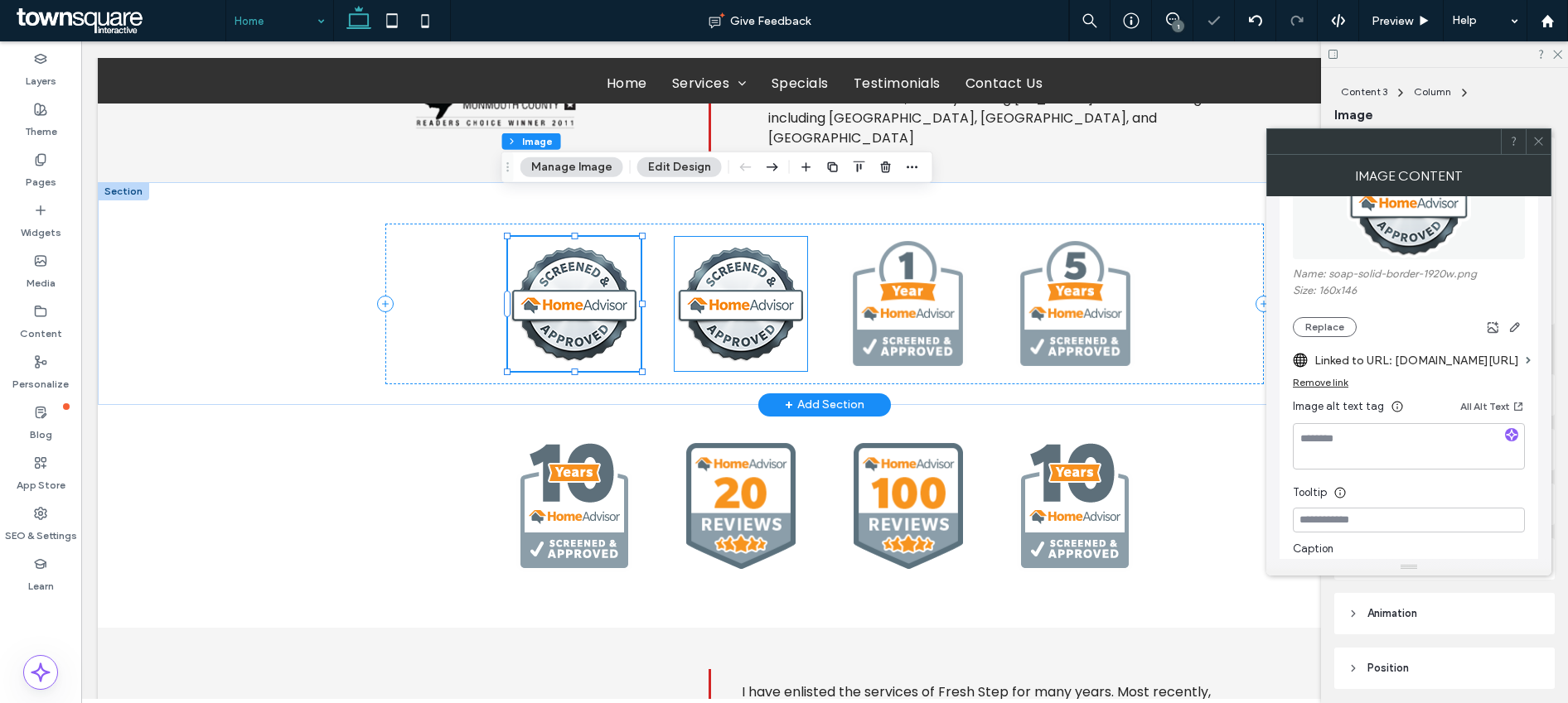
click at [719, 285] on img at bounding box center [740, 303] width 132 height 134
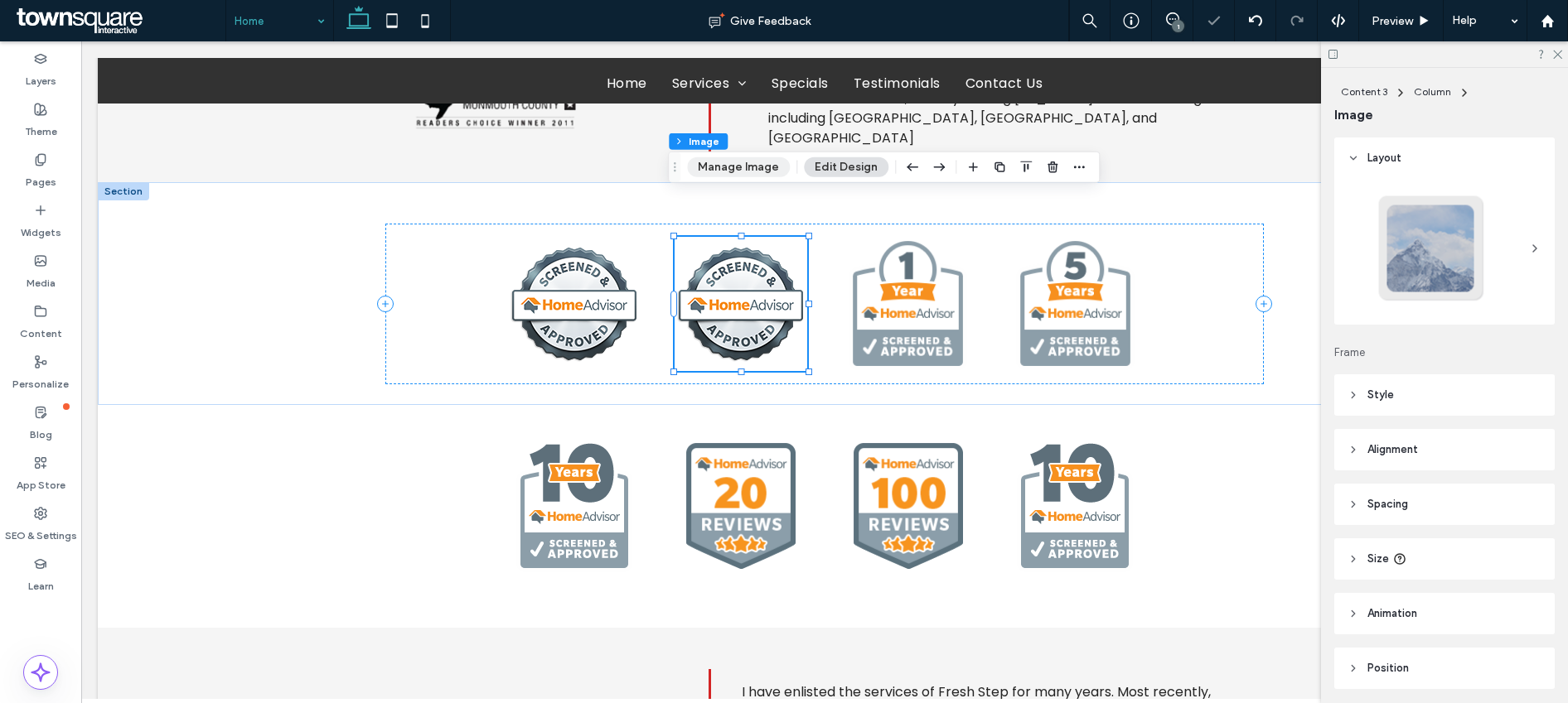
click at [748, 167] on button "Manage Image" at bounding box center [738, 166] width 103 height 19
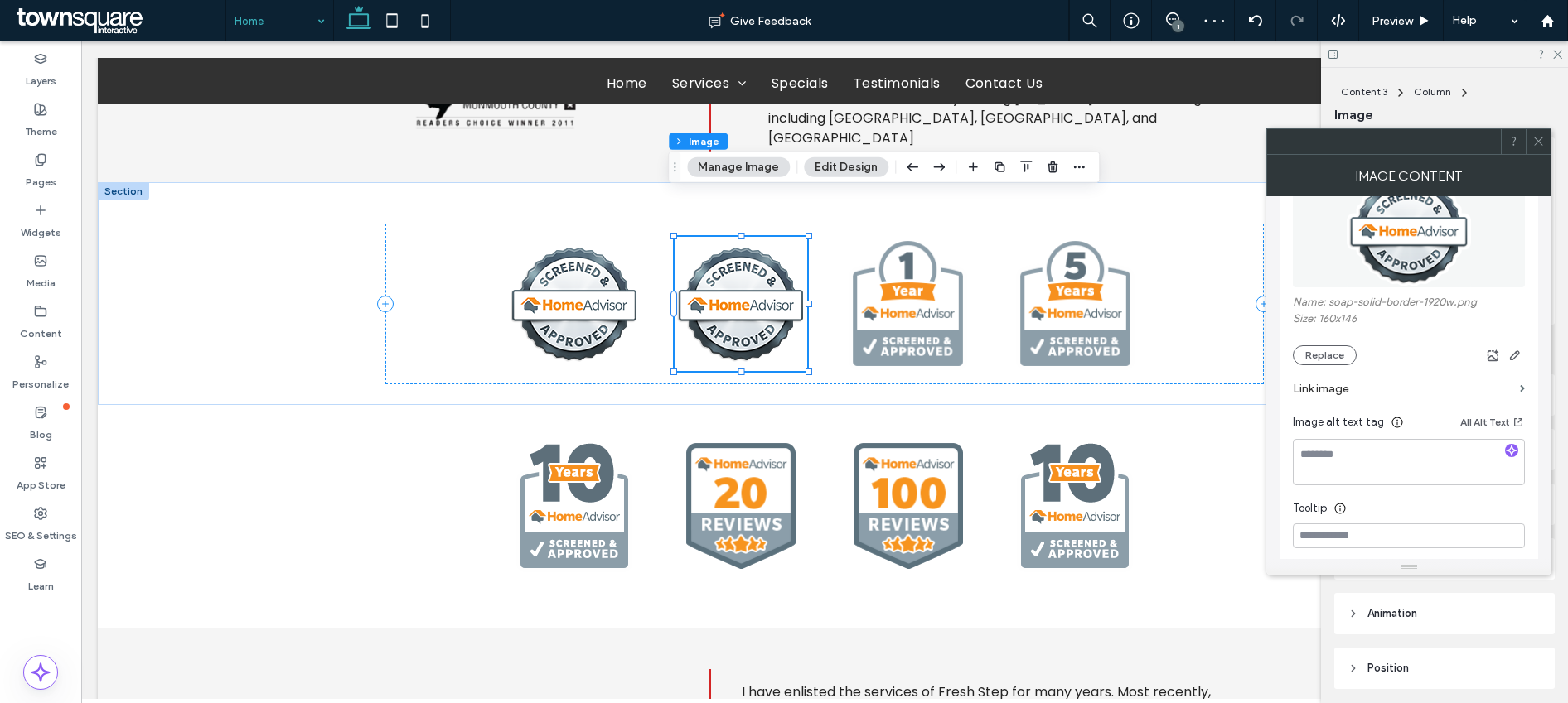
scroll to position [322, 0]
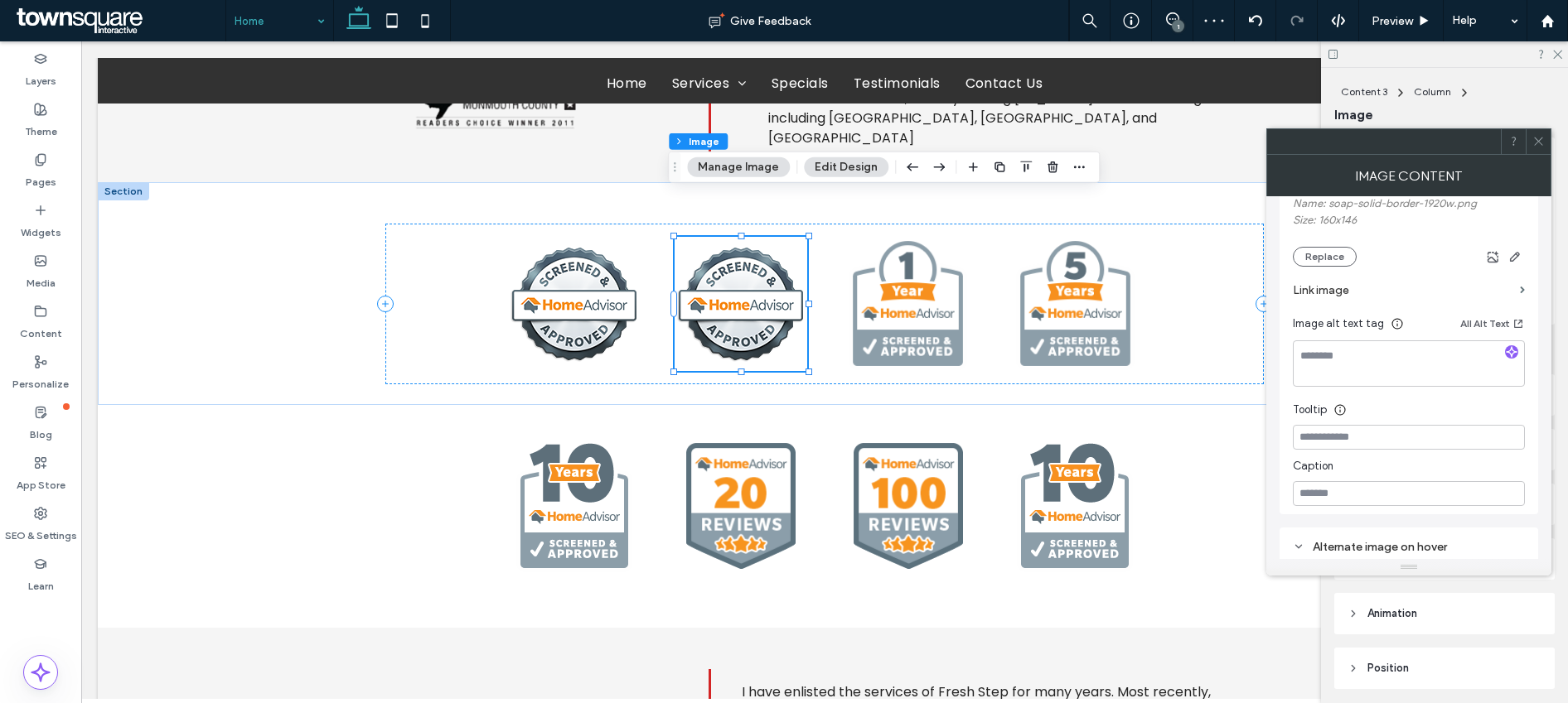
click at [1193, 293] on div "Image Name: soap-solid-border-1920w.png Size: 160x146 Replace Link image Image …" at bounding box center [1409, 271] width 258 height 487
click at [1193, 287] on div "Image Name: soap-solid-border-1920w.png Size: 160x146 Replace Link image Image …" at bounding box center [1409, 271] width 258 height 487
click at [1193, 290] on span at bounding box center [1522, 290] width 5 height 7
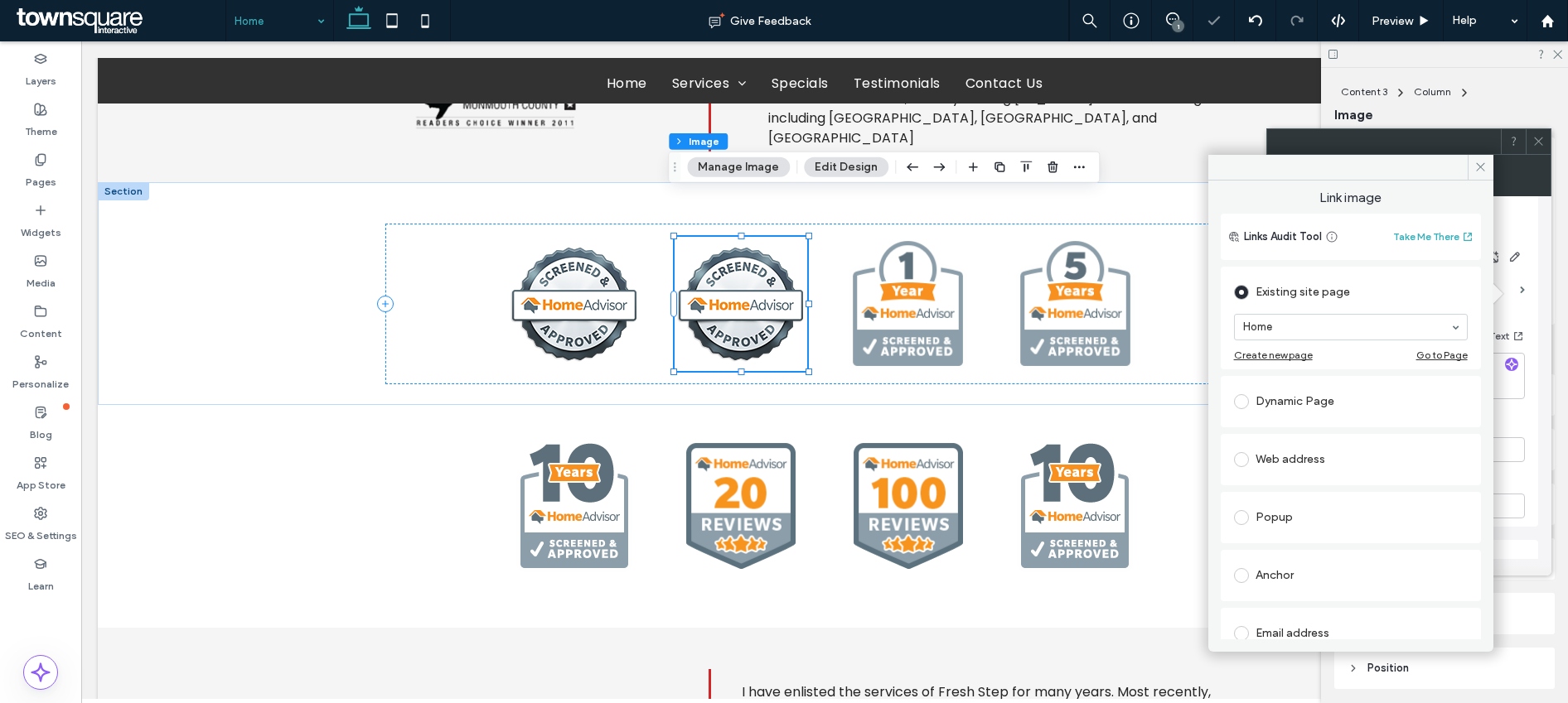
click at [1193, 456] on div "Web address" at bounding box center [1350, 460] width 234 height 27
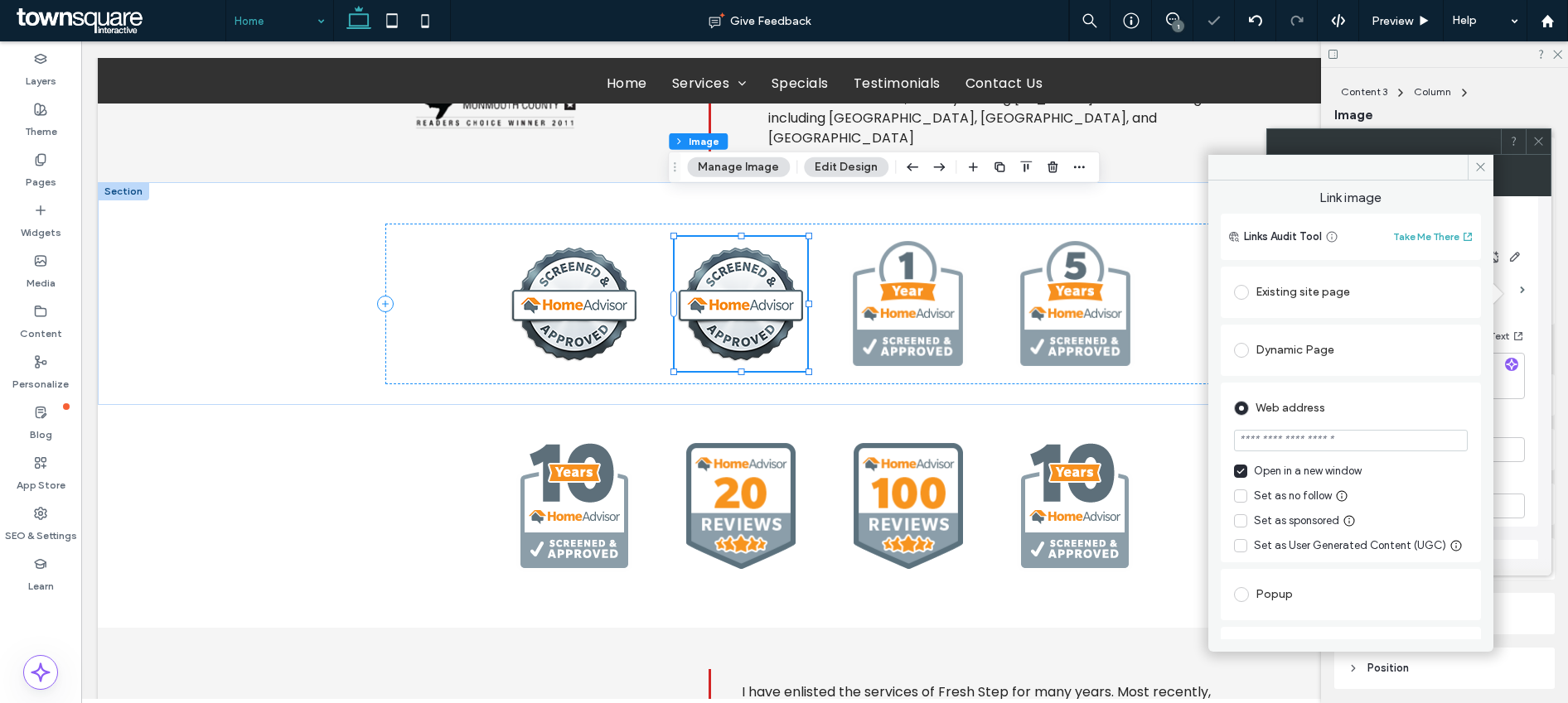
click at [1193, 439] on input "url" at bounding box center [1350, 440] width 234 height 21
paste input "**********"
type input "**********"
click at [1193, 166] on icon at bounding box center [1480, 166] width 12 height 12
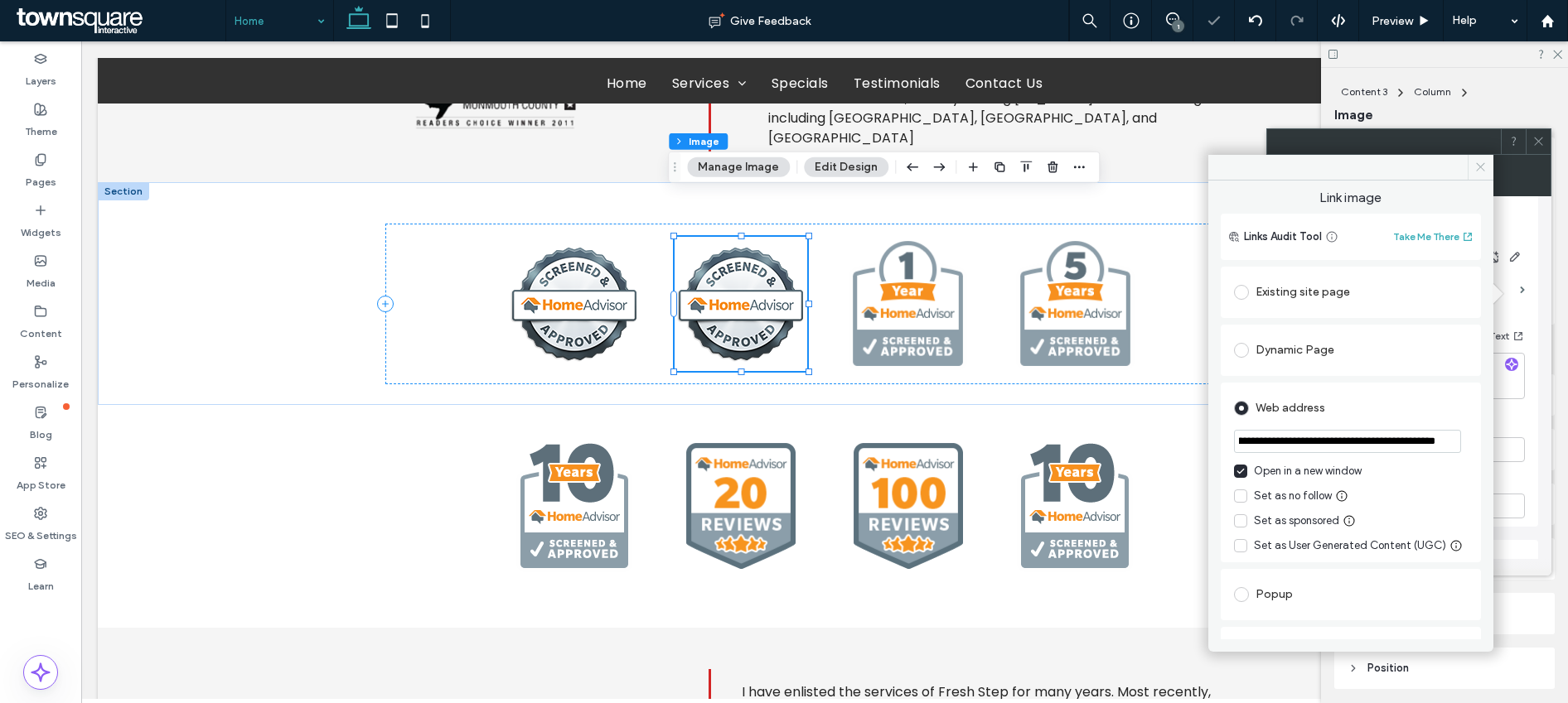
scroll to position [0, 0]
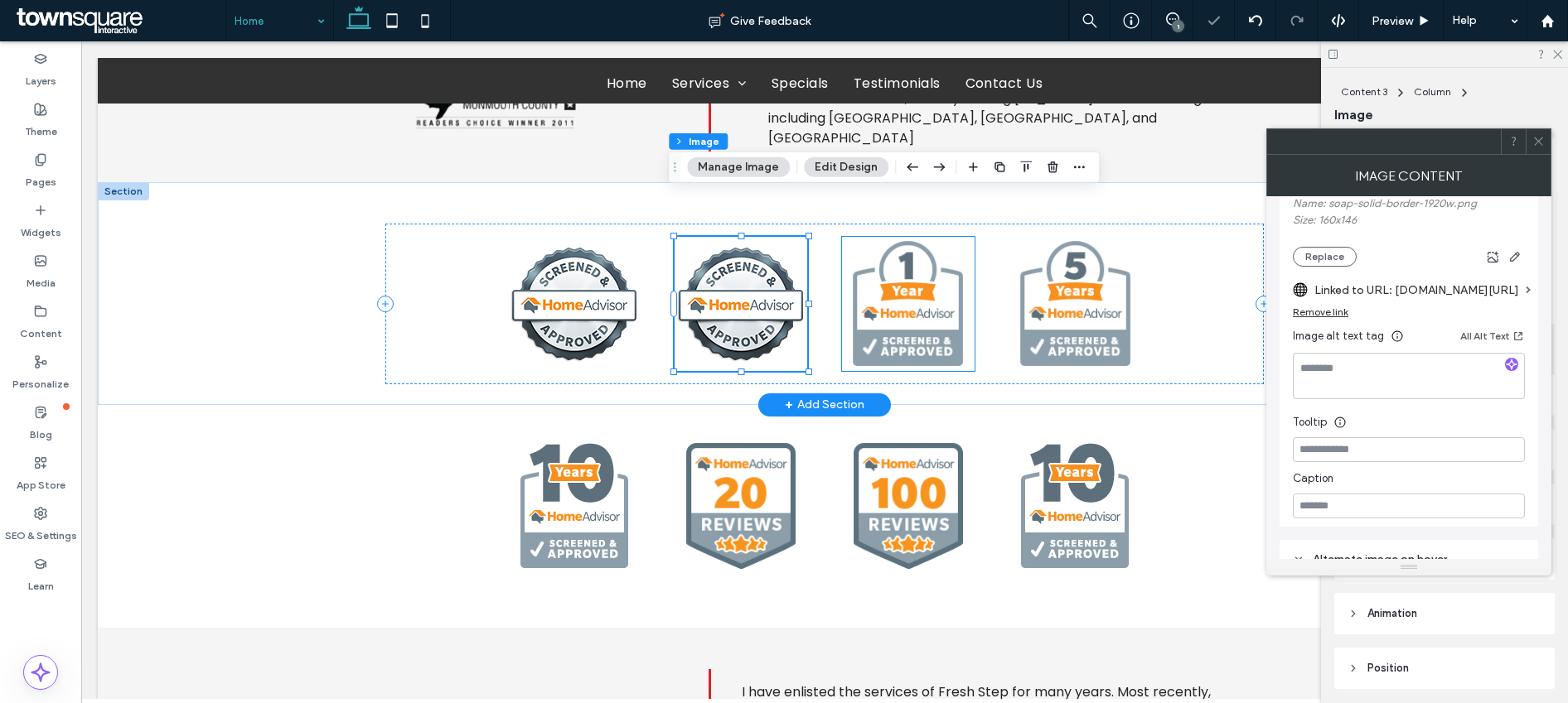
click at [912, 301] on img at bounding box center [908, 303] width 132 height 134
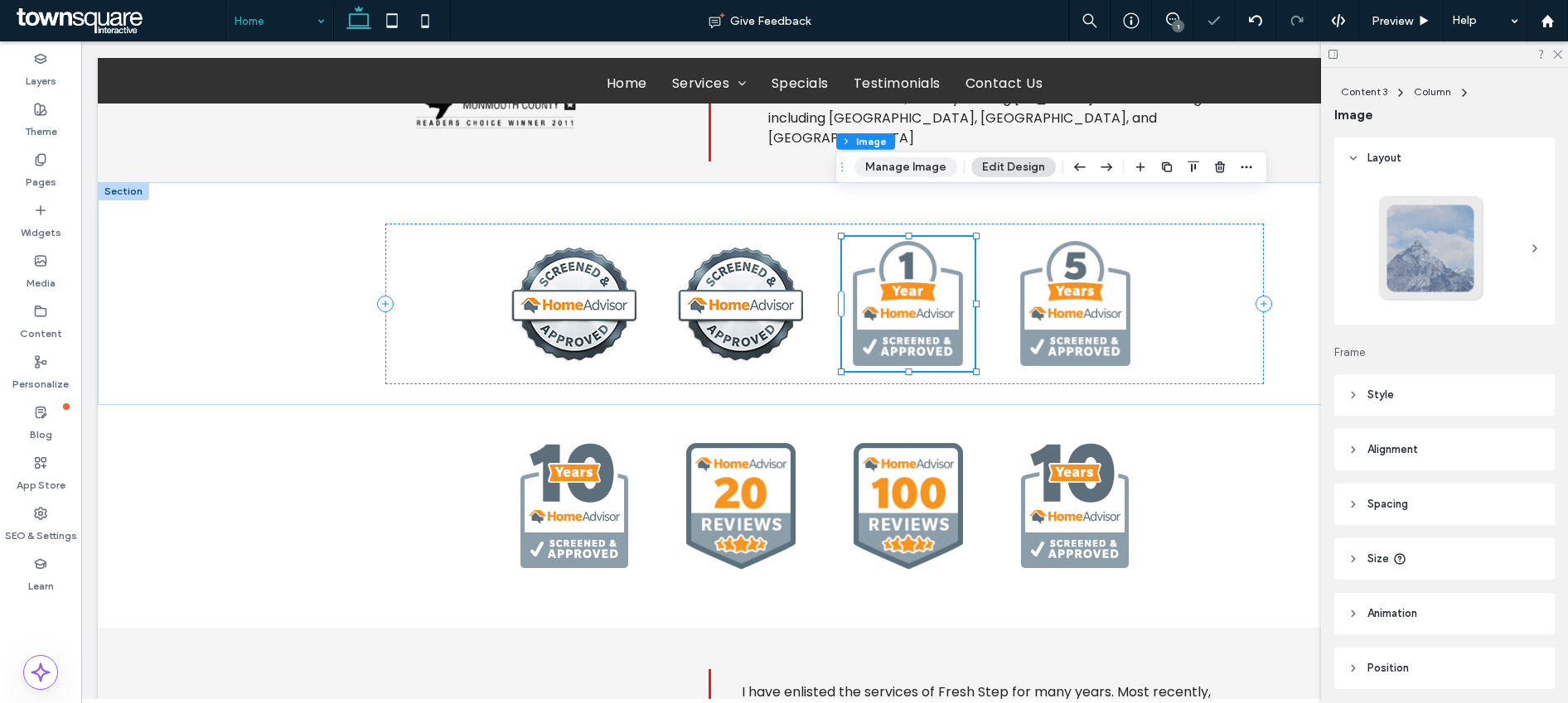
click at [911, 166] on button "Manage Image" at bounding box center [905, 166] width 103 height 19
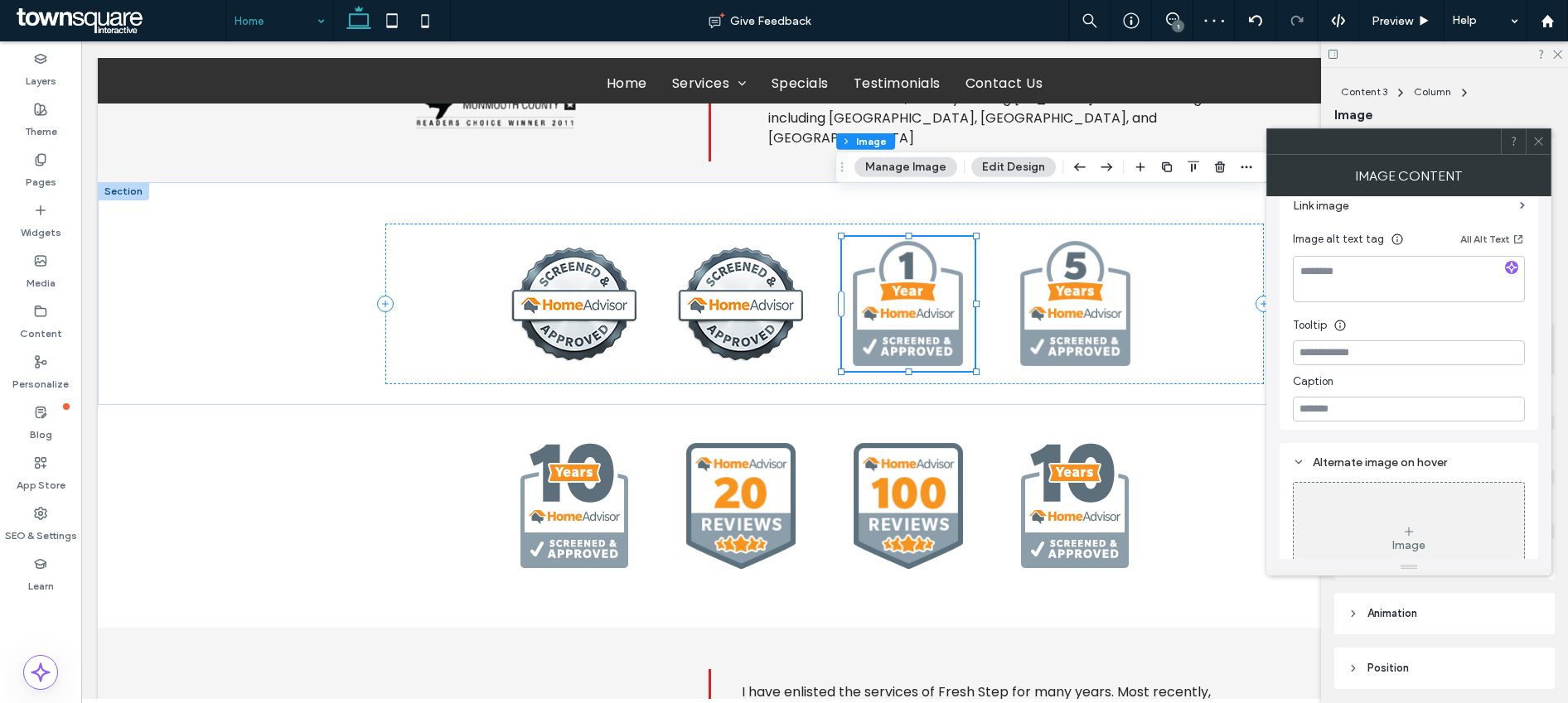
scroll to position [325, 0]
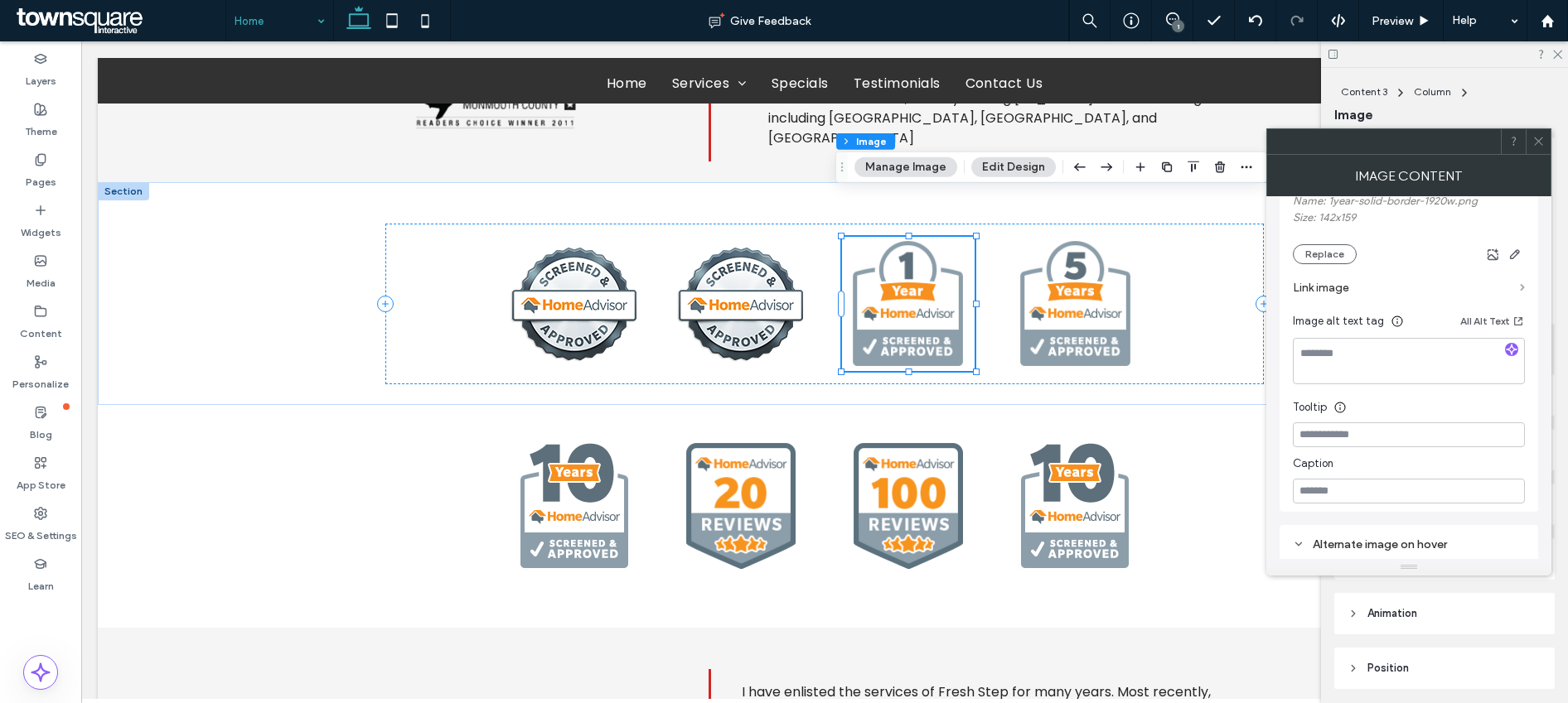
click at [1193, 285] on span at bounding box center [1522, 288] width 5 height 7
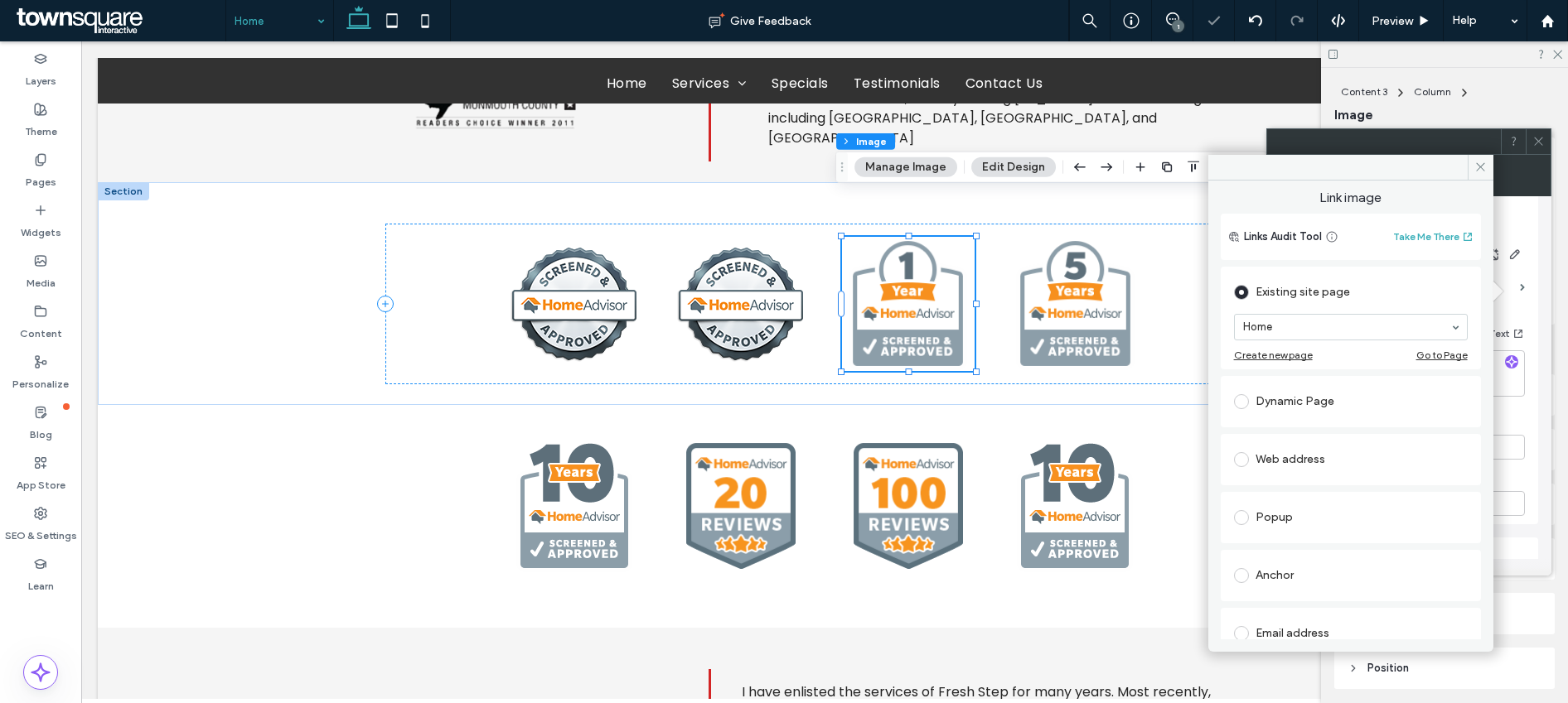
click at [1193, 468] on div "Web address" at bounding box center [1350, 460] width 234 height 27
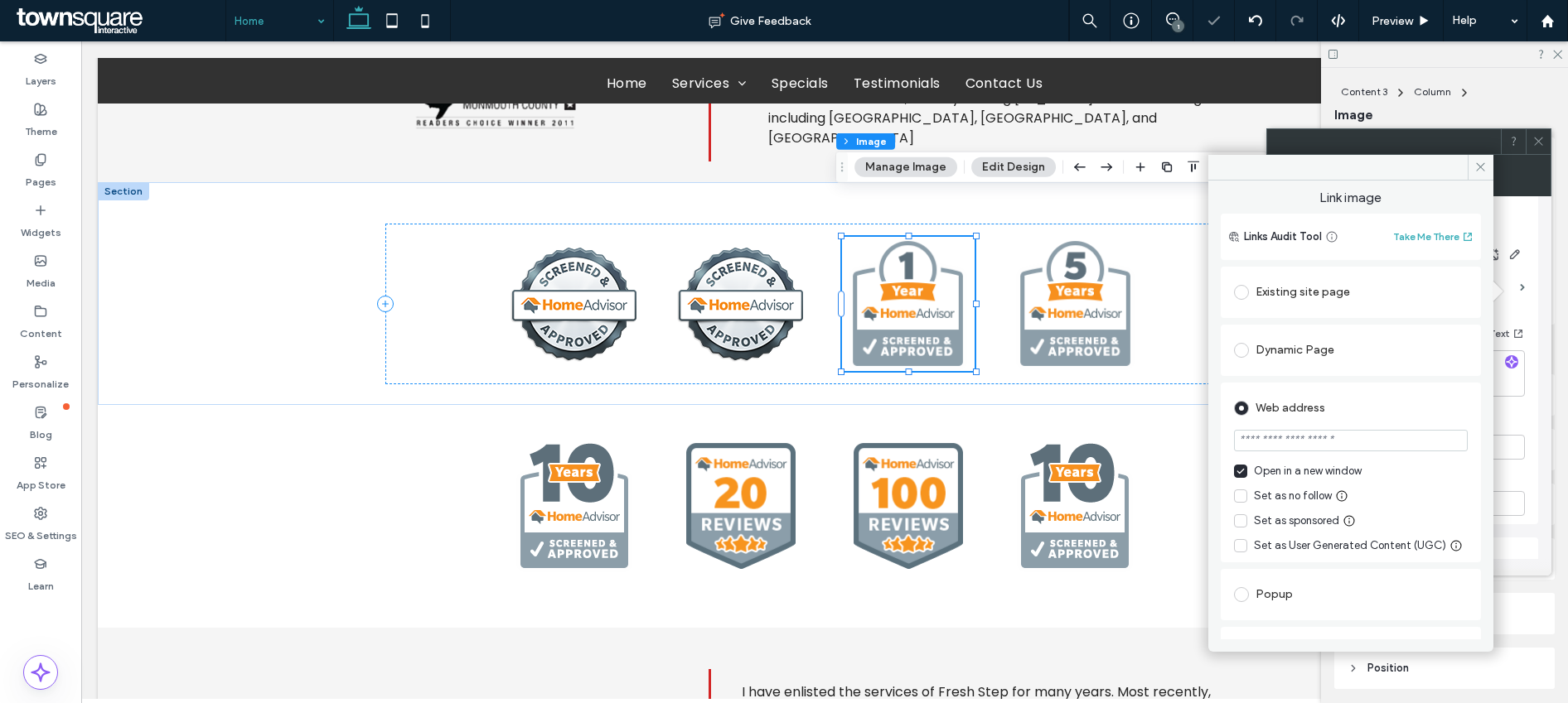
click at [1193, 449] on input "url" at bounding box center [1350, 440] width 234 height 21
paste input "**********"
type input "**********"
click at [1193, 167] on use at bounding box center [1480, 166] width 8 height 8
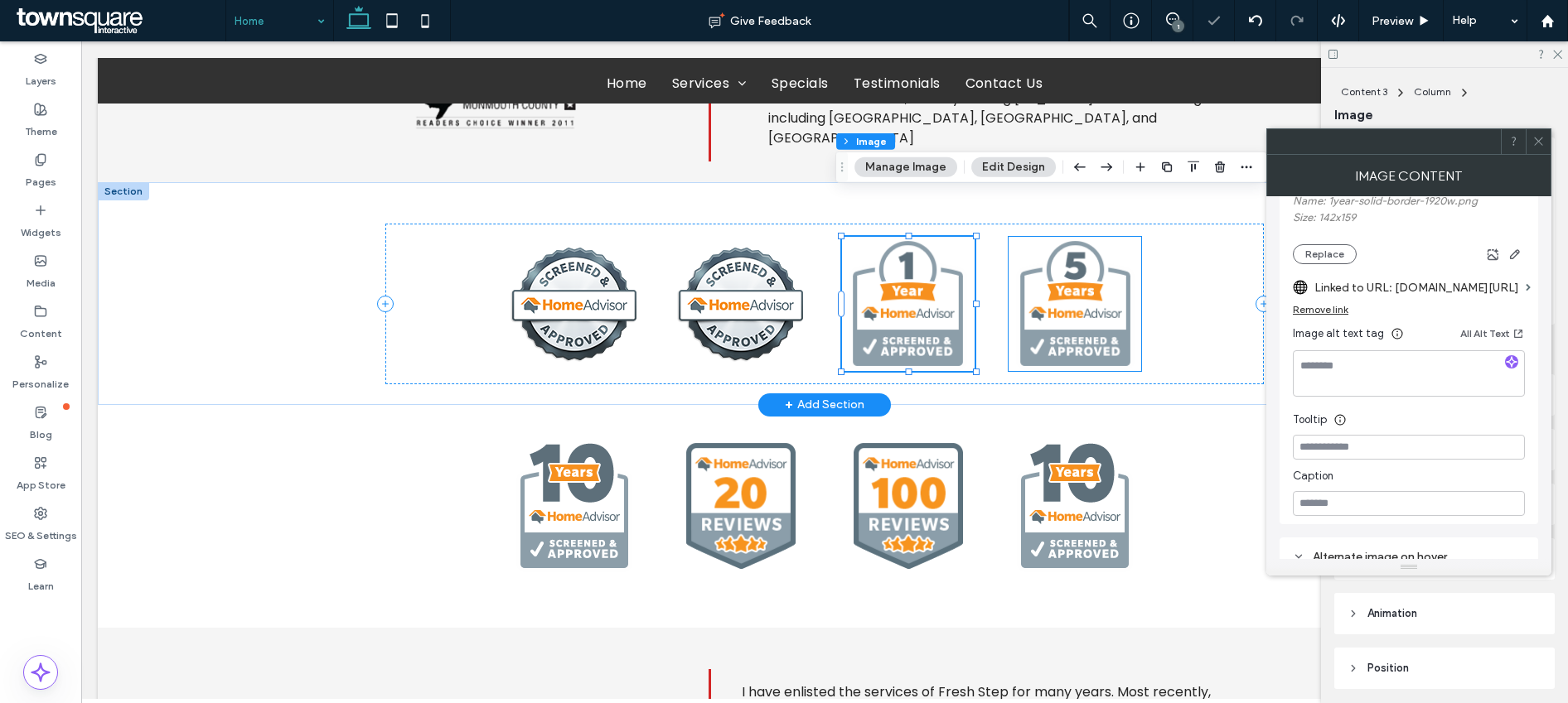
click at [1085, 286] on img at bounding box center [1075, 303] width 132 height 134
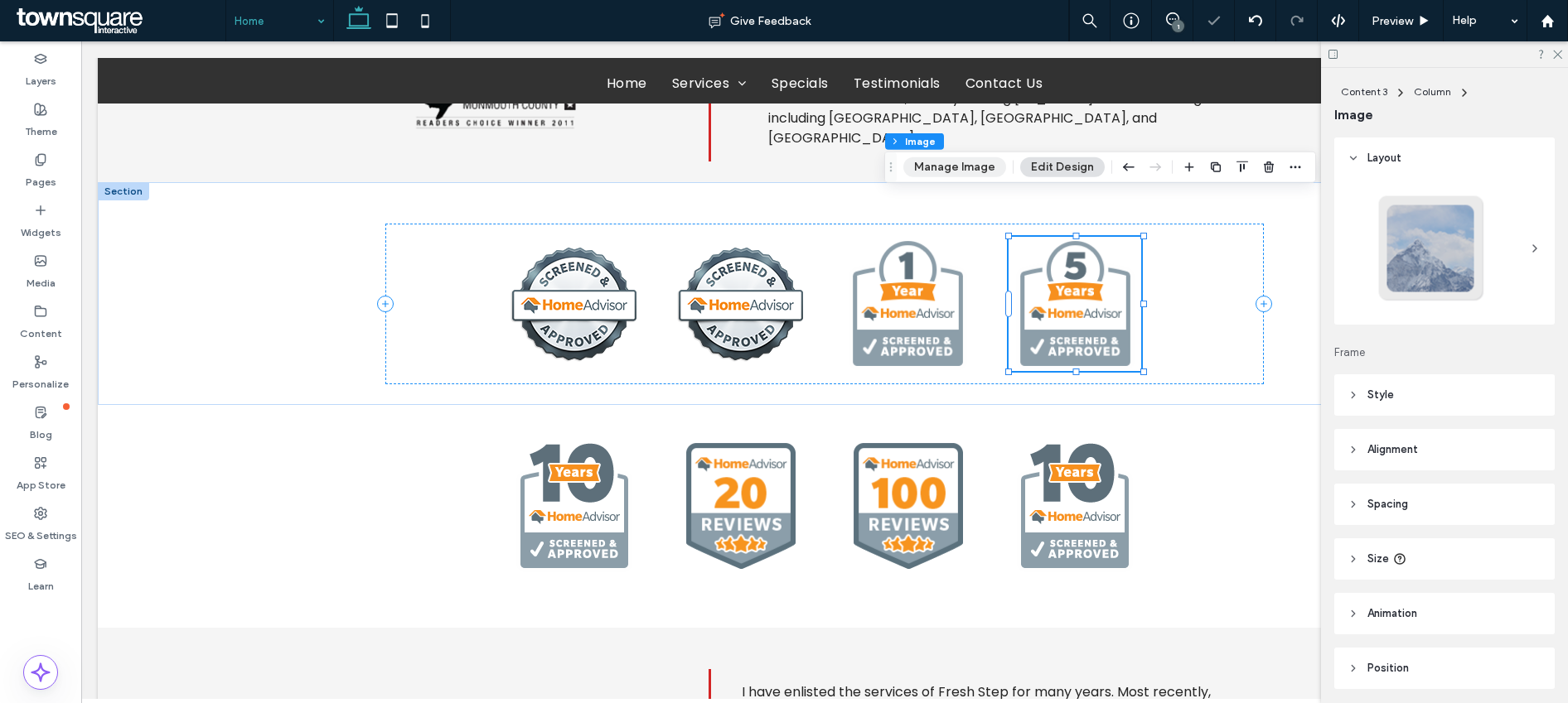
click at [984, 166] on button "Manage Image" at bounding box center [954, 166] width 103 height 19
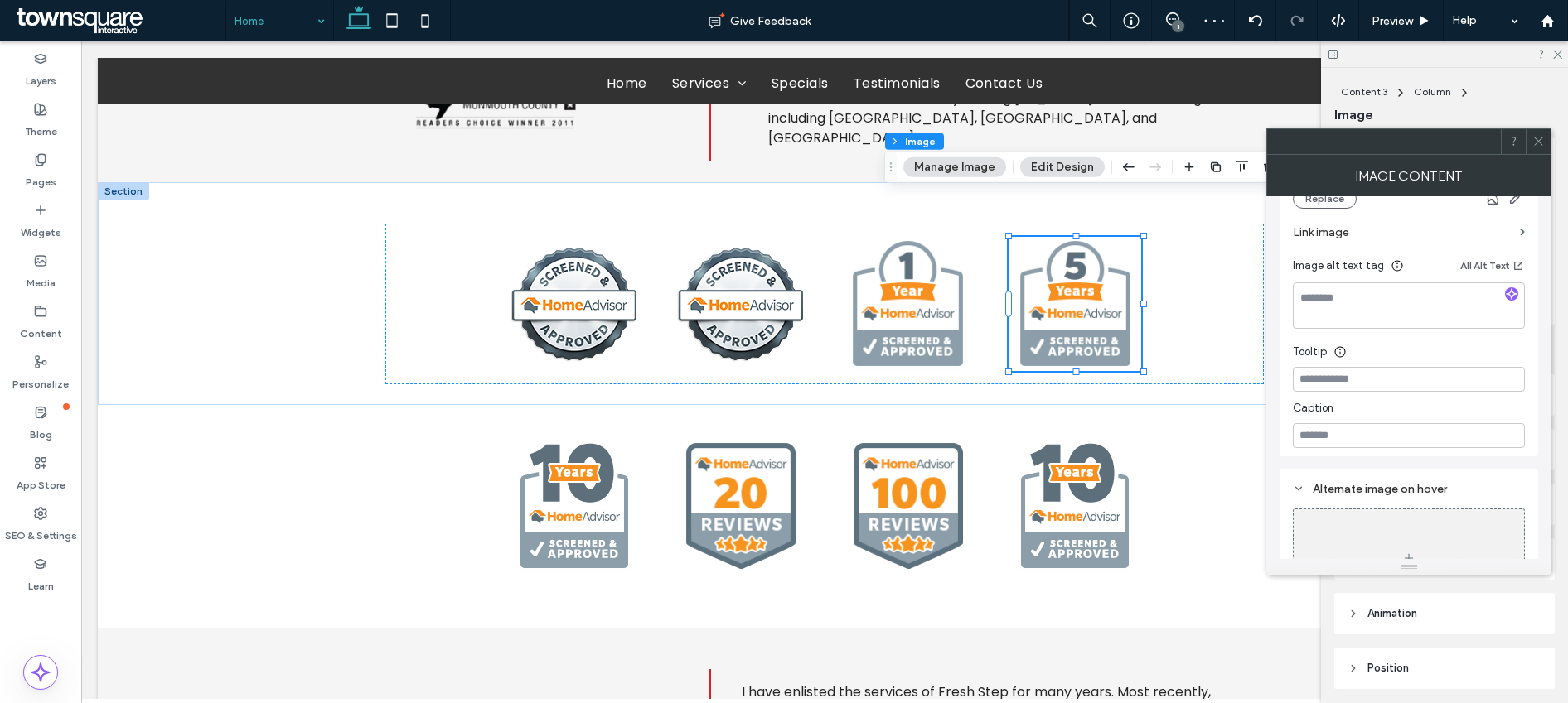
scroll to position [324, 0]
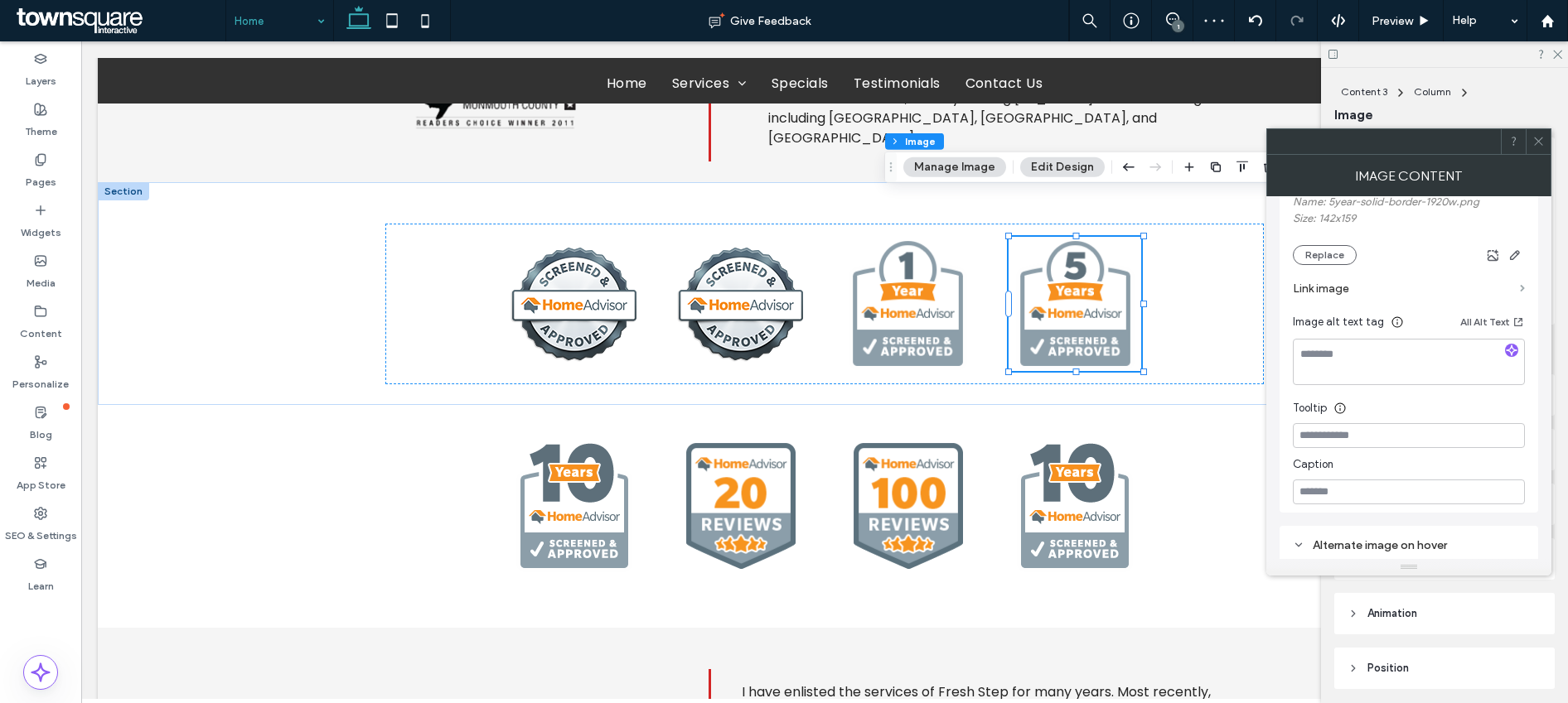
click at [1193, 290] on span at bounding box center [1522, 289] width 5 height 7
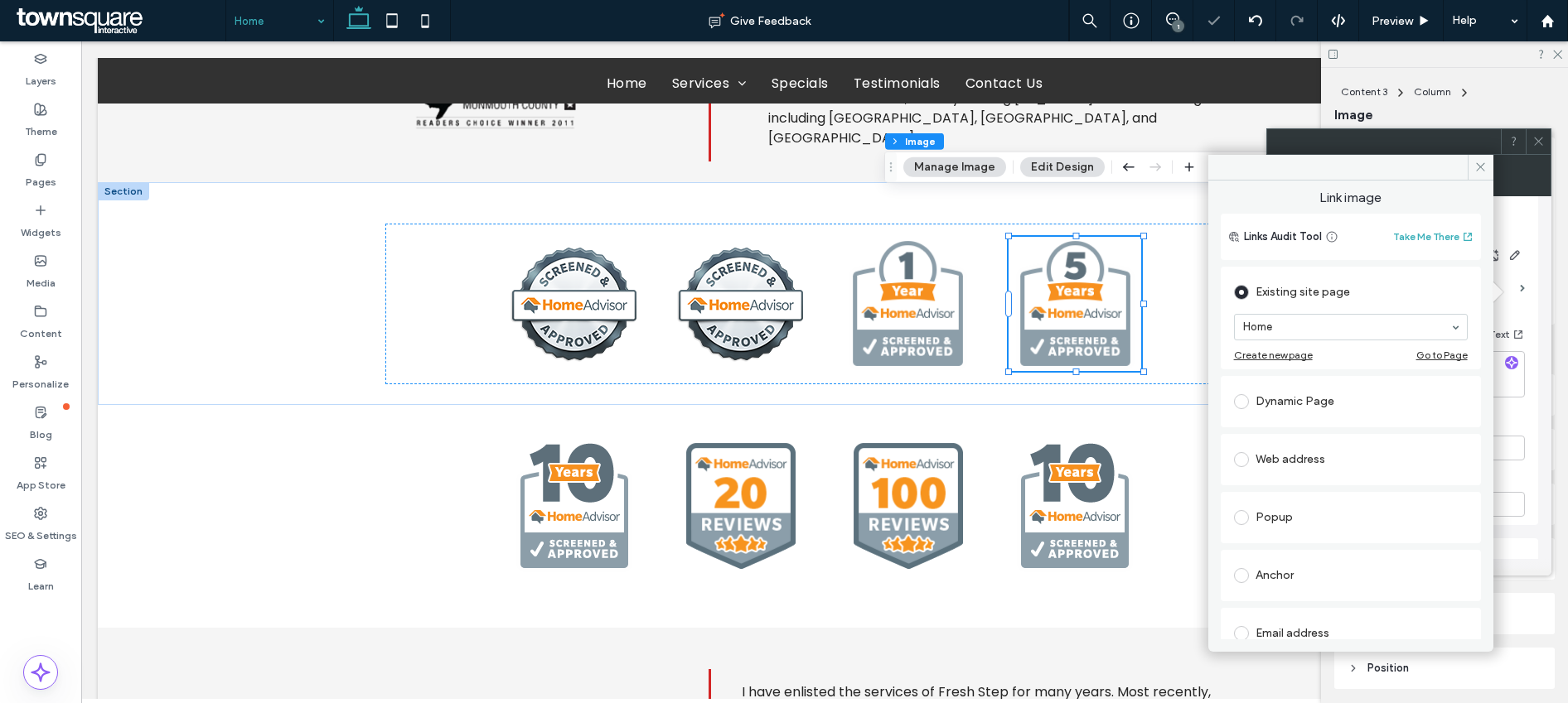
click at [1193, 462] on div "Web address" at bounding box center [1350, 460] width 234 height 27
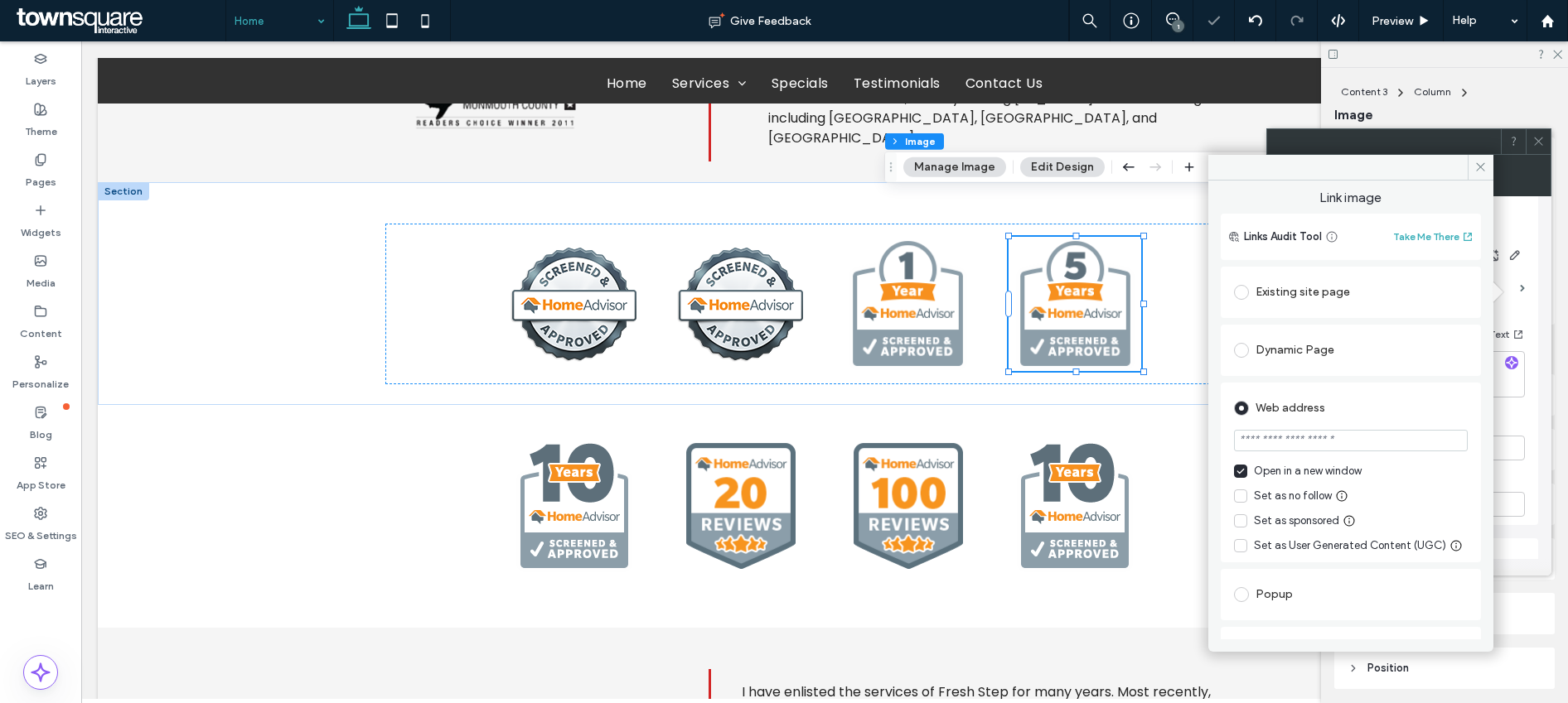
click at [1193, 440] on input "url" at bounding box center [1350, 440] width 234 height 21
paste input "**********"
type input "**********"
click at [1193, 167] on icon at bounding box center [1480, 166] width 12 height 12
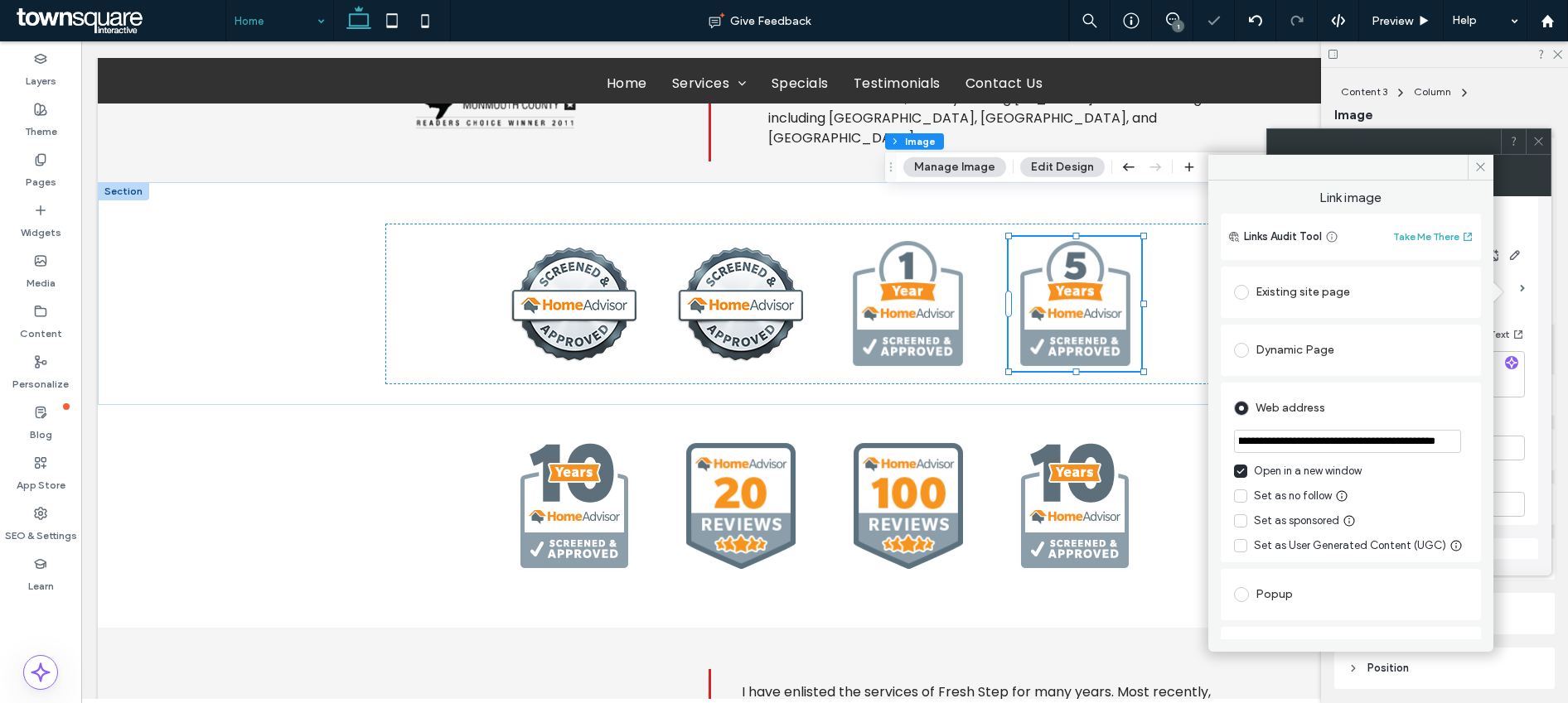
scroll to position [0, 0]
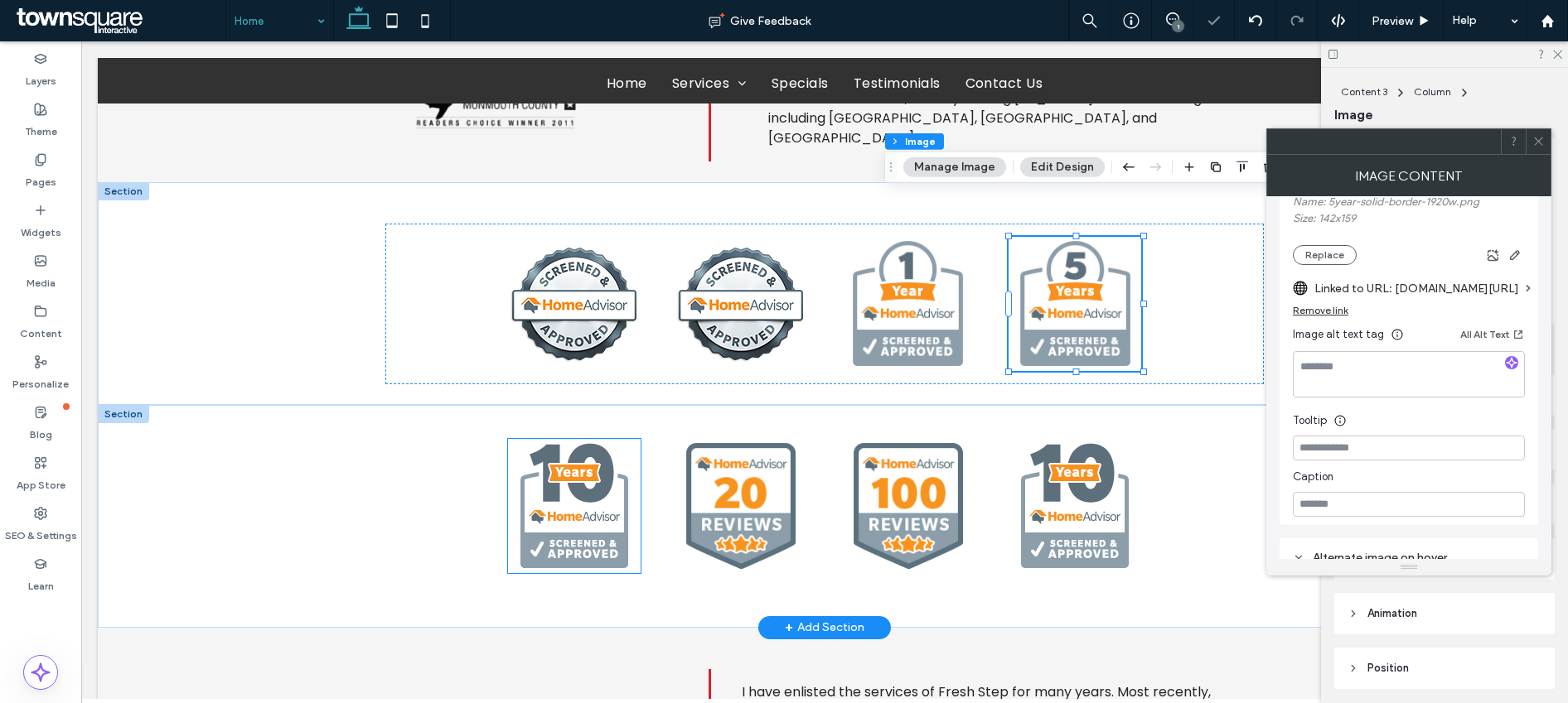
click at [560, 512] on img at bounding box center [574, 506] width 132 height 134
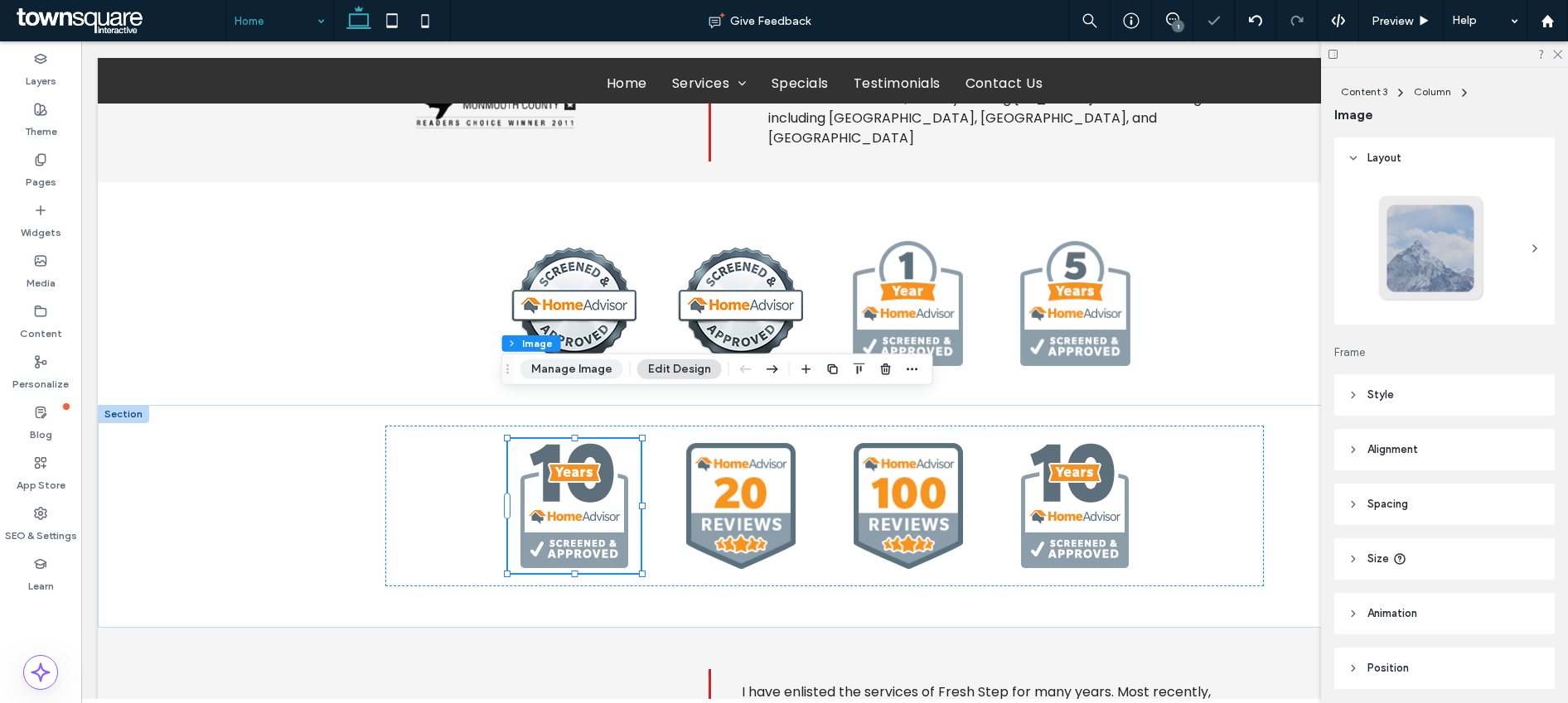
click at [593, 369] on button "Manage Image" at bounding box center [571, 369] width 103 height 19
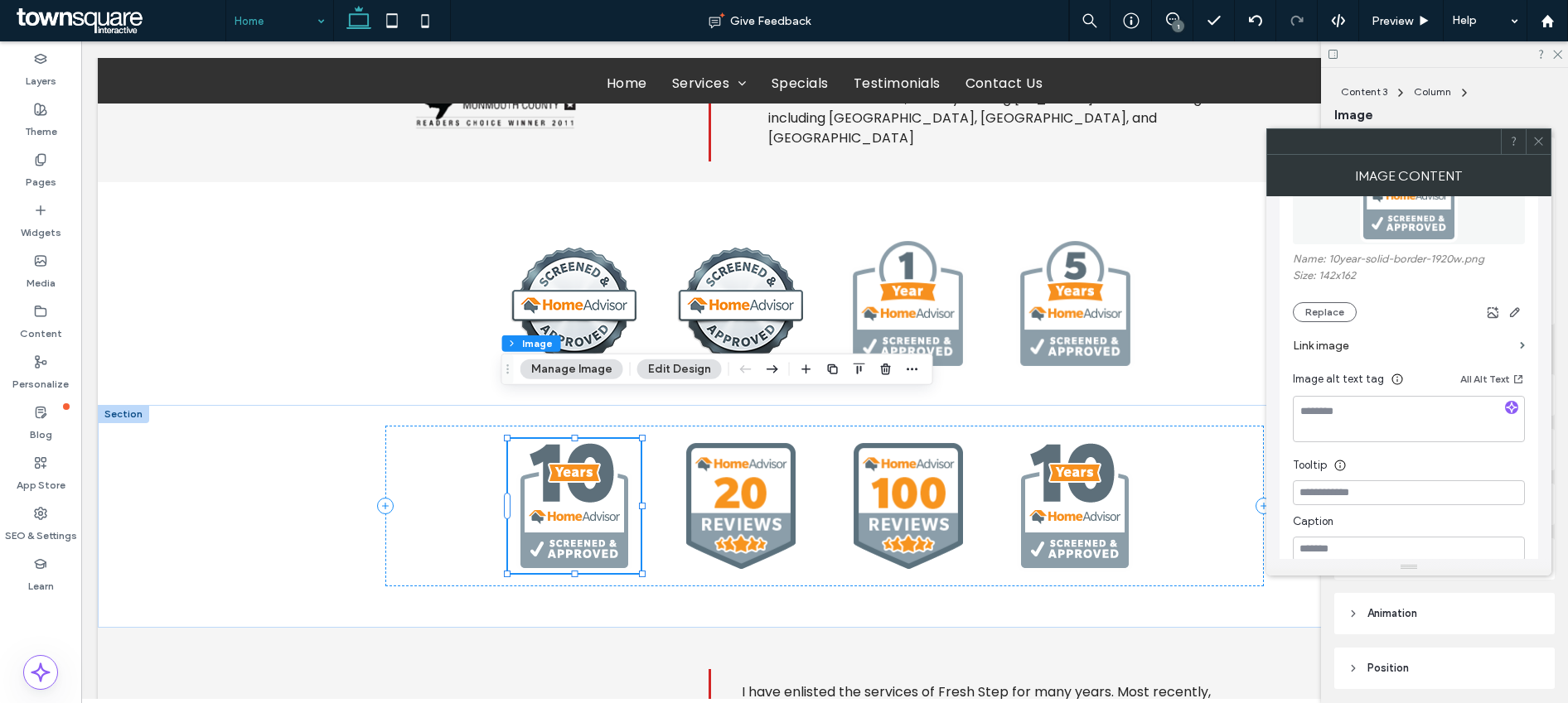
scroll to position [266, 0]
click at [1193, 343] on section "Link image" at bounding box center [1409, 345] width 232 height 47
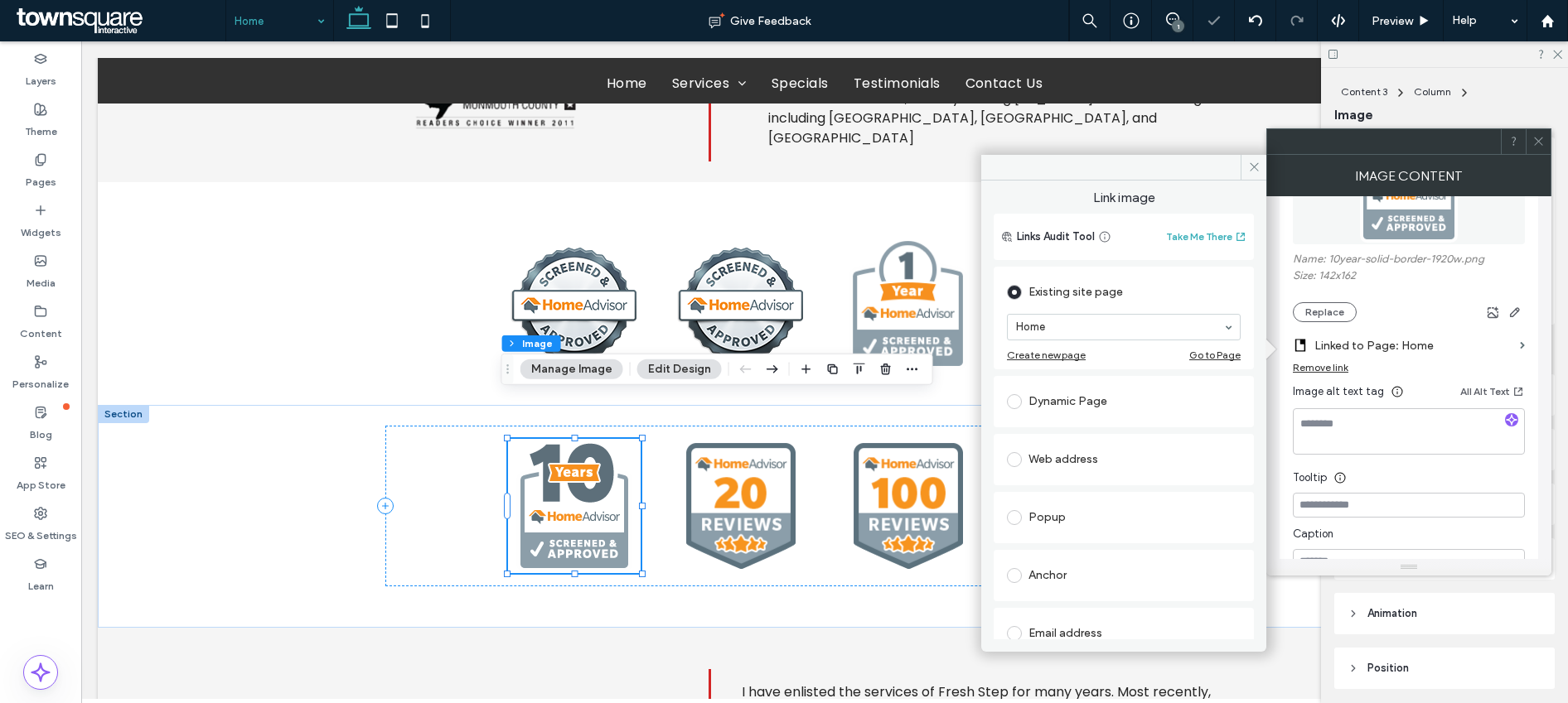
click at [1053, 467] on div "Web address" at bounding box center [1124, 460] width 234 height 27
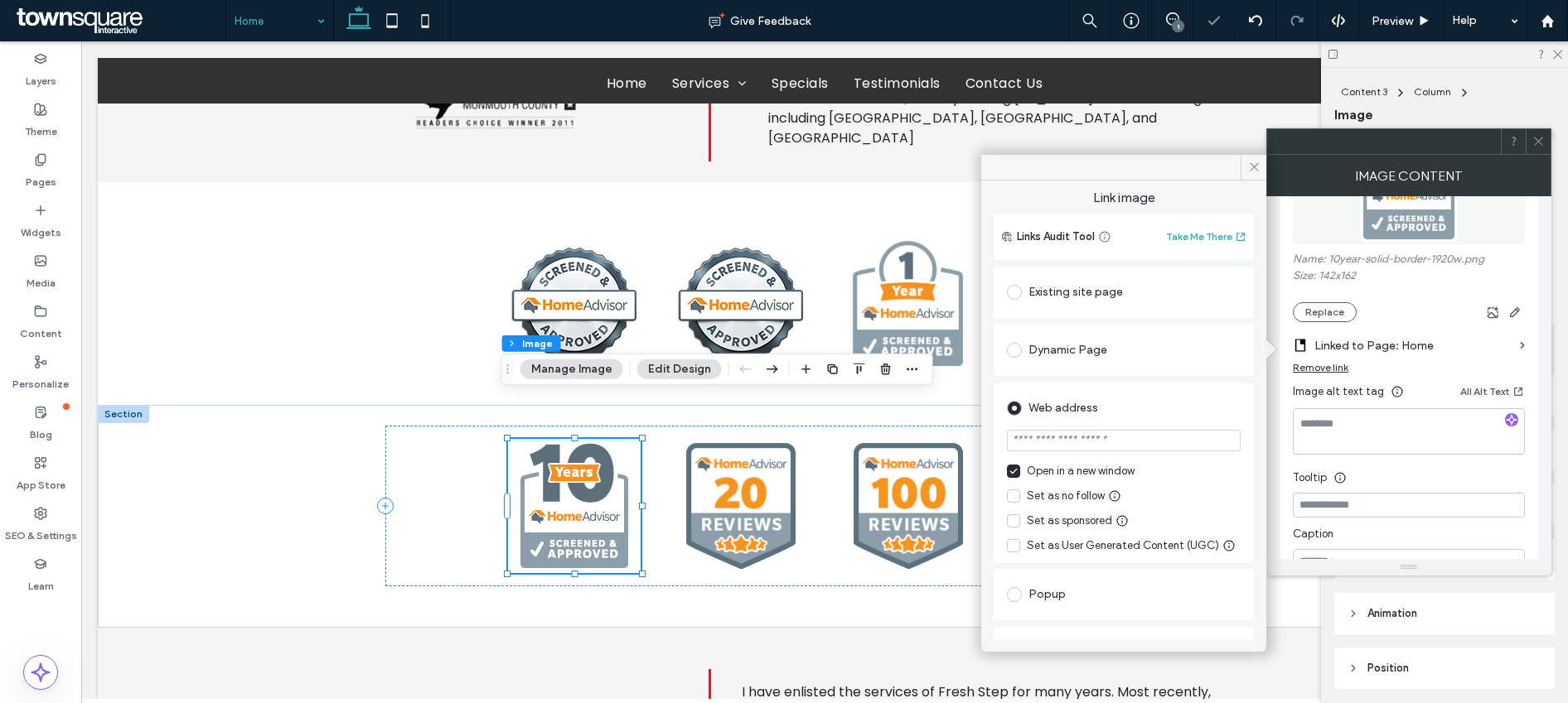
click at [1064, 446] on input "url" at bounding box center [1124, 440] width 234 height 21
paste input "**********"
type input "**********"
drag, startPoint x: 1255, startPoint y: 161, endPoint x: 1131, endPoint y: 154, distance: 124.2
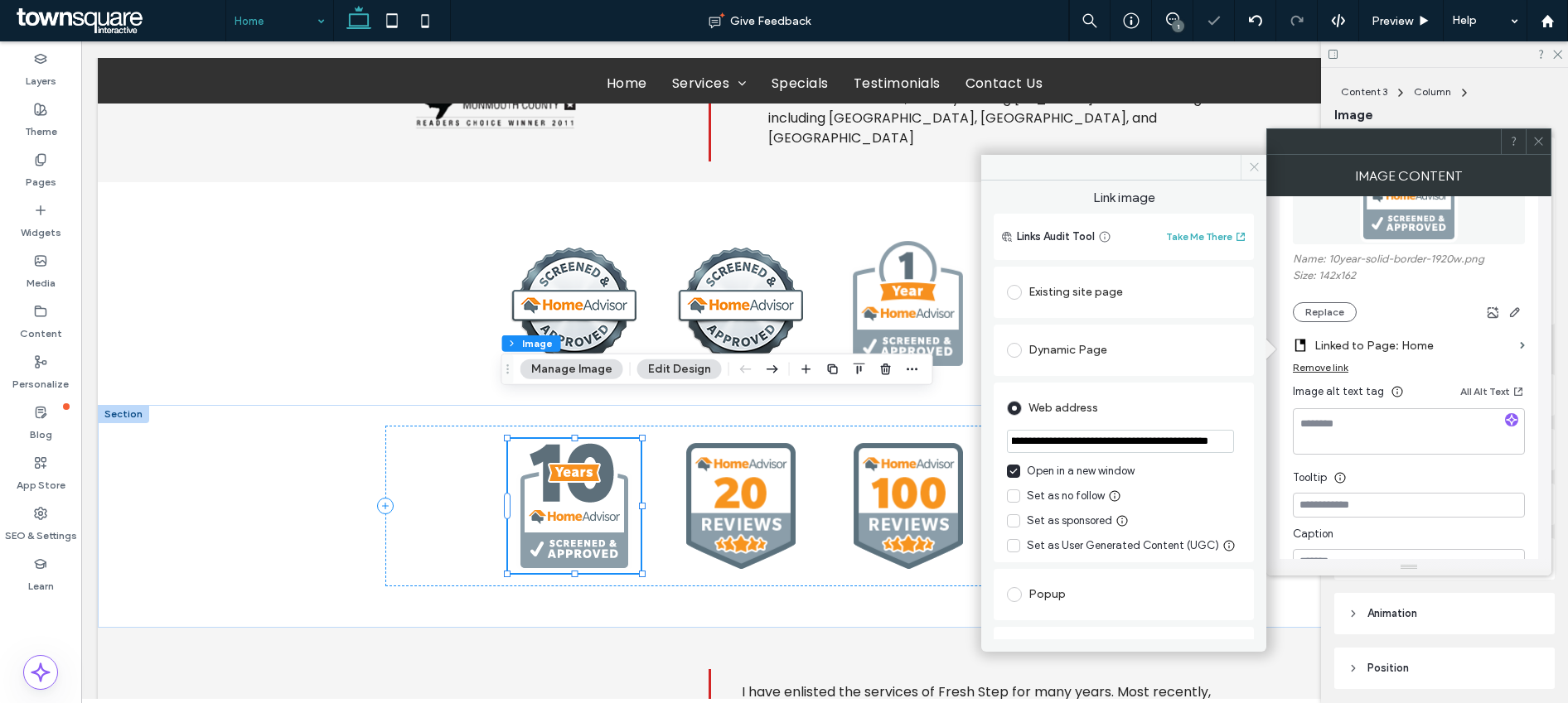
click at [1193, 161] on icon at bounding box center [1254, 166] width 12 height 12
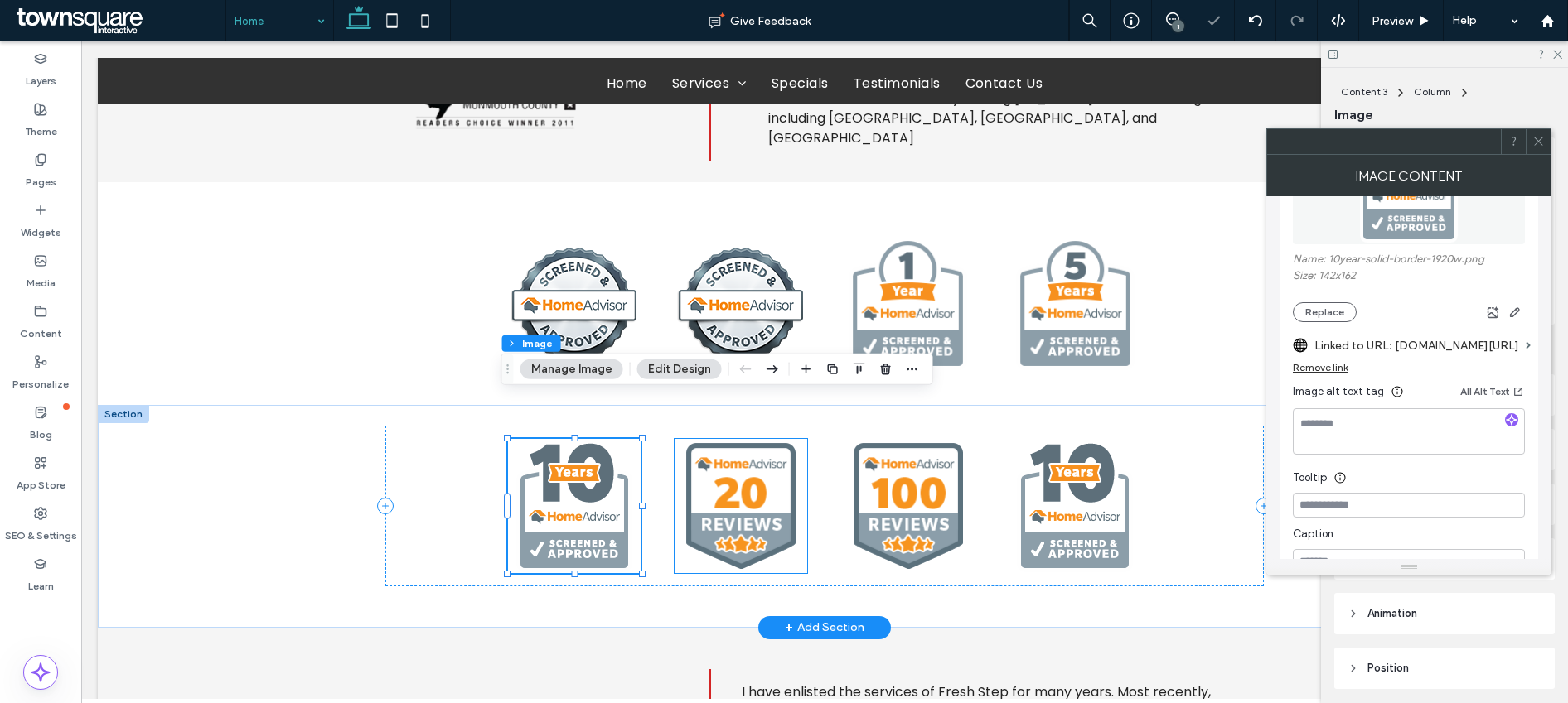
click at [707, 440] on img at bounding box center [740, 506] width 132 height 134
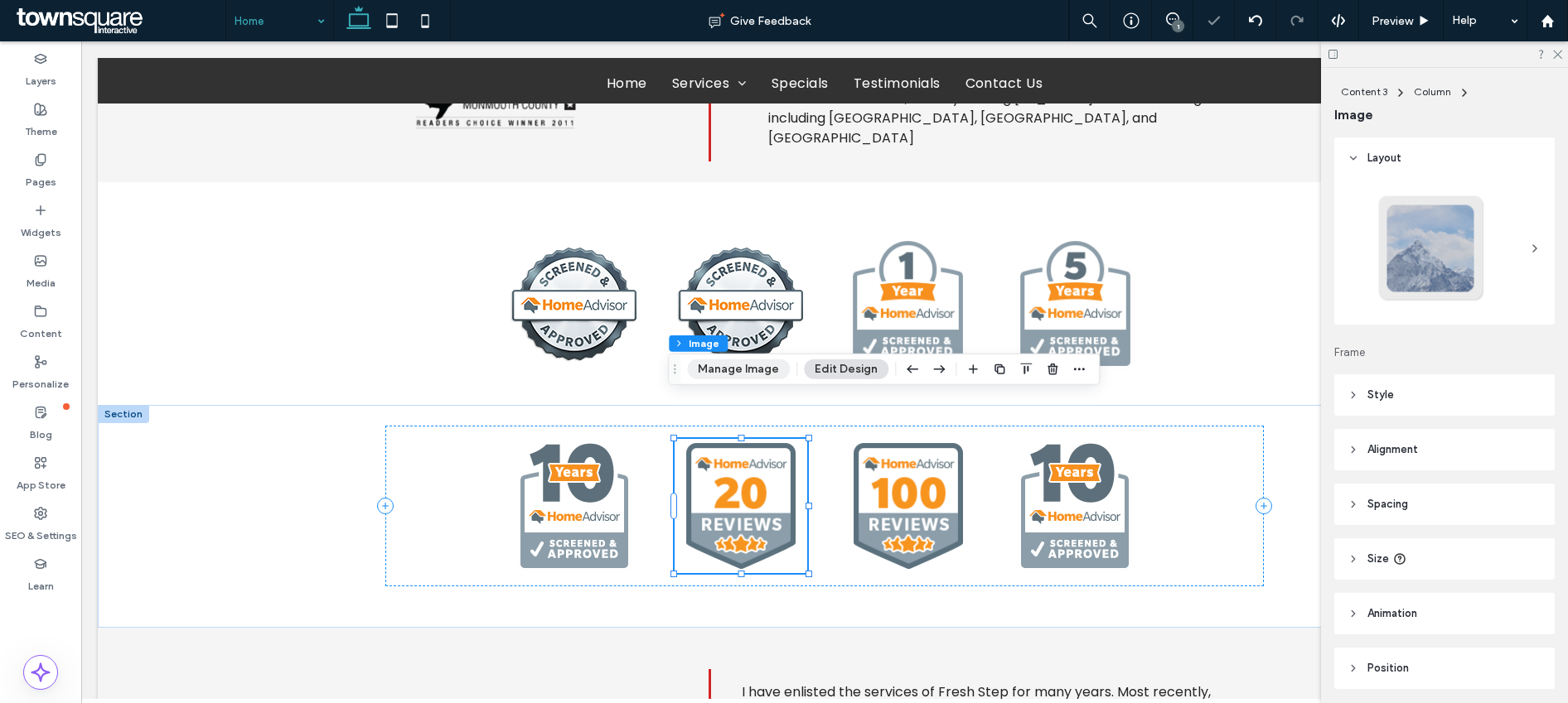
click at [740, 371] on button "Manage Image" at bounding box center [738, 369] width 103 height 19
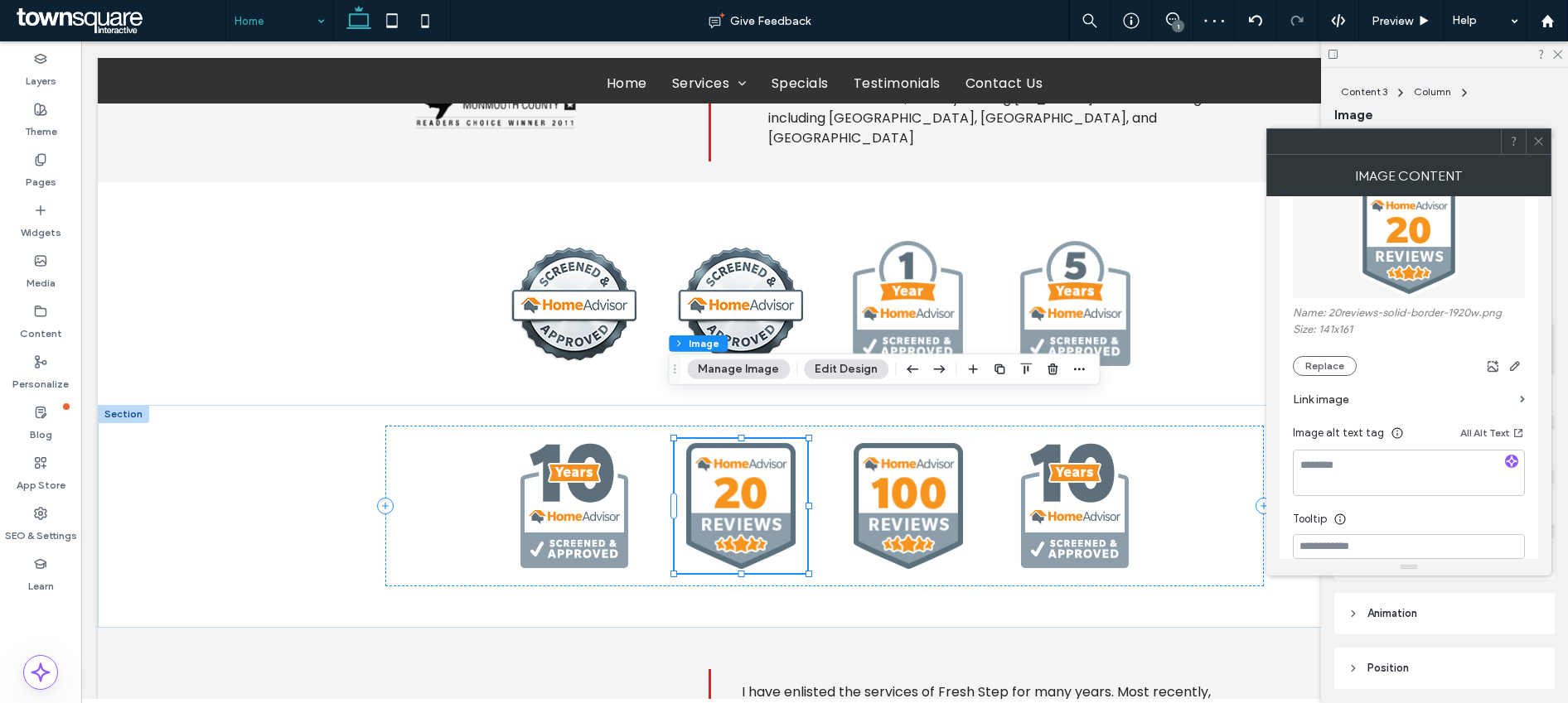
scroll to position [348, 0]
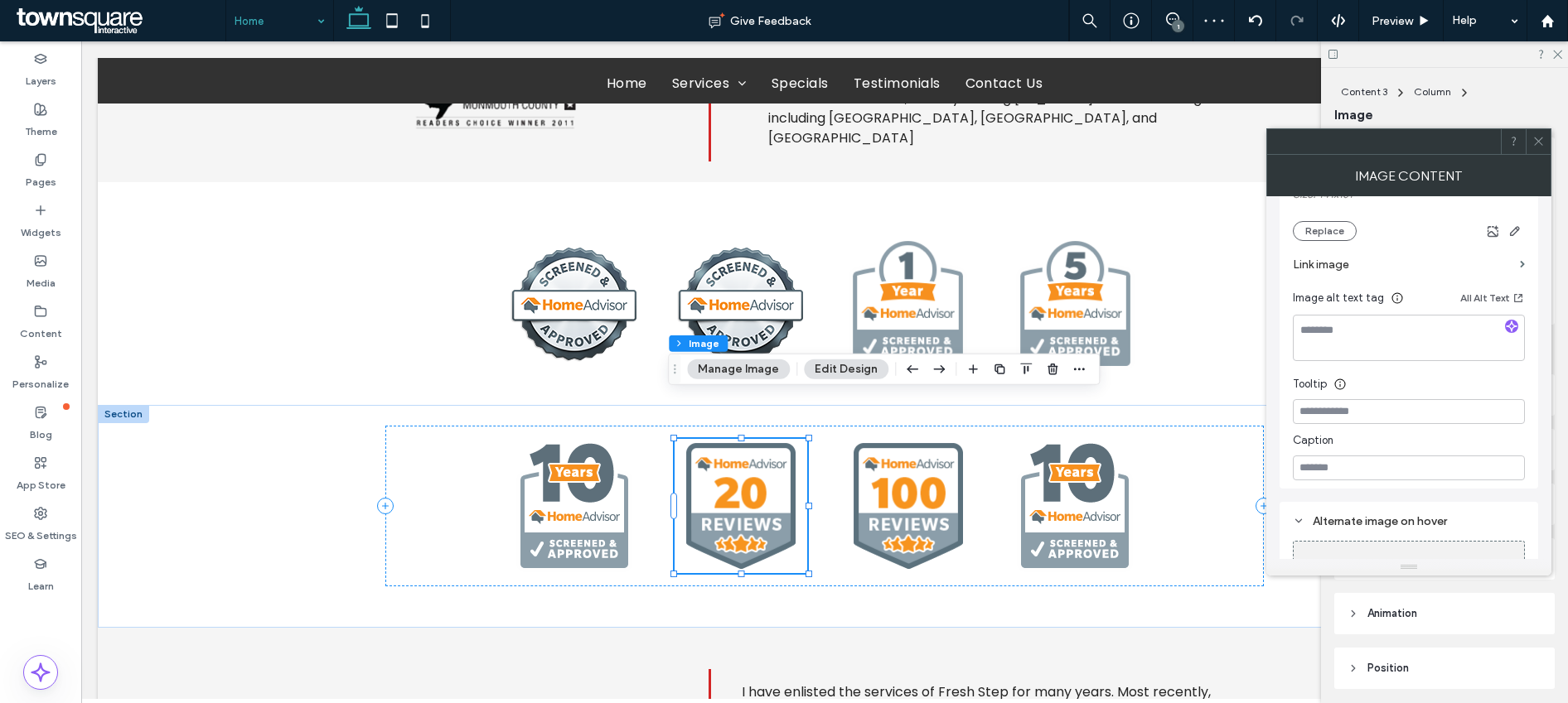
click at [1193, 264] on section "Link image" at bounding box center [1409, 265] width 232 height 47
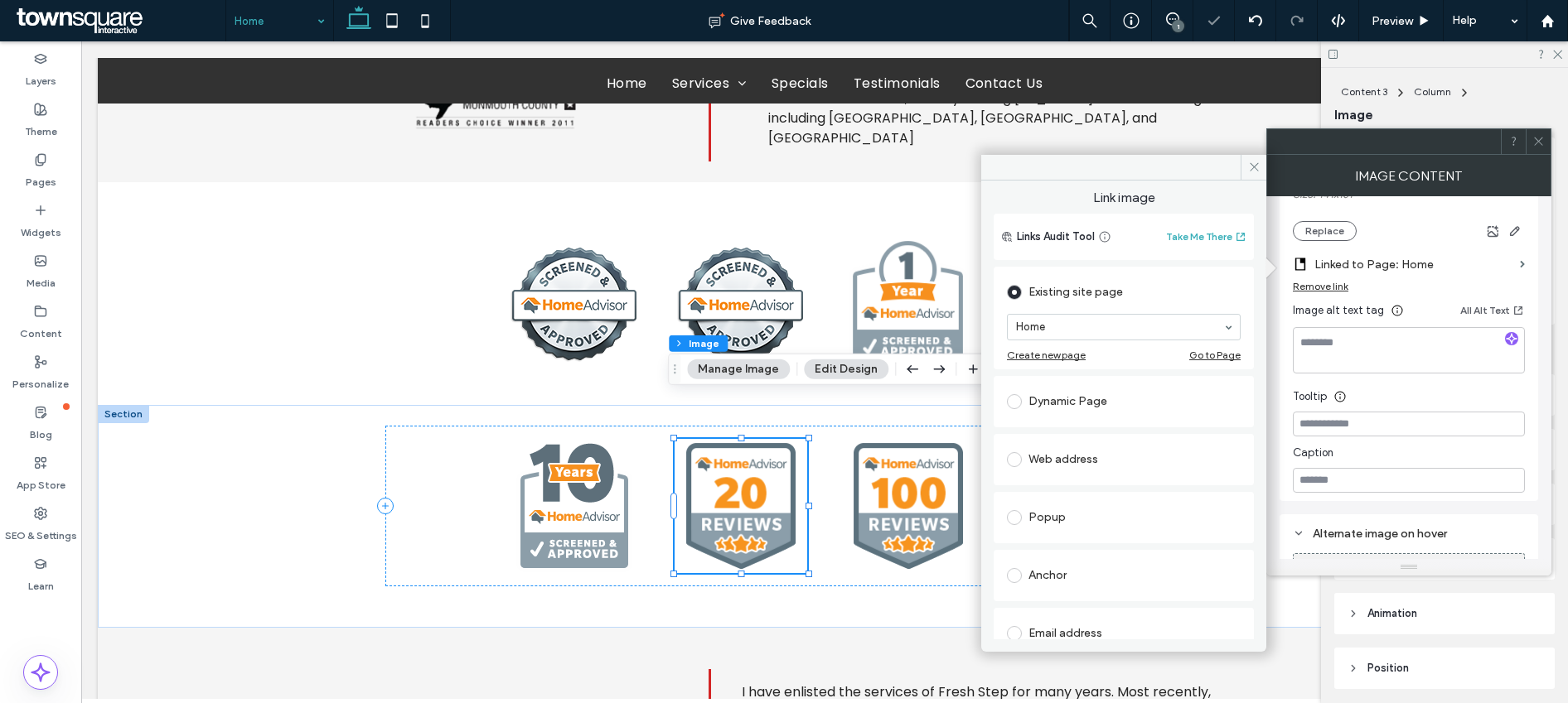
click at [1073, 461] on div "Web address" at bounding box center [1124, 460] width 234 height 27
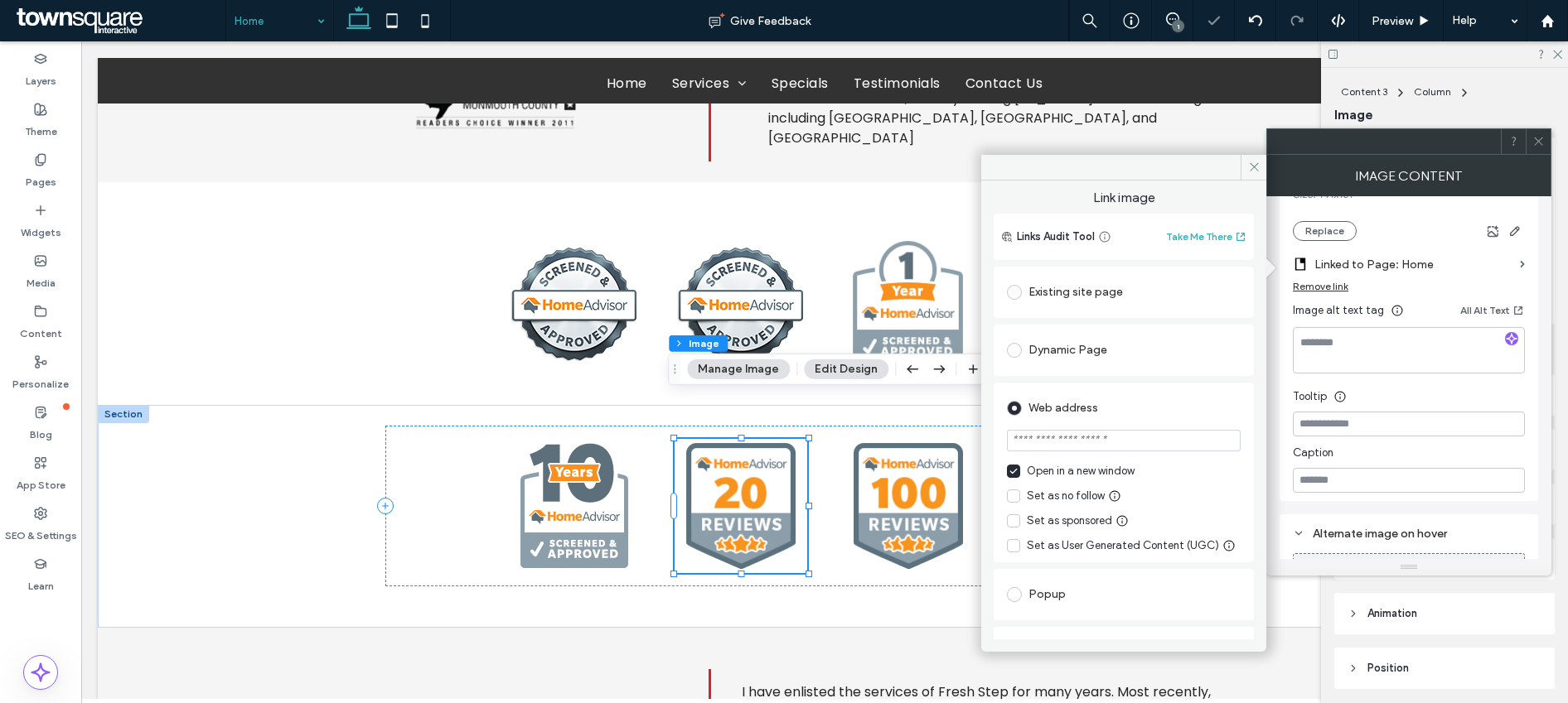
click at [1092, 448] on input "url" at bounding box center [1124, 440] width 234 height 21
paste input "**********"
type input "**********"
drag, startPoint x: 1255, startPoint y: 159, endPoint x: 852, endPoint y: 462, distance: 504.2
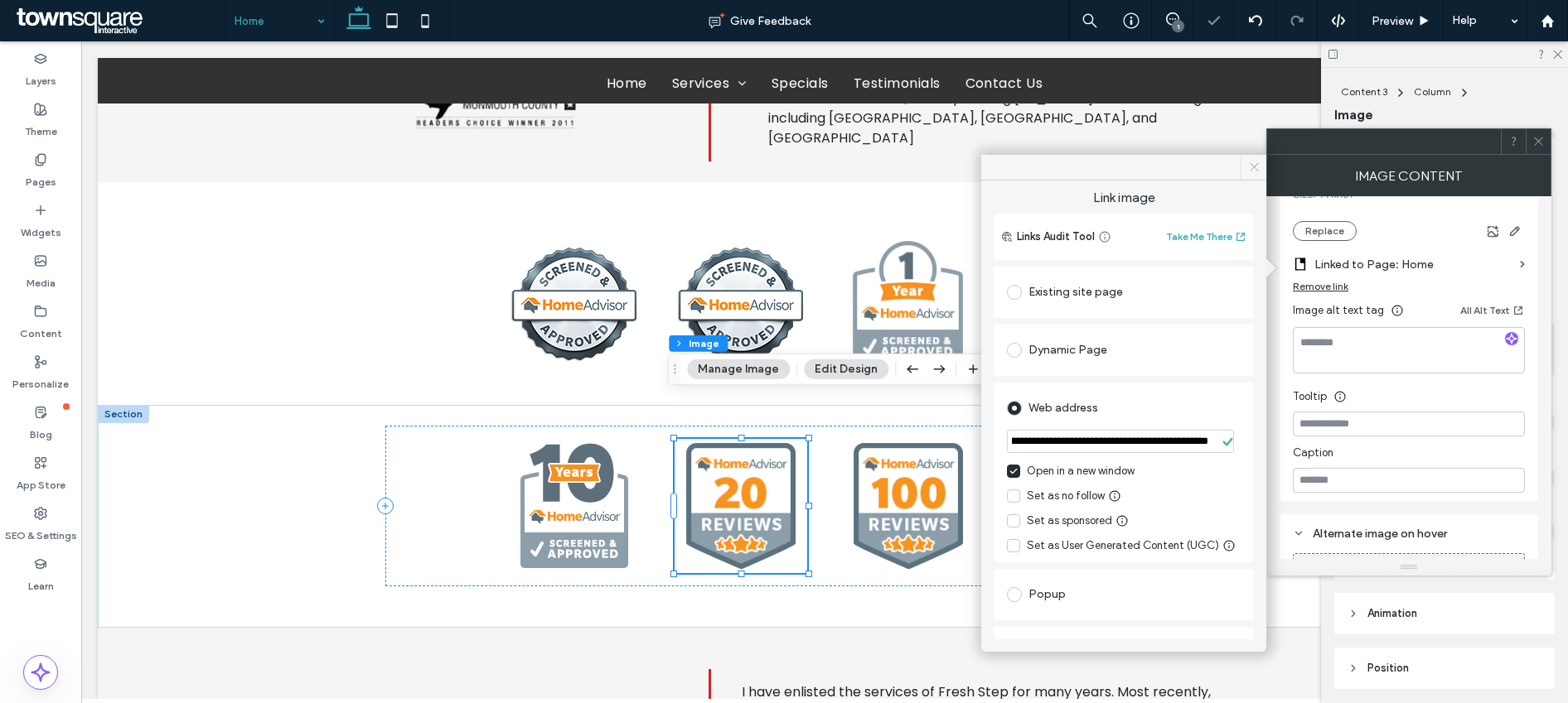
click at [1193, 159] on span at bounding box center [1253, 166] width 26 height 25
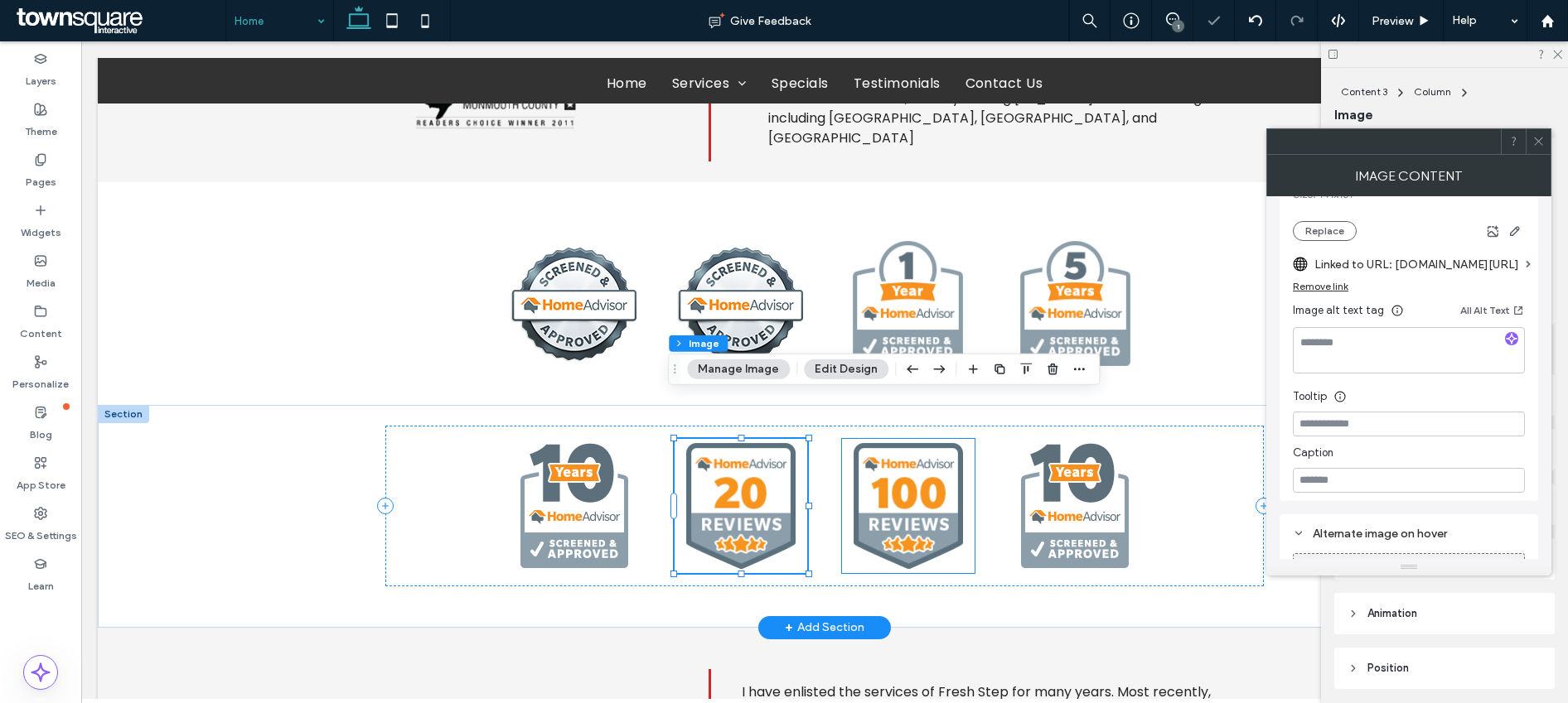
click at [886, 518] on img at bounding box center [908, 506] width 132 height 134
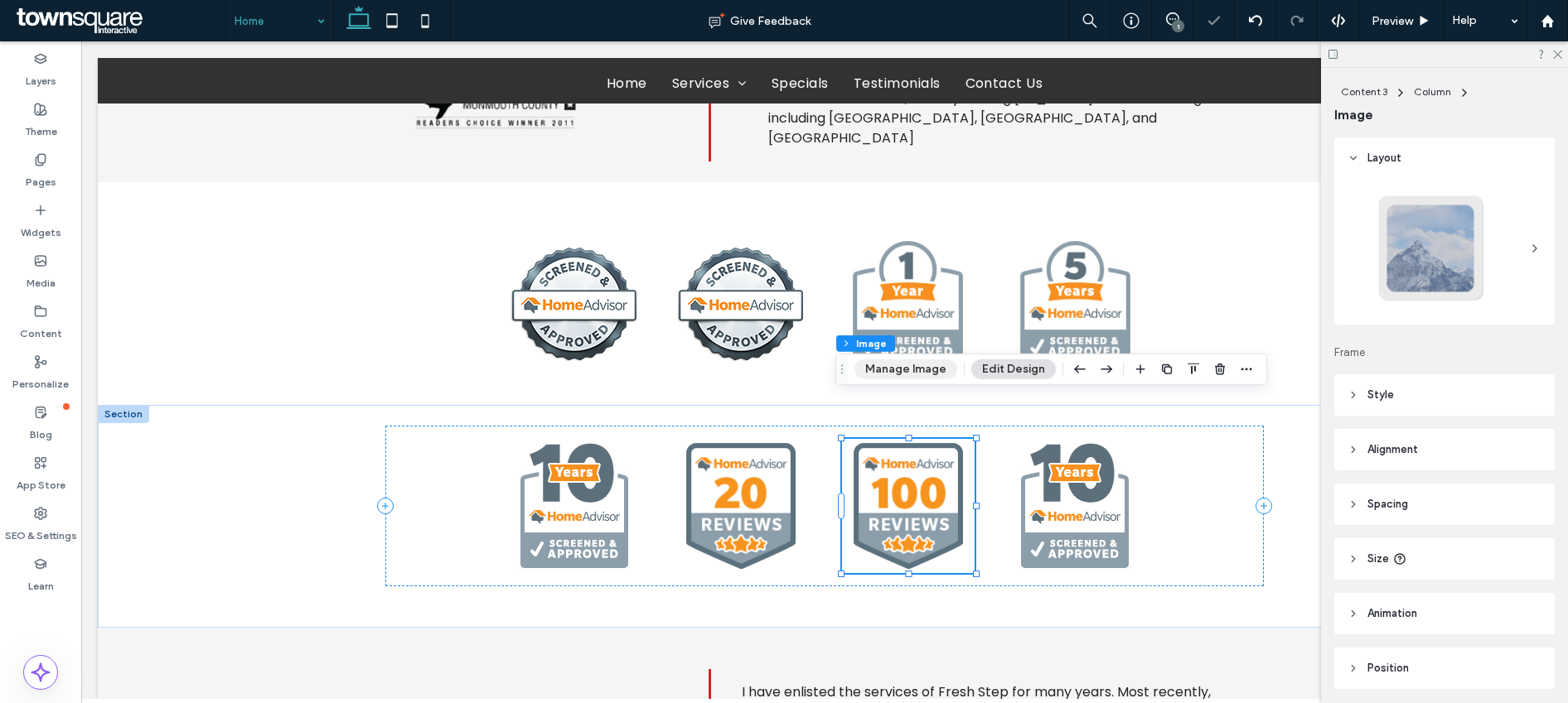
click at [919, 368] on button "Manage Image" at bounding box center [905, 369] width 103 height 19
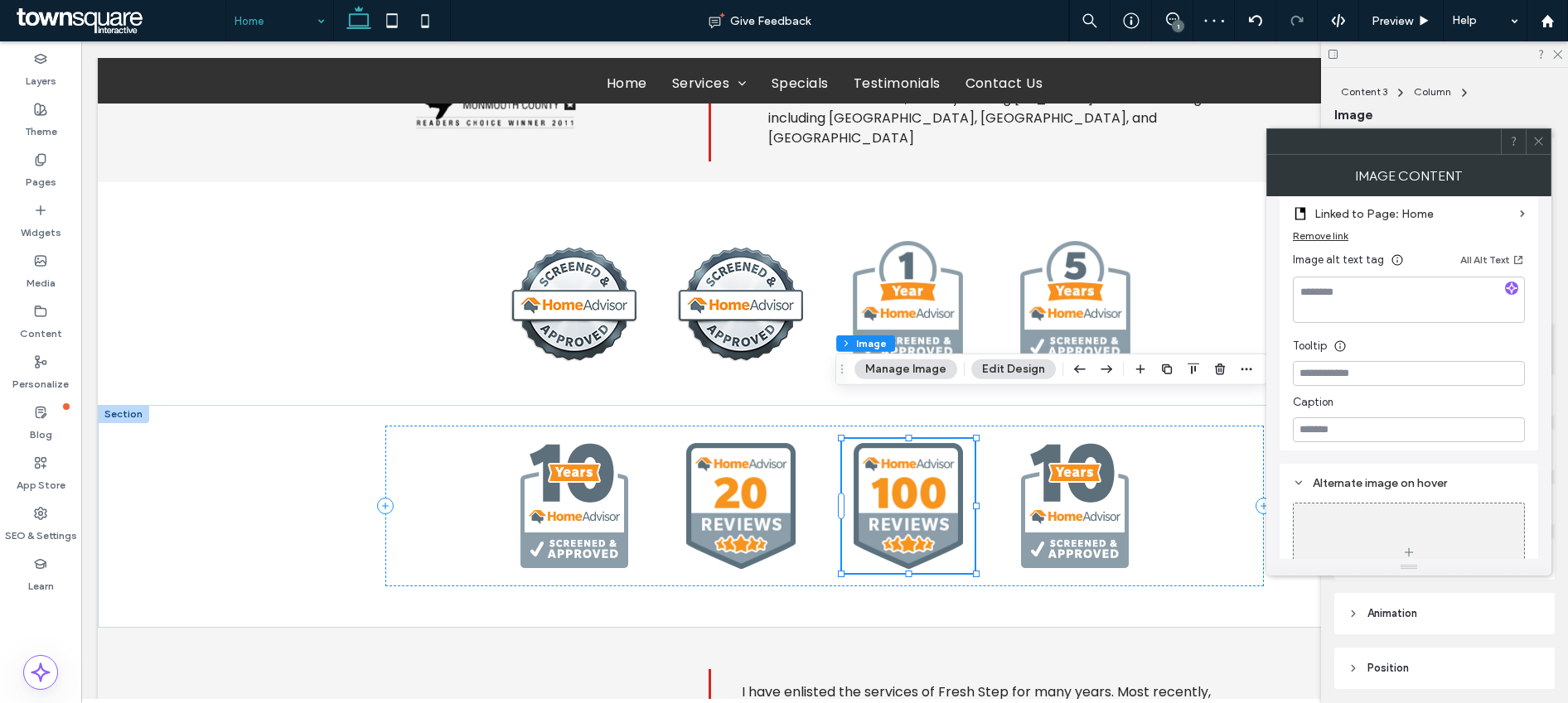
scroll to position [319, 0]
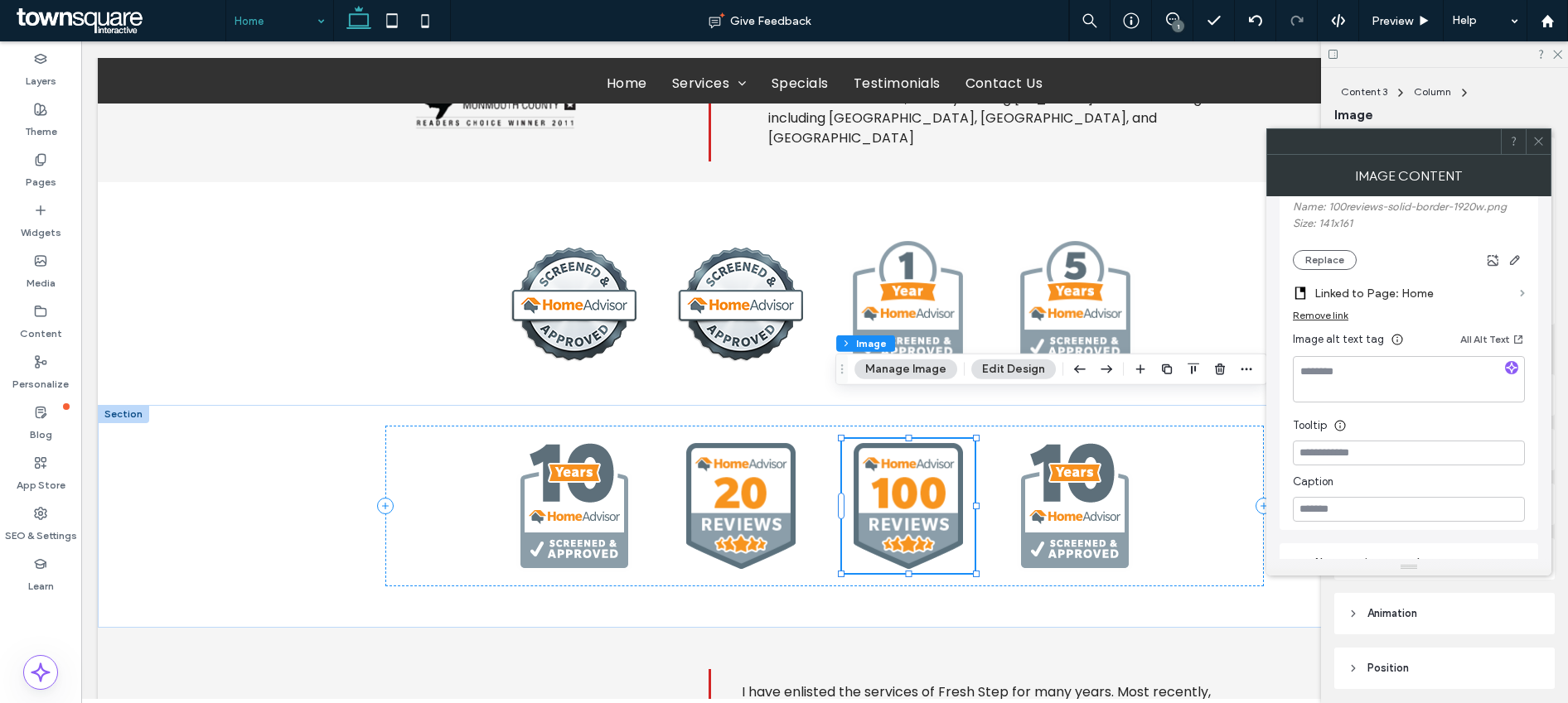
click at [1193, 290] on span at bounding box center [1522, 293] width 5 height 7
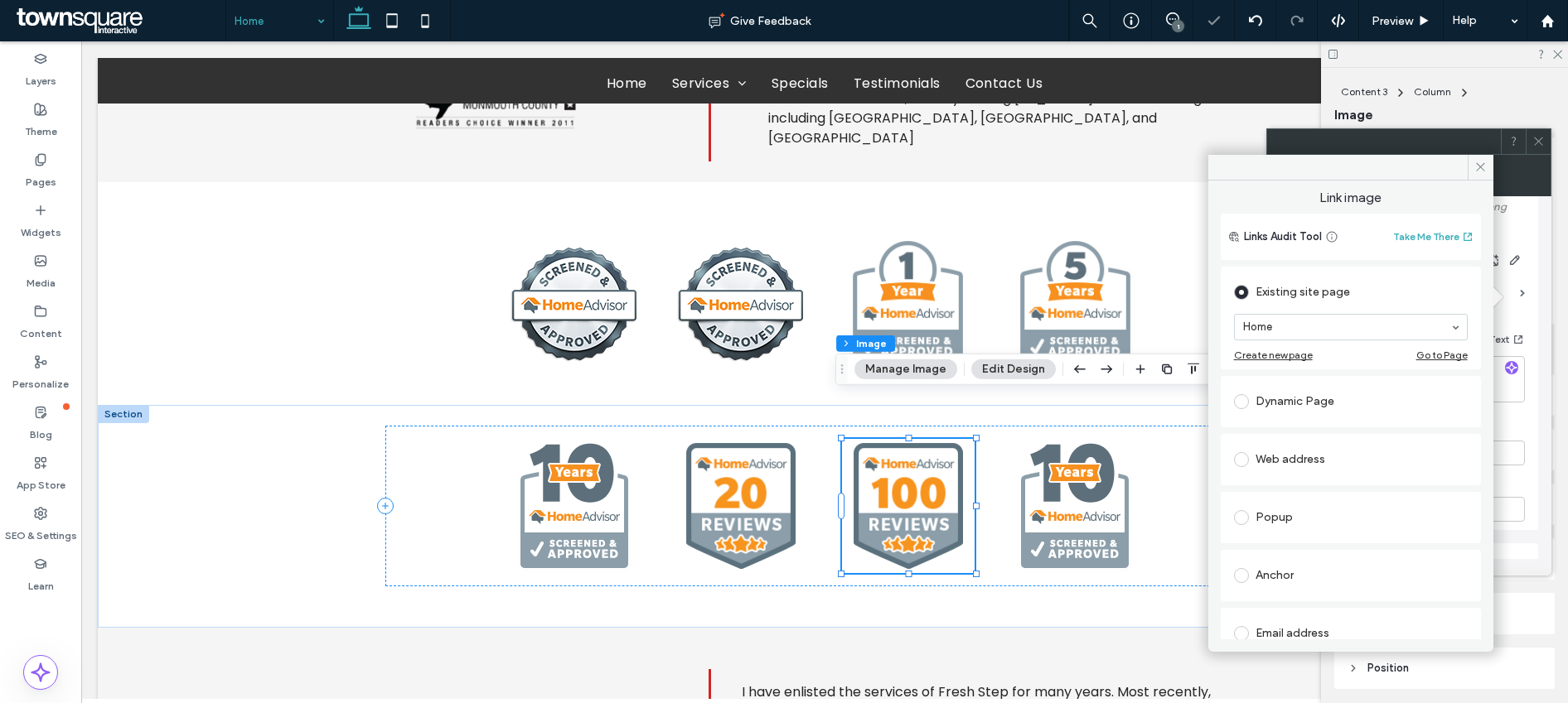
click at [1193, 457] on div "Web address" at bounding box center [1350, 460] width 234 height 27
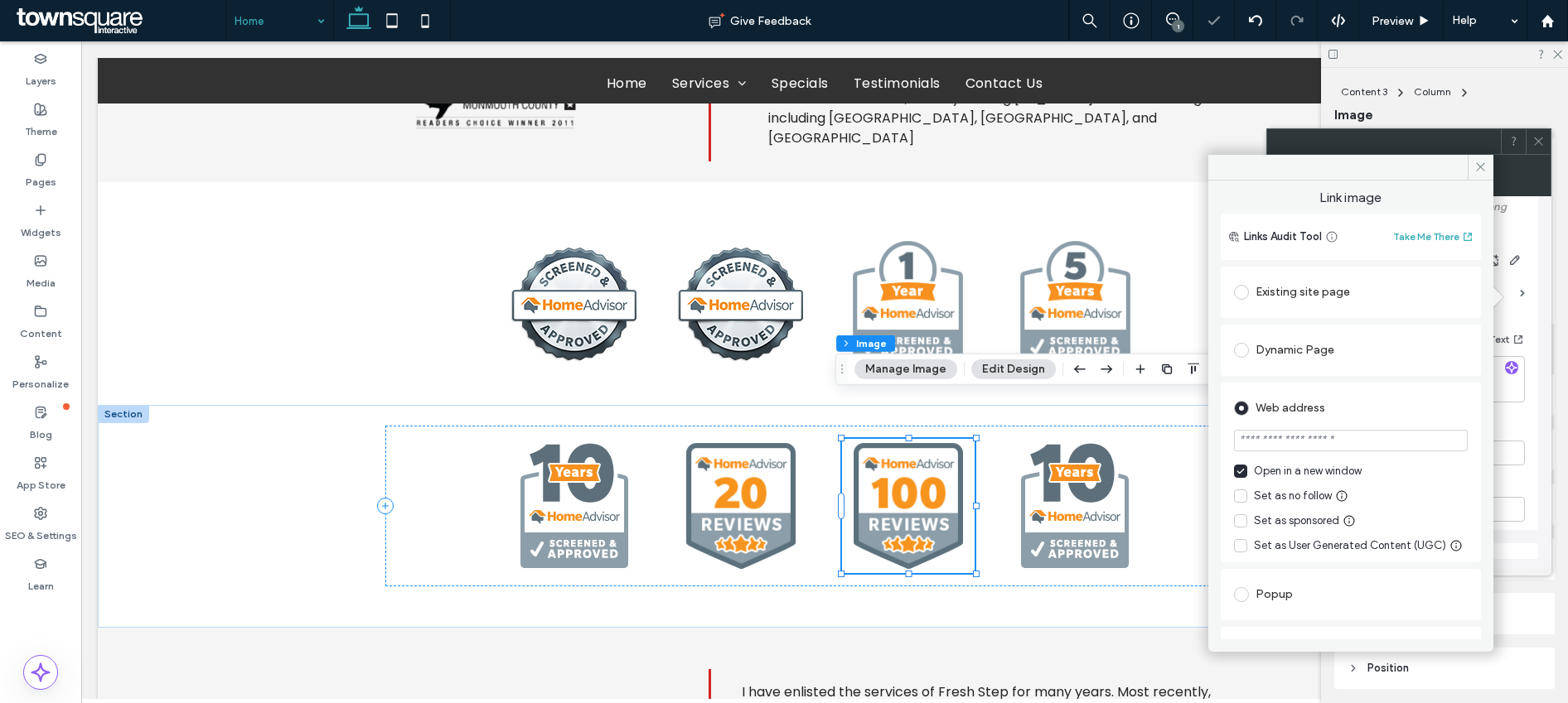
click at [1193, 447] on input "url" at bounding box center [1350, 440] width 234 height 21
paste input "**********"
type input "**********"
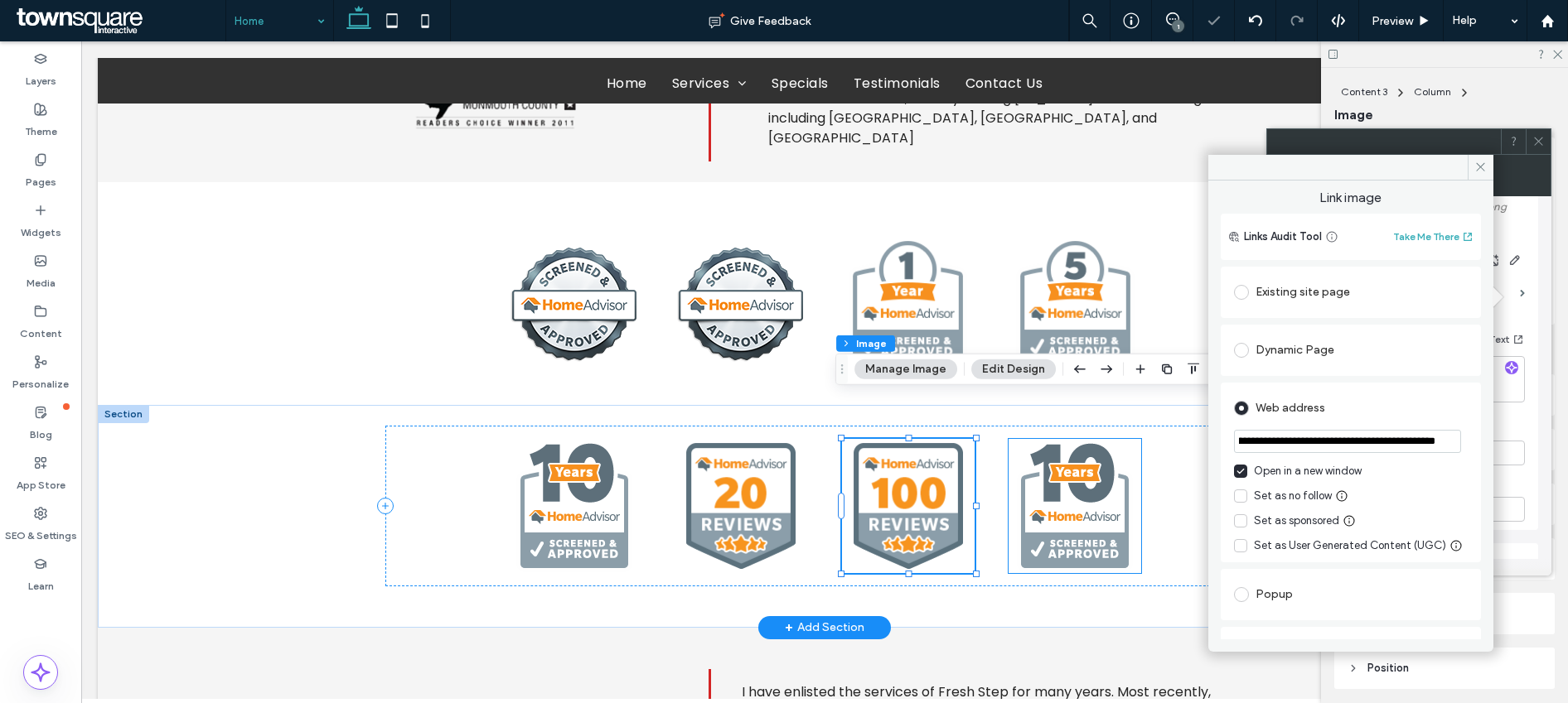
click at [1061, 479] on img at bounding box center [1075, 506] width 132 height 134
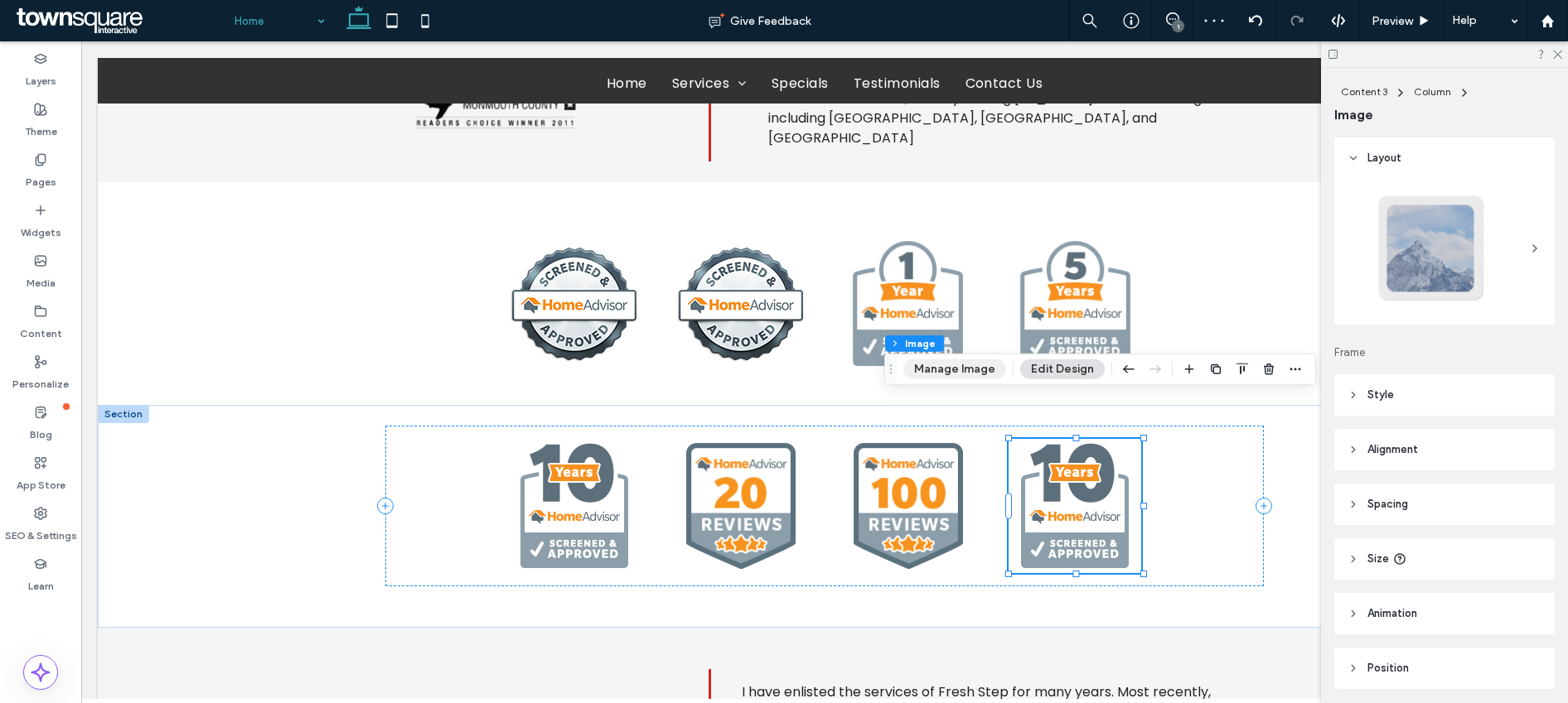
click at [974, 371] on button "Manage Image" at bounding box center [954, 369] width 103 height 19
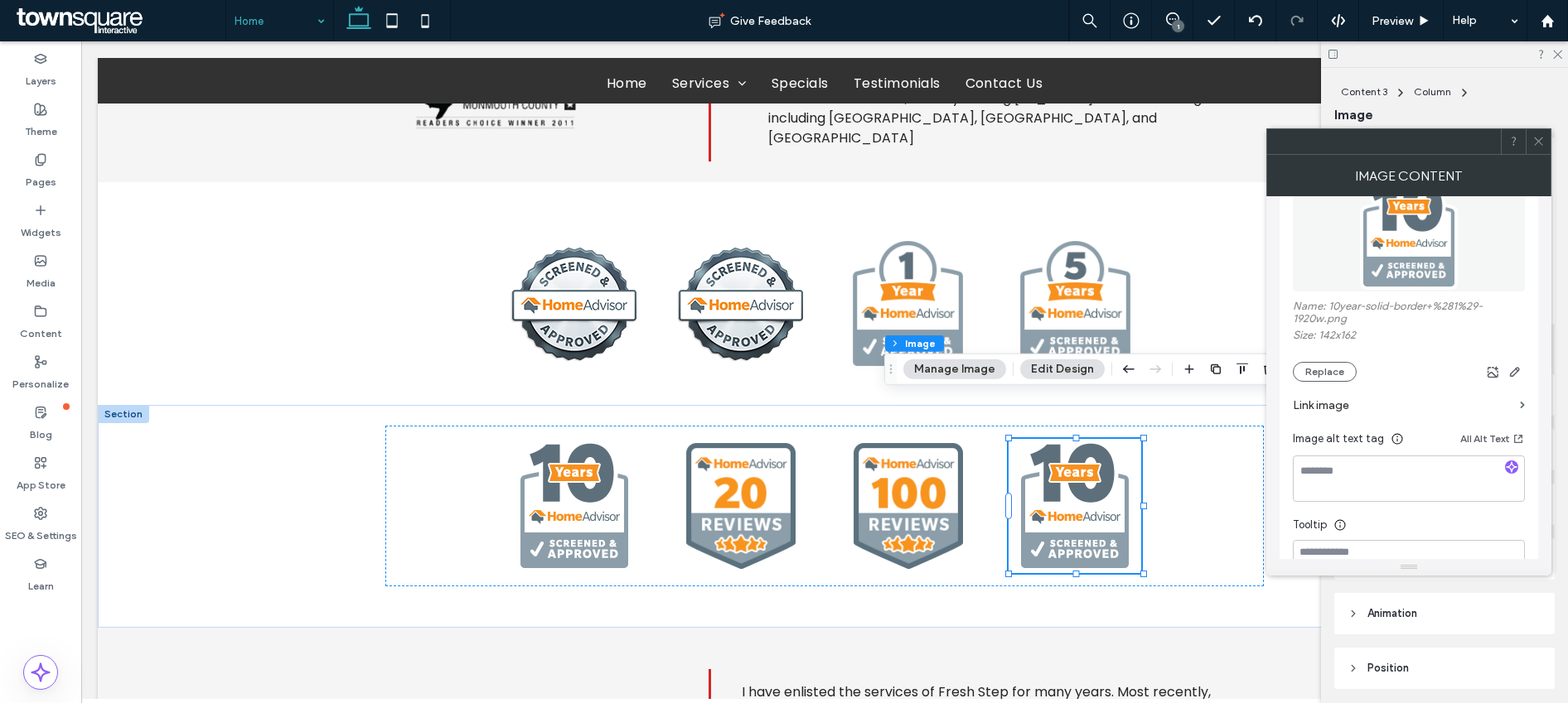
scroll to position [204, 0]
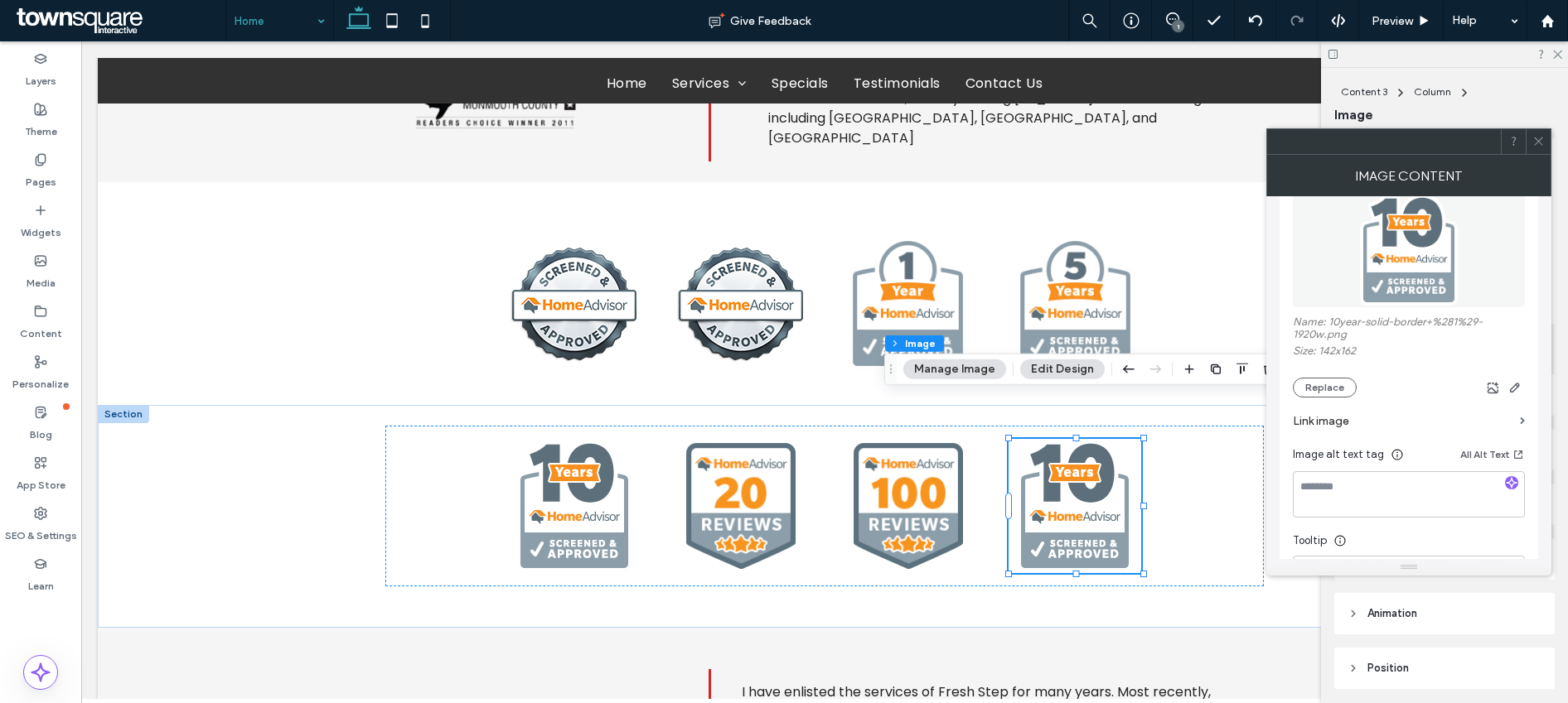
click at [1193, 420] on section "Link image" at bounding box center [1409, 421] width 232 height 47
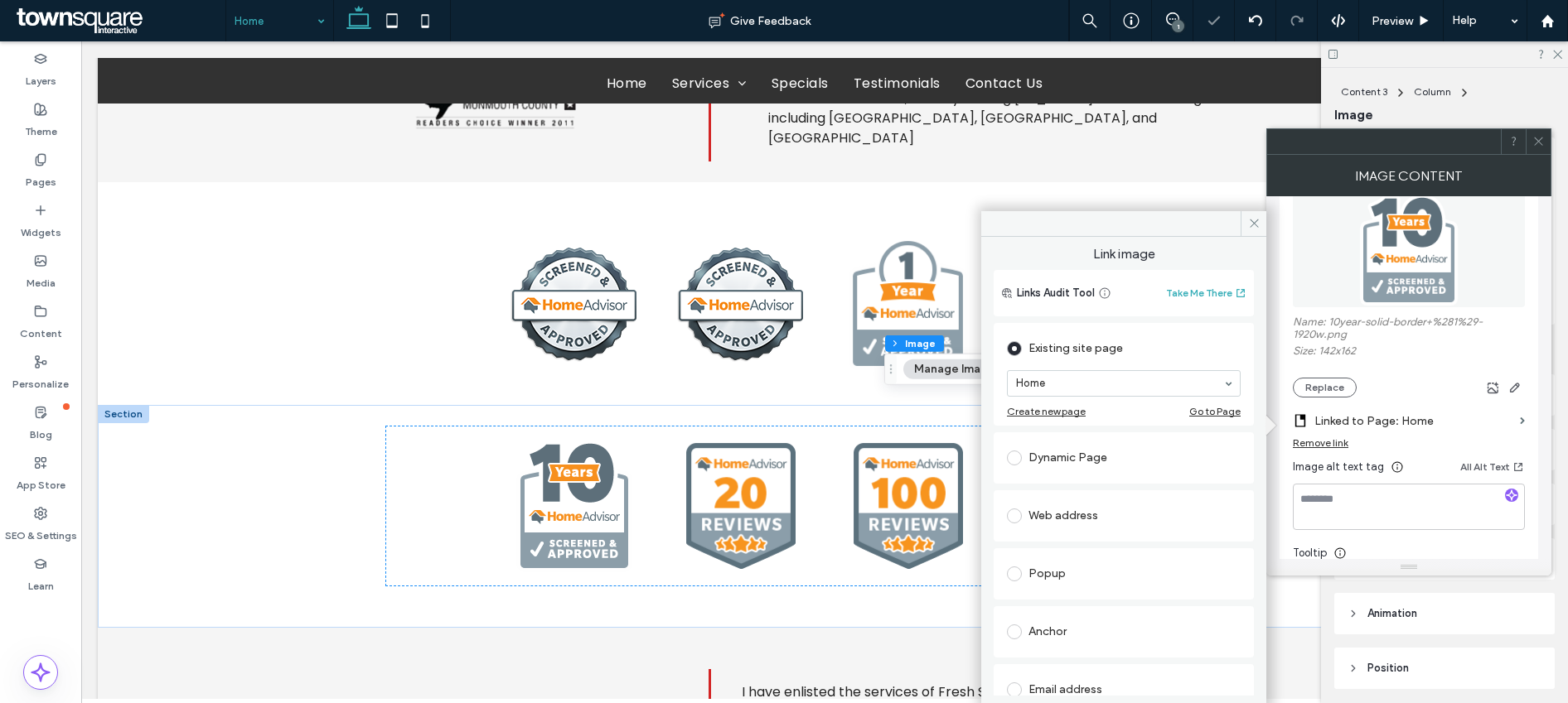
click at [1052, 522] on div "Web address" at bounding box center [1124, 516] width 234 height 27
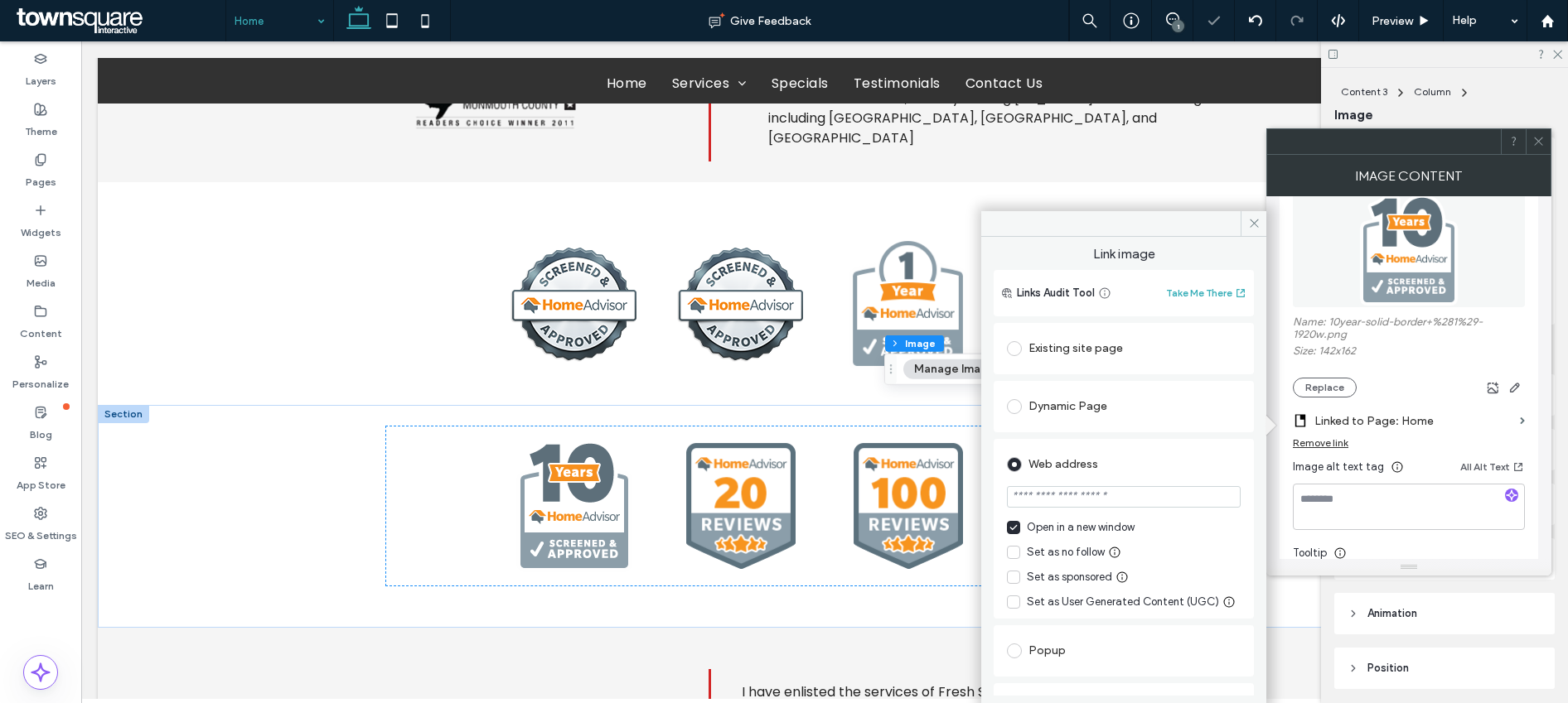
click at [1064, 496] on input "url" at bounding box center [1124, 497] width 234 height 21
paste input "**********"
type input "**********"
click at [1193, 216] on span at bounding box center [1253, 223] width 26 height 25
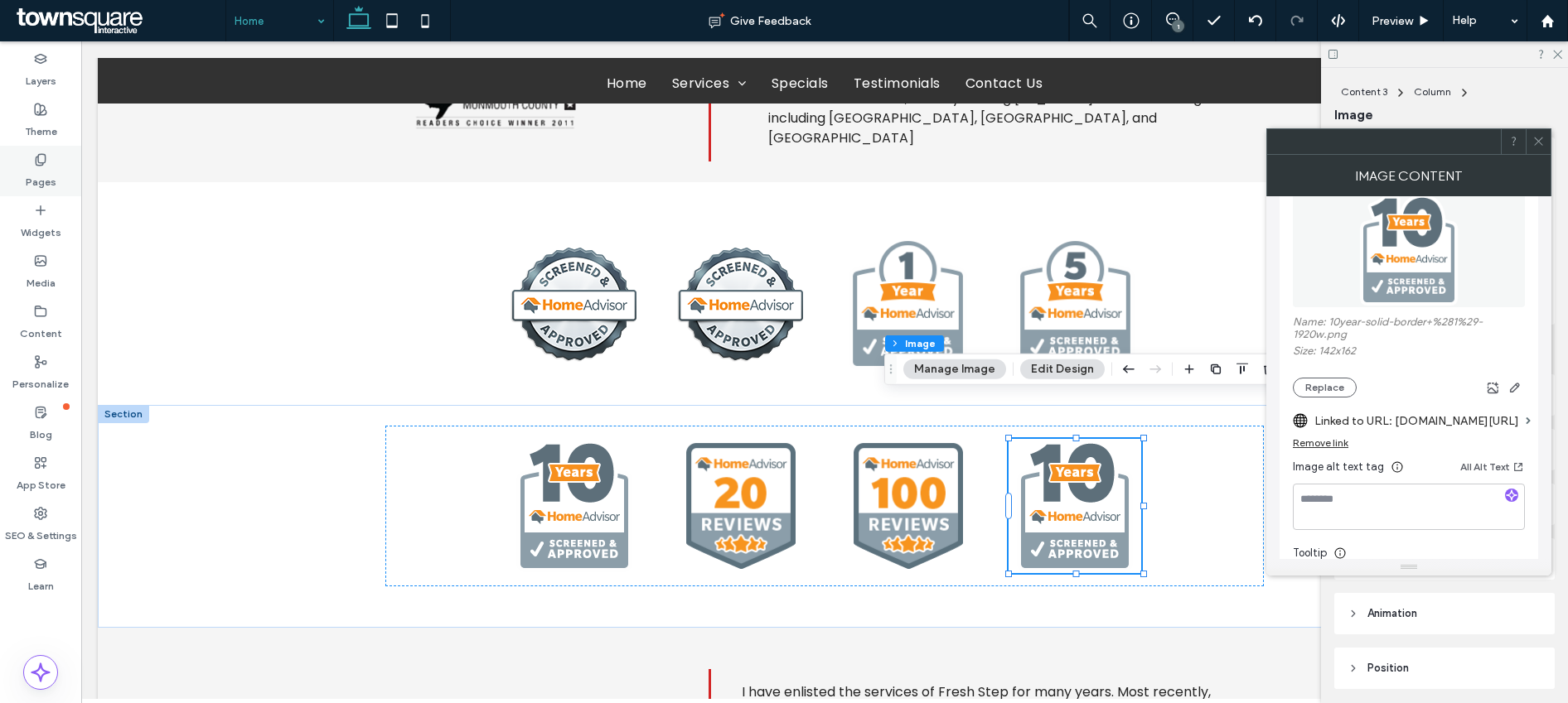
click at [28, 175] on label "Pages" at bounding box center [41, 178] width 31 height 23
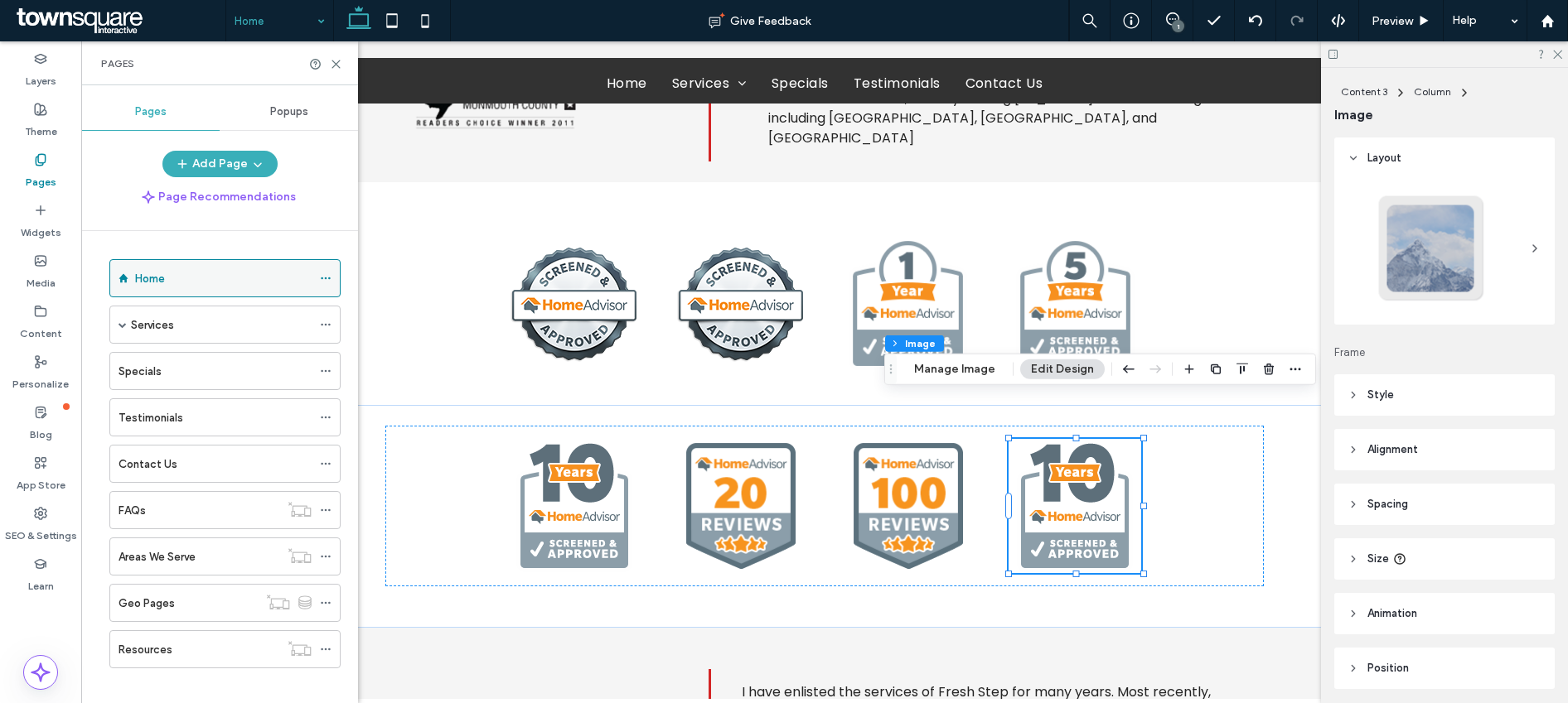
click at [329, 273] on icon at bounding box center [326, 278] width 12 height 12
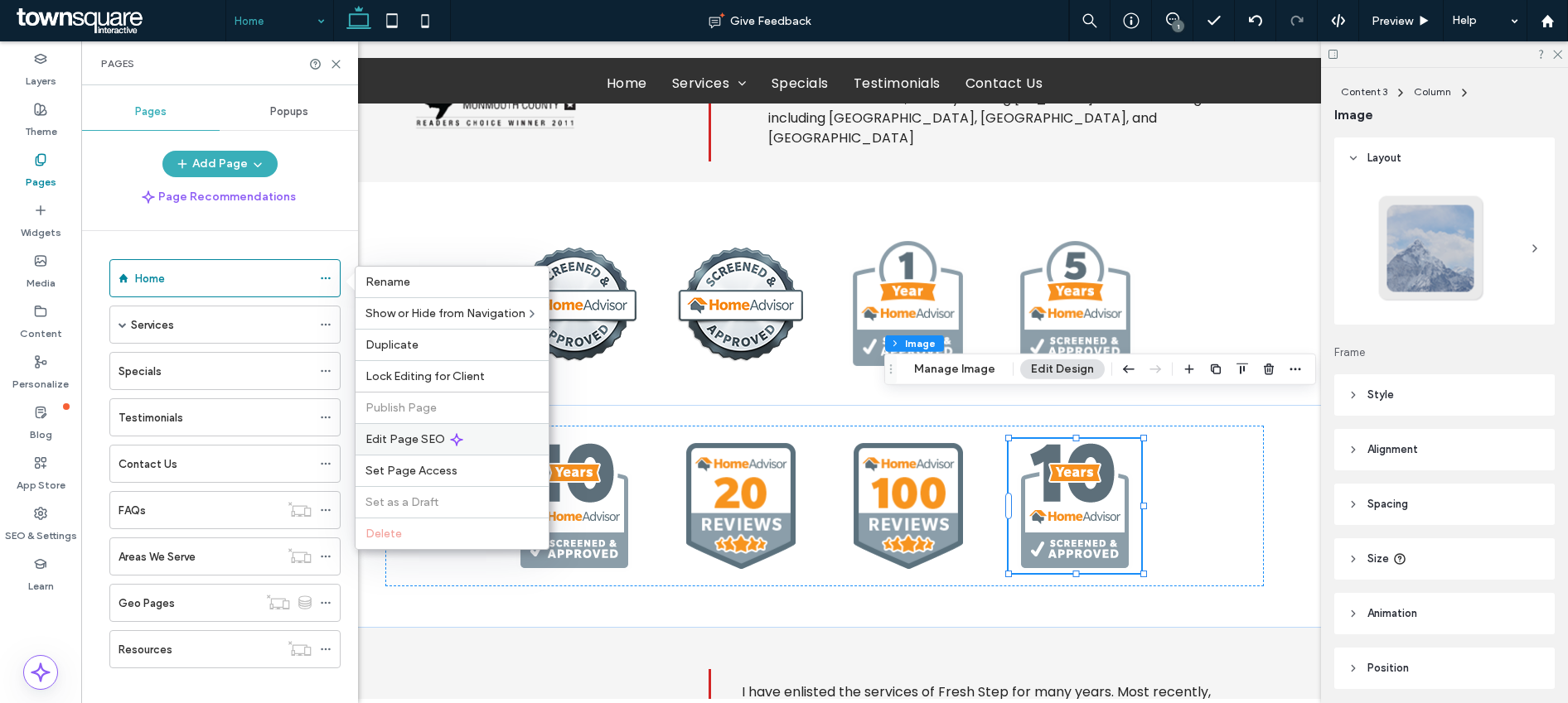
click at [406, 431] on div "Edit Page SEO" at bounding box center [452, 439] width 193 height 31
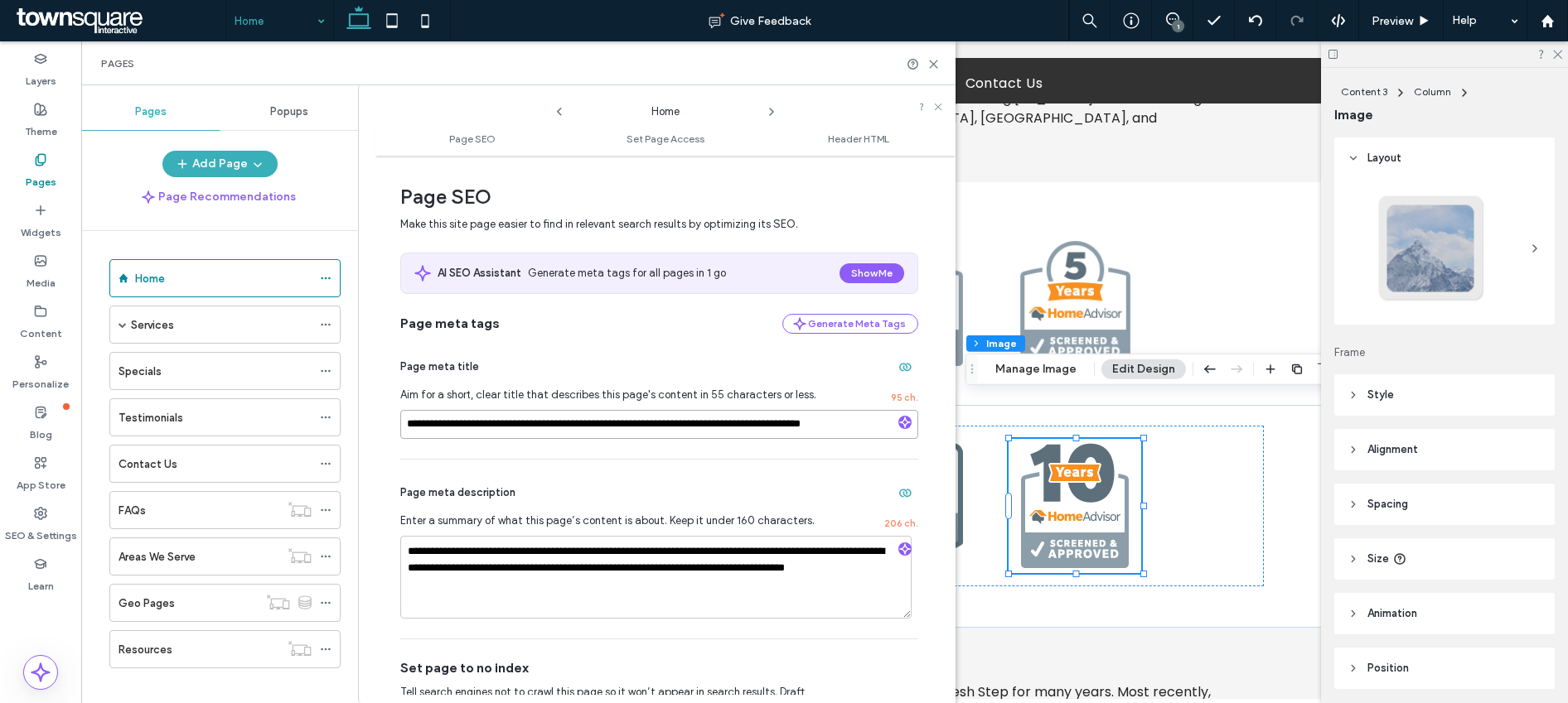
click at [422, 426] on input "**********" at bounding box center [660, 424] width 518 height 29
click at [118, 323] on span at bounding box center [122, 325] width 8 height 8
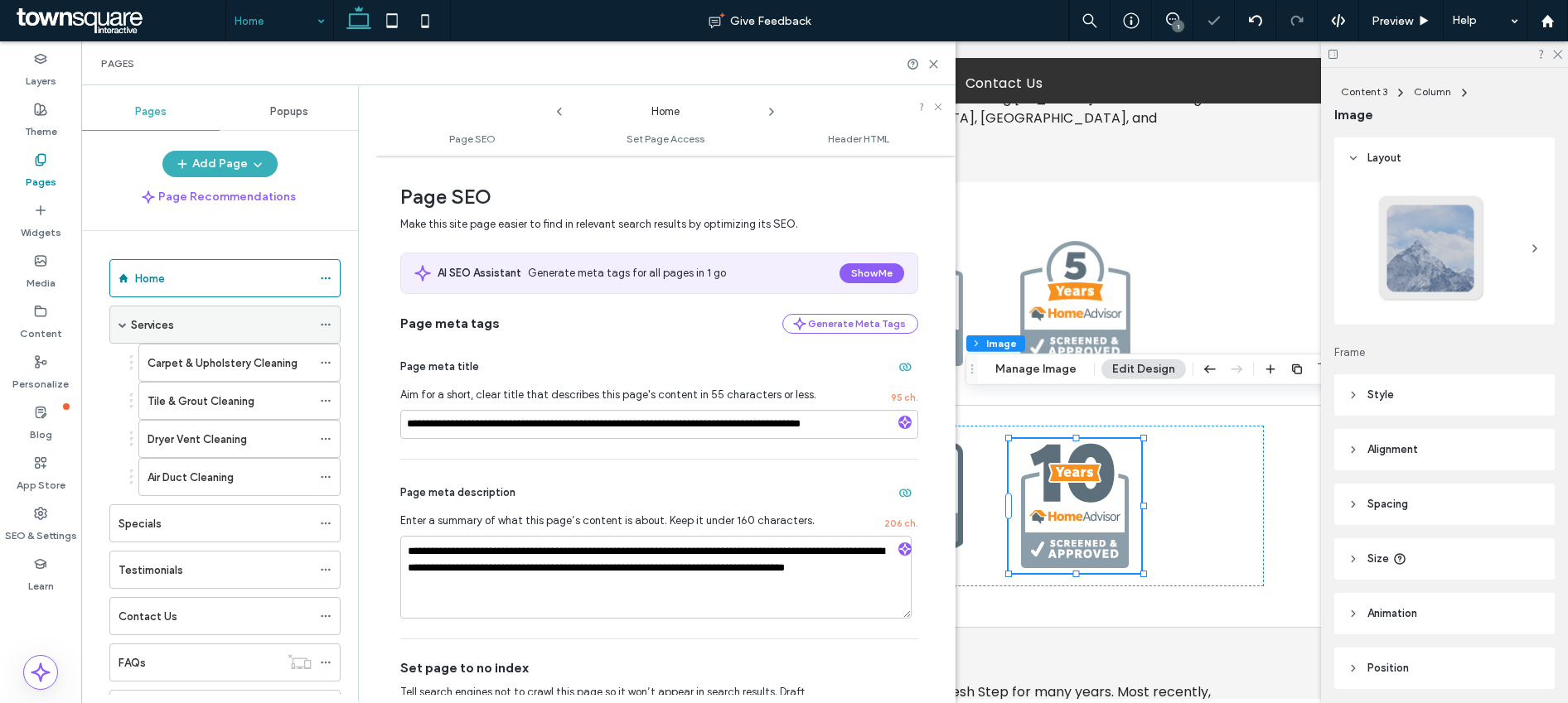
click at [328, 326] on icon at bounding box center [326, 325] width 12 height 12
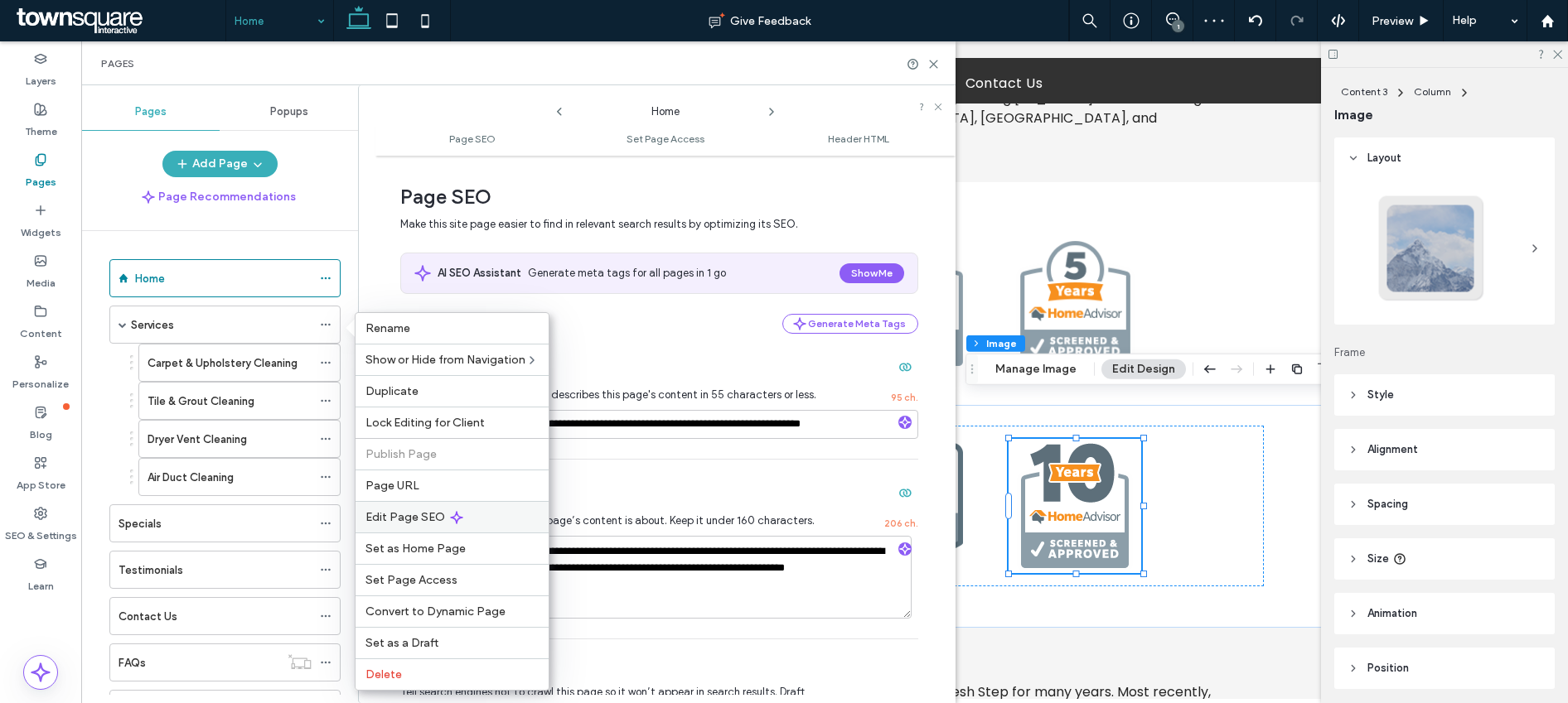
click at [397, 515] on span "Edit Page SEO" at bounding box center [405, 517] width 80 height 14
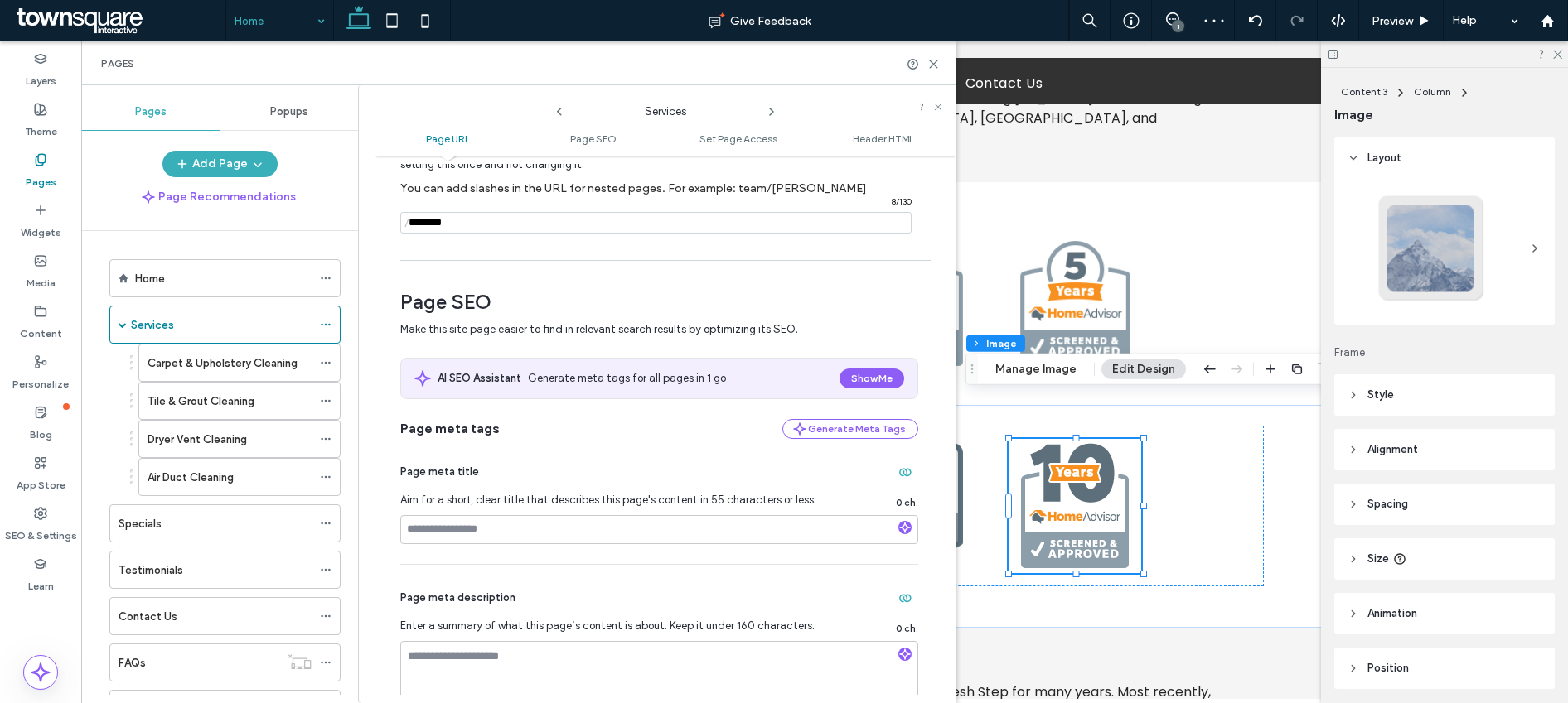
scroll to position [148, 0]
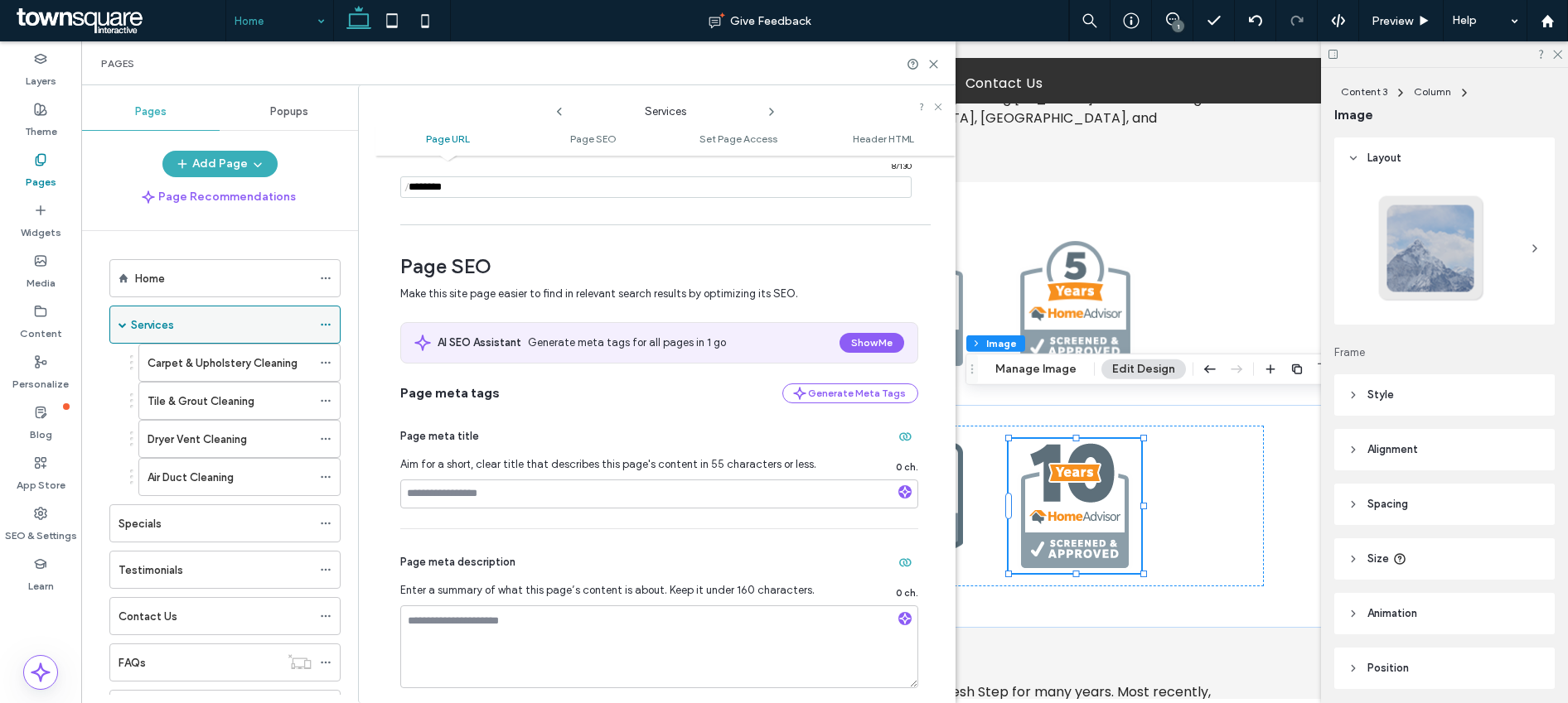
click at [241, 328] on div "Services" at bounding box center [220, 325] width 180 height 18
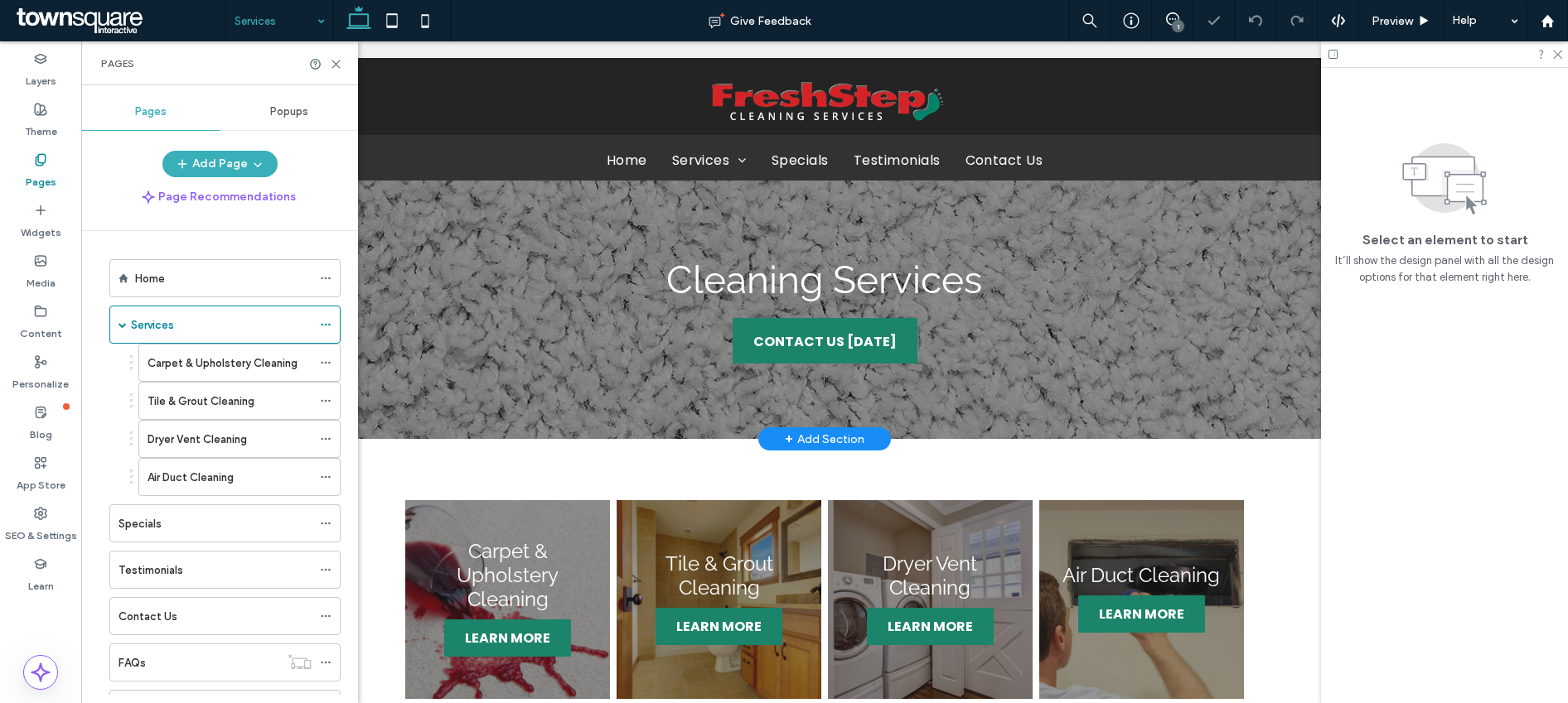
scroll to position [139, 0]
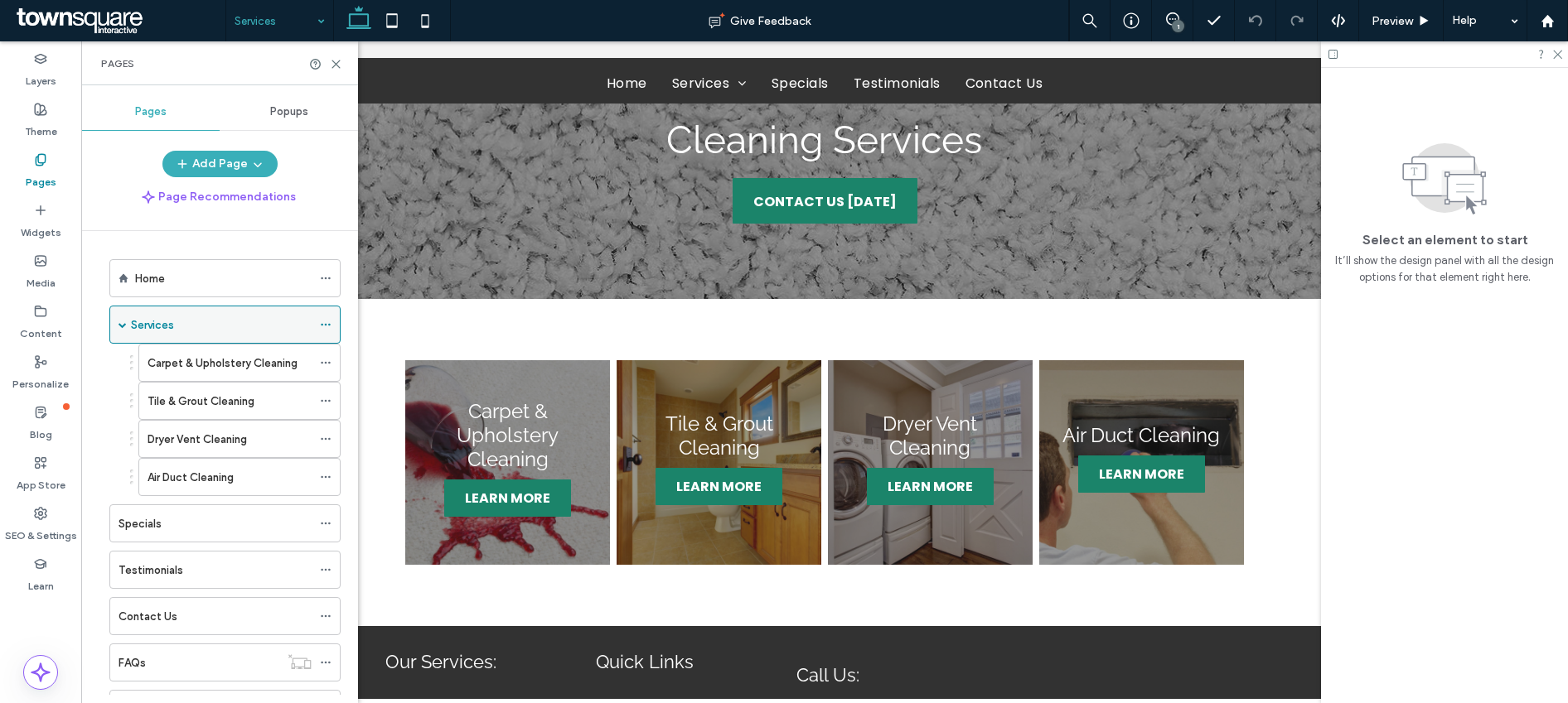
click at [326, 325] on use at bounding box center [326, 325] width 9 height 3
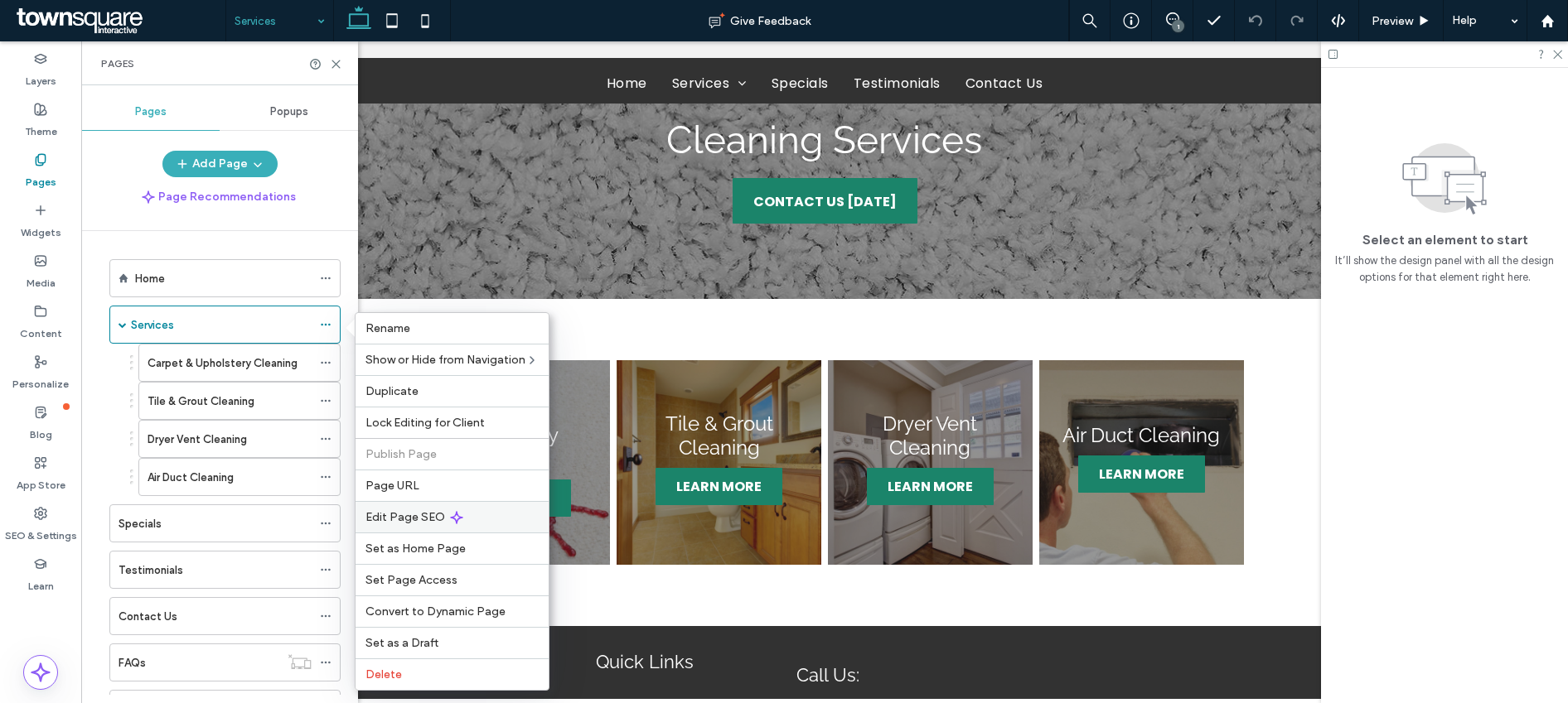
click at [416, 511] on span "Edit Page SEO" at bounding box center [405, 517] width 80 height 14
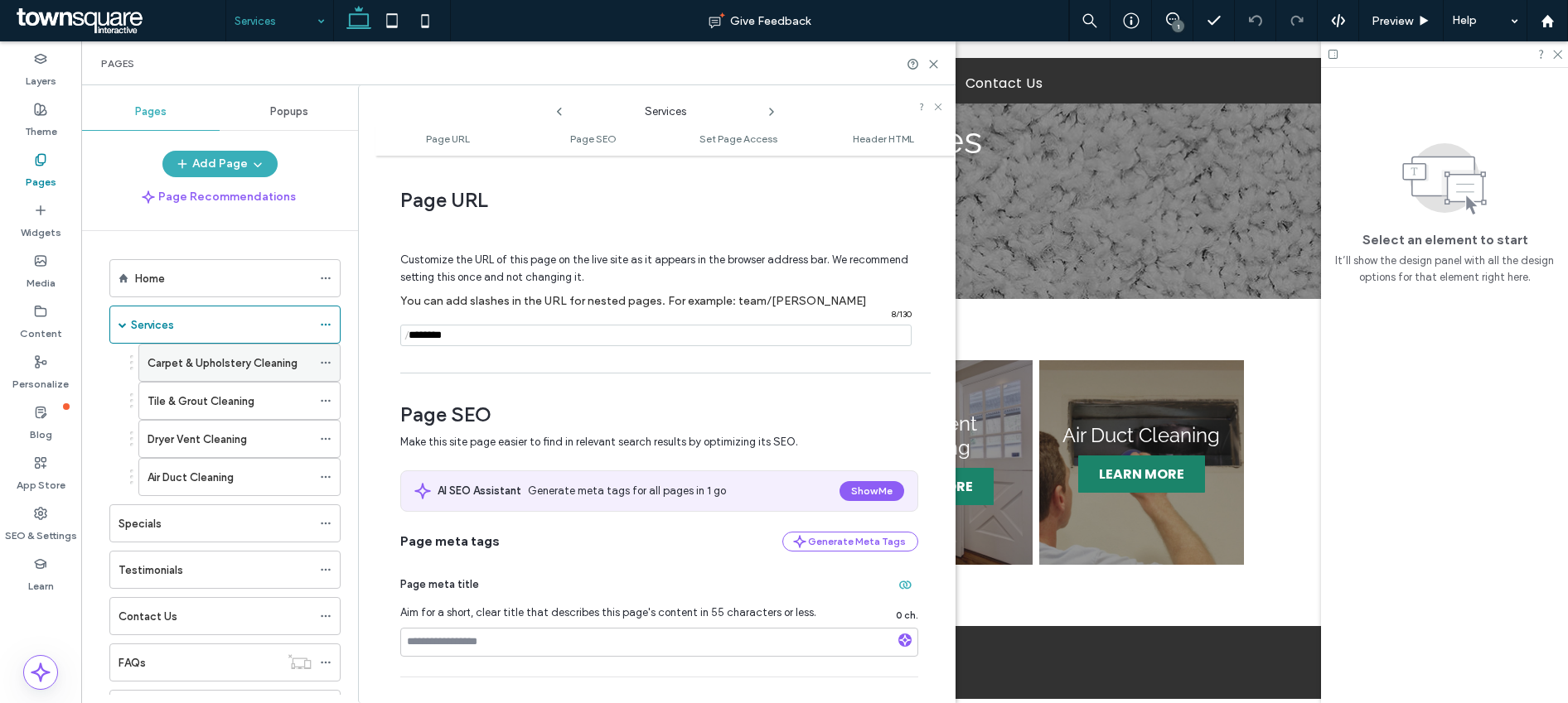
click at [327, 363] on icon at bounding box center [326, 363] width 12 height 12
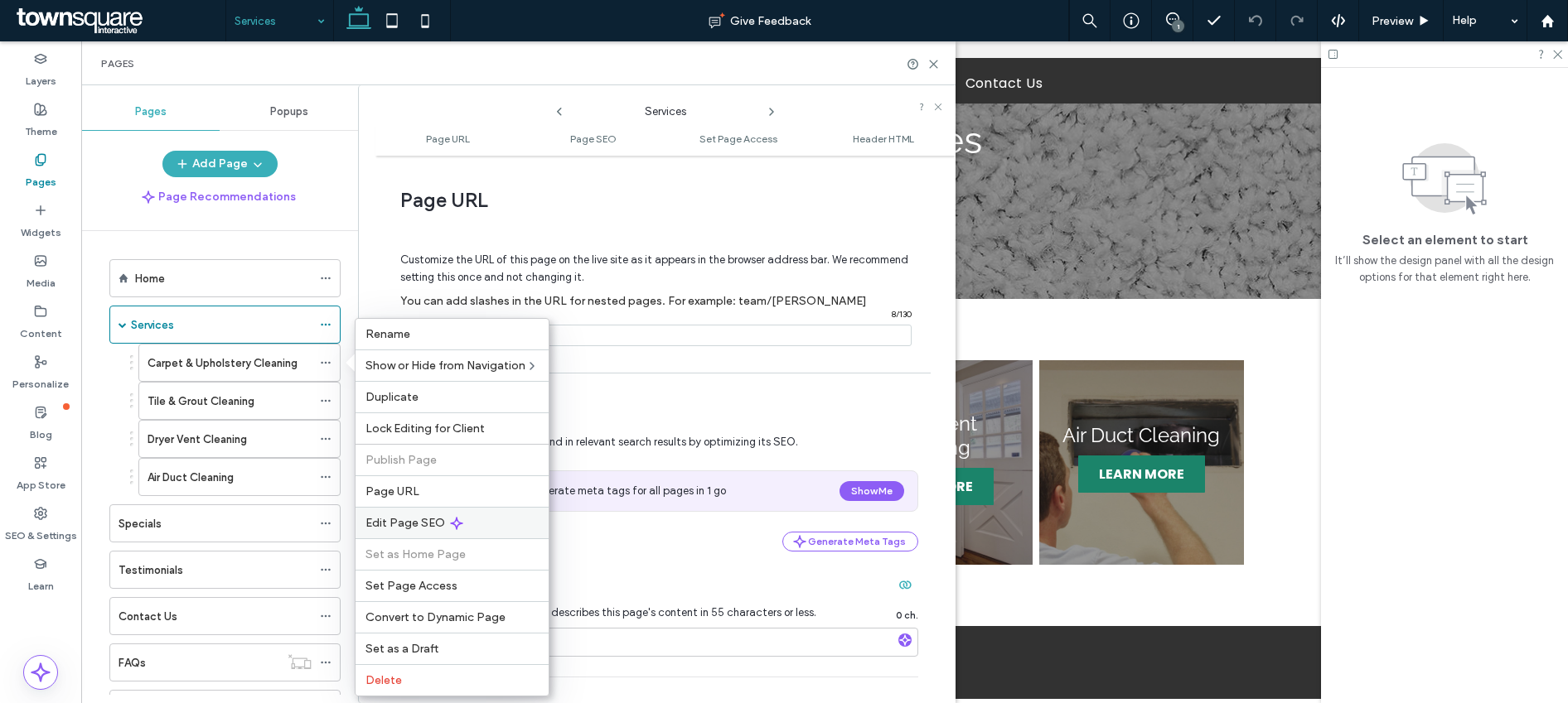
click at [412, 527] on span "Edit Page SEO" at bounding box center [405, 523] width 80 height 14
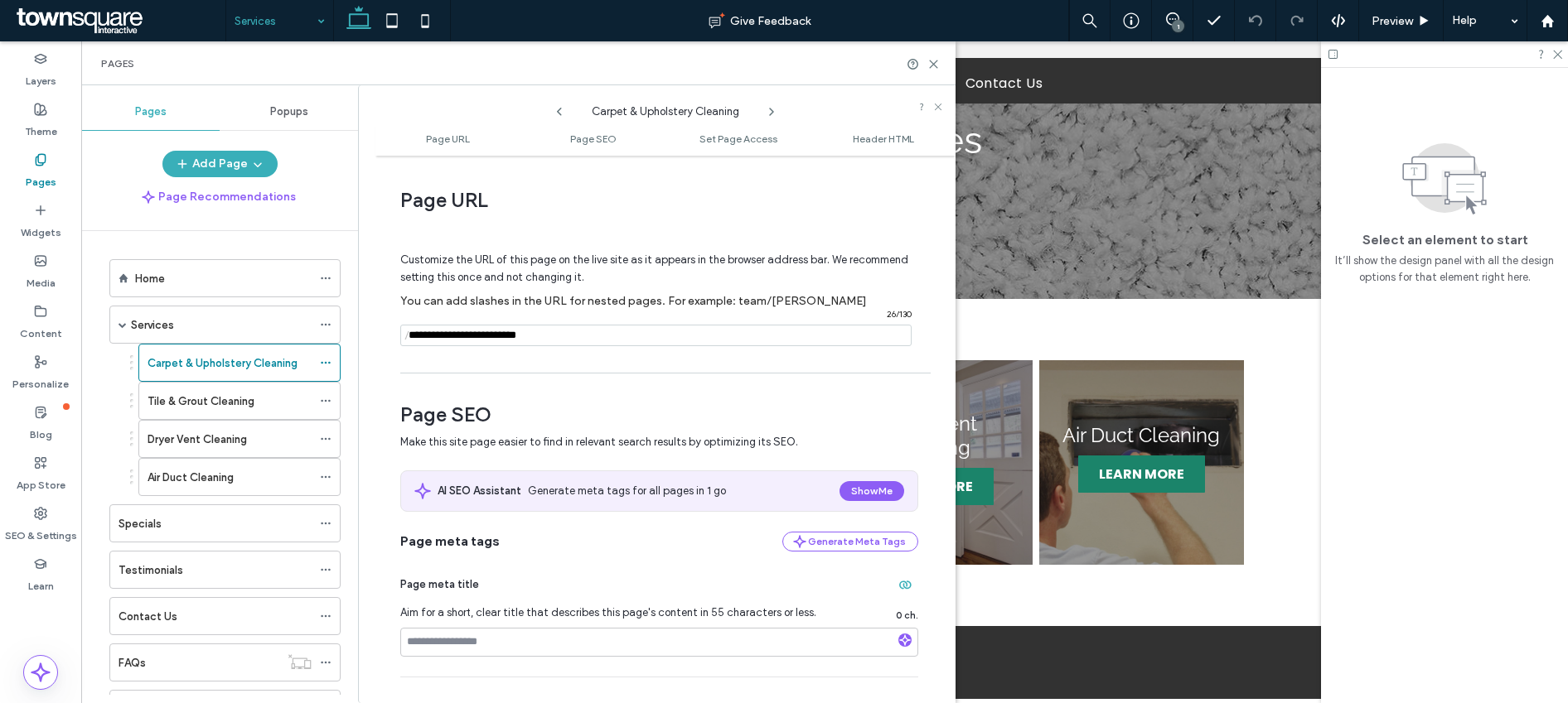
click at [492, 334] on input "notEmpty" at bounding box center [656, 335] width 511 height 21
click at [323, 401] on icon at bounding box center [326, 401] width 12 height 12
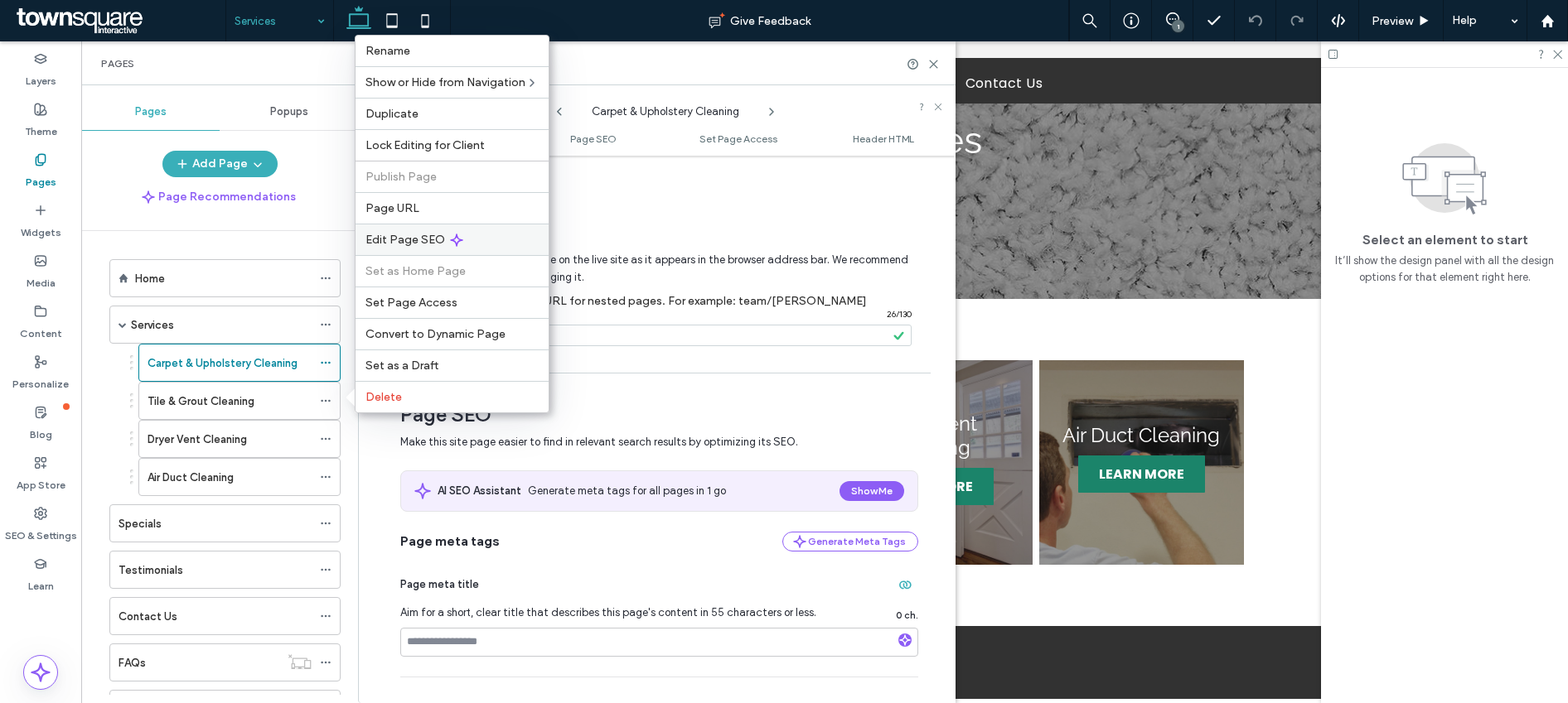
click at [424, 236] on span "Edit Page SEO" at bounding box center [405, 240] width 80 height 14
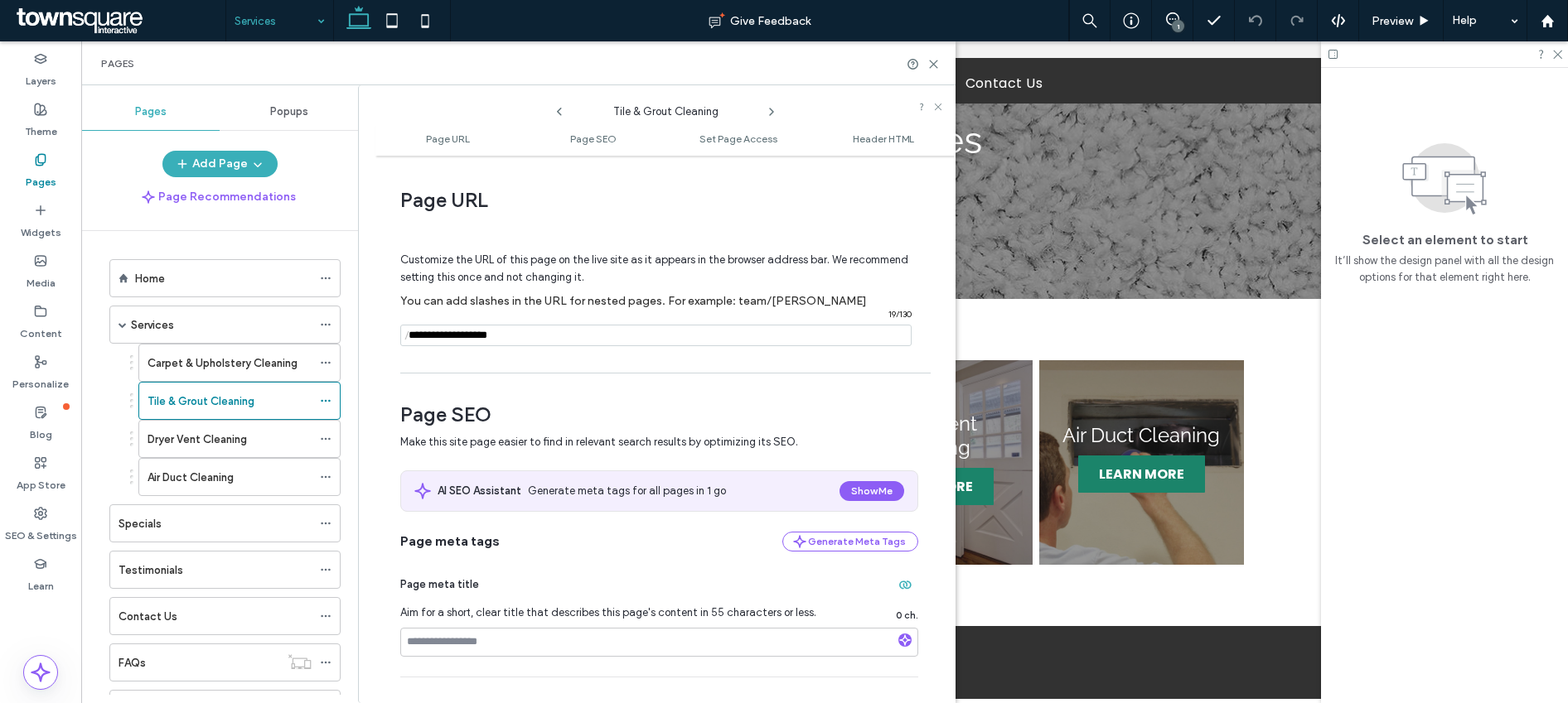
click at [452, 339] on input "notEmpty" at bounding box center [656, 335] width 511 height 21
click at [327, 439] on icon at bounding box center [326, 438] width 12 height 12
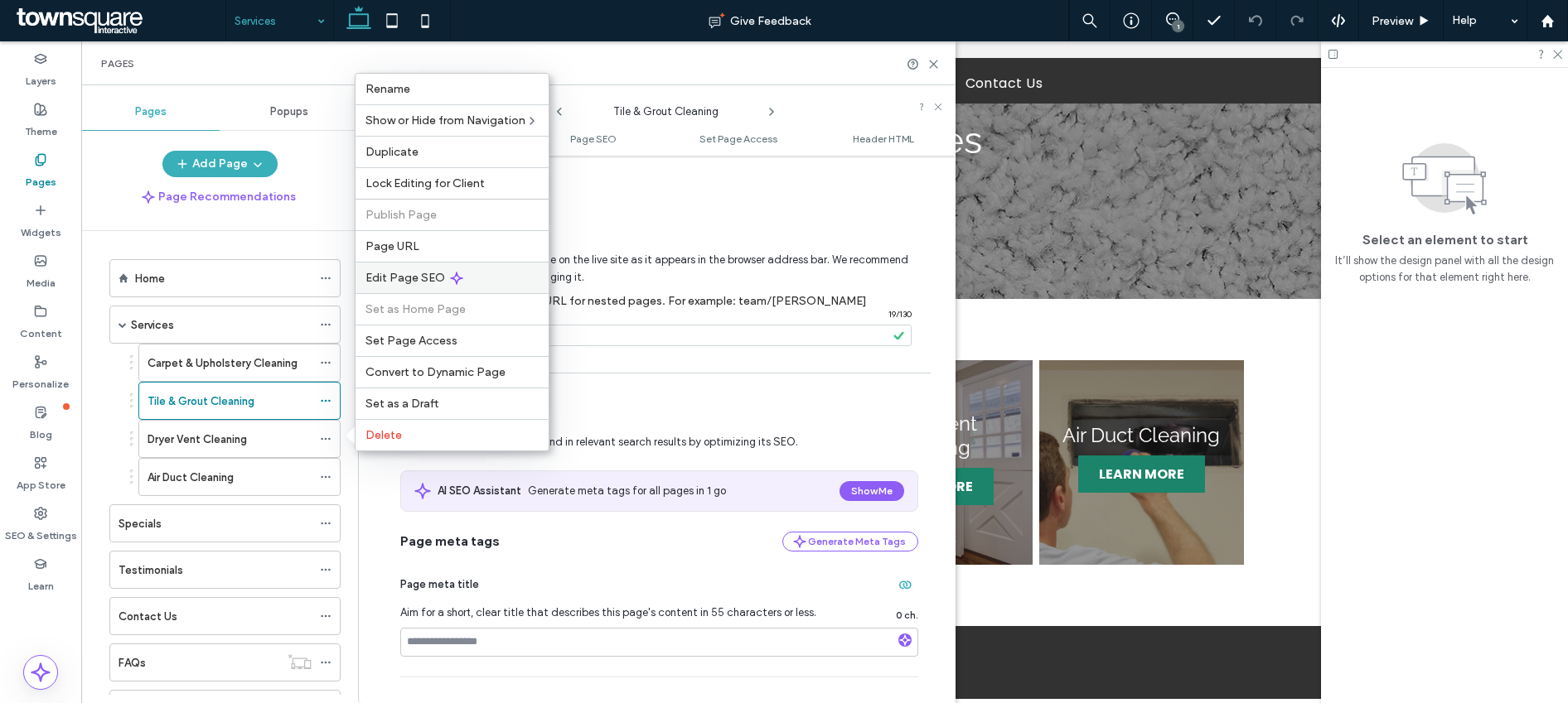
click at [408, 287] on div "Edit Page SEO" at bounding box center [452, 278] width 193 height 31
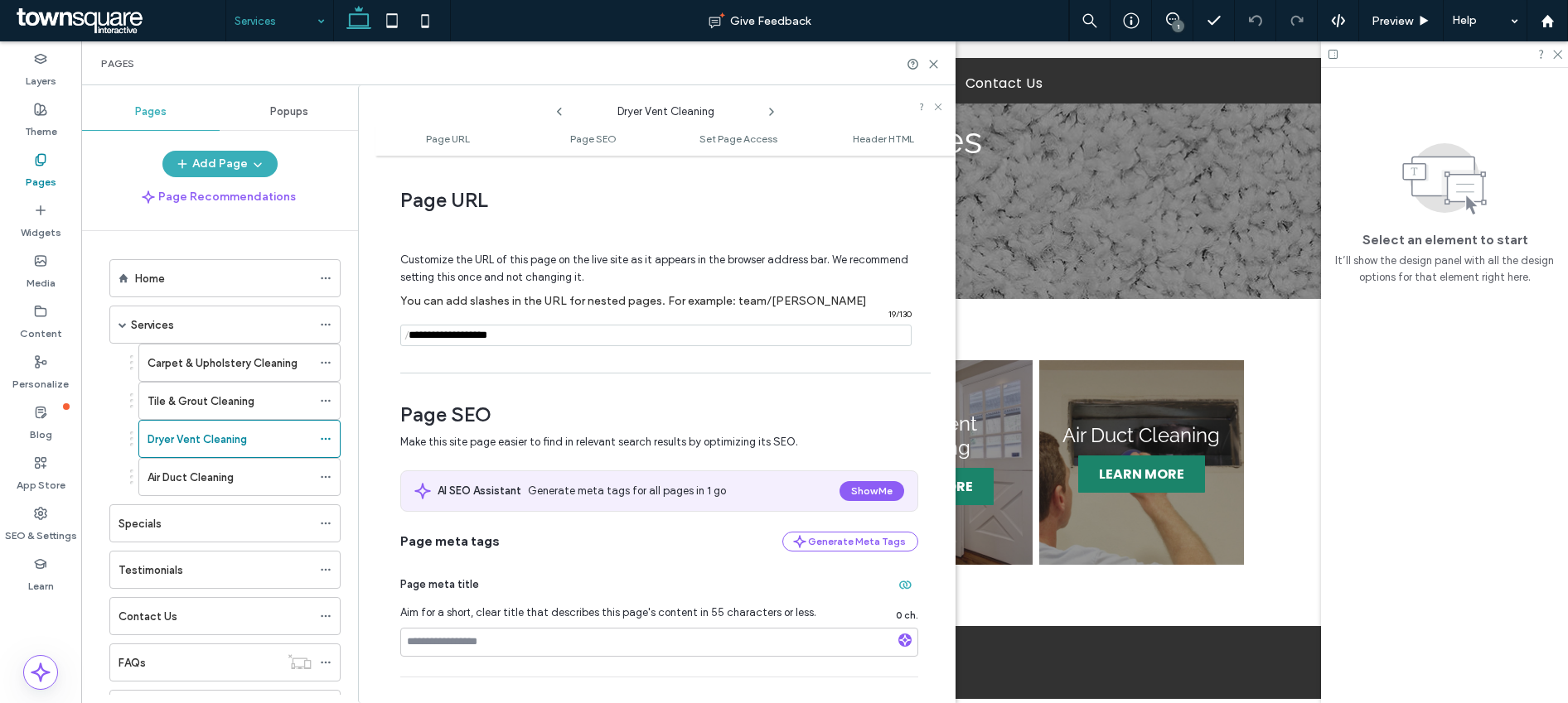
click at [438, 334] on input "notEmpty" at bounding box center [656, 335] width 511 height 21
click at [331, 476] on div at bounding box center [330, 476] width 19 height 25
click at [323, 478] on icon at bounding box center [326, 477] width 12 height 12
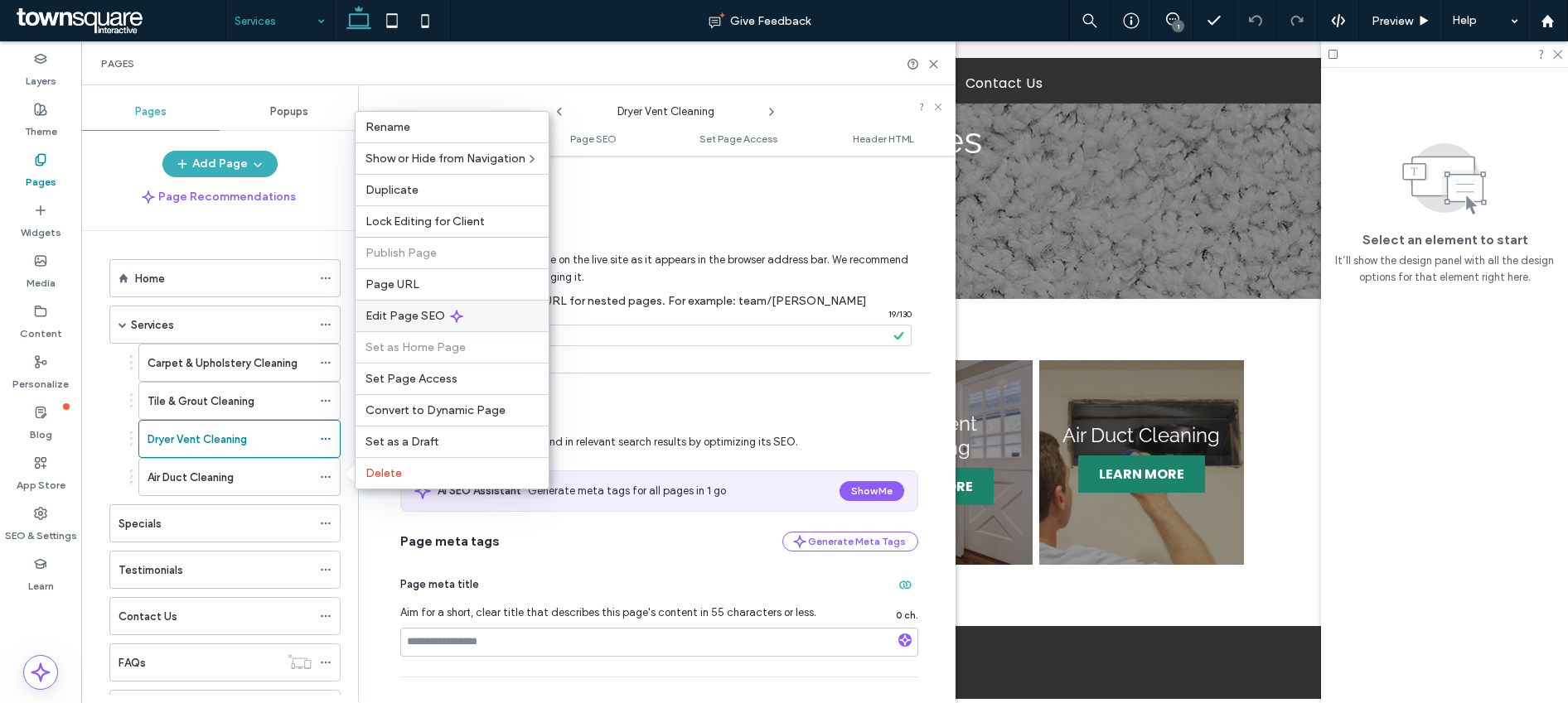
click at [437, 313] on span "Edit Page SEO" at bounding box center [405, 315] width 80 height 14
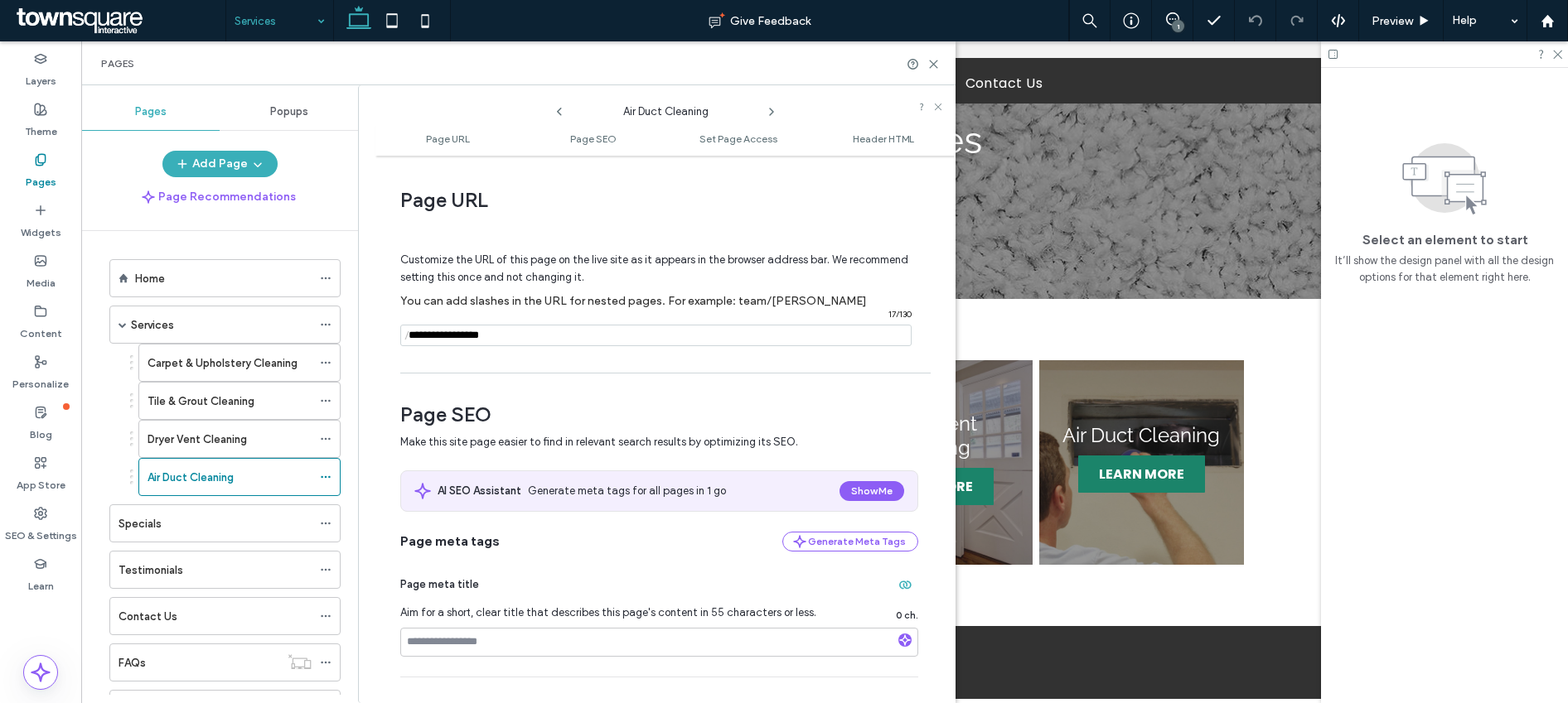
click at [440, 339] on input "notEmpty" at bounding box center [656, 335] width 511 height 21
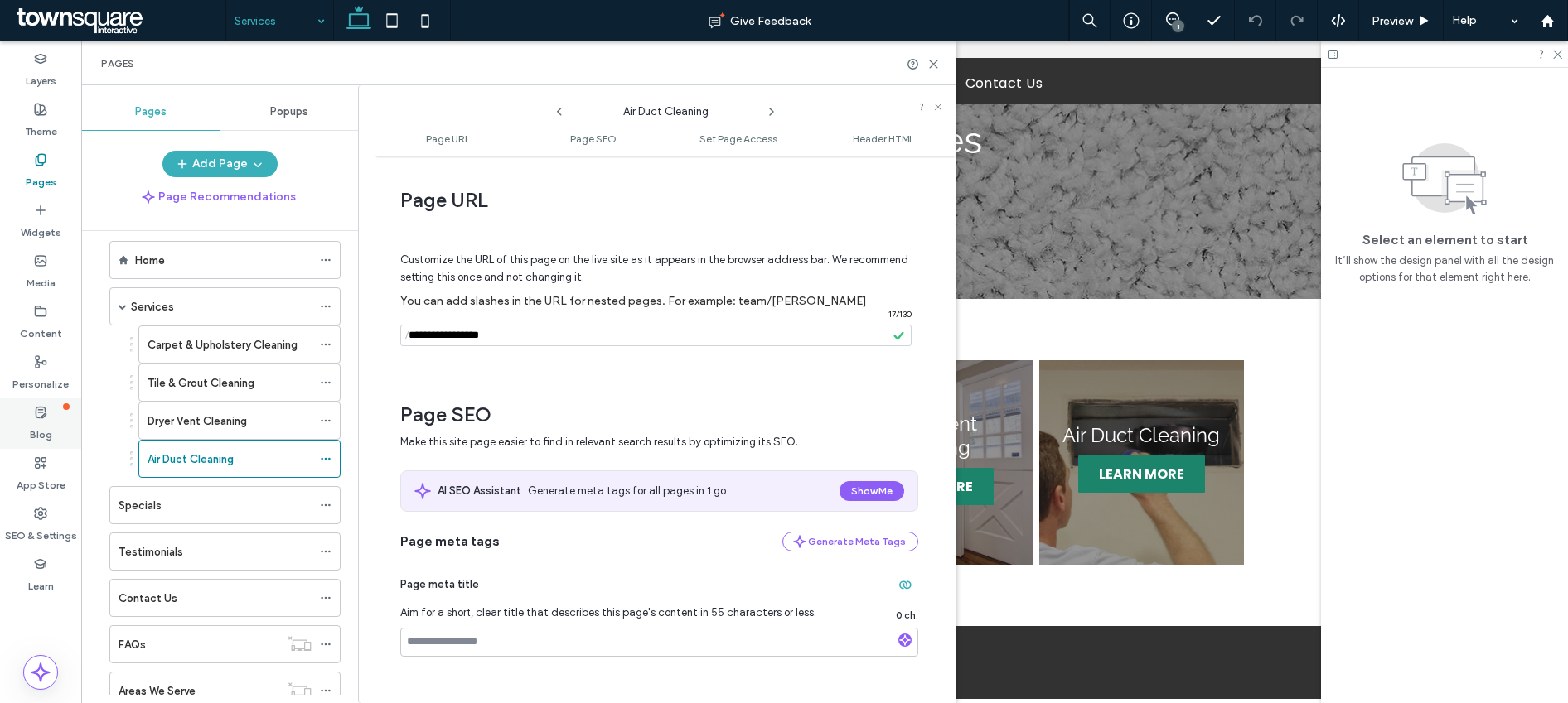
scroll to position [33, 0]
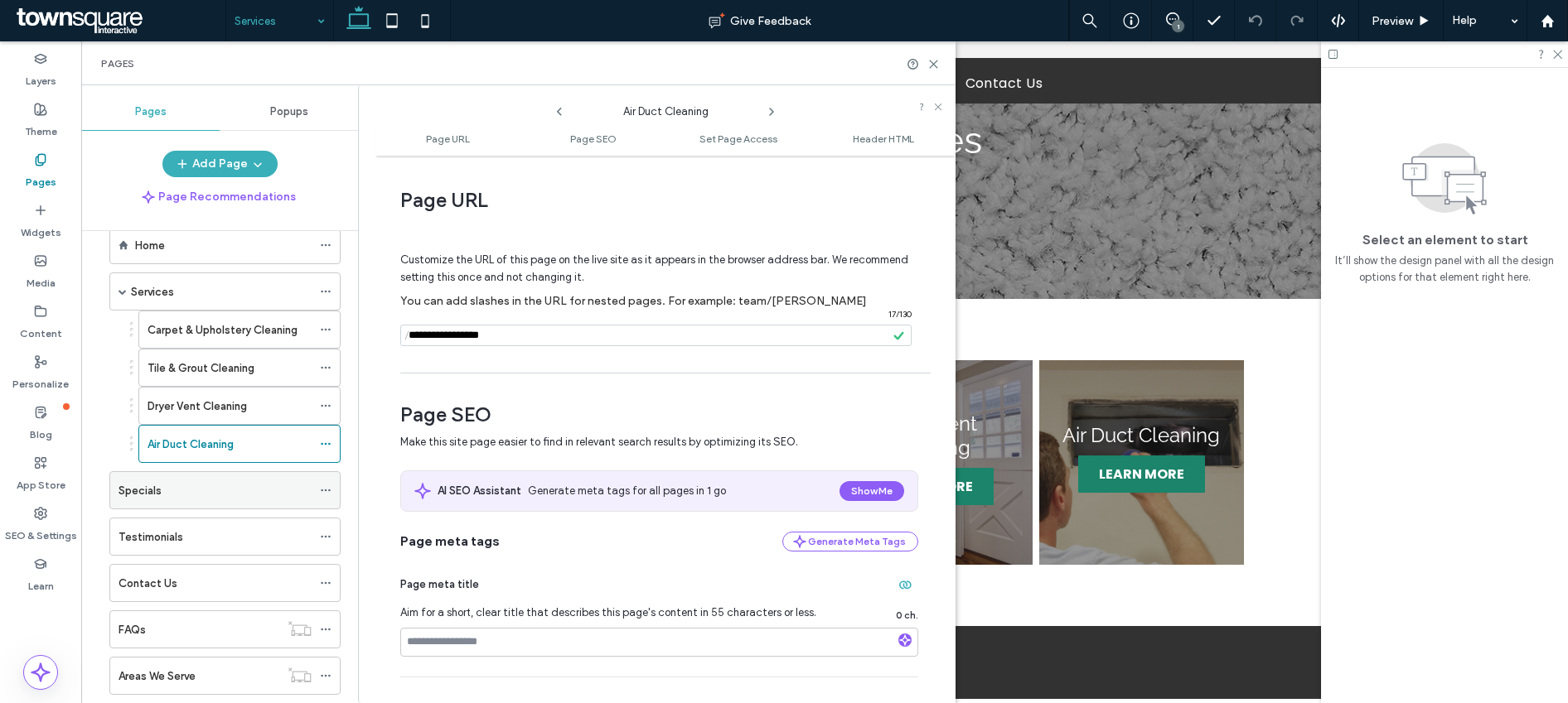
click at [325, 492] on icon at bounding box center [326, 490] width 12 height 12
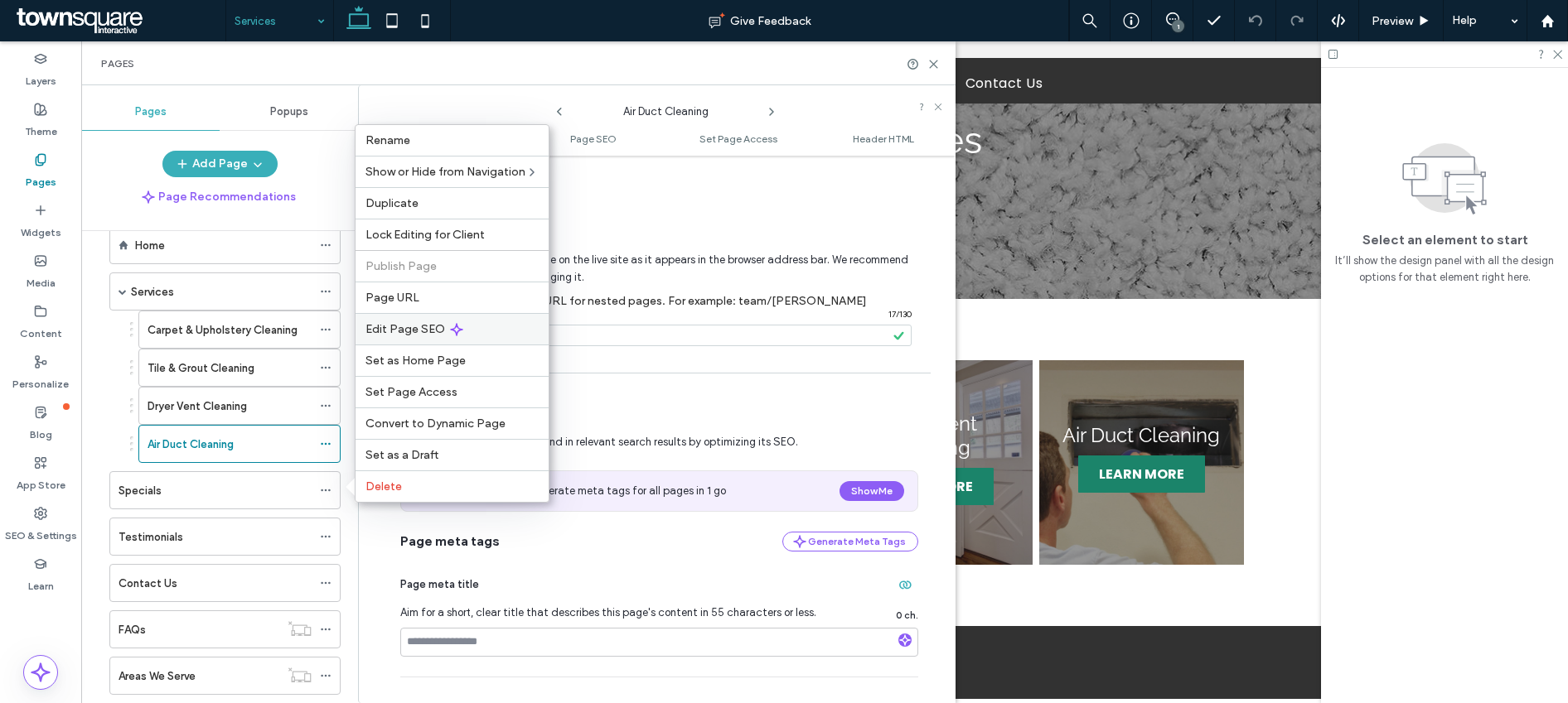
click at [422, 333] on span "Edit Page SEO" at bounding box center [405, 328] width 80 height 14
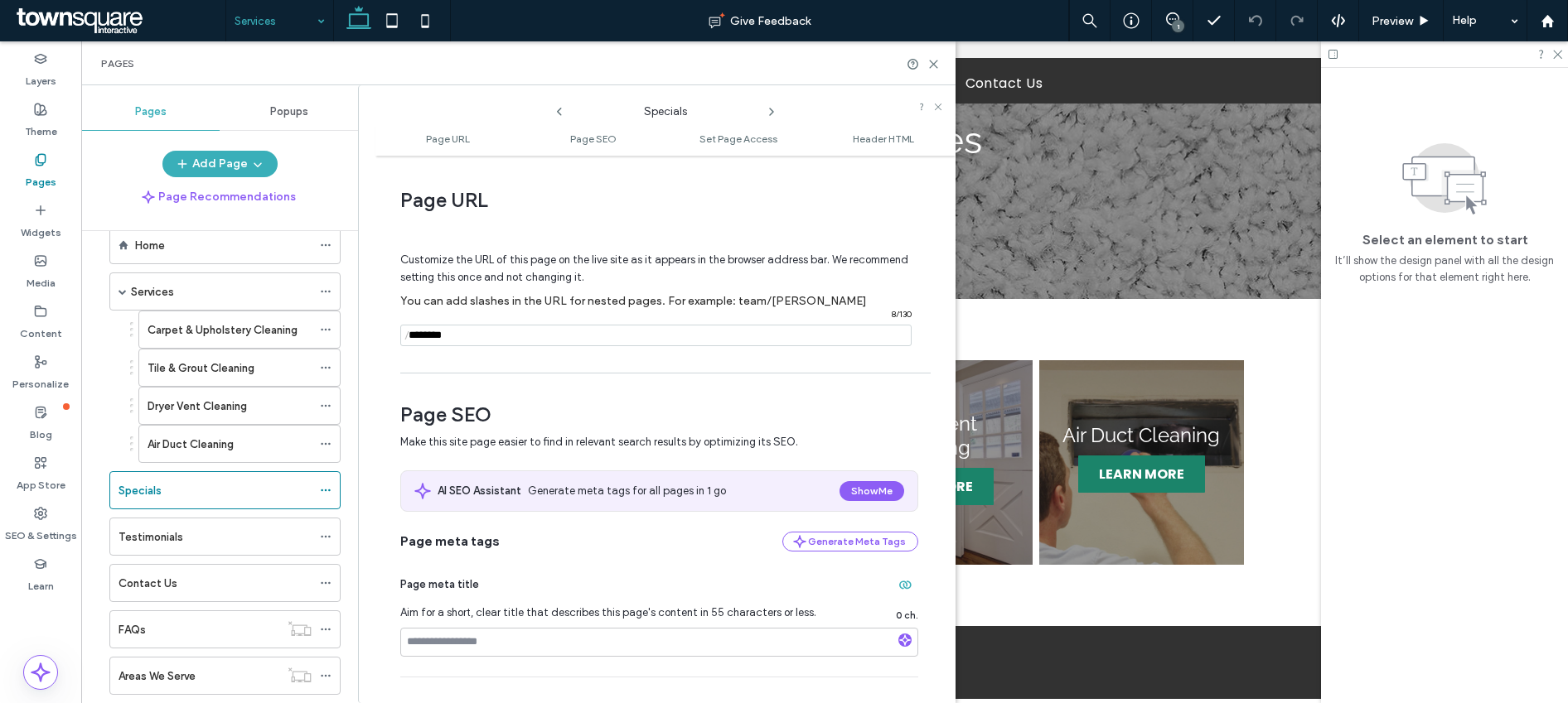
click at [446, 337] on input "notEmpty" at bounding box center [656, 335] width 511 height 21
click at [321, 535] on icon at bounding box center [326, 533] width 12 height 12
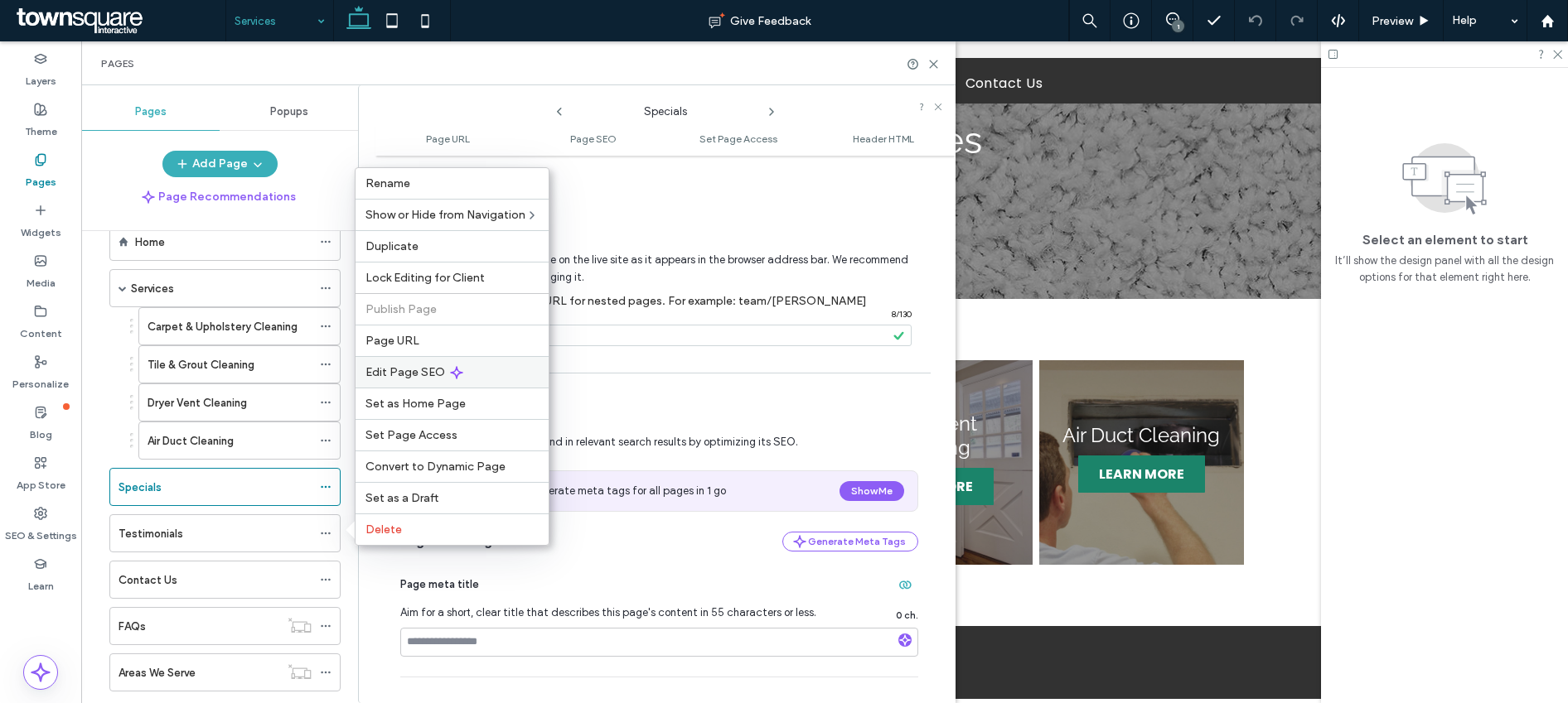
click at [420, 383] on div "Edit Page SEO" at bounding box center [452, 372] width 193 height 31
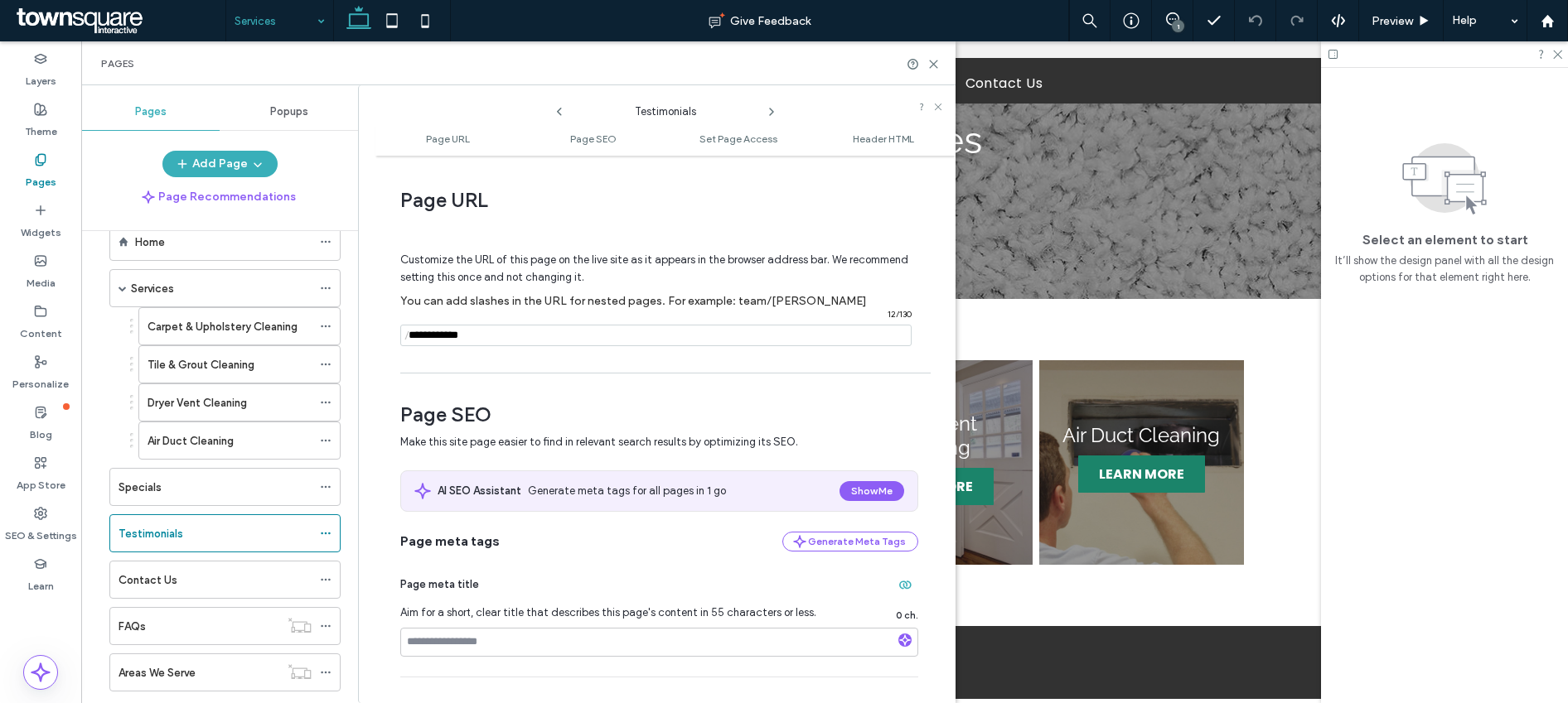
click at [457, 329] on input "notEmpty" at bounding box center [656, 335] width 511 height 21
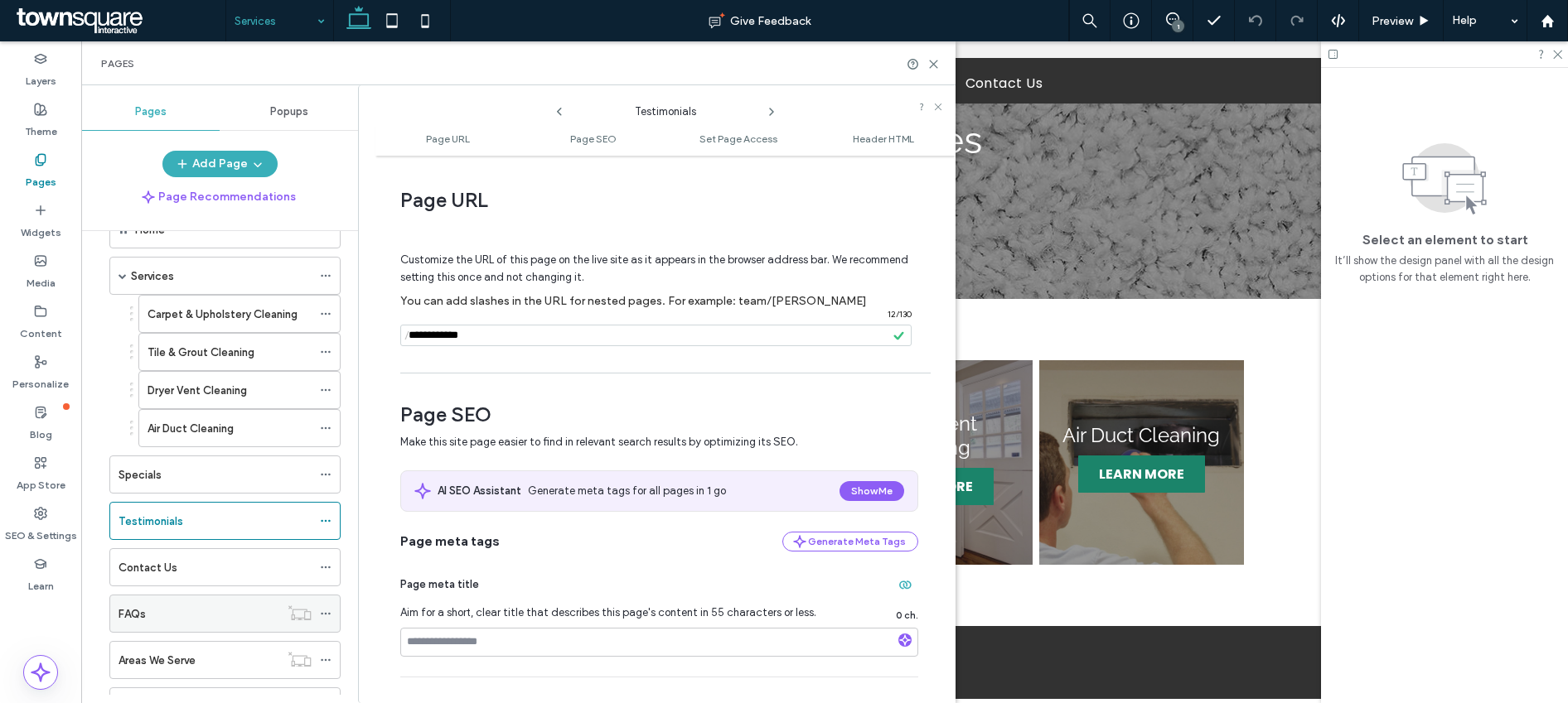
scroll to position [63, 0]
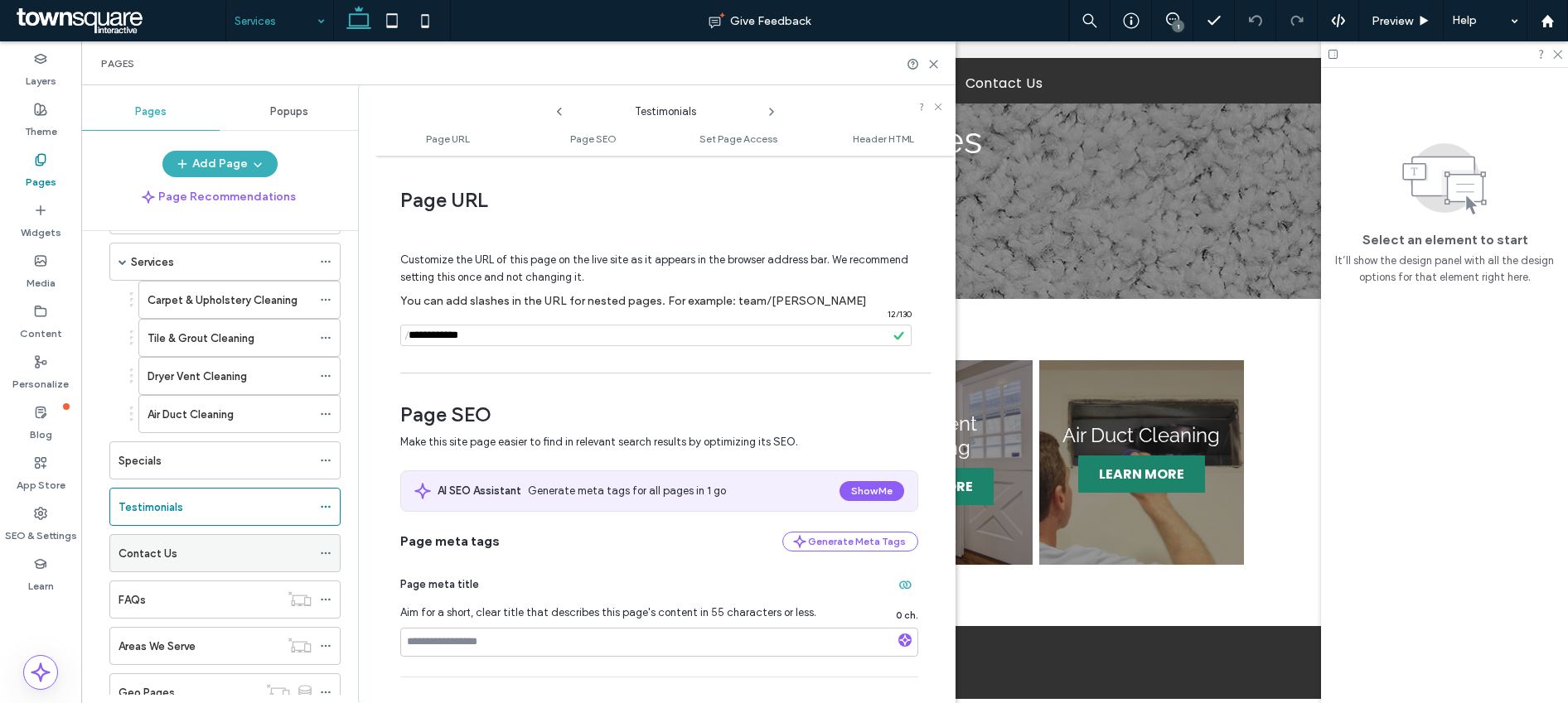
click at [329, 551] on use at bounding box center [326, 553] width 9 height 3
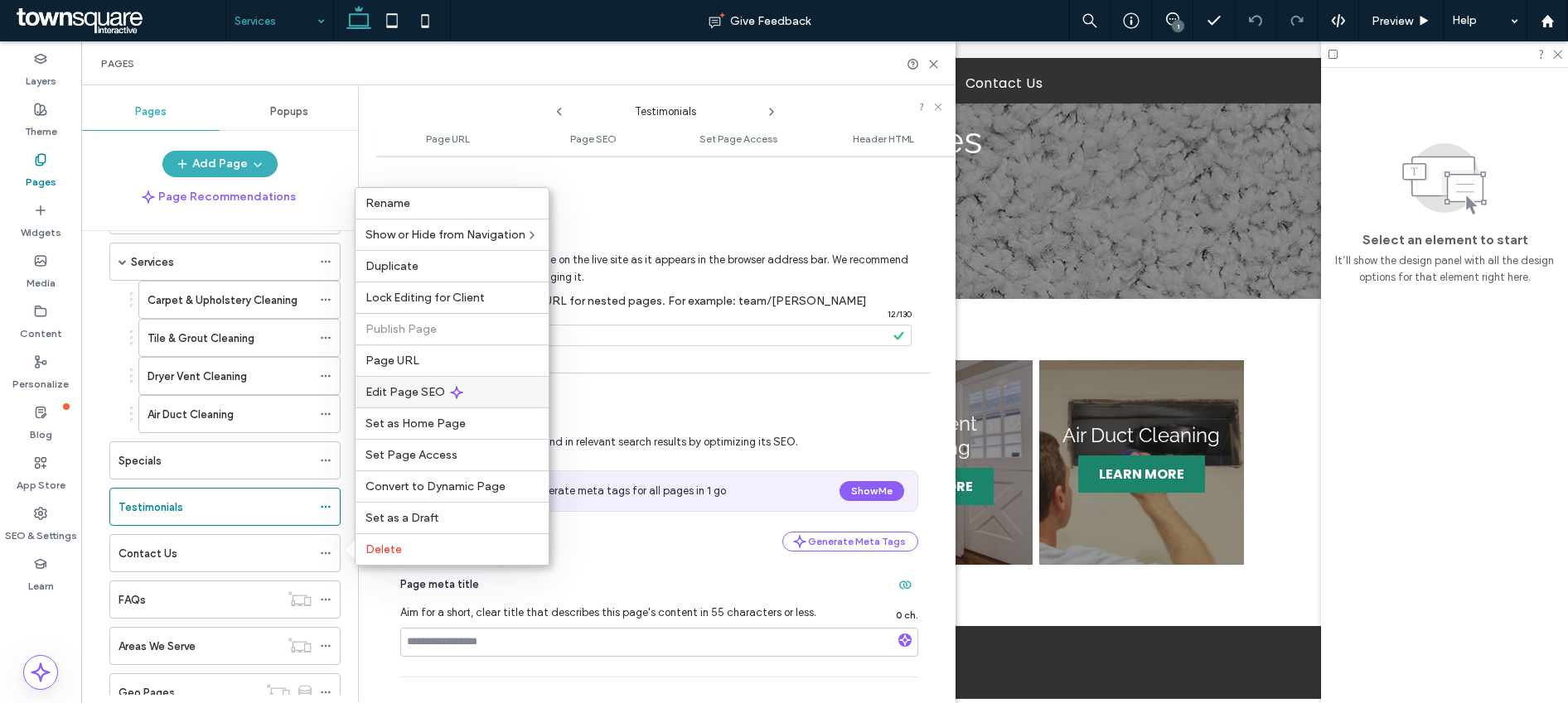
click at [406, 397] on span "Edit Page SEO" at bounding box center [405, 391] width 80 height 14
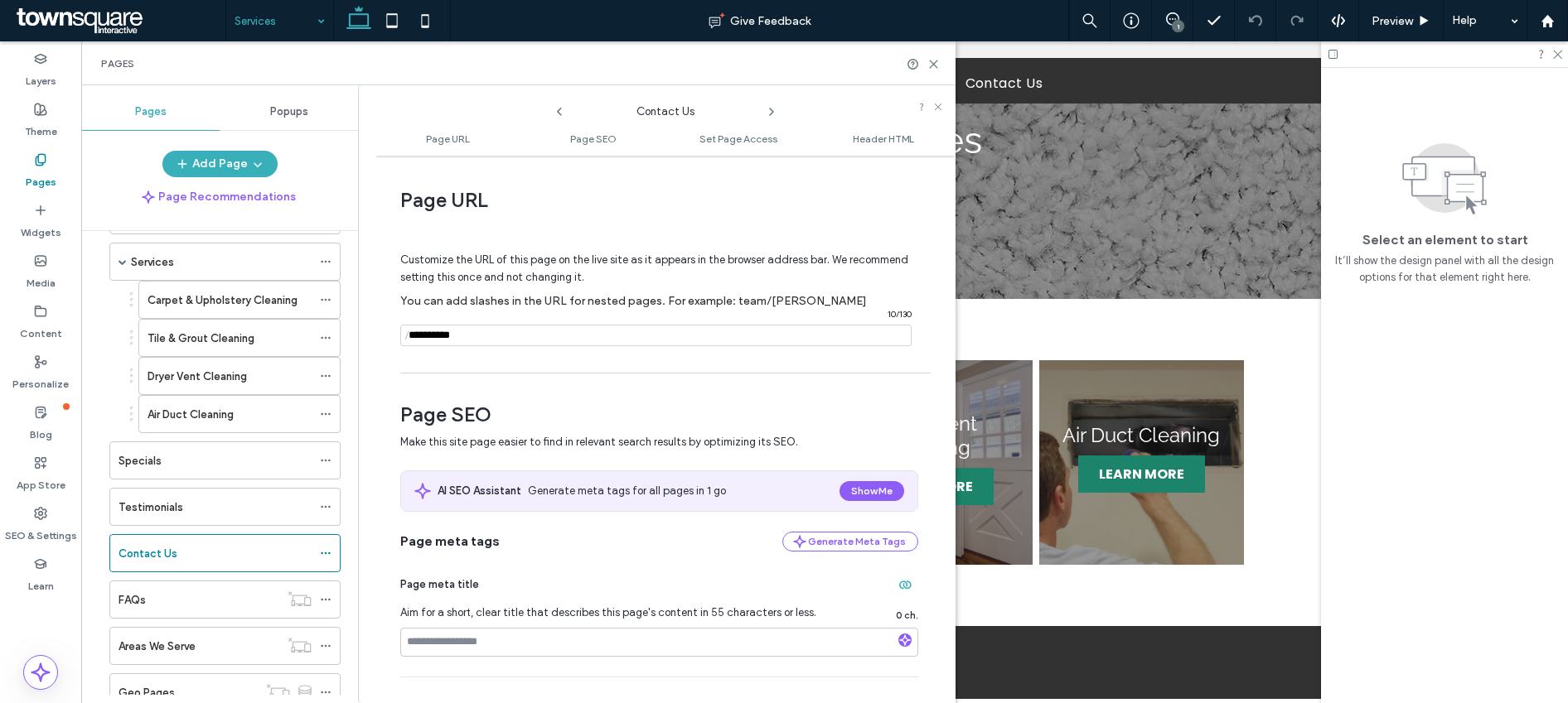
click at [434, 342] on input "notEmpty" at bounding box center [656, 335] width 511 height 21
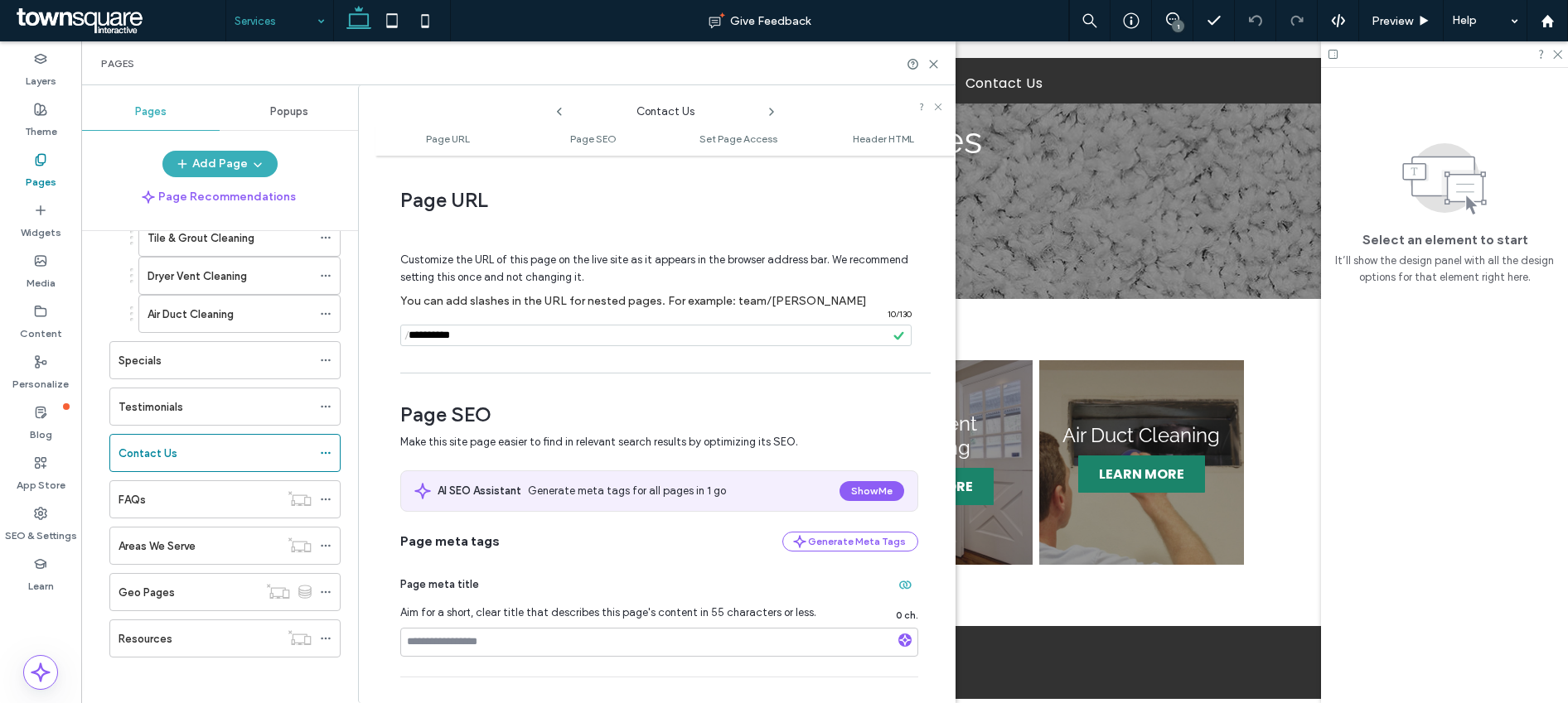
scroll to position [167, 0]
click at [930, 66] on icon at bounding box center [933, 64] width 12 height 12
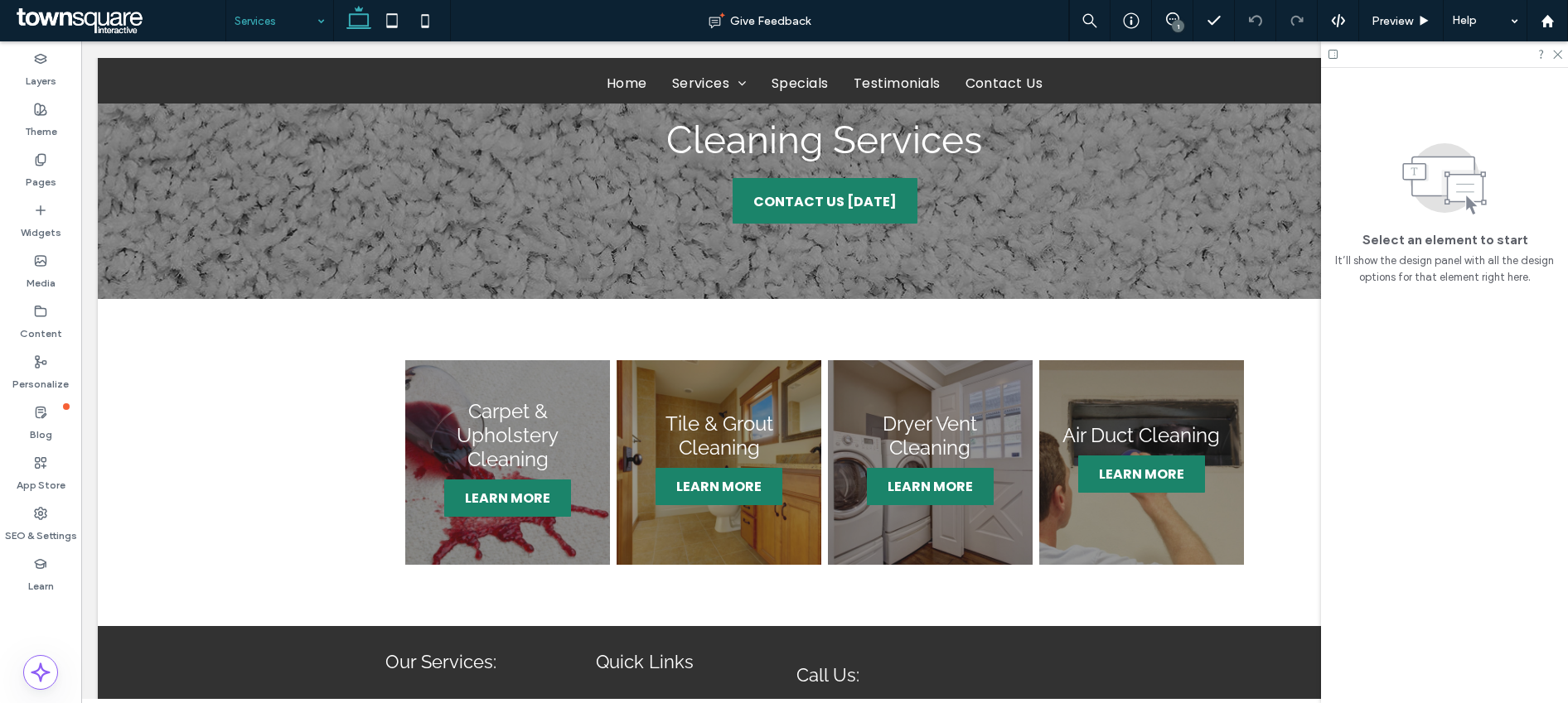
click at [1177, 27] on div "1" at bounding box center [1177, 25] width 12 height 12
